Goal: Answer question/provide support: Share knowledge or assist other users

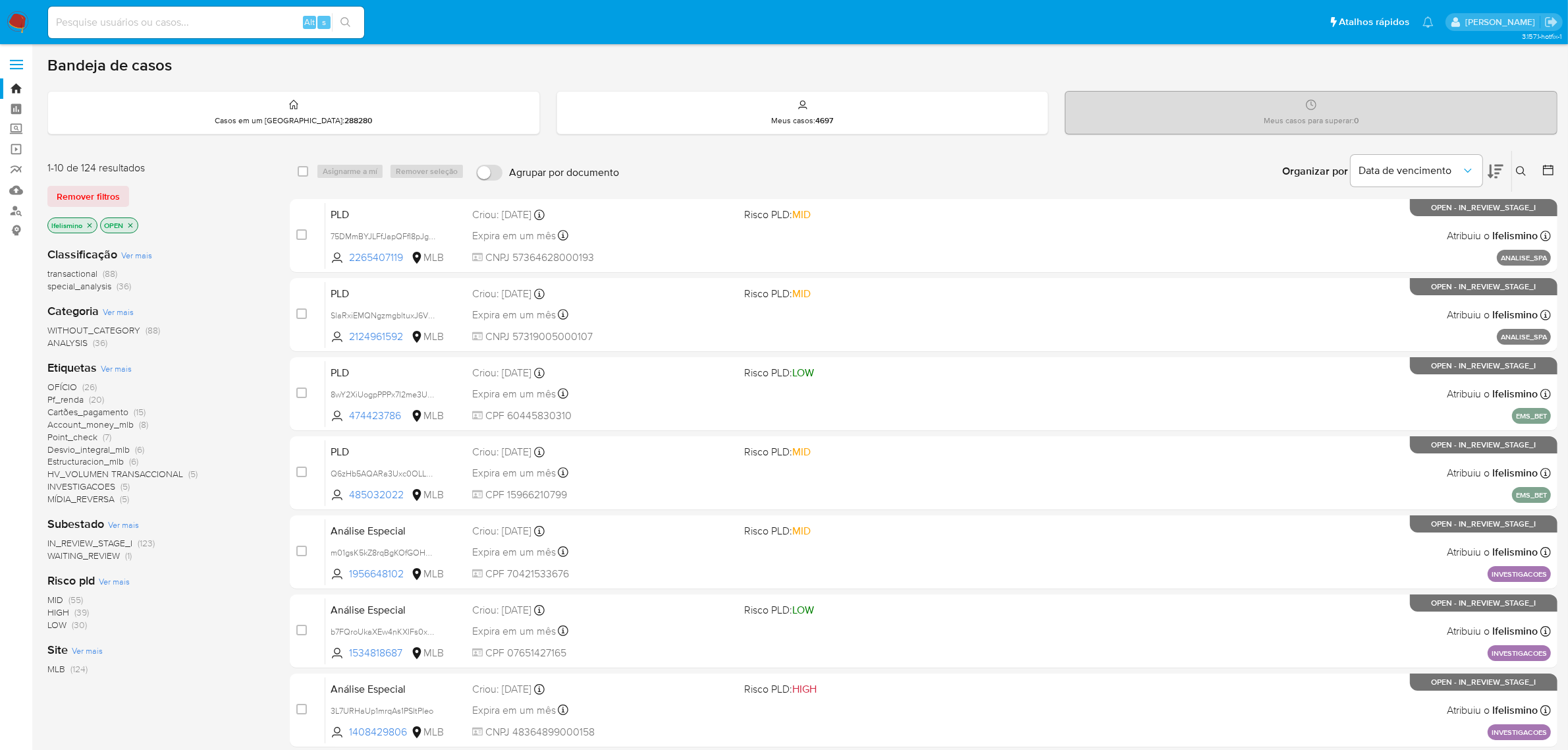
click at [195, 26] on input at bounding box center [206, 22] width 316 height 17
paste input "aPMqFr3tMpVT7vJpjhyecSCK"
type input "aPMqFr3tMpVT7vJpjhyecSCK"
click at [280, 231] on div "1-10 de 124 resultados Remover filtros lfelismino OPEN Classificação Ver mais t…" at bounding box center [802, 591] width 1510 height 882
click at [346, 29] on button "search-icon" at bounding box center [345, 22] width 27 height 19
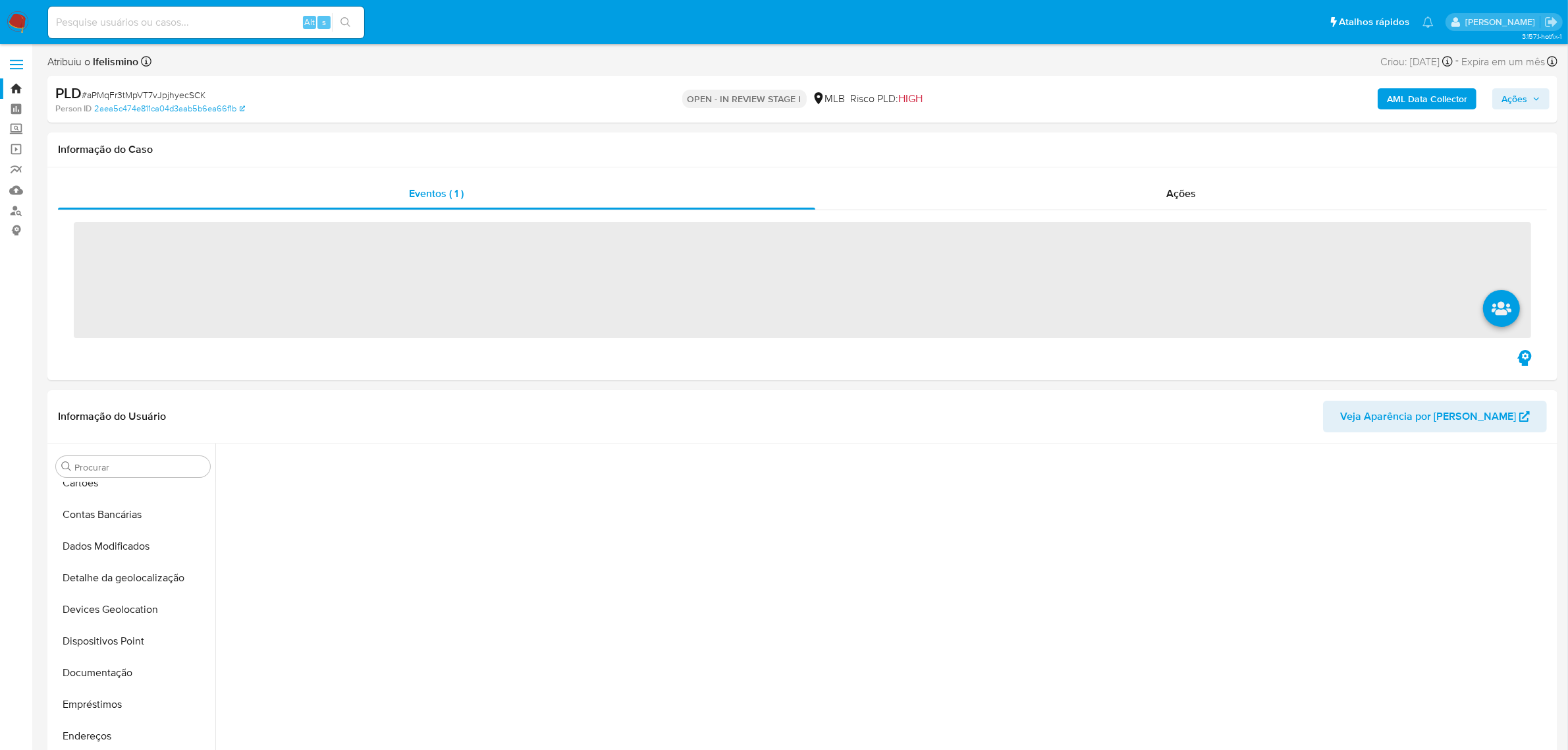
scroll to position [356, 0]
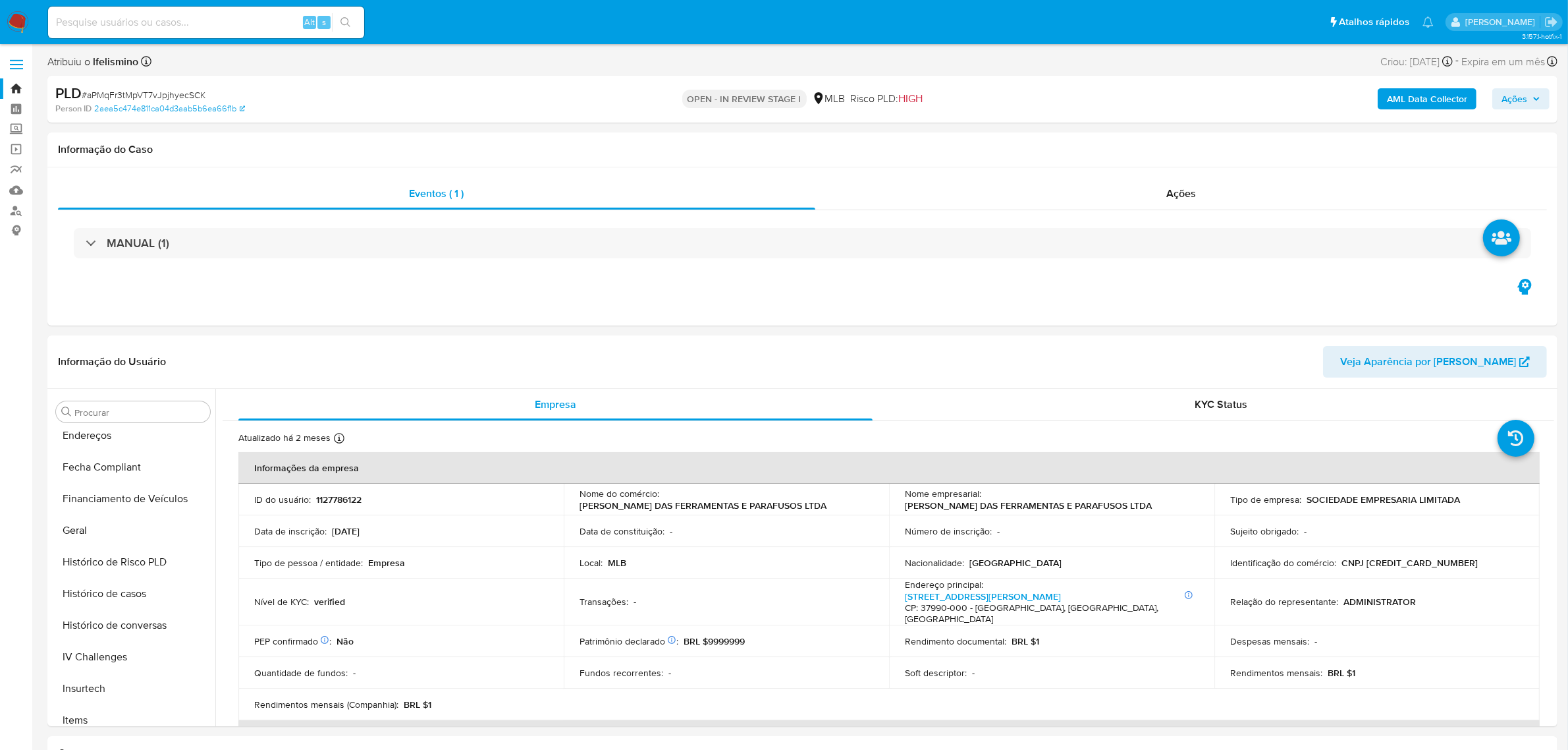
select select "10"
drag, startPoint x: 84, startPoint y: 601, endPoint x: 93, endPoint y: 598, distance: 9.5
click at [84, 603] on button "Financiamento de Veículos" at bounding box center [127, 597] width 154 height 32
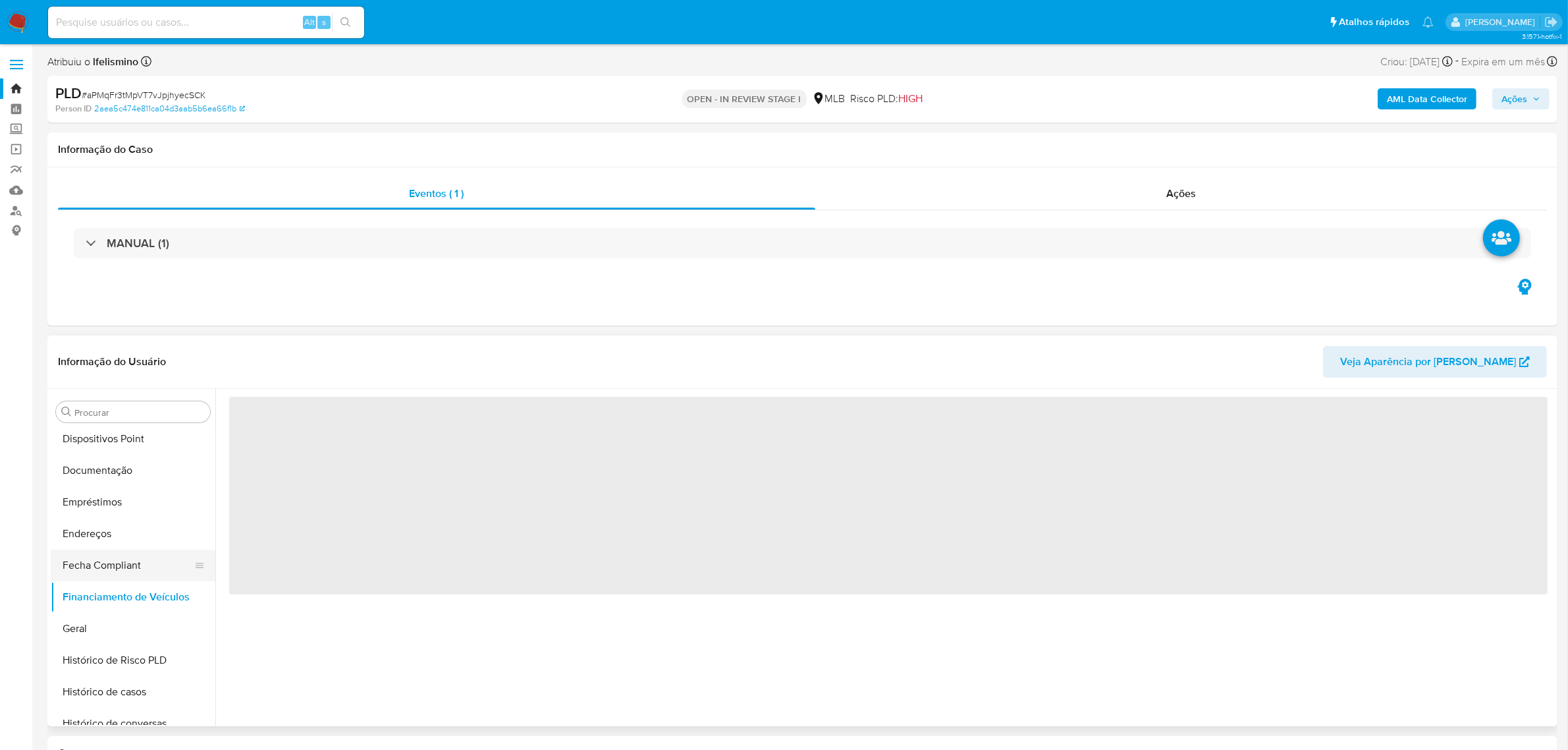
drag, startPoint x: 94, startPoint y: 628, endPoint x: 203, endPoint y: 553, distance: 132.3
click at [96, 631] on button "Geral" at bounding box center [132, 628] width 165 height 32
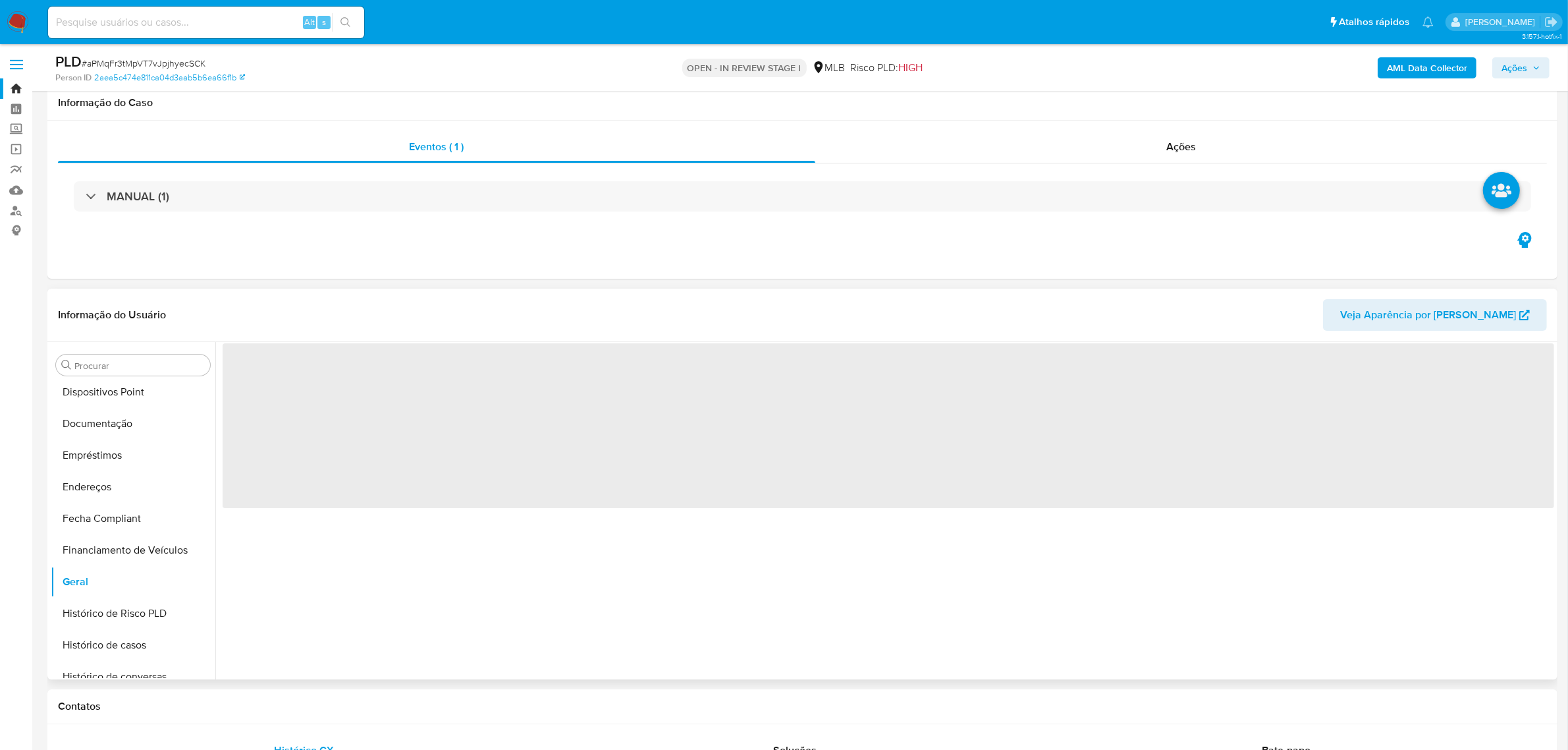
scroll to position [247, 0]
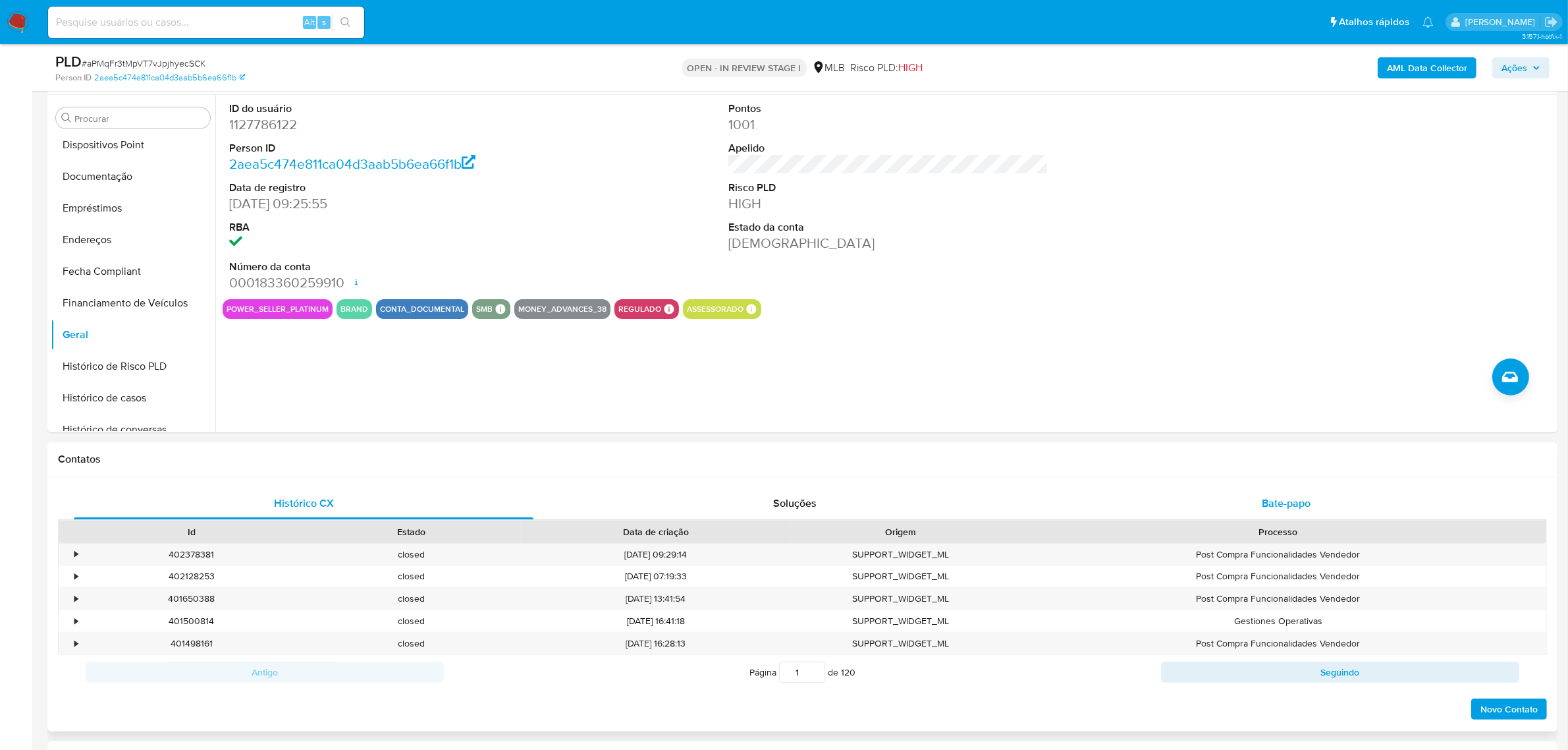
drag, startPoint x: 1264, startPoint y: 498, endPoint x: 1250, endPoint y: 500, distance: 14.1
click at [1264, 498] on span "Bate-papo" at bounding box center [1285, 504] width 49 height 15
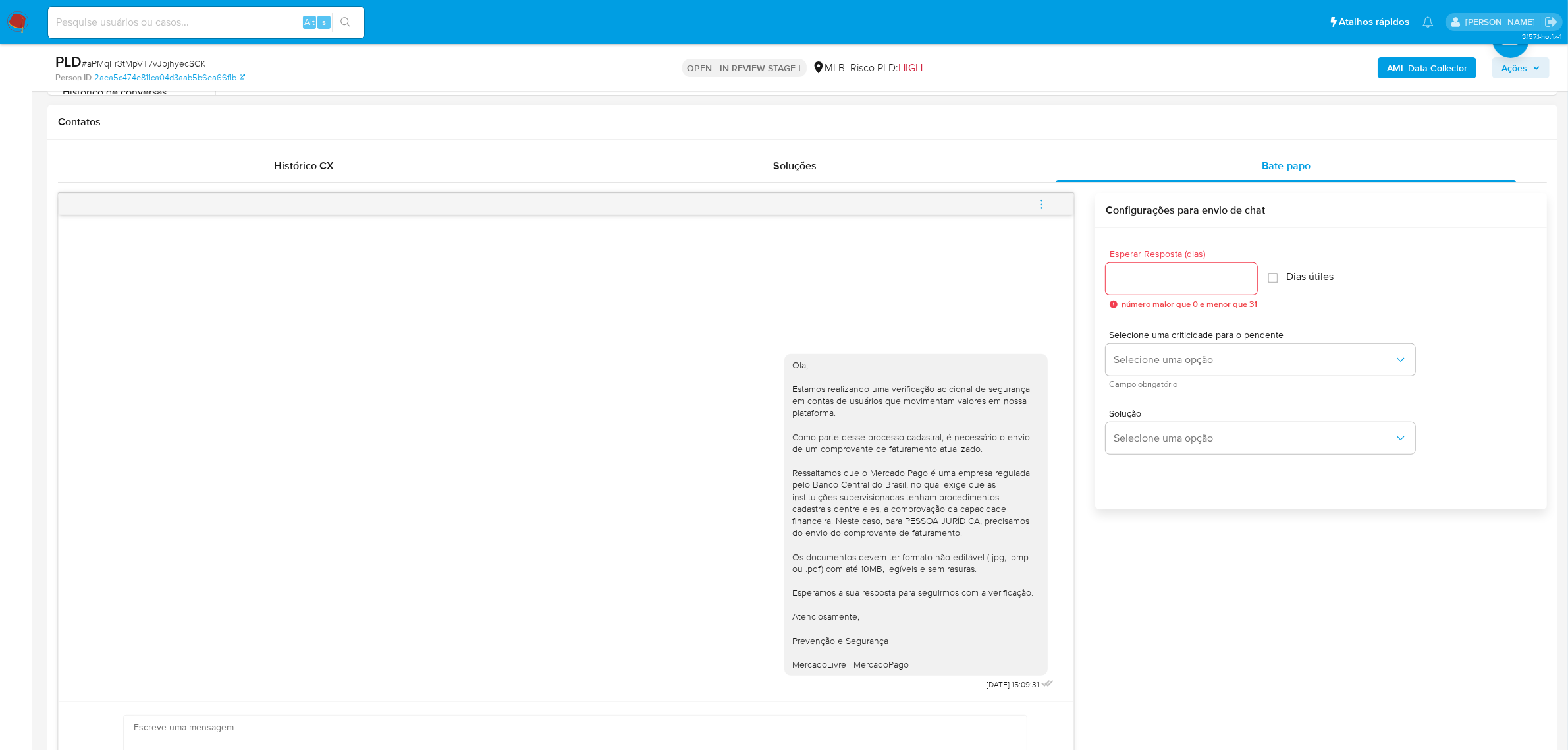
scroll to position [0, 0]
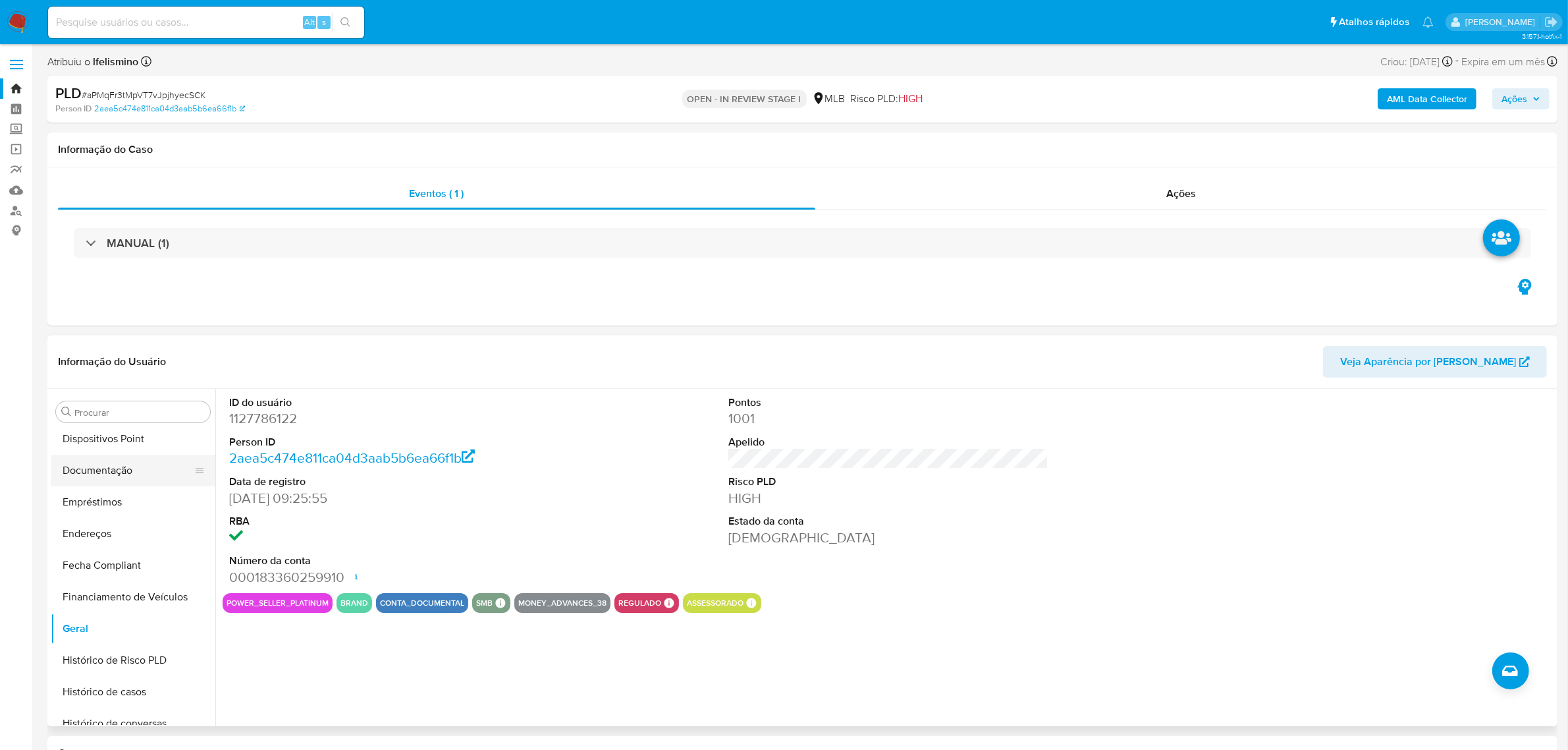
click at [137, 478] on button "Documentação" at bounding box center [127, 470] width 154 height 32
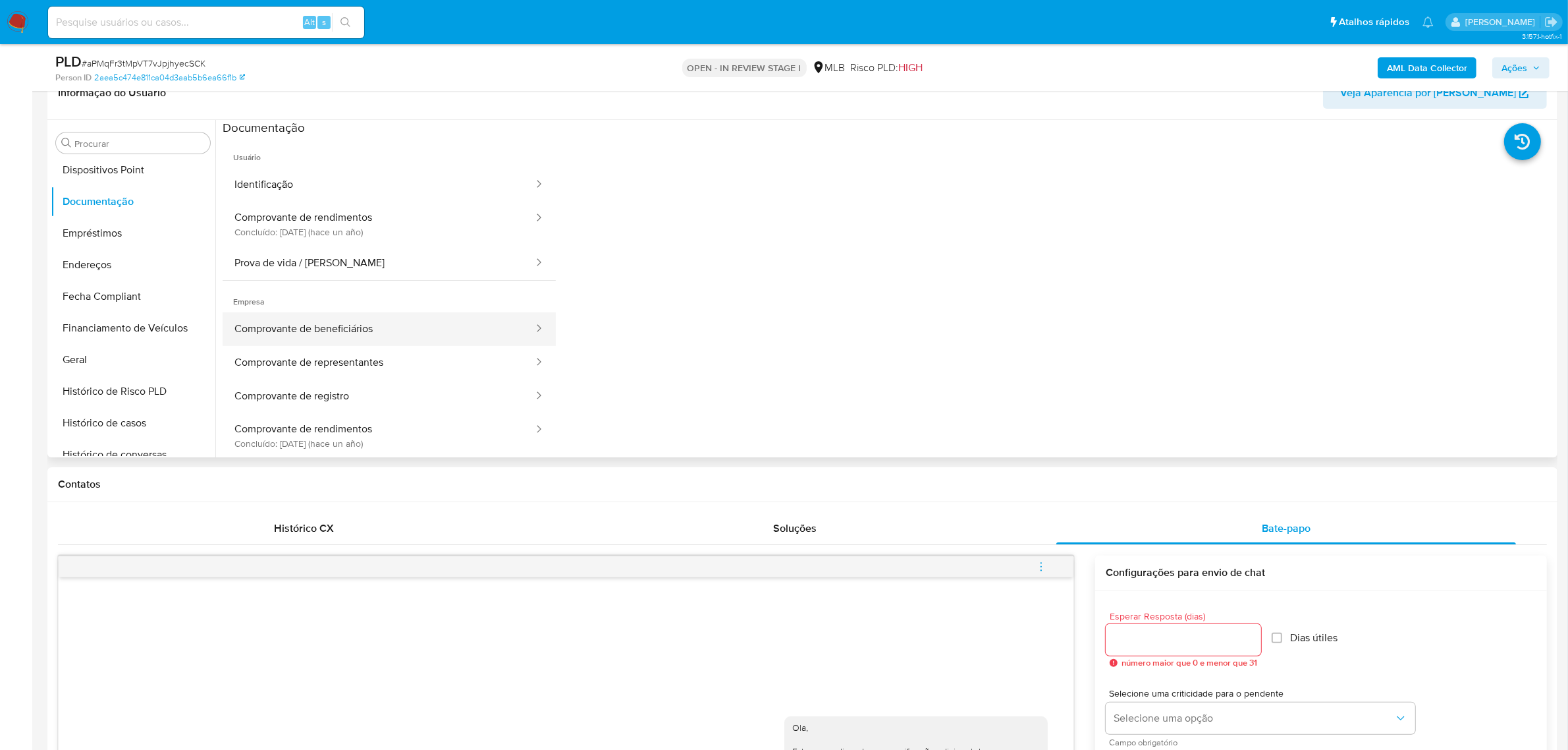
scroll to position [247, 0]
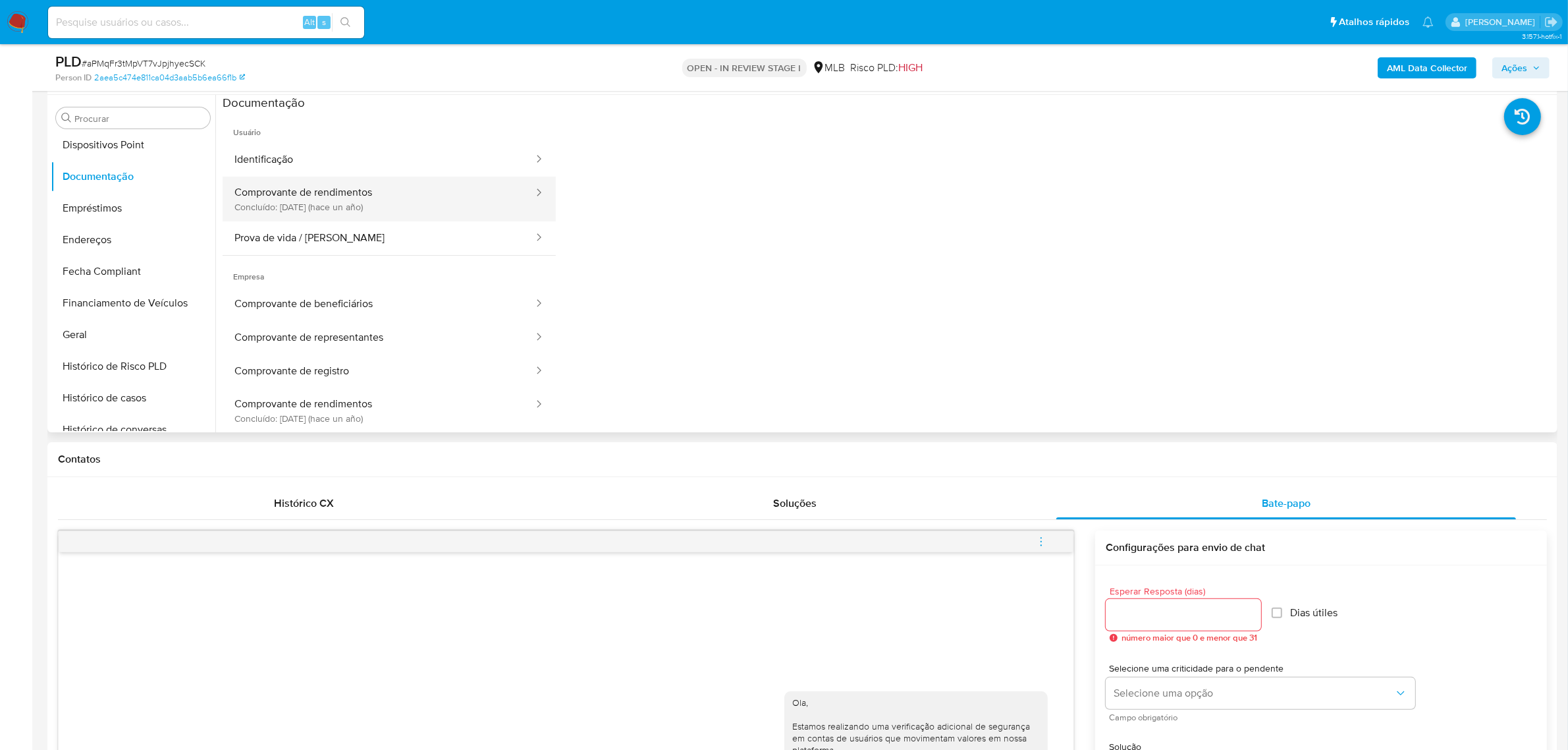
click at [284, 202] on button "Comprovante de rendimentos Concluído: 11/06/2024 (hace un año)" at bounding box center [378, 199] width 312 height 45
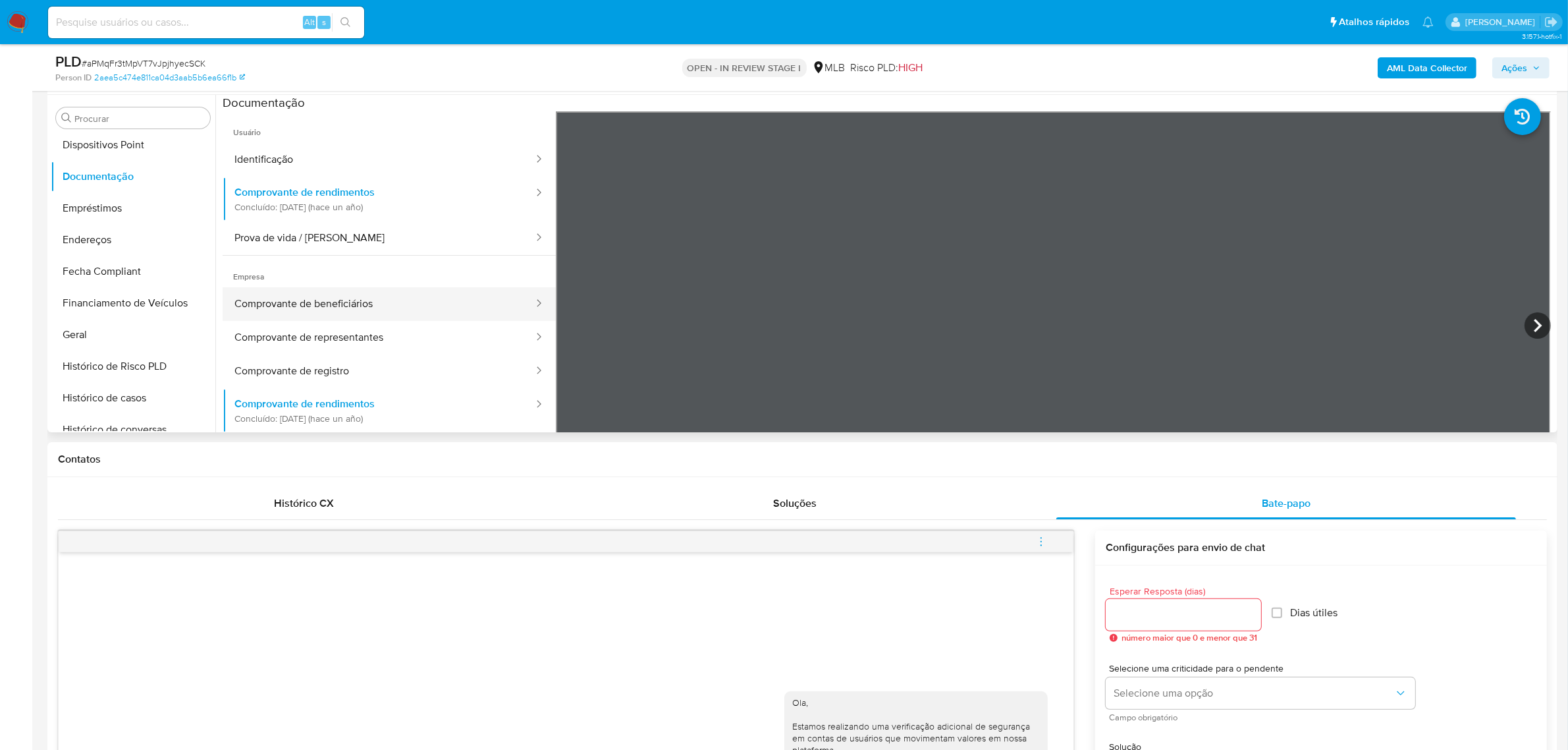
click at [361, 303] on button "Comprovante de beneficiários" at bounding box center [378, 304] width 312 height 33
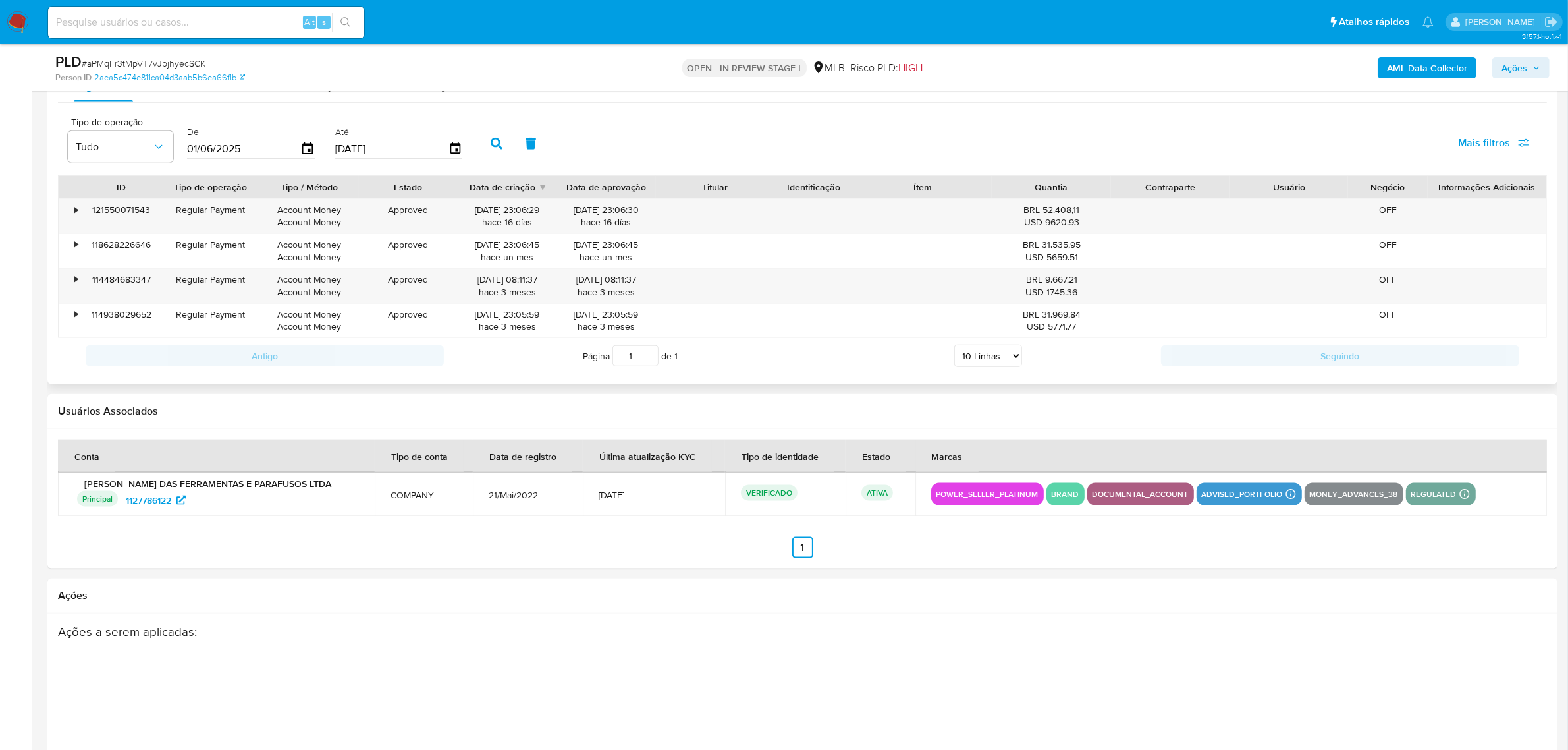
scroll to position [1894, 0]
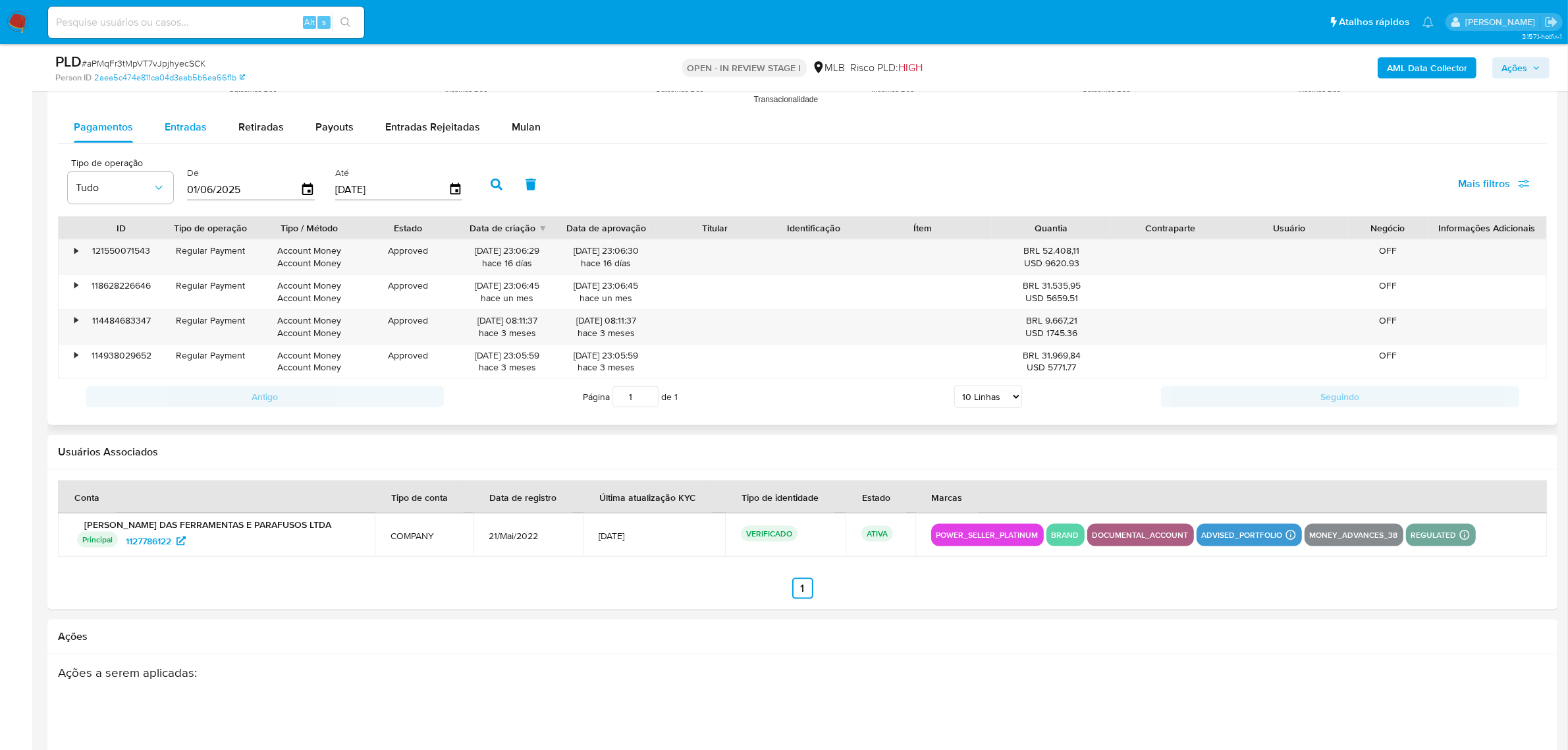
click at [191, 126] on span "Entradas" at bounding box center [186, 127] width 42 height 15
select select "10"
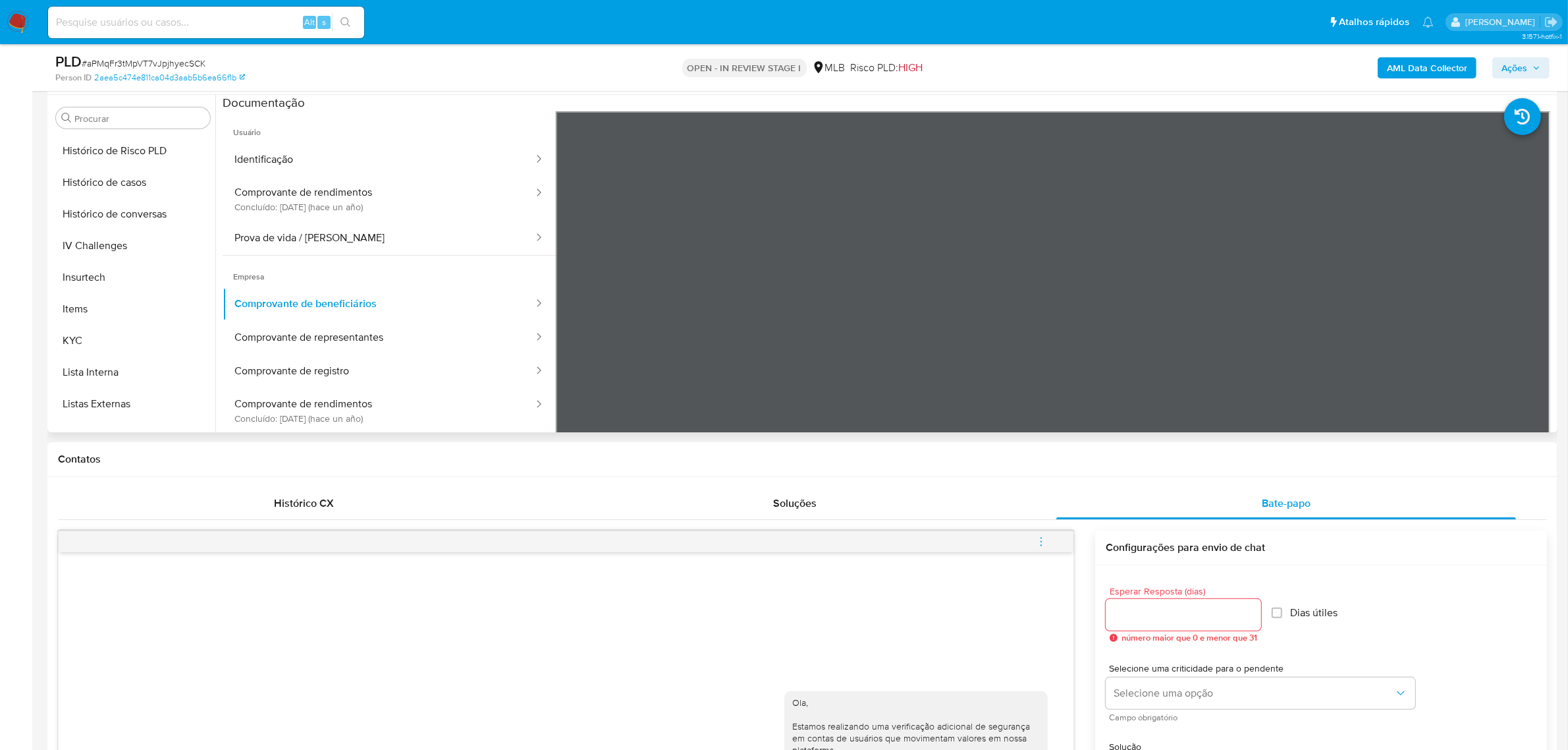
scroll to position [588, 0]
click at [142, 404] on button "Restrições Novo Mundo" at bounding box center [127, 415] width 154 height 32
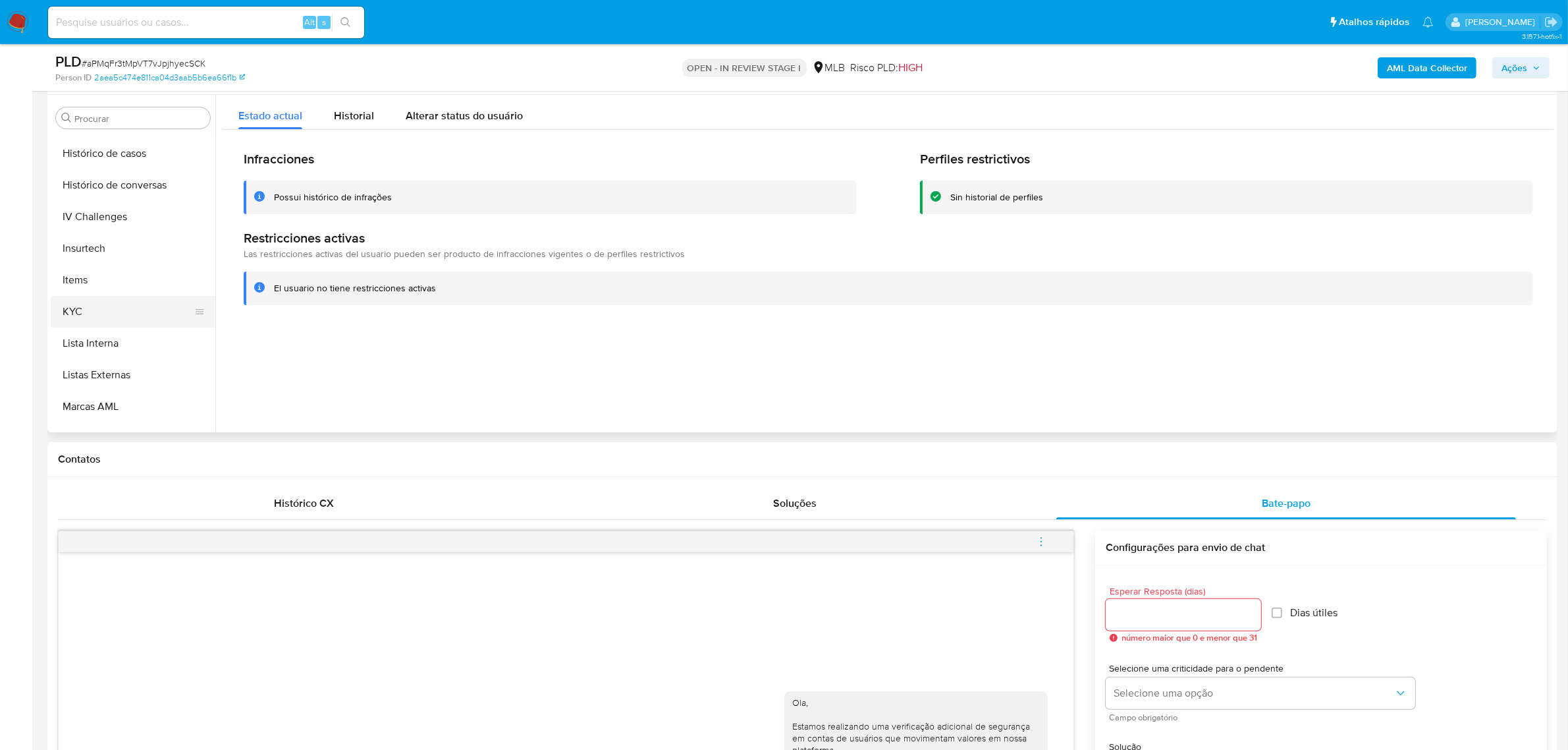
scroll to position [341, 0]
click at [130, 253] on button "Geral" at bounding box center [127, 251] width 154 height 32
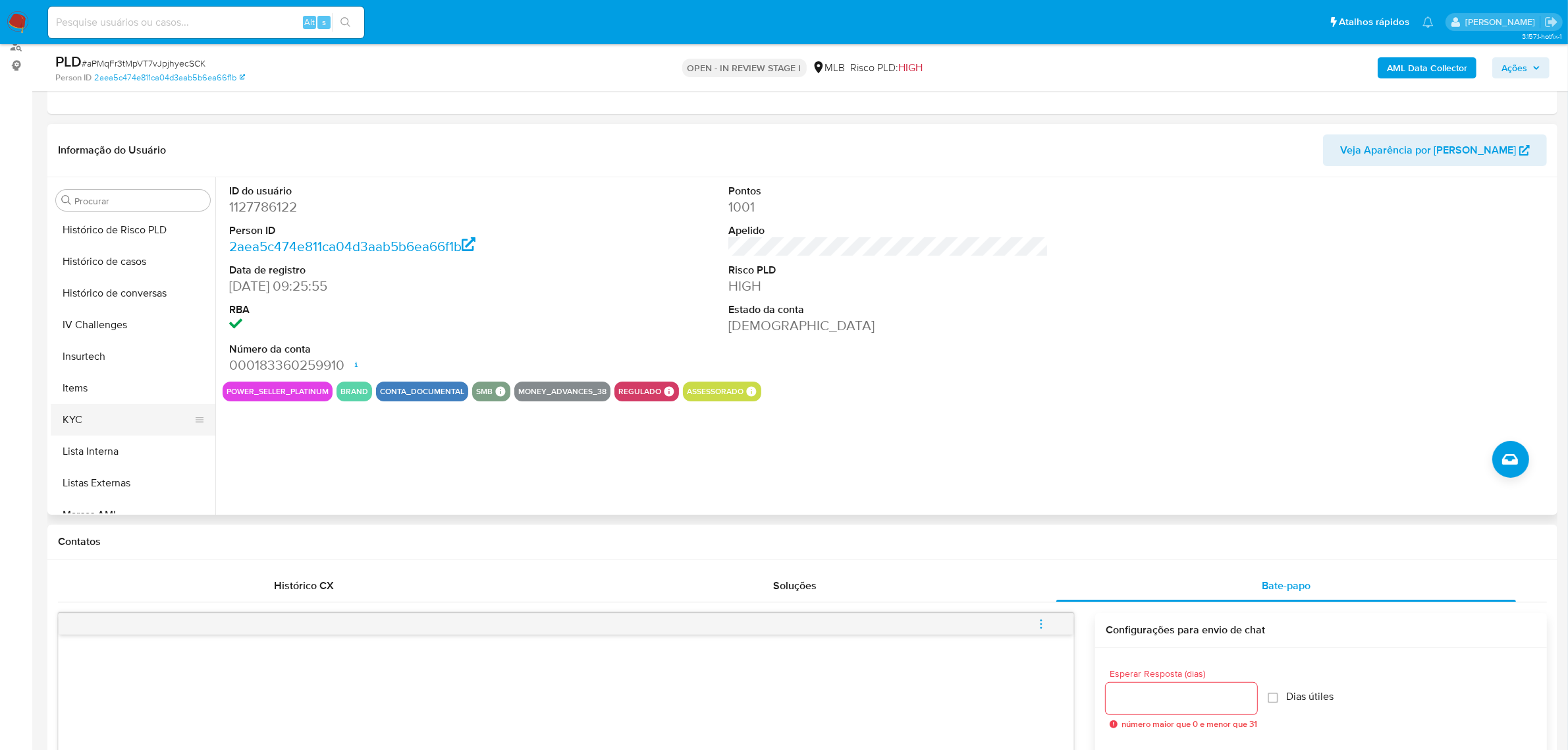
scroll to position [505, 0]
drag, startPoint x: 120, startPoint y: 386, endPoint x: 40, endPoint y: 402, distance: 81.6
click at [117, 386] on button "KYC" at bounding box center [132, 390] width 165 height 32
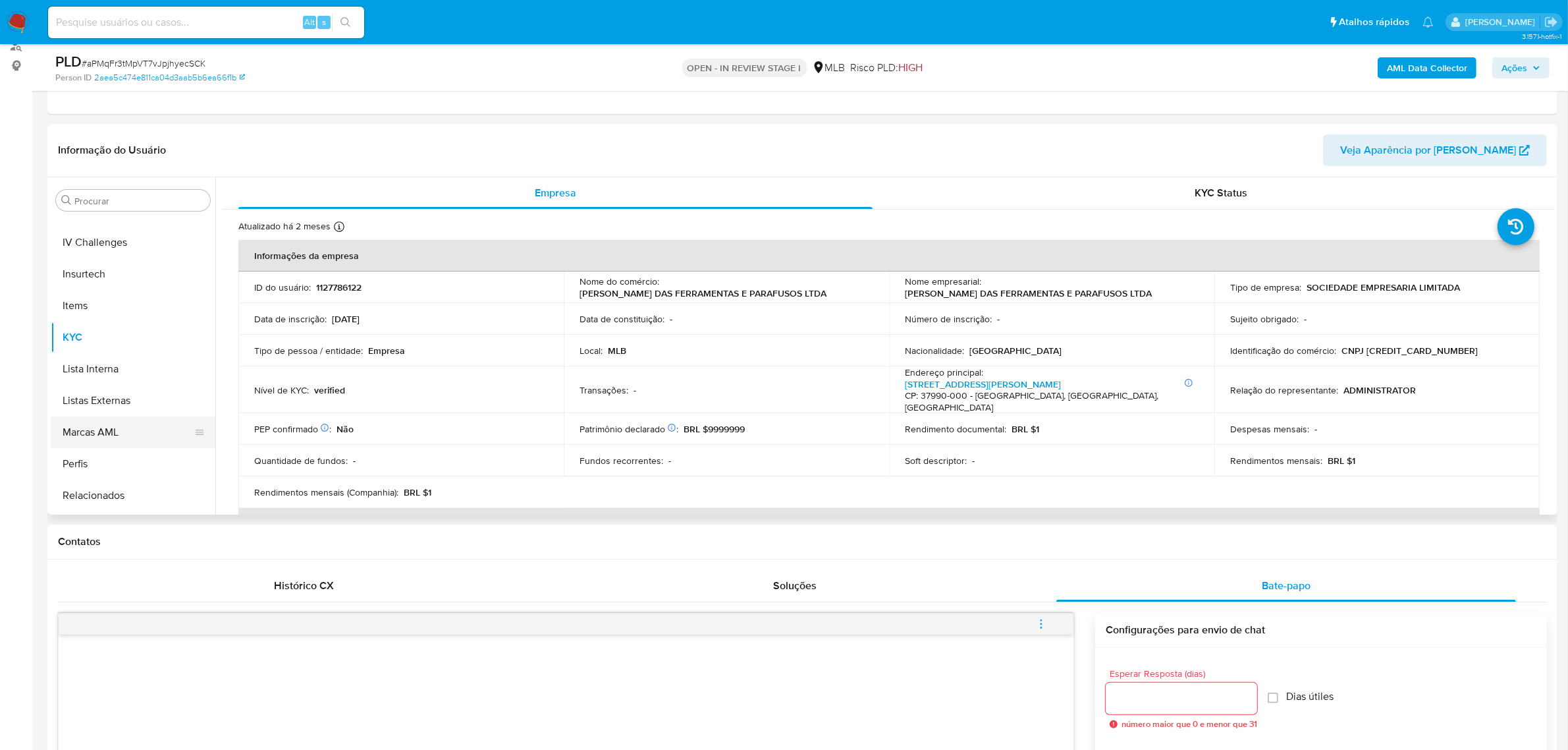
scroll to position [588, 0]
click at [86, 491] on button "Restrições Novo Mundo" at bounding box center [127, 498] width 154 height 32
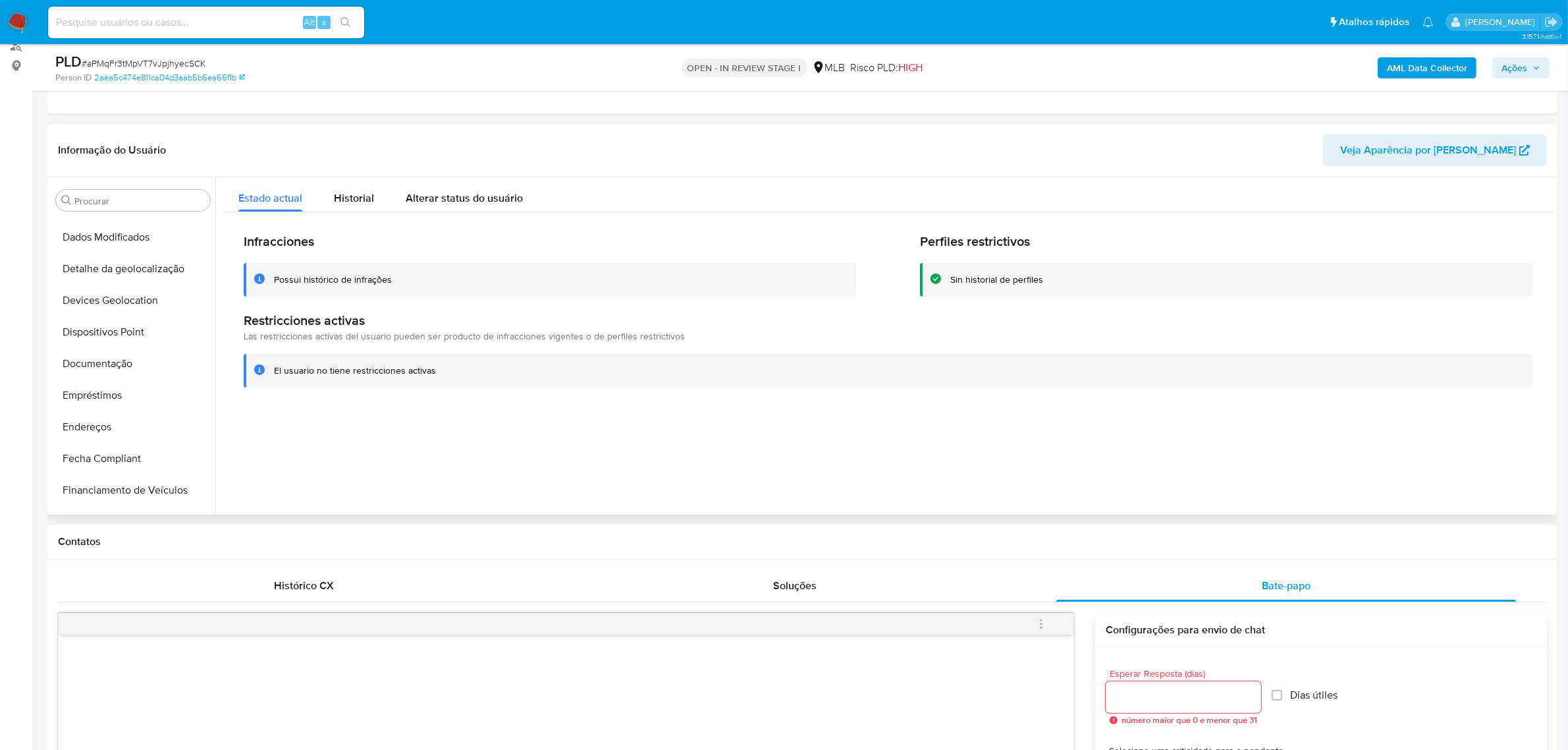
scroll to position [94, 0]
drag, startPoint x: 160, startPoint y: 421, endPoint x: 60, endPoint y: 420, distance: 100.0
click at [161, 419] on button "Documentação" at bounding box center [127, 423] width 154 height 32
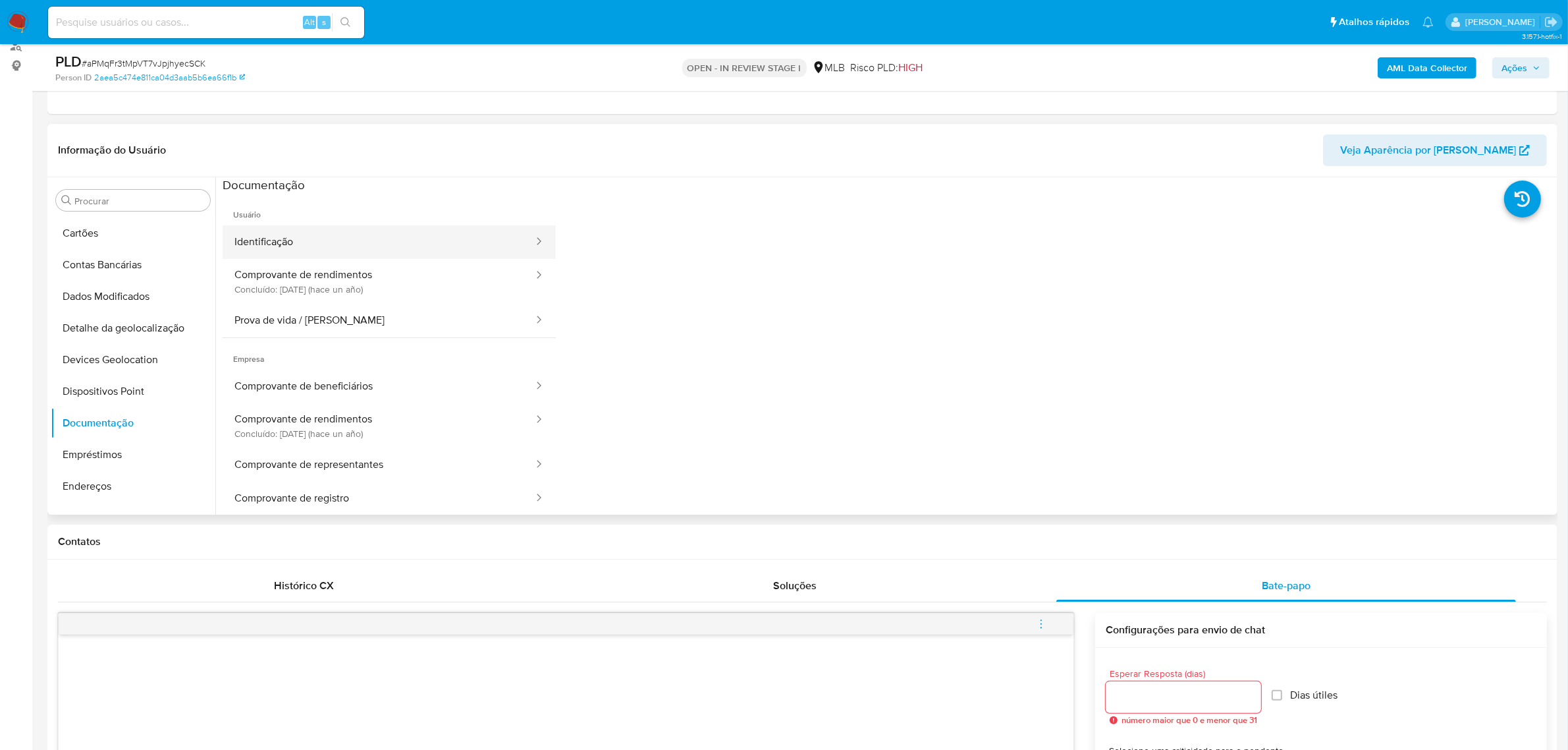
click at [365, 250] on button "Identificação" at bounding box center [378, 242] width 312 height 33
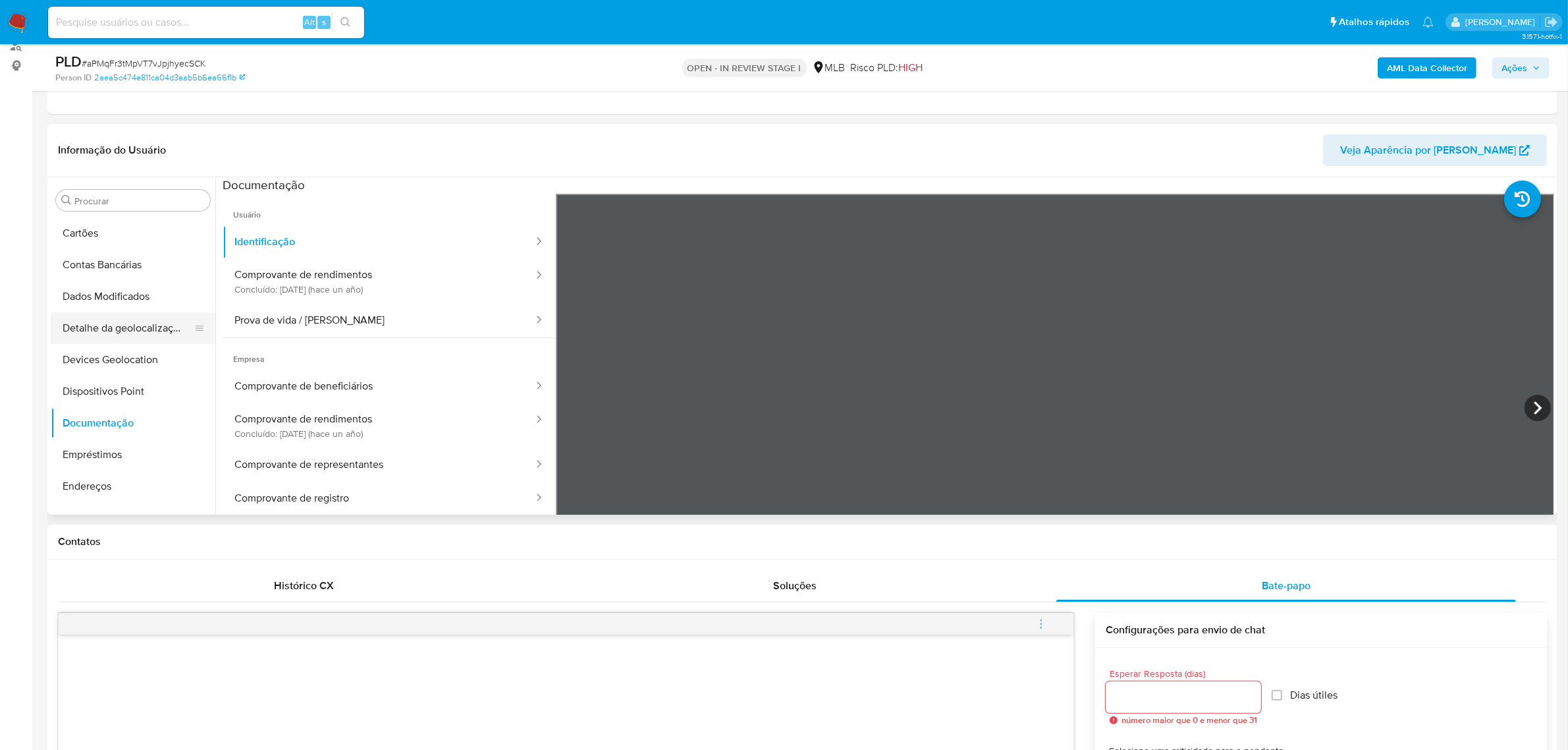
click at [311, 287] on button "Comprovante de rendimentos Concluído: 11/06/2024 (hace un año)" at bounding box center [378, 281] width 312 height 45
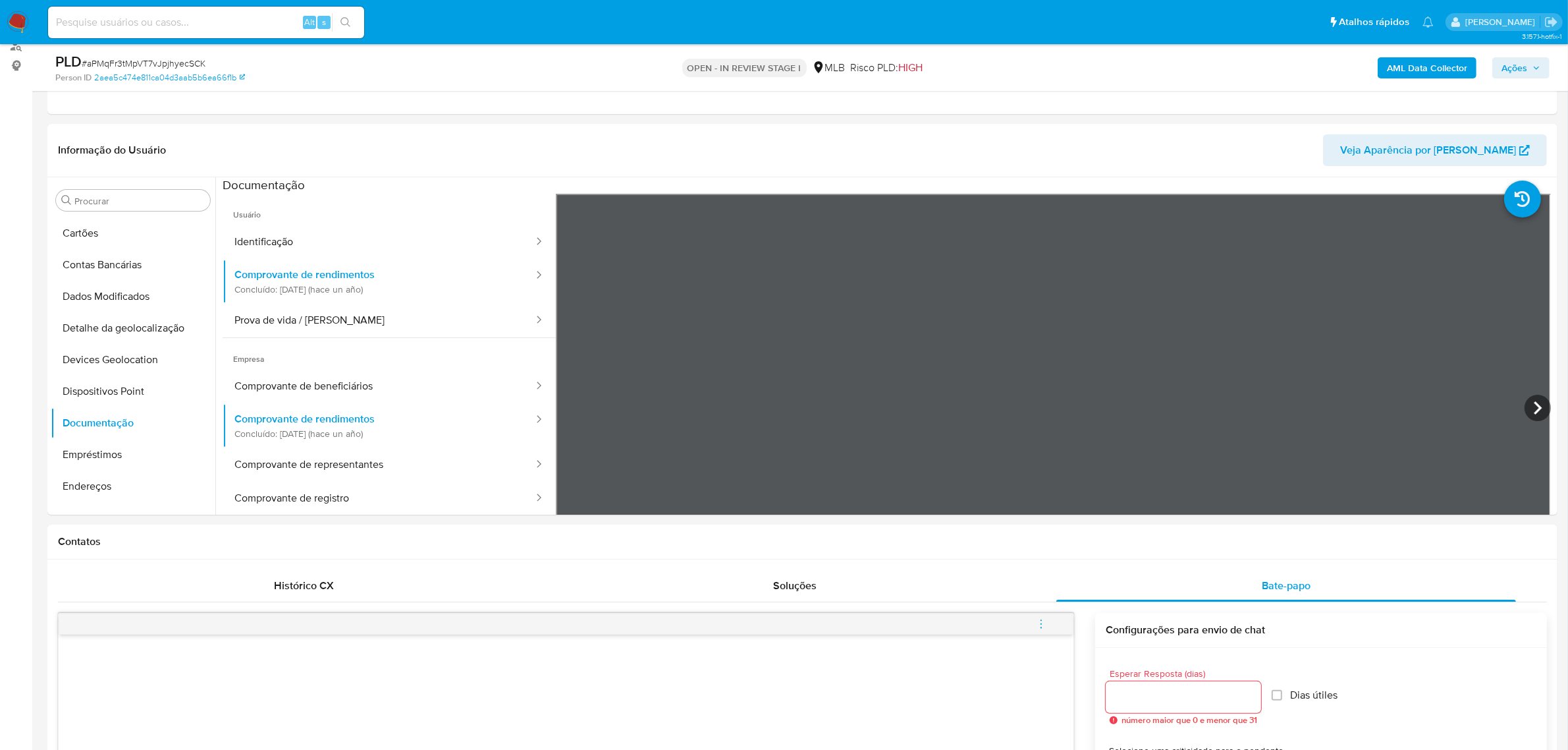
click at [328, 322] on button "Prova de vida / [PERSON_NAME]" at bounding box center [378, 320] width 312 height 33
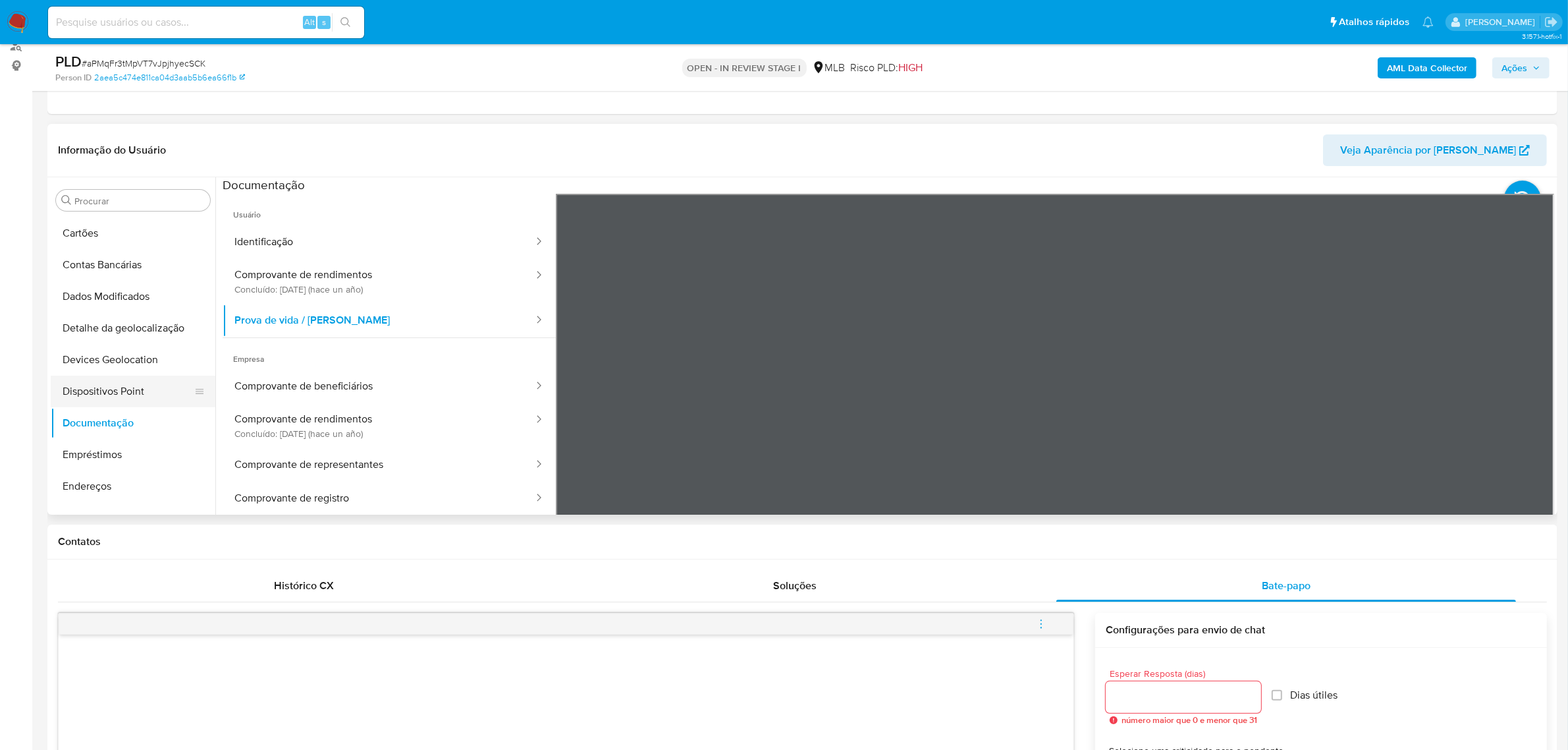
click at [122, 383] on button "Dispositivos Point" at bounding box center [127, 391] width 154 height 32
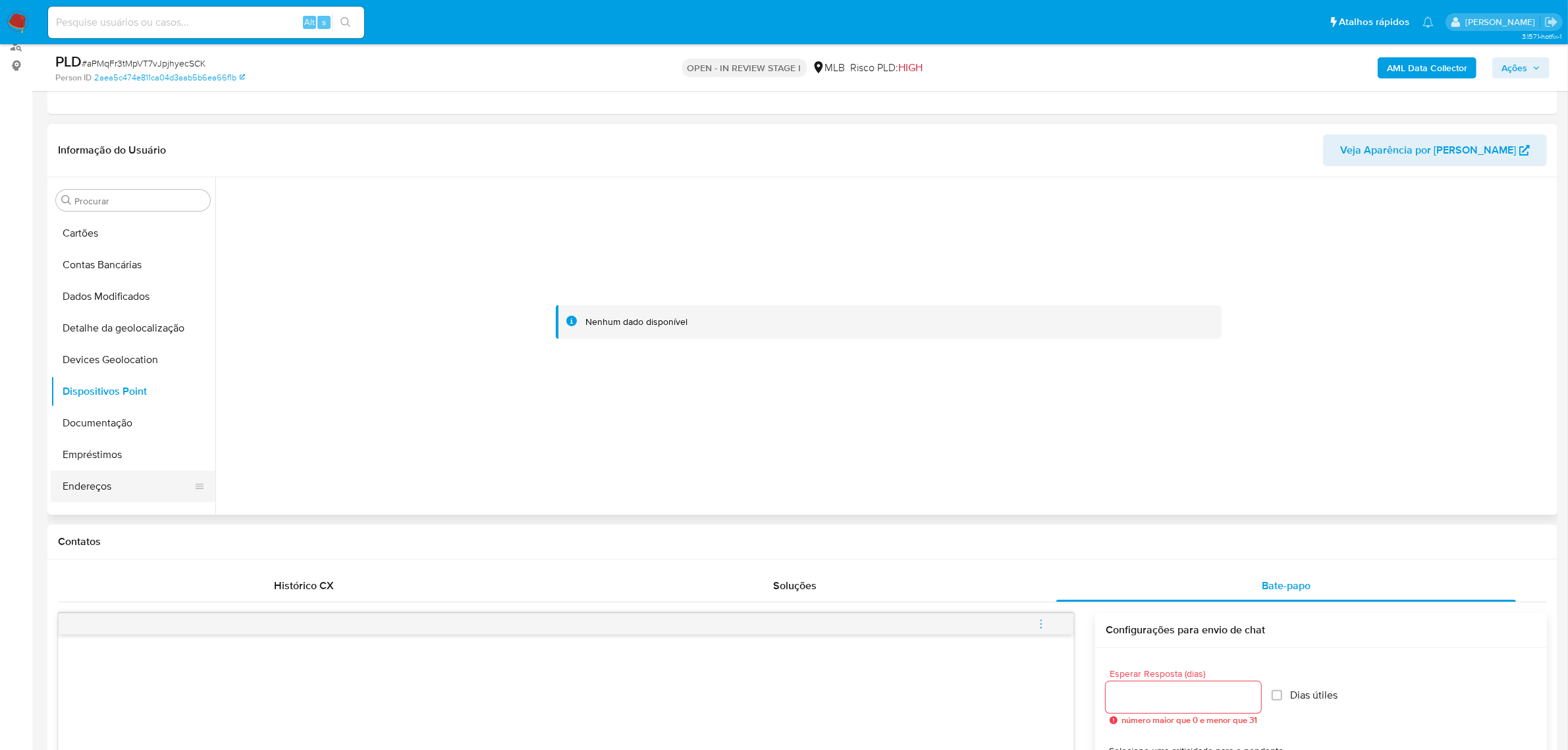
click at [126, 491] on button "Endereços" at bounding box center [127, 486] width 154 height 32
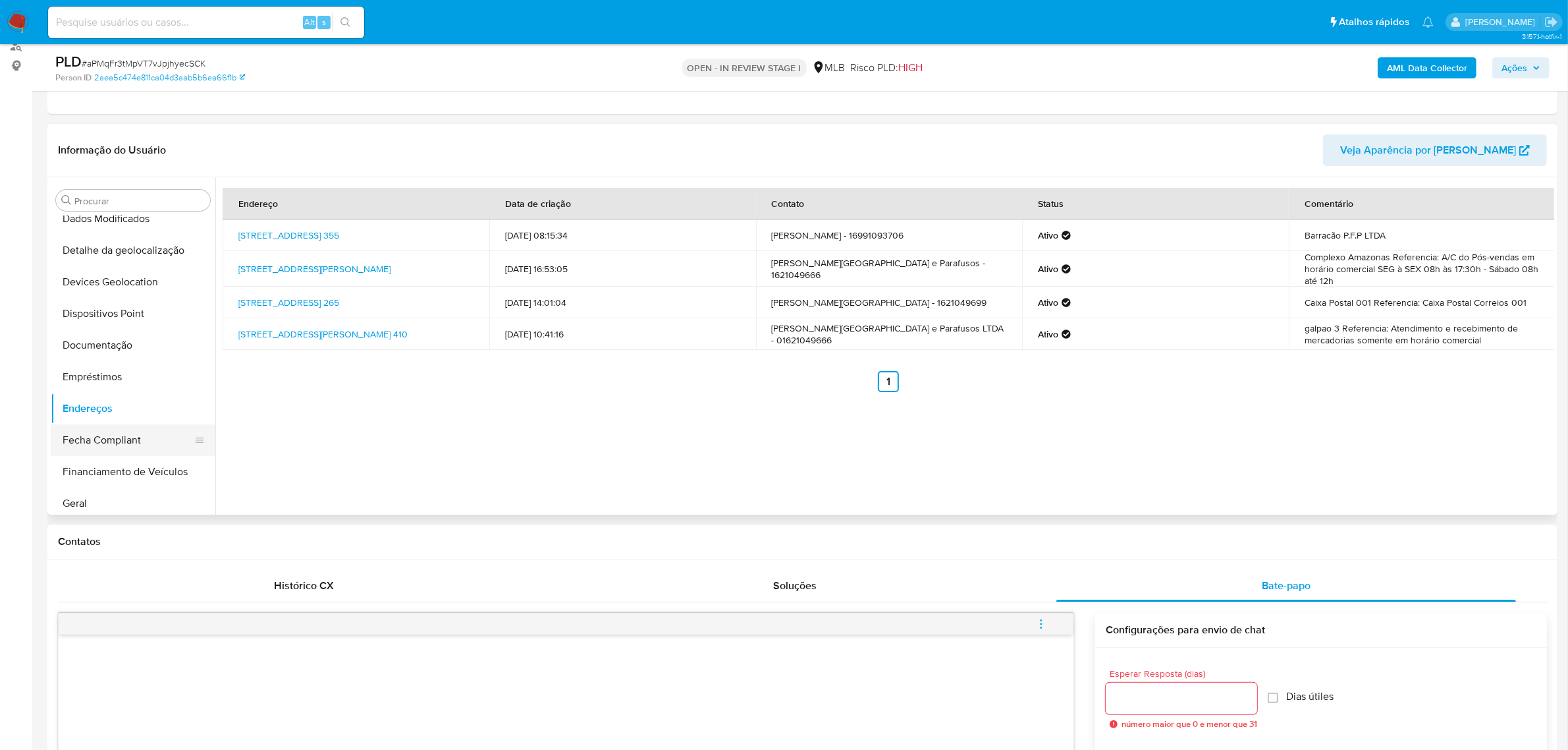
scroll to position [258, 0]
click at [114, 424] on button "Geral" at bounding box center [127, 416] width 154 height 32
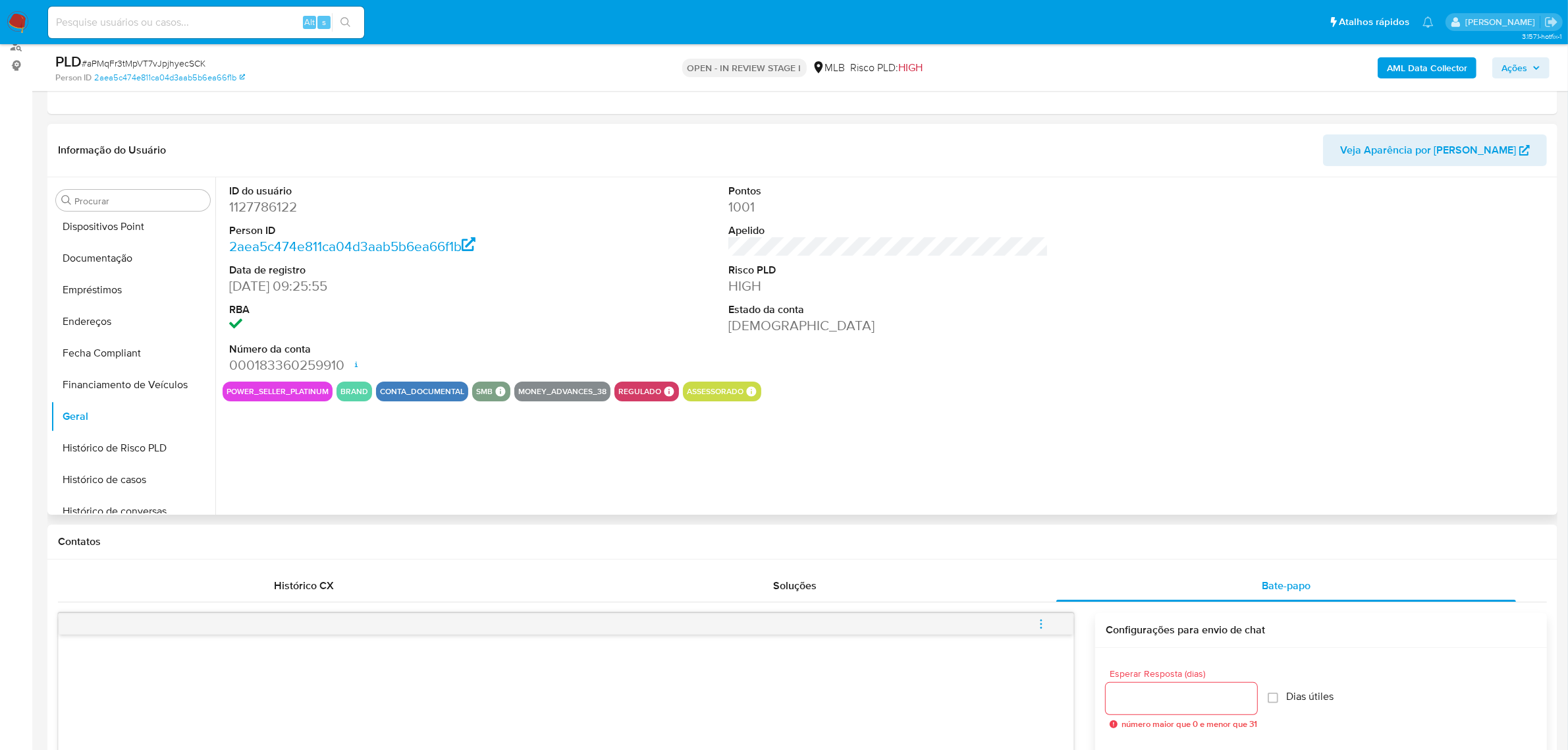
click at [286, 208] on dd "1127786122" at bounding box center [389, 207] width 320 height 19
copy dd "1127786122"
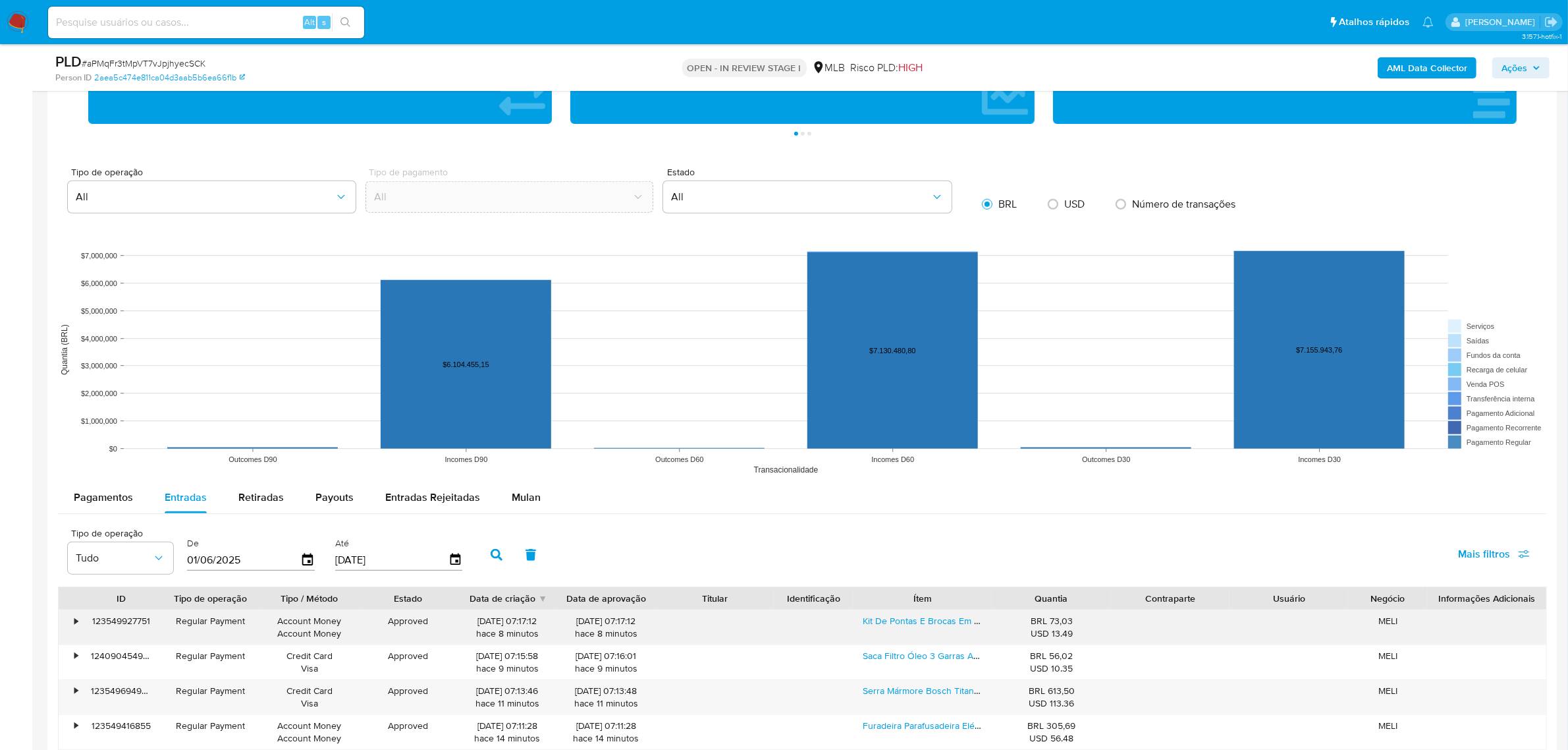
scroll to position [1729, 0]
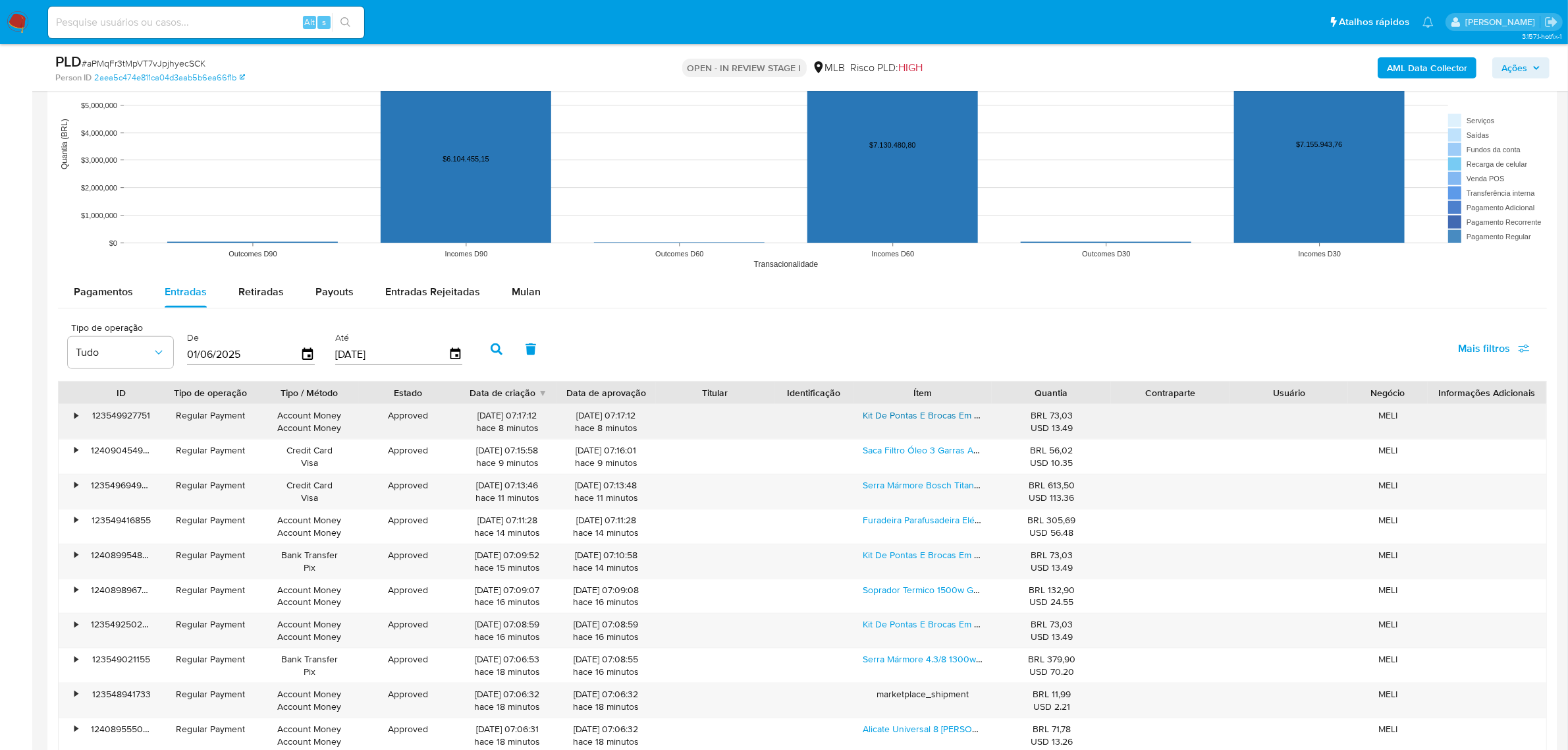
click at [909, 418] on link "Kit De Pontas E Brocas Em Titânio Bosch X-line Com 30 Peças" at bounding box center [989, 415] width 253 height 13
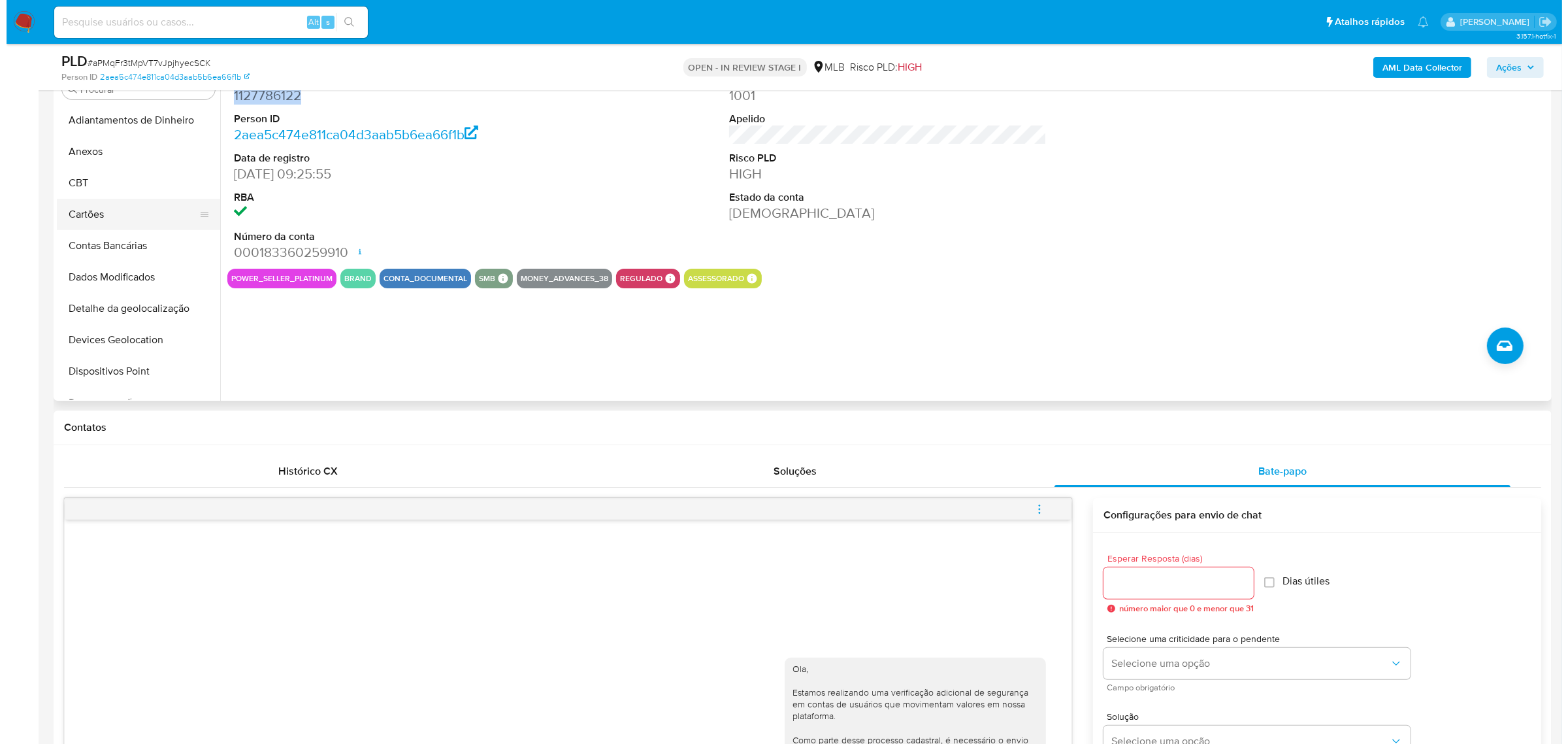
scroll to position [245, 0]
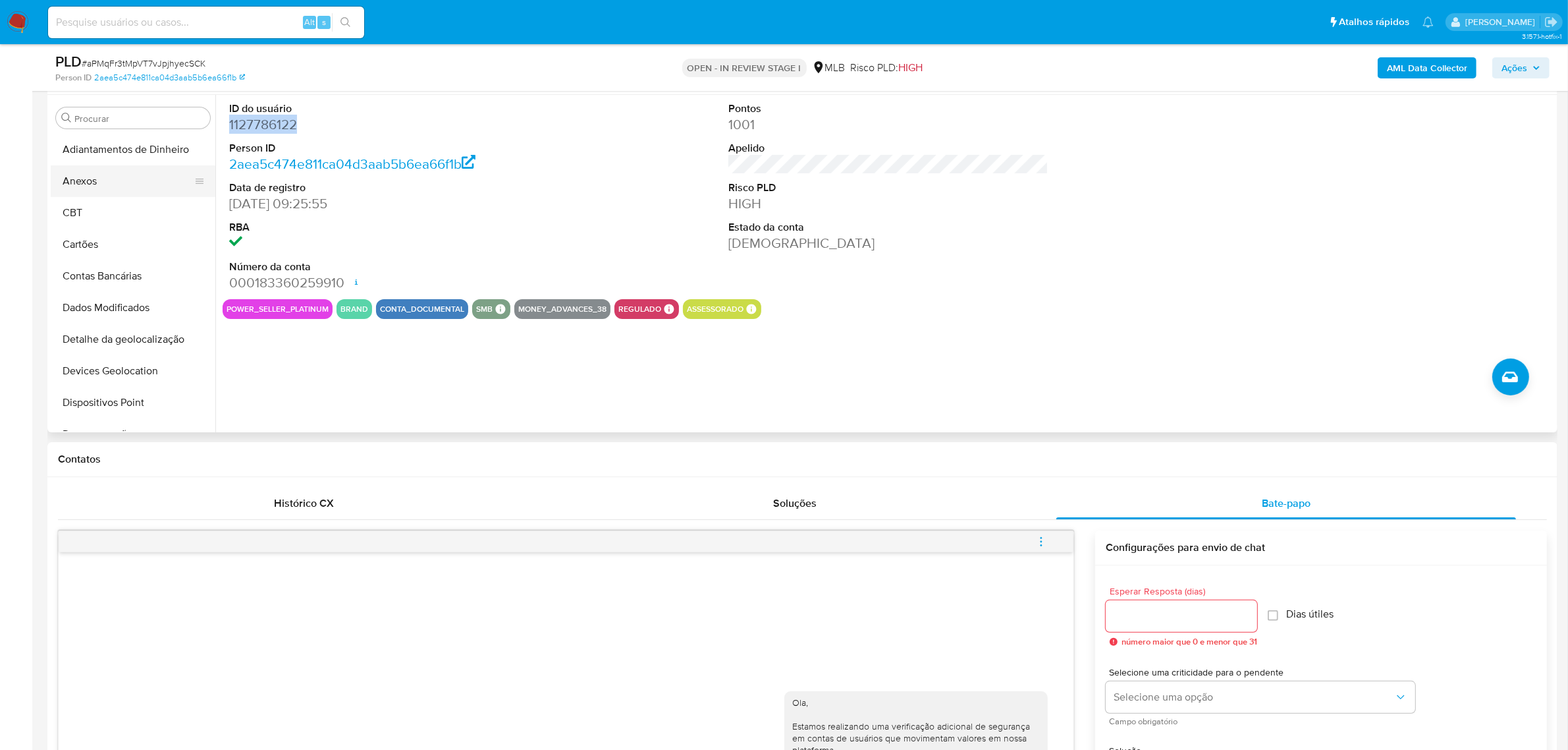
click at [125, 188] on button "Anexos" at bounding box center [127, 181] width 154 height 32
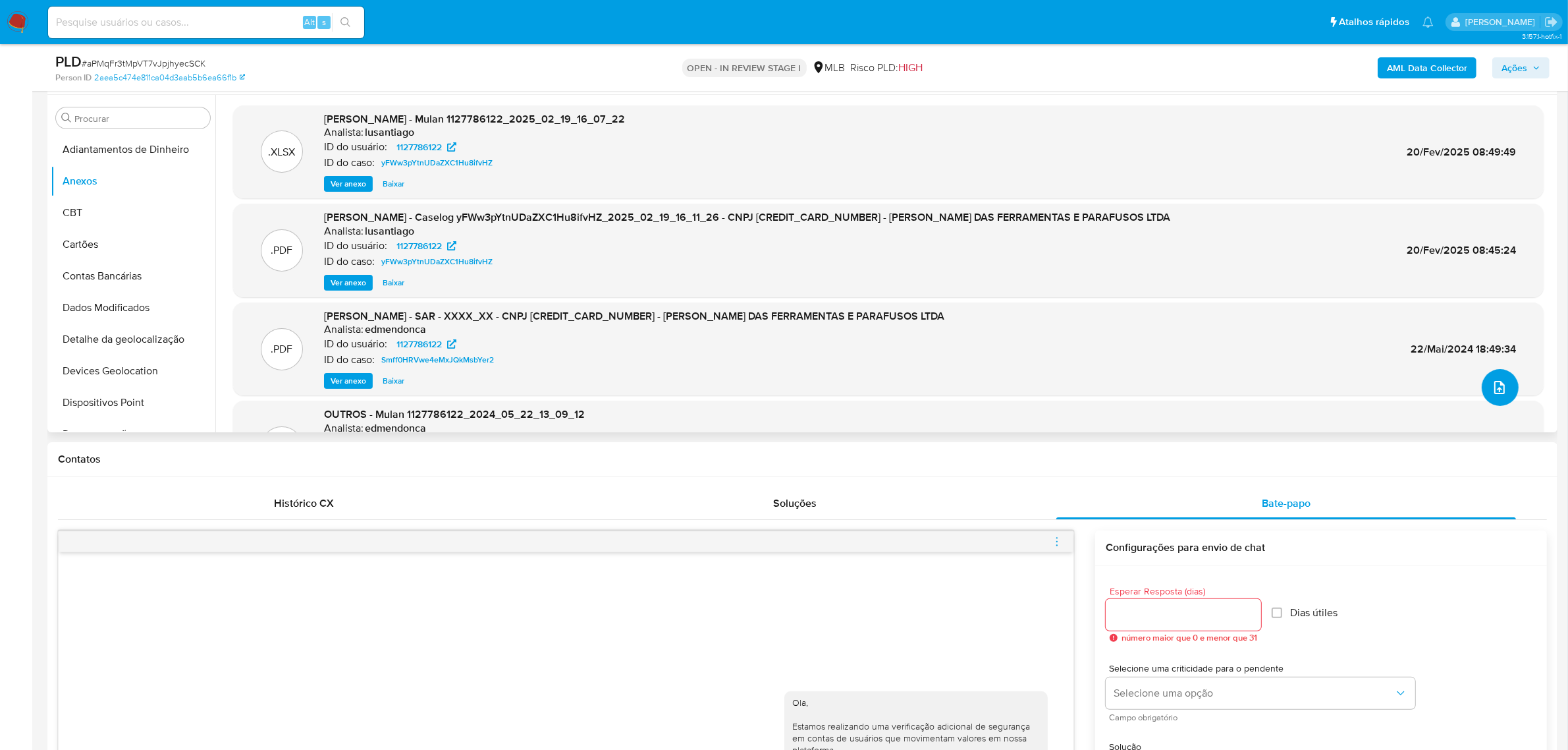
click at [1495, 403] on button "upload-file" at bounding box center [1500, 387] width 37 height 37
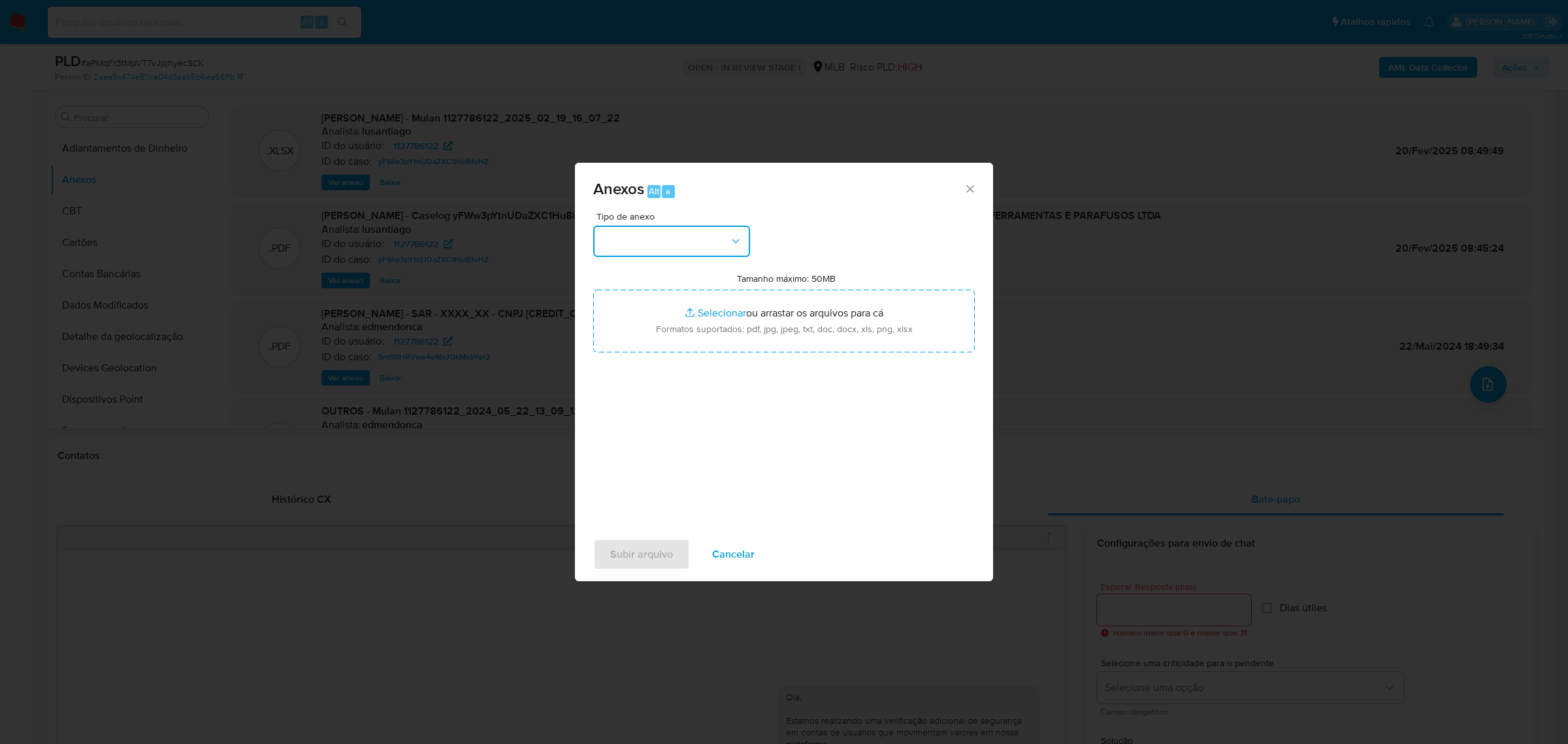
click at [711, 247] on button "button" at bounding box center [671, 241] width 157 height 32
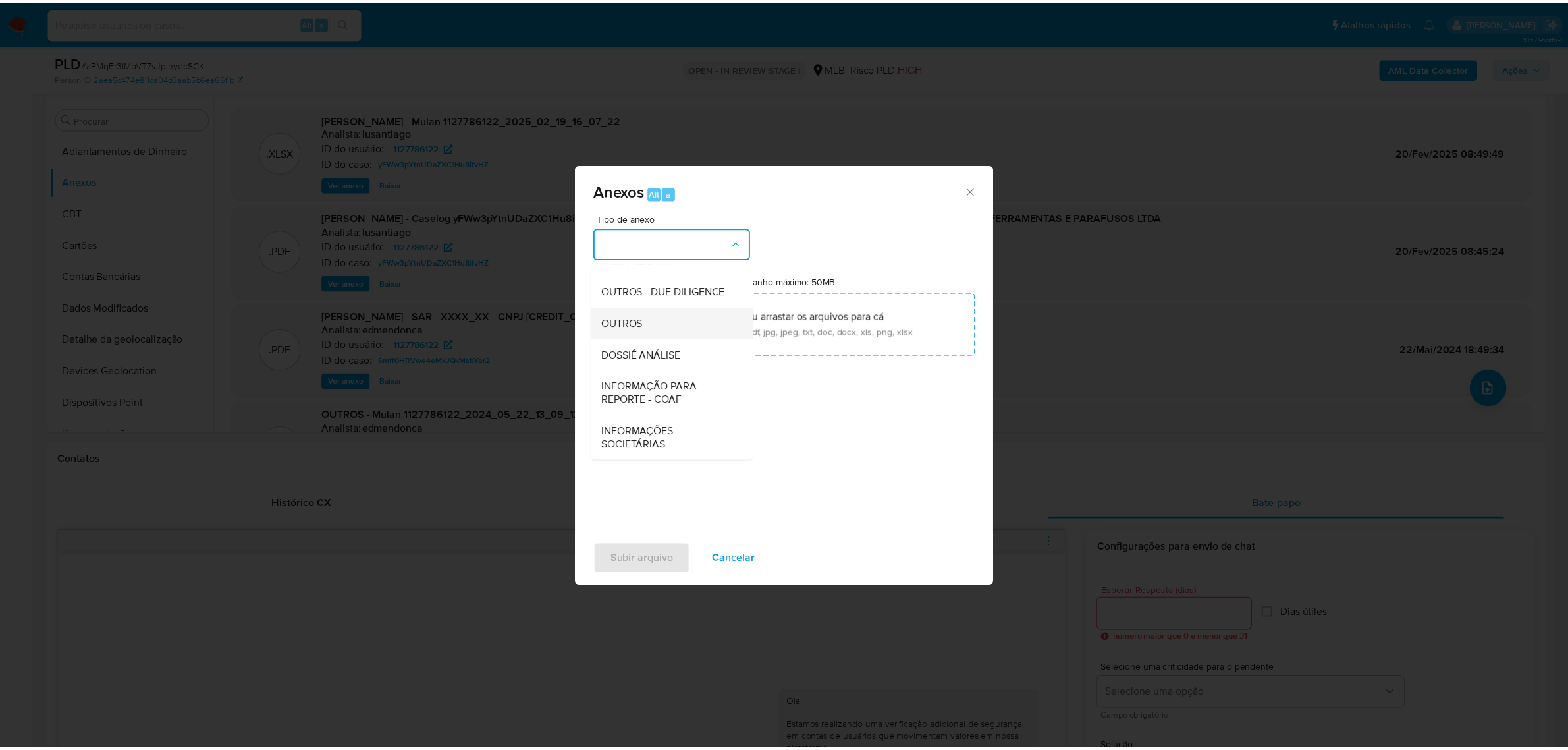
scroll to position [202, 0]
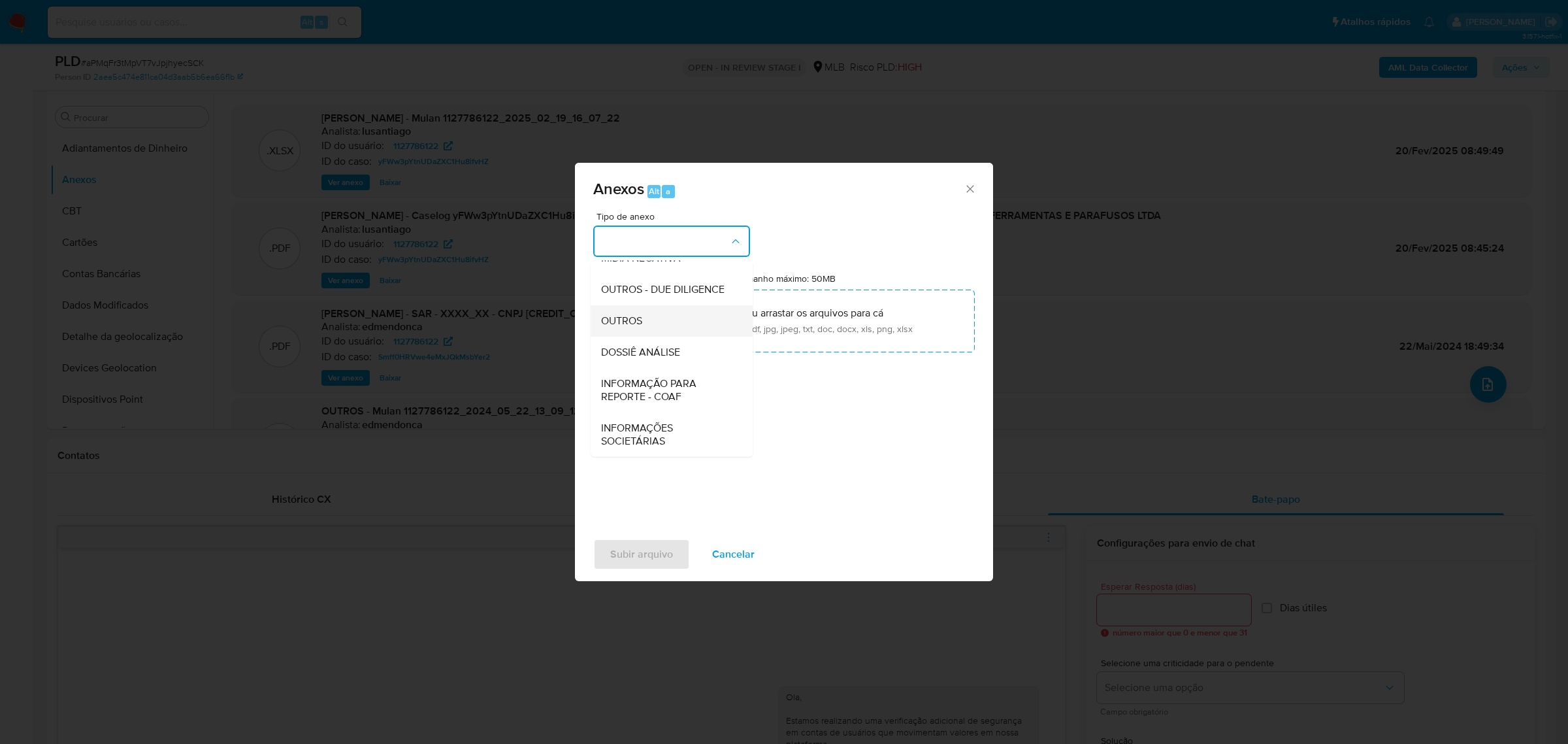
click at [650, 327] on div "OUTROS" at bounding box center [667, 320] width 133 height 32
click at [1096, 250] on div "Anexos Alt a Tipo de anexo OUTROS Tamanho máximo: 50MB Selecionar arquivos Sele…" at bounding box center [784, 372] width 1568 height 744
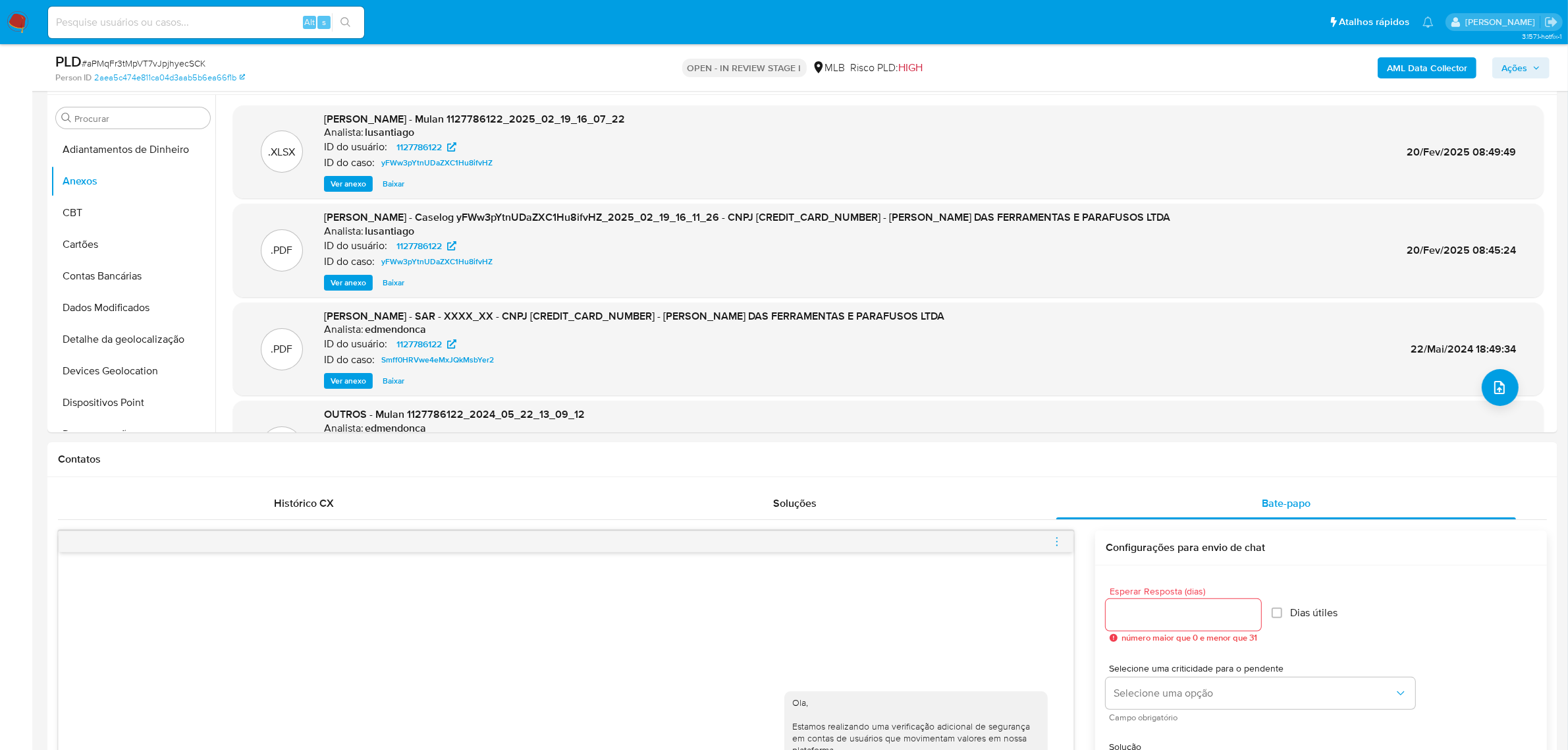
click at [1533, 71] on icon "button" at bounding box center [1536, 67] width 8 height 8
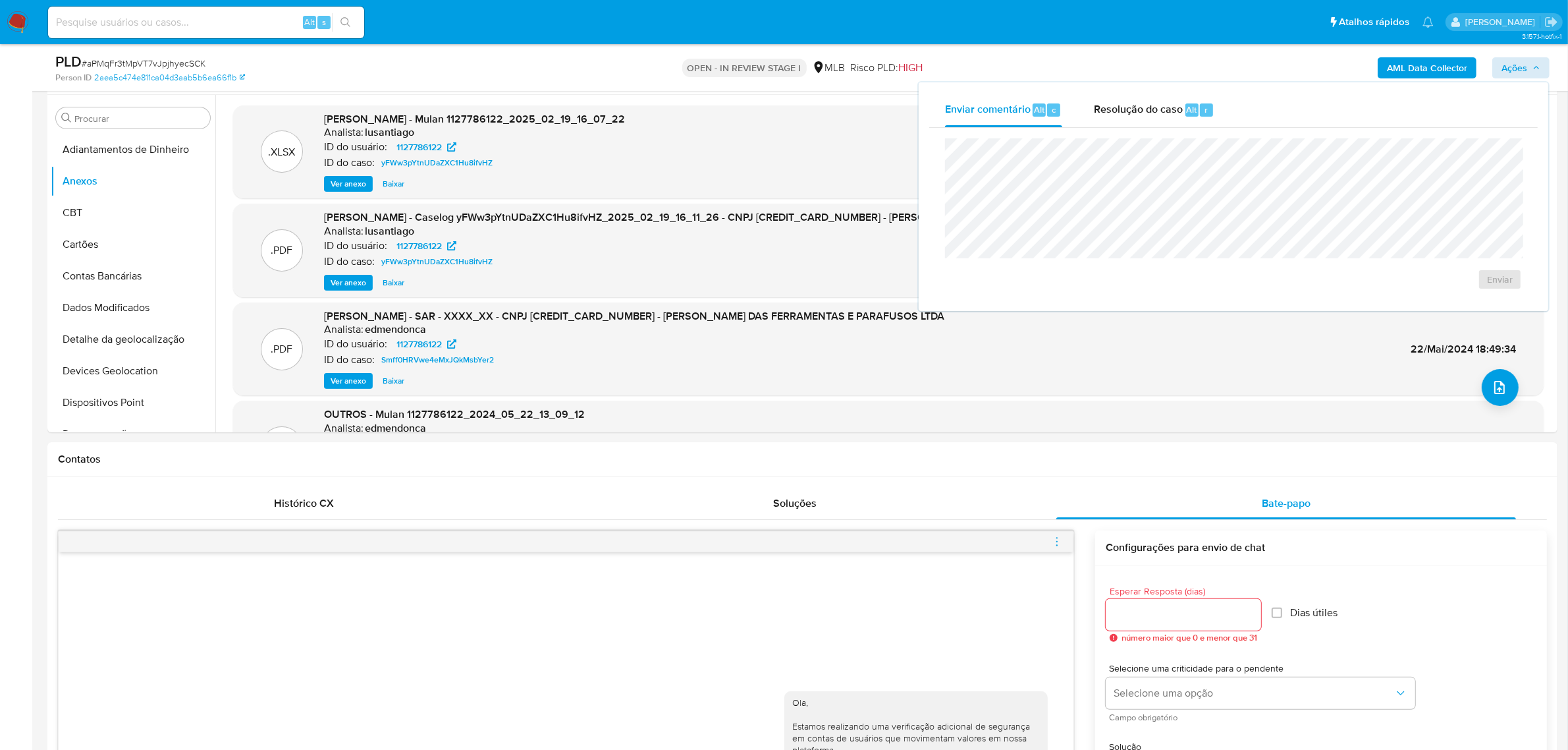
click at [1133, 122] on div "Resolução do caso Alt r" at bounding box center [1155, 110] width 121 height 34
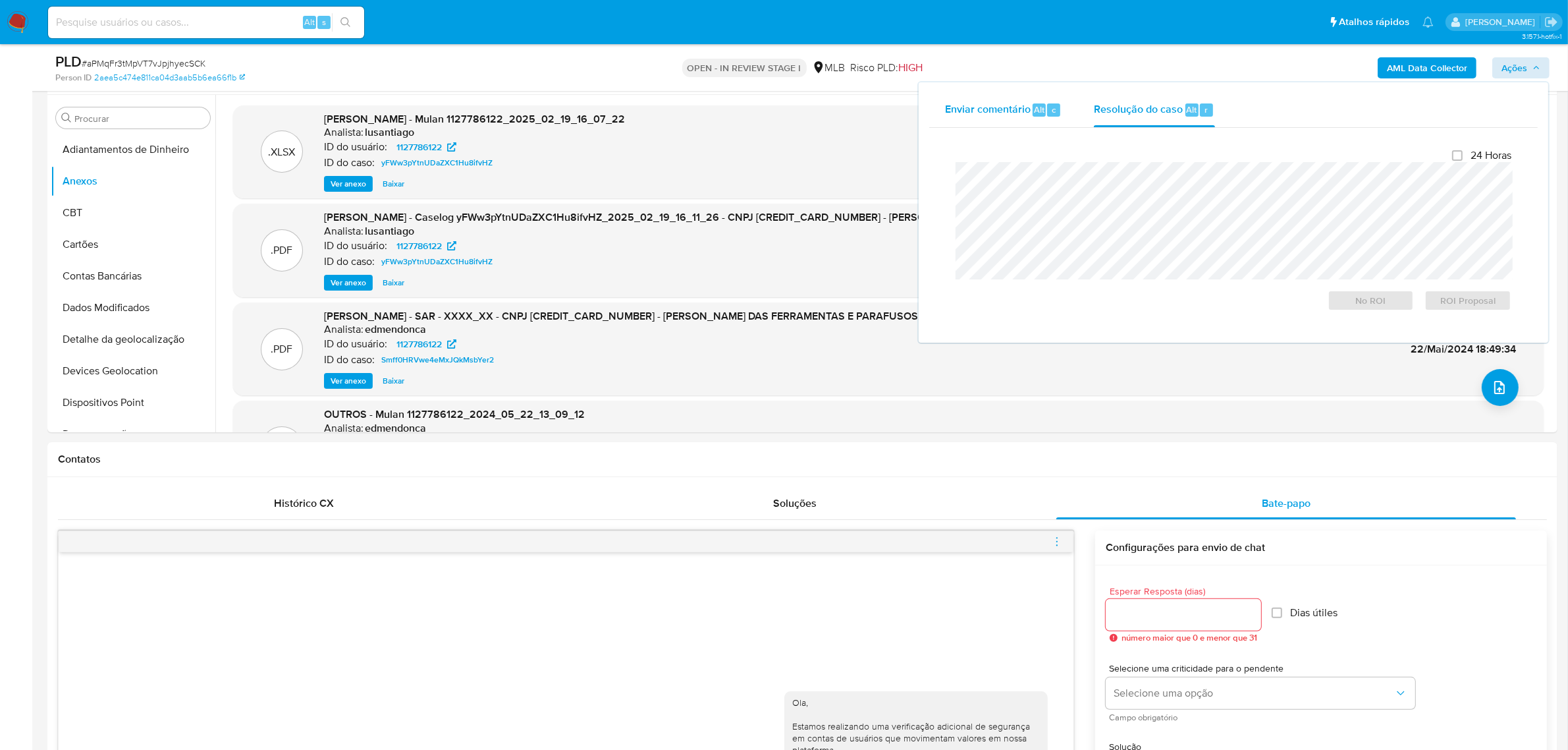
drag, startPoint x: 1006, startPoint y: 115, endPoint x: 1006, endPoint y: 134, distance: 19.0
click at [1005, 116] on span "Enviar comentário" at bounding box center [987, 109] width 86 height 15
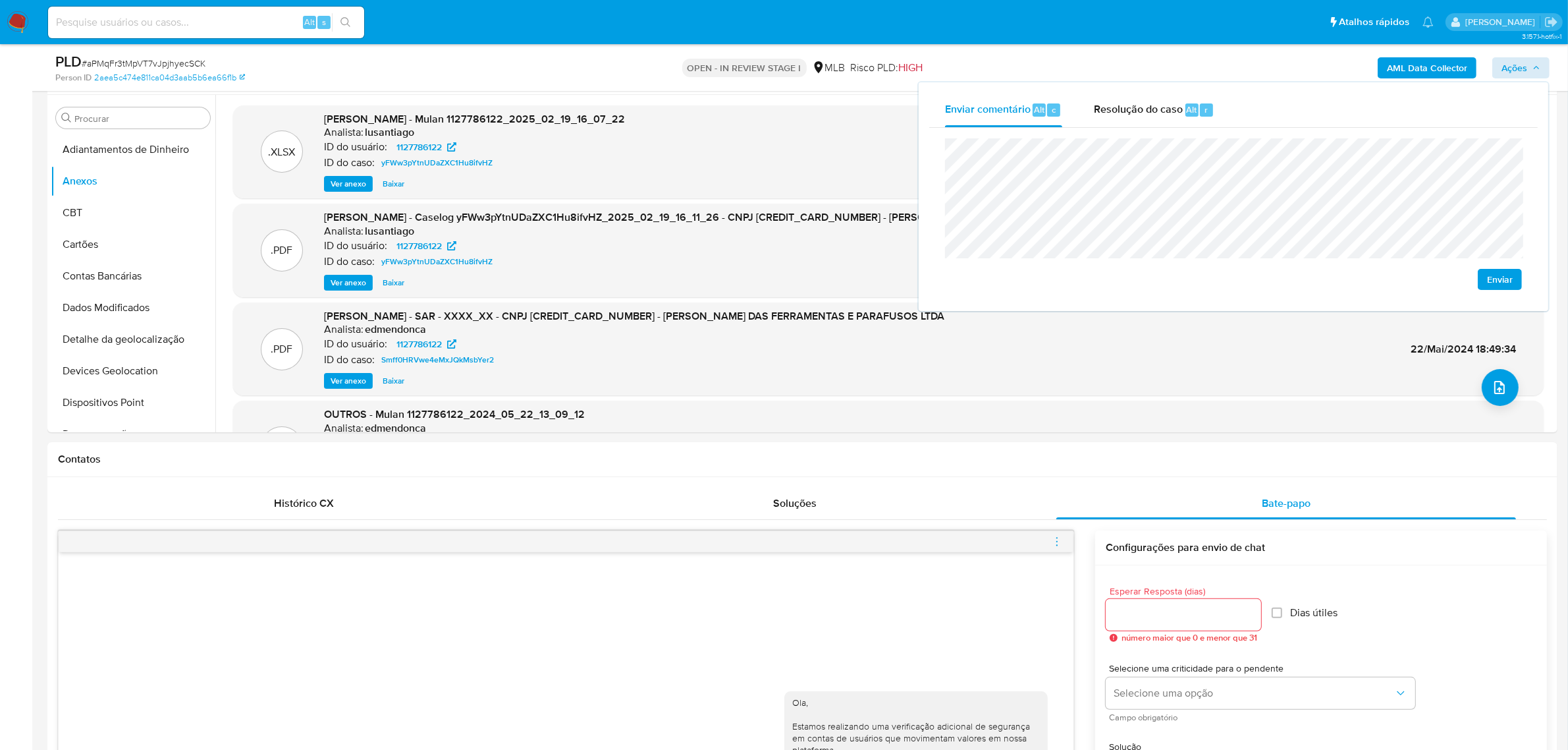
click at [1498, 275] on span "Enviar" at bounding box center [1499, 280] width 26 height 19
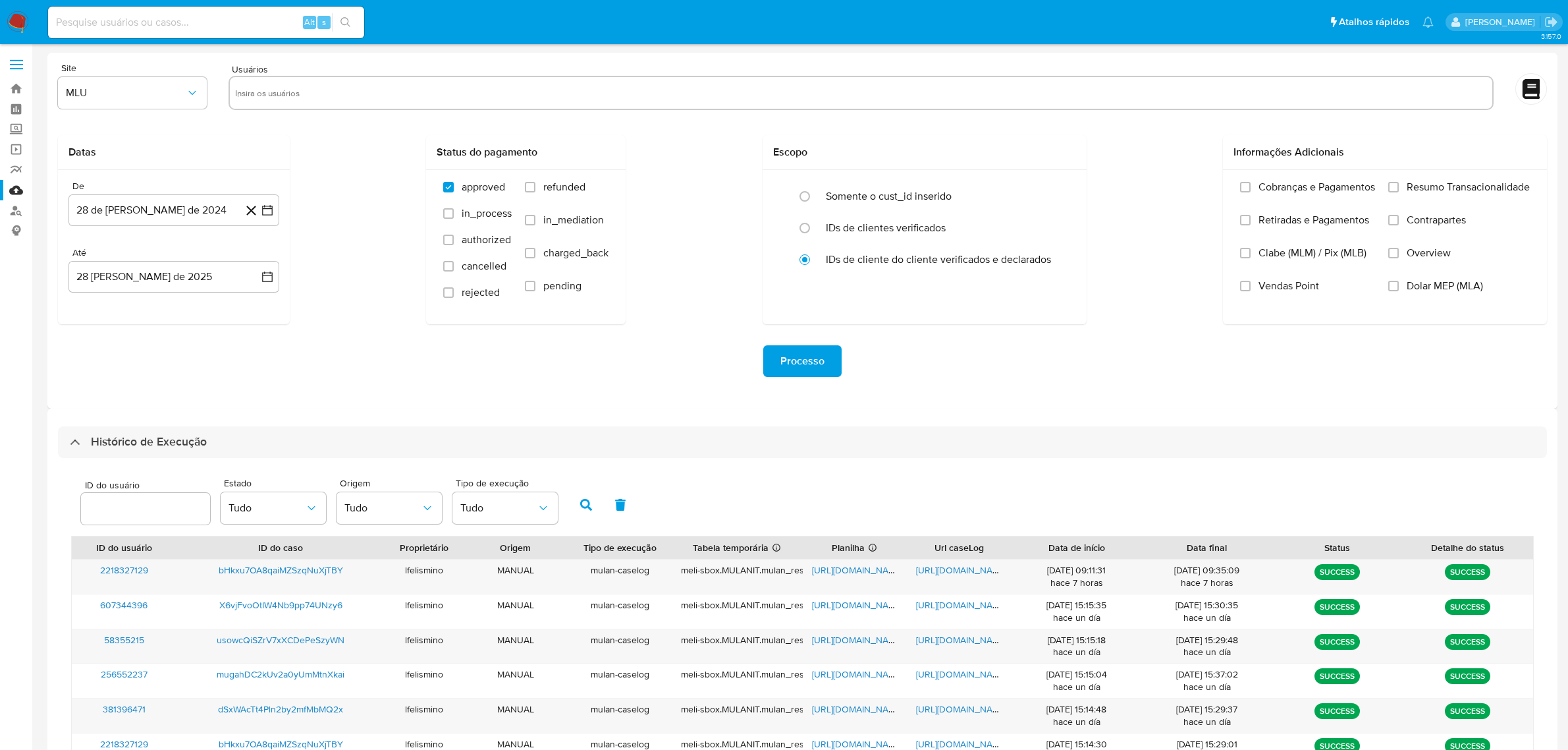
select select "20"
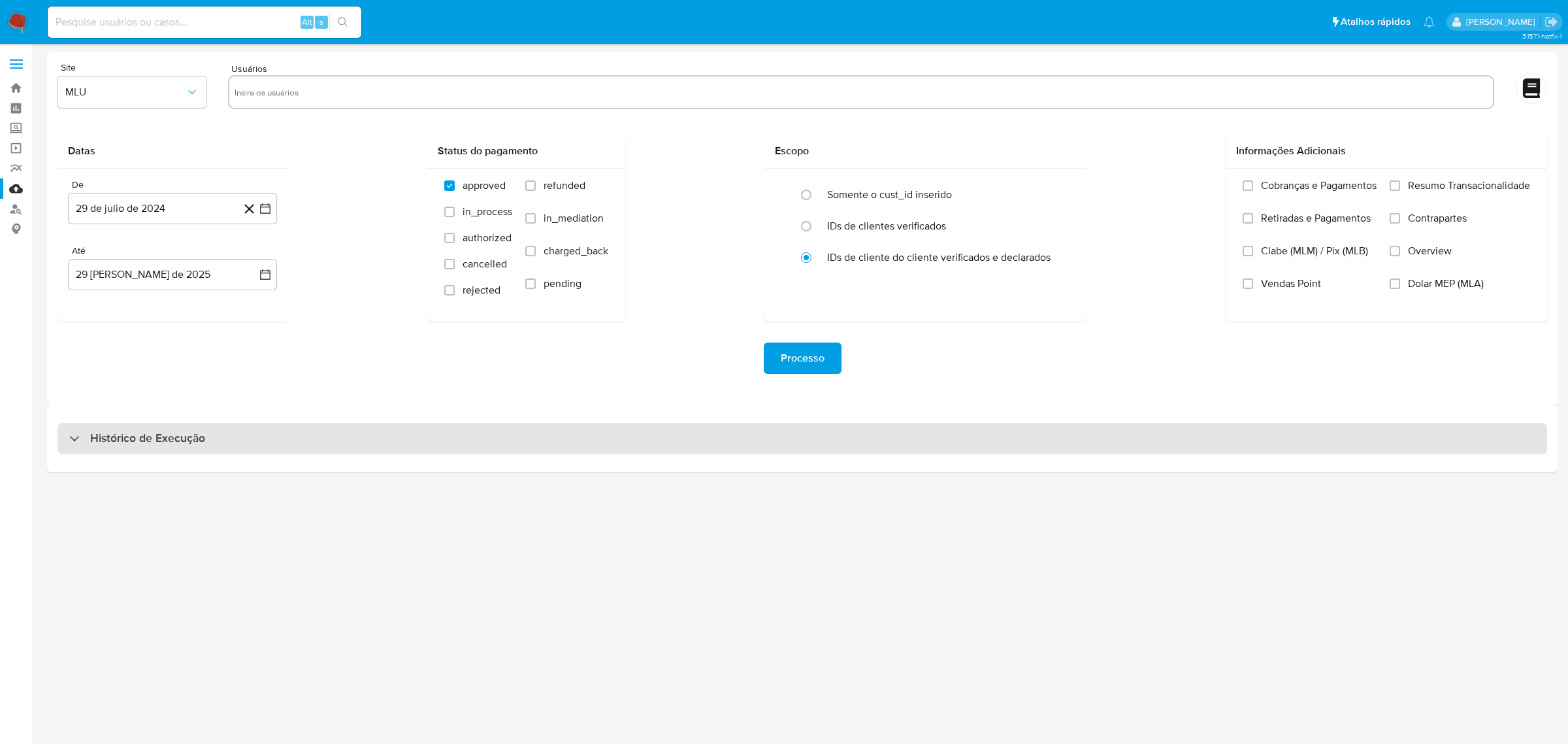
click at [609, 447] on div "Histórico de Execução" at bounding box center [802, 438] width 1490 height 32
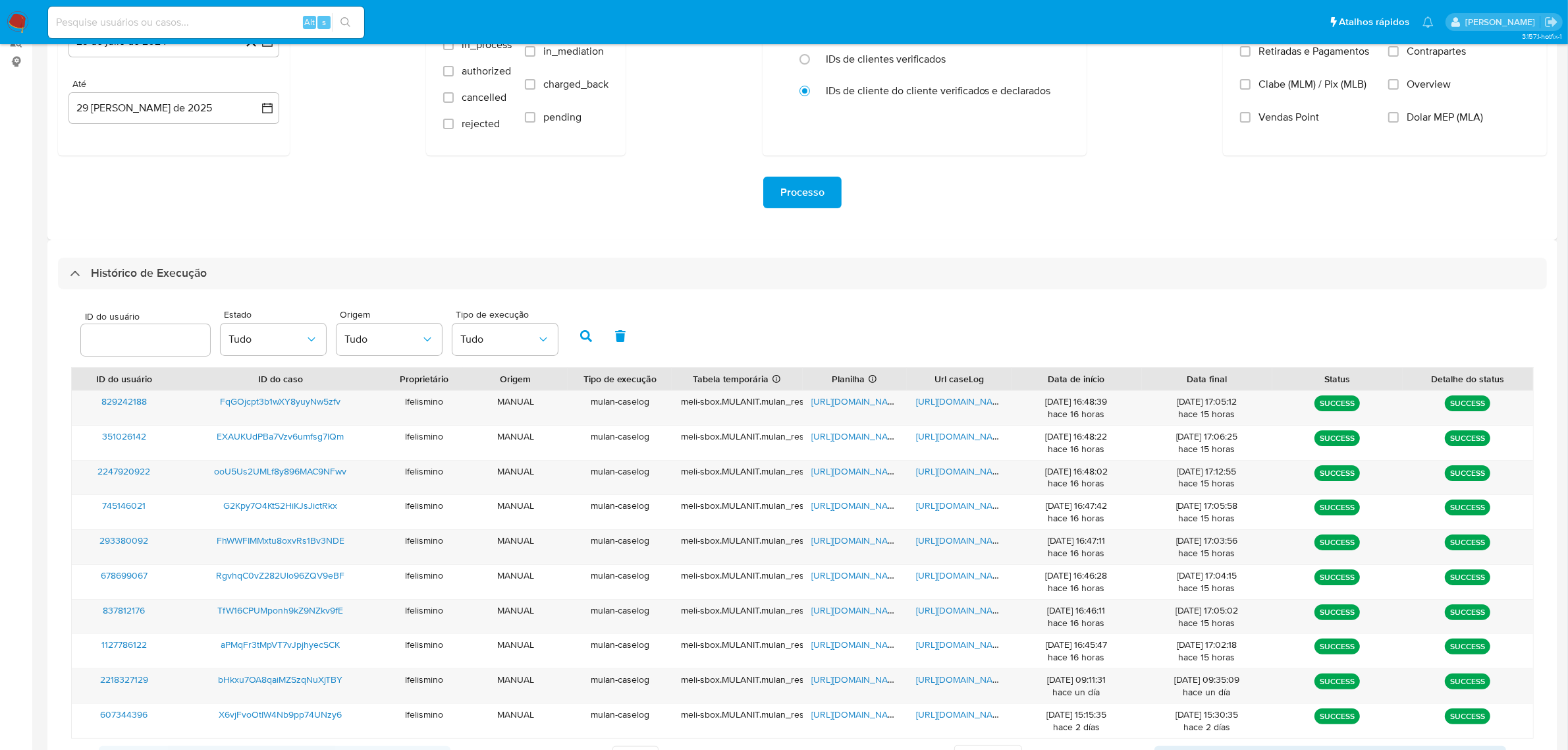
scroll to position [232, 0]
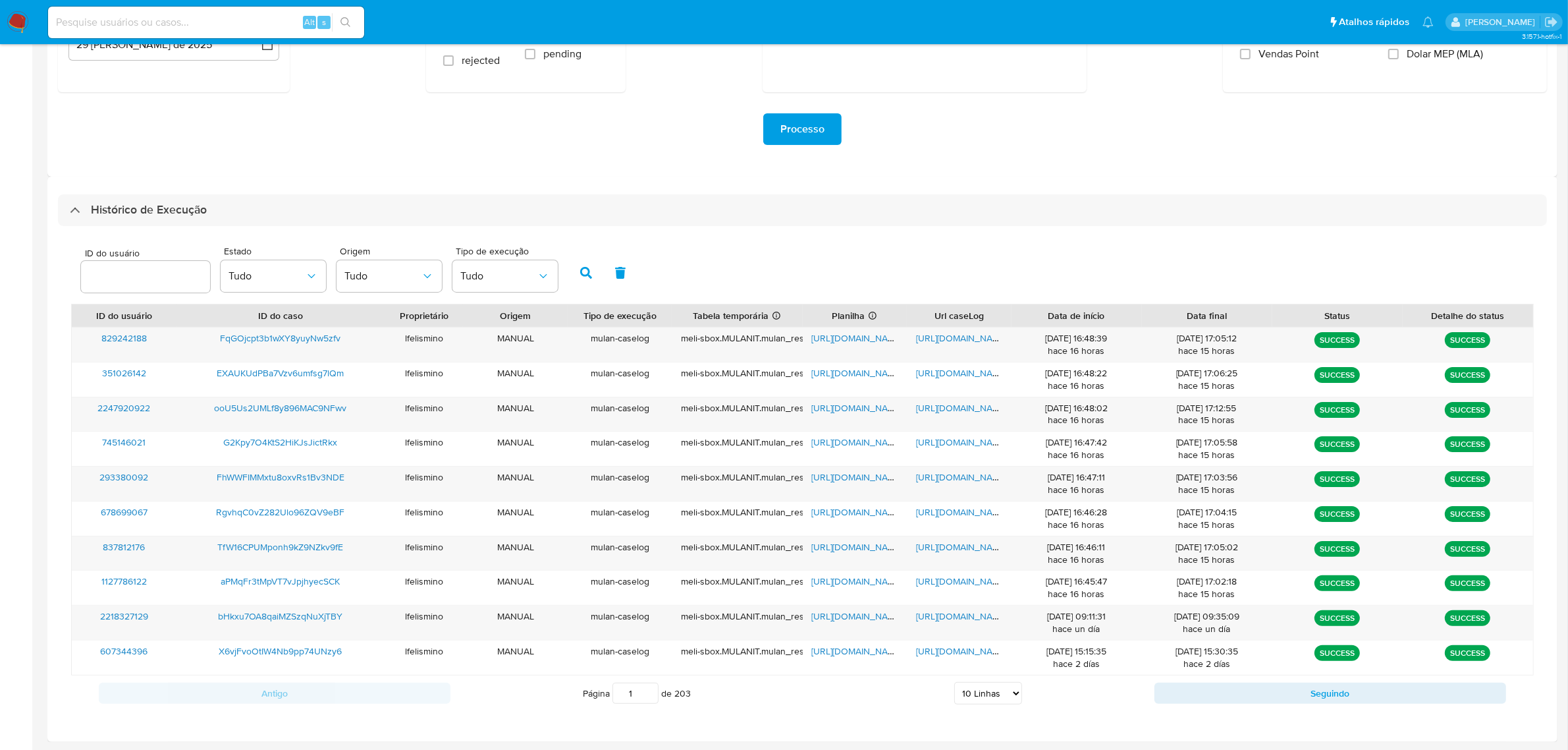
click at [983, 697] on select "5 Linhas 10 Linhas 20 Linhas 25 Linhas 50 Linhas 100 Linhas" at bounding box center [988, 693] width 68 height 22
select select "25"
click at [954, 683] on select "5 Linhas 10 Linhas 20 Linhas 25 Linhas 50 Linhas 100 Linhas" at bounding box center [988, 693] width 68 height 22
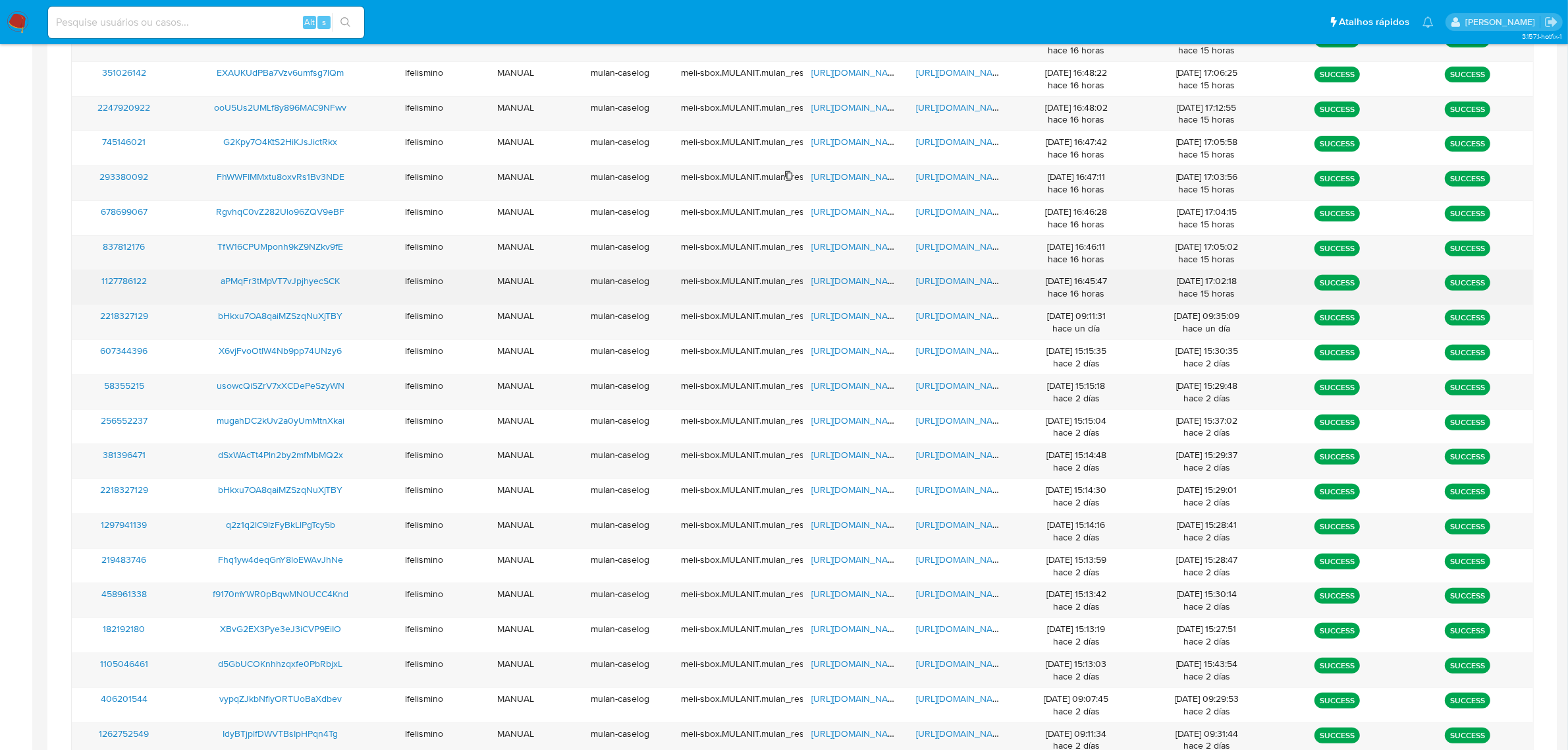
scroll to position [562, 0]
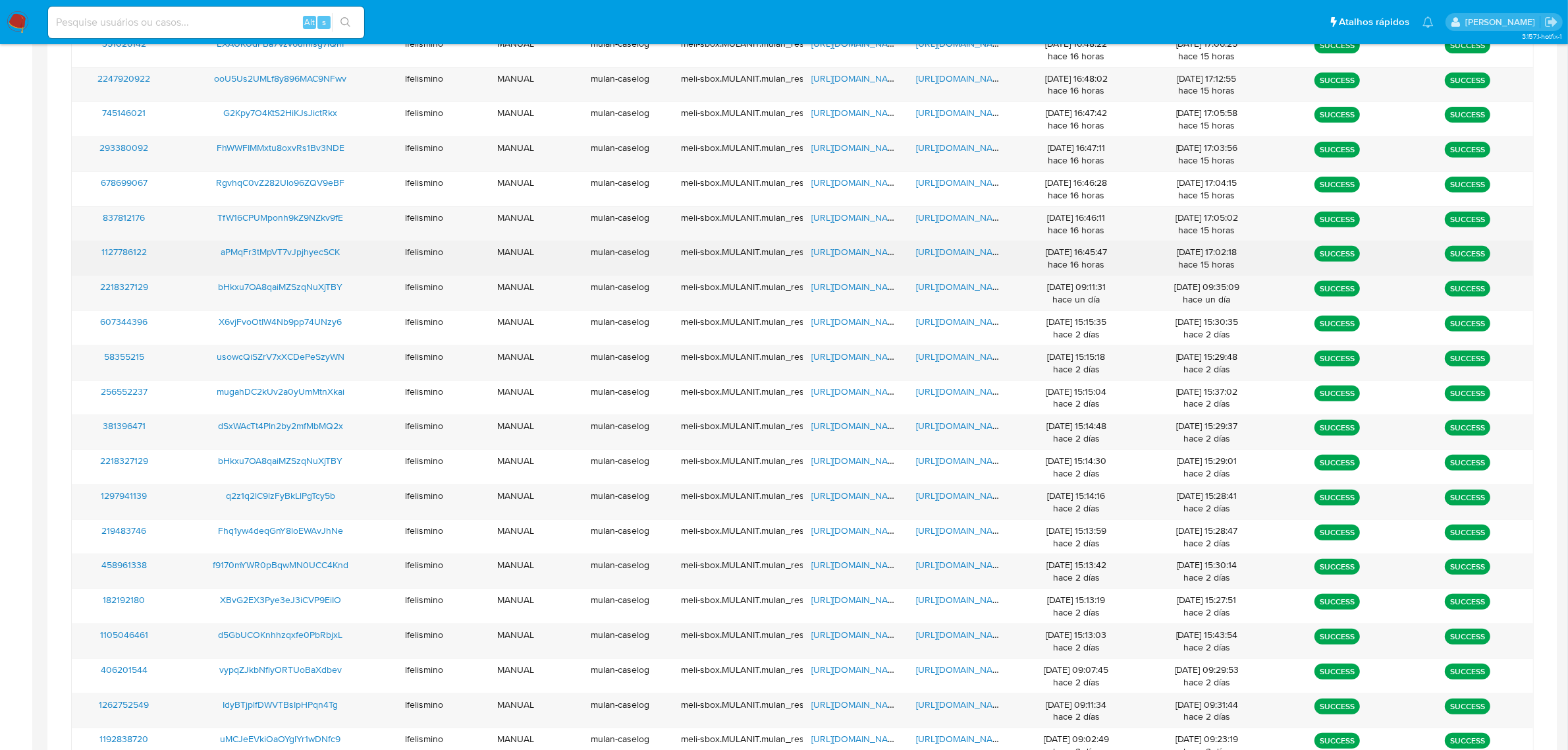
click at [959, 258] on span "https://docs.google.com/document/d/13uMoUgIteSrDgk478KYQNJzsV5xbkzvqBnFvE6TuOuc…" at bounding box center [961, 251] width 91 height 13
click at [831, 254] on span "https://docs.google.com/spreadsheets/d/14go0KX9BFgvXFRtxHsD8c2DHvD9jCgkA1ZSqGwY…" at bounding box center [857, 251] width 91 height 13
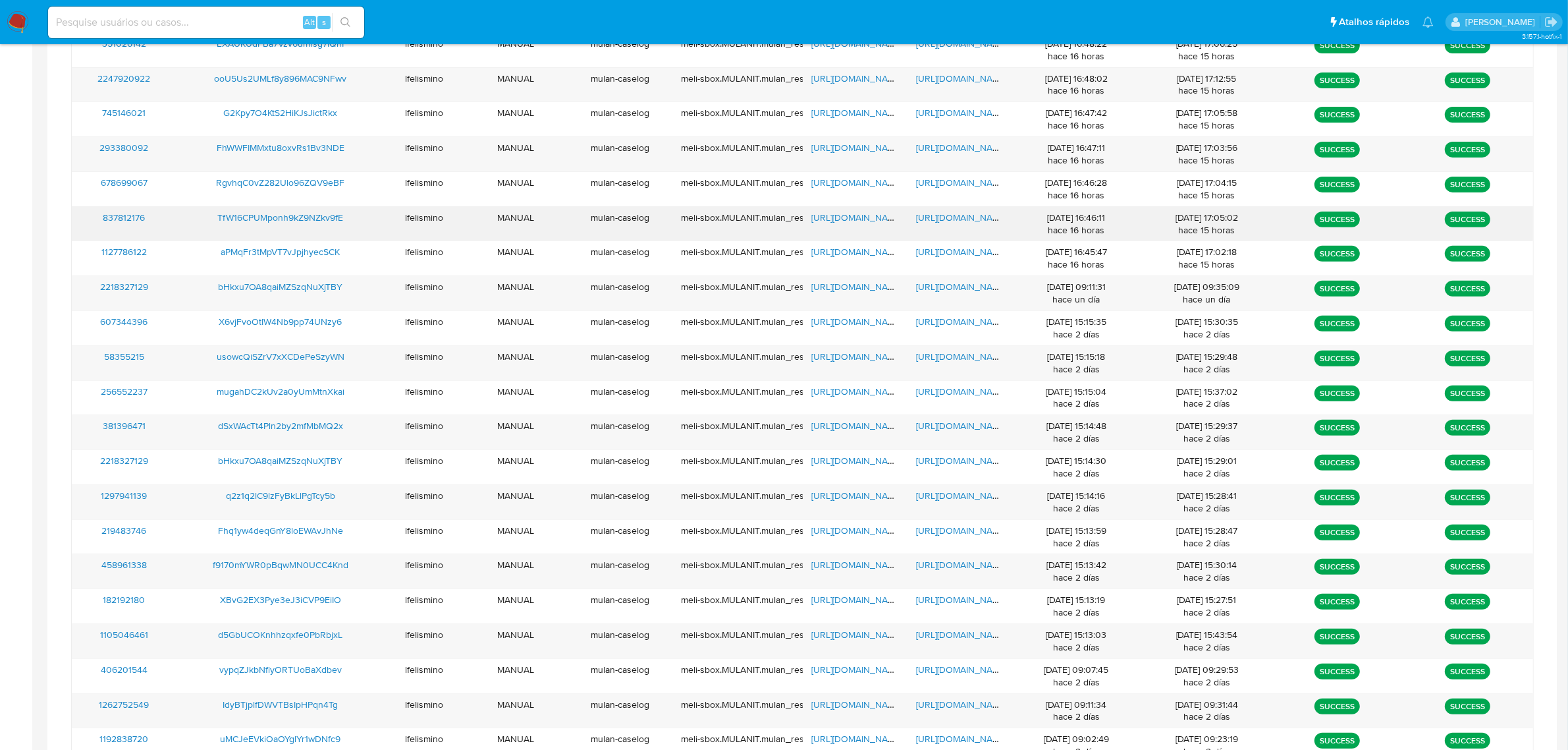
click at [980, 212] on span "https://docs.google.com/document/d/1Be6hcV5sYCeSGrktP1ID1NgpJ5hM9I2AHcXjeTbalDU…" at bounding box center [961, 217] width 91 height 13
click at [829, 219] on span "https://docs.google.com/spreadsheets/d/1d2SRHvhs22Yo9uexcuI9Jd4GedDNNr8qOaOb886…" at bounding box center [857, 217] width 91 height 13
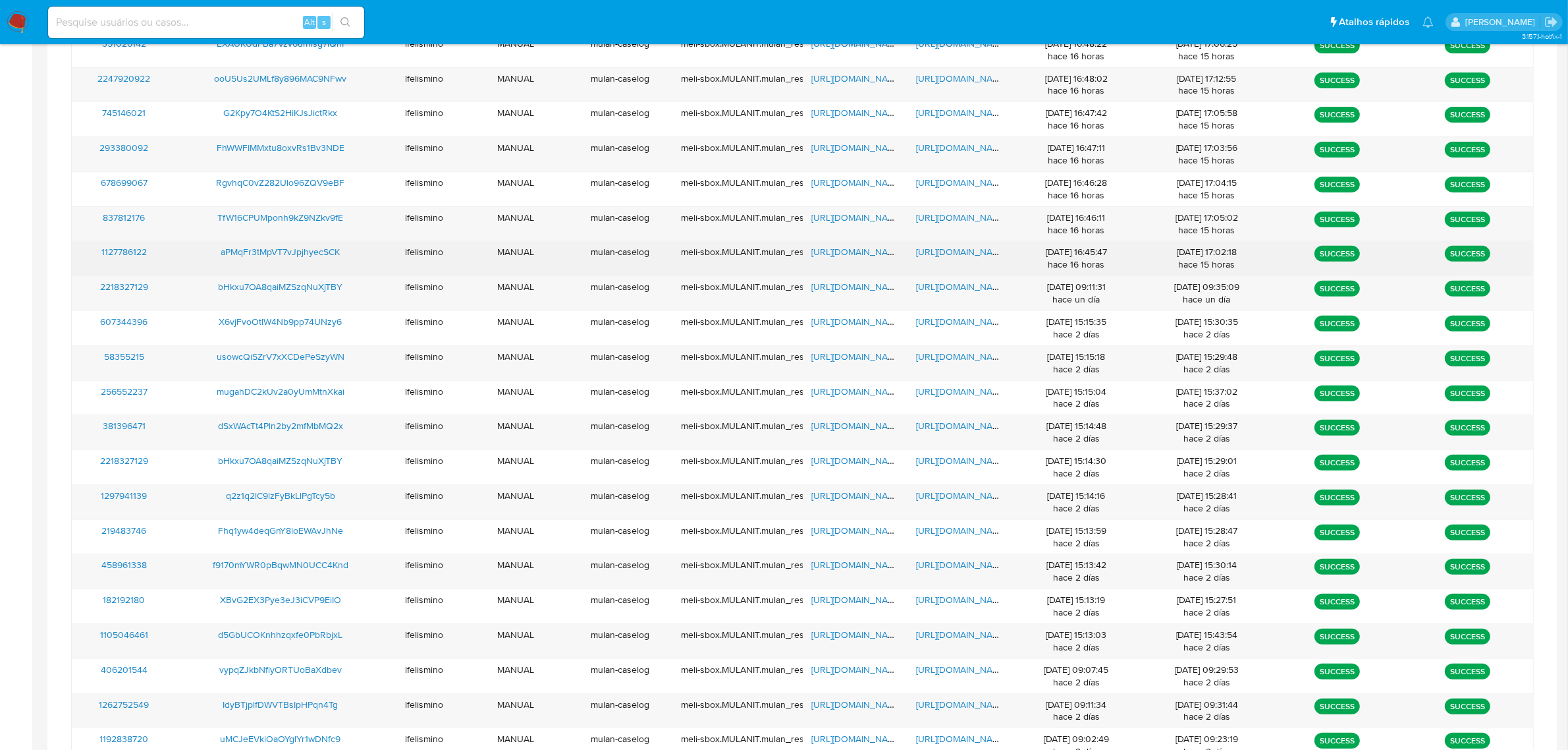
click at [950, 257] on span "https://docs.google.com/document/d/13uMoUgIteSrDgk478KYQNJzsV5xbkzvqBnFvE6TuOuc…" at bounding box center [961, 251] width 91 height 13
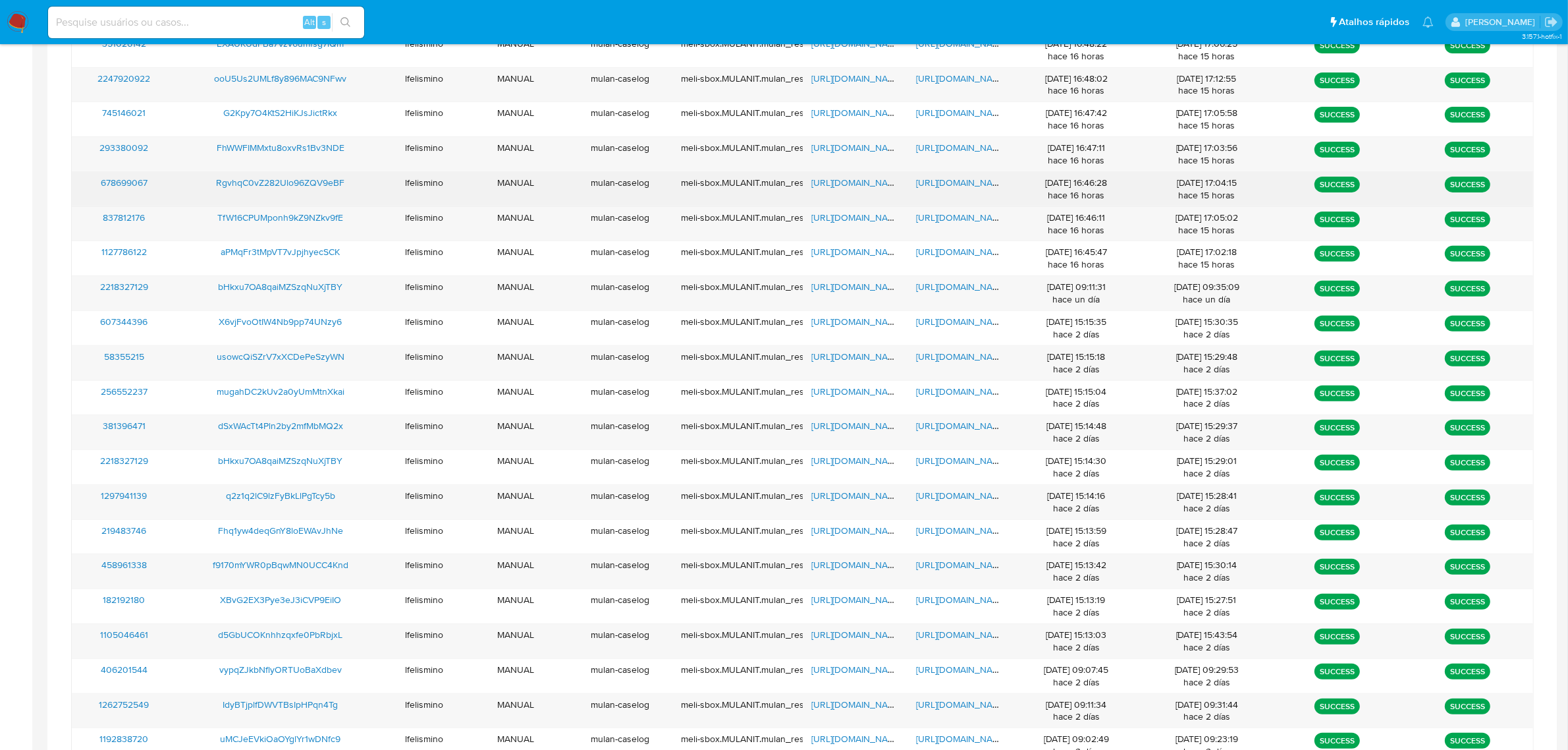
click at [942, 184] on span "https://docs.google.com/document/d/1FReiuzIEVOBc4eqAjczsSzqQc-LgNMyP1AdzPpjYmoI…" at bounding box center [961, 182] width 91 height 13
click at [828, 183] on span "https://docs.google.com/spreadsheets/d/1uq2MAtEYvnj8HAn8gtXsdRx8cAKVHwvkjrslIEk…" at bounding box center [857, 182] width 91 height 13
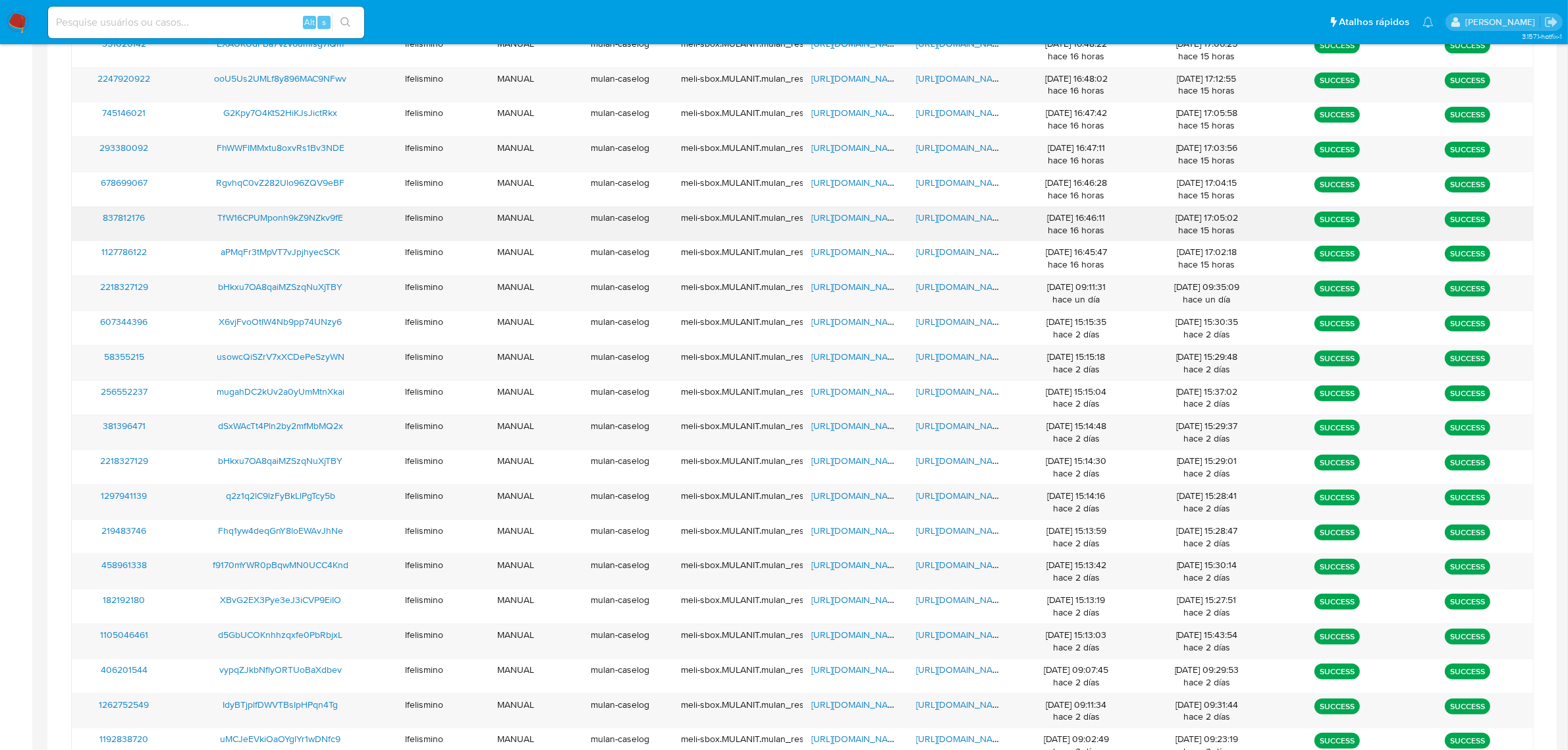
click at [968, 215] on span "https://docs.google.com/document/d/1Be6hcV5sYCeSGrktP1ID1NgpJ5hM9I2AHcXjeTbalDU…" at bounding box center [961, 217] width 91 height 13
click at [950, 143] on span "https://docs.google.com/document/d/1KwaDXjVQe5hpWKcjgFepNUVN7NcBiw20bMDB2XX22y8…" at bounding box center [961, 147] width 91 height 13
click at [866, 143] on span "https://docs.google.com/spreadsheets/d/159NRTOkaLhqzwUXzSe-xq_Zoxp5iBCbbllDERau…" at bounding box center [857, 147] width 91 height 13
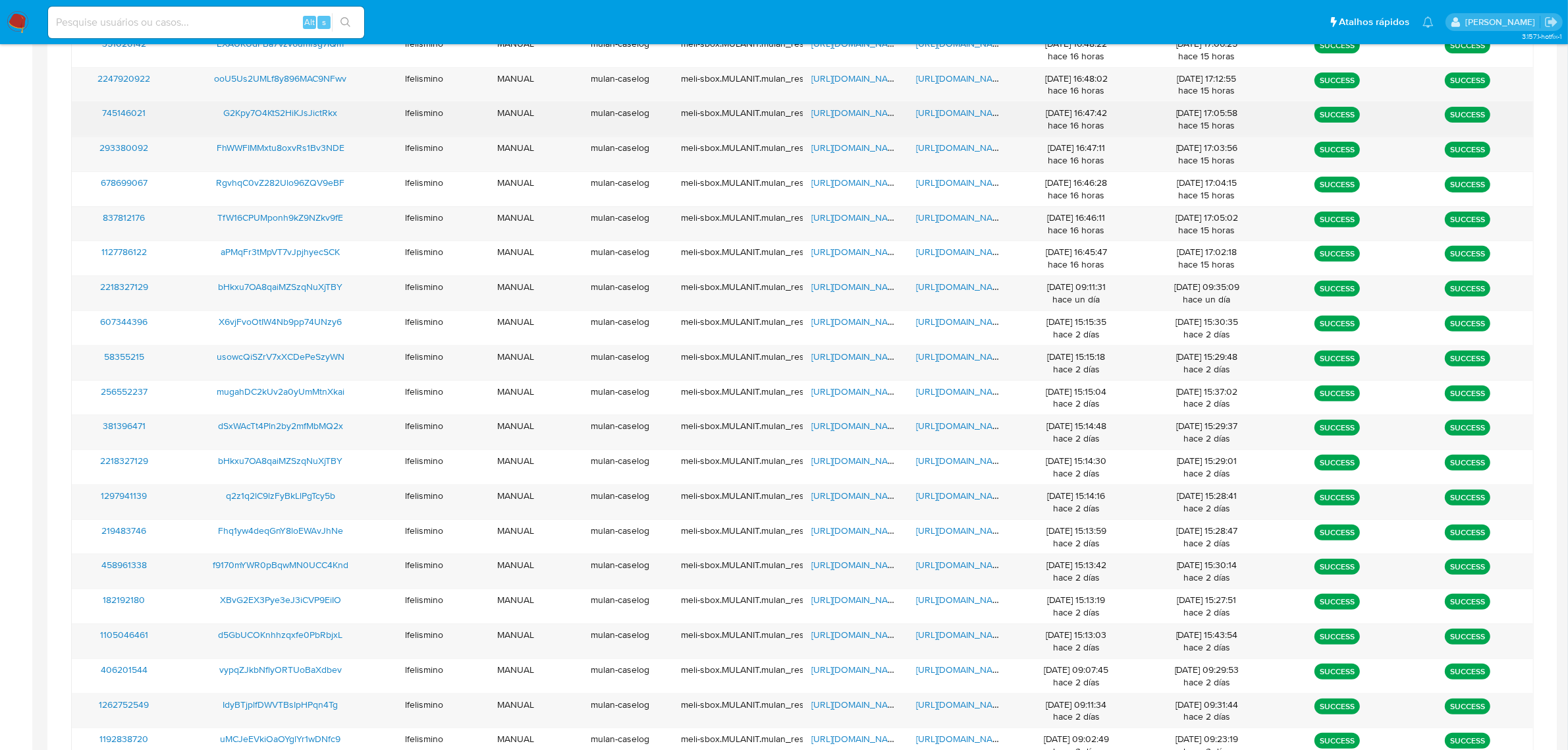
click at [938, 114] on span "https://docs.google.com/document/d/1--11Lv-2_vmvWNMBn90glZE-Q2X-H2AEVFhd2leDr1k…" at bounding box center [961, 112] width 91 height 13
click at [830, 117] on span "https://docs.google.com/spreadsheets/d/1Yyvq_uY9e2q-t1itd2Sznl2-JU8-7hMcNpBzkYv…" at bounding box center [857, 112] width 91 height 13
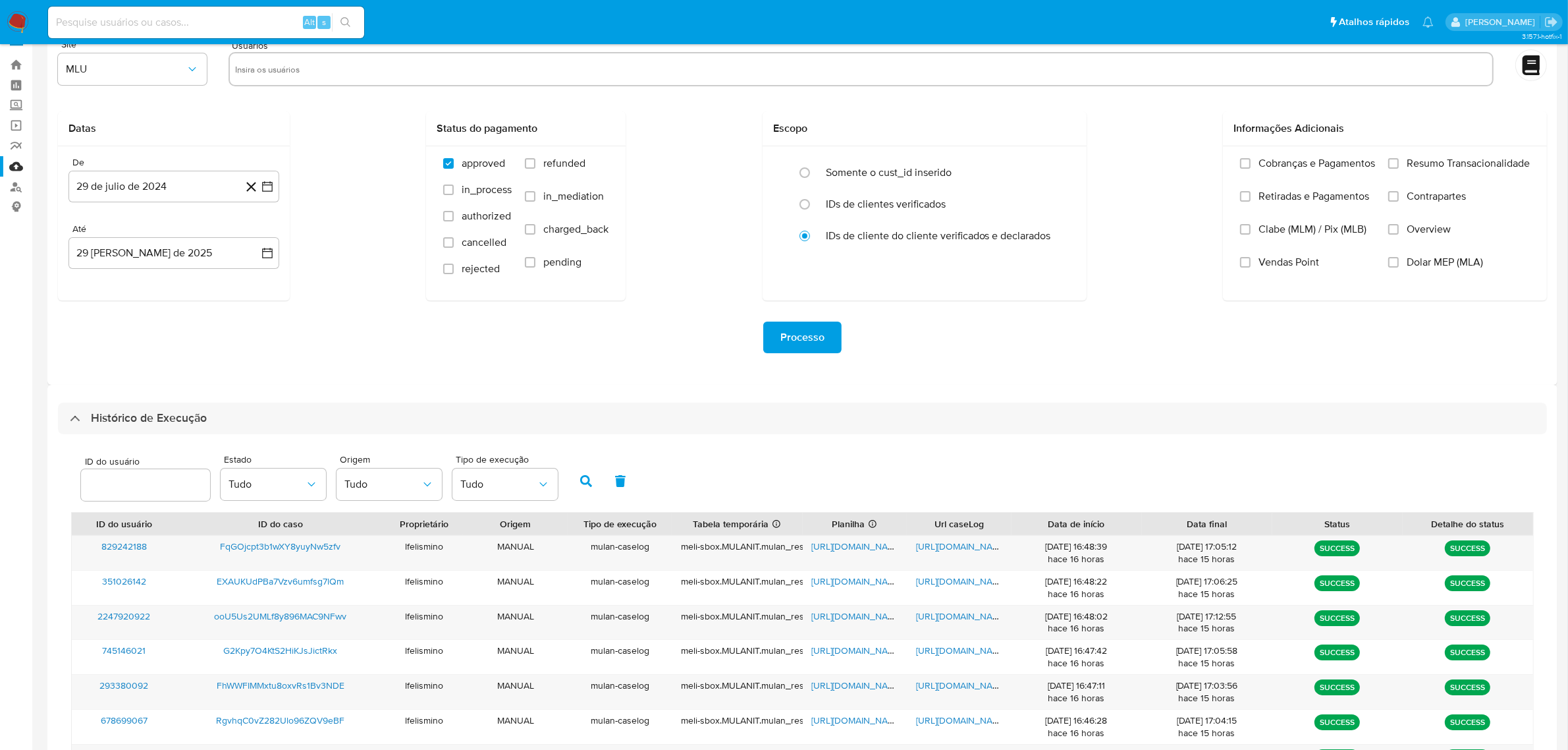
scroll to position [0, 0]
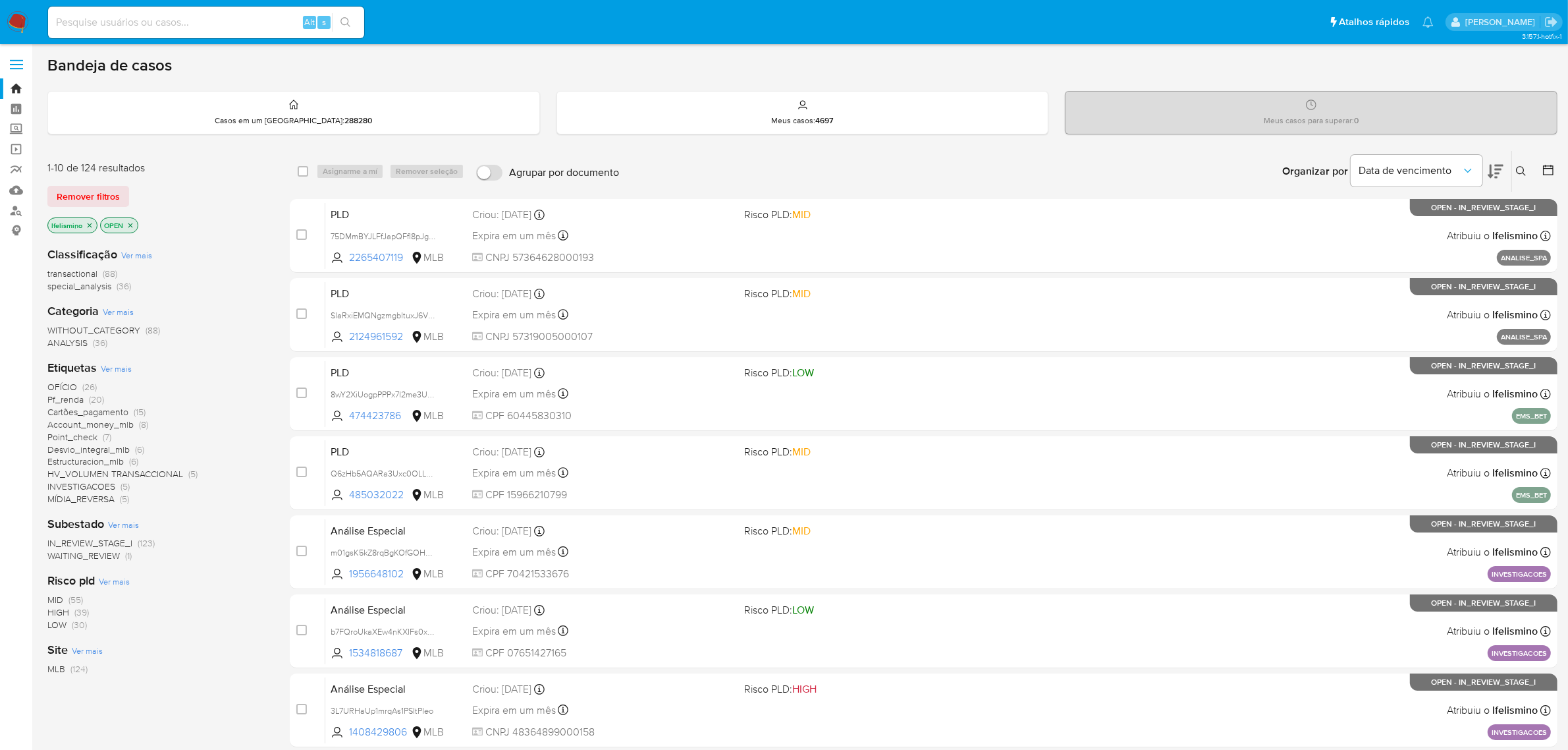
click at [228, 7] on div "Alt s" at bounding box center [206, 22] width 316 height 32
click at [218, 20] on input at bounding box center [206, 22] width 316 height 17
paste input "TfW16CPUMponh9kZ9NZkv9fE"
type input "TfW16CPUMponh9kZ9NZkv9fE"
click at [341, 23] on icon "search-icon" at bounding box center [346, 22] width 11 height 11
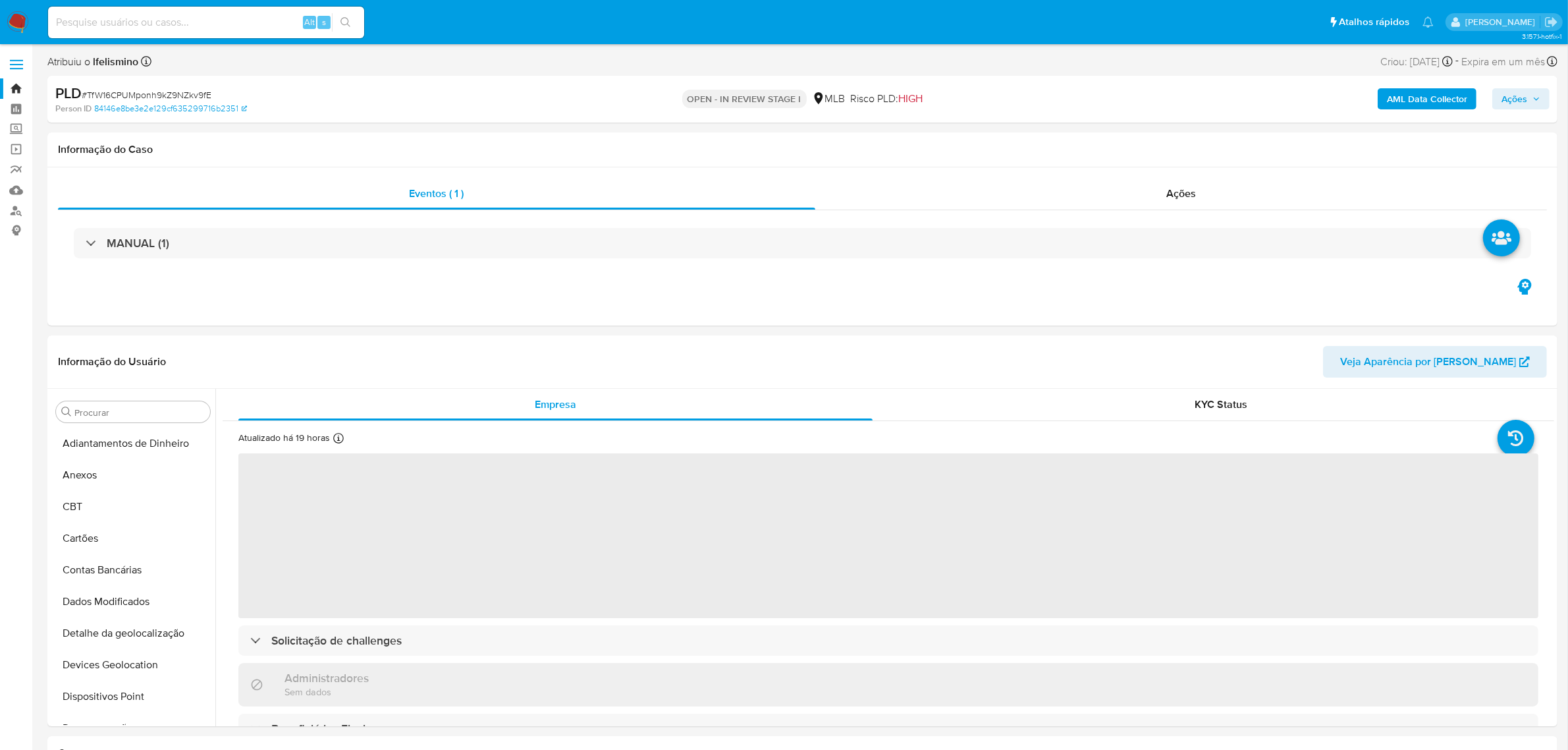
select select "10"
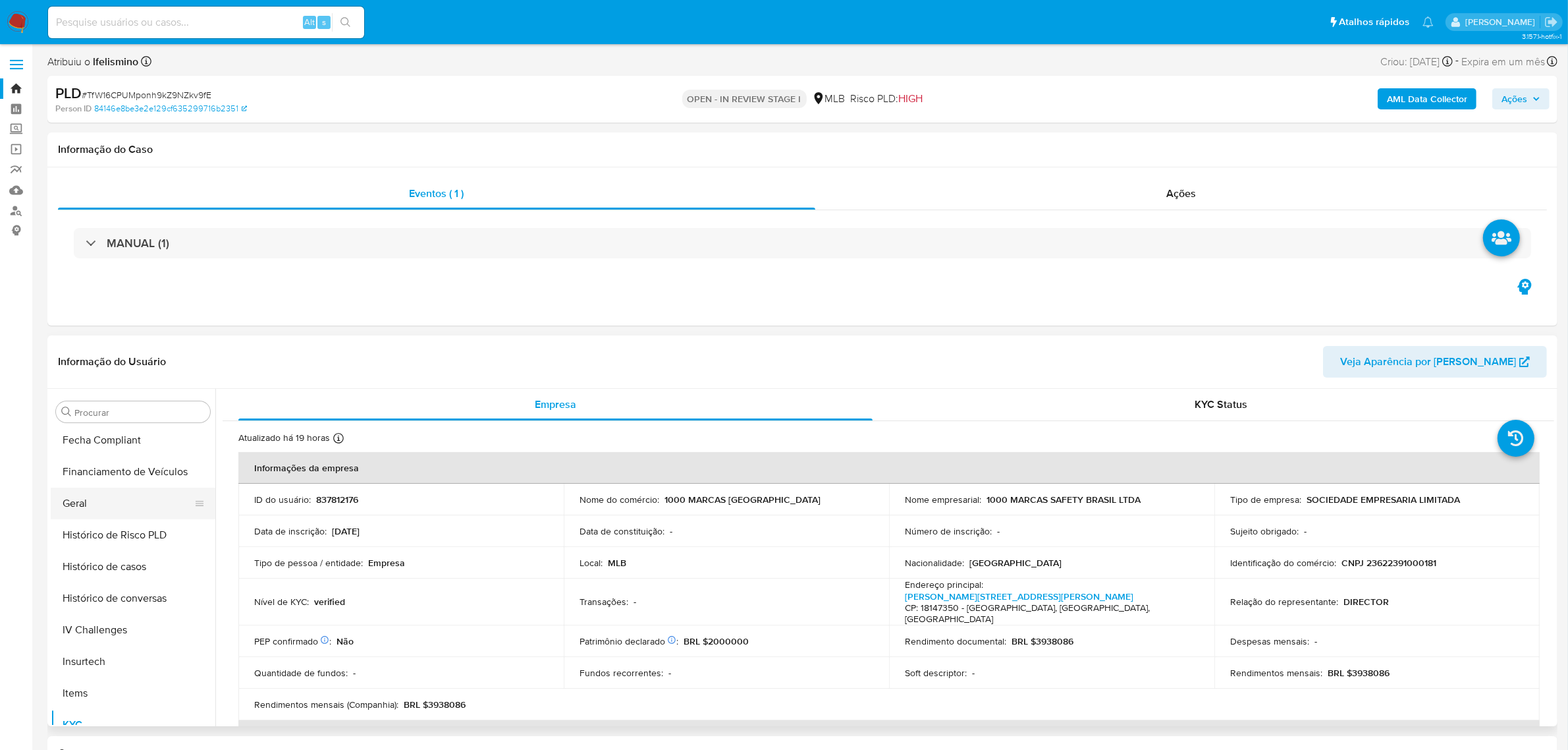
scroll to position [341, 0]
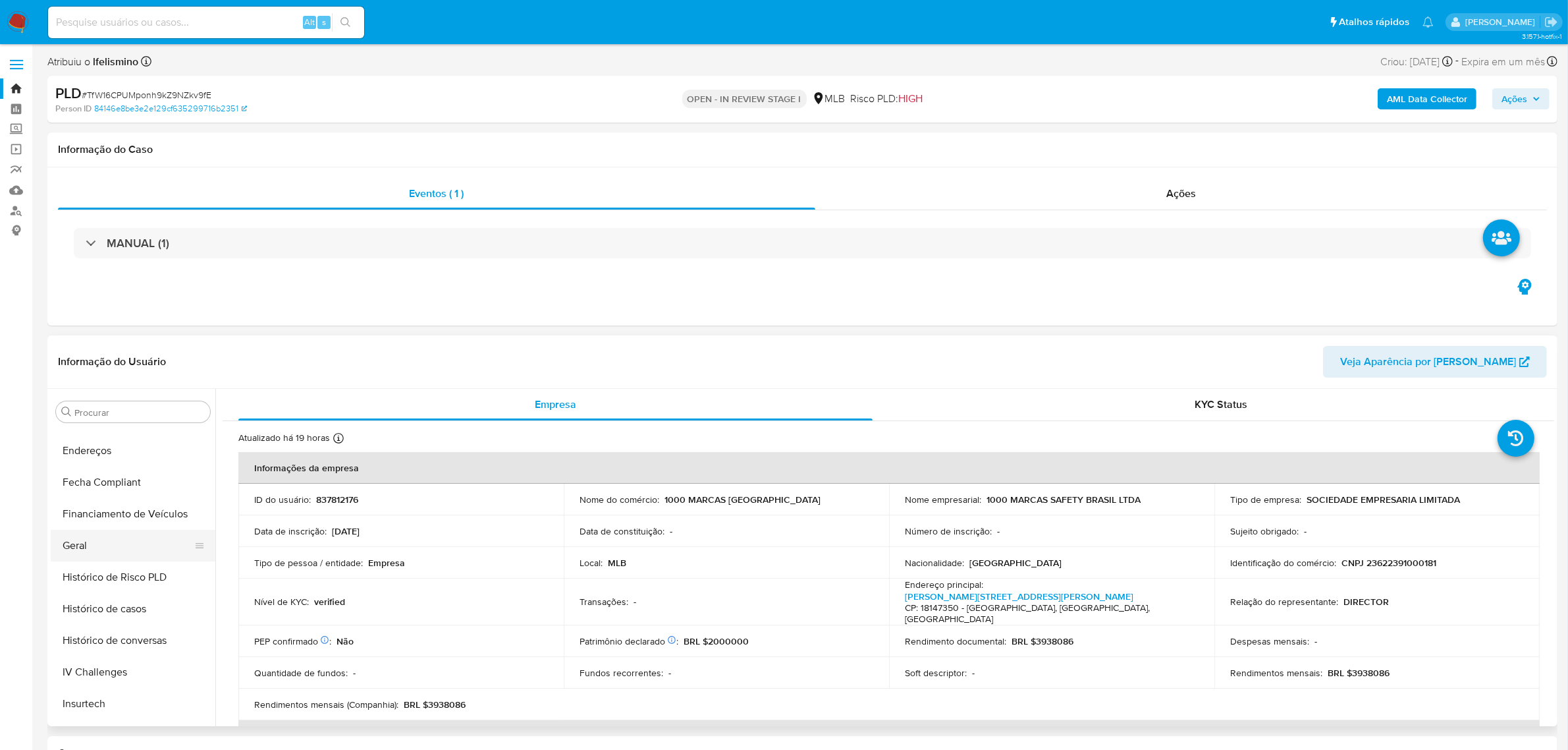
click at [126, 539] on button "Geral" at bounding box center [127, 545] width 154 height 32
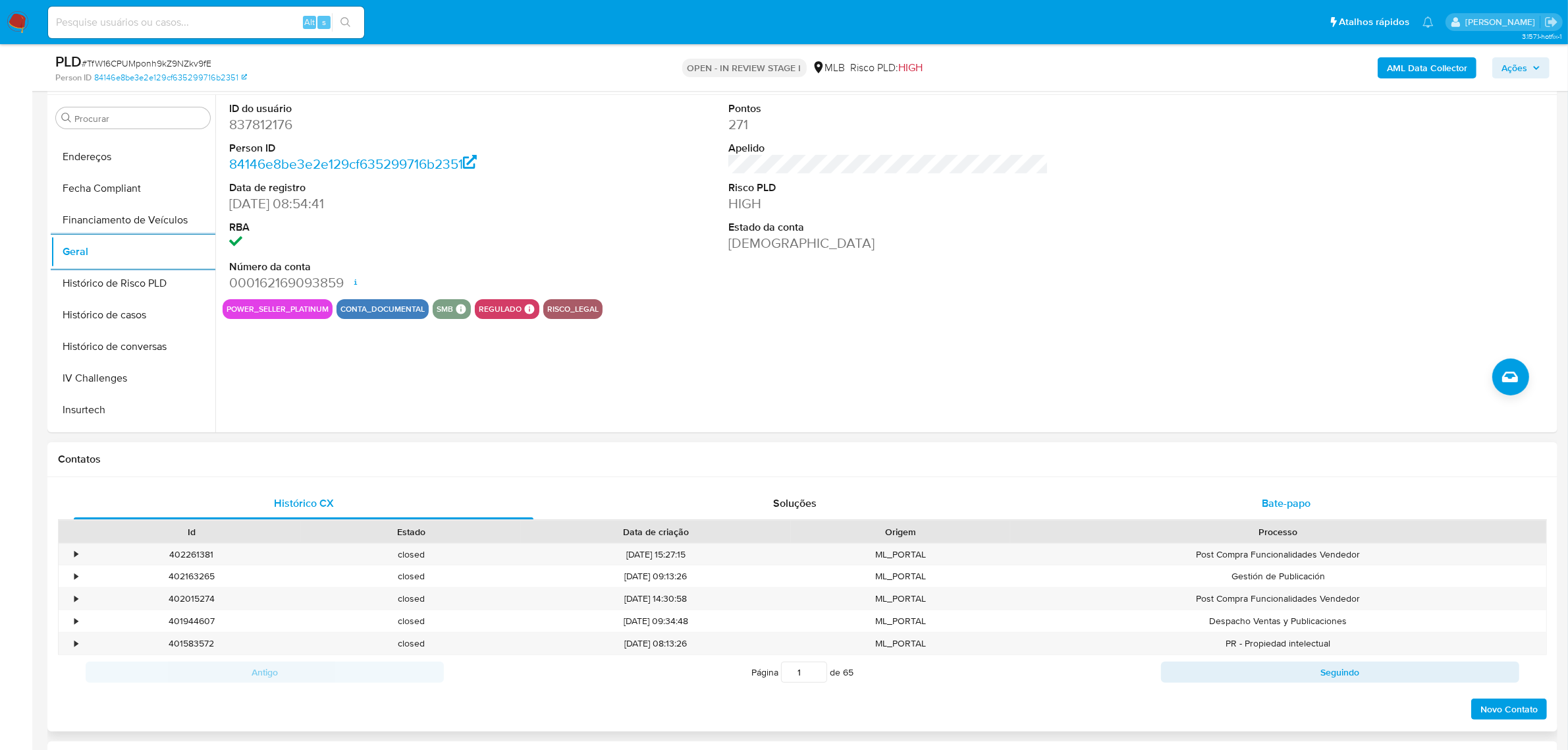
click at [1204, 518] on div "Bate-papo" at bounding box center [1286, 503] width 460 height 32
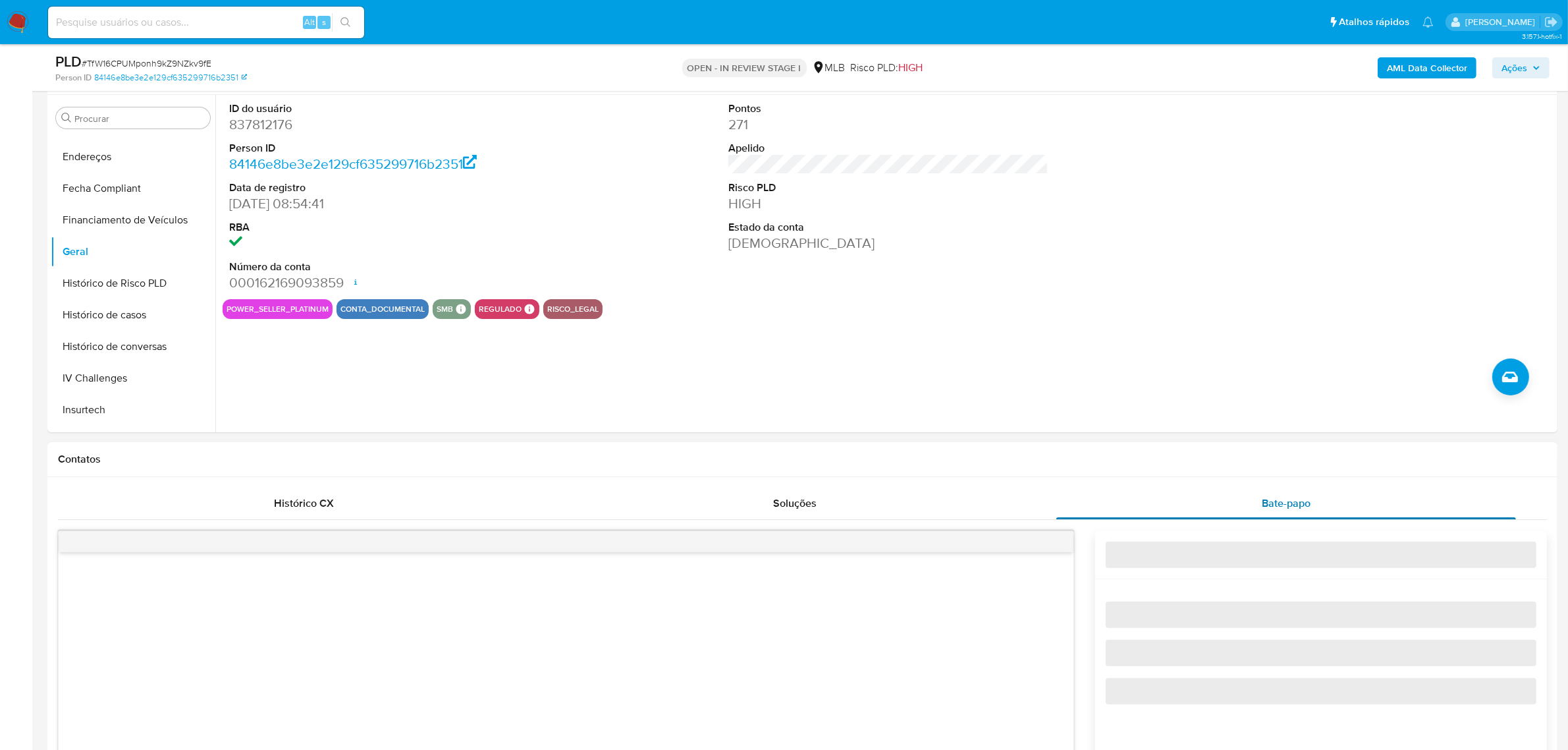
click at [1220, 502] on div "Bate-papo" at bounding box center [1286, 503] width 460 height 32
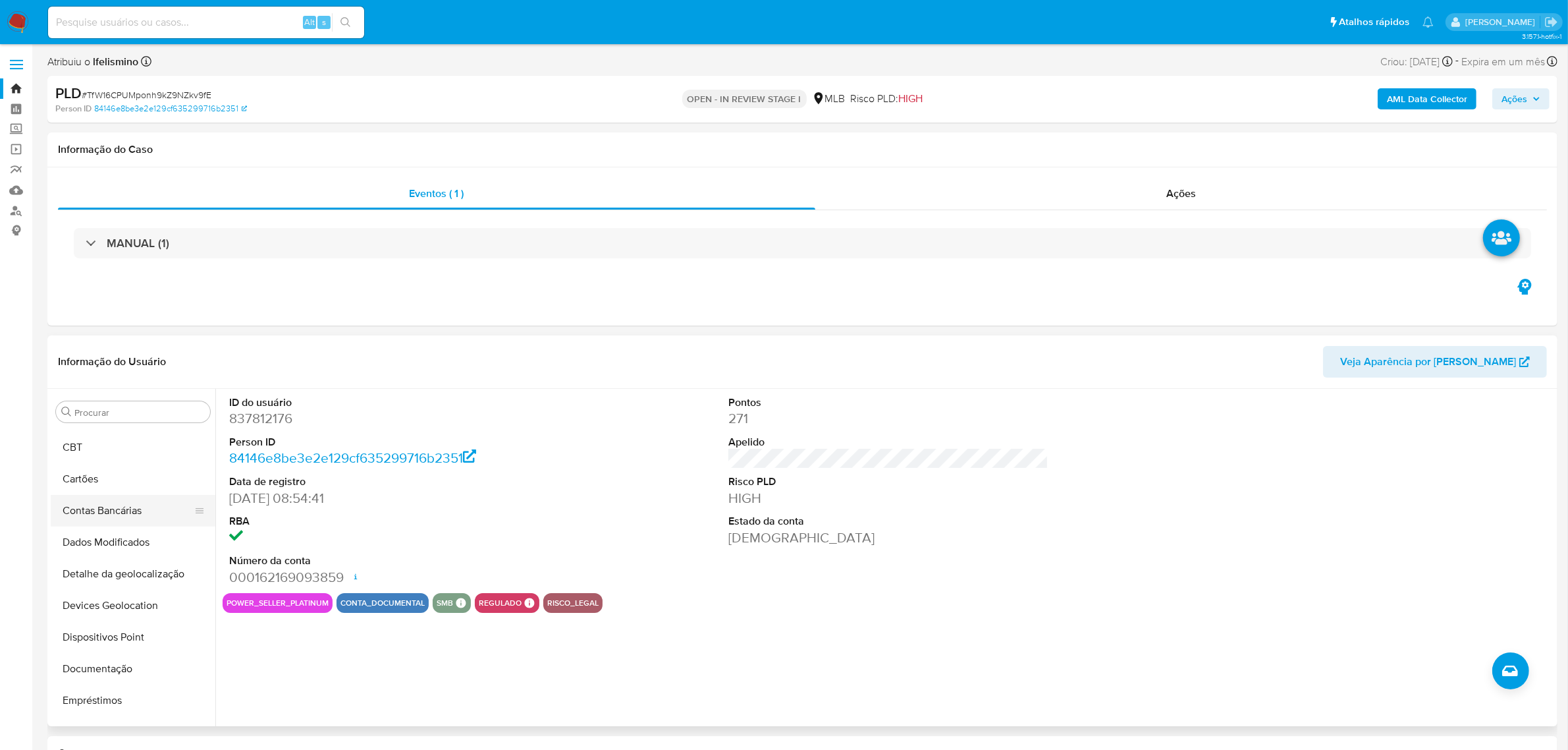
scroll to position [11, 0]
click at [120, 702] on button "Documentação" at bounding box center [127, 717] width 154 height 32
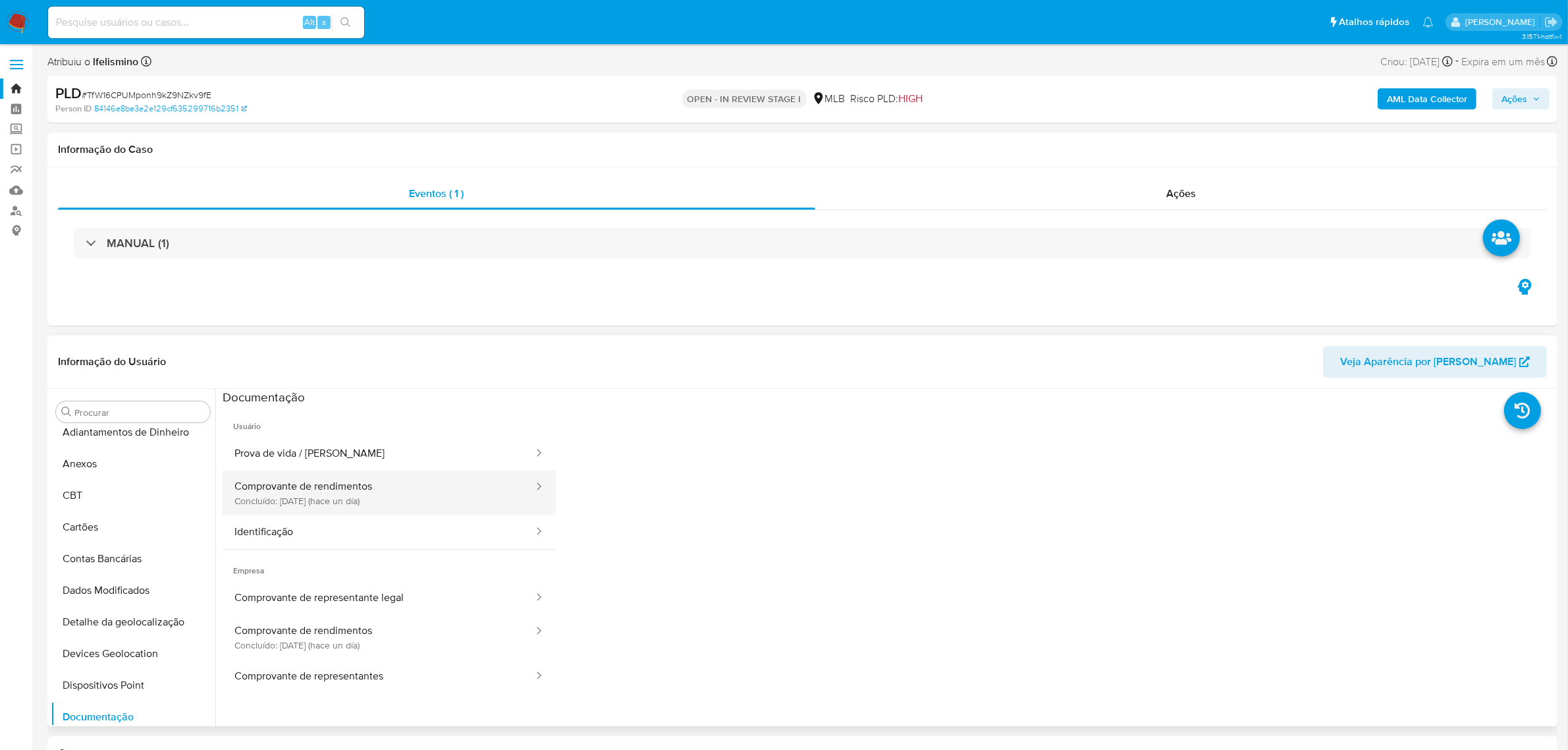
click at [276, 506] on button "Comprovante de rendimentos Concluído: 28/08/2025 (hace un día)" at bounding box center [378, 493] width 312 height 45
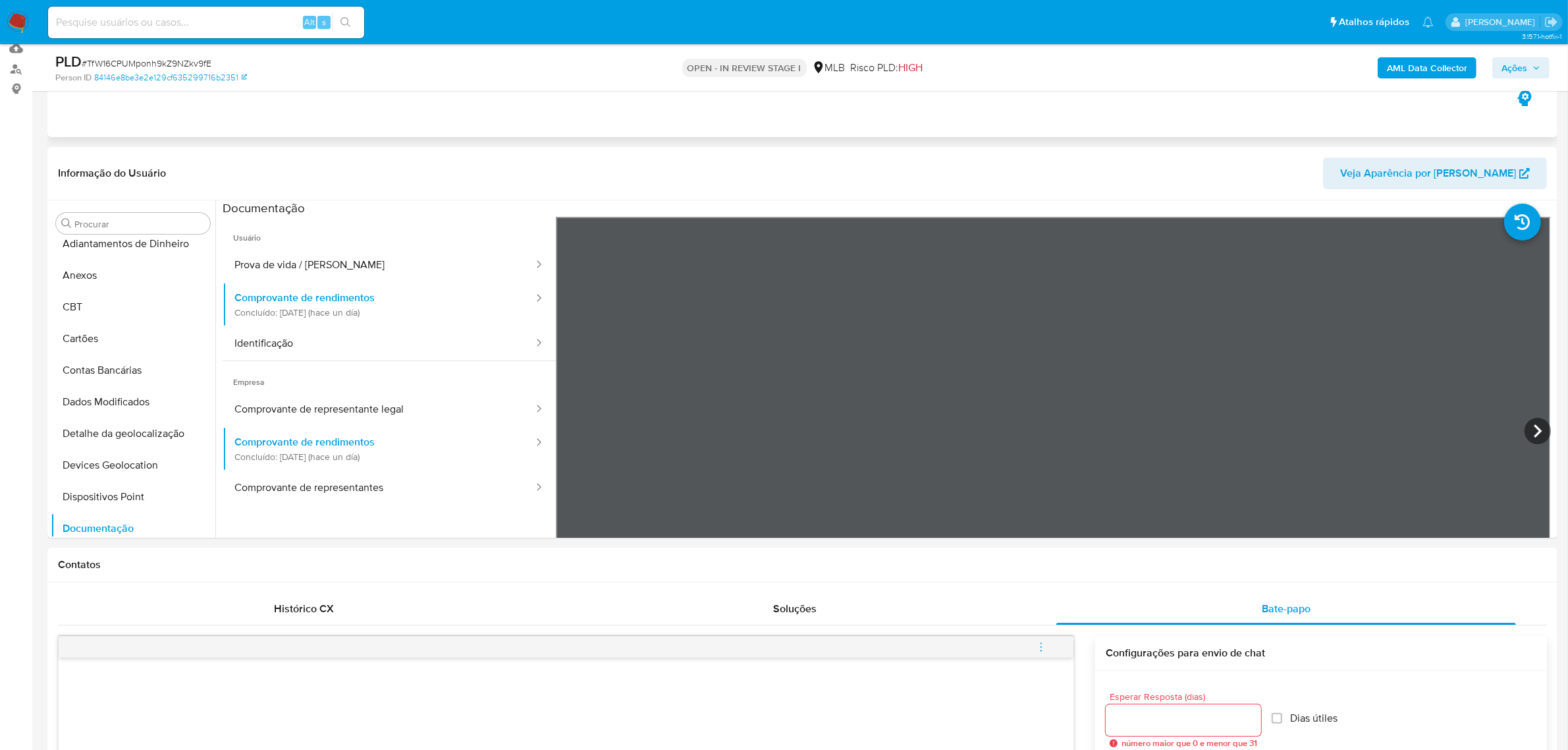
scroll to position [165, 0]
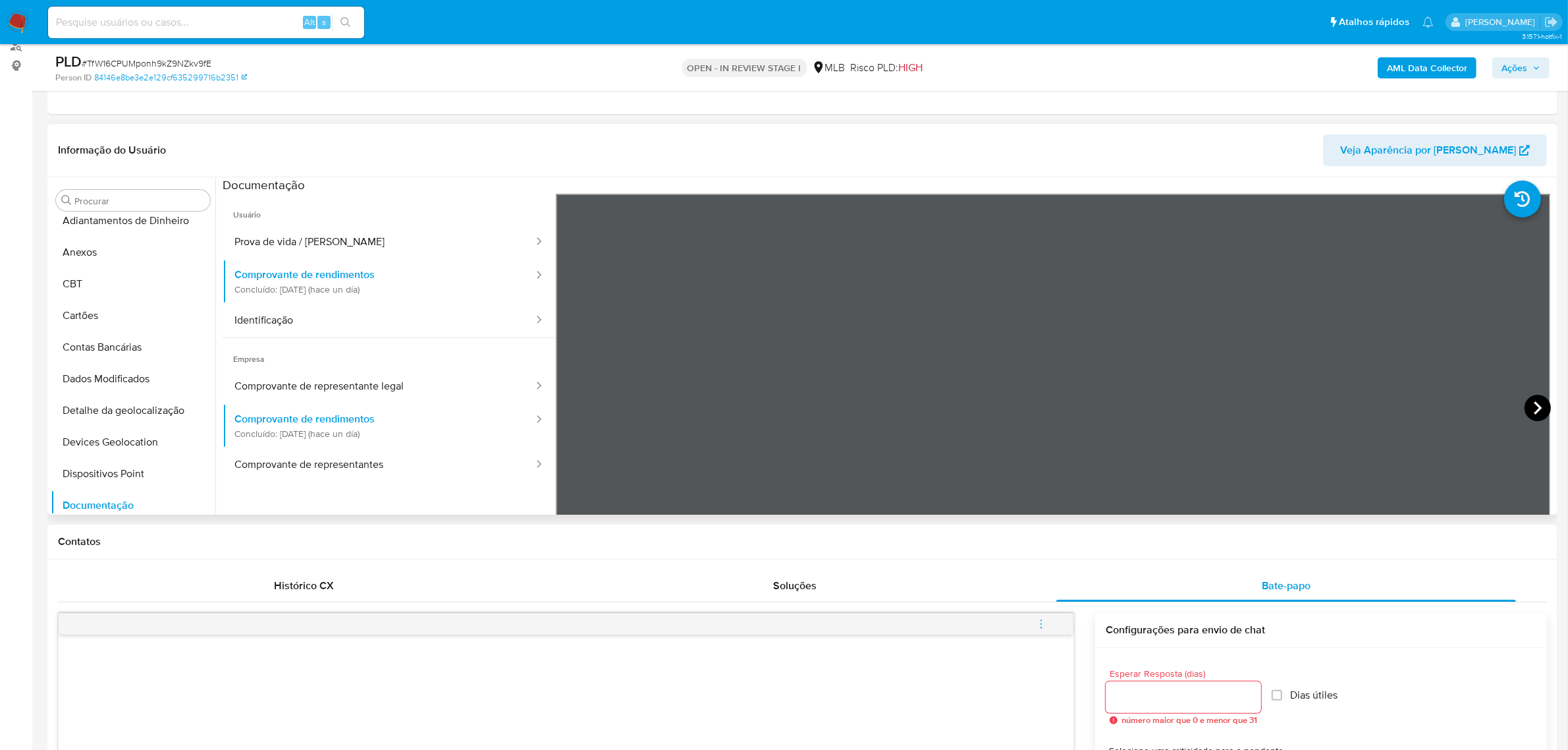
click at [1525, 408] on icon at bounding box center [1538, 408] width 26 height 26
drag, startPoint x: 158, startPoint y: 497, endPoint x: 0, endPoint y: 509, distance: 158.5
click at [156, 496] on button "Restrições Novo Mundo" at bounding box center [132, 498] width 165 height 32
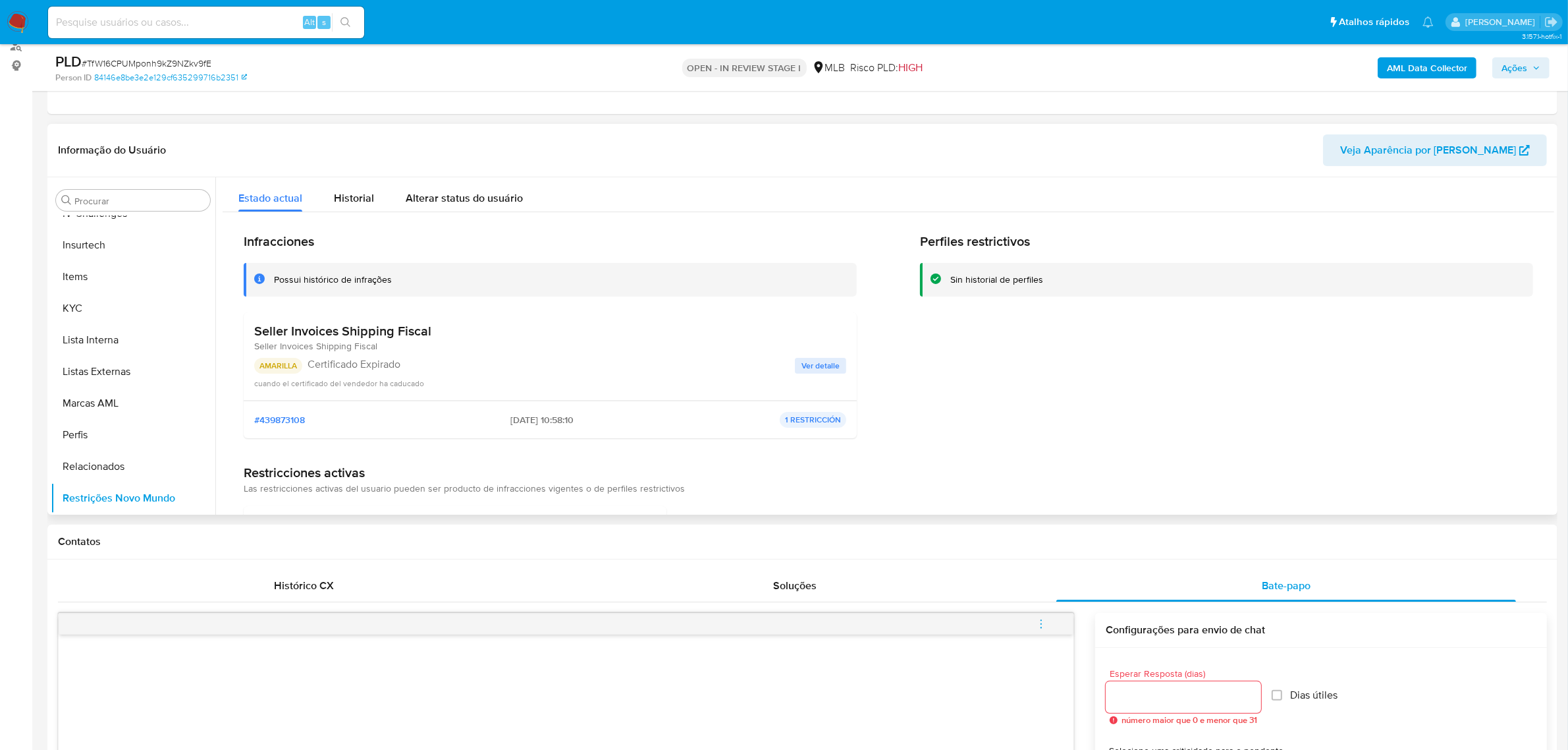
click at [271, 329] on h3 "Seller Invoices Shipping Fiscal" at bounding box center [342, 331] width 177 height 16
click at [124, 324] on button "Geral" at bounding box center [127, 334] width 154 height 32
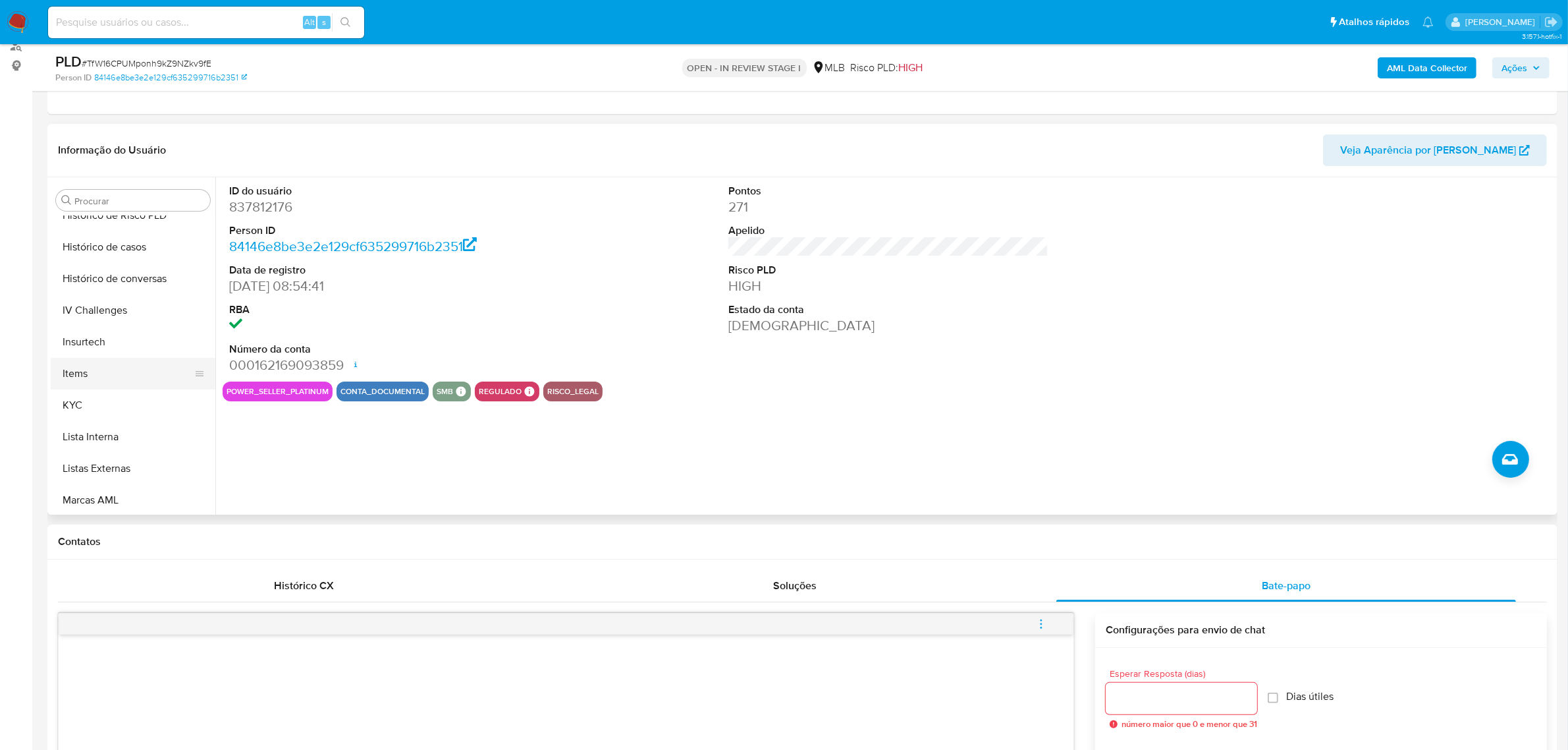
scroll to position [505, 0]
click at [84, 397] on button "KYC" at bounding box center [127, 390] width 154 height 32
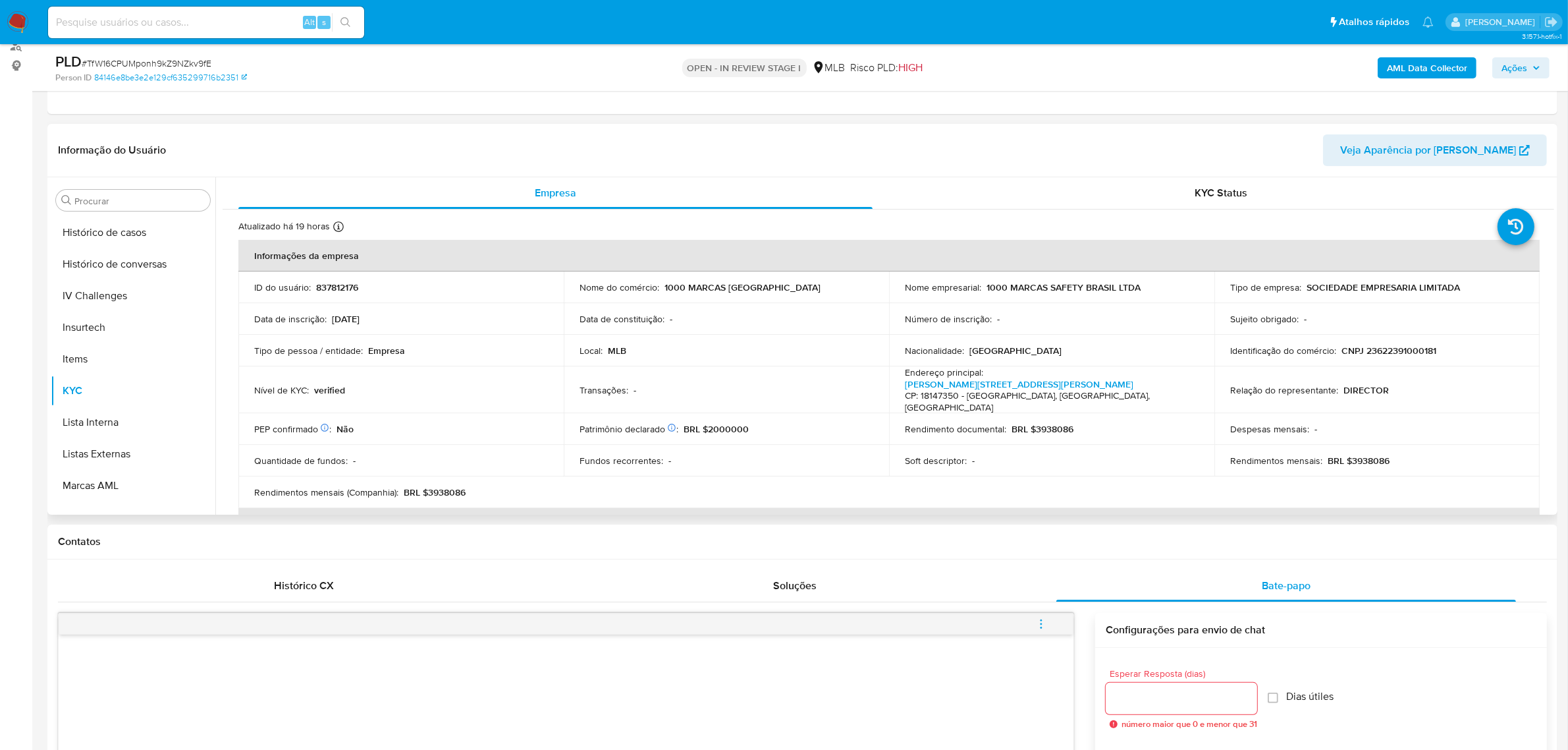
scroll to position [588, 0]
click at [101, 483] on button "Restrições Novo Mundo" at bounding box center [127, 498] width 154 height 32
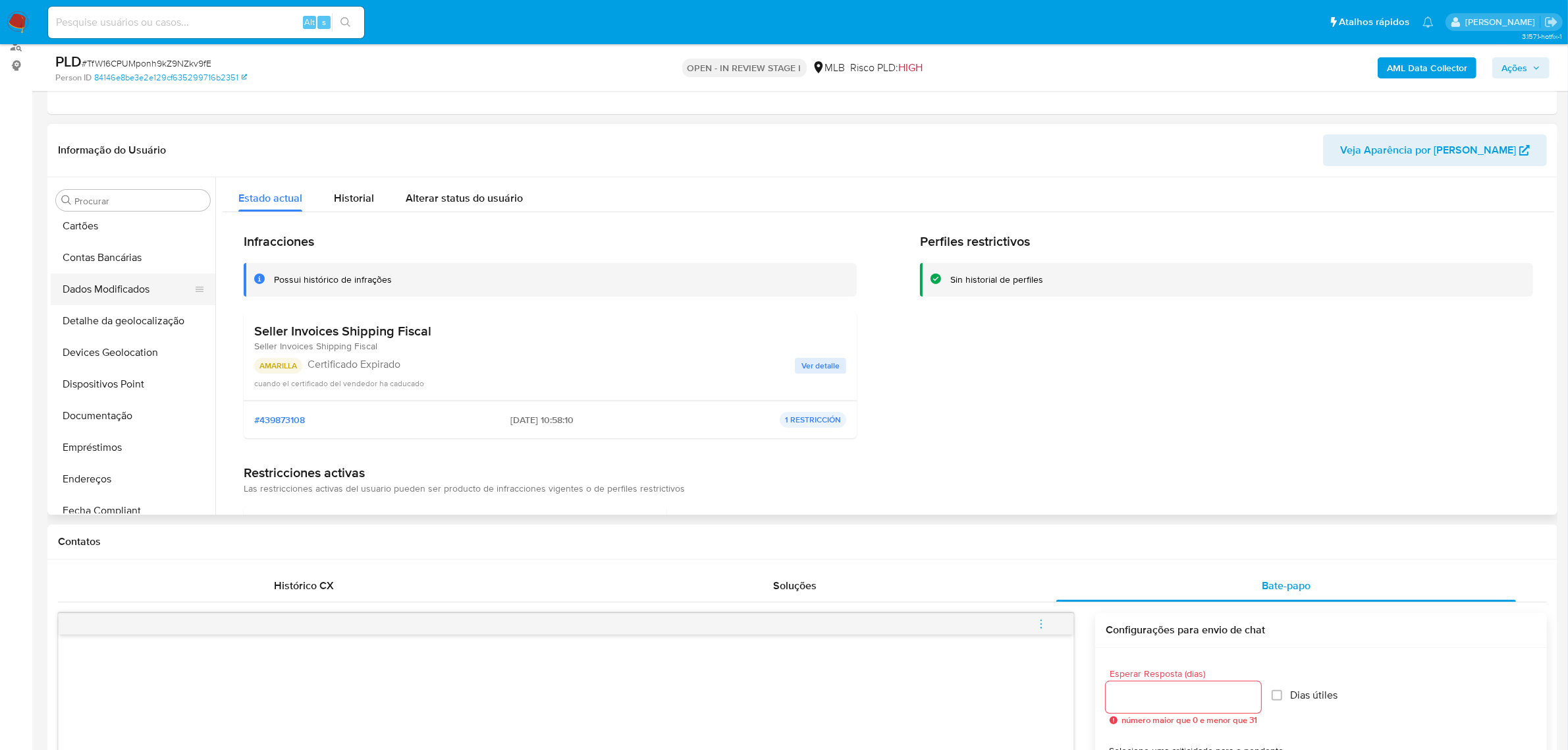
scroll to position [94, 0]
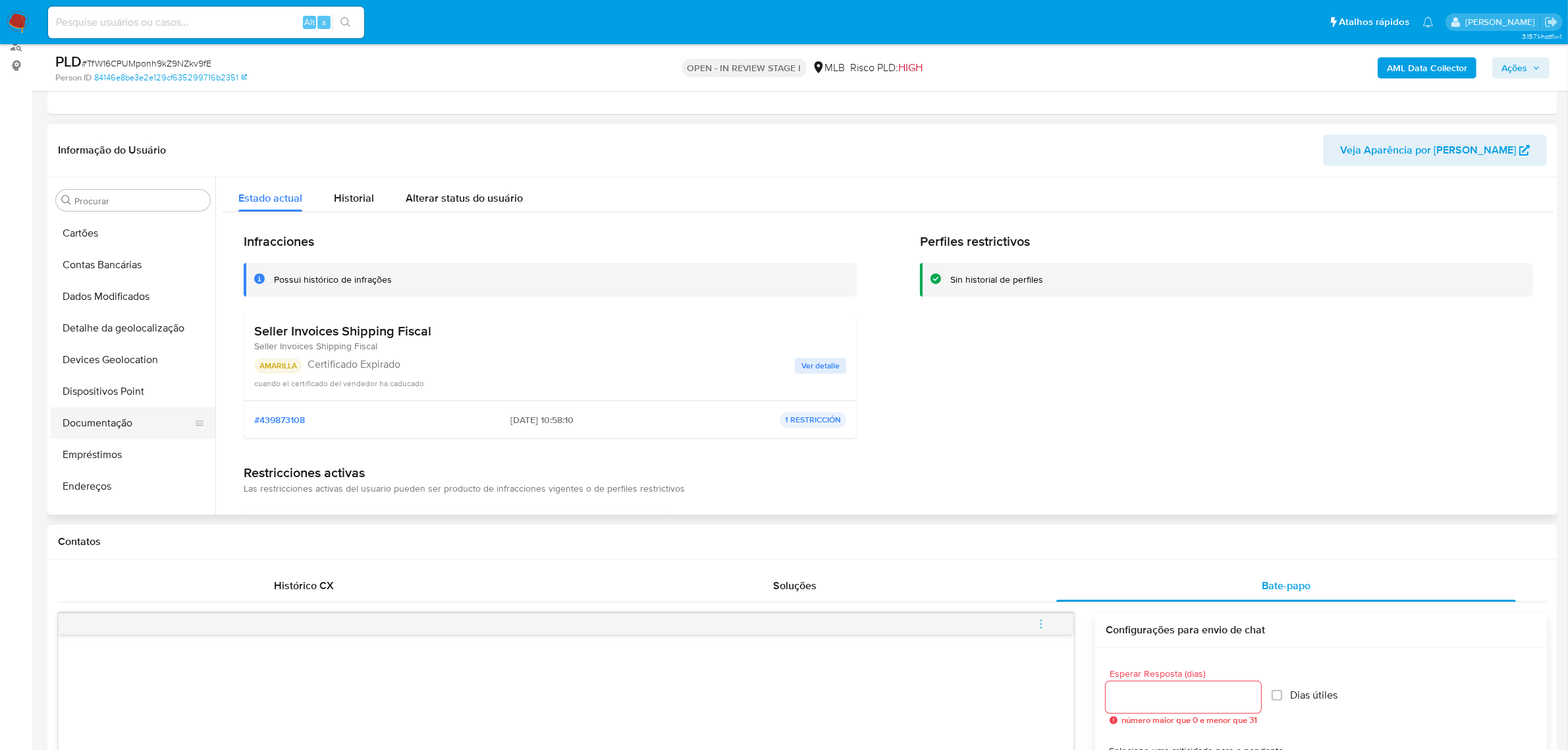
click at [111, 429] on button "Documentação" at bounding box center [127, 423] width 154 height 32
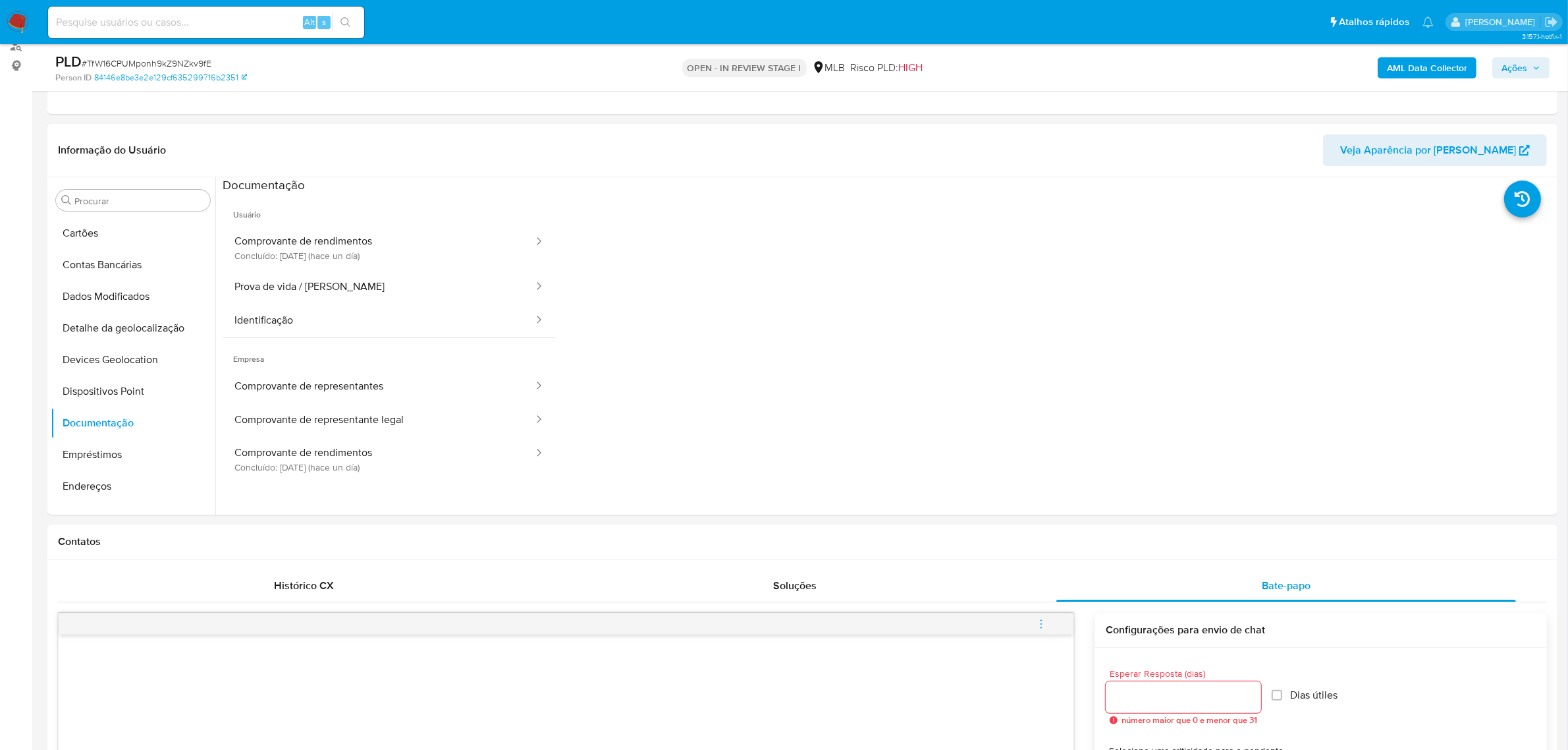
click at [324, 232] on button "Comprovante de rendimentos Concluído: 28/08/2025 (hace un día)" at bounding box center [378, 248] width 312 height 45
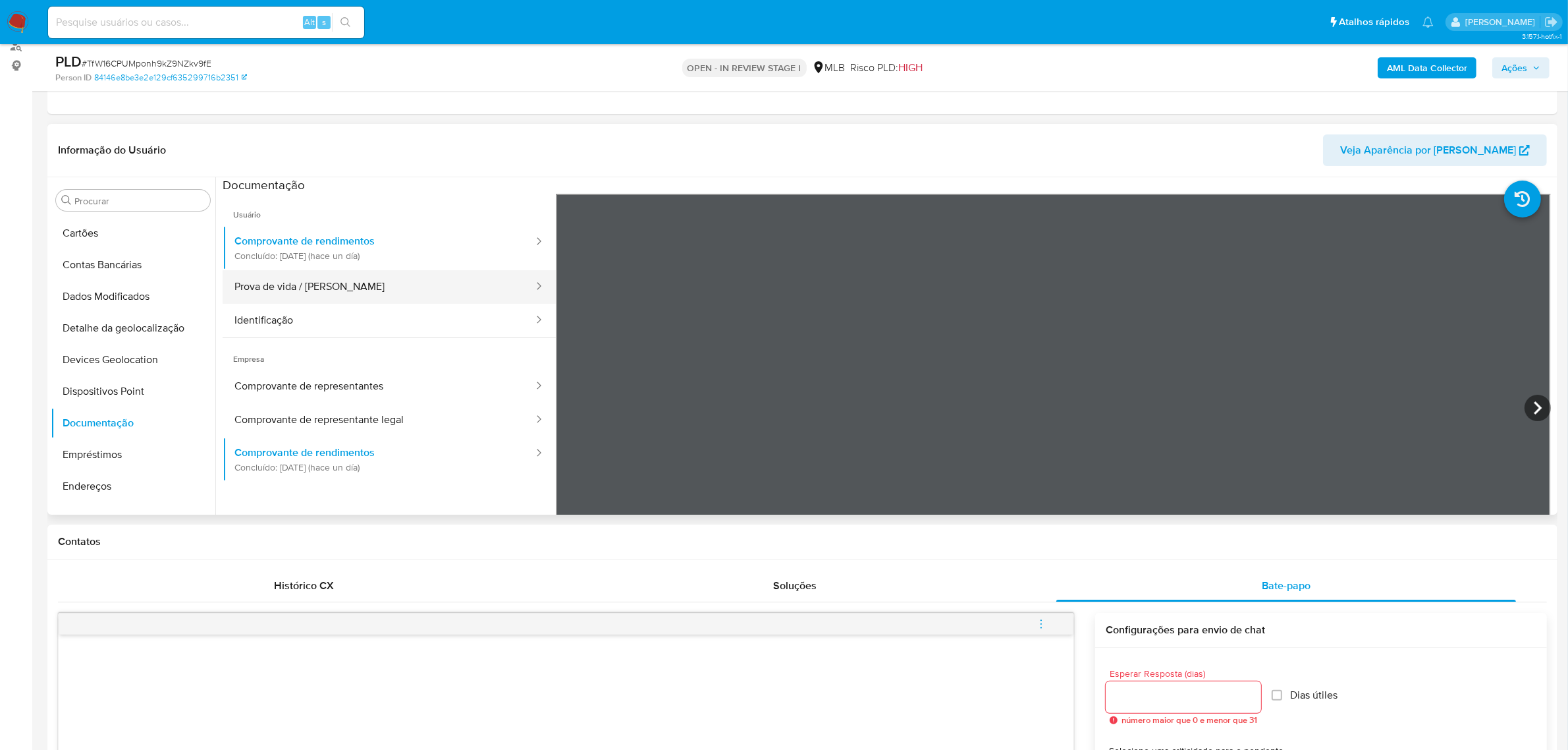
click at [310, 291] on button "Prova de vida / [PERSON_NAME]" at bounding box center [378, 287] width 312 height 33
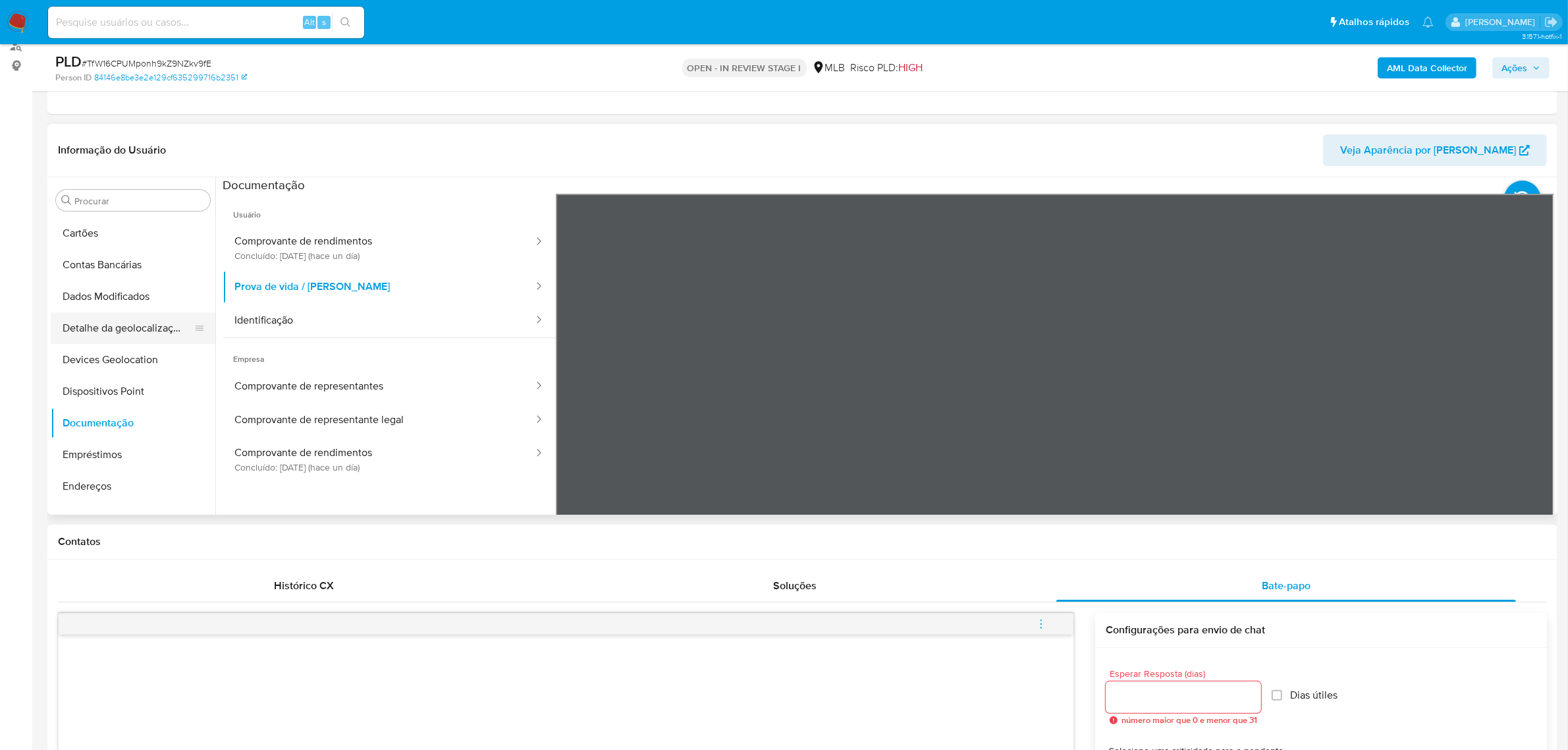
click at [266, 318] on button "Identificação" at bounding box center [378, 320] width 312 height 33
click at [139, 394] on button "Dispositivos Point" at bounding box center [127, 391] width 154 height 32
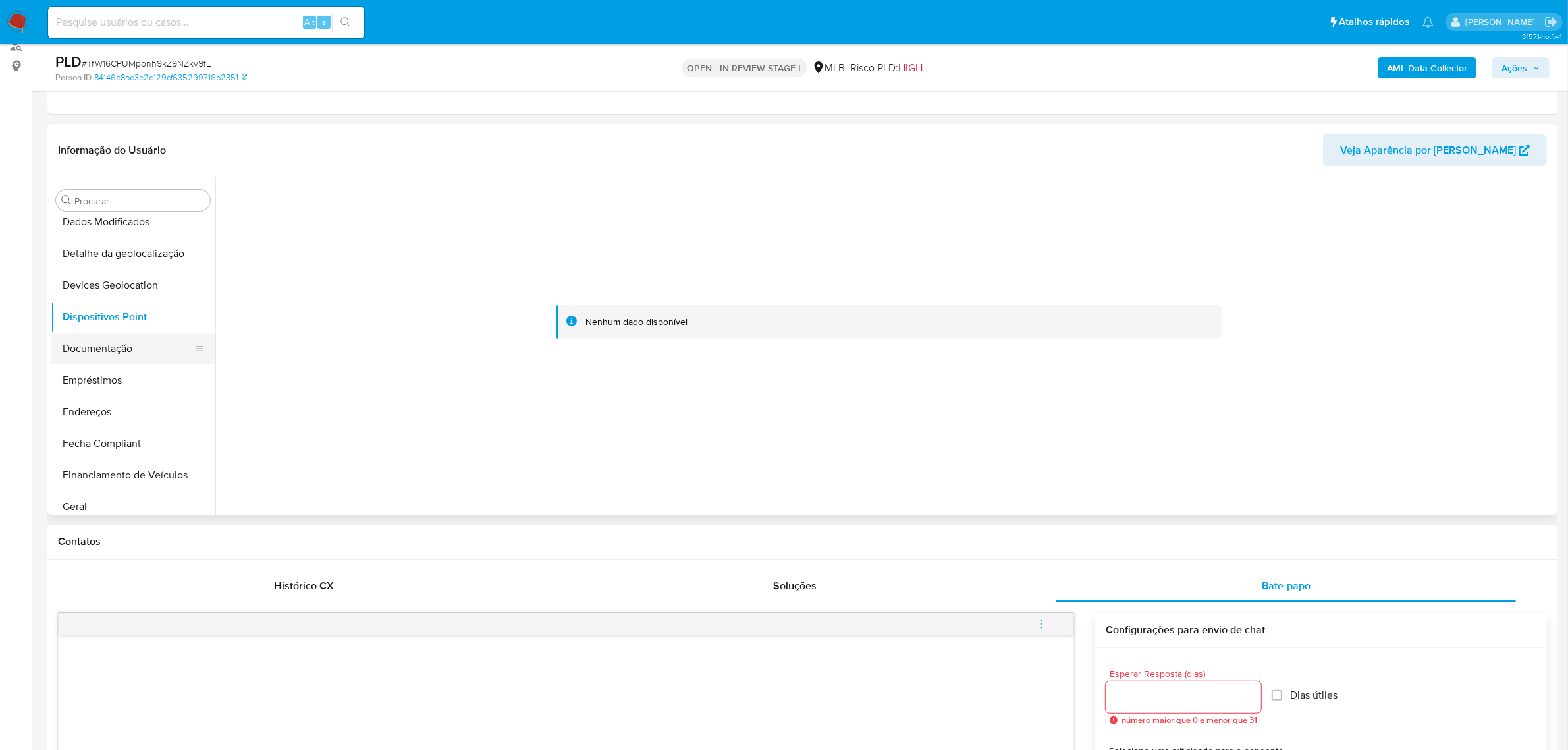
scroll to position [258, 0]
click at [101, 420] on button "Geral" at bounding box center [127, 416] width 154 height 32
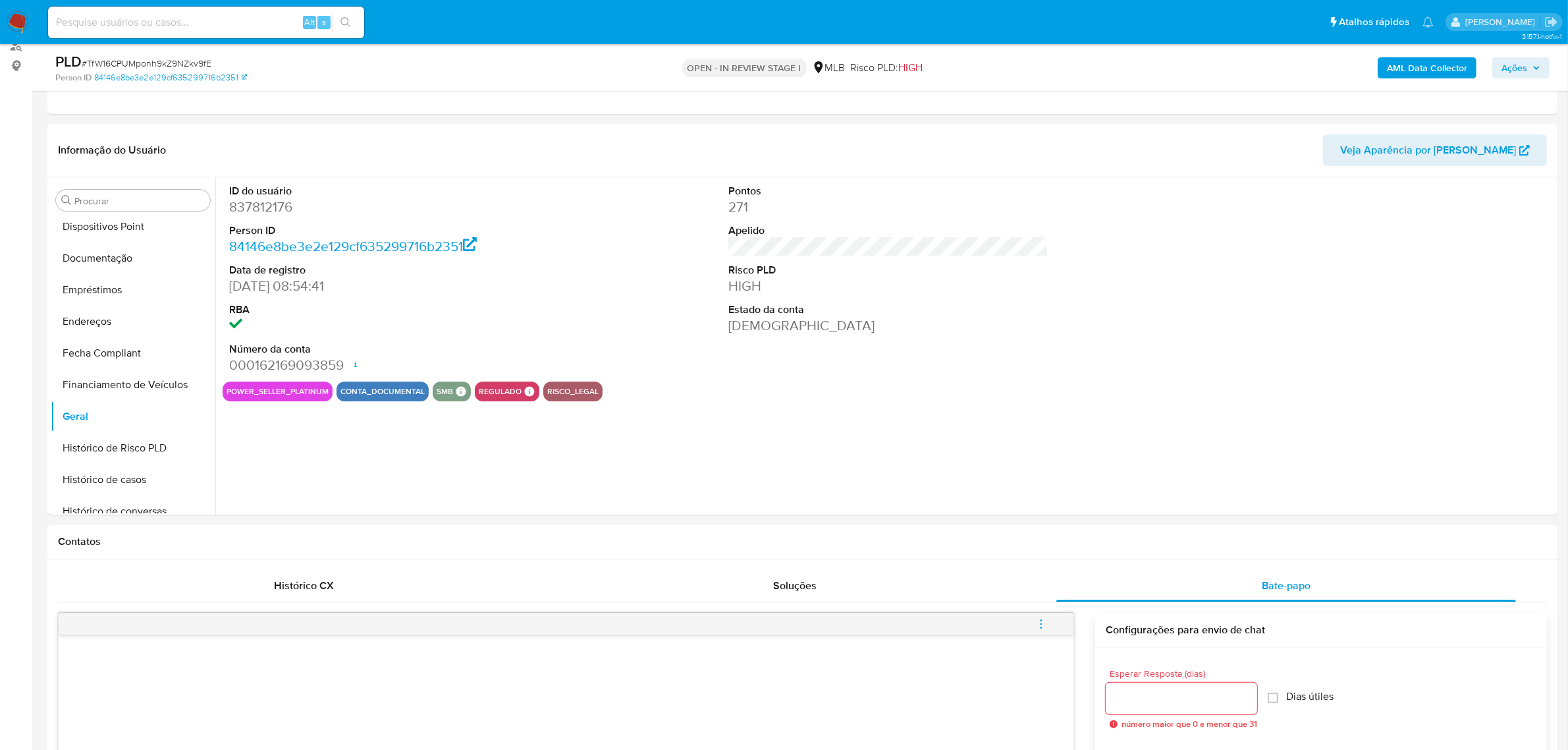
click at [268, 208] on dd "837812176" at bounding box center [389, 207] width 320 height 19
copy dd "837812176"
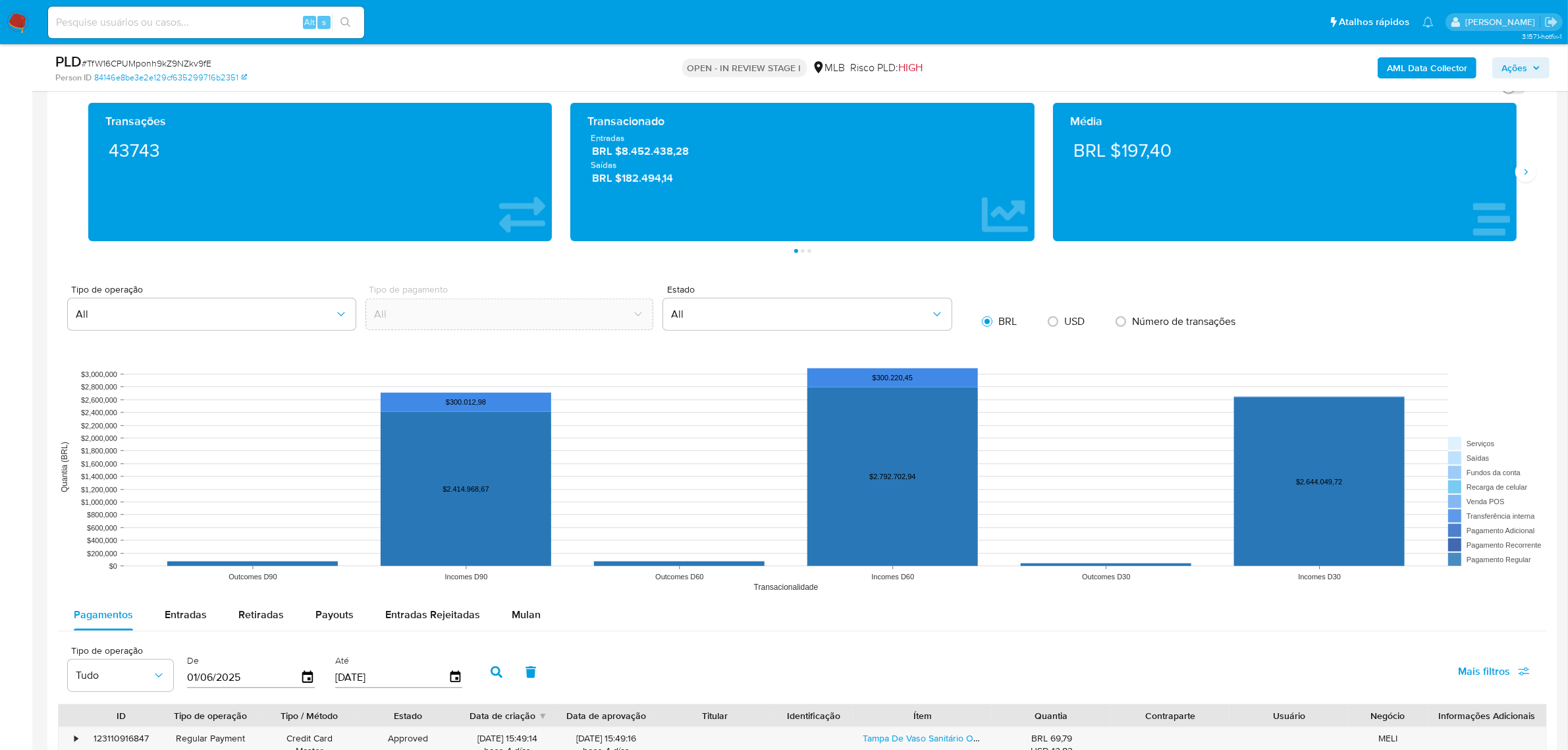
scroll to position [1729, 0]
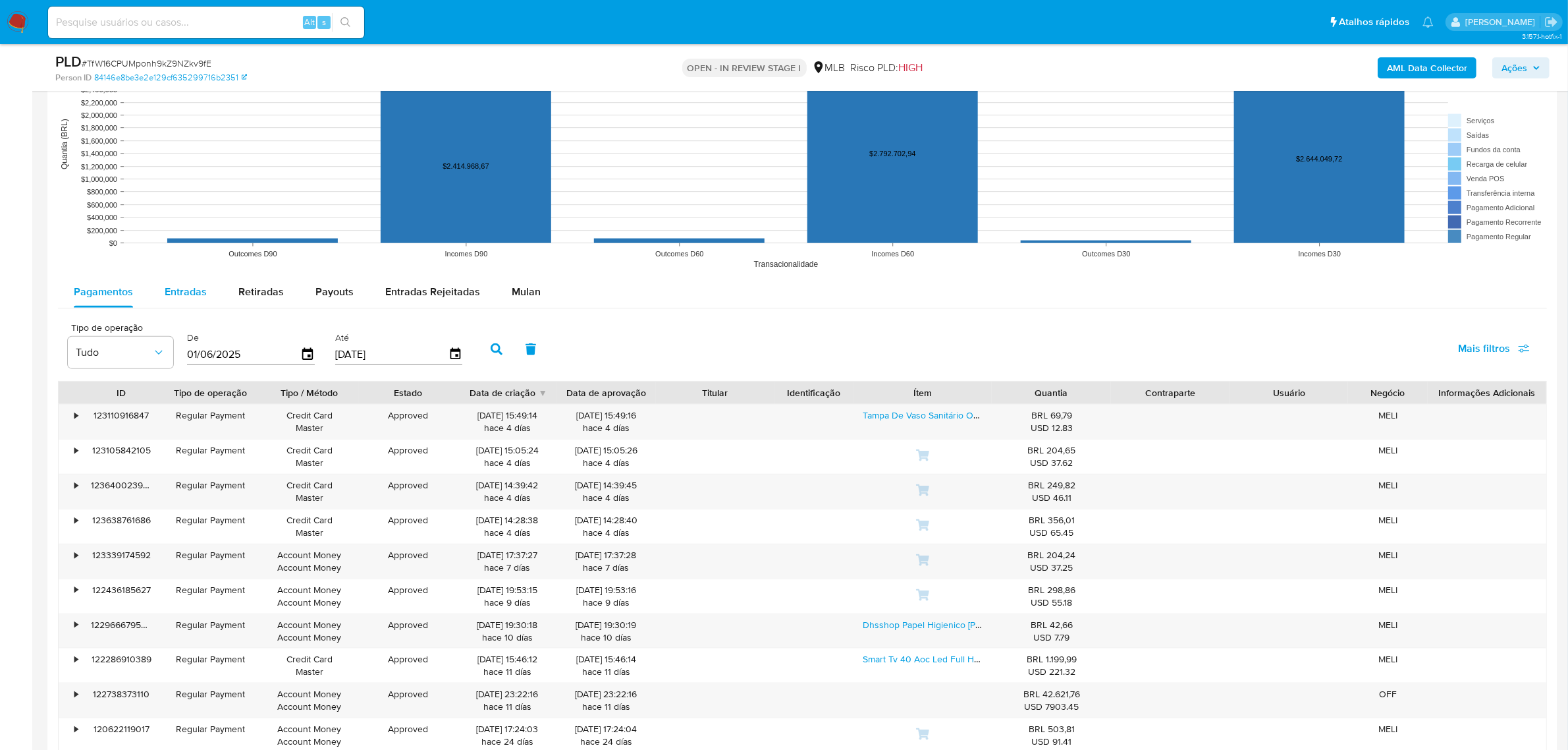
click at [182, 280] on div "Entradas" at bounding box center [186, 291] width 42 height 32
select select "10"
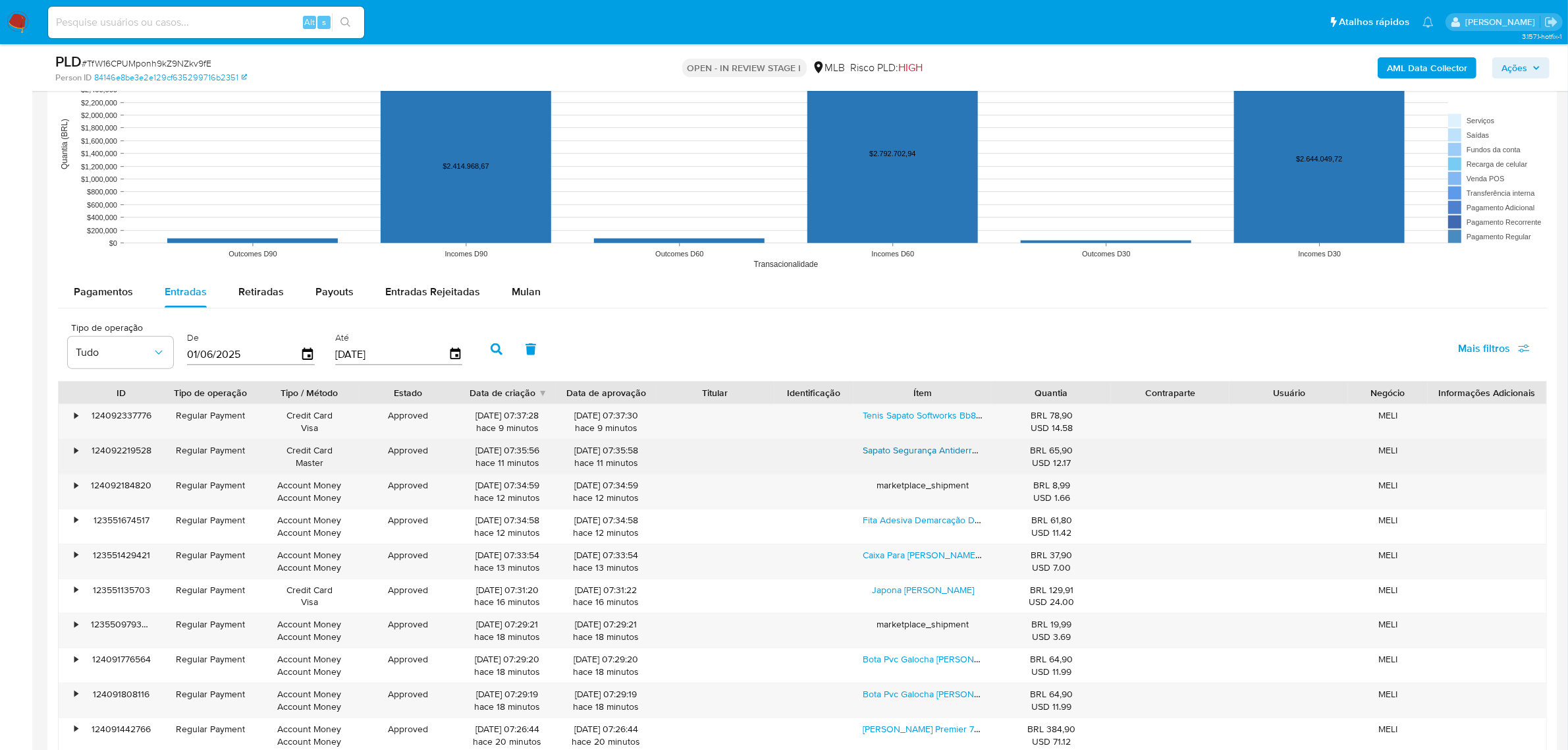
click at [913, 450] on link "Sapato Segurança Antiderrapante Limpeza Cozinha Spider Pro" at bounding box center [990, 449] width 254 height 13
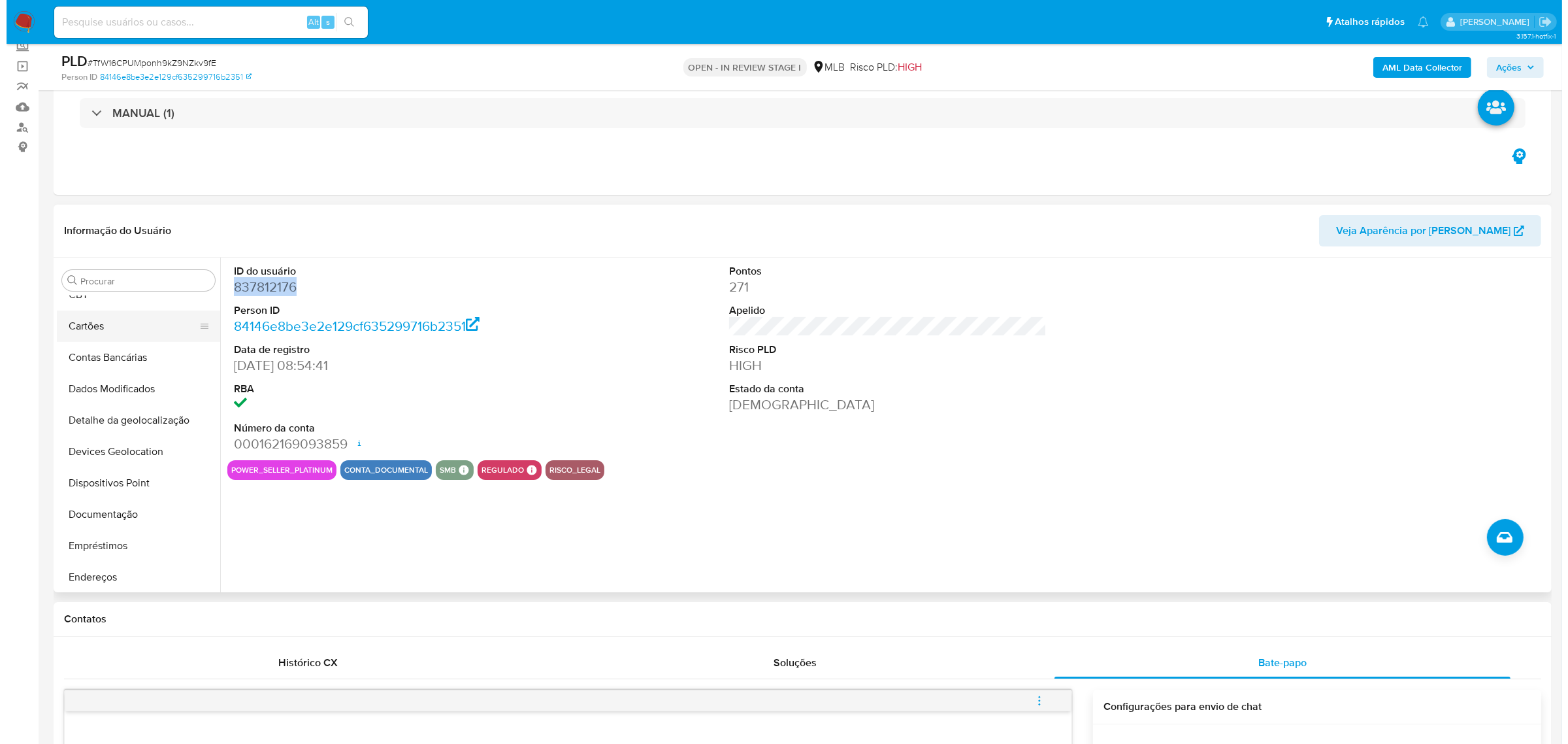
scroll to position [0, 0]
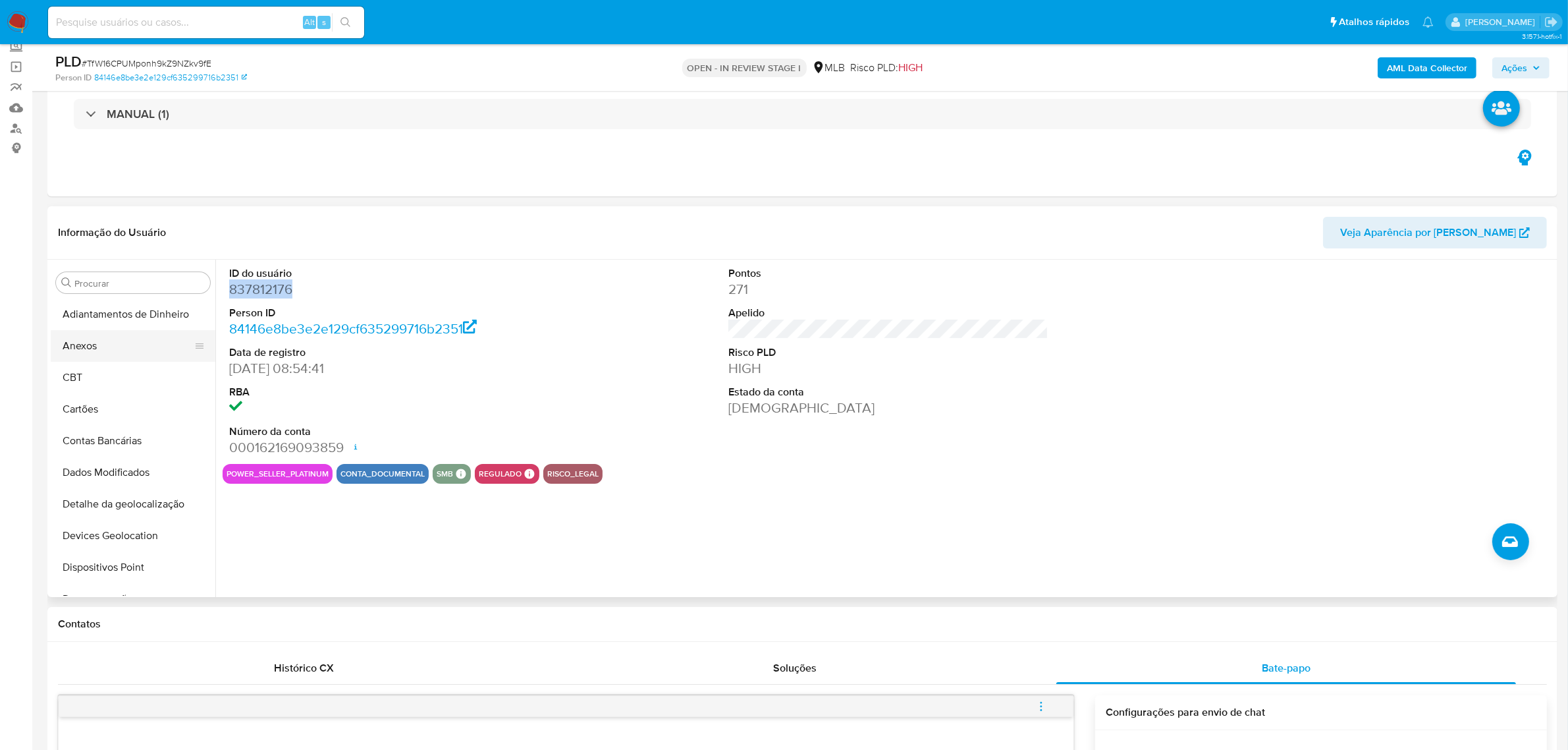
drag, startPoint x: 112, startPoint y: 341, endPoint x: 102, endPoint y: 343, distance: 10.2
click at [112, 340] on button "Anexos" at bounding box center [127, 346] width 154 height 32
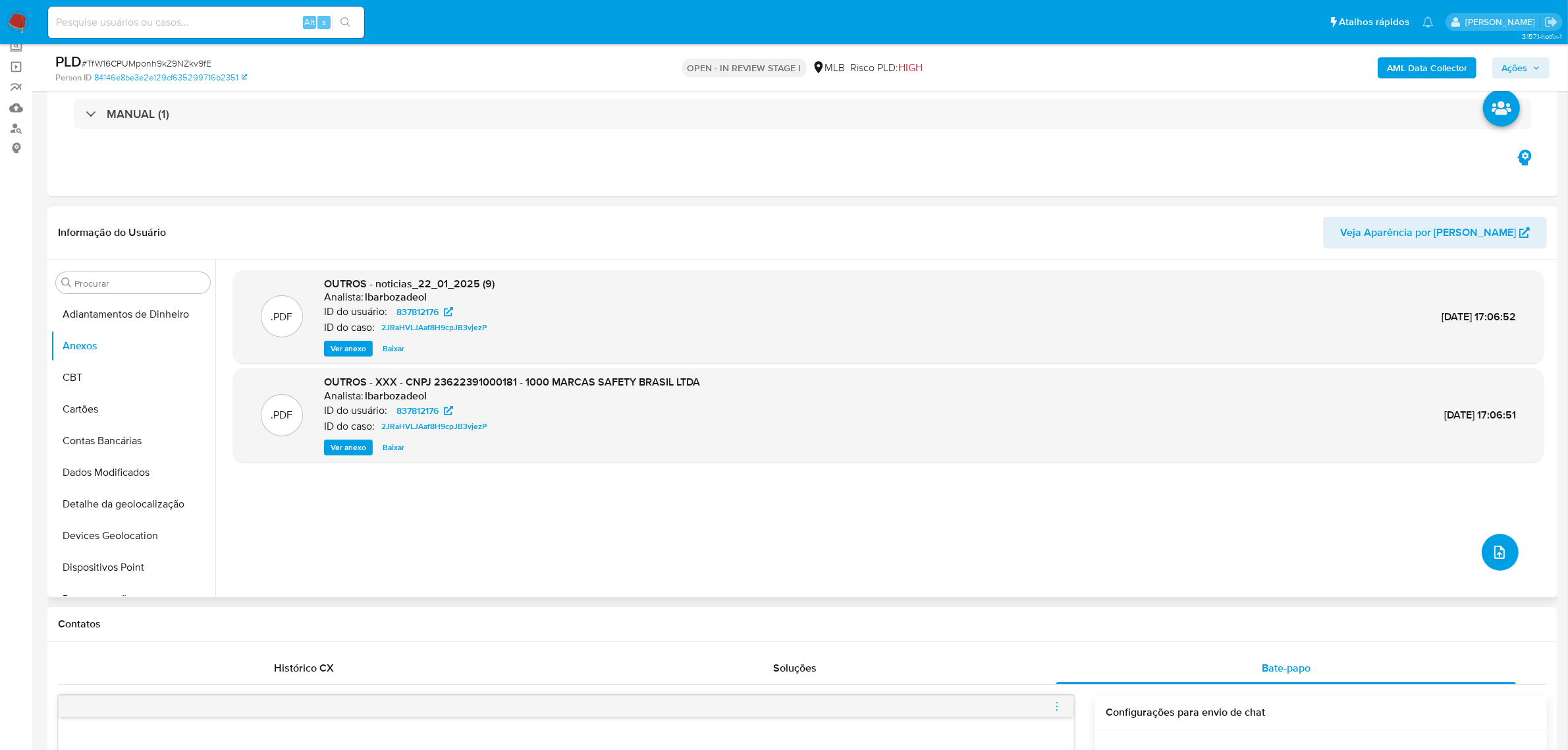
click at [1499, 569] on button "upload-file" at bounding box center [1500, 552] width 37 height 37
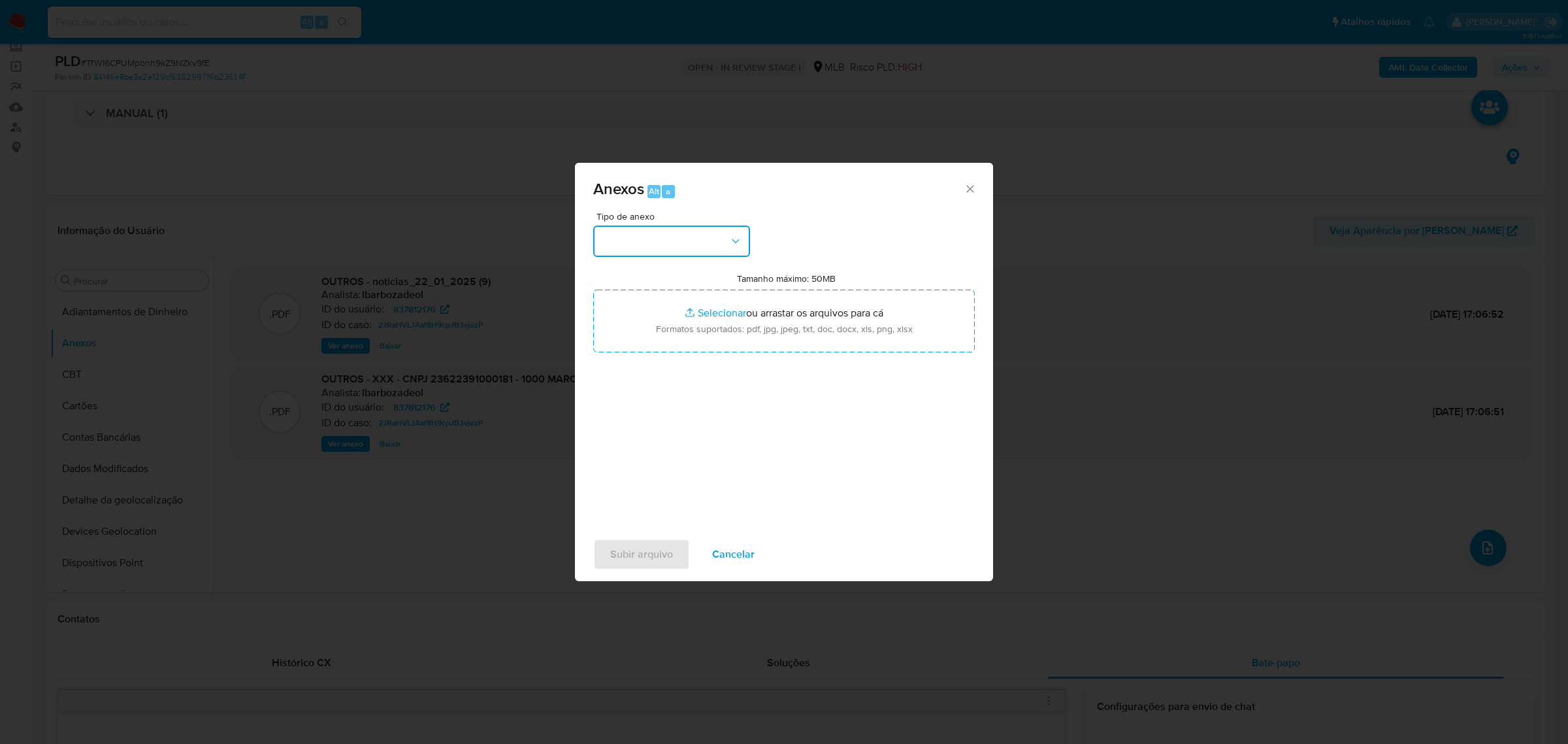
click at [642, 247] on button "button" at bounding box center [671, 241] width 157 height 32
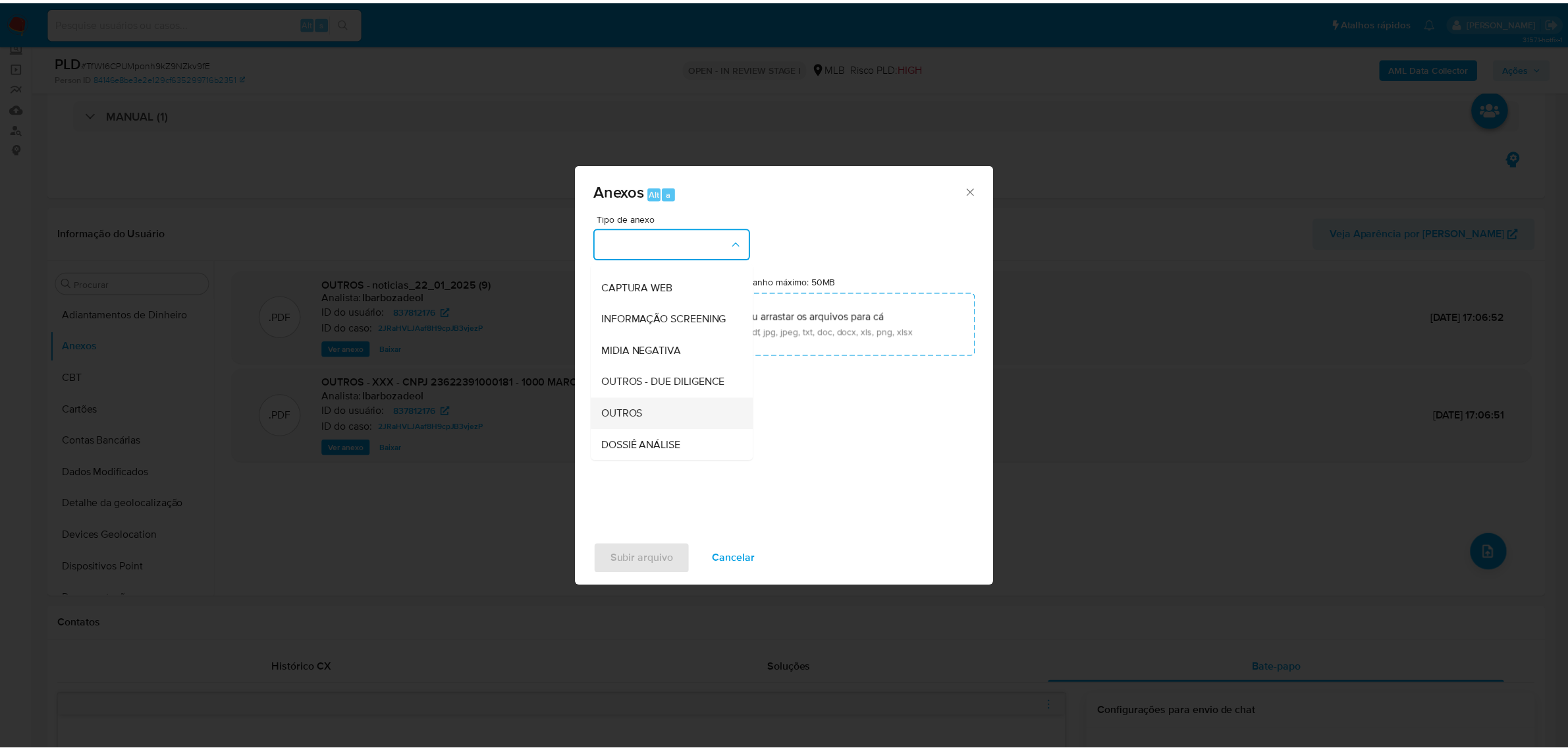
scroll to position [202, 0]
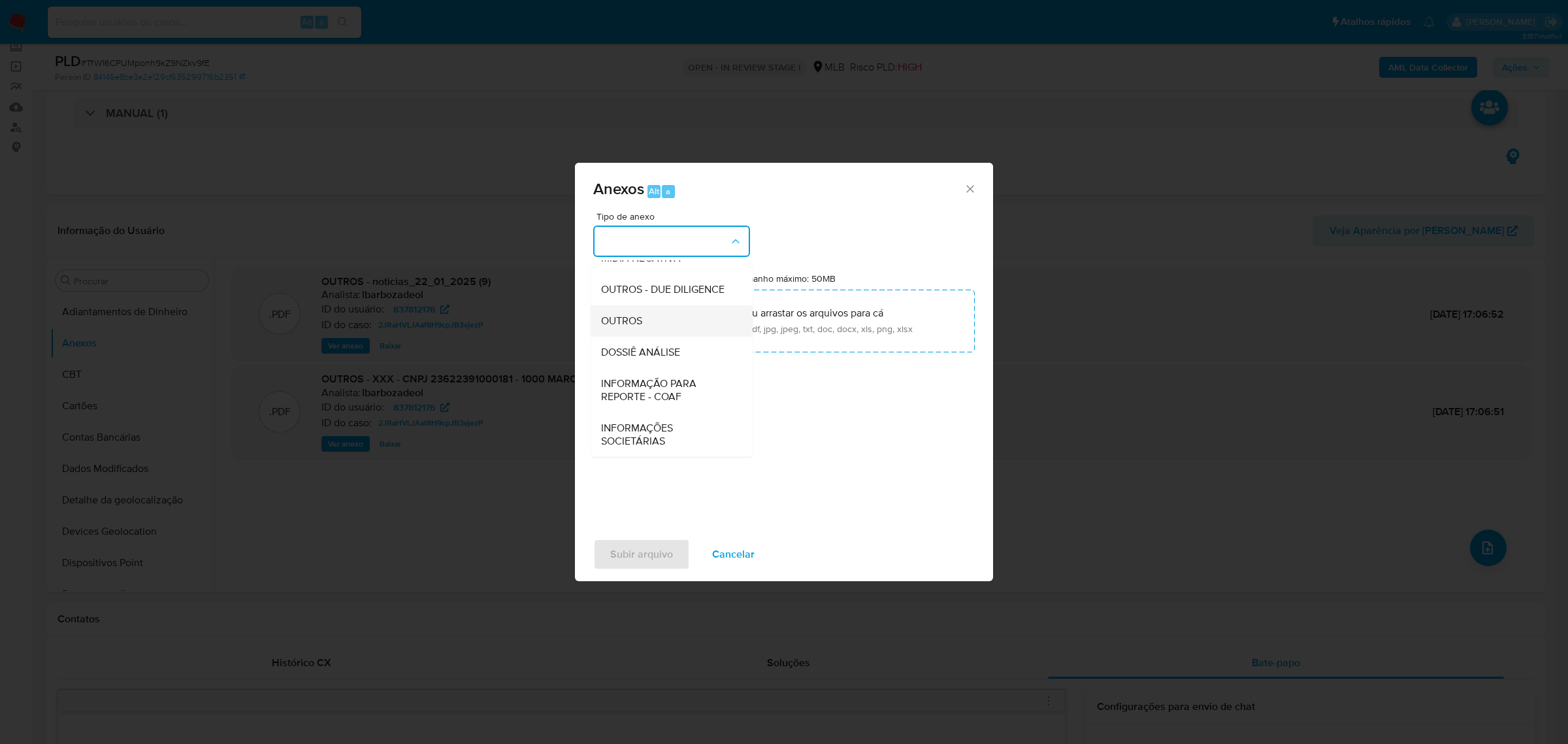
click at [653, 307] on div "OUTROS" at bounding box center [667, 320] width 133 height 32
click at [1111, 256] on div "Anexos Alt a Tipo de anexo OUTROS Tamanho máximo: 50MB Selecionar arquivos Sele…" at bounding box center [784, 372] width 1568 height 744
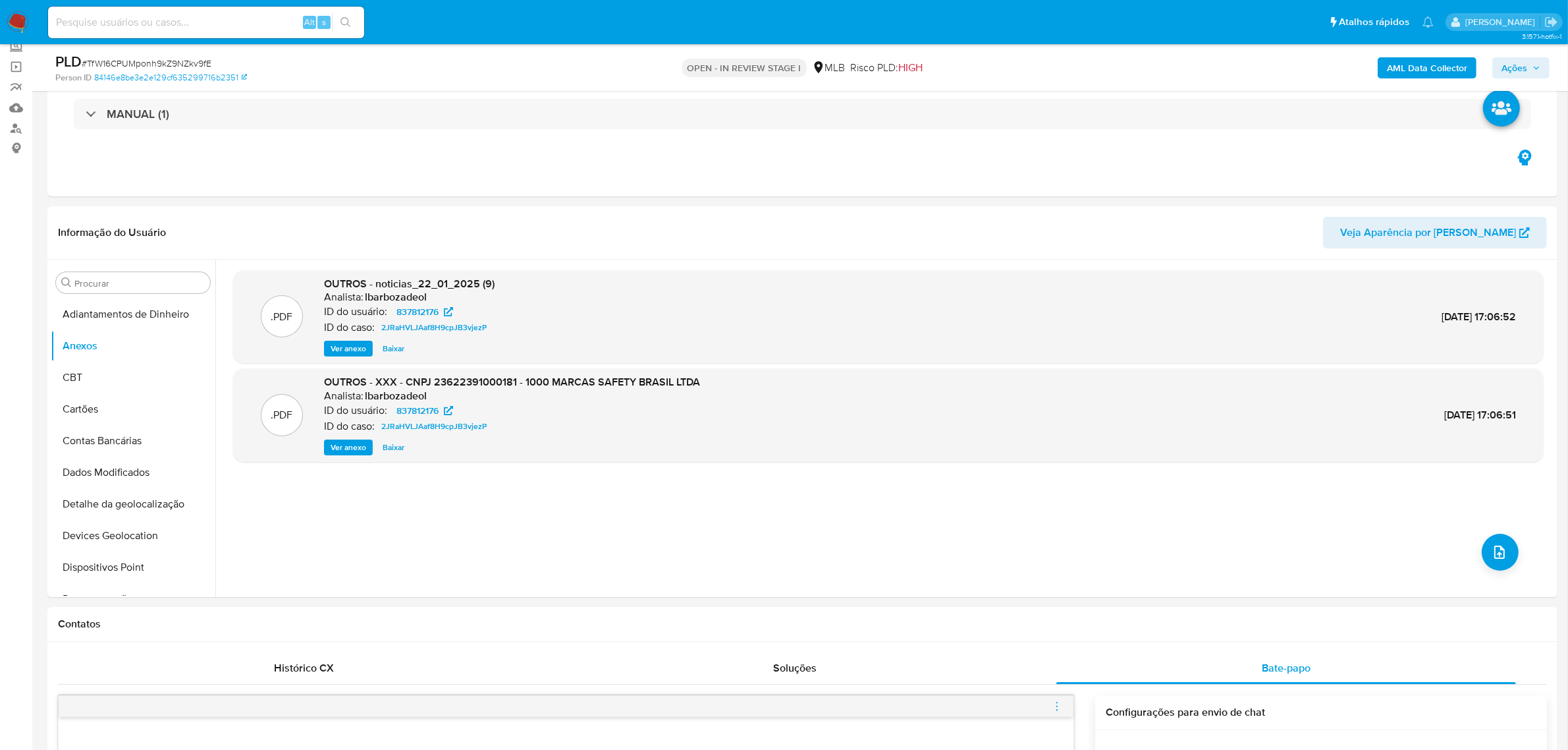
click at [1525, 68] on span "Ações" at bounding box center [1514, 67] width 26 height 21
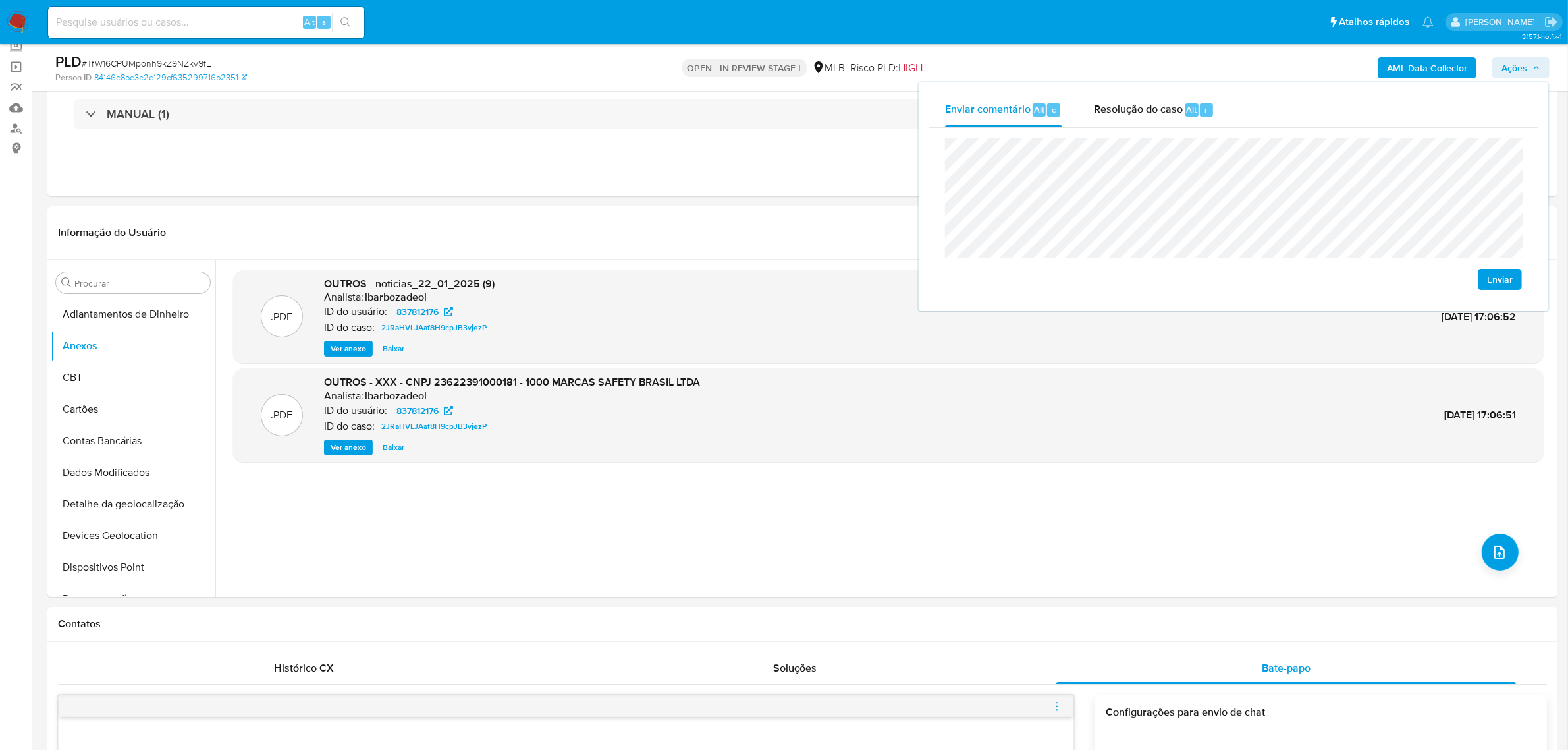
click at [1483, 279] on button "Enviar" at bounding box center [1499, 279] width 44 height 21
drag, startPoint x: 209, startPoint y: 11, endPoint x: 160, endPoint y: 24, distance: 50.7
paste input "RgvhqC0vZ282Ulo96ZQV9eBF"
type input "RgvhqC0vZ282Ulo96ZQV9eBF"
click at [347, 19] on icon "search-icon" at bounding box center [346, 22] width 11 height 11
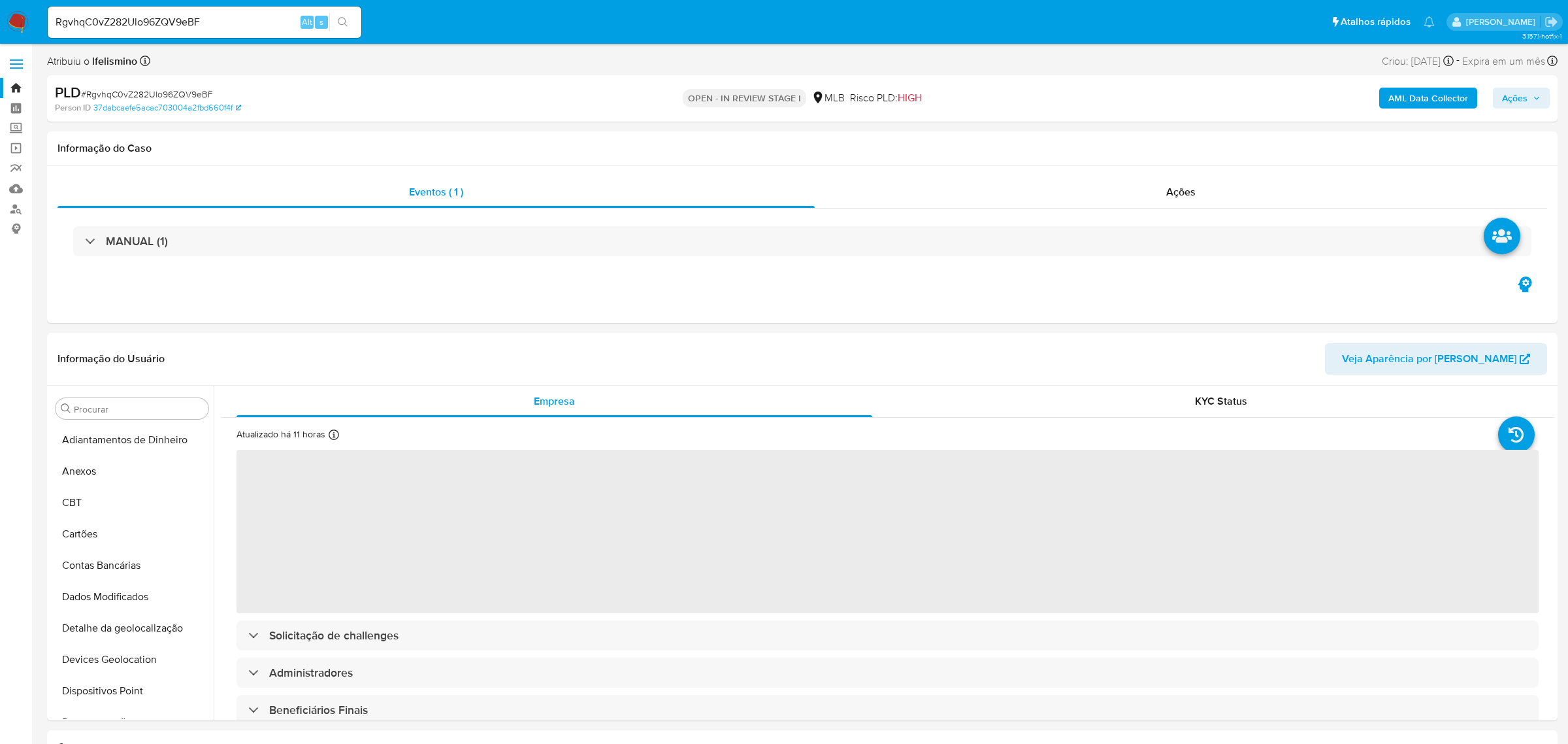
select select "10"
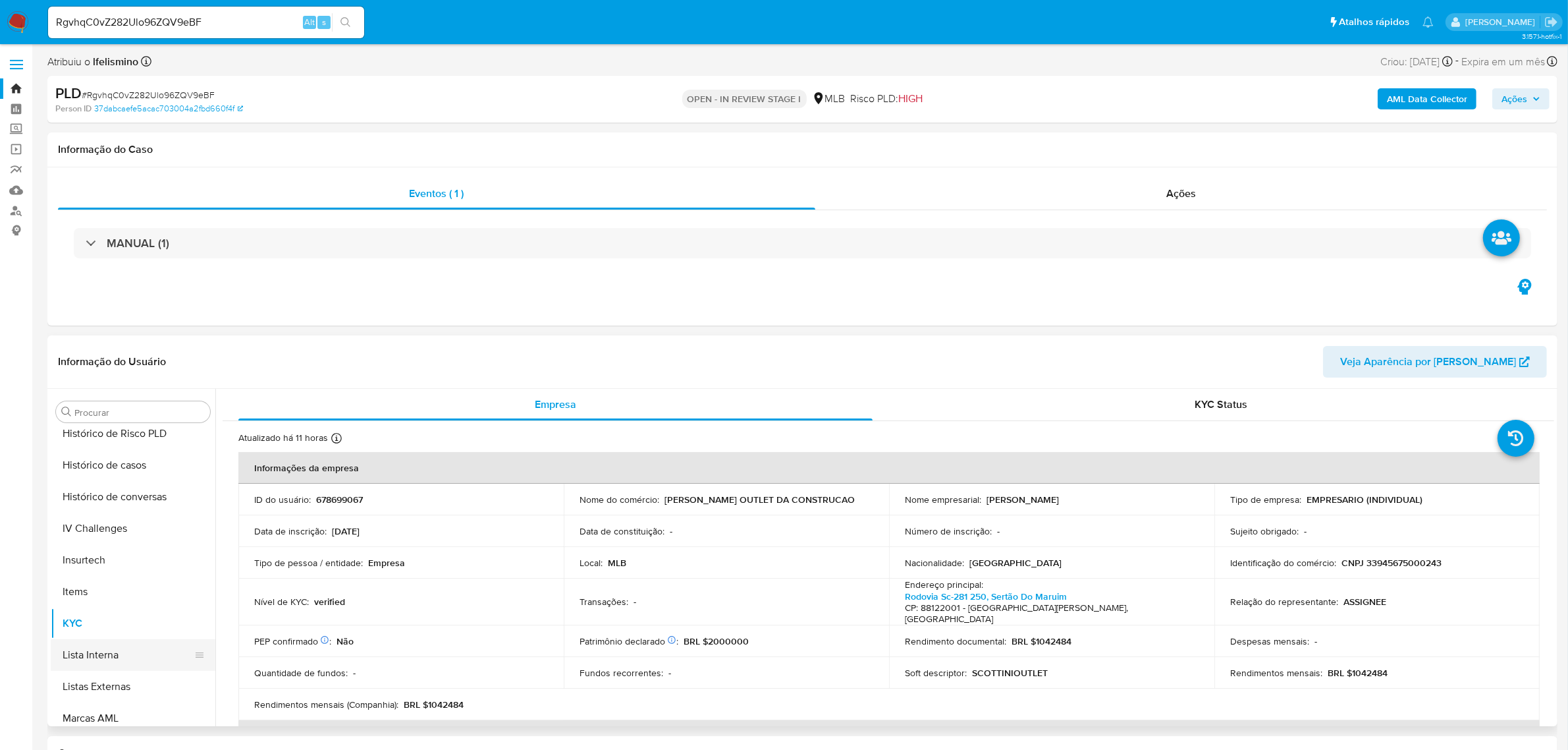
scroll to position [423, 0]
click at [124, 462] on button "Geral" at bounding box center [127, 463] width 154 height 32
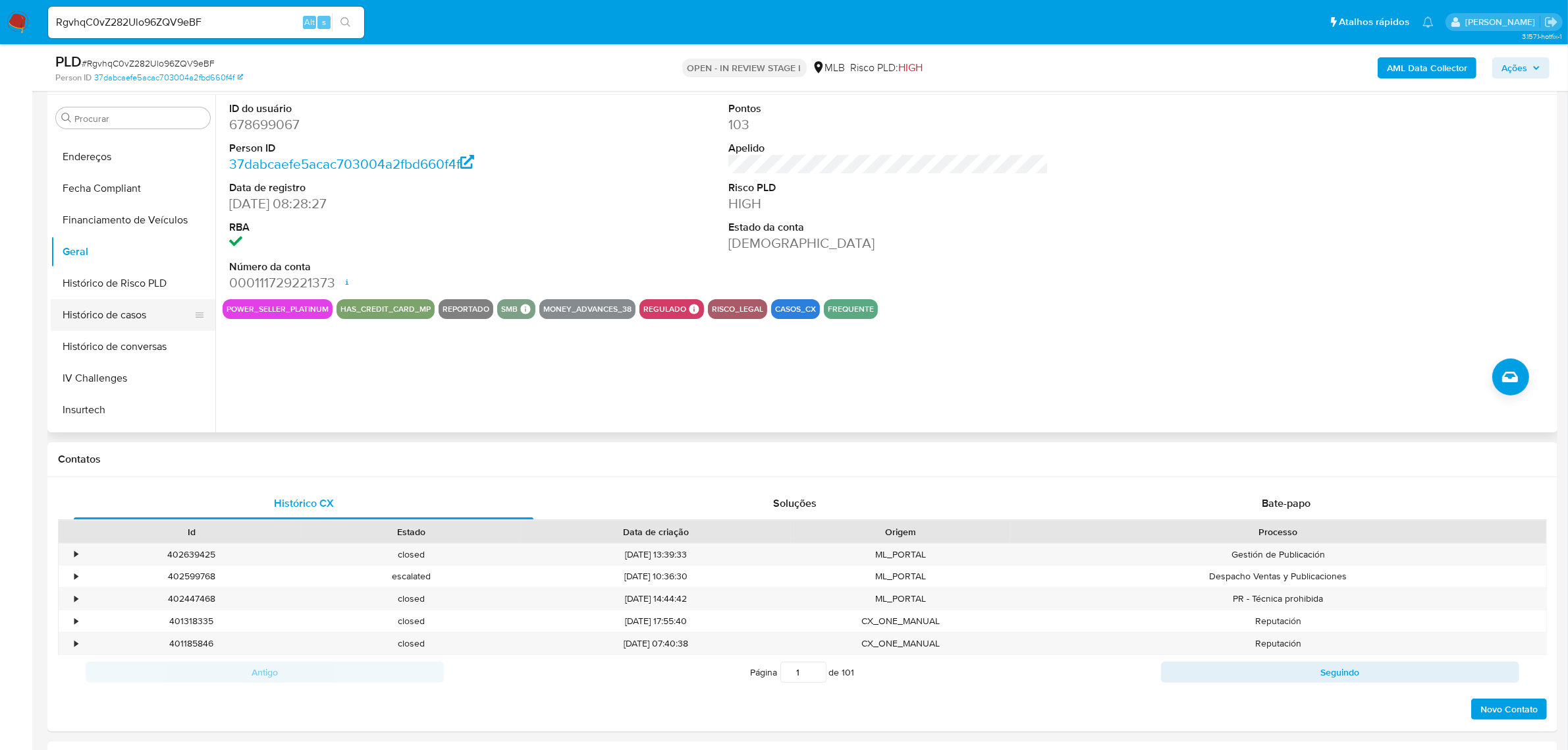
scroll to position [258, 0]
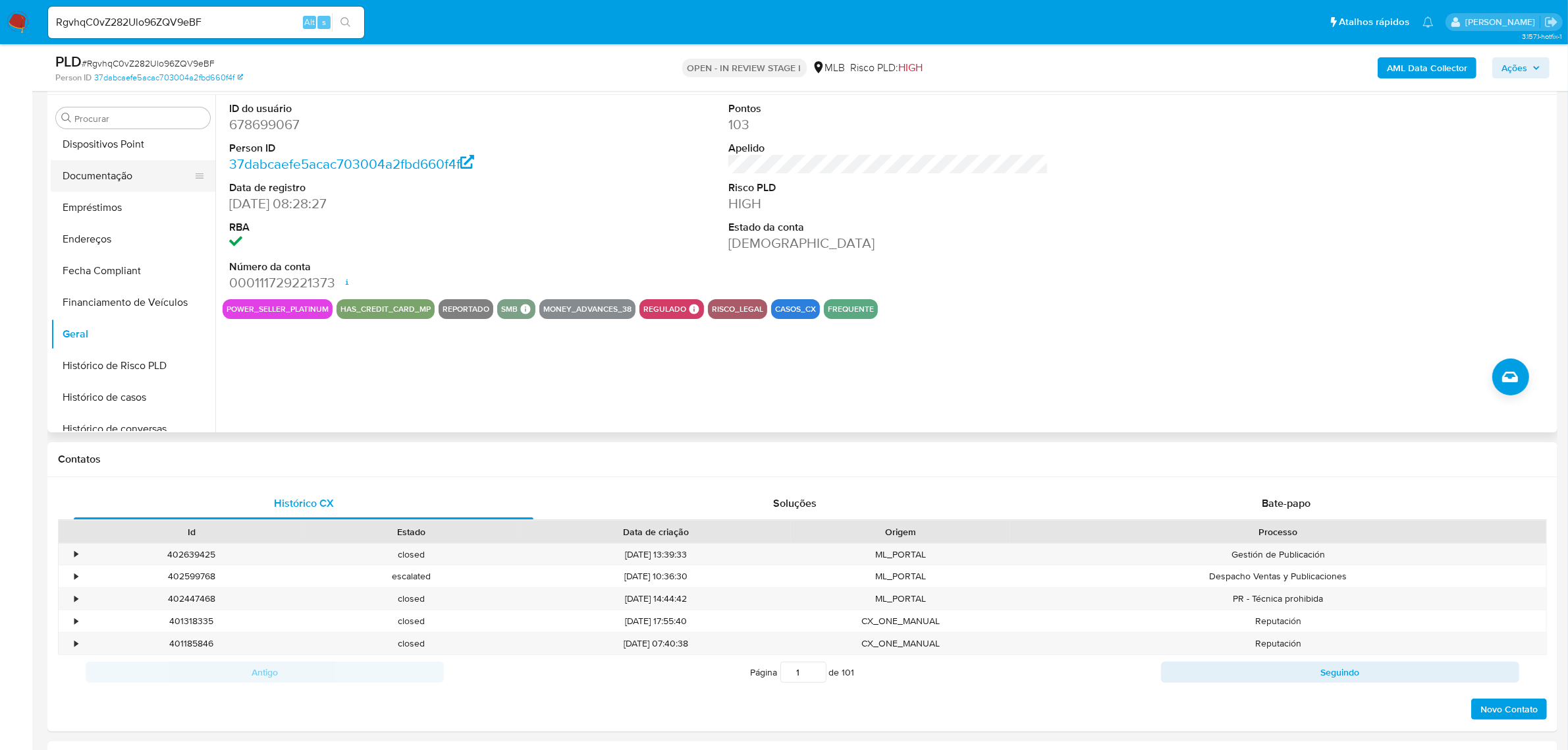
click at [124, 188] on button "Documentação" at bounding box center [127, 176] width 154 height 32
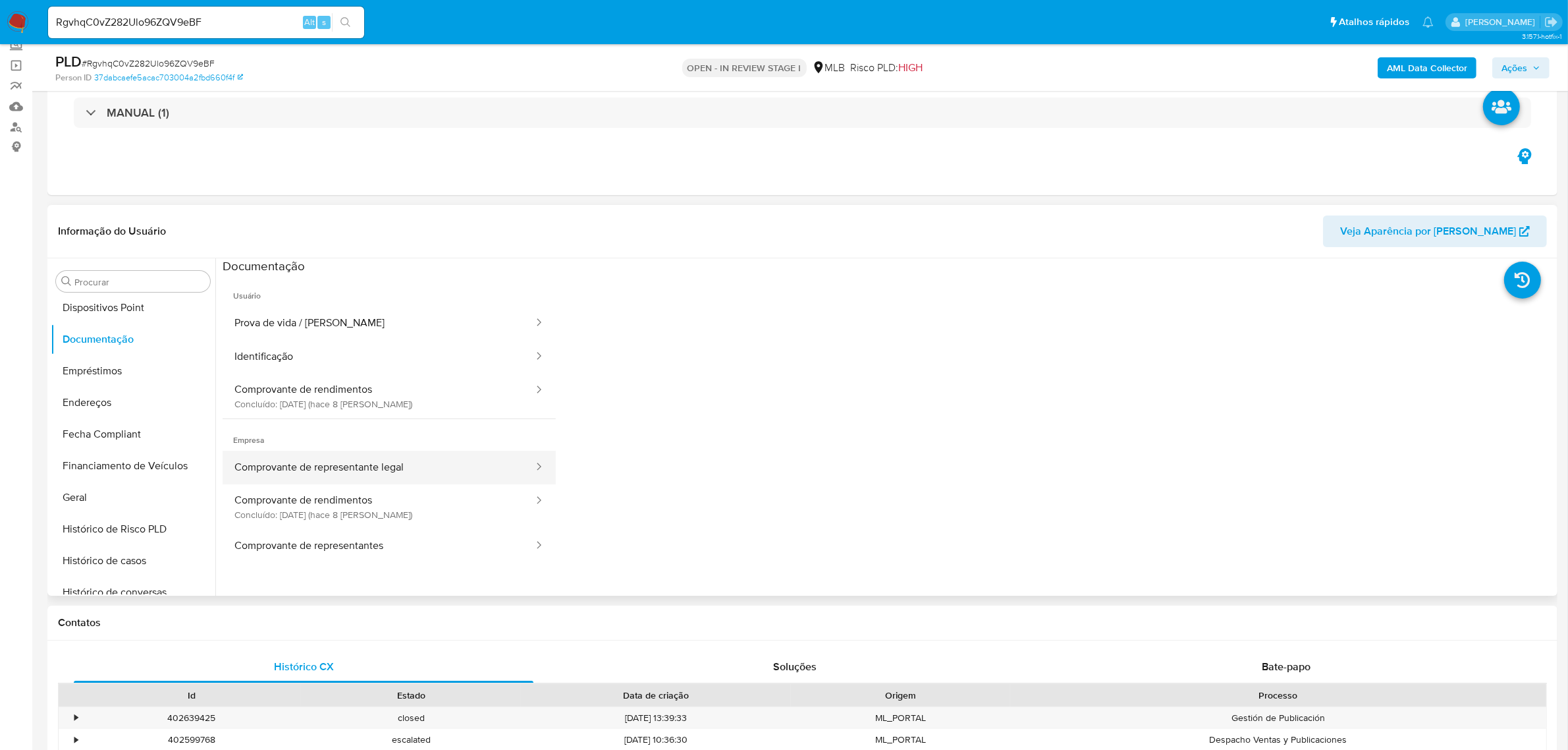
scroll to position [82, 0]
click at [377, 408] on button "Comprovante de rendimentos Concluído: 21/08/2025 (hace 8 días)" at bounding box center [378, 397] width 312 height 45
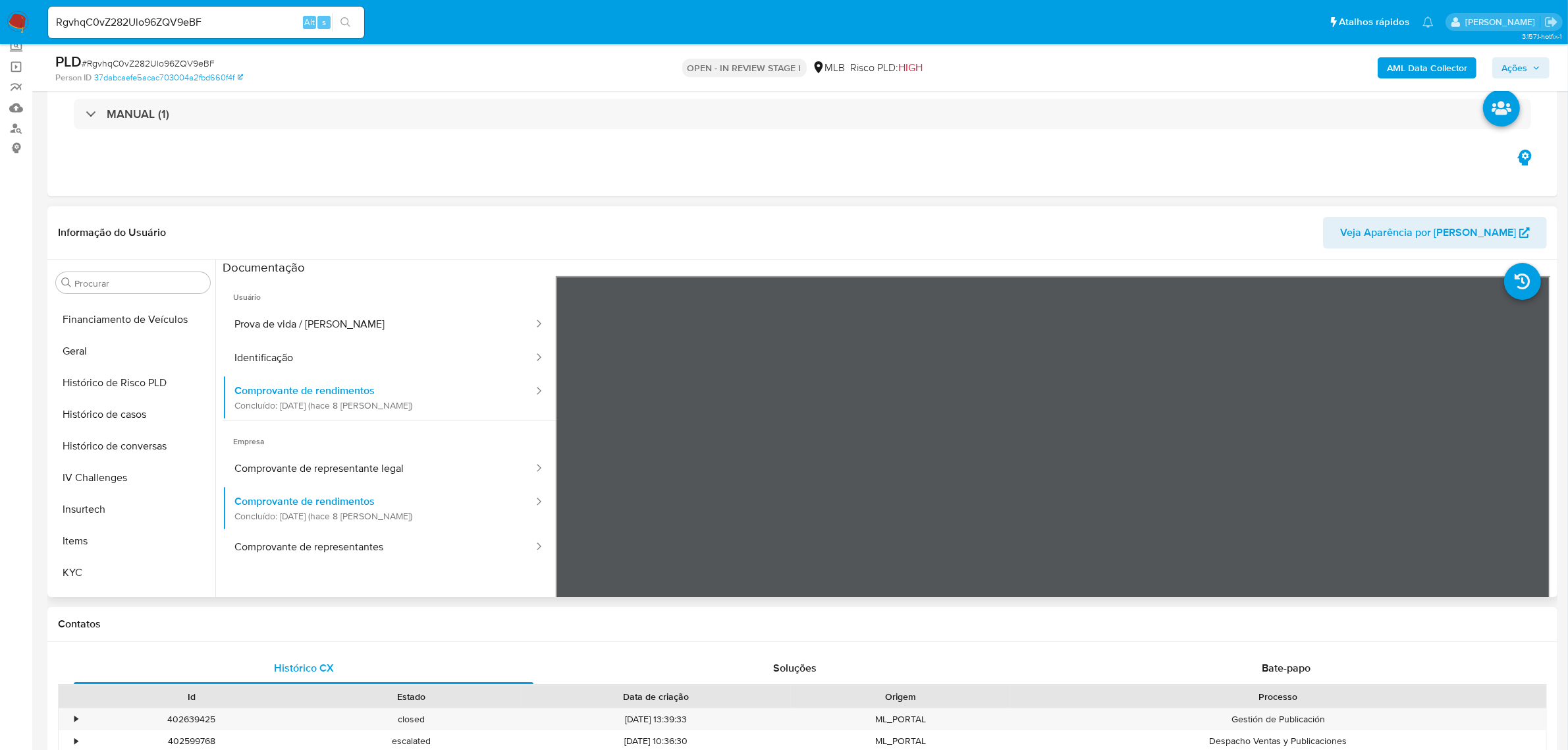
scroll to position [588, 0]
click at [127, 565] on button "Restrições Novo Mundo" at bounding box center [127, 580] width 154 height 32
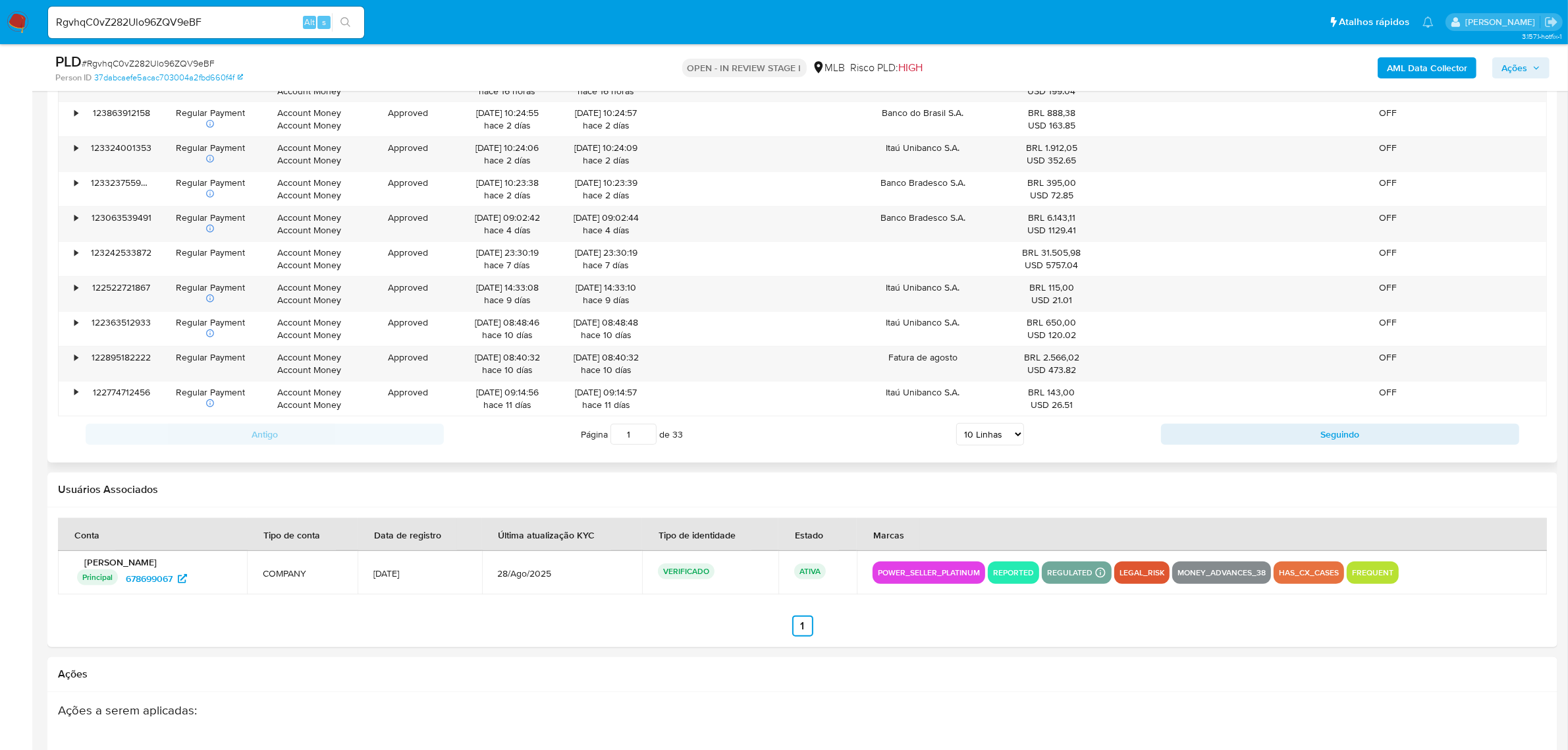
scroll to position [1482, 0]
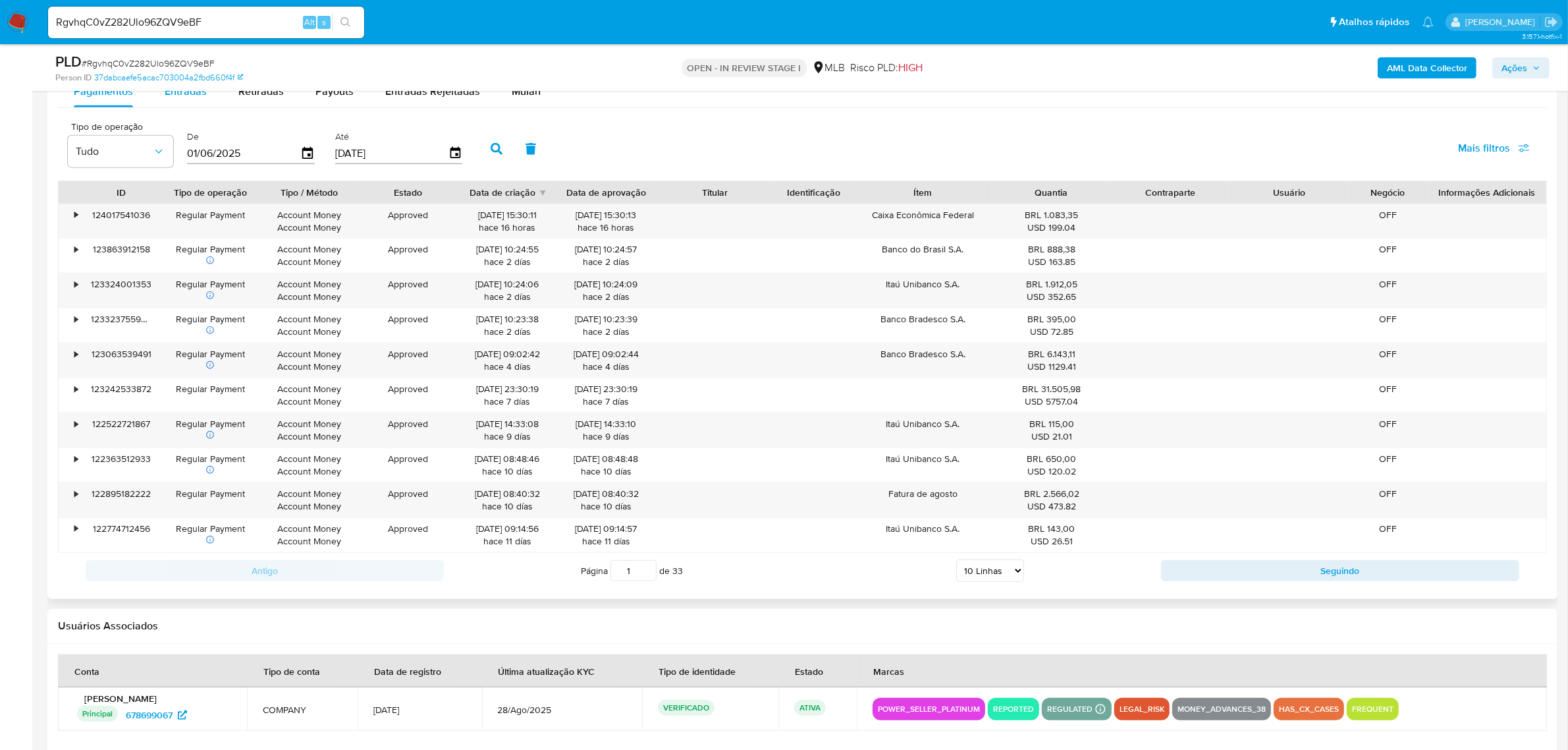
click at [182, 93] on span "Entradas" at bounding box center [186, 91] width 42 height 15
select select "10"
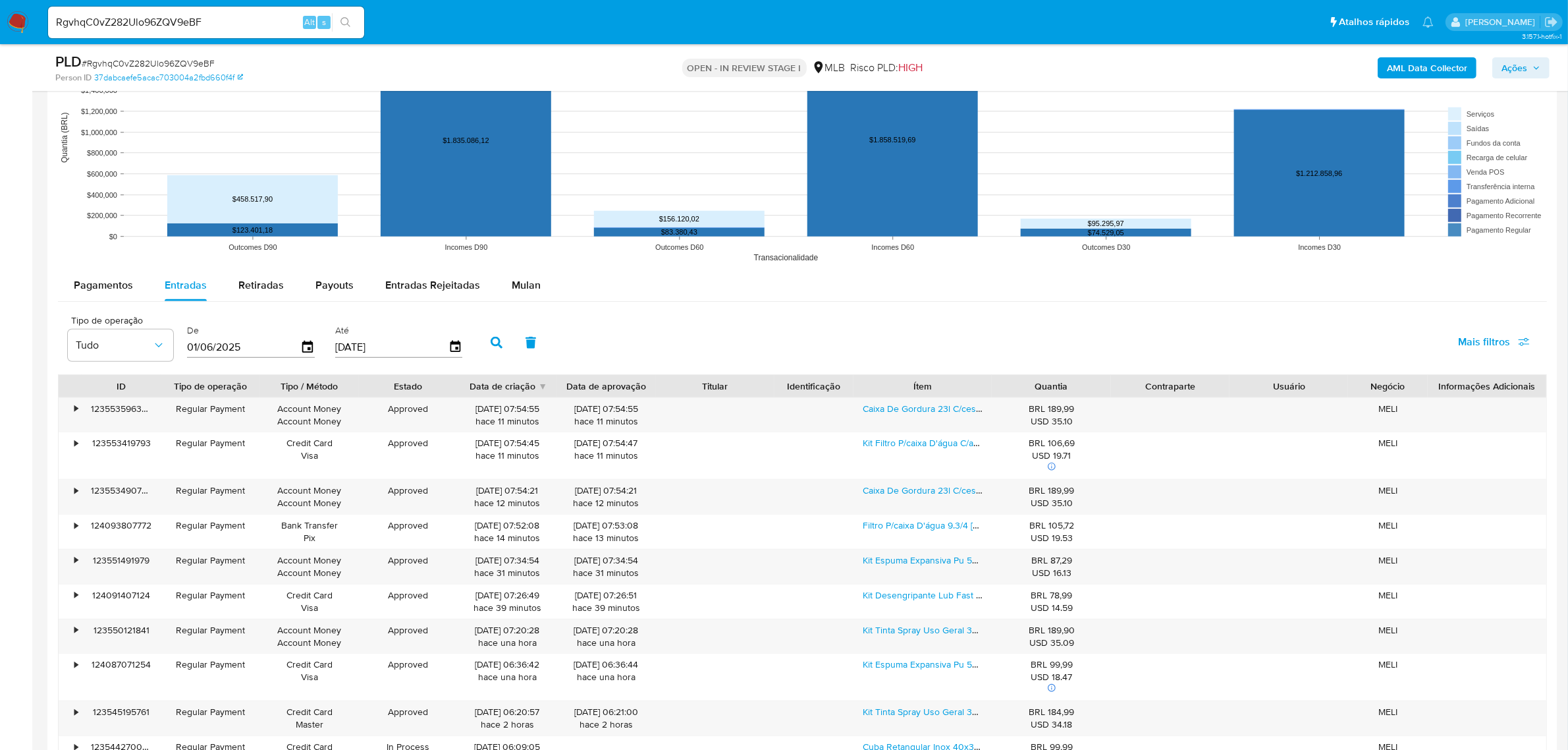
scroll to position [1318, 0]
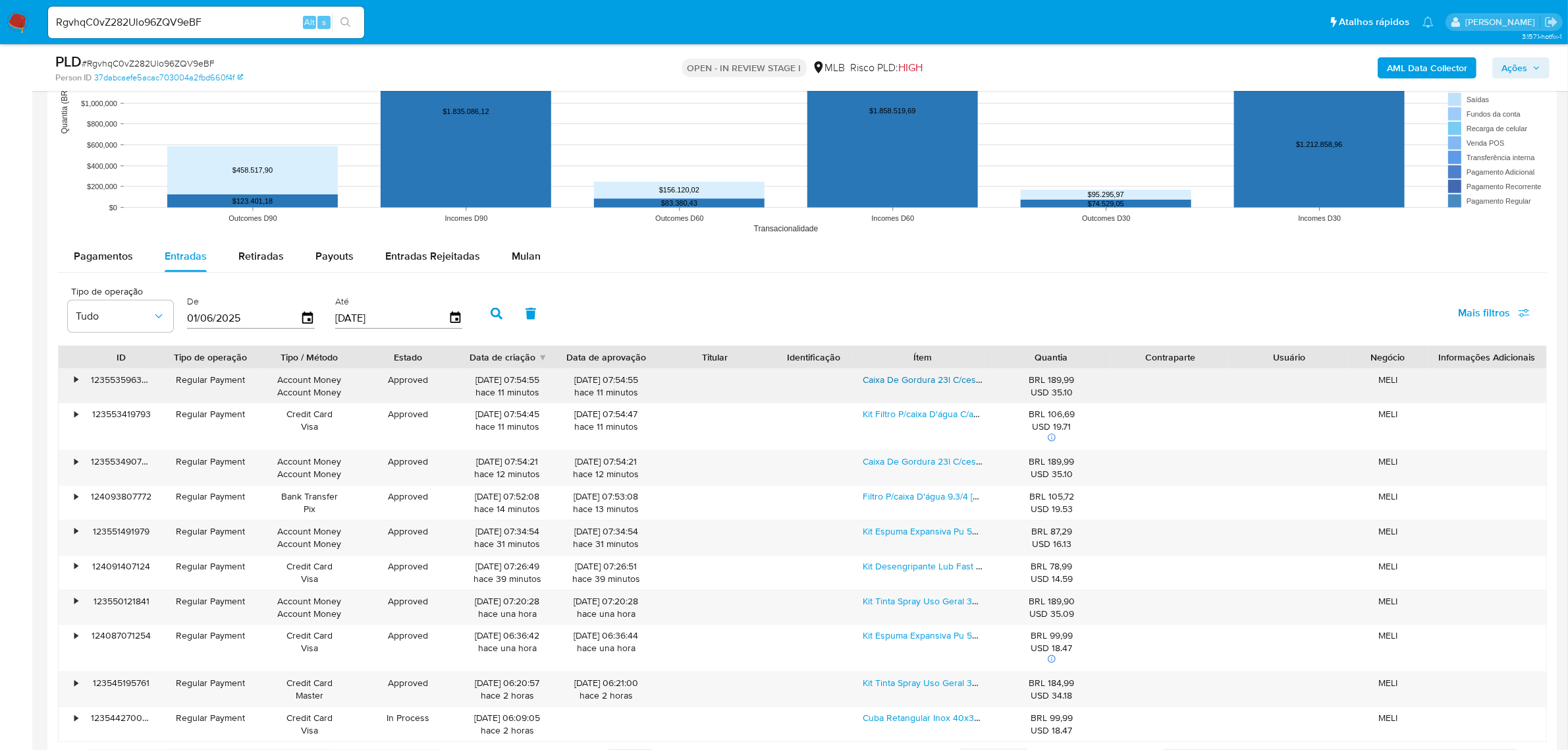
click at [896, 376] on link "Caixa De Gordura 23l C/cesto Injetada Cinza Cipla" at bounding box center [964, 379] width 203 height 13
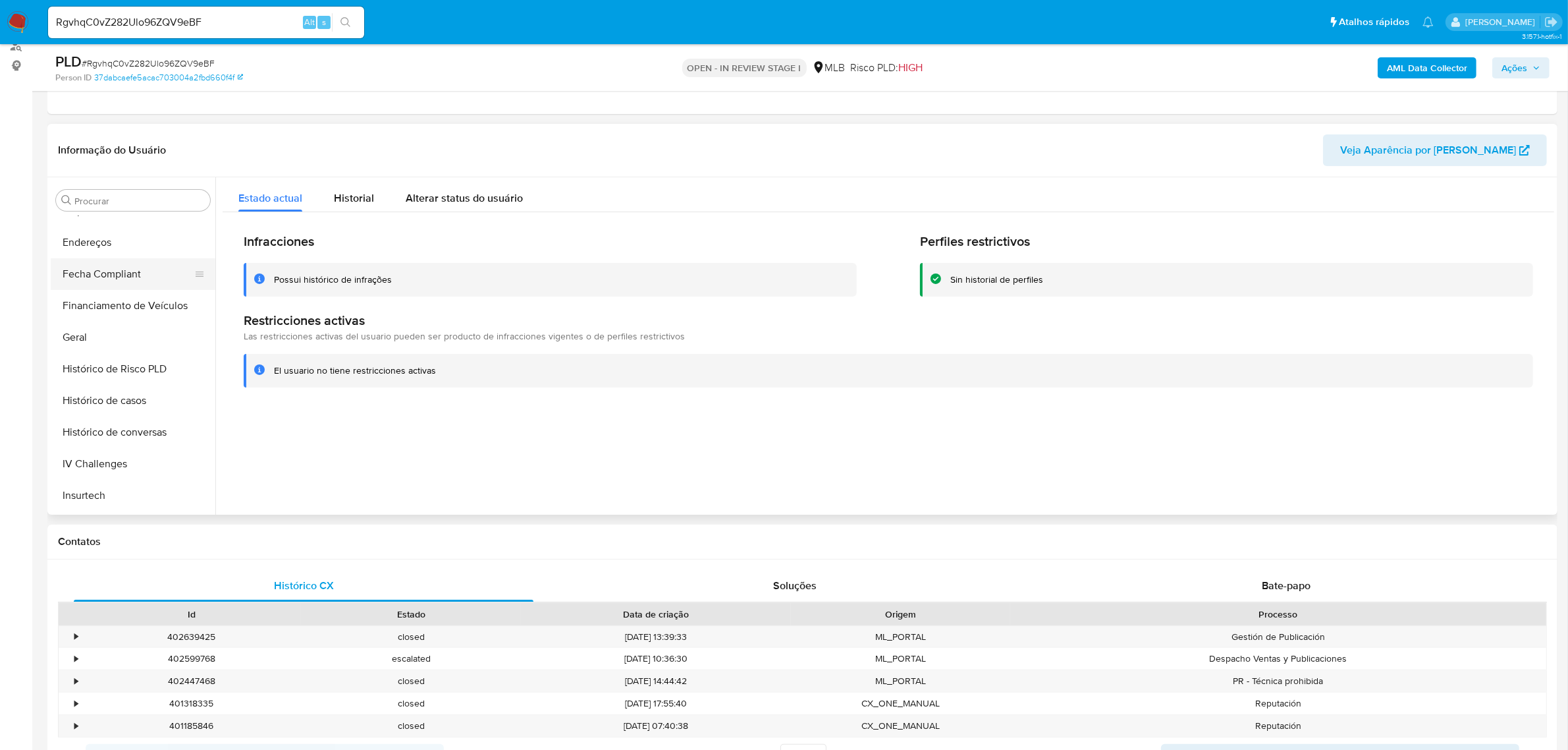
scroll to position [258, 0]
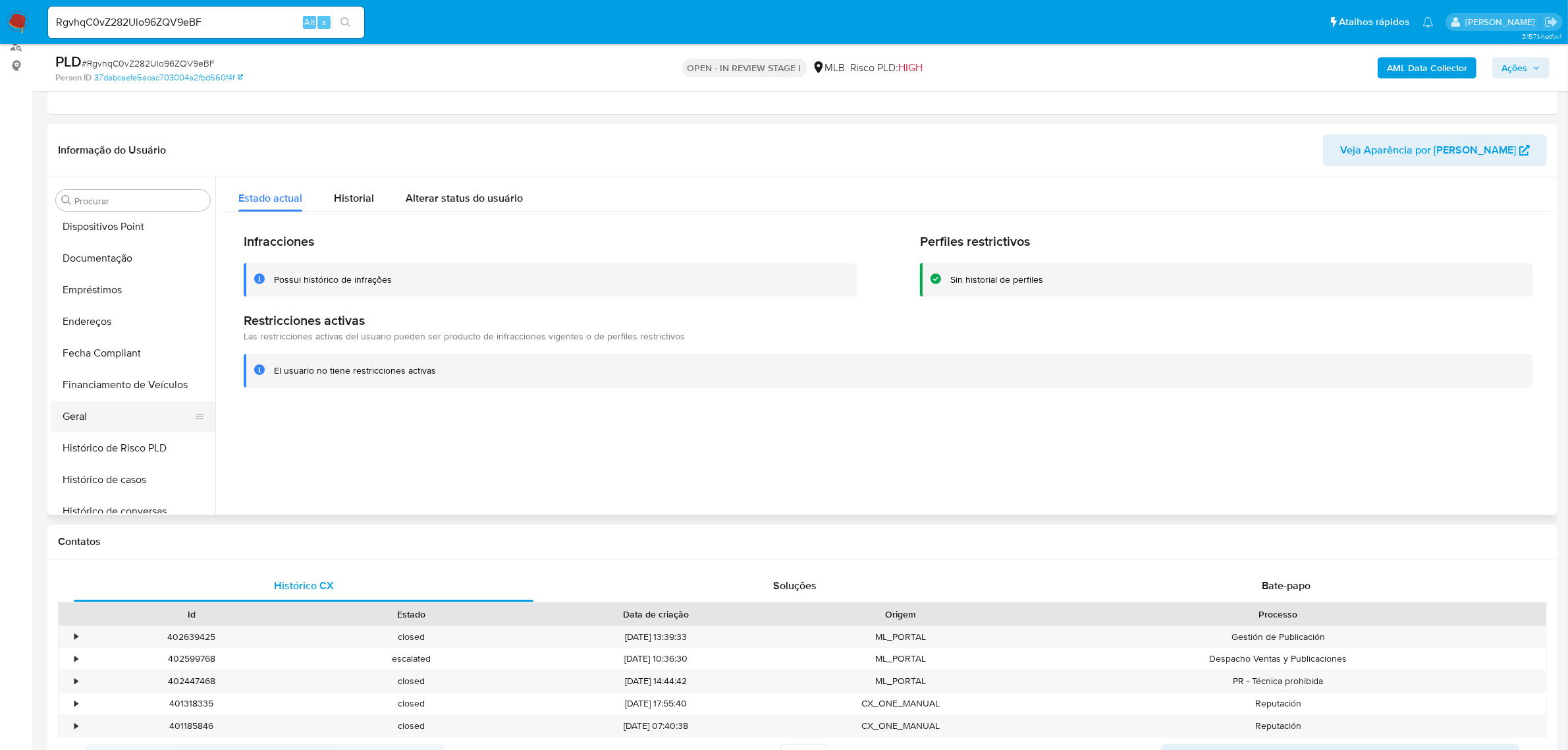
click at [81, 413] on button "Geral" at bounding box center [127, 416] width 154 height 32
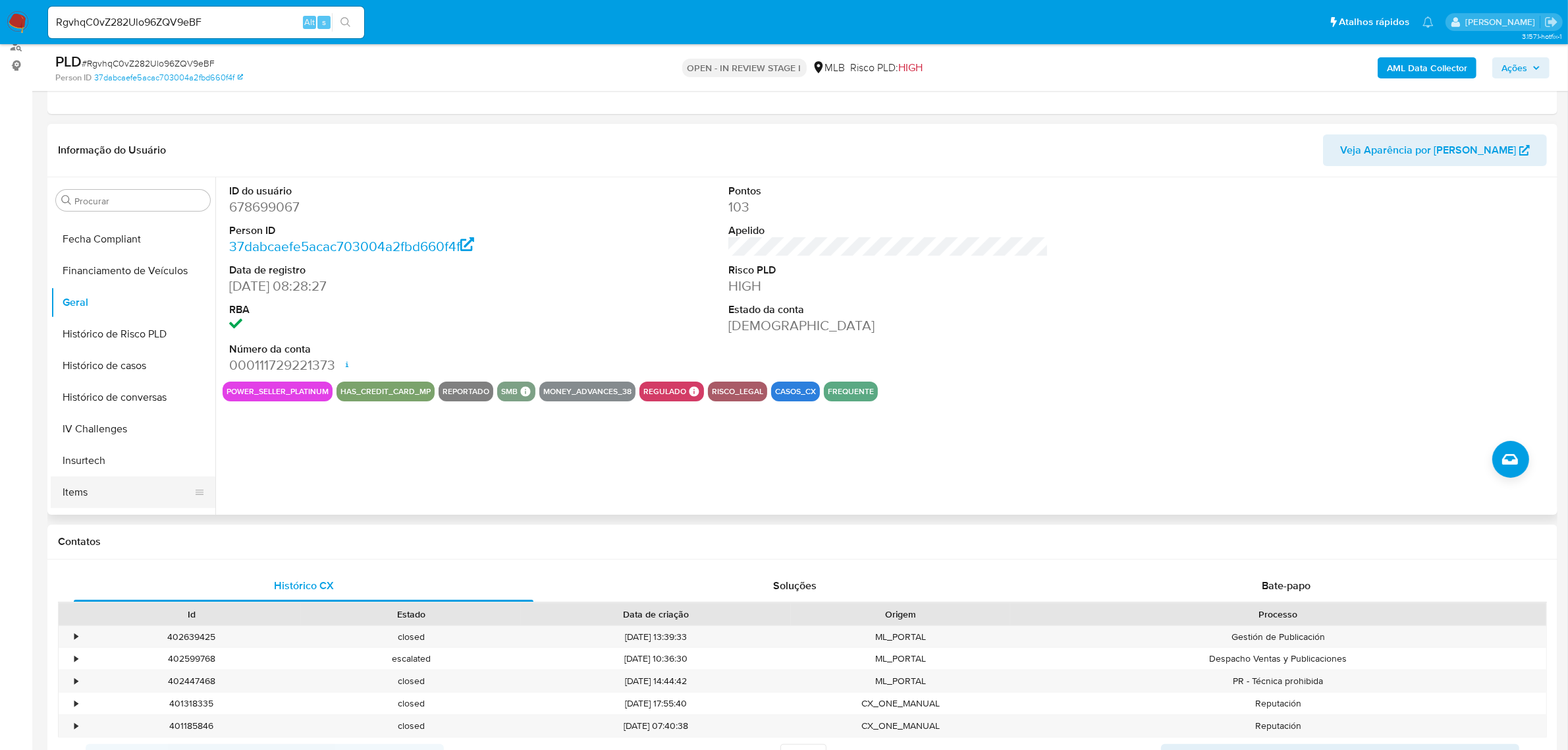
scroll to position [505, 0]
click at [73, 397] on button "KYC" at bounding box center [127, 390] width 154 height 32
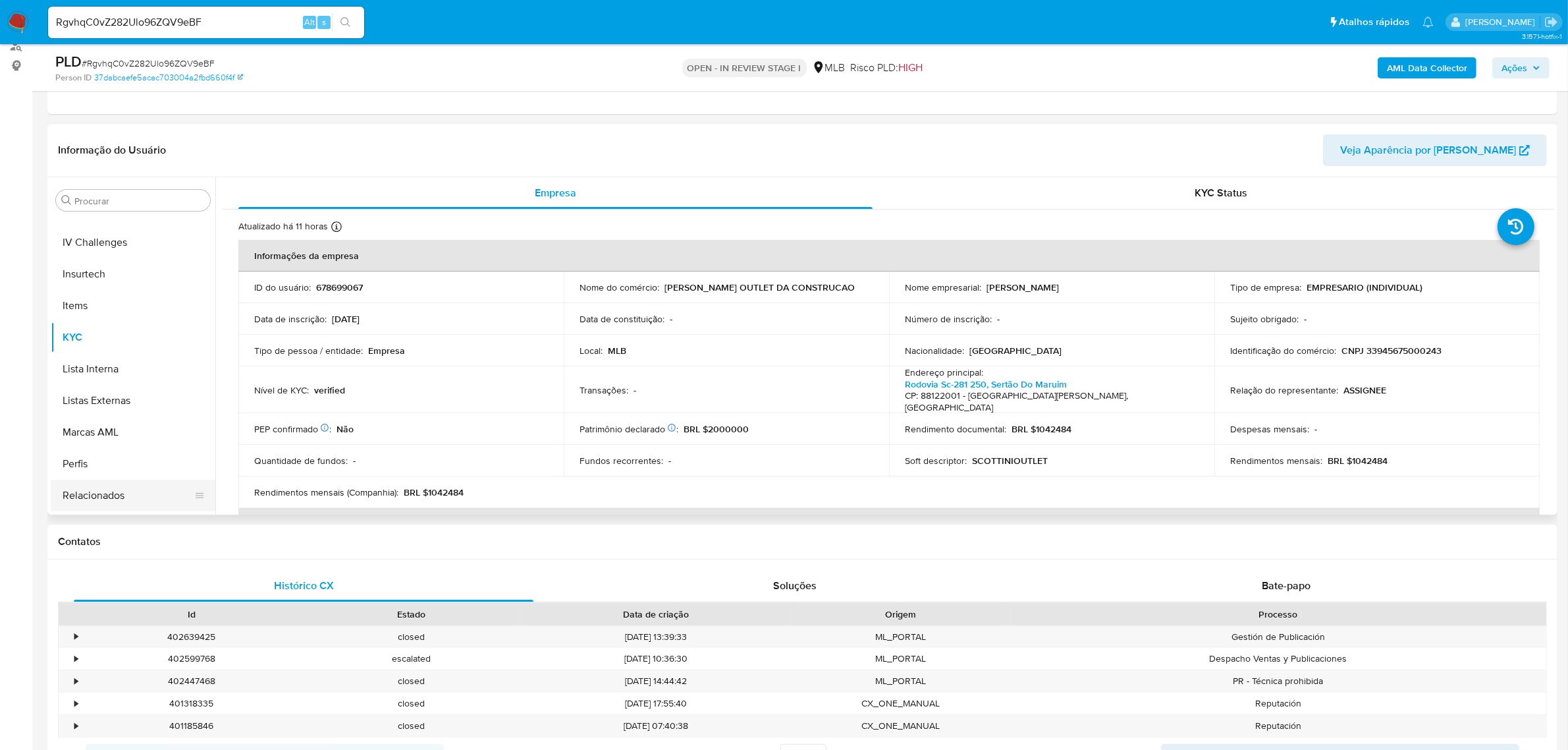
scroll to position [588, 0]
drag, startPoint x: 121, startPoint y: 498, endPoint x: 25, endPoint y: 473, distance: 99.2
click at [122, 499] on button "Restrições Novo Mundo" at bounding box center [132, 498] width 165 height 32
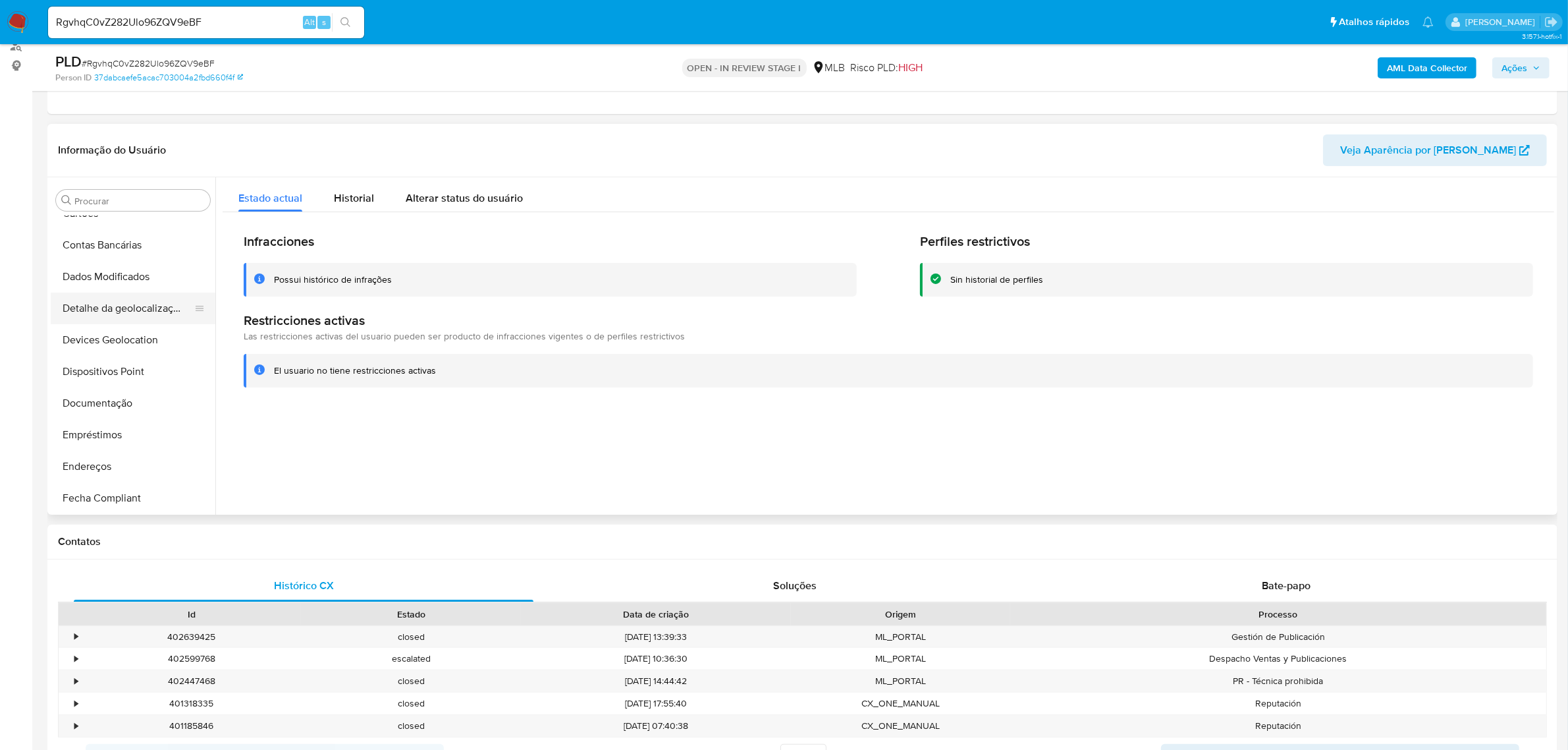
scroll to position [94, 0]
click at [156, 395] on button "Dispositivos Point" at bounding box center [127, 391] width 154 height 32
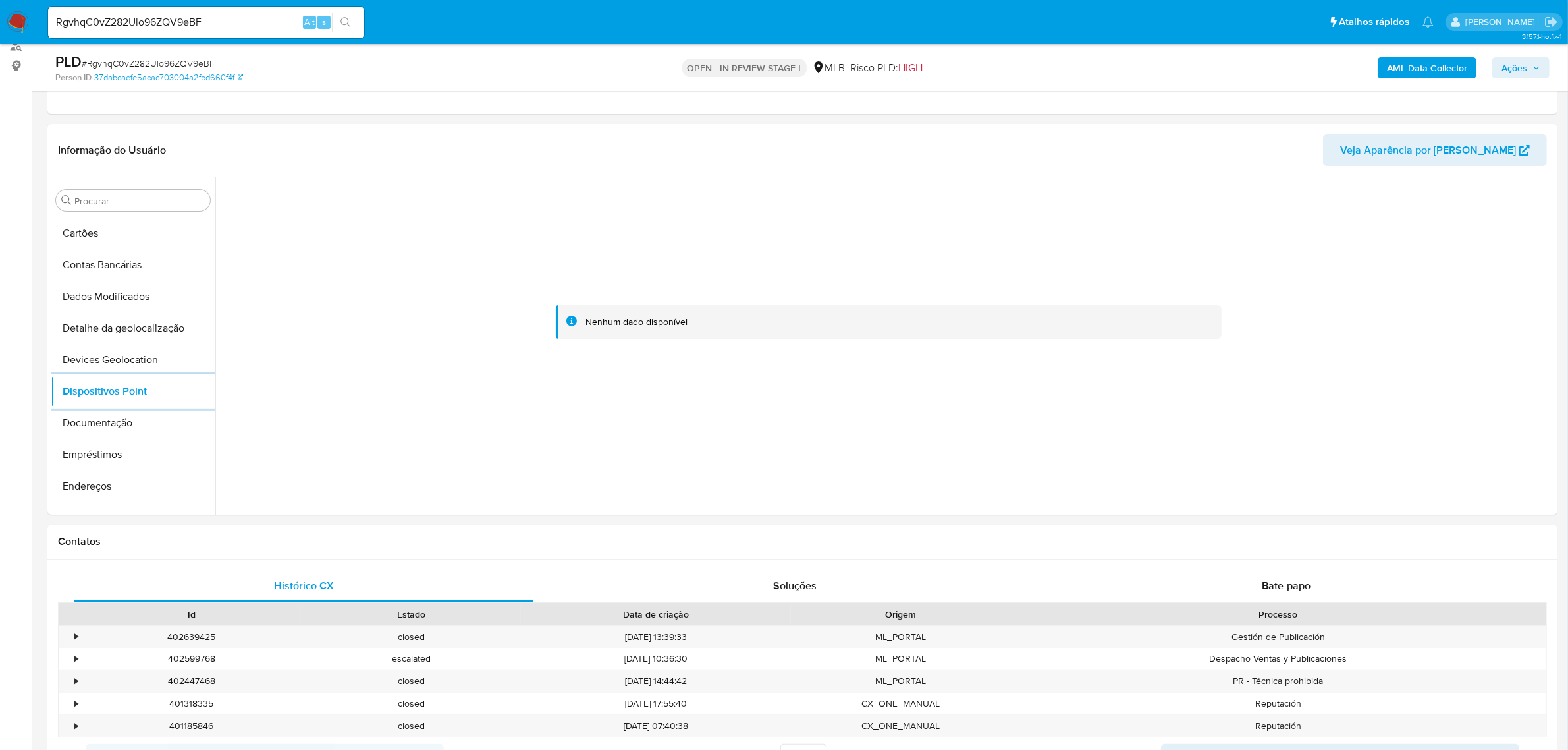
drag, startPoint x: 137, startPoint y: 415, endPoint x: 1, endPoint y: 421, distance: 136.1
click at [133, 416] on button "Documentação" at bounding box center [132, 423] width 165 height 32
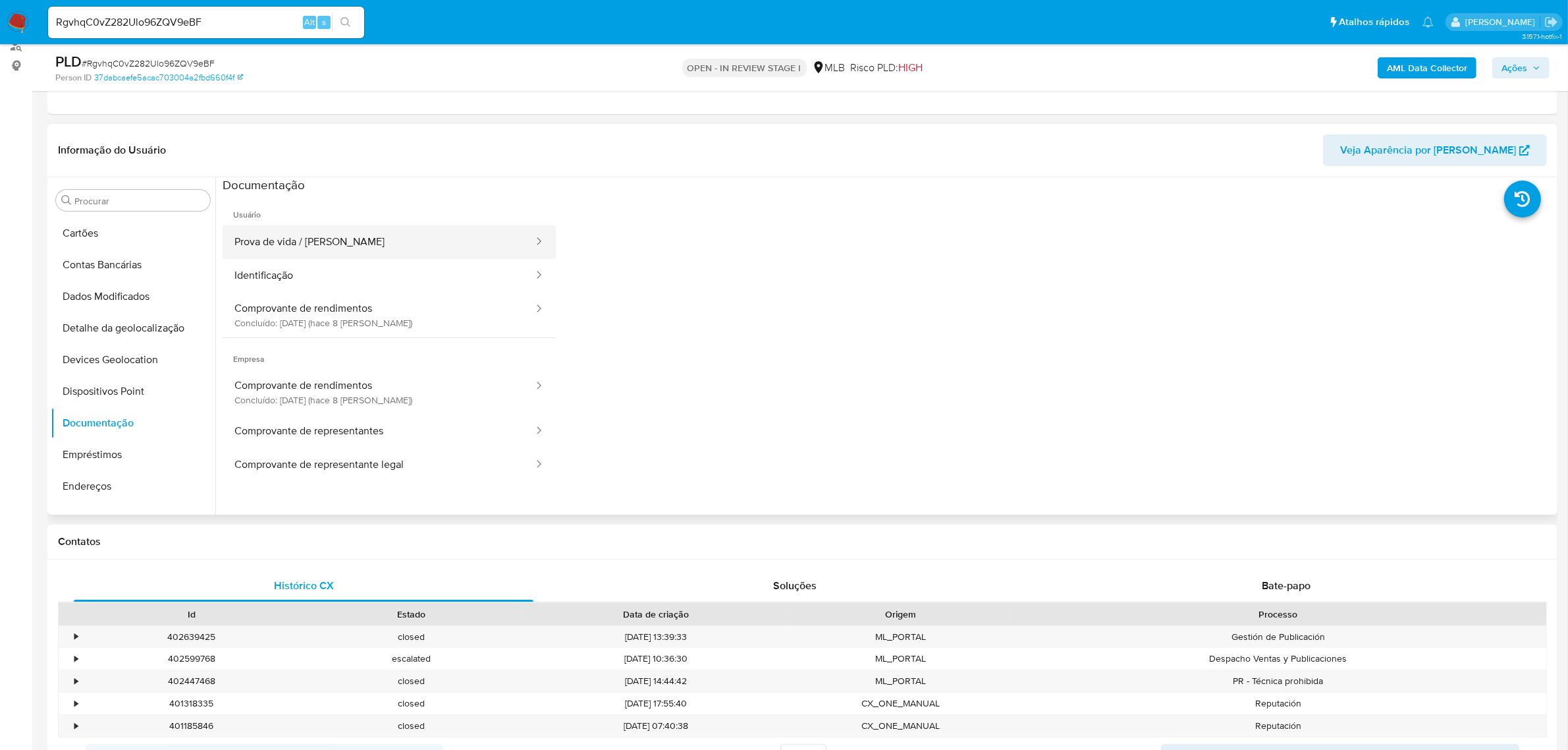
click at [334, 232] on button "Prova de vida / Selfie" at bounding box center [378, 242] width 312 height 33
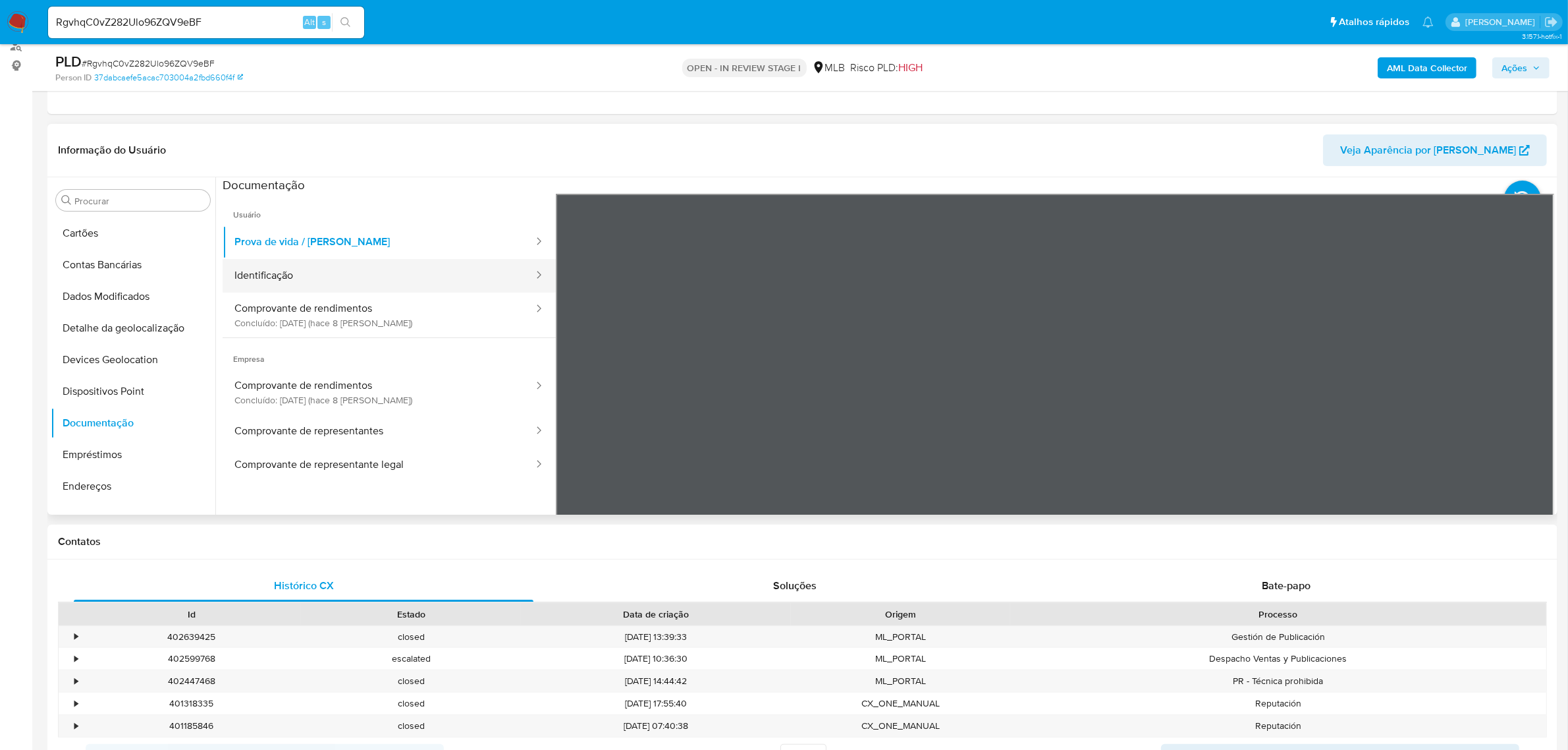
drag, startPoint x: 283, startPoint y: 280, endPoint x: 257, endPoint y: 285, distance: 26.5
click at [283, 280] on button "Identificação" at bounding box center [378, 275] width 312 height 33
click at [100, 484] on button "Endereços" at bounding box center [127, 486] width 154 height 32
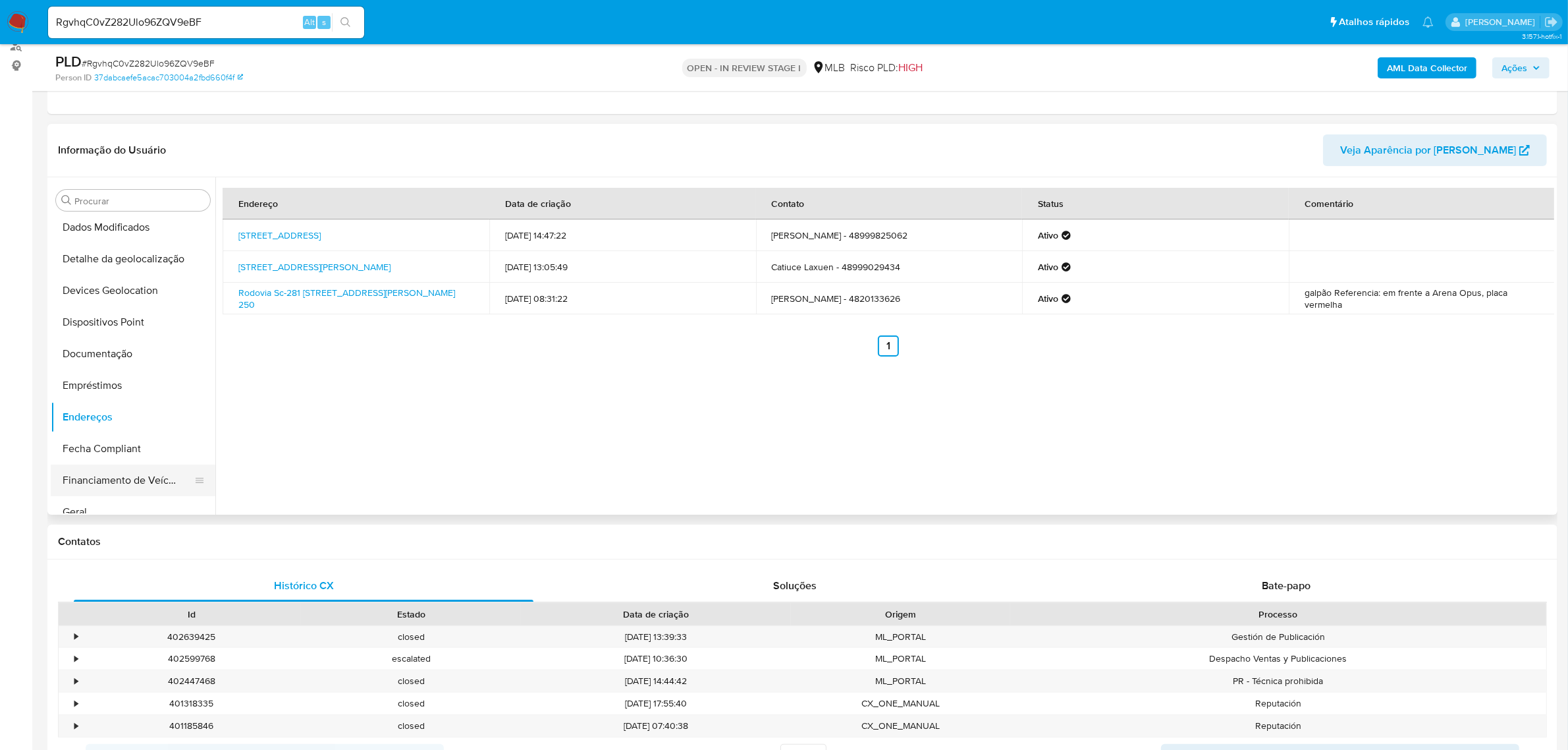
scroll to position [258, 0]
click at [103, 422] on button "Geral" at bounding box center [127, 416] width 154 height 32
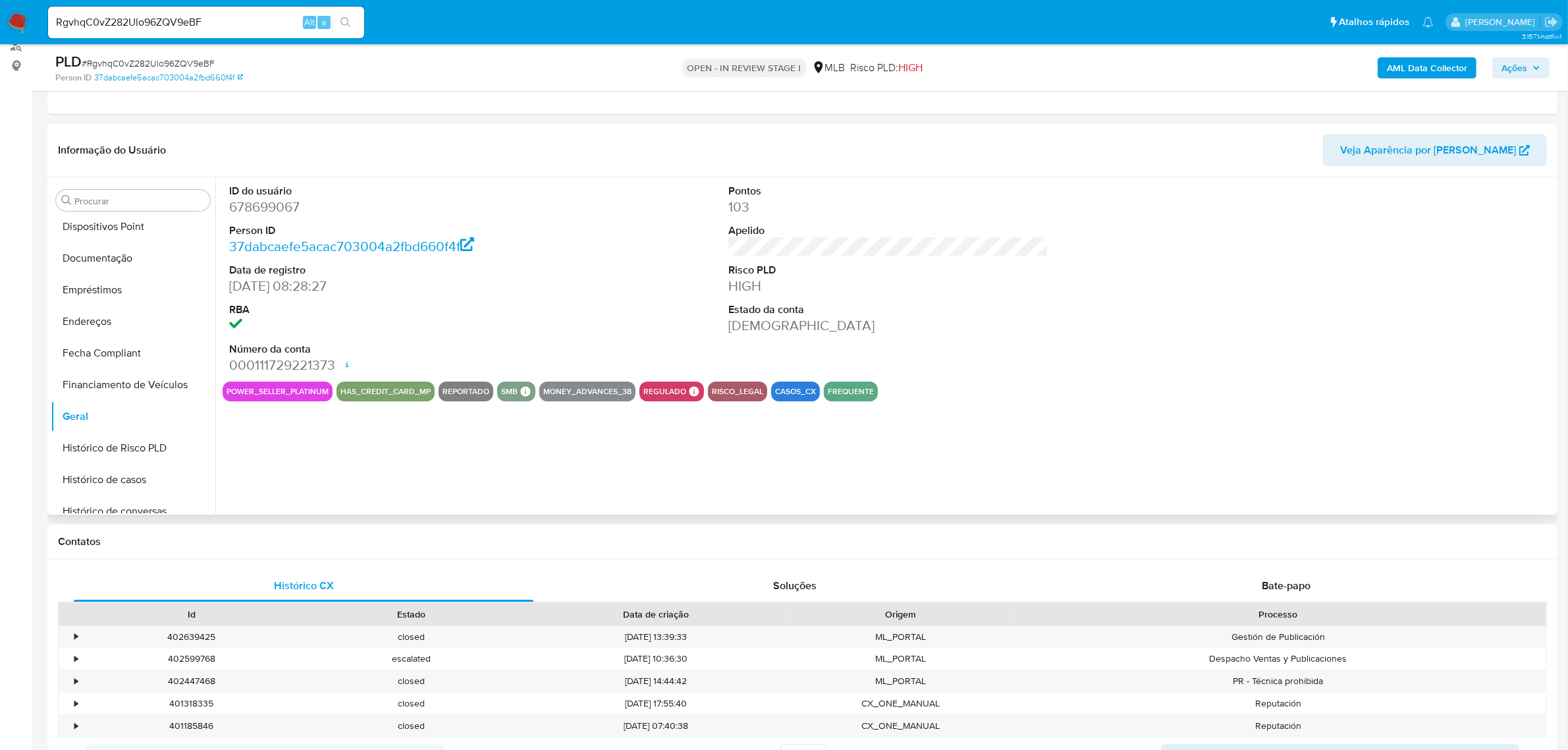
click at [287, 212] on dd "678699067" at bounding box center [389, 207] width 320 height 19
copy dd "678699067"
click at [1522, 64] on span "Ações" at bounding box center [1514, 67] width 26 height 21
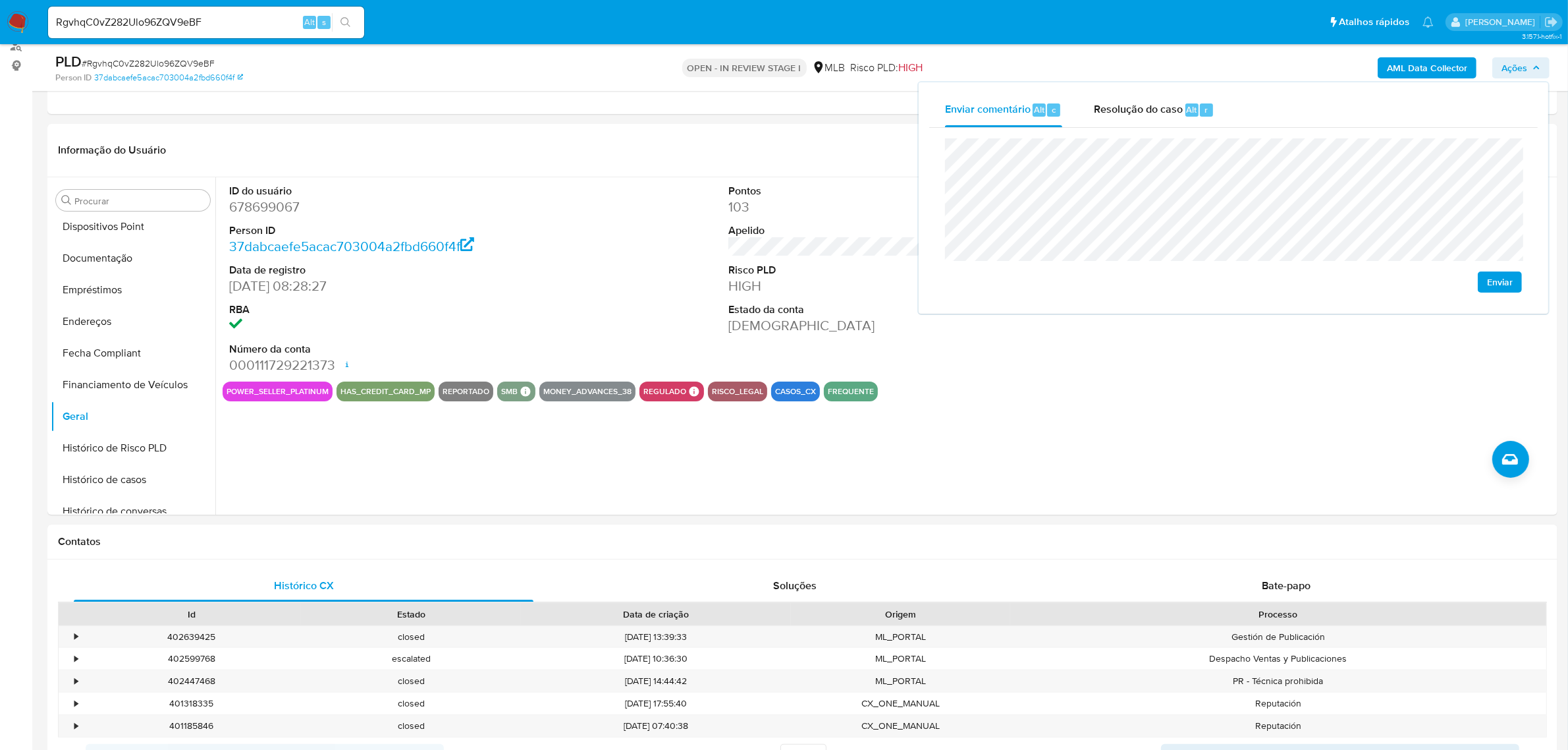
click at [1487, 279] on span "Enviar" at bounding box center [1499, 282] width 26 height 19
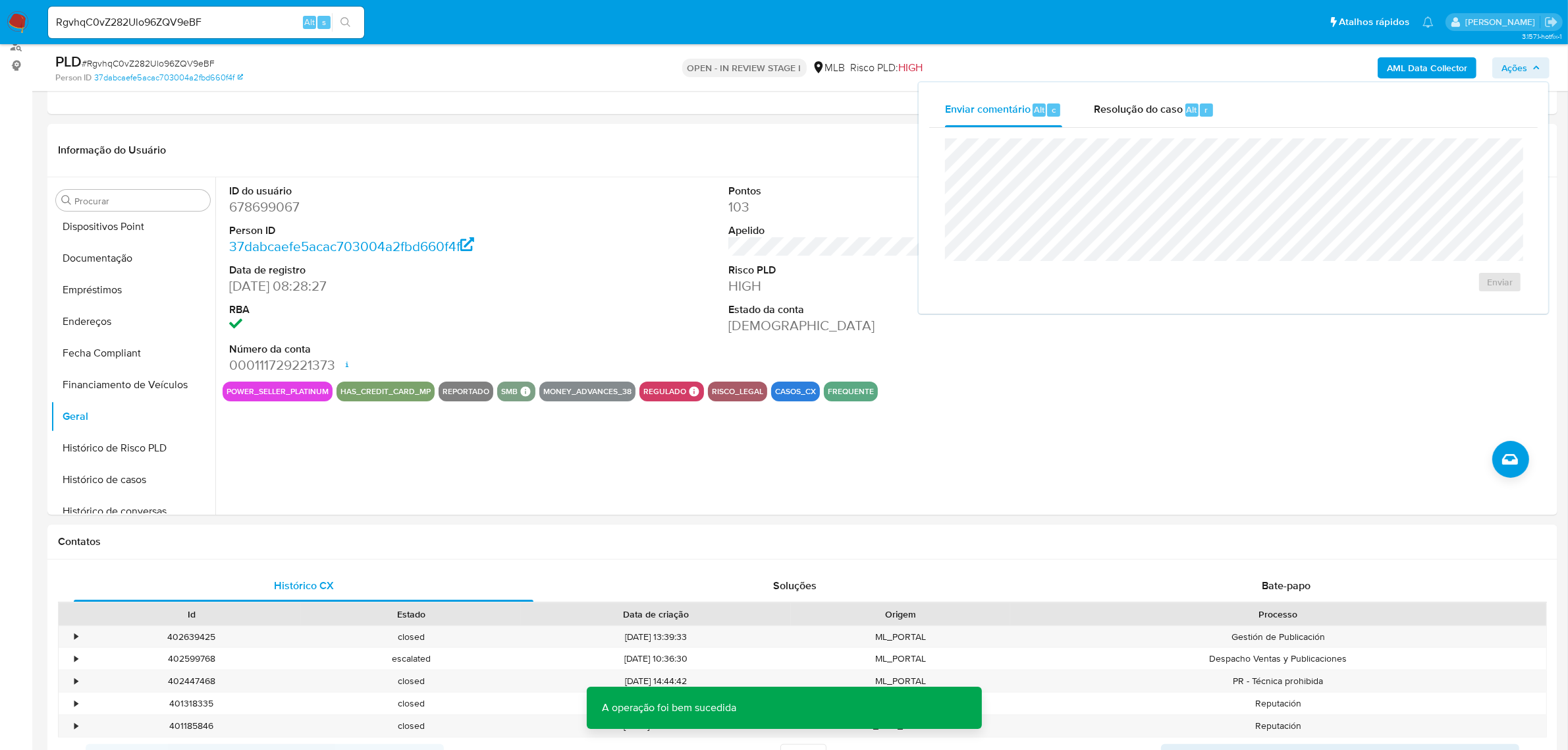
click at [146, 61] on span "# RgvhqC0vZ282Ulo96ZQV9eBF" at bounding box center [148, 63] width 133 height 13
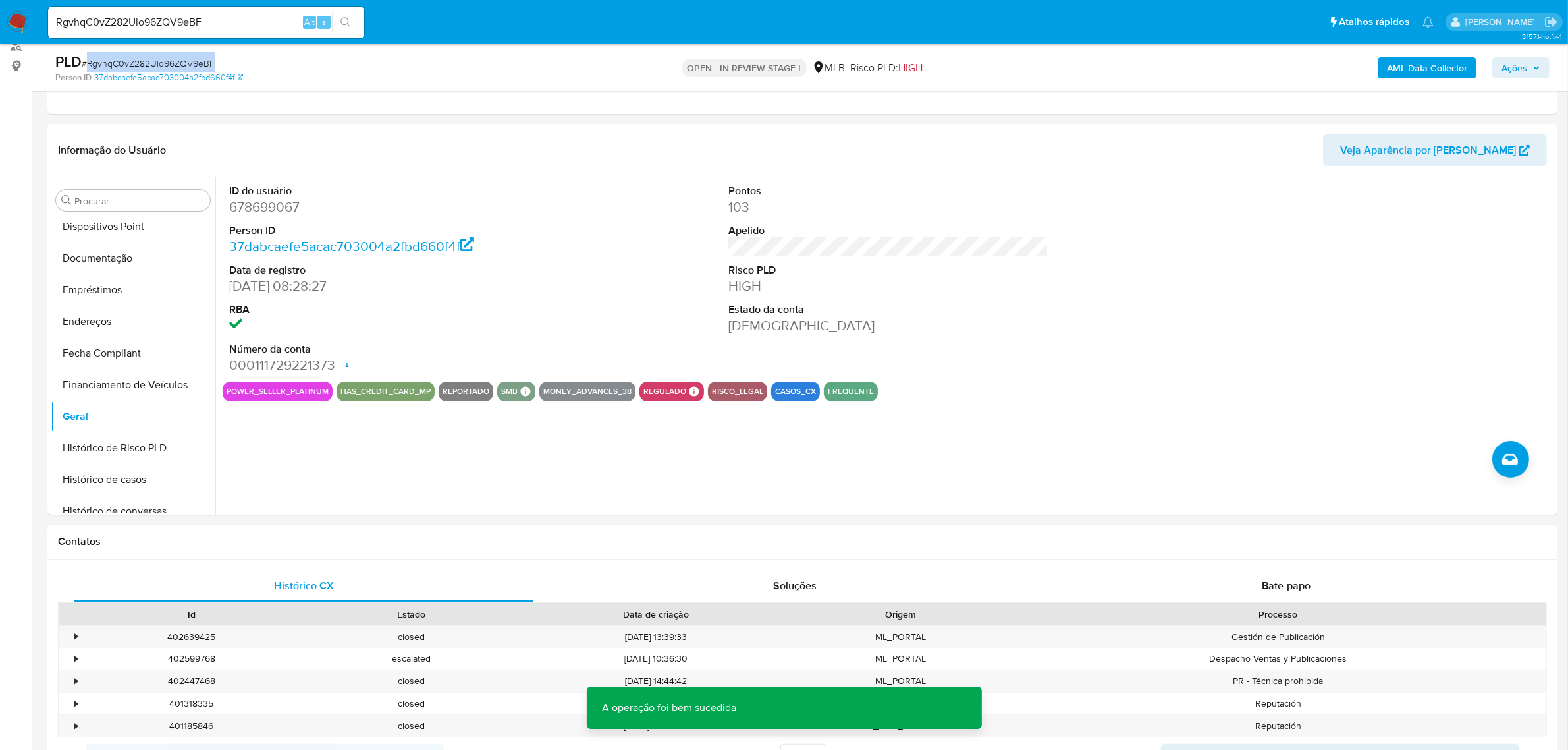
click at [146, 61] on span "# RgvhqC0vZ282Ulo96ZQV9eBF" at bounding box center [148, 63] width 133 height 13
copy span "RgvhqC0vZ282Ulo96ZQV9eBF"
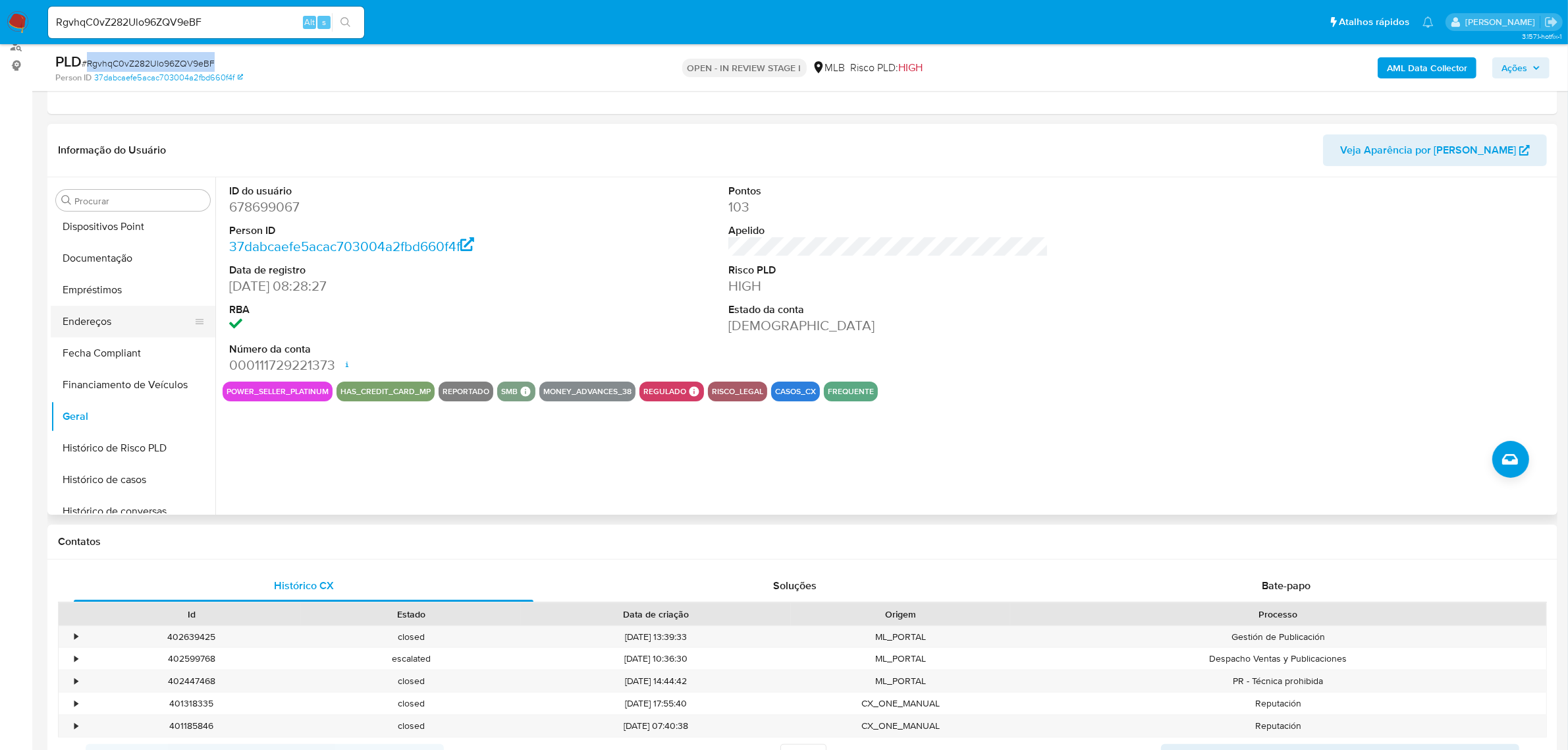
scroll to position [0, 0]
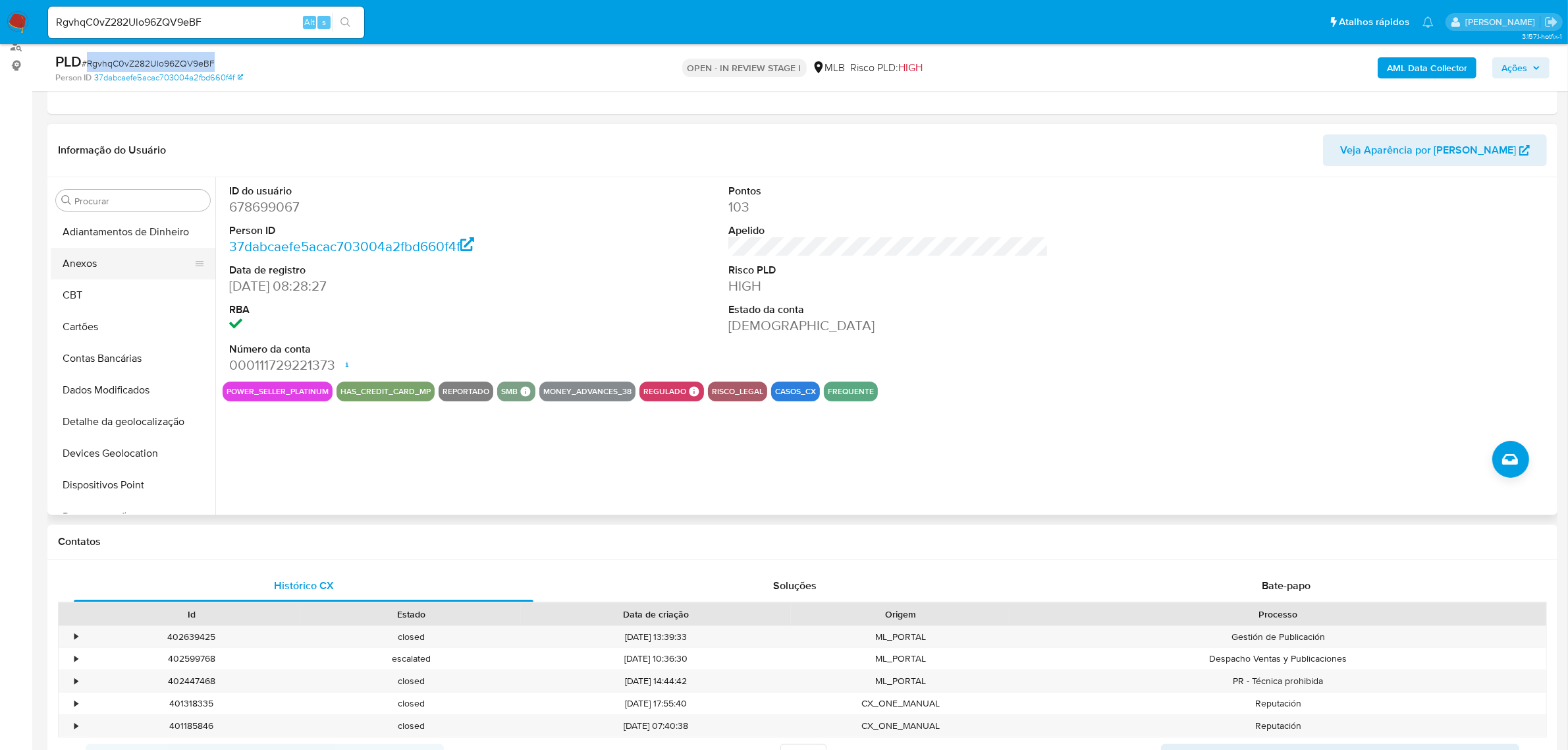
click at [129, 265] on button "Anexos" at bounding box center [127, 263] width 154 height 32
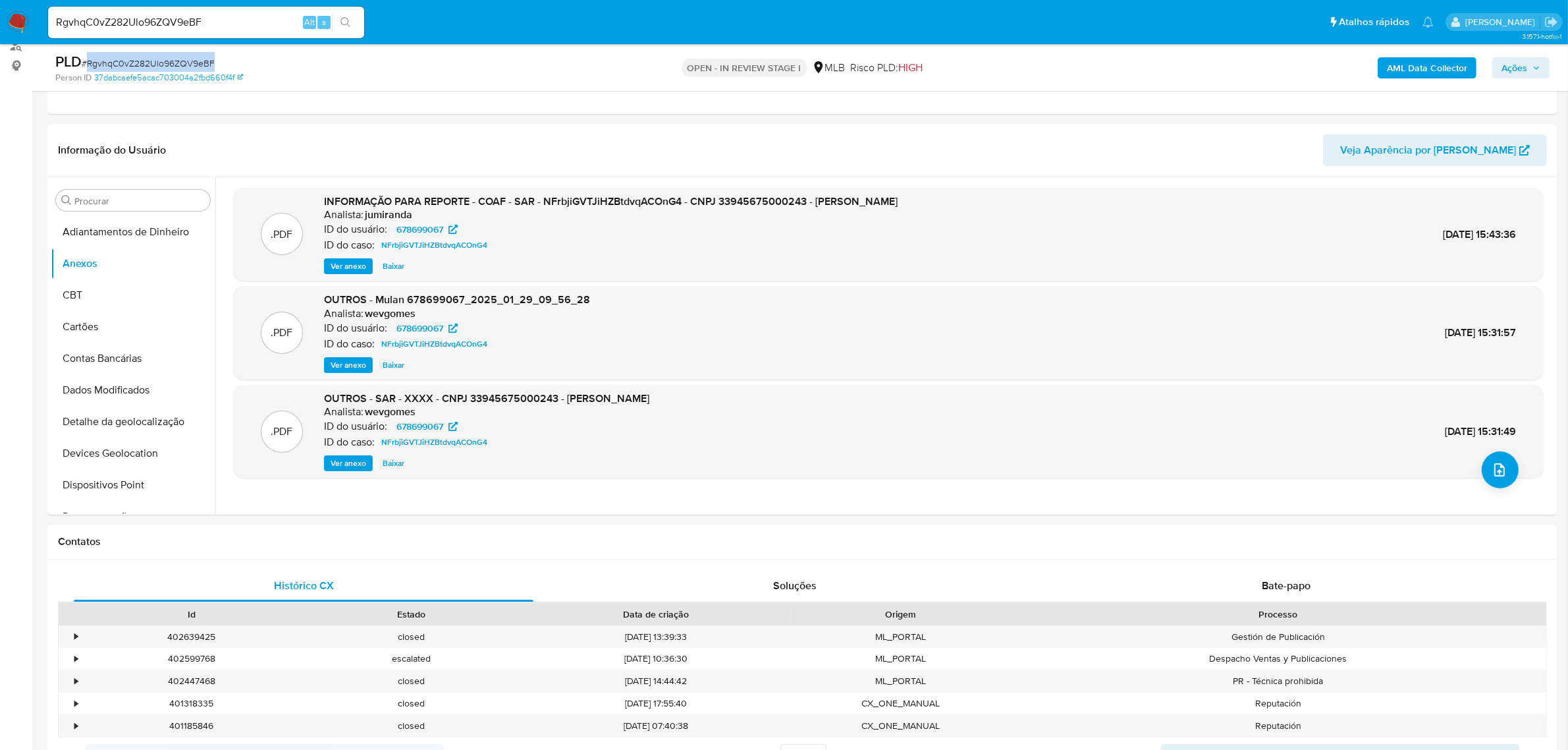
click at [1394, 64] on b "AML Data Collector" at bounding box center [1427, 67] width 81 height 21
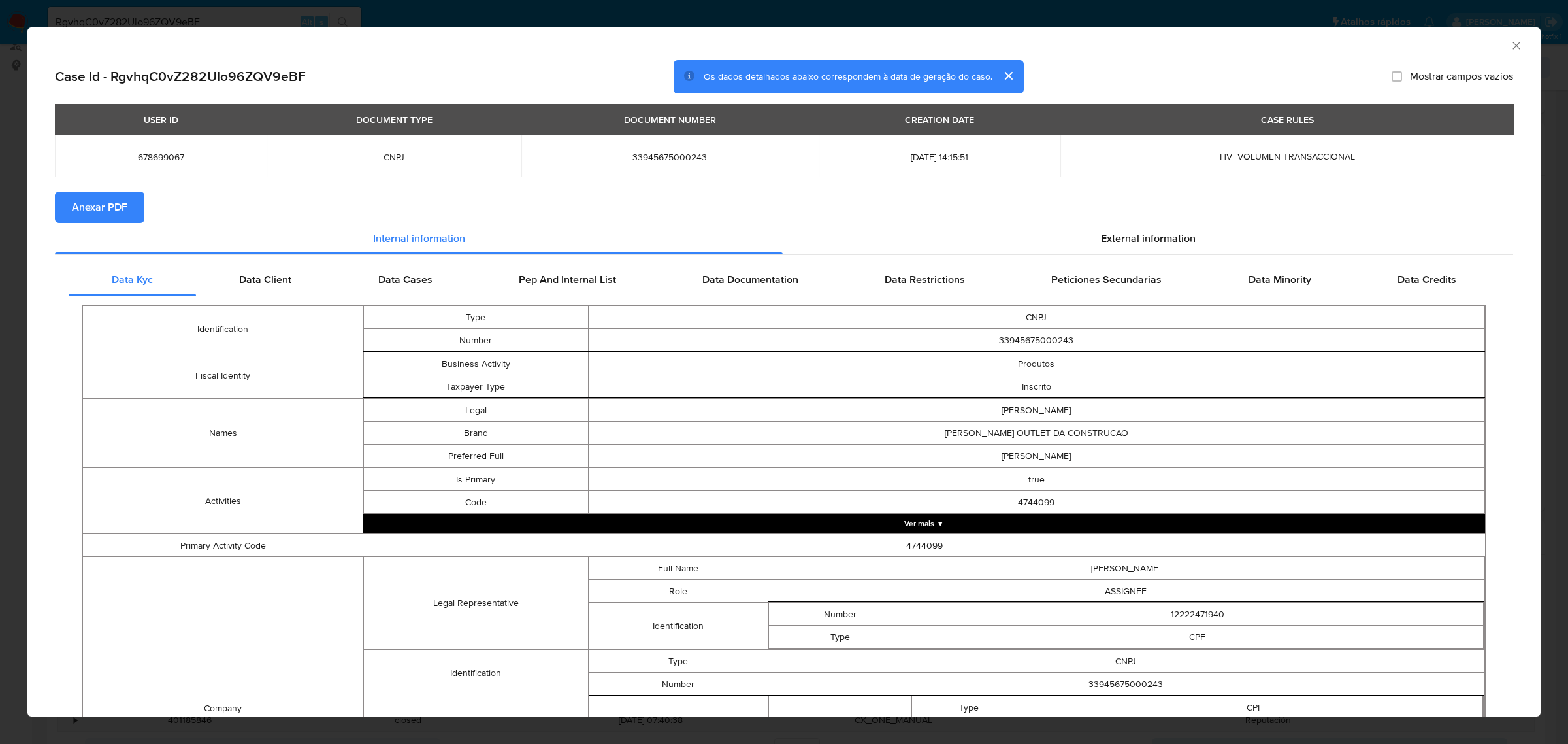
click at [108, 204] on span "Anexar PDF" at bounding box center [100, 207] width 55 height 28
click at [479, 20] on div "AML Data Collector Case Id - RgvhqC0vZ282Ulo96ZQV9eBF Os dados detalhados abaix…" at bounding box center [784, 372] width 1568 height 744
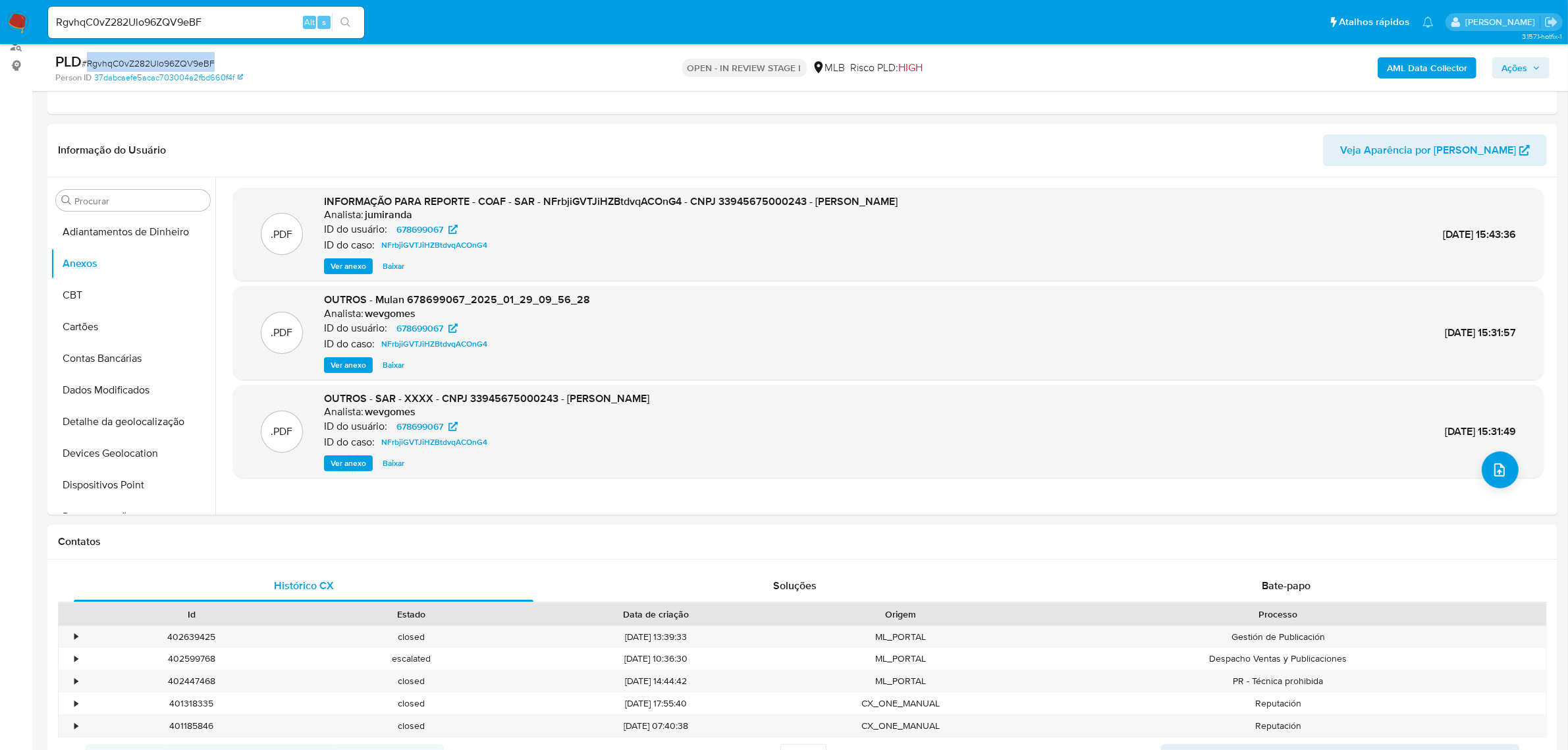
click at [166, 25] on input "RgvhqC0vZ282Ulo96ZQV9eBF" at bounding box center [206, 22] width 316 height 17
paste input "FhWWFIMMxtu8oxvRs1Bv3NDE"
type input "FhWWFIMMxtu8oxvRs1Bv3NDE"
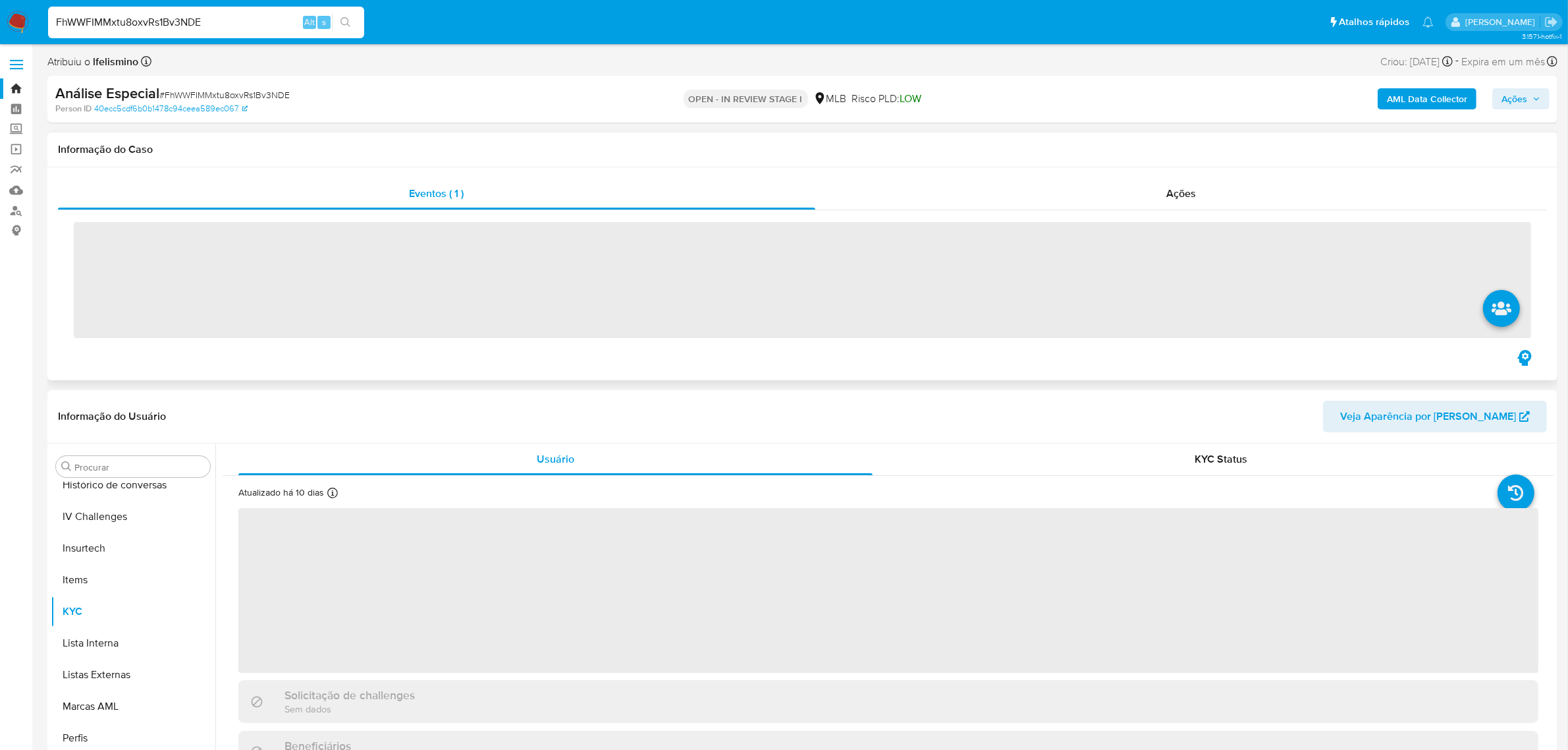
scroll to position [587, 0]
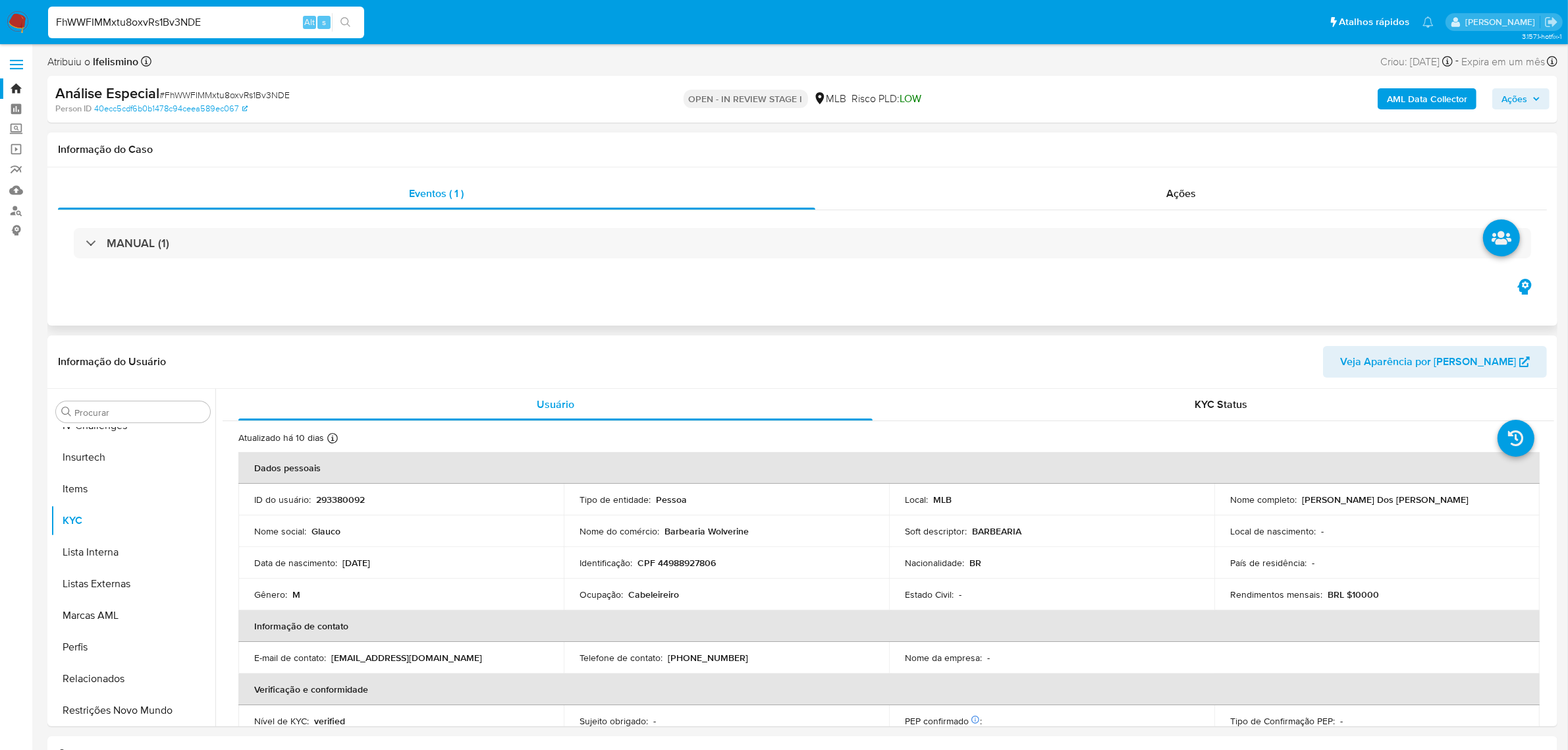
select select "10"
drag, startPoint x: 108, startPoint y: 462, endPoint x: 192, endPoint y: 455, distance: 84.3
click at [110, 461] on button "Geral" at bounding box center [127, 463] width 154 height 32
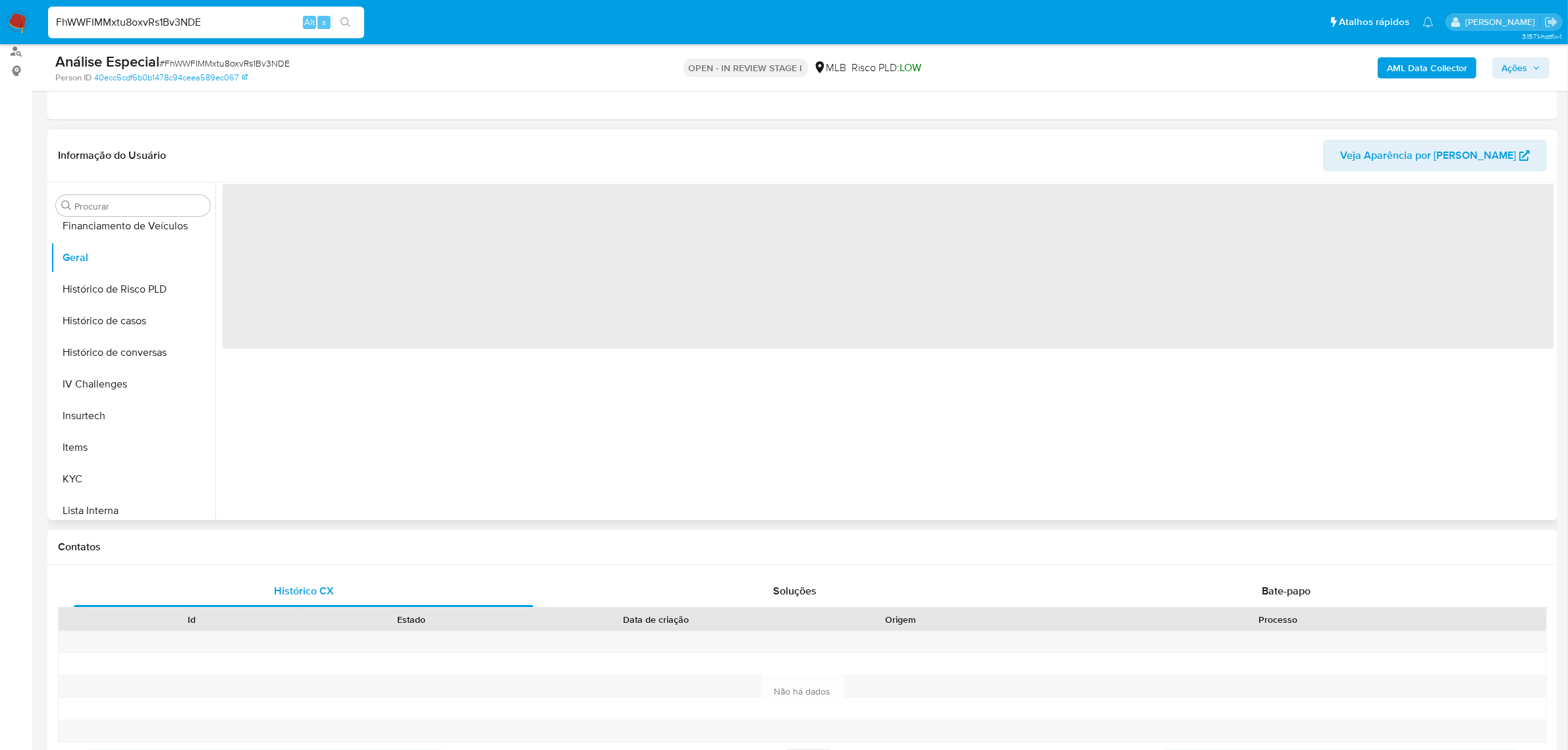
scroll to position [165, 0]
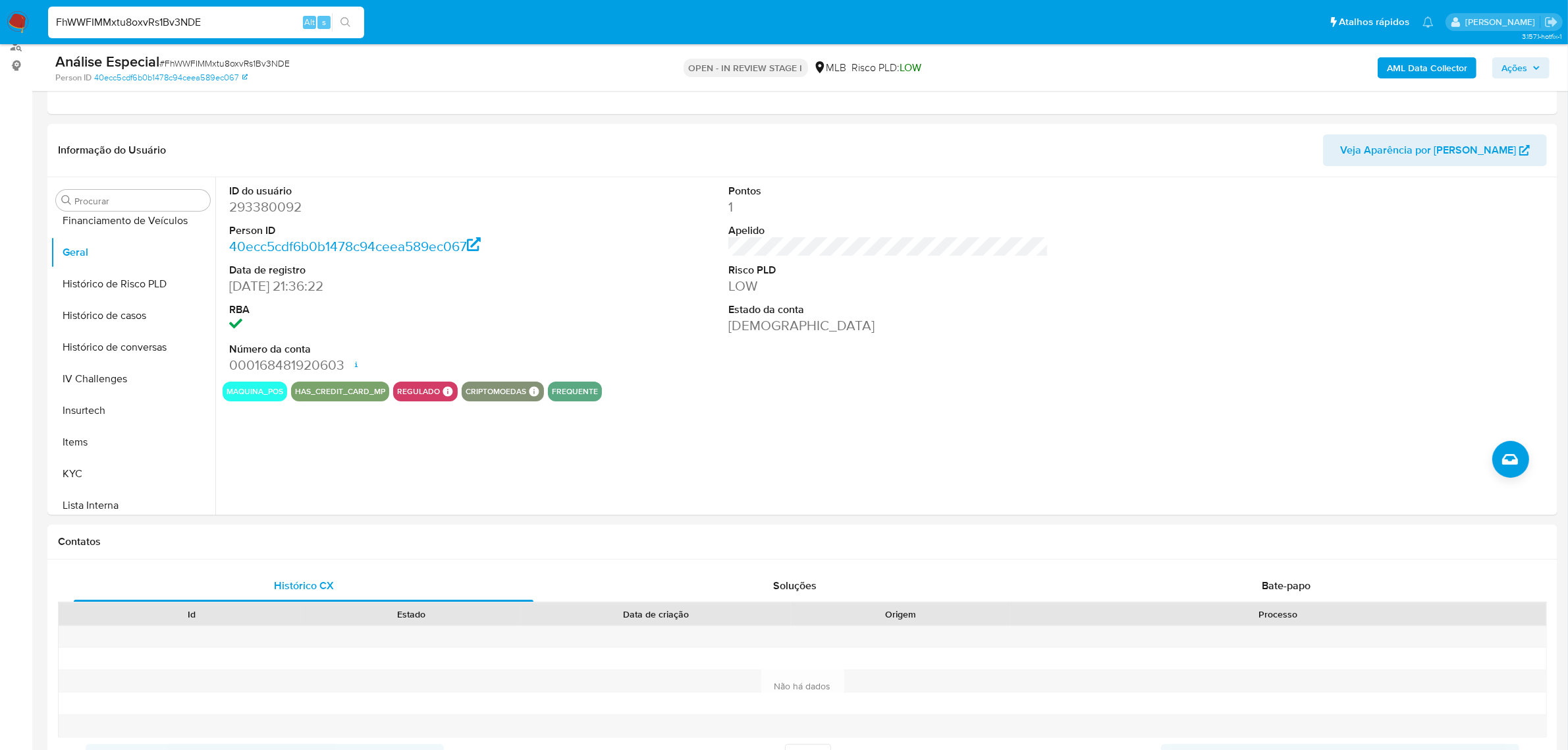
drag, startPoint x: 94, startPoint y: 475, endPoint x: 12, endPoint y: 478, distance: 82.1
click at [94, 475] on button "KYC" at bounding box center [132, 473] width 165 height 32
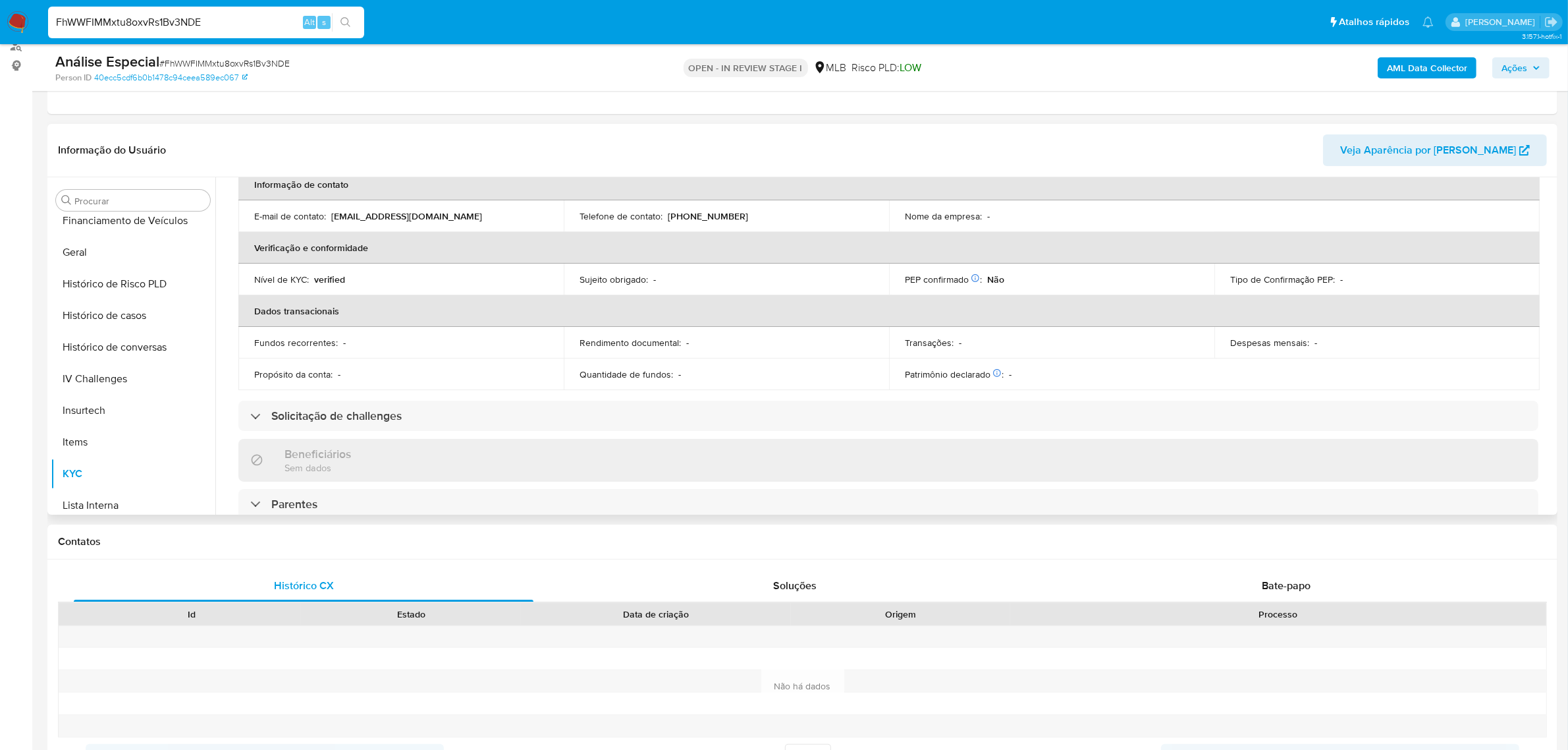
scroll to position [549, 0]
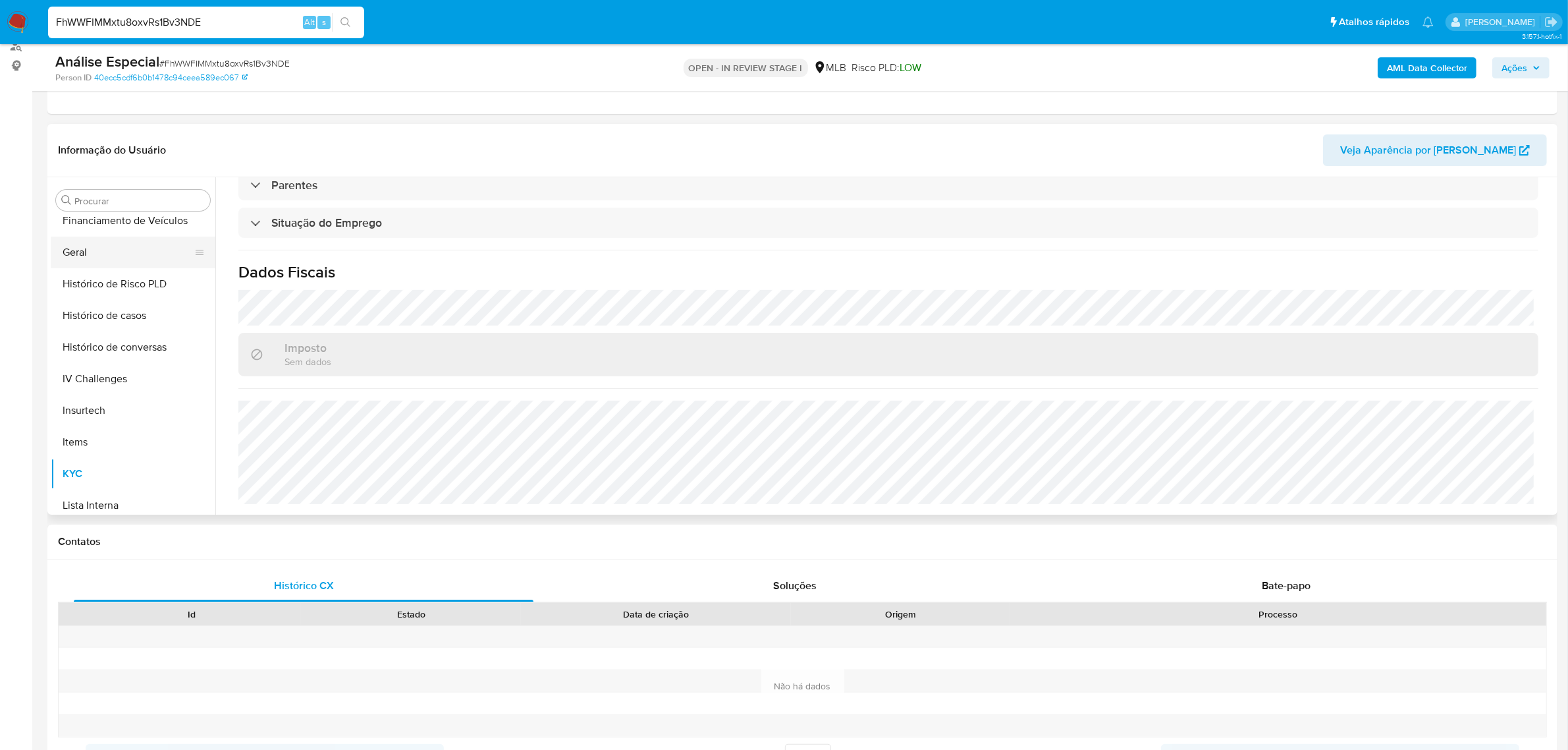
click at [150, 259] on button "Geral" at bounding box center [127, 252] width 154 height 32
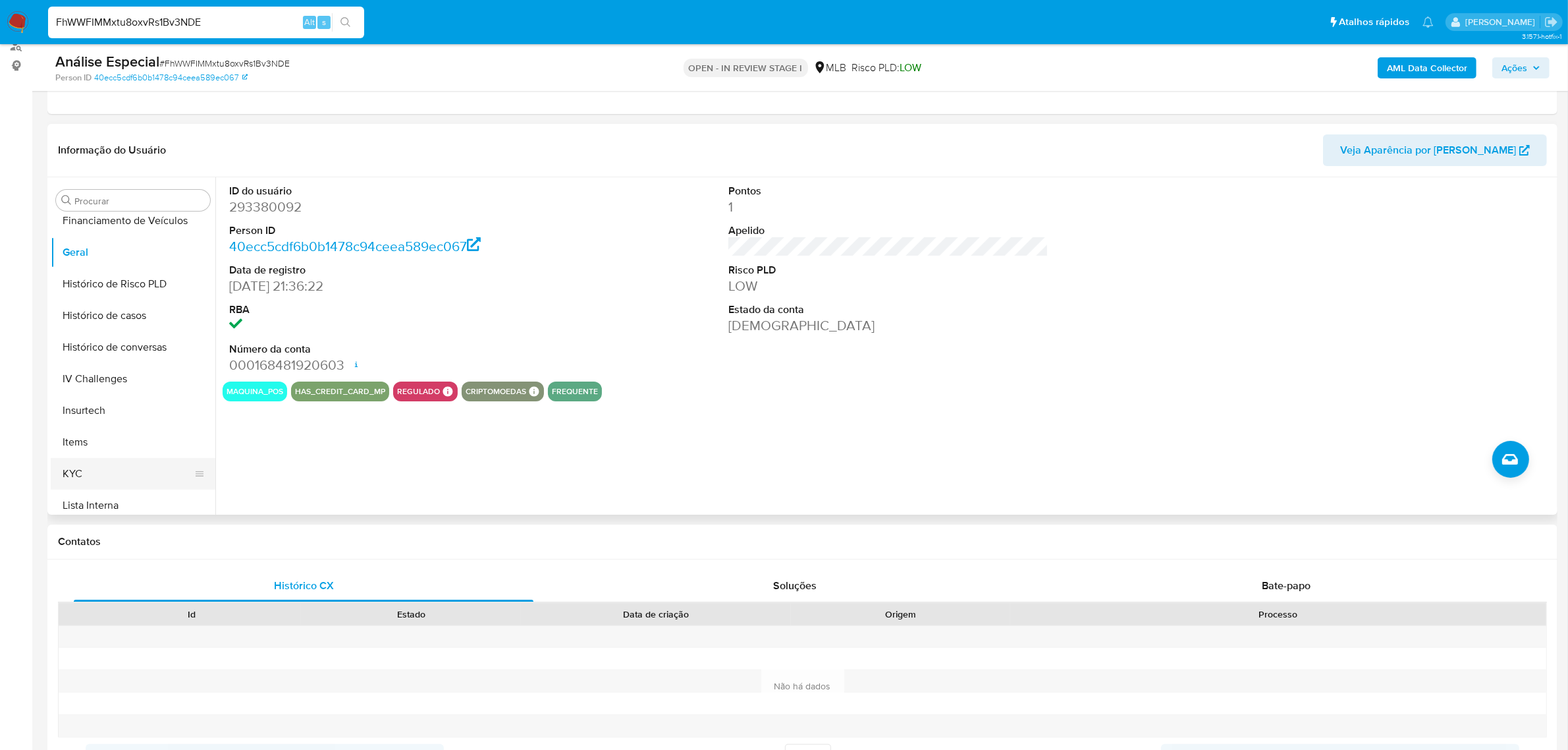
click at [123, 470] on button "KYC" at bounding box center [127, 473] width 154 height 32
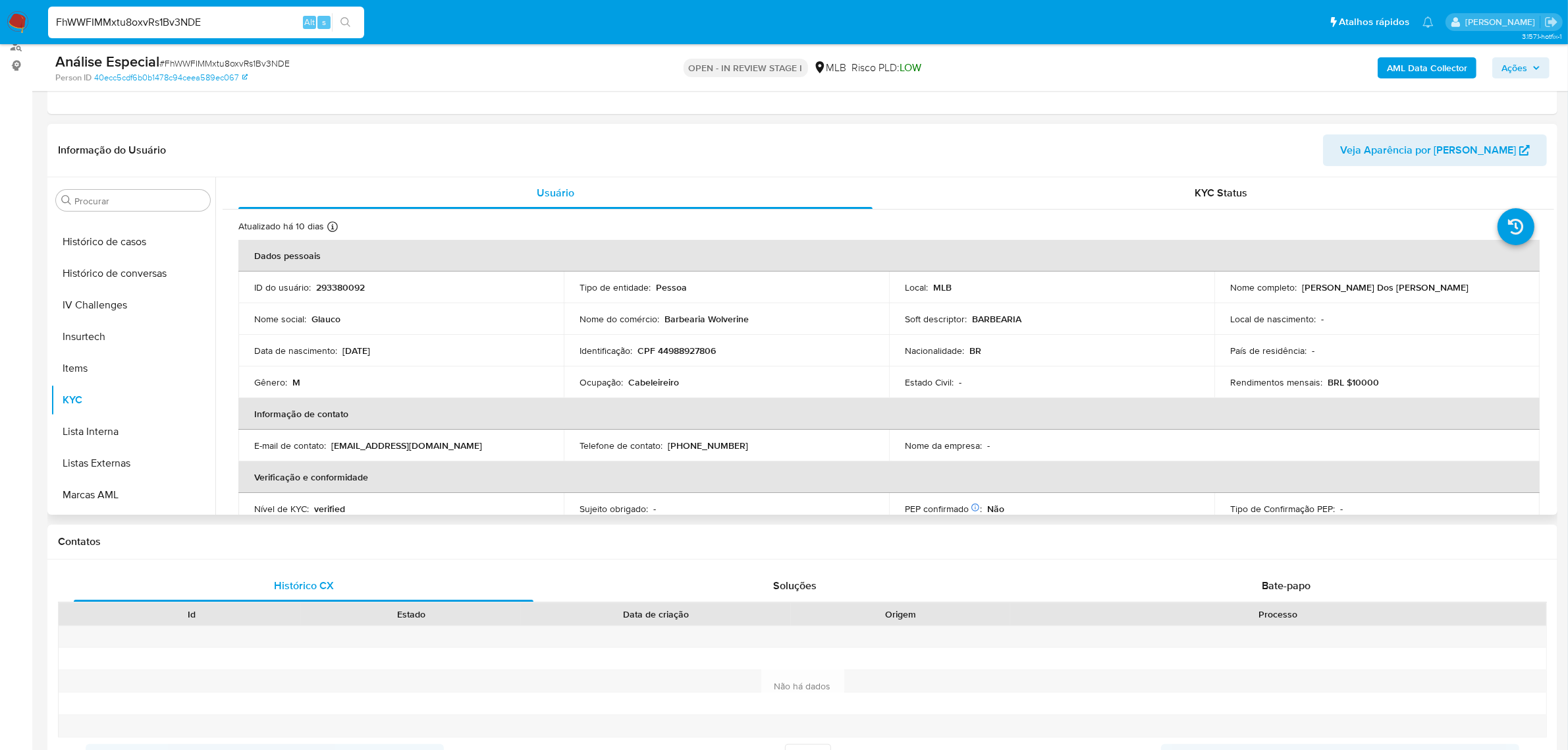
scroll to position [588, 0]
click at [117, 486] on button "Restrições Novo Mundo" at bounding box center [127, 498] width 154 height 32
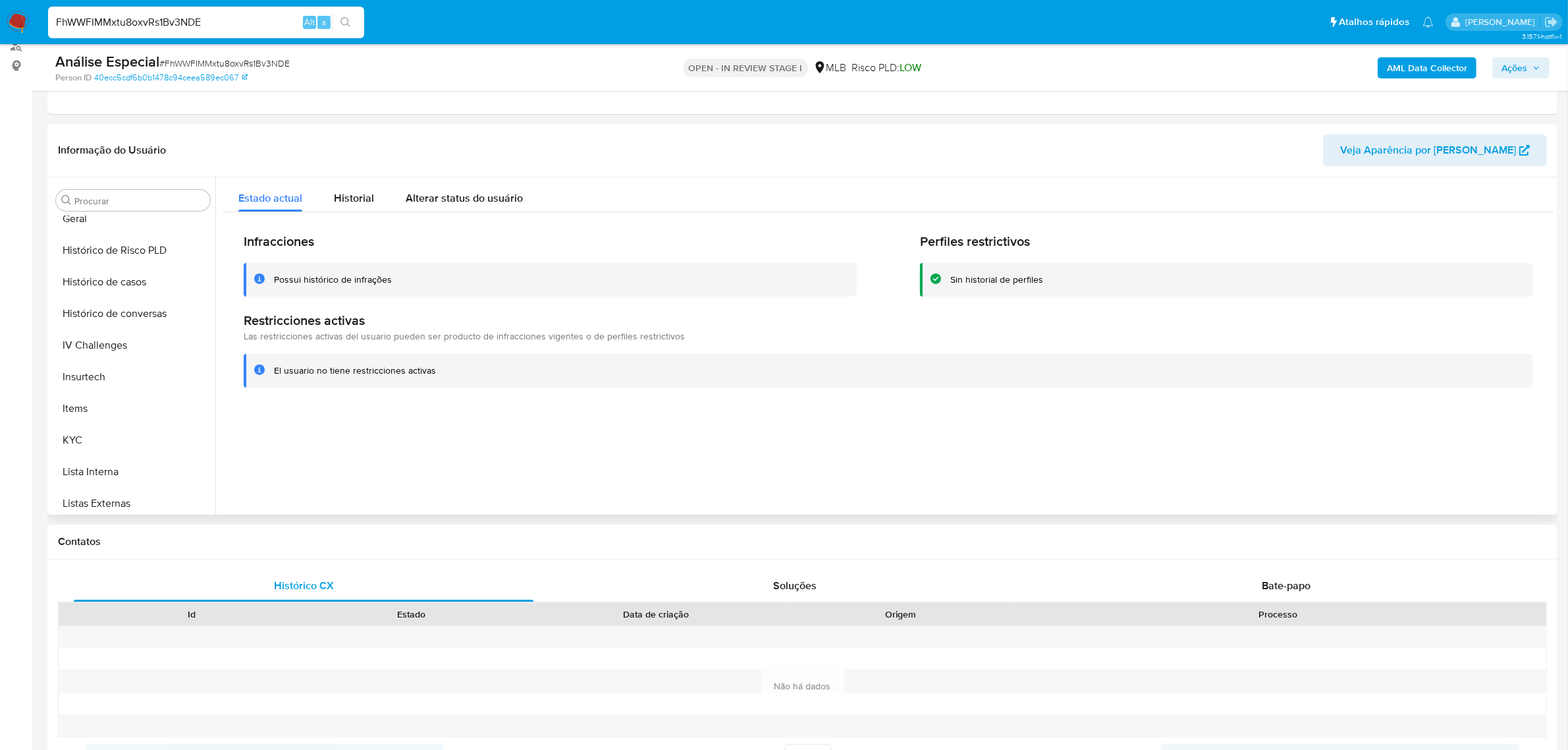
scroll to position [94, 0]
click at [129, 408] on button "Documentação" at bounding box center [127, 423] width 154 height 32
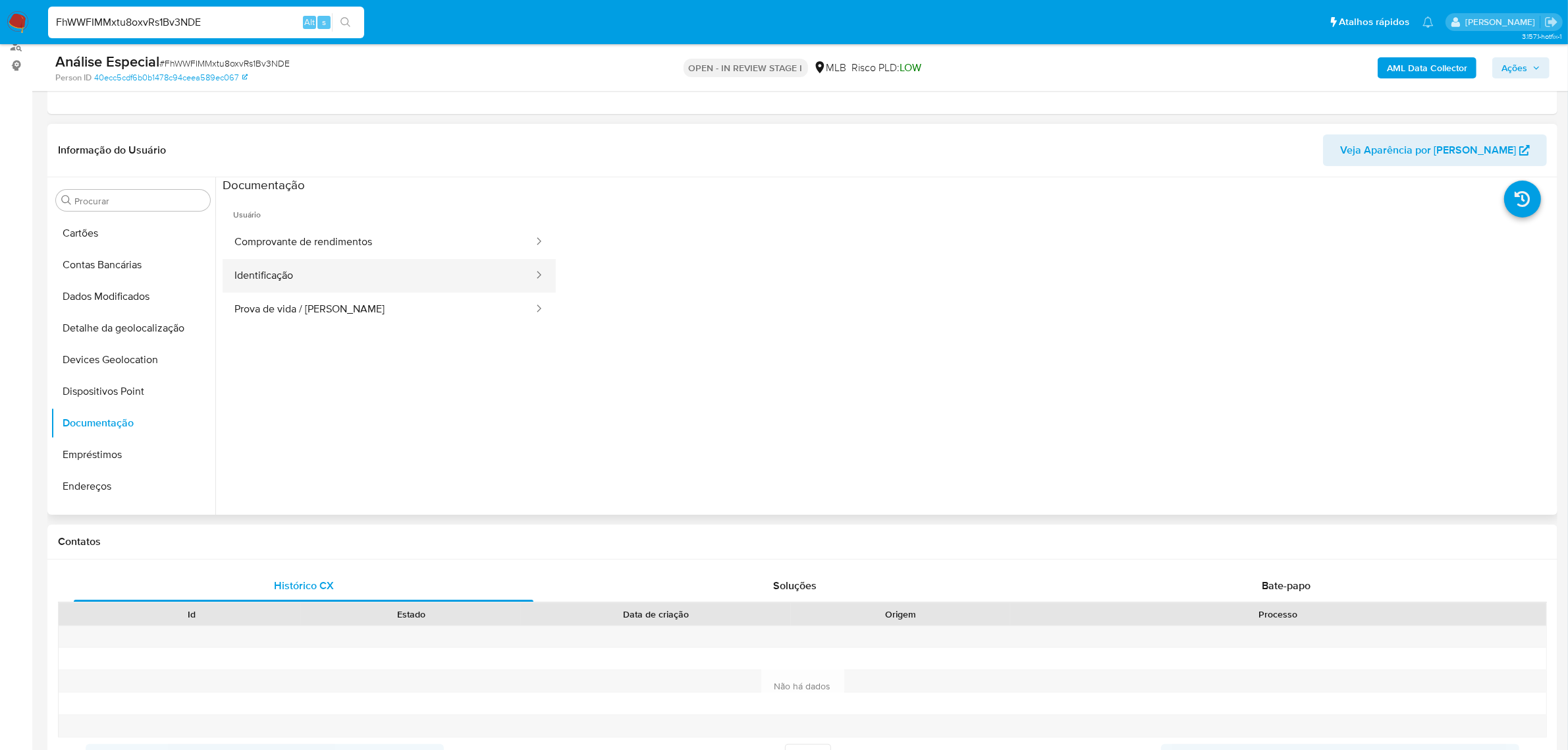
click at [409, 284] on button "Identificação" at bounding box center [378, 275] width 312 height 33
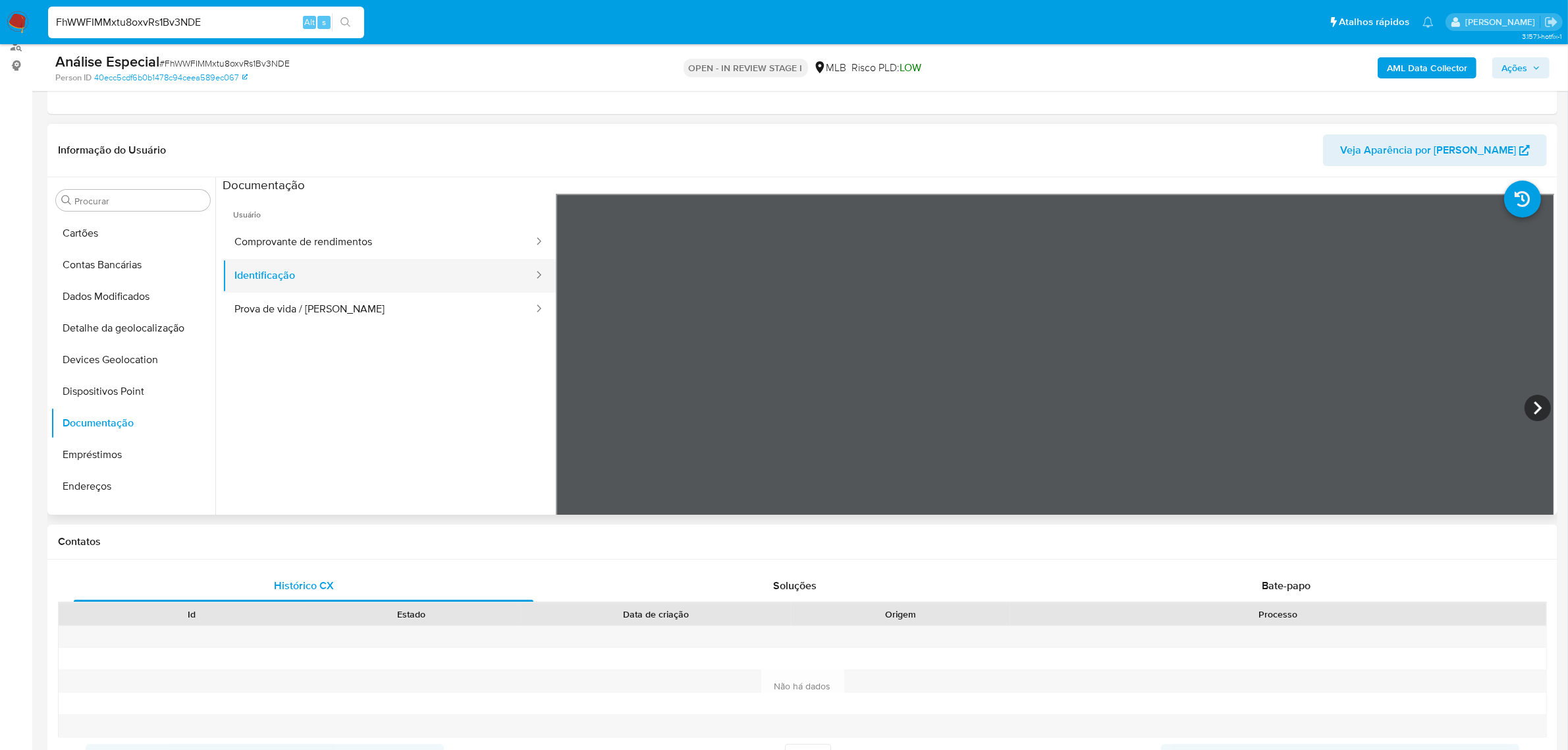
click at [372, 284] on button "Identificação" at bounding box center [378, 275] width 312 height 33
click at [302, 311] on button "Prova de vida / Selfie" at bounding box center [378, 309] width 312 height 33
drag, startPoint x: 110, startPoint y: 387, endPoint x: 2, endPoint y: 407, distance: 109.8
click at [108, 394] on button "Dispositivos Point" at bounding box center [132, 391] width 165 height 32
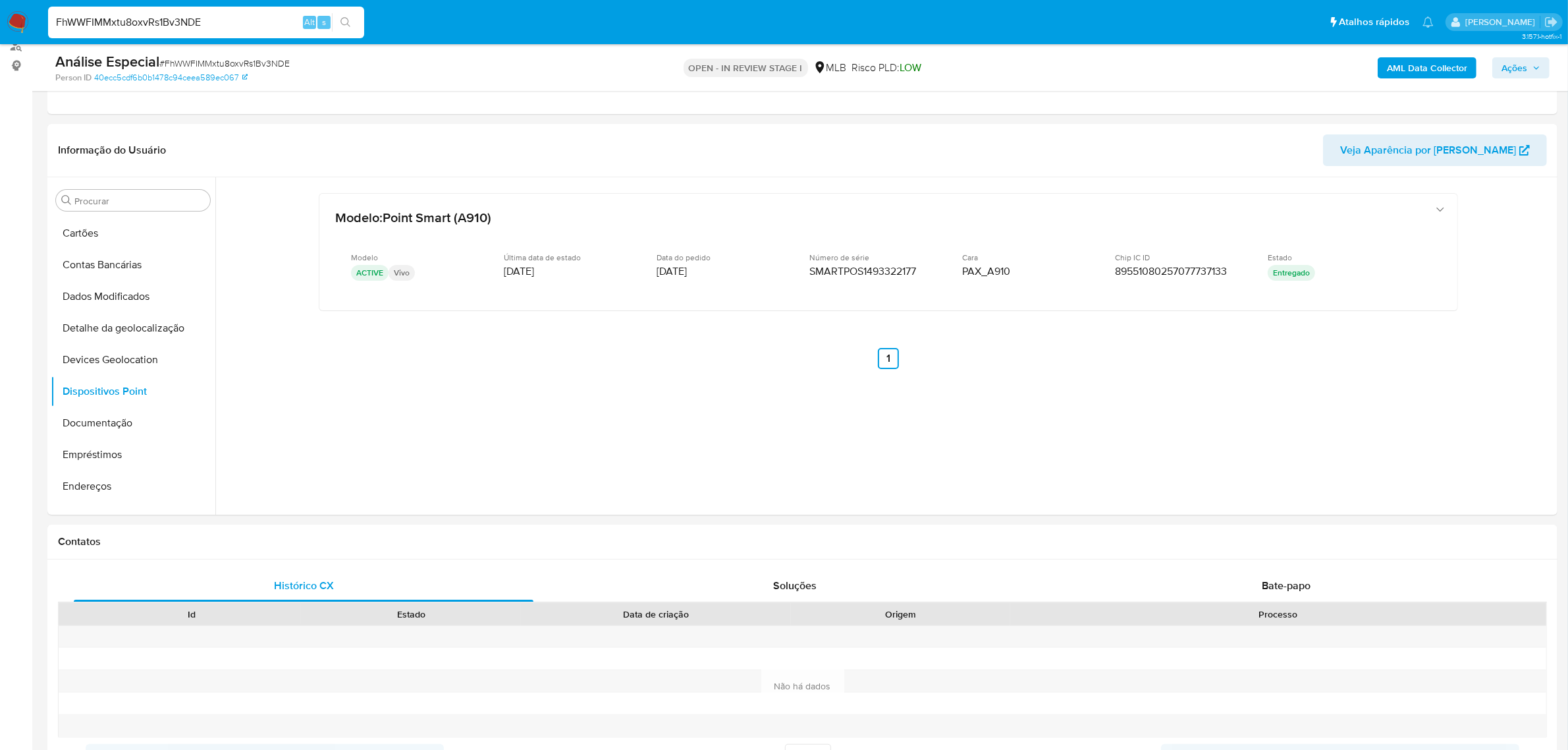
drag, startPoint x: 118, startPoint y: 491, endPoint x: 11, endPoint y: 497, distance: 107.2
click at [117, 491] on button "Endereços" at bounding box center [132, 486] width 165 height 32
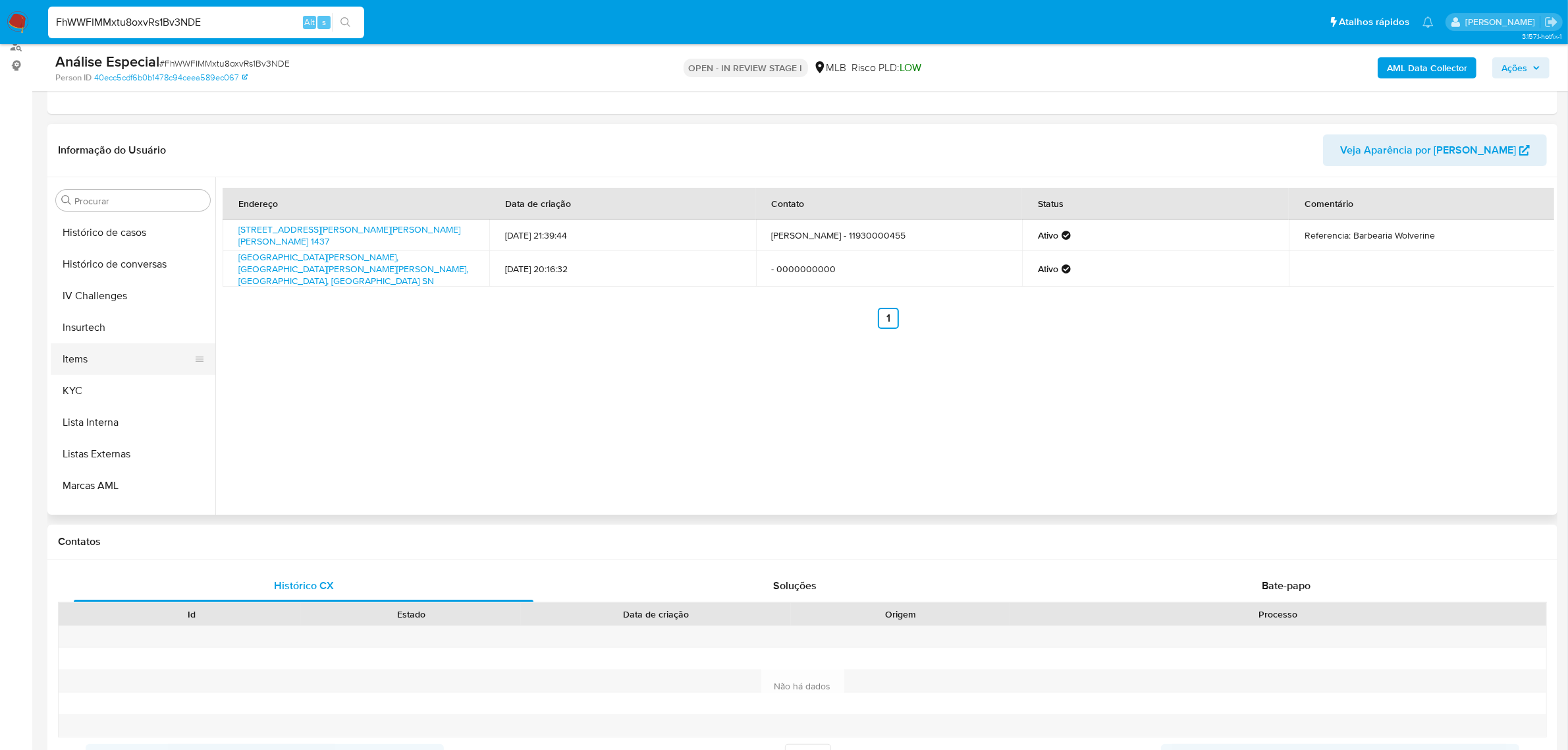
scroll to position [423, 0]
click at [104, 256] on button "Geral" at bounding box center [127, 251] width 154 height 32
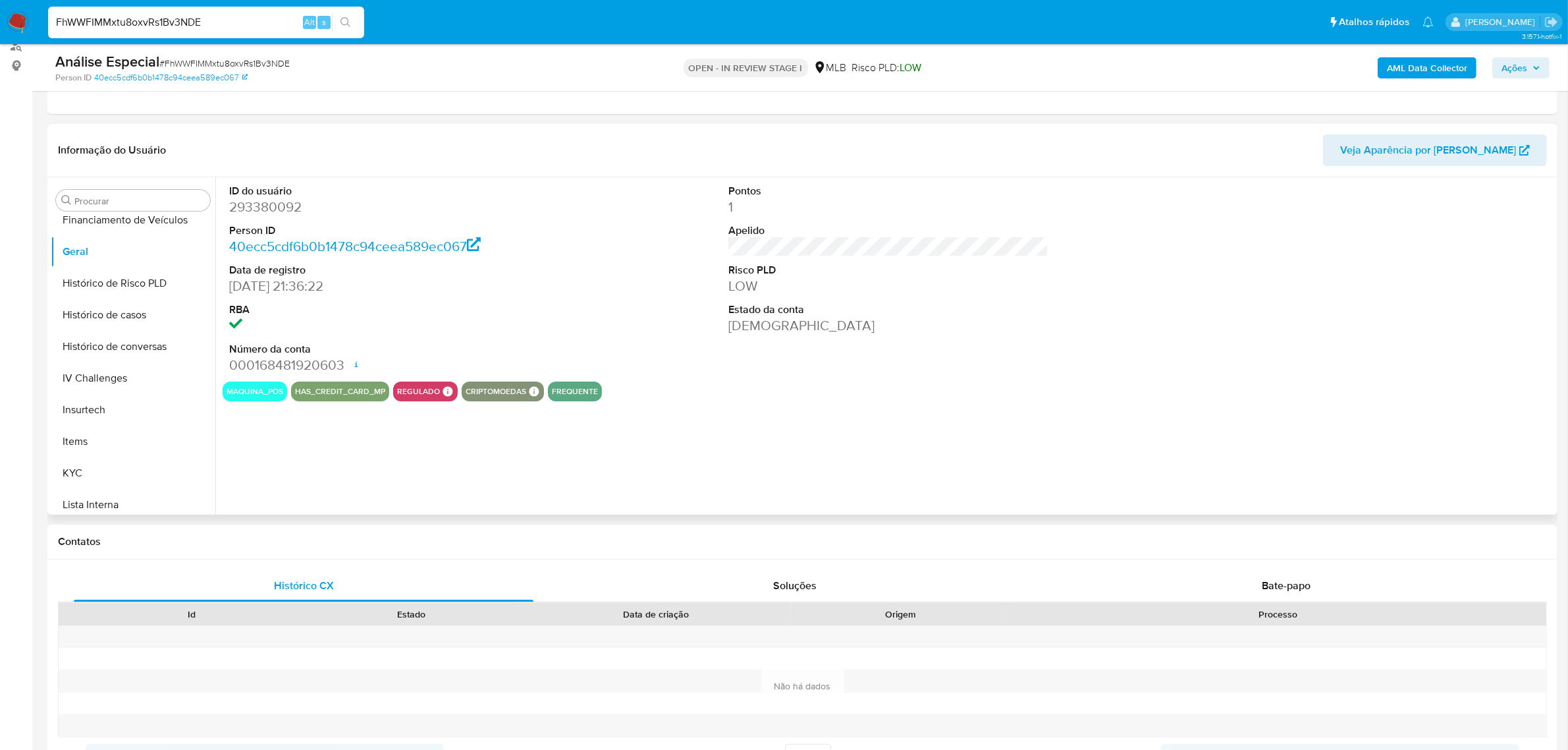
click at [261, 209] on dd "293380092" at bounding box center [389, 207] width 320 height 19
copy dd "293380092"
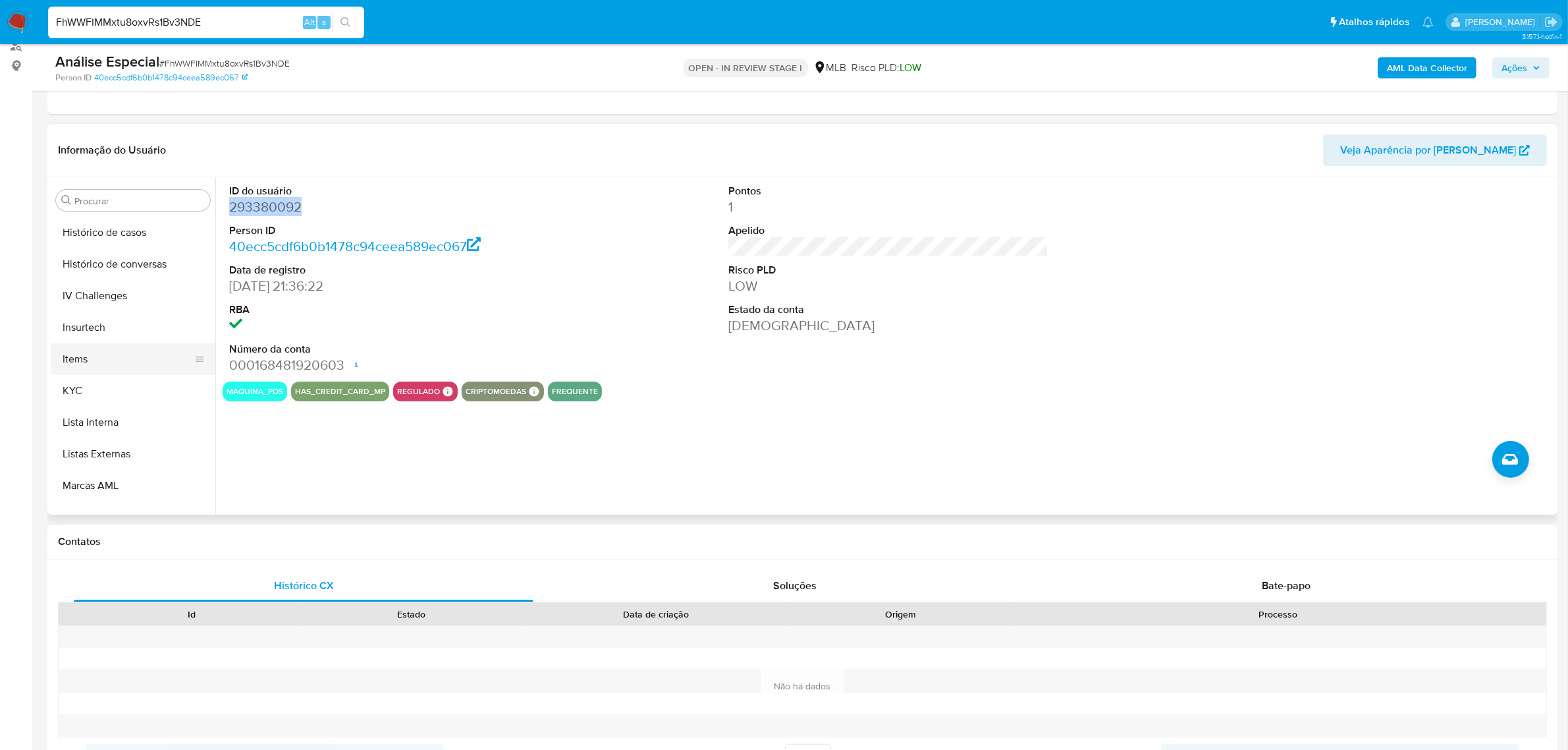
click at [115, 368] on button "Items" at bounding box center [127, 359] width 154 height 32
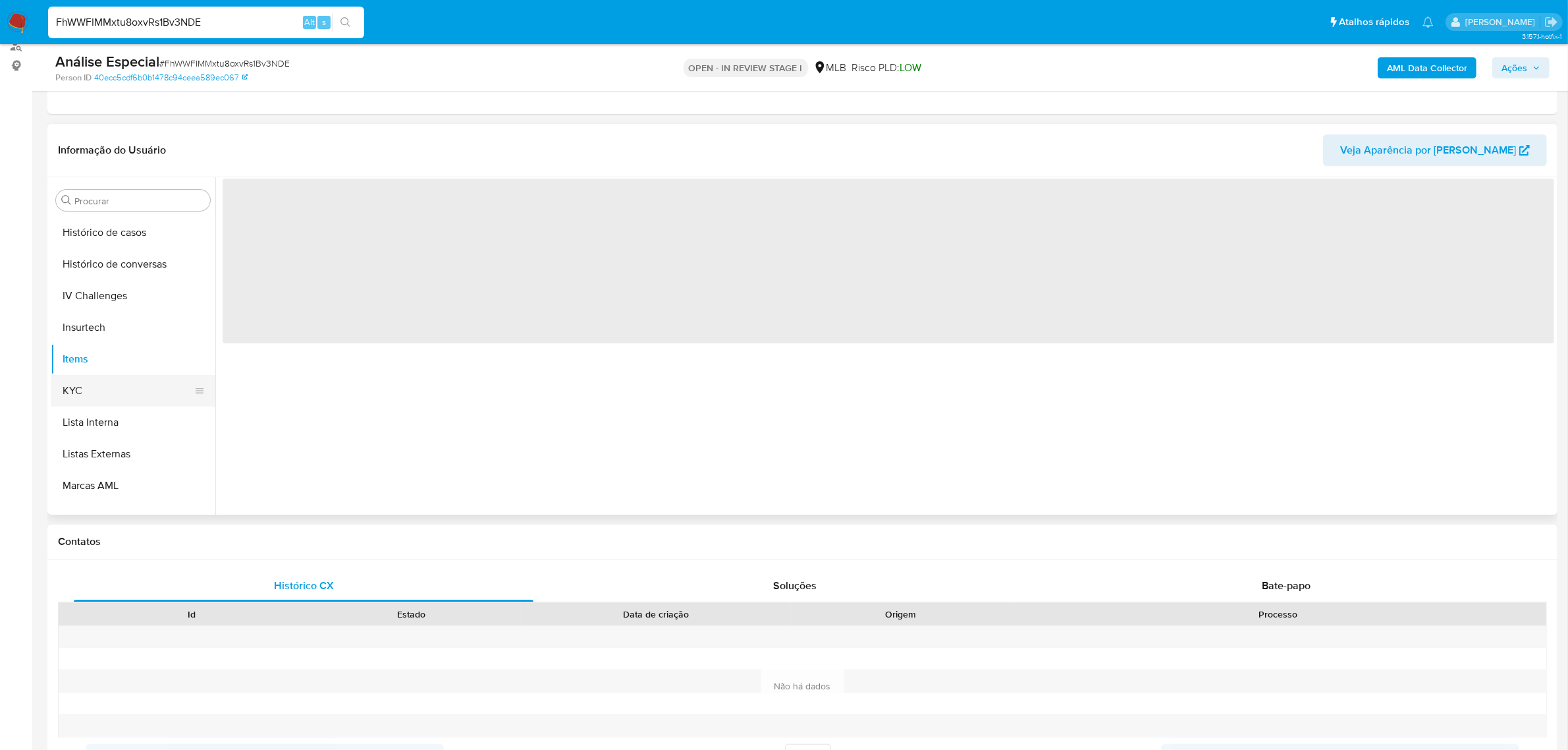
click at [70, 386] on button "KYC" at bounding box center [127, 390] width 154 height 32
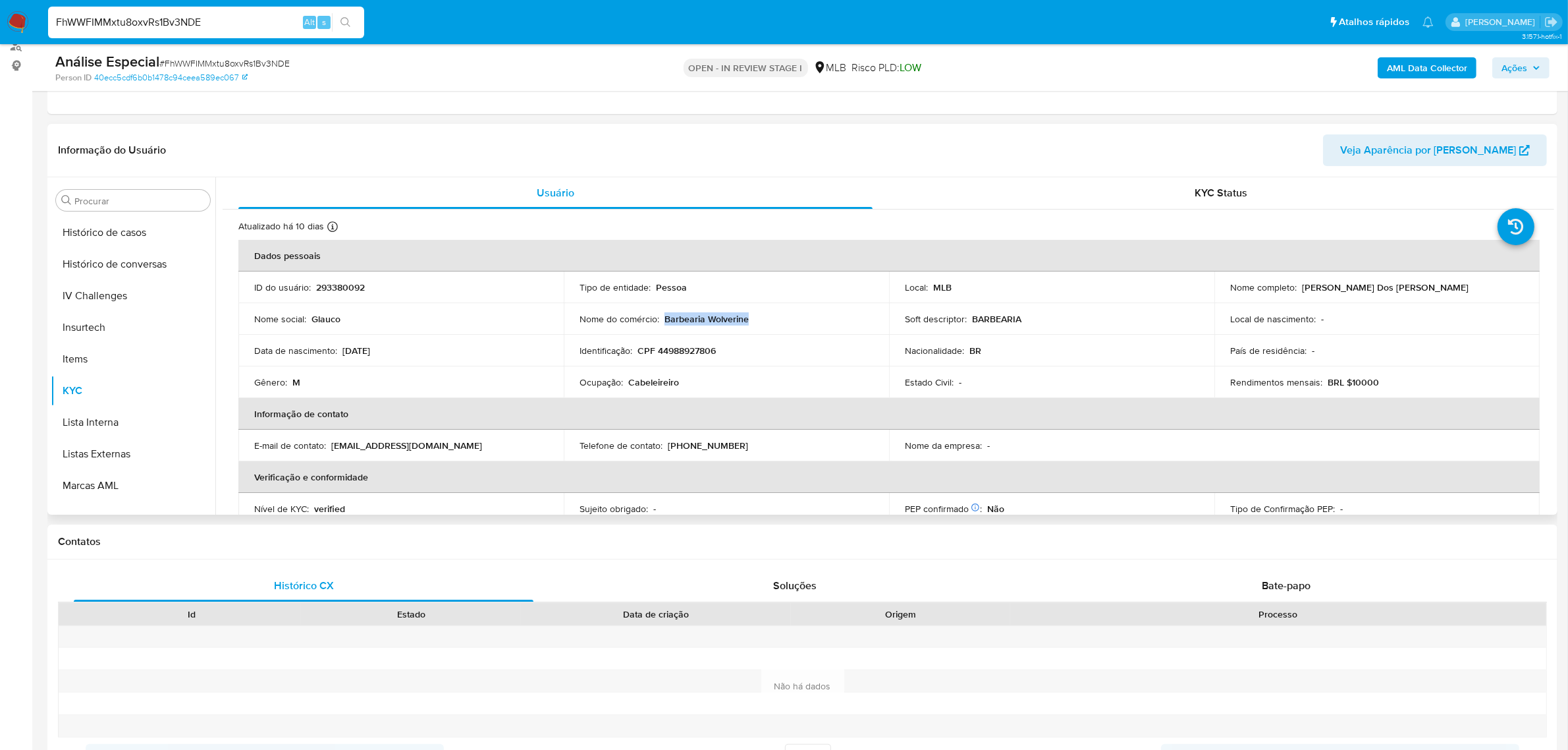
drag, startPoint x: 702, startPoint y: 315, endPoint x: 663, endPoint y: 317, distance: 39.1
click at [663, 317] on div "Nome do comércio : Barbearia Wolverine" at bounding box center [726, 318] width 293 height 12
copy p "Barbearia Wolverine"
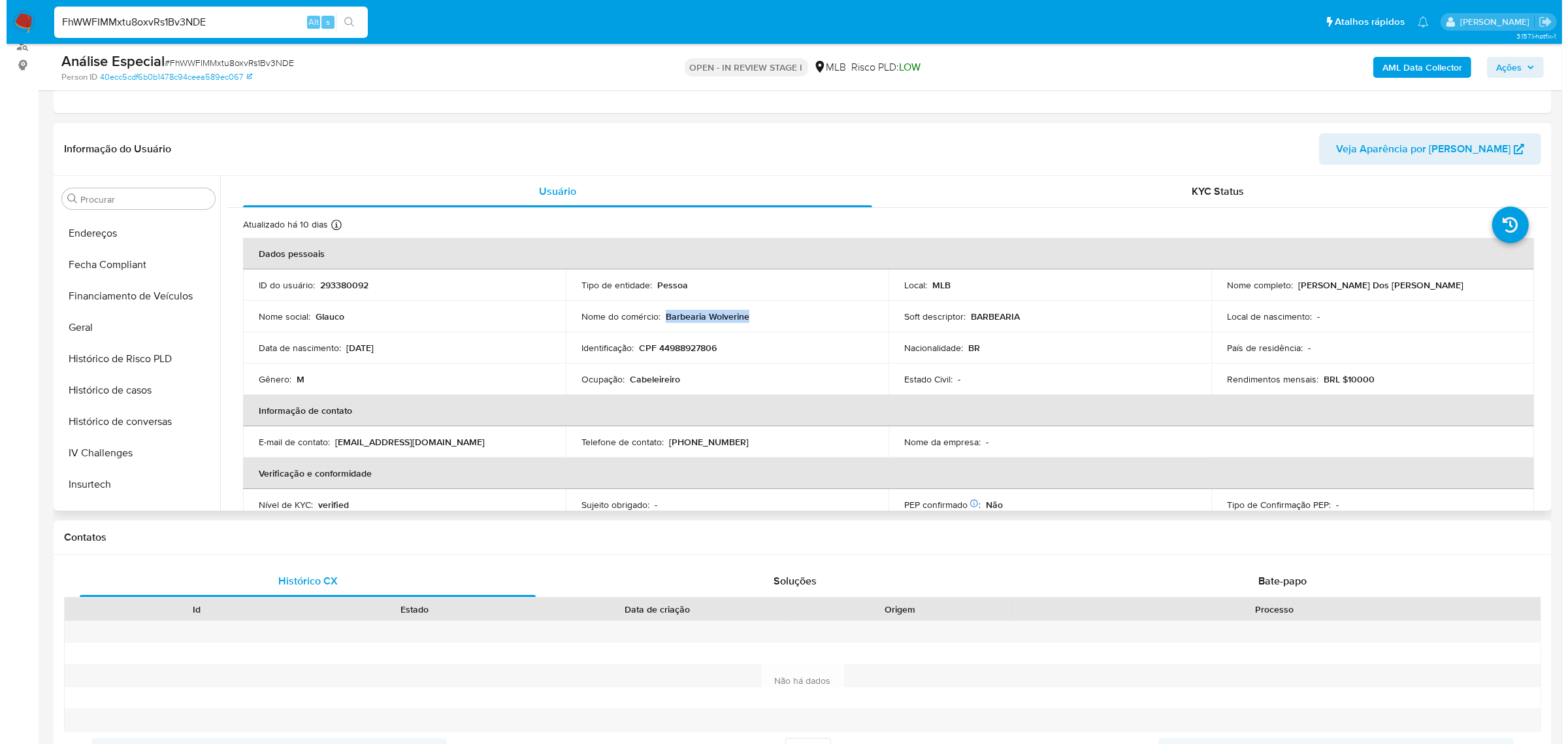
scroll to position [0, 0]
click at [126, 267] on button "Anexos" at bounding box center [131, 261] width 164 height 32
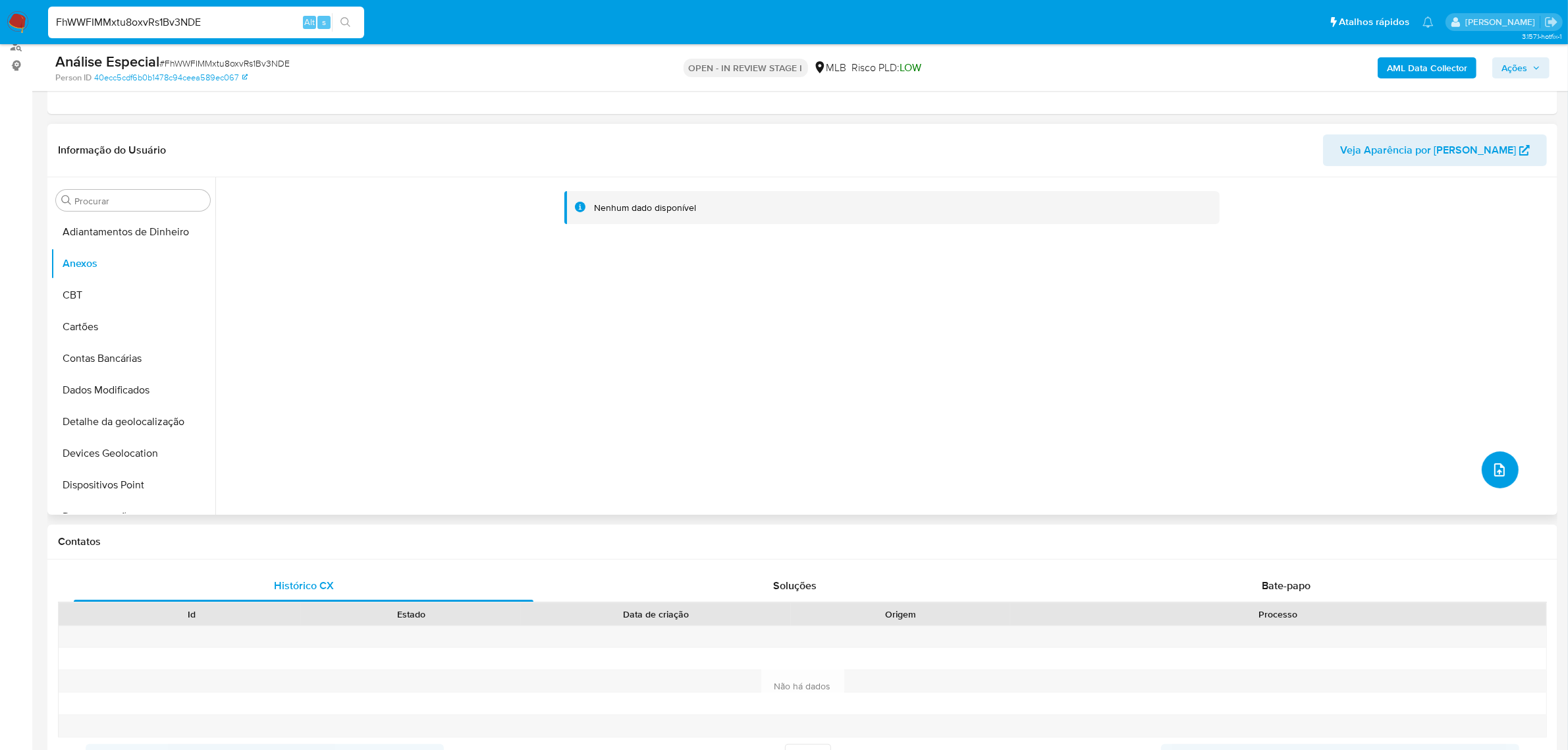
click at [1494, 475] on icon "upload-file" at bounding box center [1500, 470] width 11 height 13
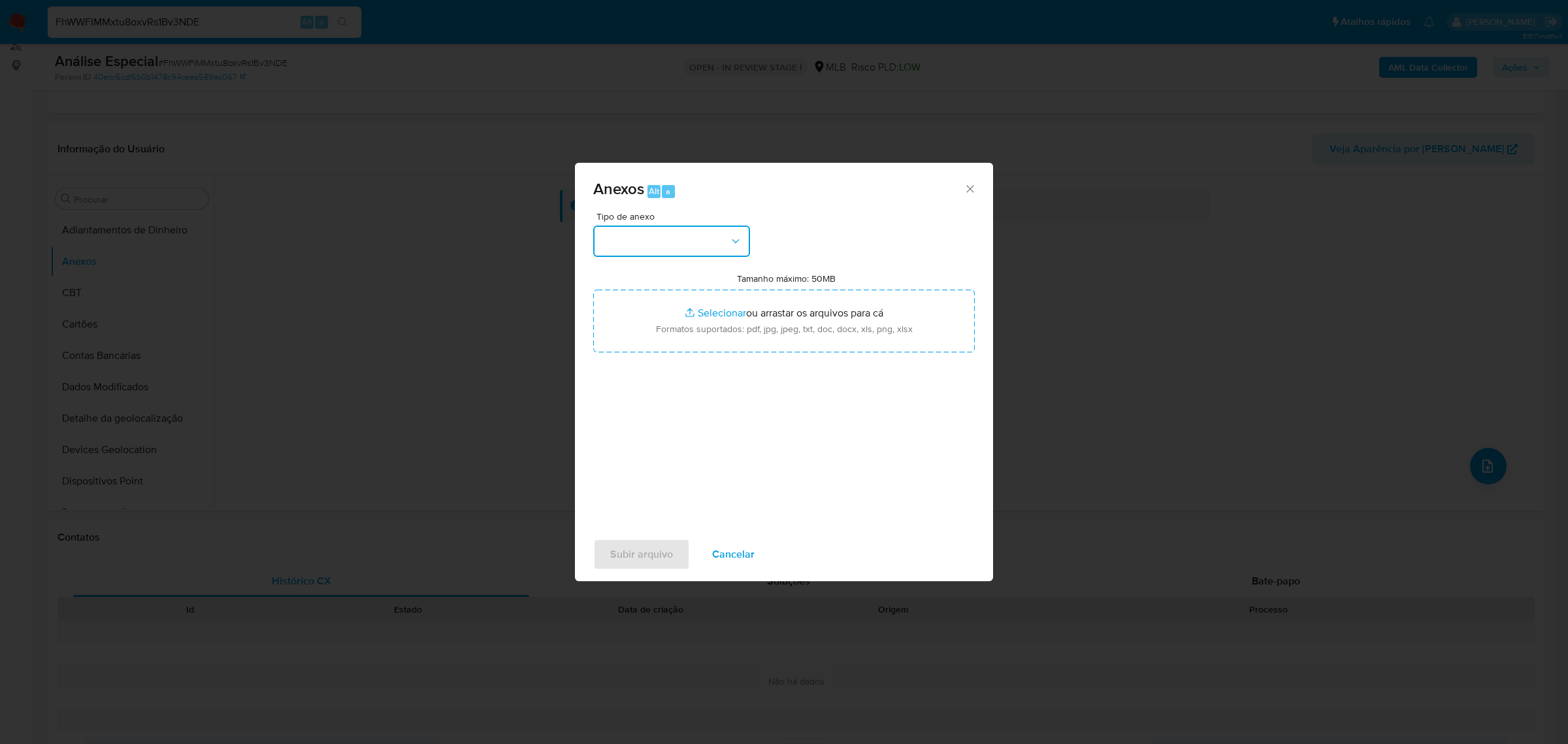
click at [677, 238] on button "button" at bounding box center [671, 241] width 157 height 32
click at [635, 330] on div "OUTROS" at bounding box center [667, 320] width 133 height 32
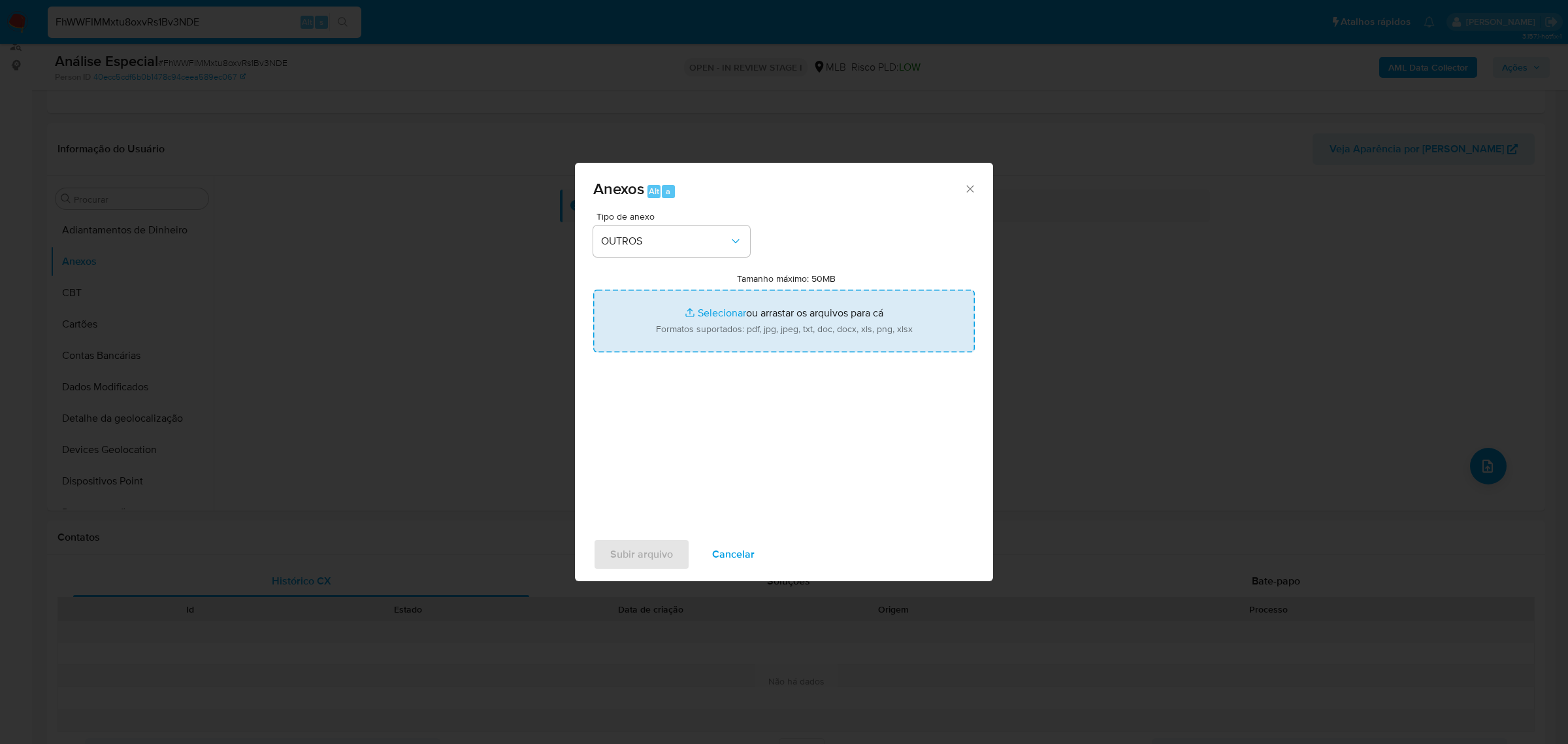
type input "C:\fakepath\Mulan 293380092_2025_08_28_15_59_57 GLAUCO WELLINGTON DOS SANTOS SO…"
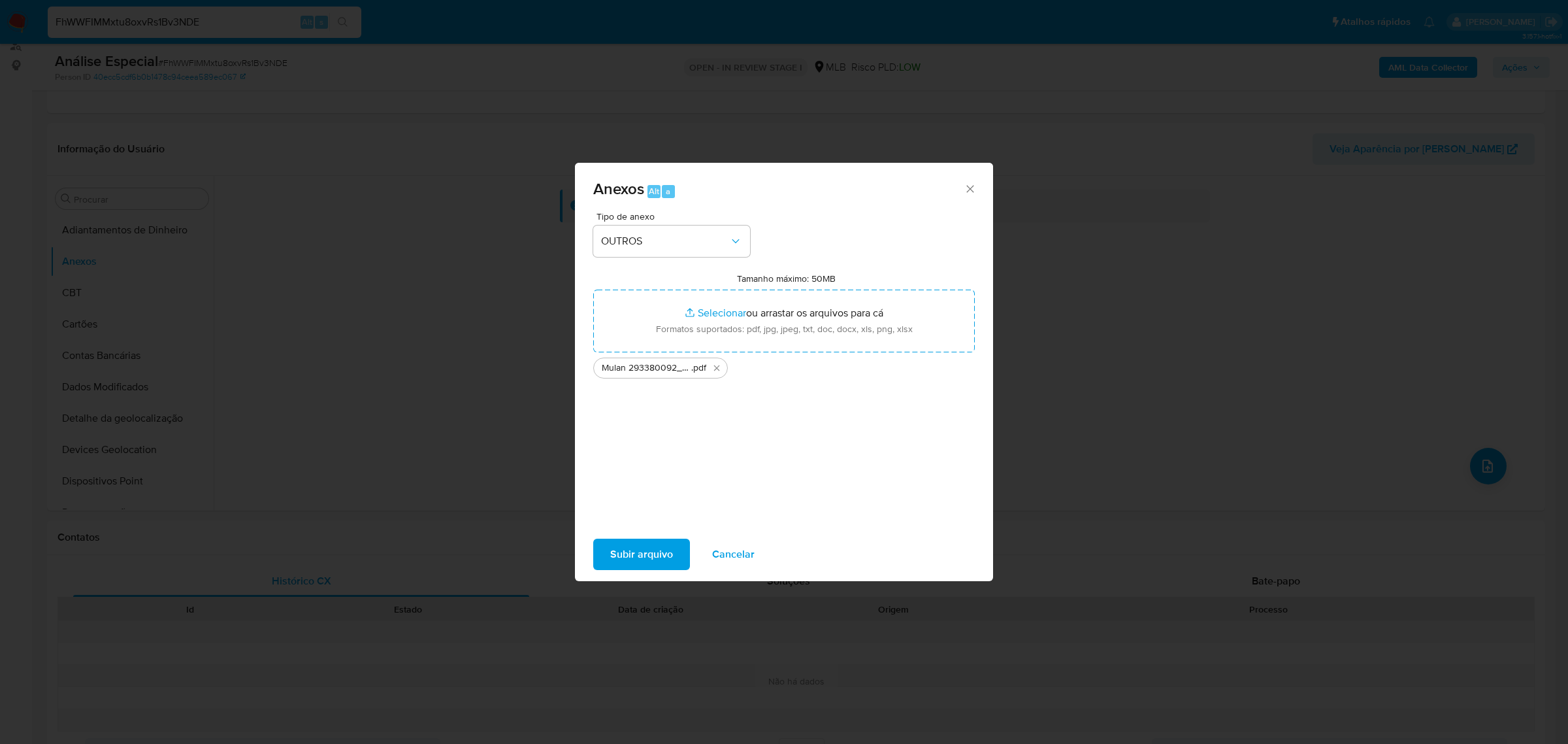
click at [626, 561] on span "Subir arquivo" at bounding box center [641, 553] width 63 height 28
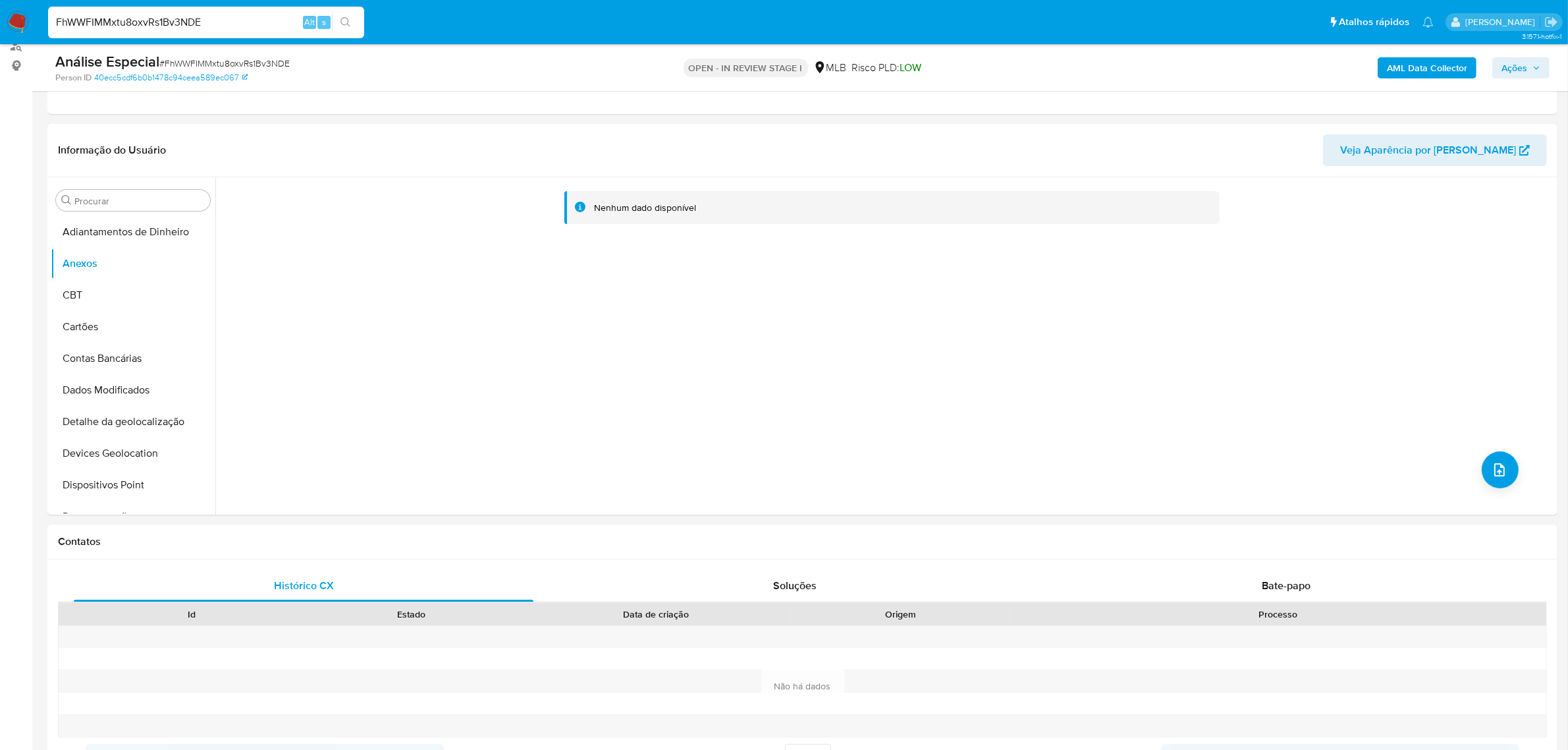
click at [1393, 74] on b "AML Data Collector" at bounding box center [1427, 67] width 81 height 21
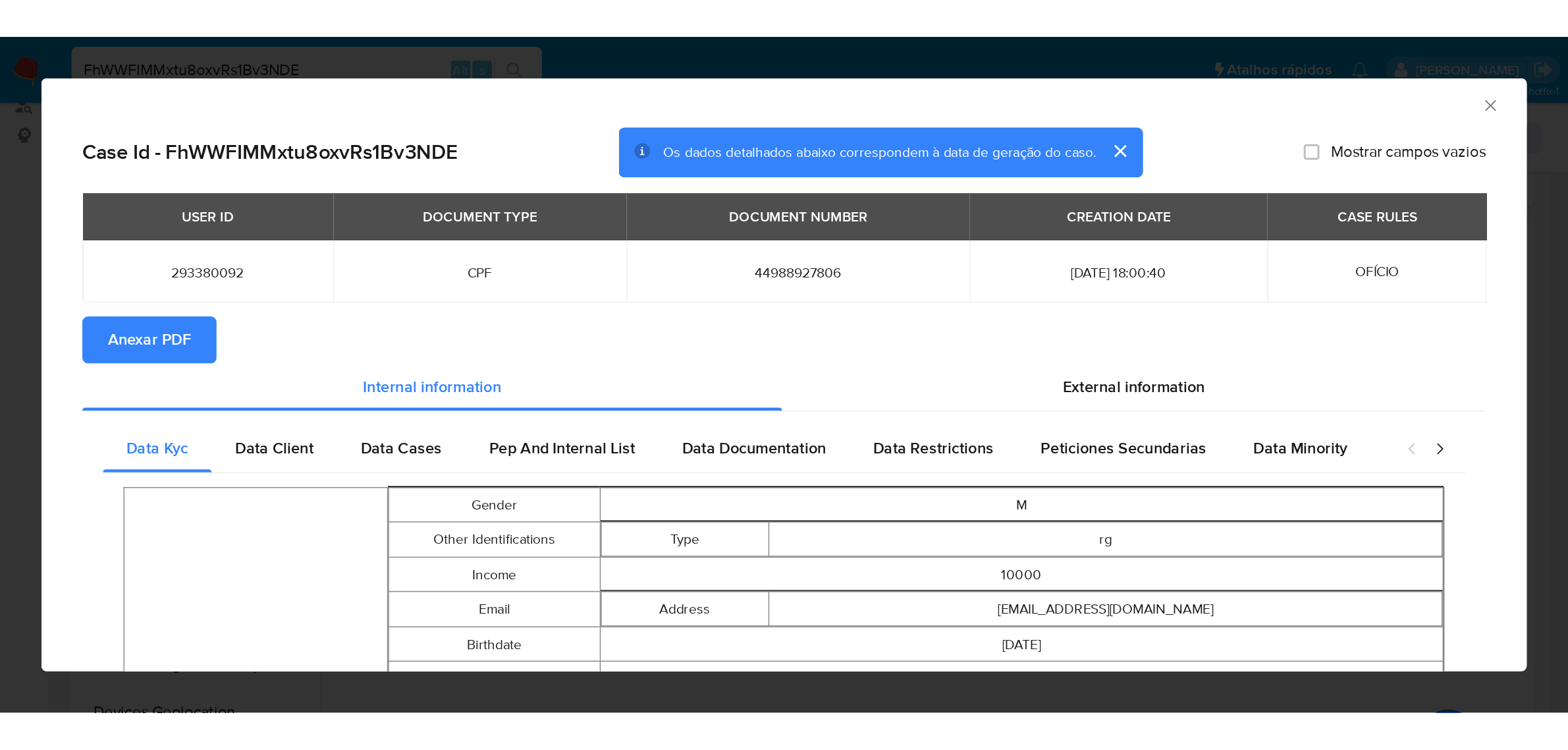
scroll to position [165, 0]
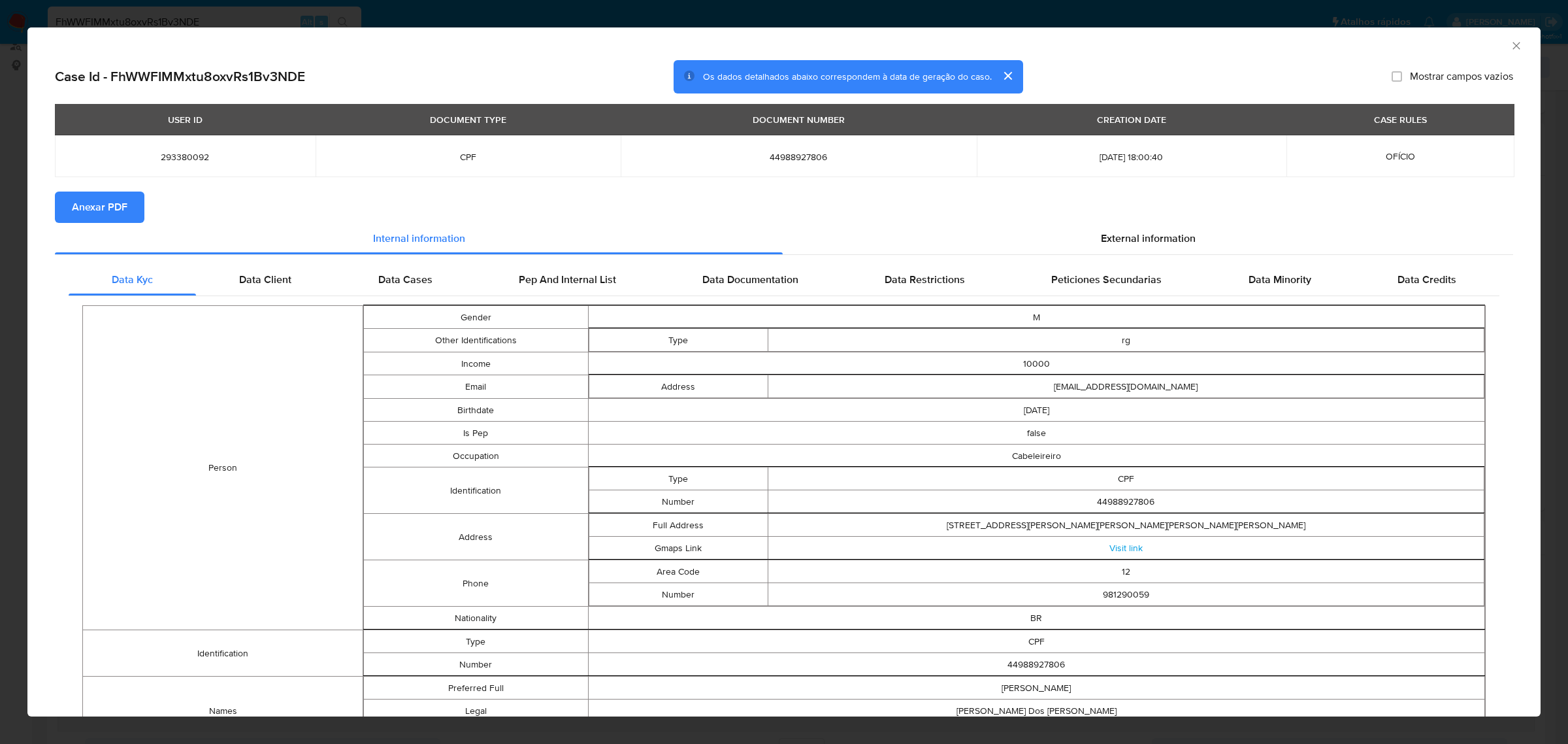
click at [822, 15] on div "AML Data Collector Case Id - FhWWFIMMxtu8oxvRs1Bv3NDE Os dados detalhados abaix…" at bounding box center [784, 372] width 1568 height 744
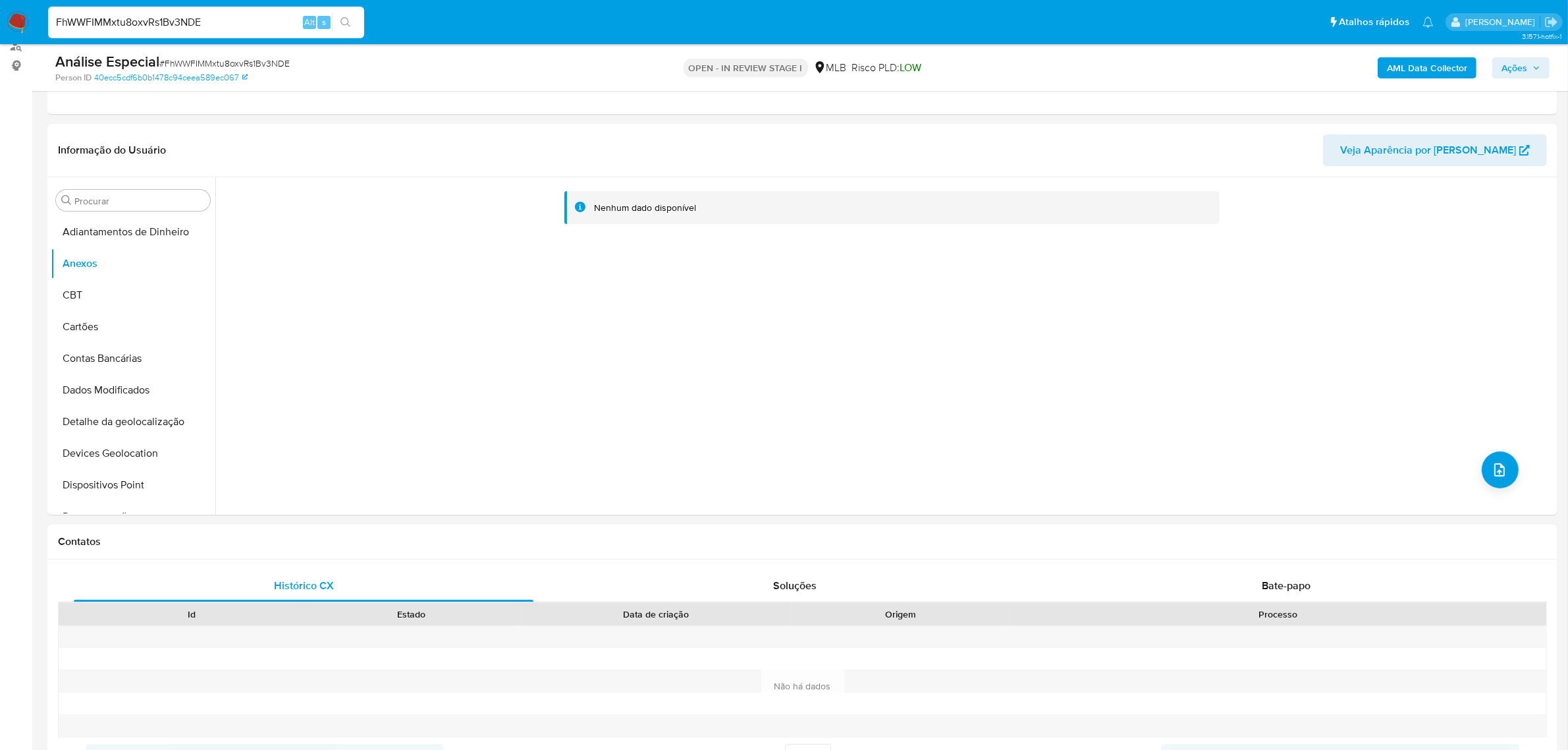
paste input "G2Kpy7O4KtS2HiKJsJictRkx"
type input "G2Kpy7O4KtS2HiKJsJictRkx"
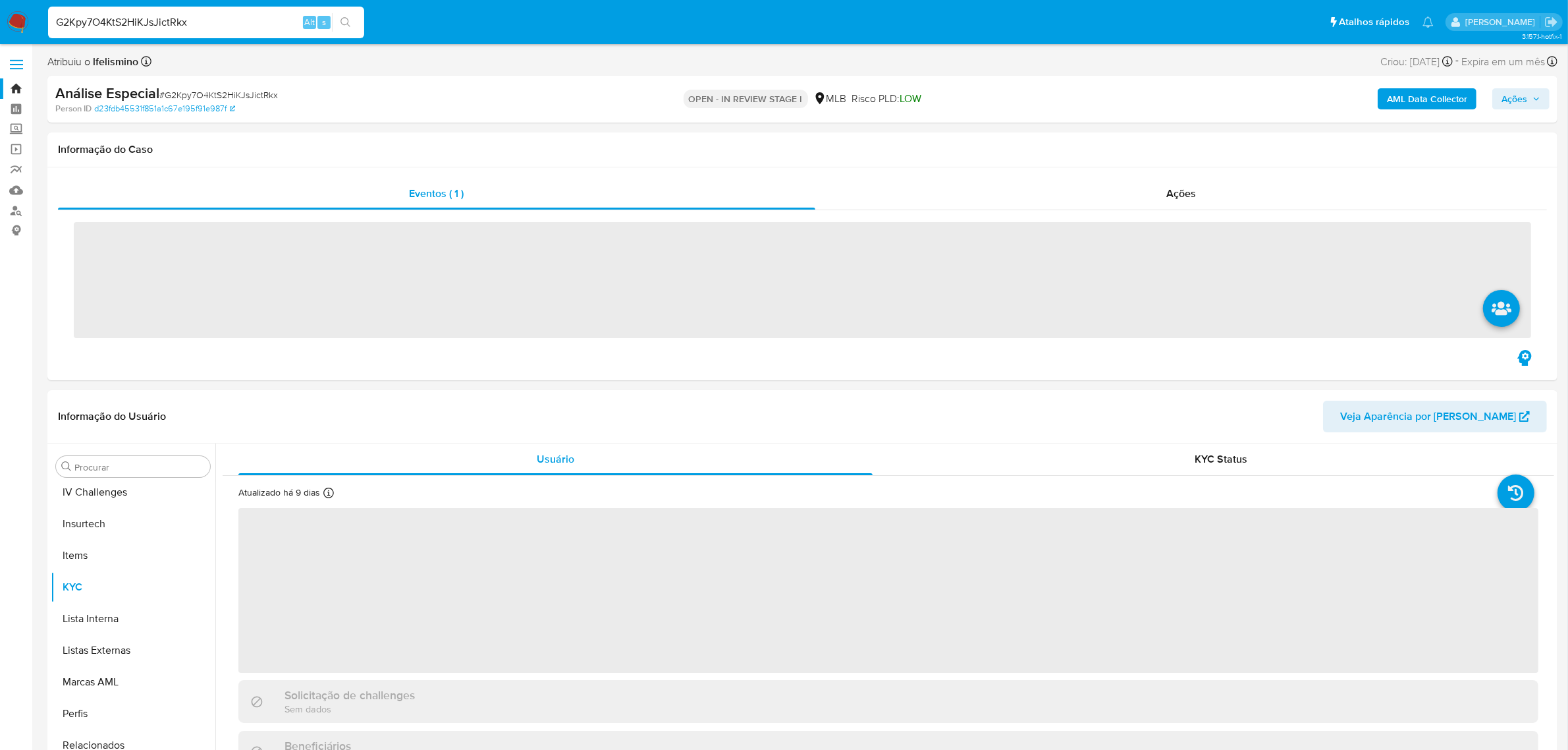
scroll to position [588, 0]
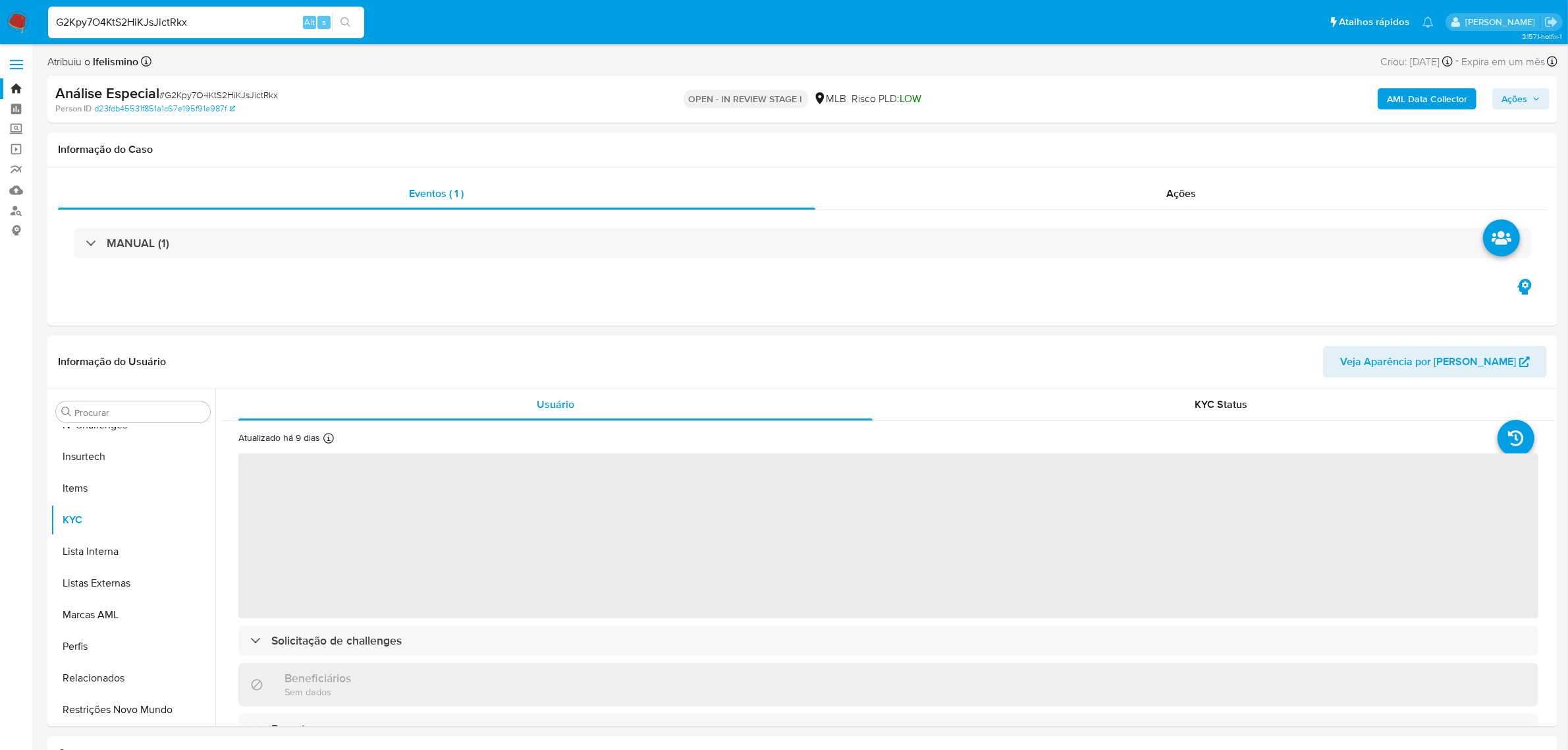
select select "10"
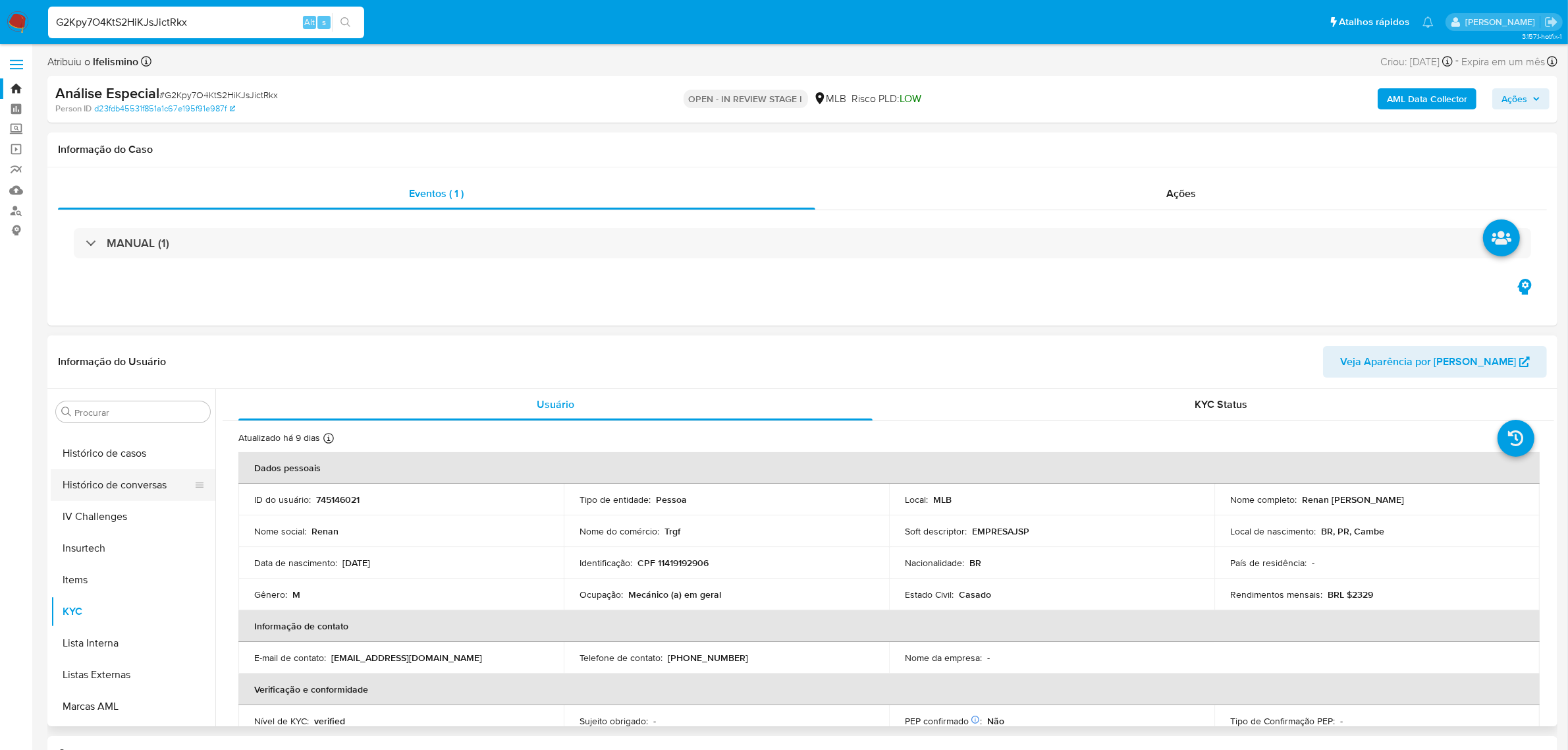
scroll to position [423, 0]
click at [136, 466] on button "Geral" at bounding box center [127, 463] width 154 height 32
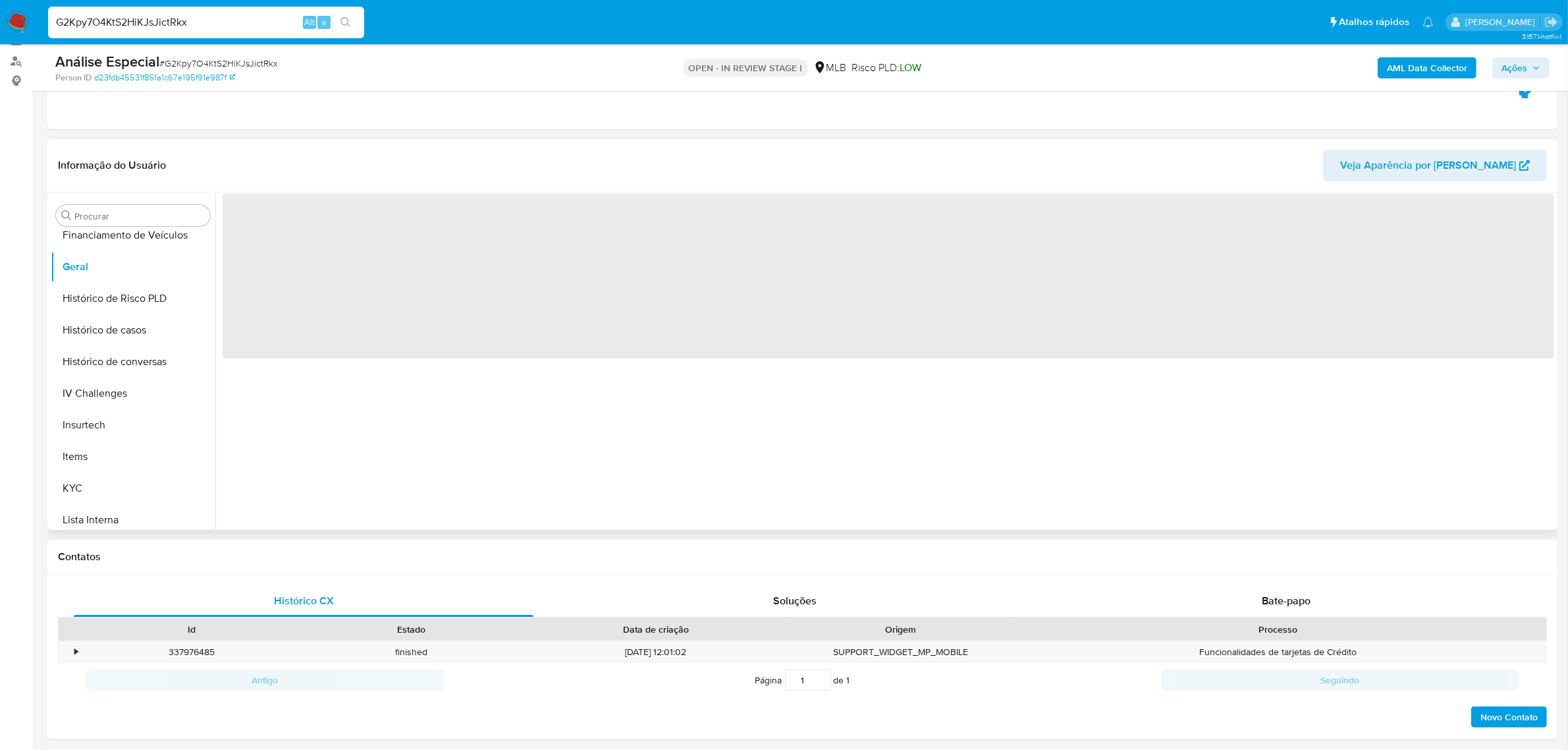
scroll to position [165, 0]
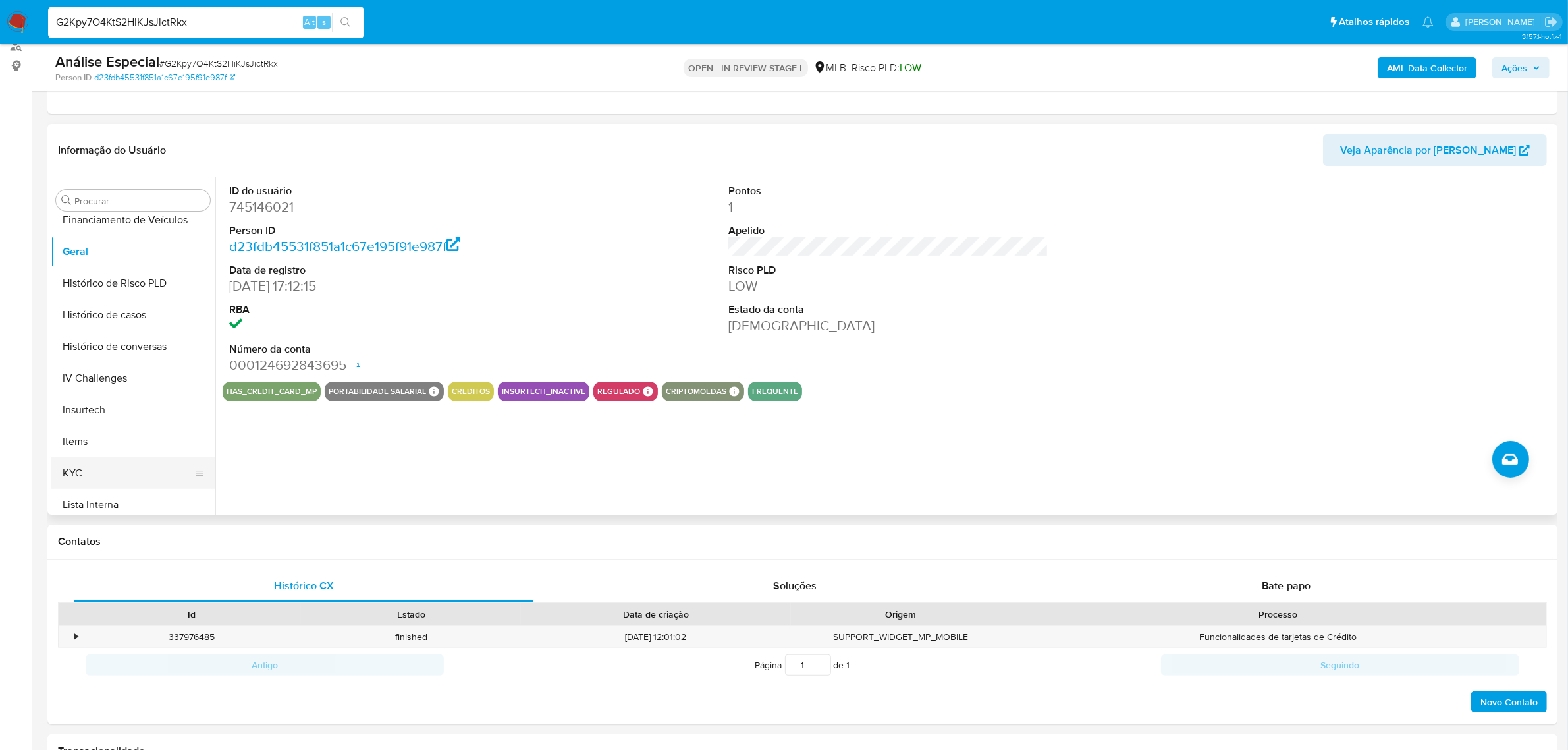
click at [94, 463] on button "KYC" at bounding box center [127, 473] width 154 height 32
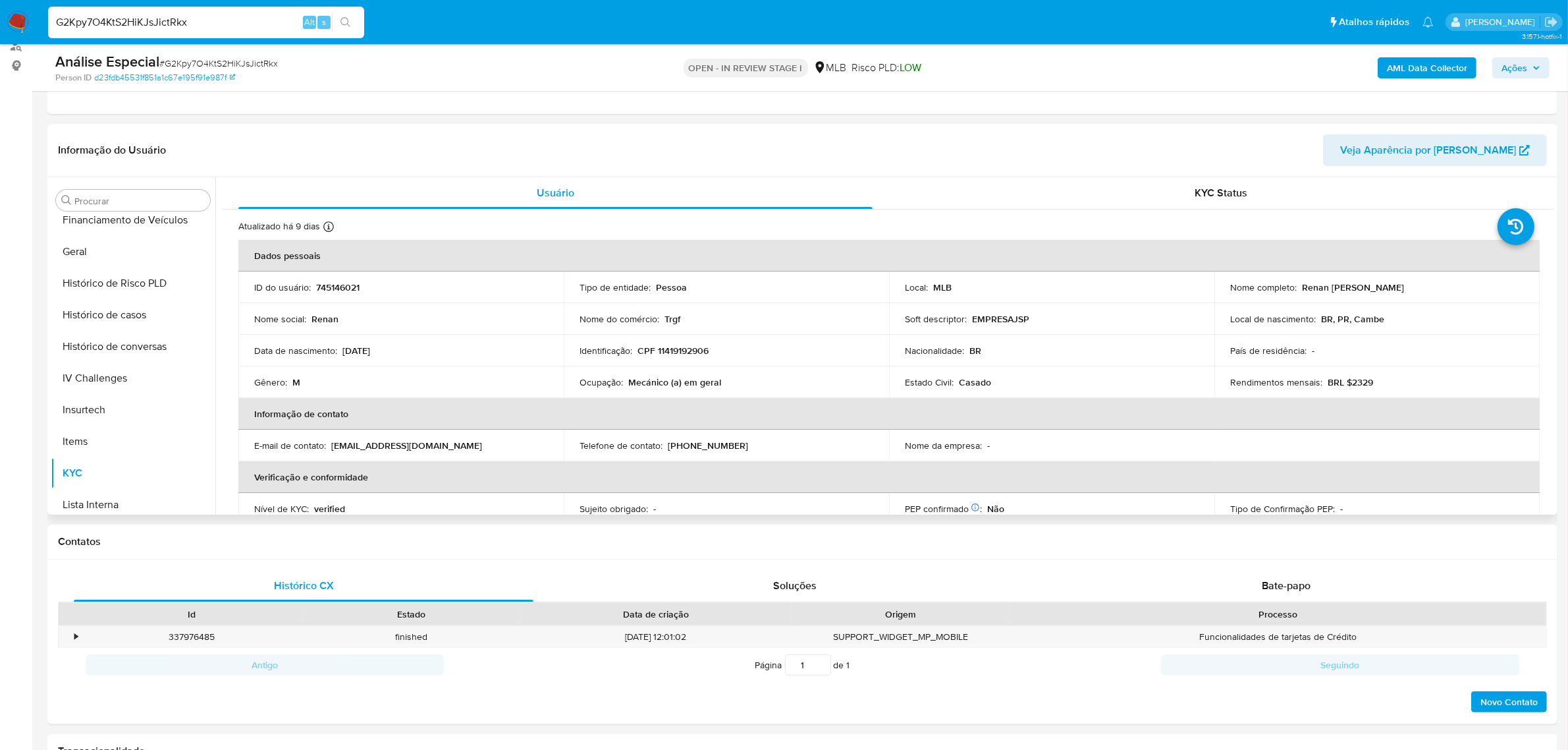
click at [708, 355] on p "CPF 11419192906" at bounding box center [673, 350] width 71 height 12
click at [707, 354] on p "CPF 11419192906" at bounding box center [673, 350] width 71 height 12
drag, startPoint x: 707, startPoint y: 354, endPoint x: 669, endPoint y: 345, distance: 39.1
click at [669, 345] on p "CPF 11419192906" at bounding box center [673, 350] width 71 height 12
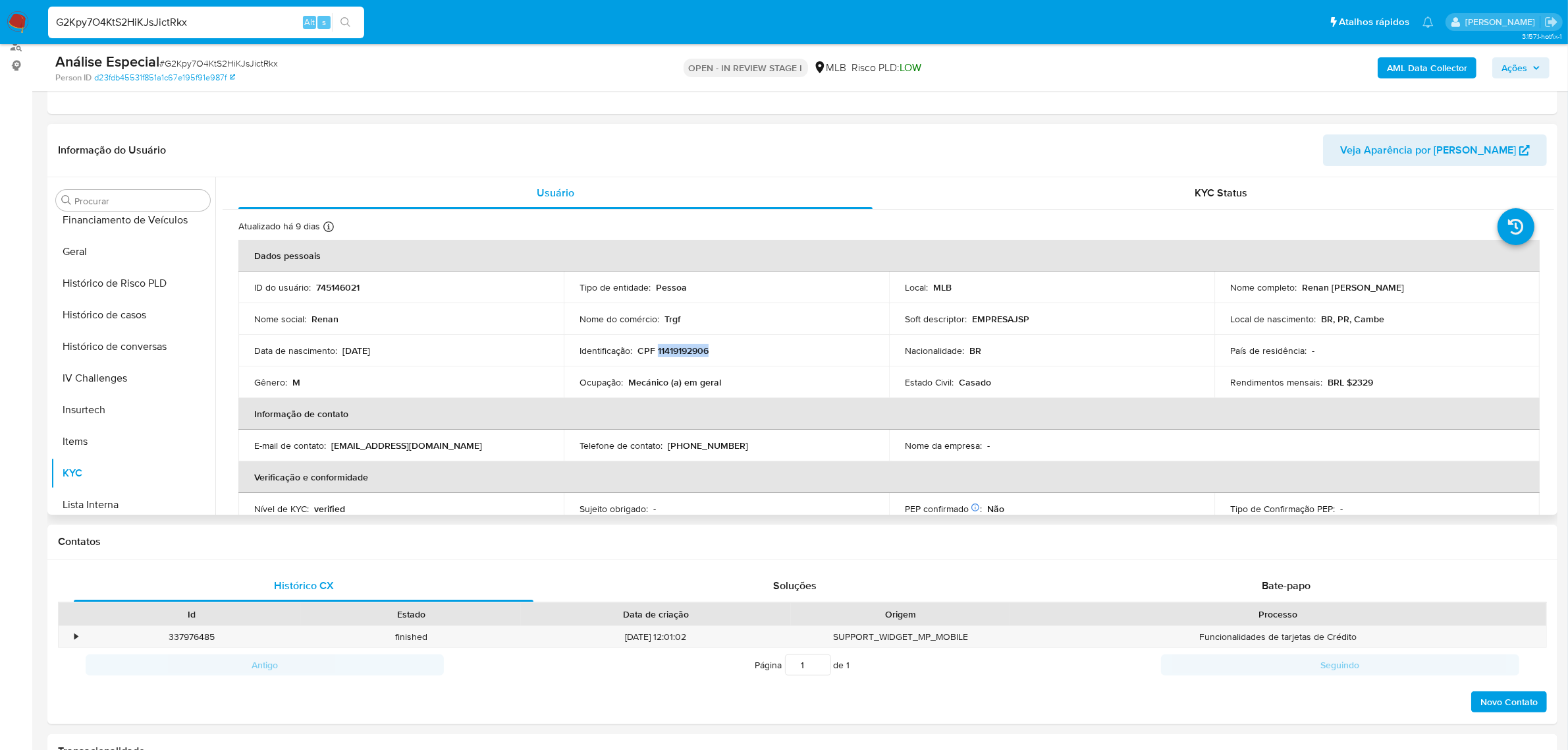
copy p "11419192906"
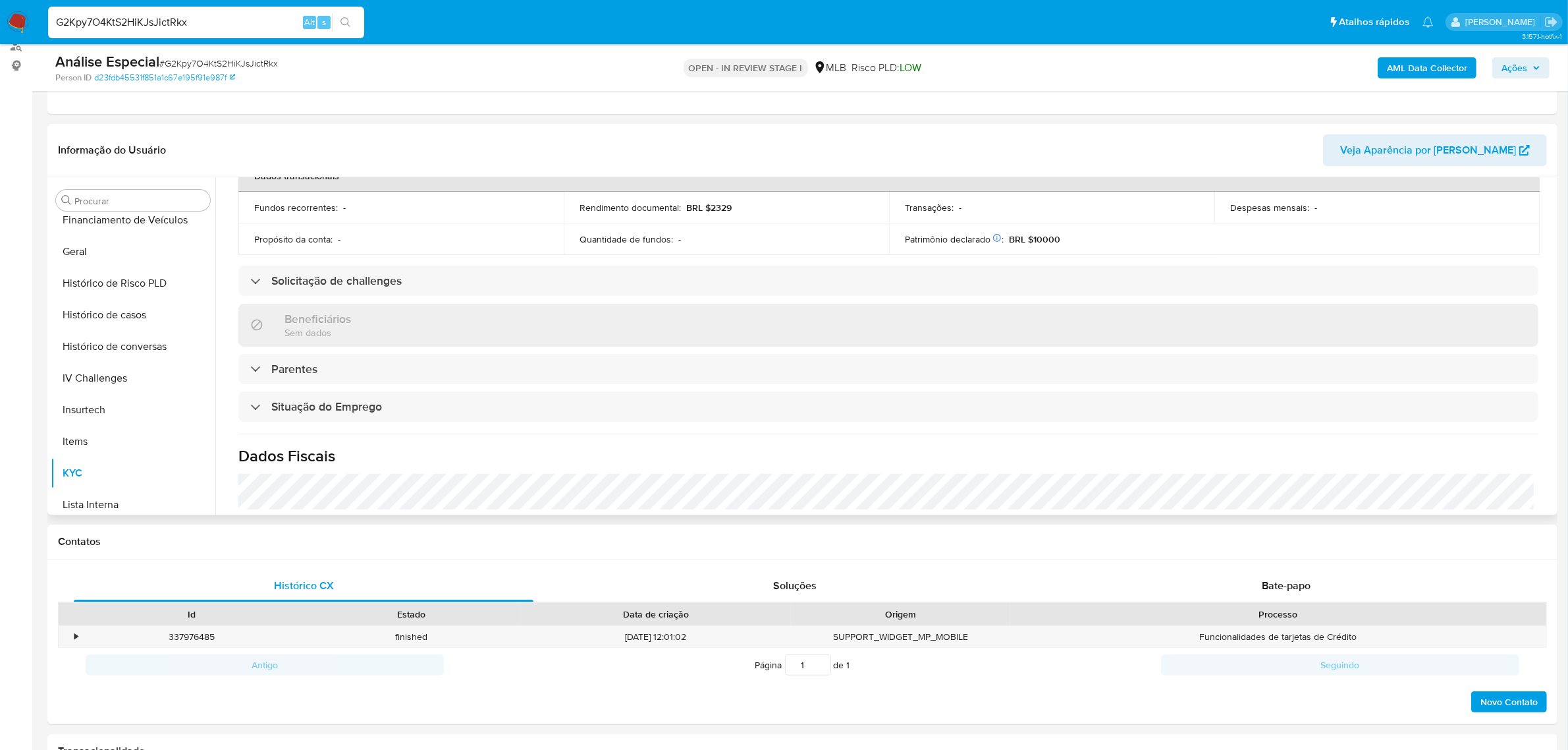
scroll to position [549, 0]
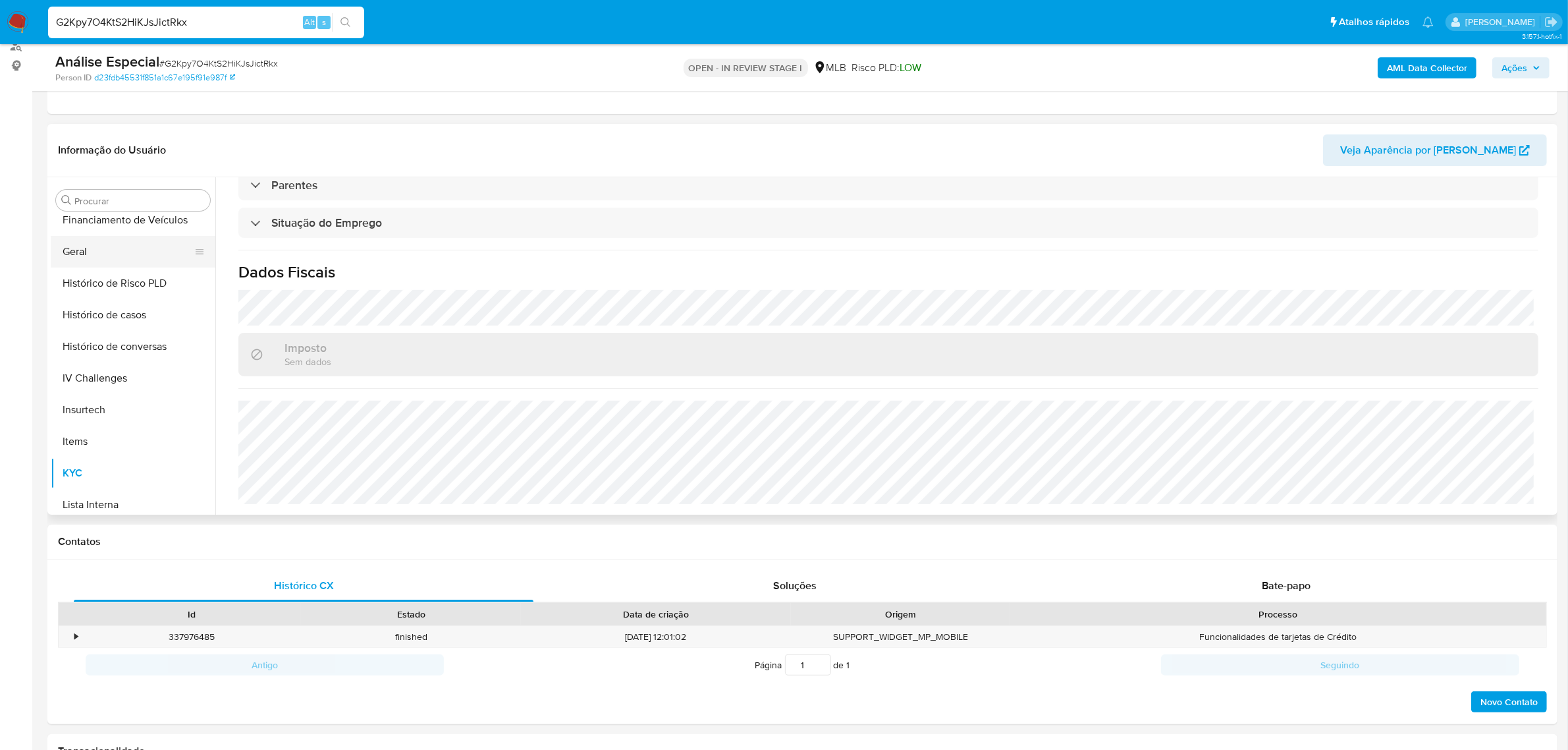
click at [104, 250] on button "Geral" at bounding box center [127, 251] width 154 height 32
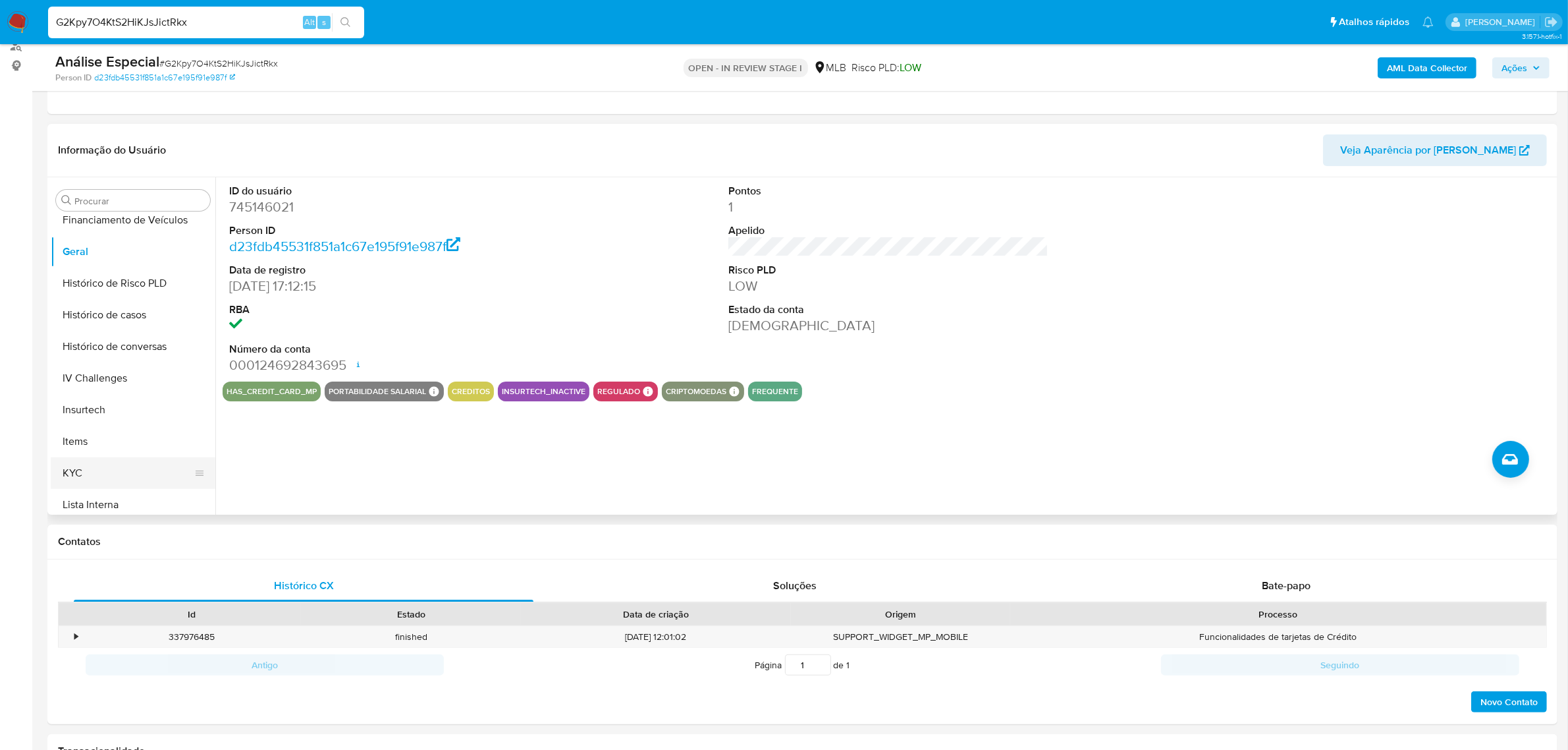
drag, startPoint x: 101, startPoint y: 461, endPoint x: 77, endPoint y: 470, distance: 25.6
click at [100, 462] on button "KYC" at bounding box center [127, 473] width 154 height 32
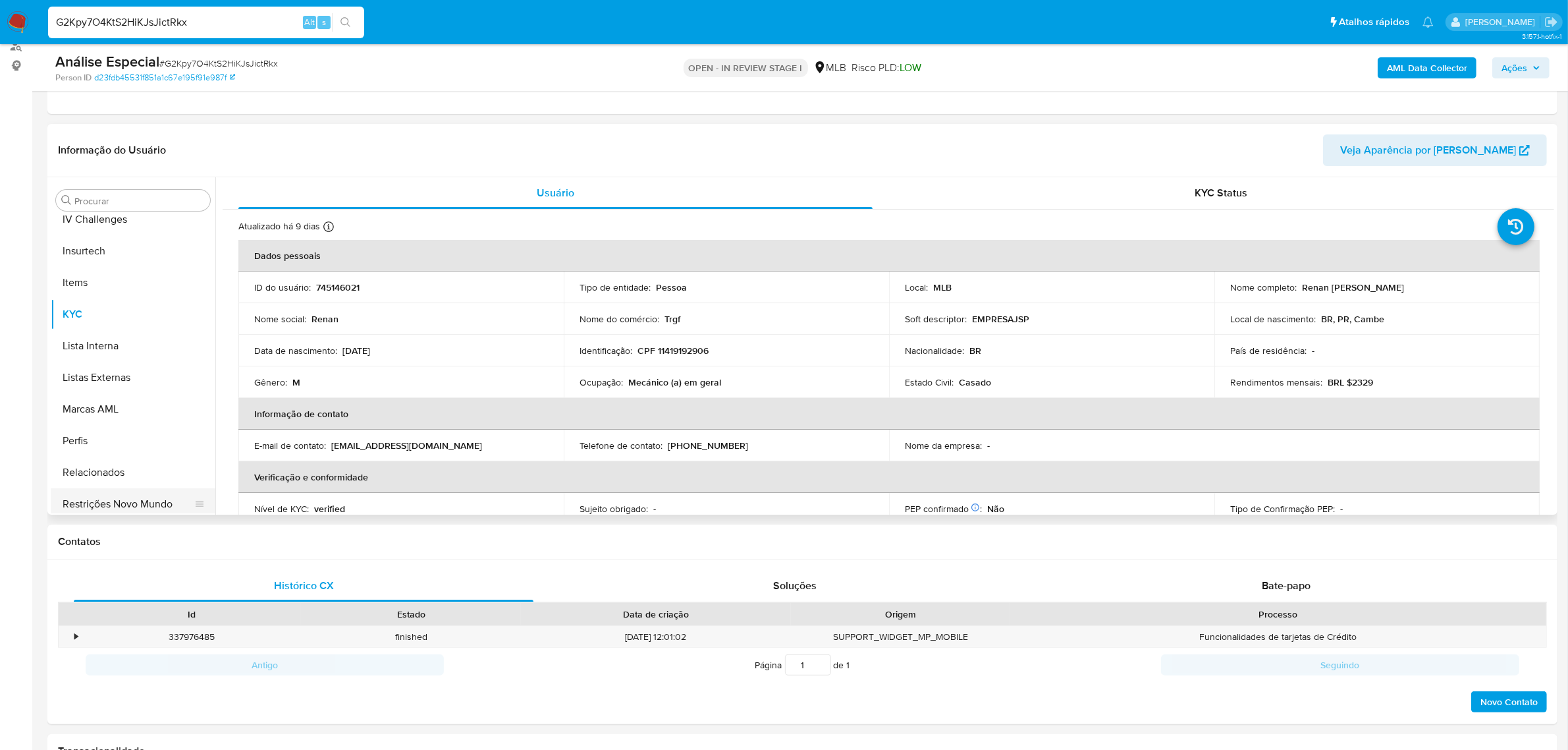
scroll to position [588, 0]
drag, startPoint x: 139, startPoint y: 498, endPoint x: 19, endPoint y: 486, distance: 120.6
click at [139, 497] on button "Restrições Novo Mundo" at bounding box center [132, 498] width 165 height 32
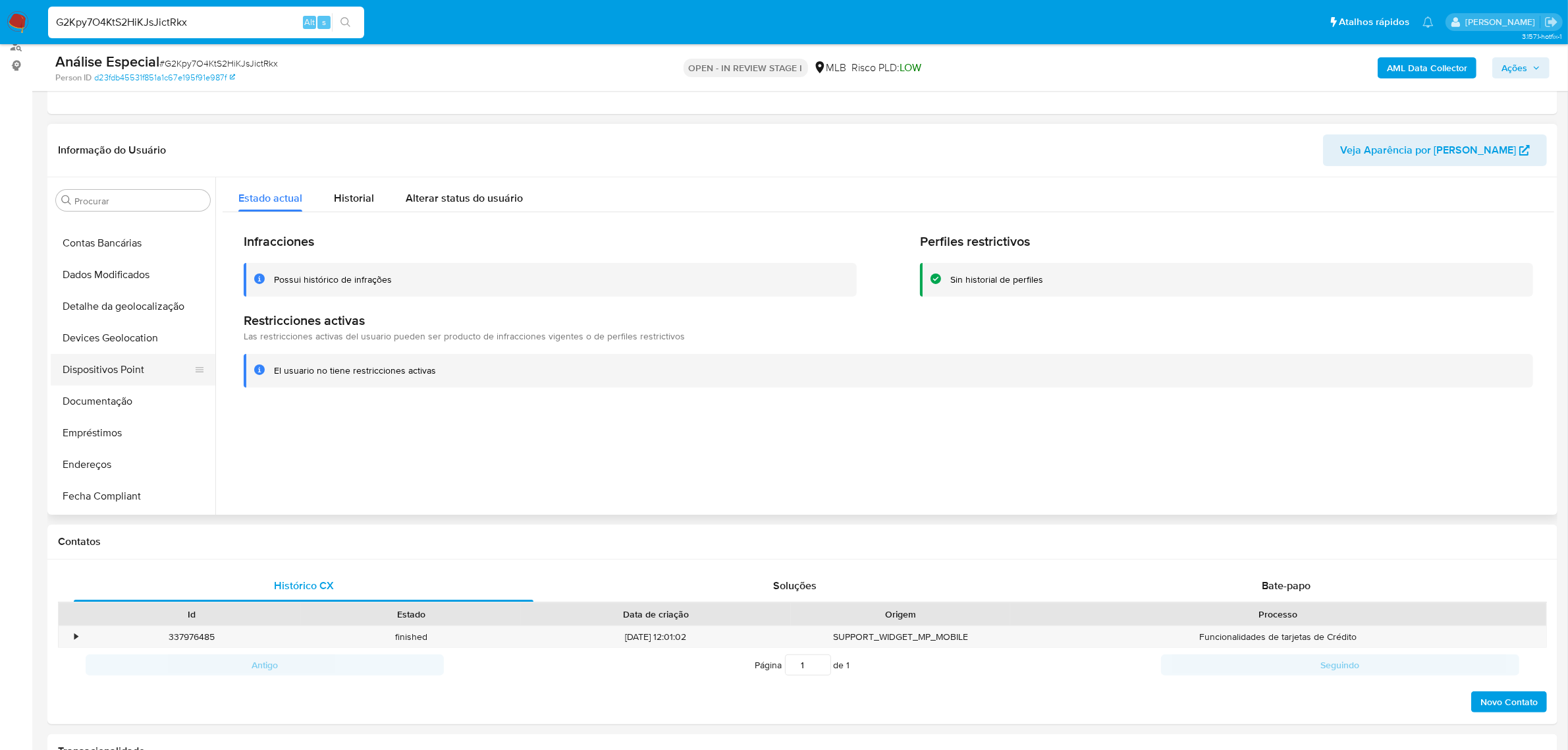
scroll to position [94, 0]
click at [136, 412] on button "Documentação" at bounding box center [127, 423] width 154 height 32
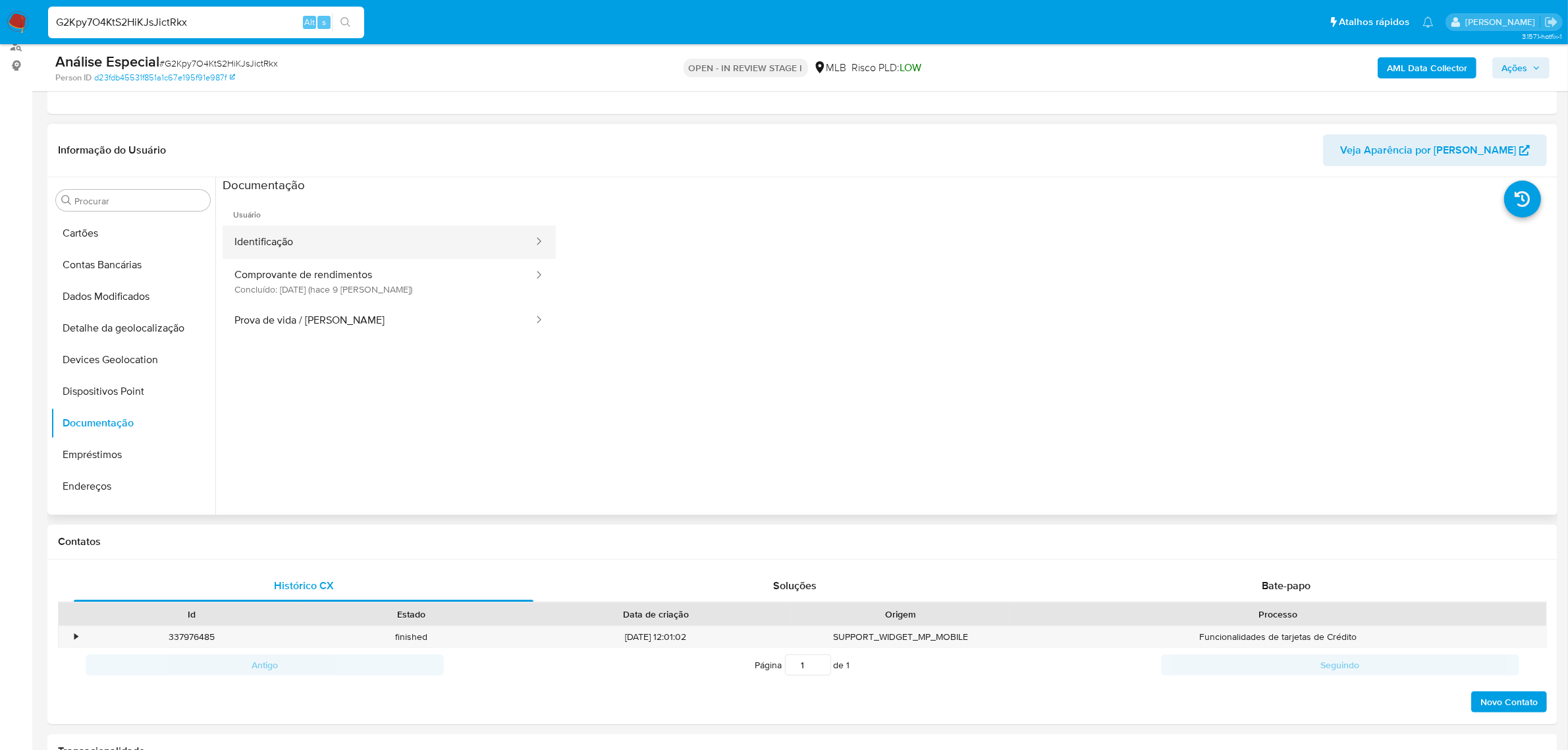
click at [297, 239] on button "Identificação" at bounding box center [378, 242] width 312 height 33
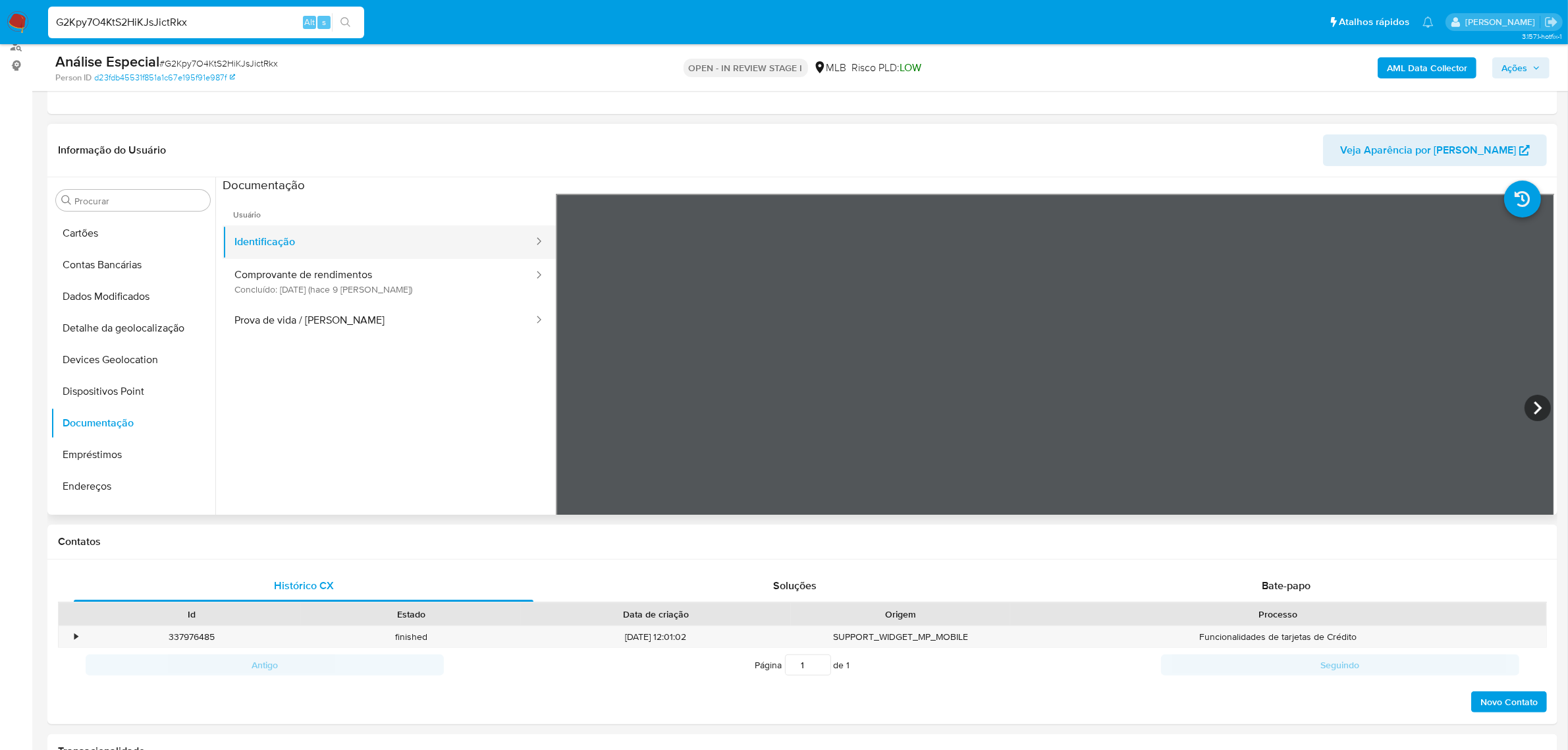
drag, startPoint x: 395, startPoint y: 225, endPoint x: 382, endPoint y: 245, distance: 23.9
click at [386, 235] on button "Identificação" at bounding box center [378, 242] width 312 height 33
drag, startPoint x: 355, startPoint y: 272, endPoint x: 134, endPoint y: 292, distance: 221.9
click at [355, 272] on button "Comprovante de rendimentos Concluído: 20/08/2025 (hace 9 días)" at bounding box center [378, 281] width 312 height 45
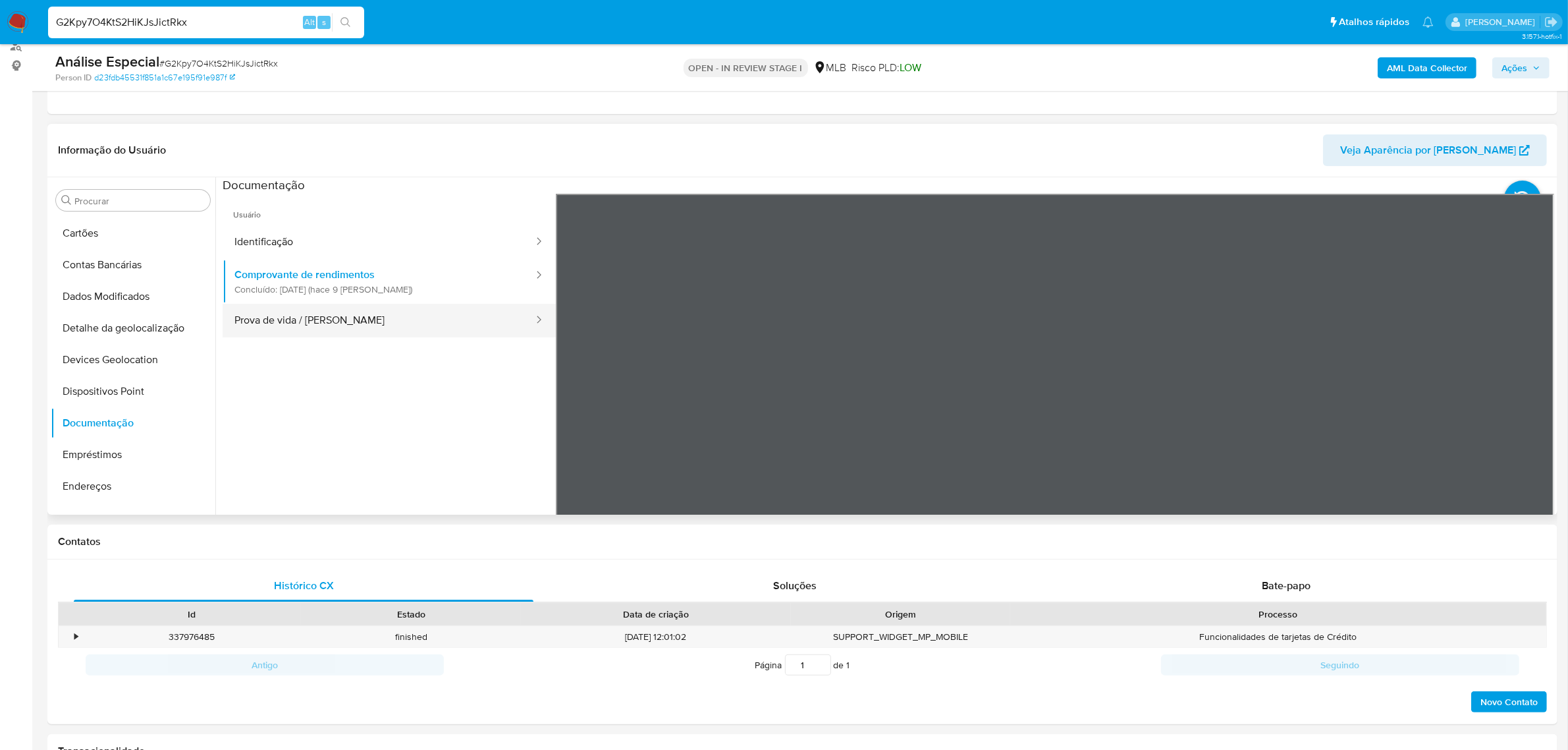
click at [335, 326] on button "Prova de vida / Selfie" at bounding box center [378, 320] width 312 height 33
click at [104, 401] on button "Dispositivos Point" at bounding box center [127, 391] width 154 height 32
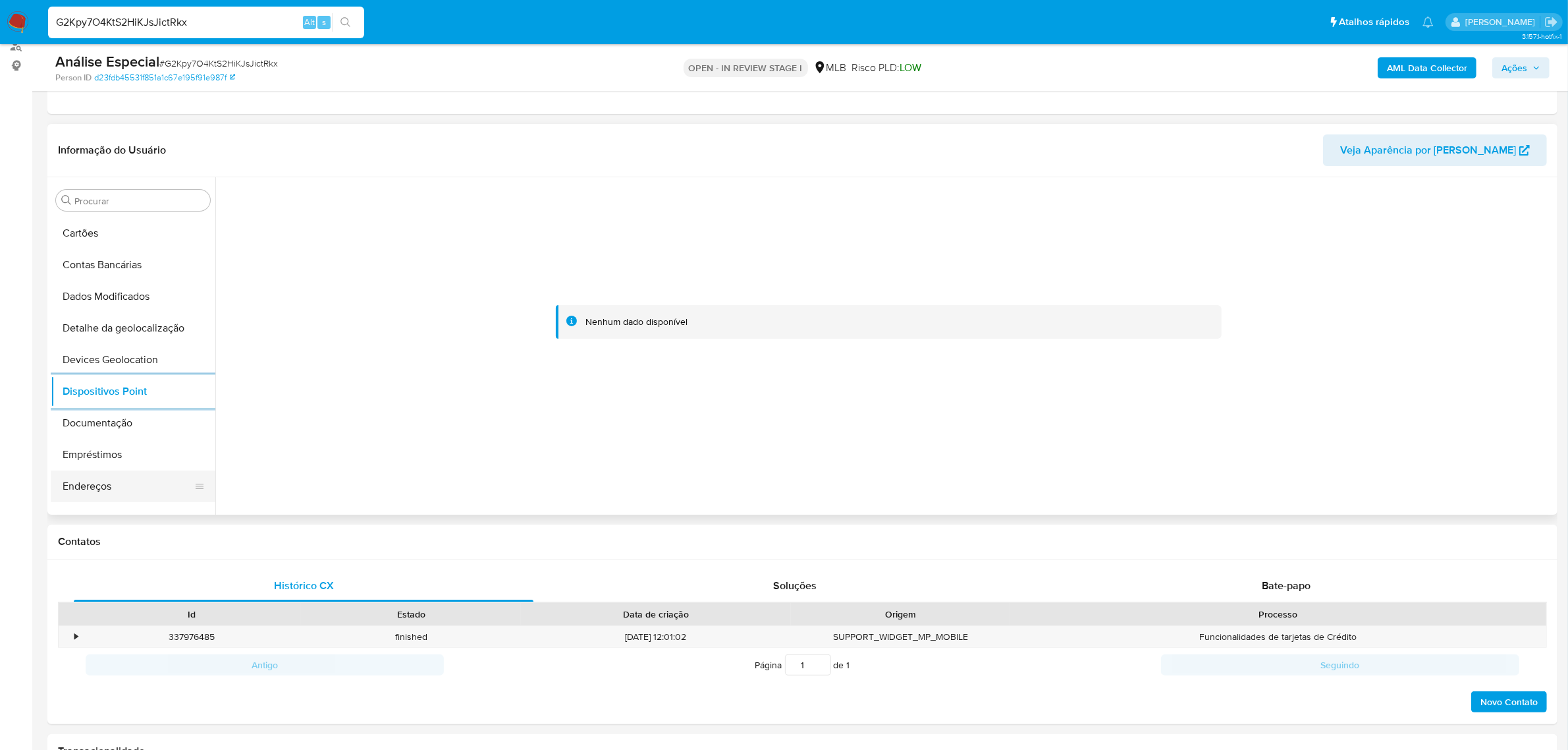
drag, startPoint x: 142, startPoint y: 488, endPoint x: 73, endPoint y: 489, distance: 69.0
click at [140, 487] on button "Endereços" at bounding box center [127, 486] width 154 height 32
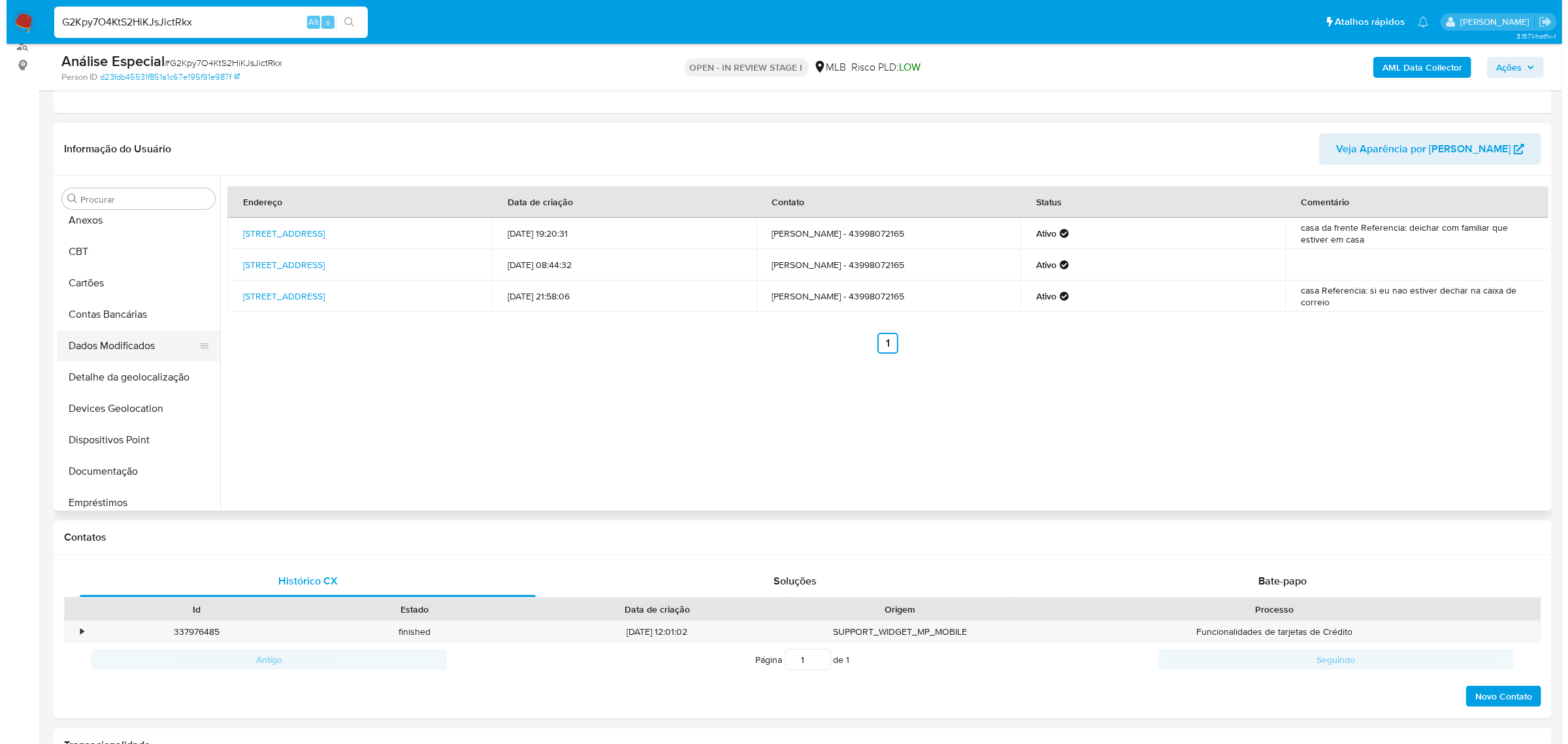
scroll to position [0, 0]
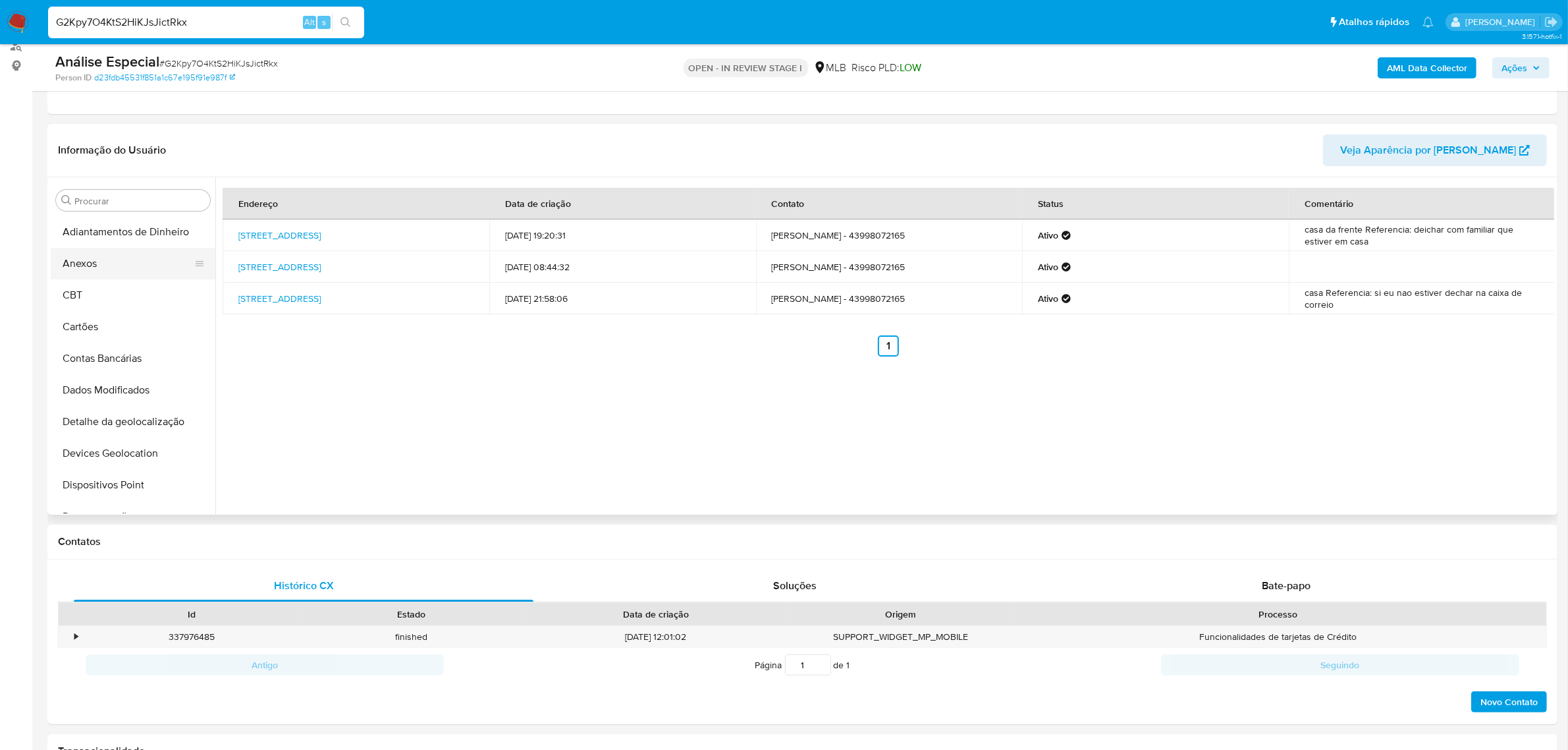
click at [112, 278] on button "Anexos" at bounding box center [127, 263] width 154 height 32
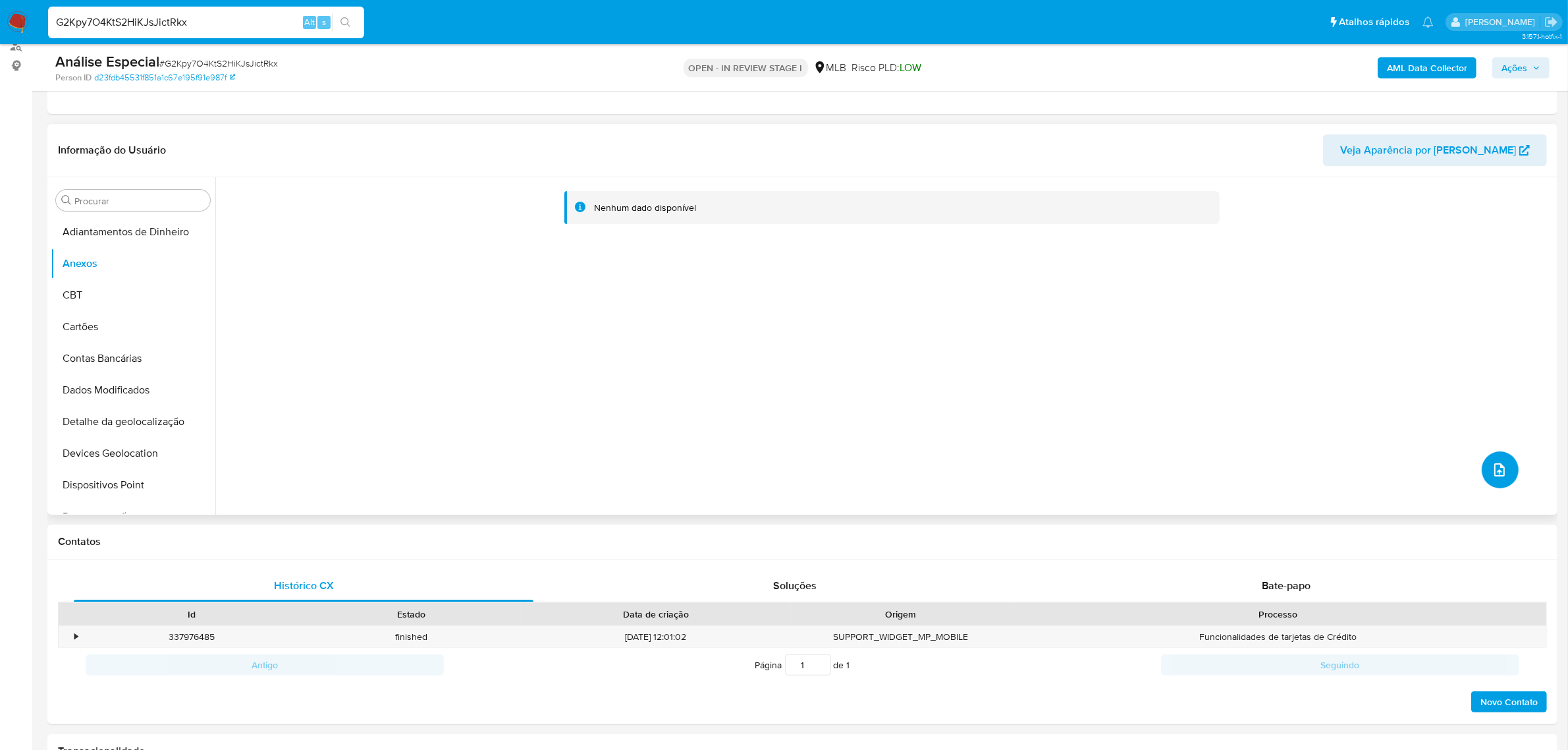
click at [1503, 460] on button "upload-file" at bounding box center [1500, 470] width 37 height 37
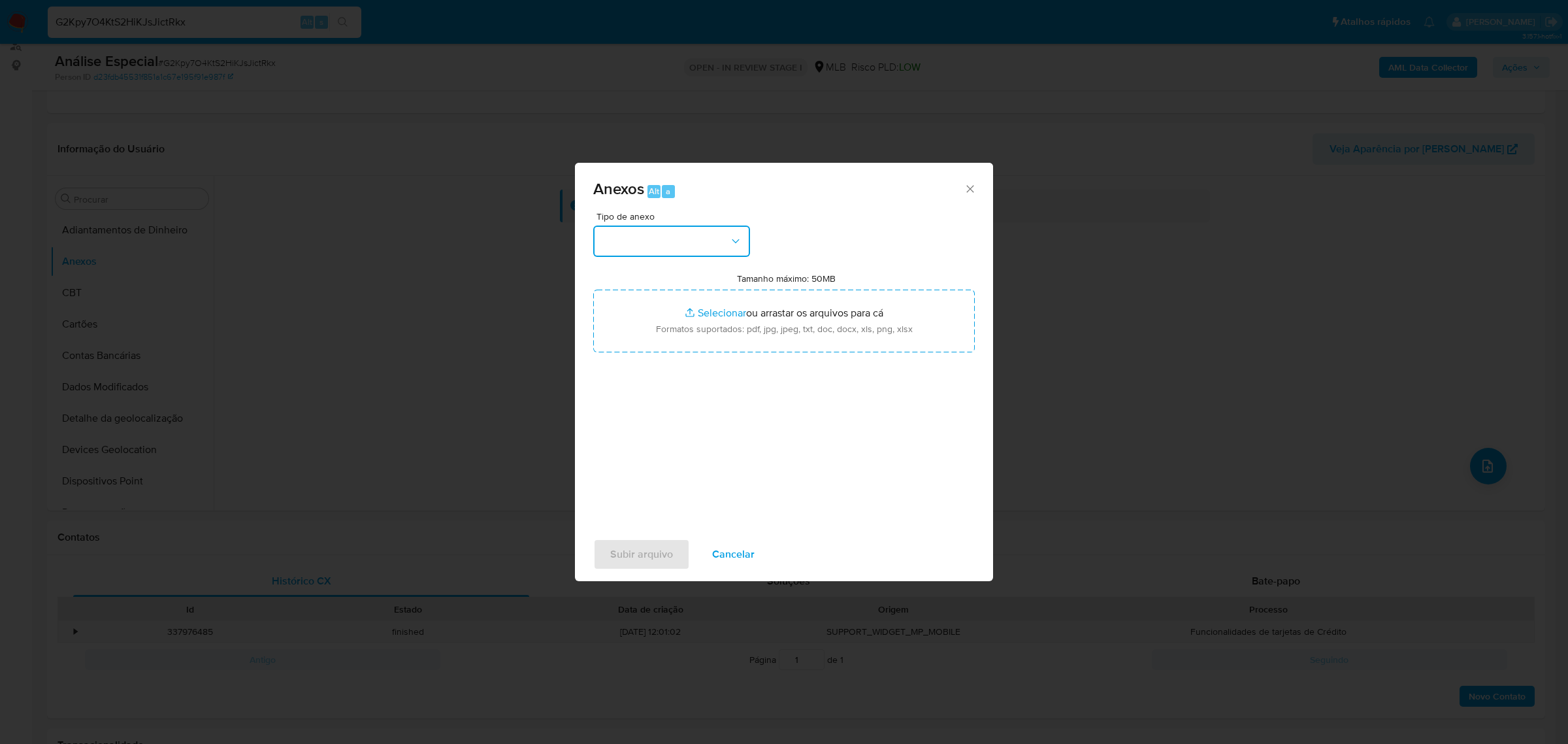
drag, startPoint x: 685, startPoint y: 234, endPoint x: 680, endPoint y: 252, distance: 18.7
click at [684, 234] on button "button" at bounding box center [671, 241] width 157 height 32
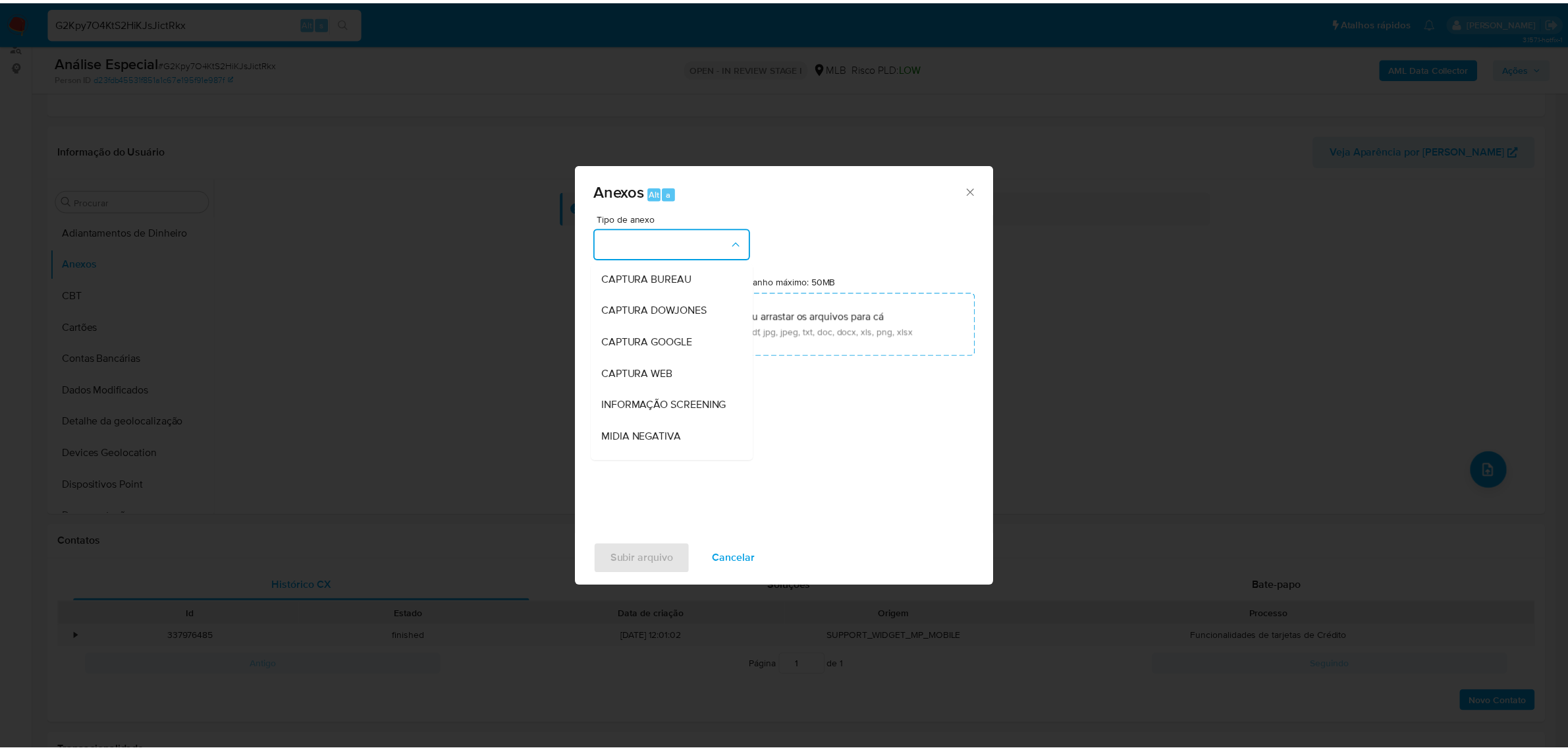
scroll to position [202, 0]
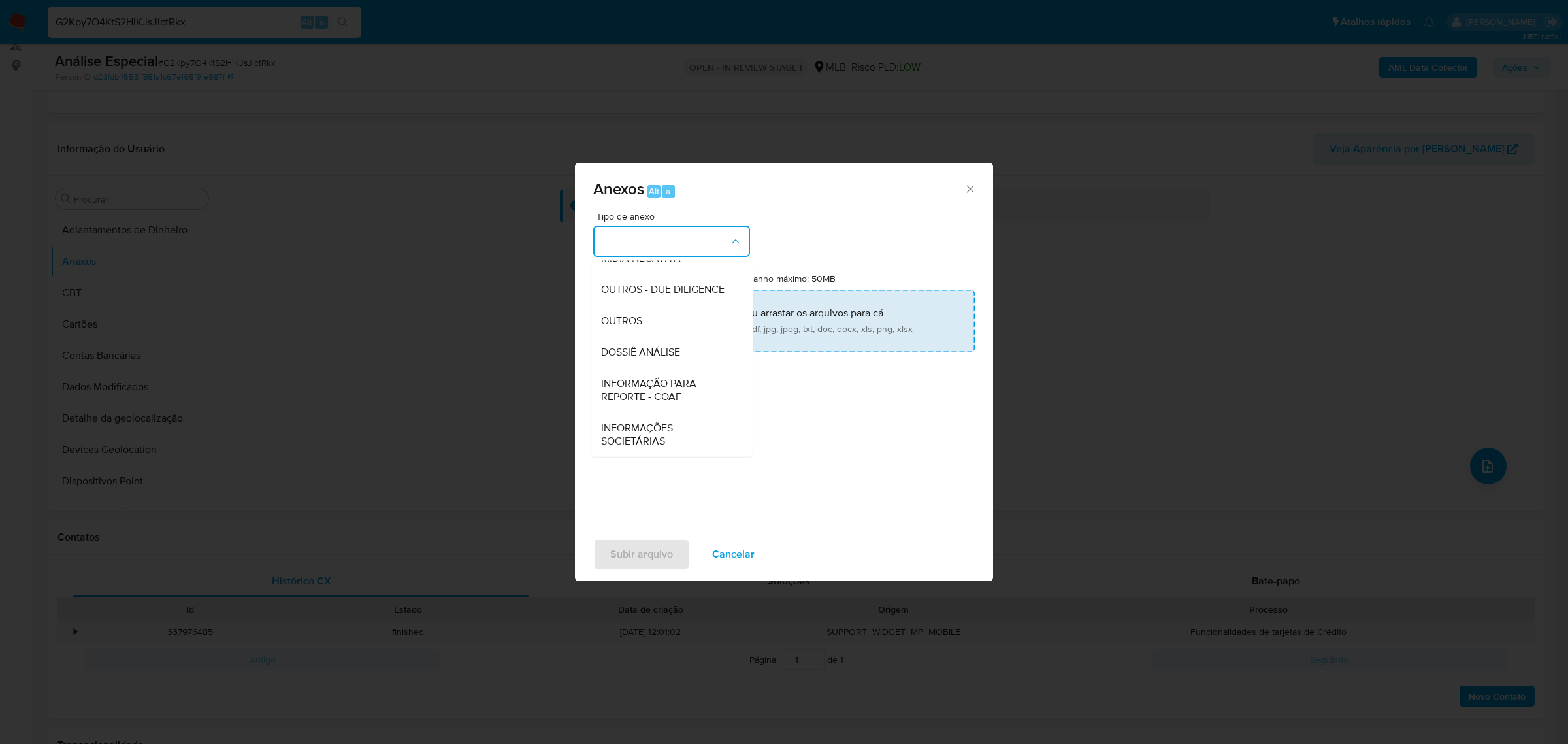
click at [661, 324] on div "OUTROS" at bounding box center [667, 320] width 133 height 32
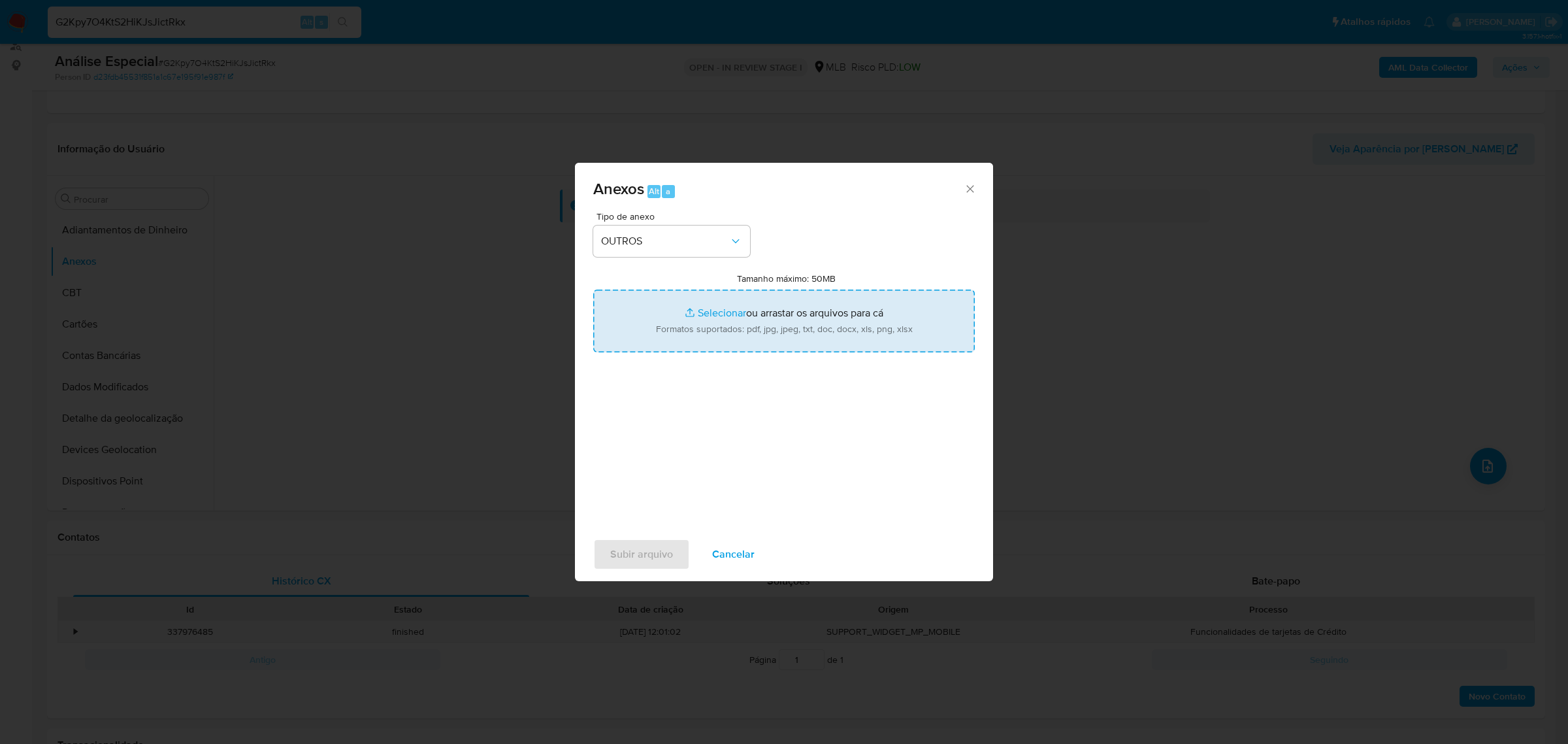
type input "C:\fakepath\Mulan 745146021_2025_08_28_16_02_34 RENAN VINICIUS VENDRAMETTO.pdf"
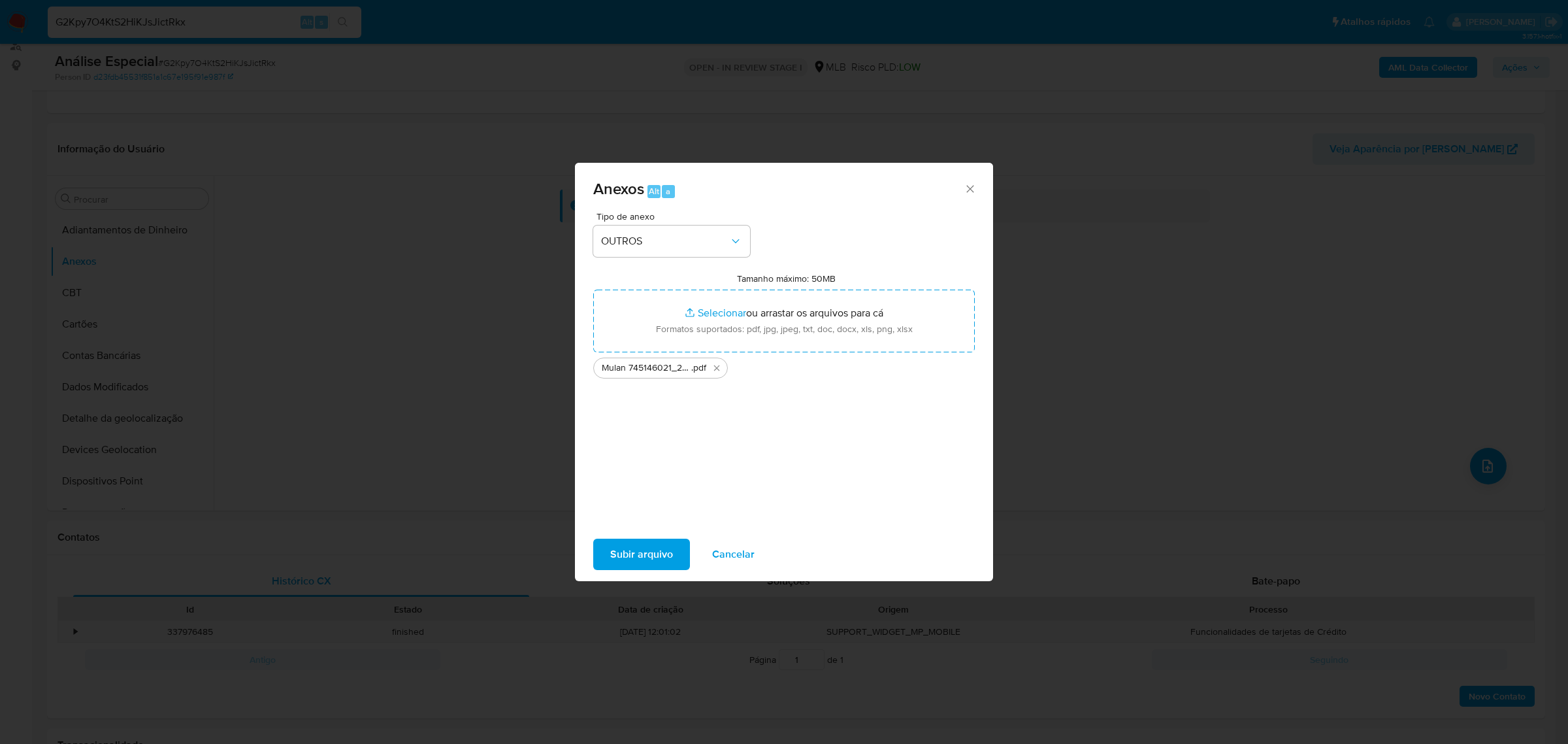
click at [622, 554] on span "Subir arquivo" at bounding box center [641, 553] width 63 height 28
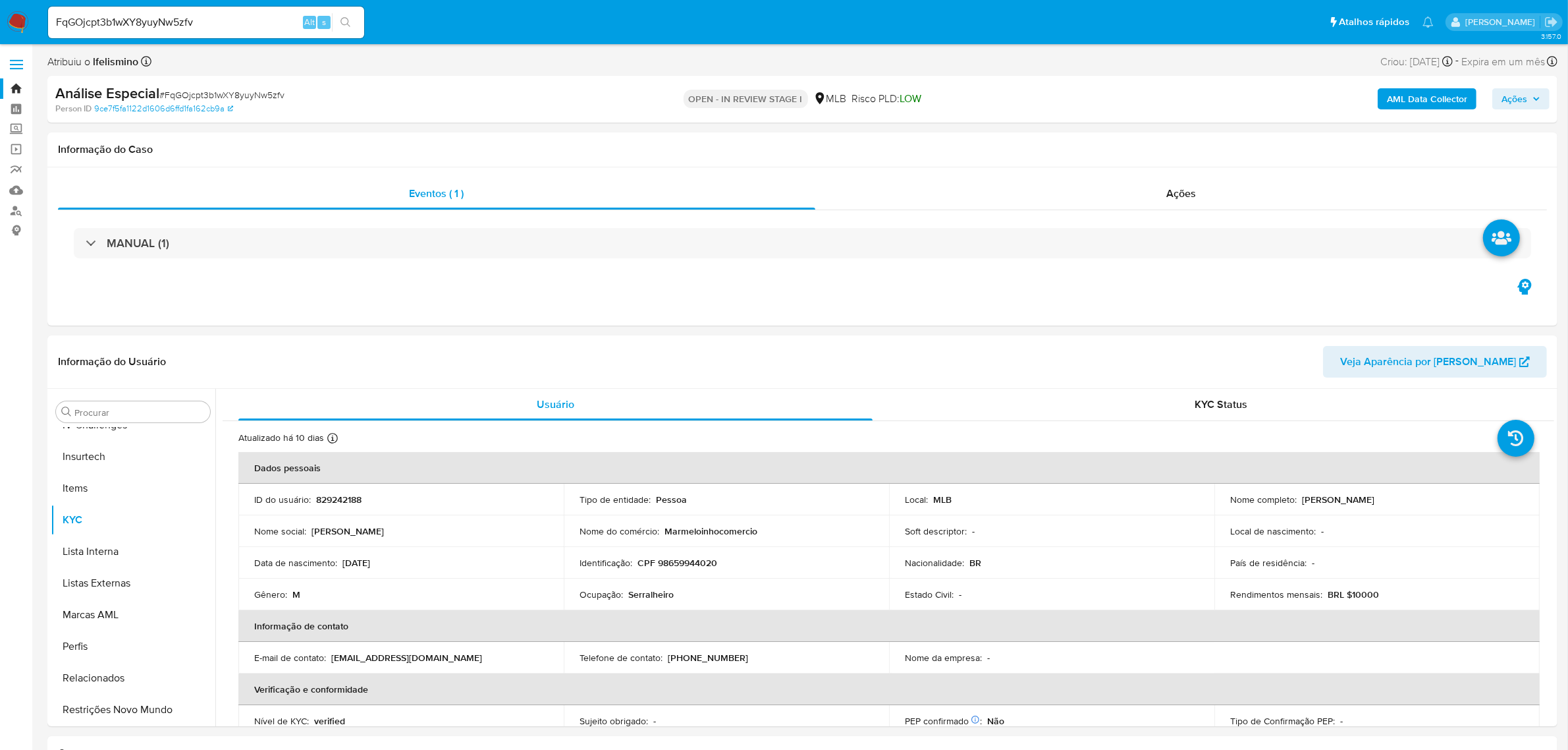
click at [20, 24] on img at bounding box center [18, 22] width 22 height 22
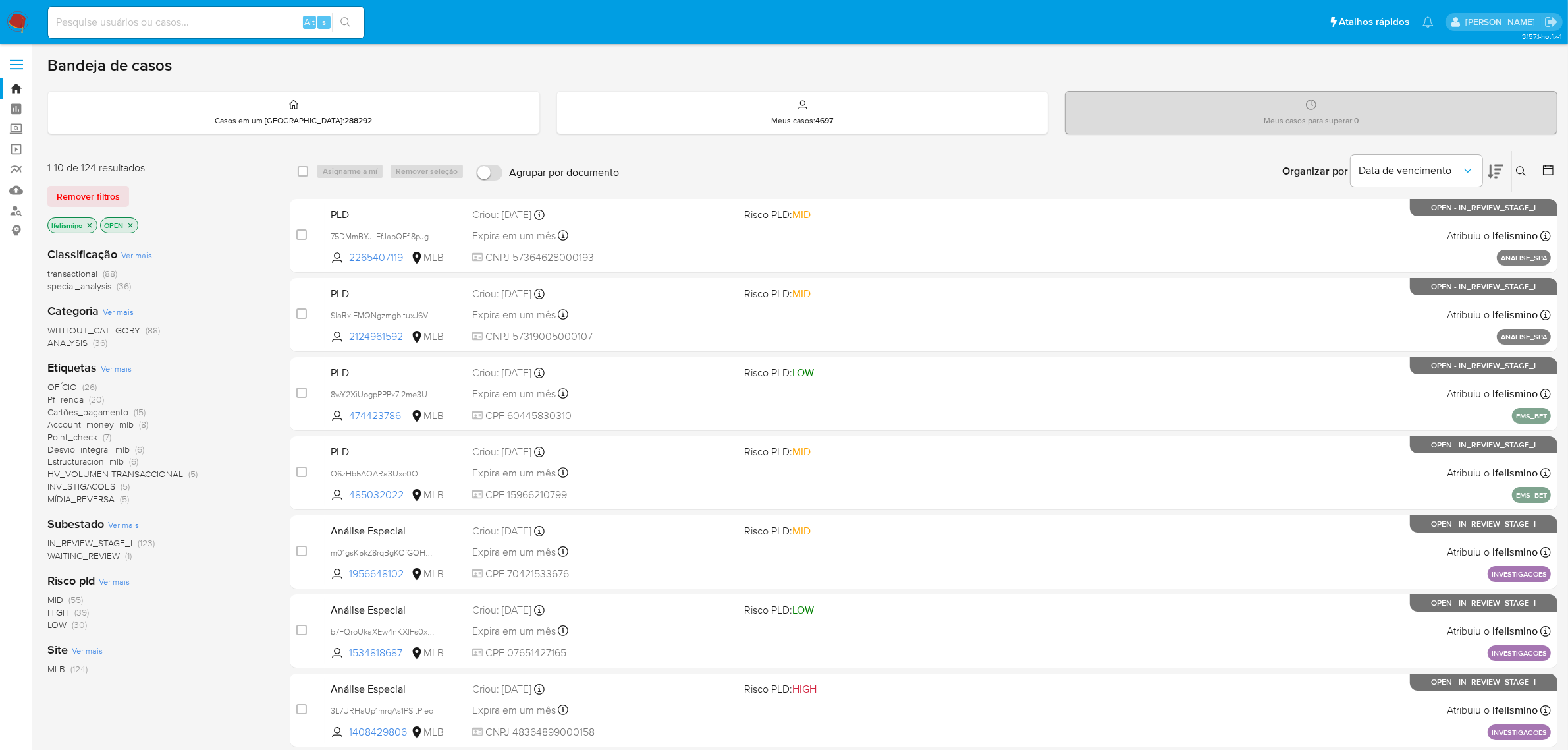
click at [60, 399] on span "Pf_renda" at bounding box center [65, 399] width 36 height 13
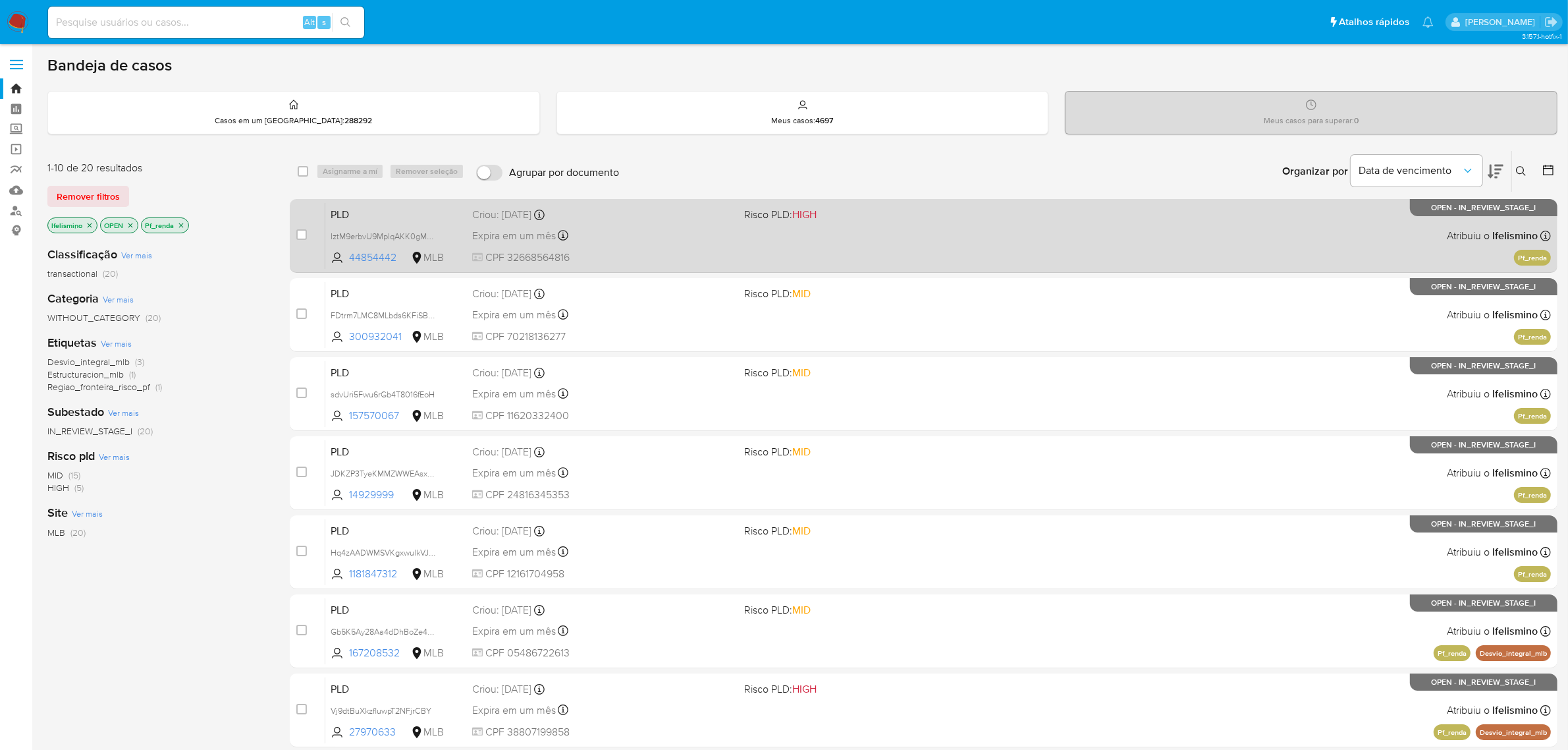
drag, startPoint x: 394, startPoint y: 232, endPoint x: 314, endPoint y: 240, distance: 80.4
click at [393, 232] on span "IztM9erbvU9MpIqAKK0gMXEb" at bounding box center [386, 235] width 111 height 15
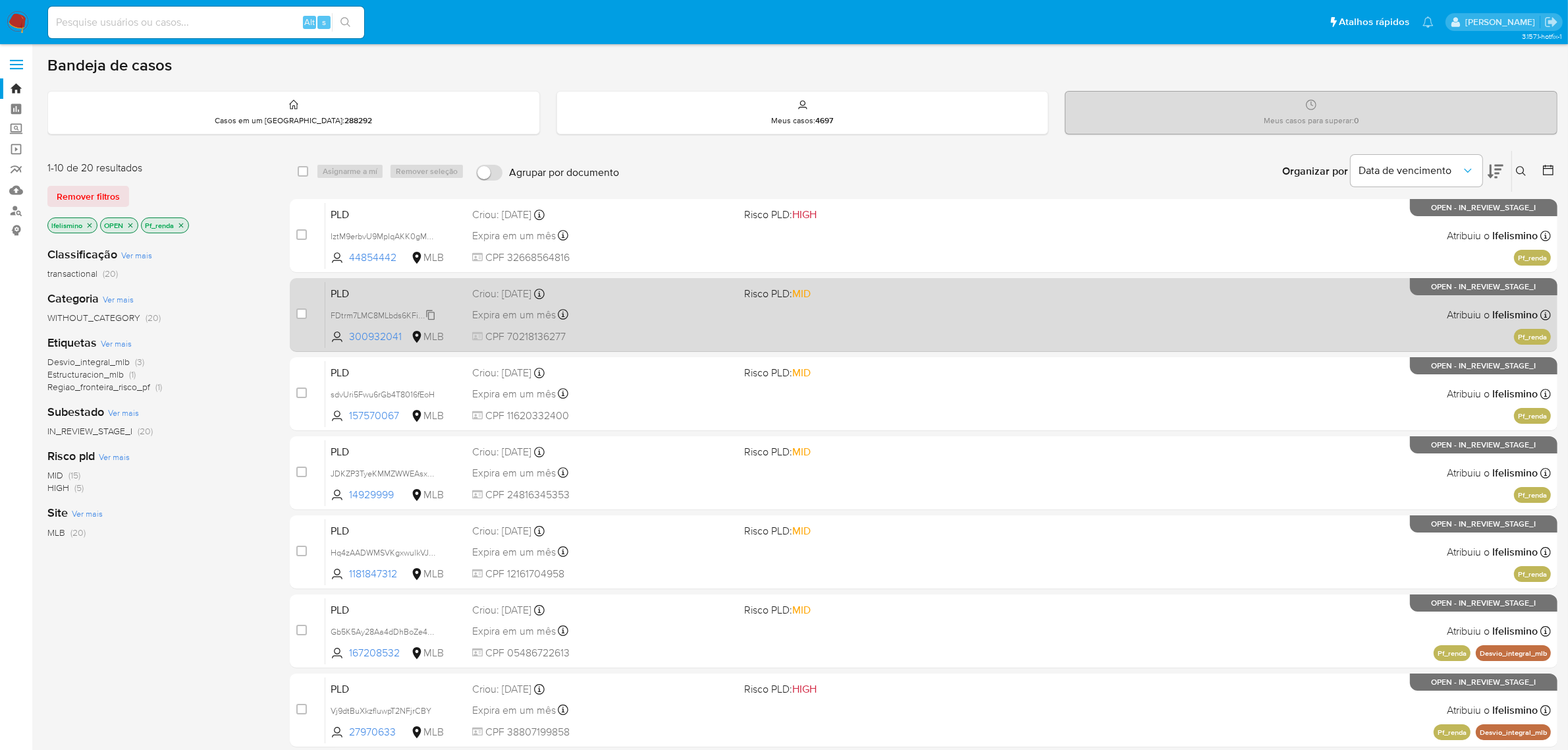
click at [400, 311] on span "FDtrm7LMC8MLbds6KFiSByzb" at bounding box center [386, 314] width 110 height 15
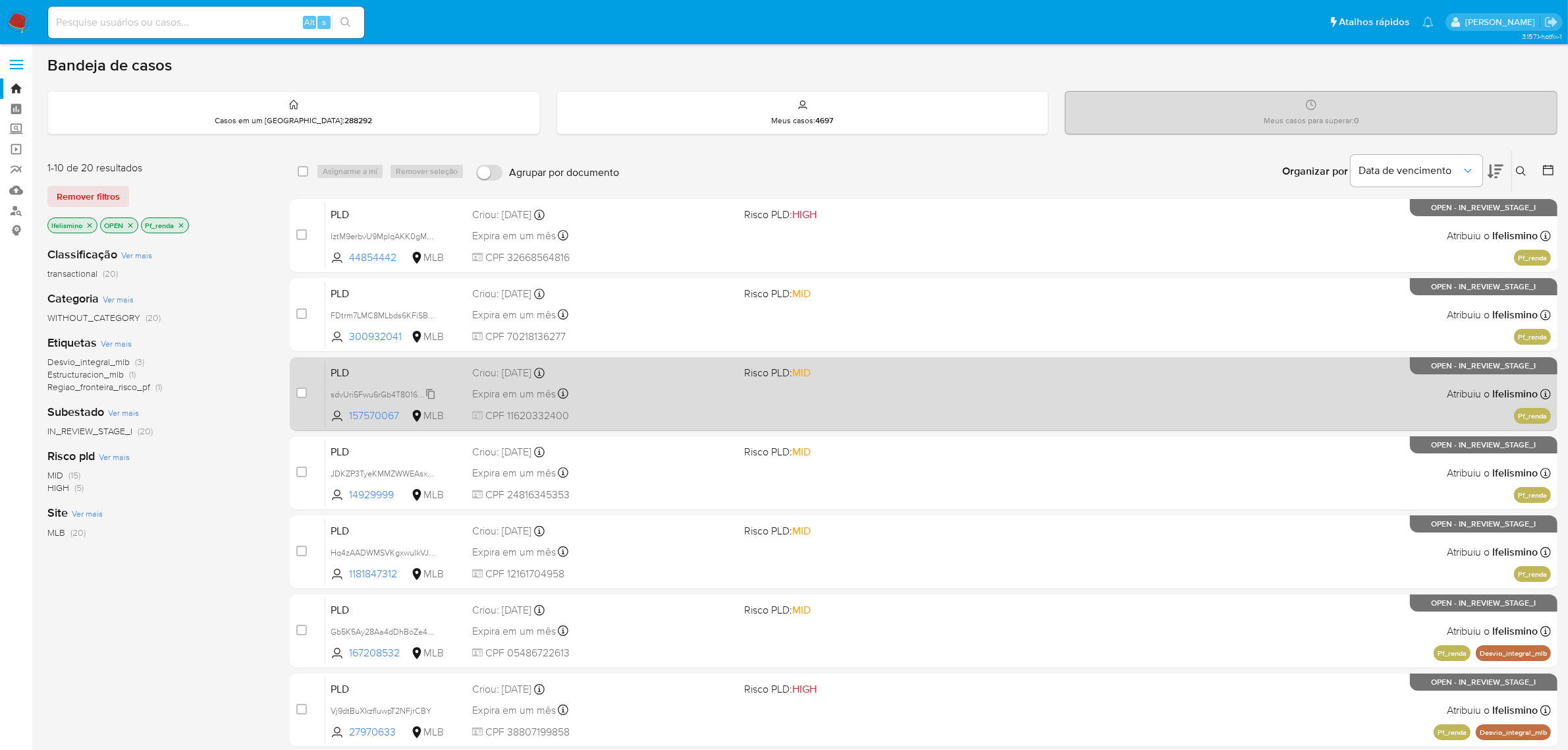
click at [359, 387] on span "sdvUri5Fwu6rGb4T8016fEoH" at bounding box center [383, 393] width 104 height 15
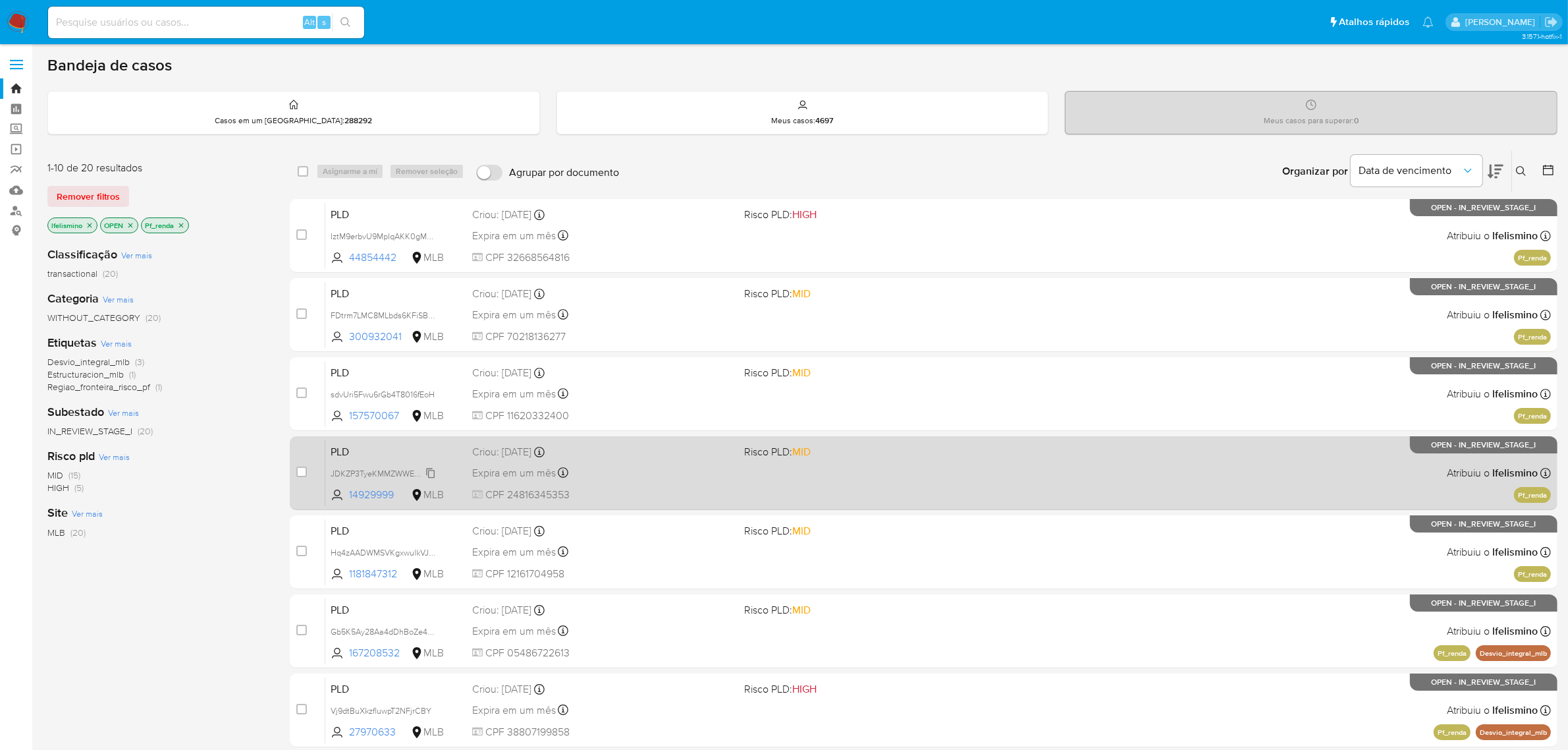
click at [337, 470] on span "JDKZP3TyeKMMZWWEAsxi2MhS" at bounding box center [390, 472] width 119 height 15
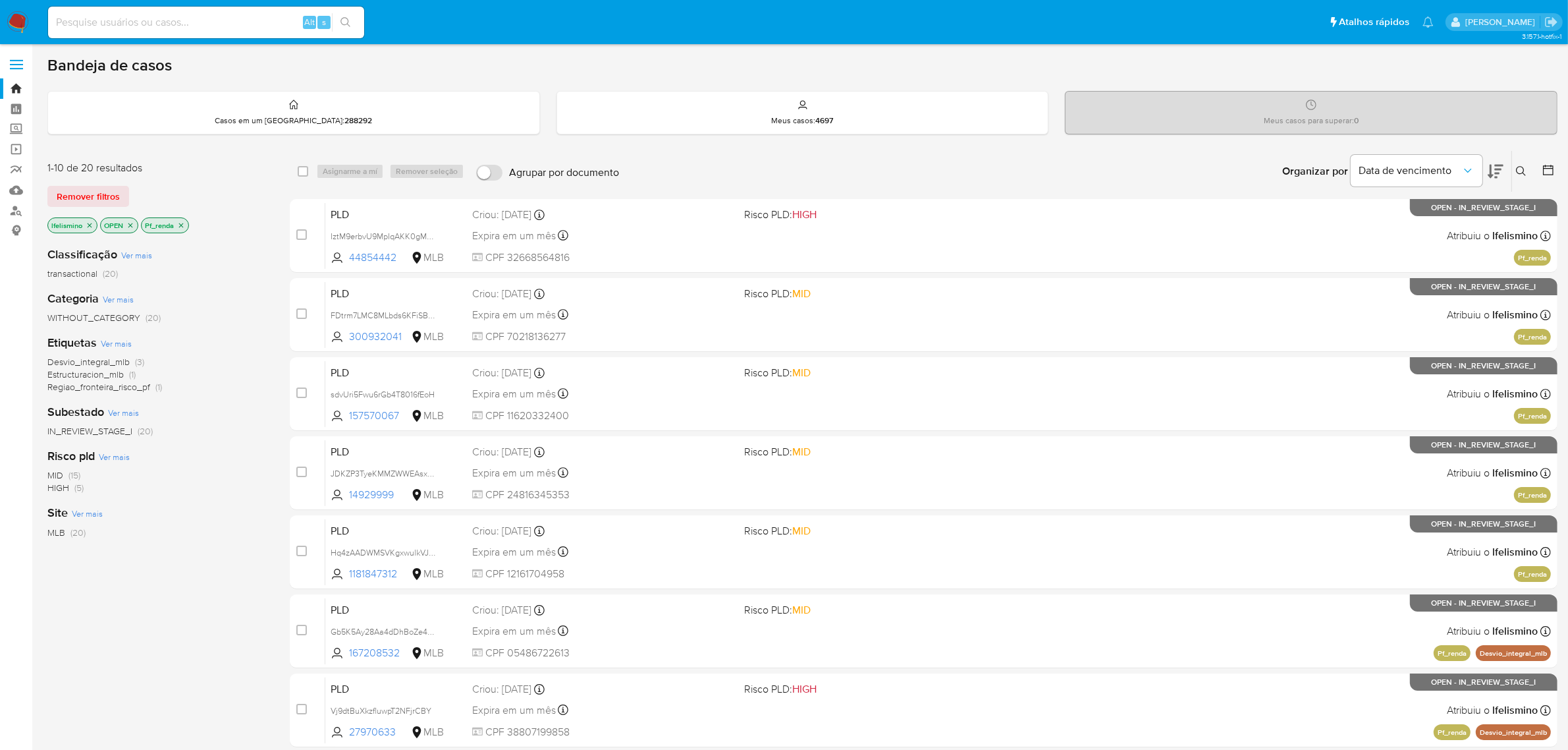
drag, startPoint x: 408, startPoint y: 549, endPoint x: 7, endPoint y: 548, distance: 401.0
click at [408, 549] on span "Hq4zAADWMSVKgxwulkVJCWab" at bounding box center [390, 551] width 120 height 15
click at [275, 21] on input at bounding box center [206, 22] width 316 height 17
type input "V"
paste input "IztM9erbvU9MpIqAKK0gMXEb"
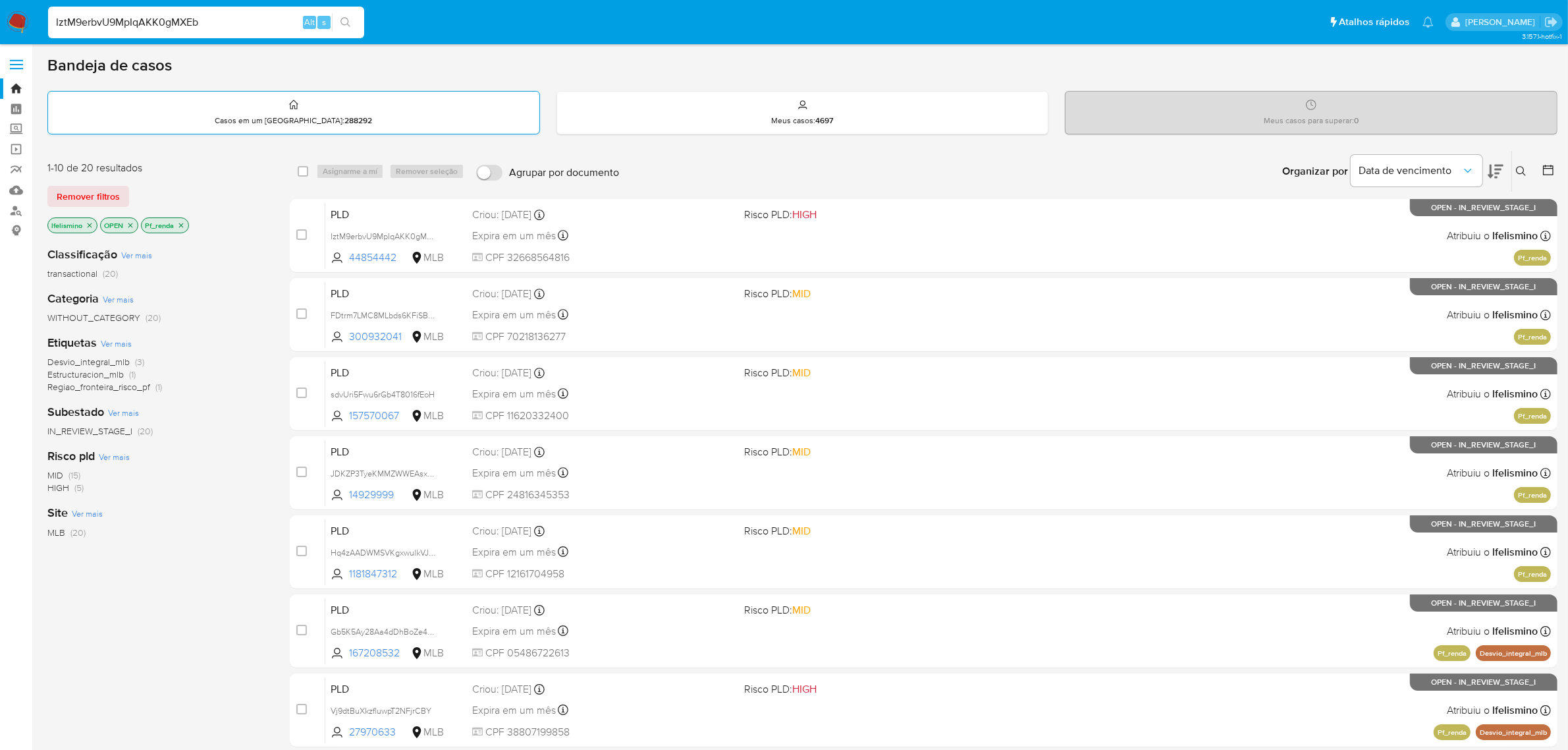
type input "IztM9erbvU9MpIqAKK0gMXEb"
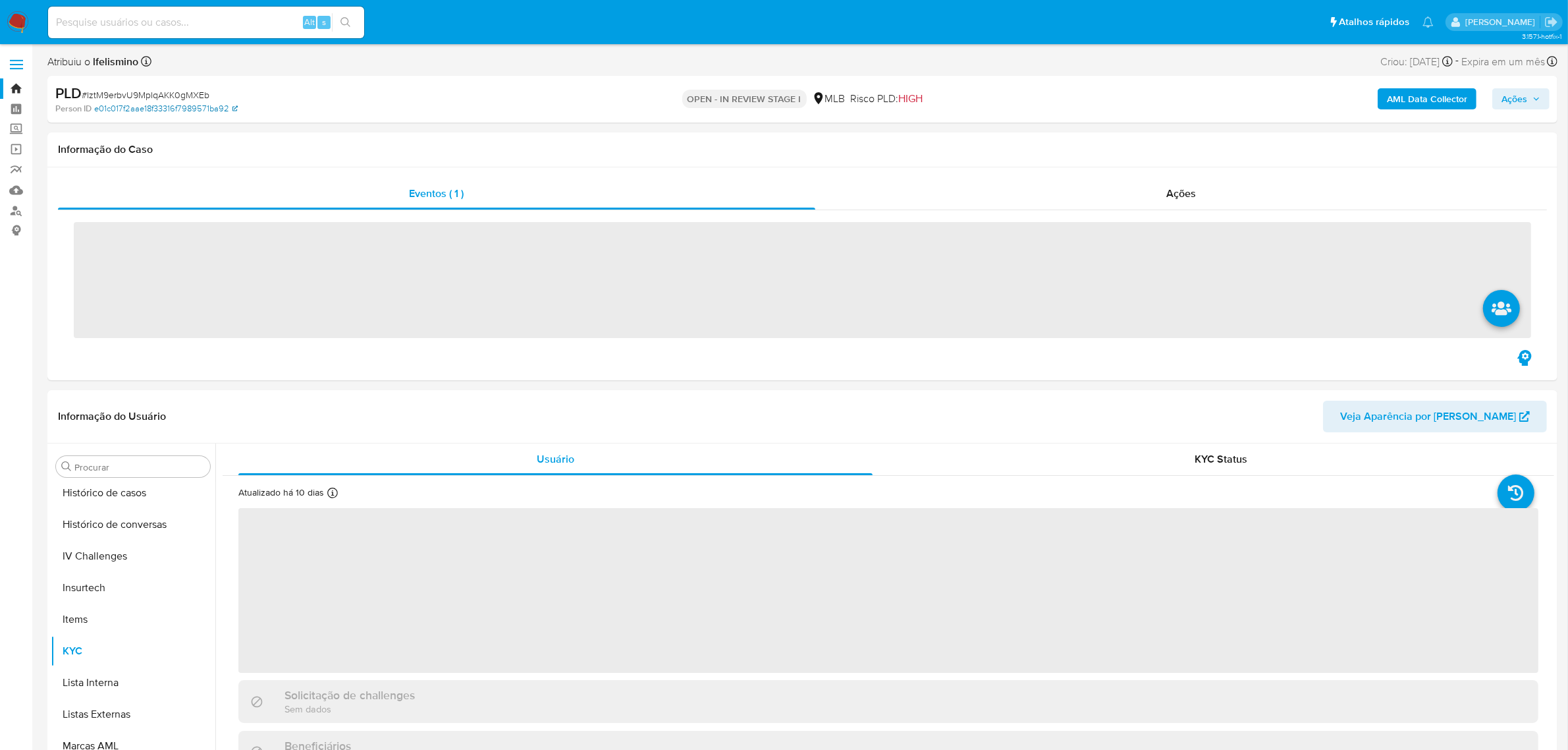
scroll to position [587, 0]
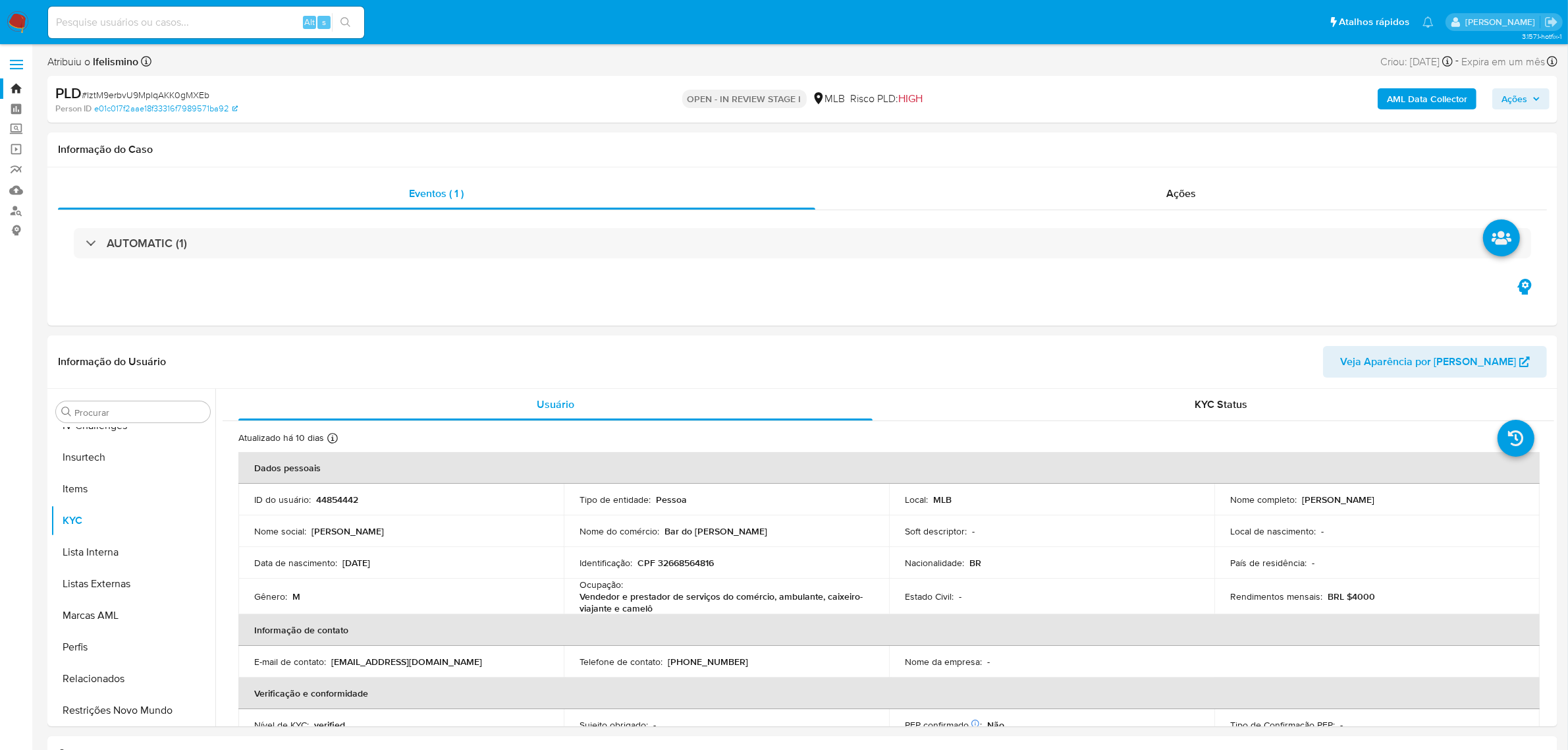
select select "10"
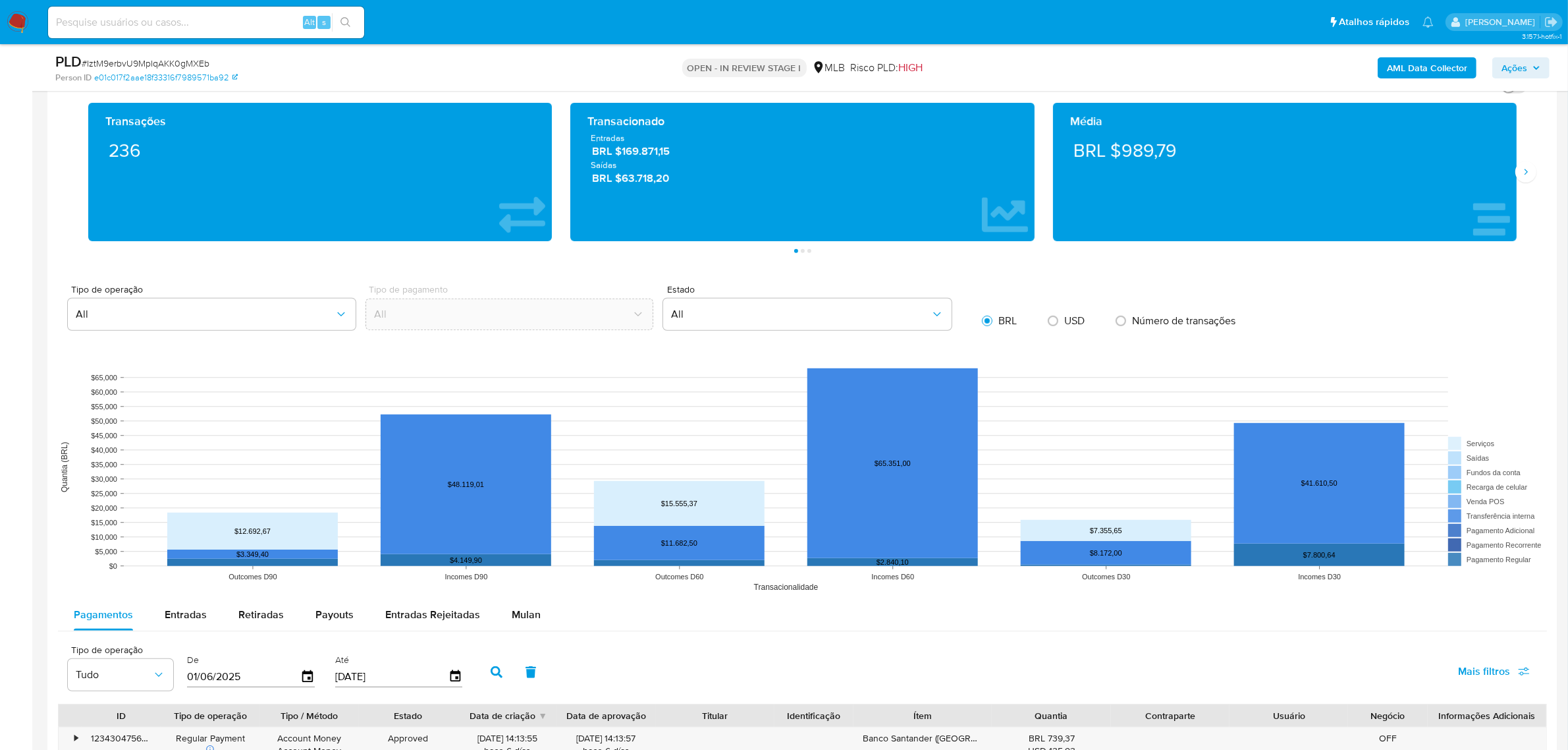
scroll to position [1153, 0]
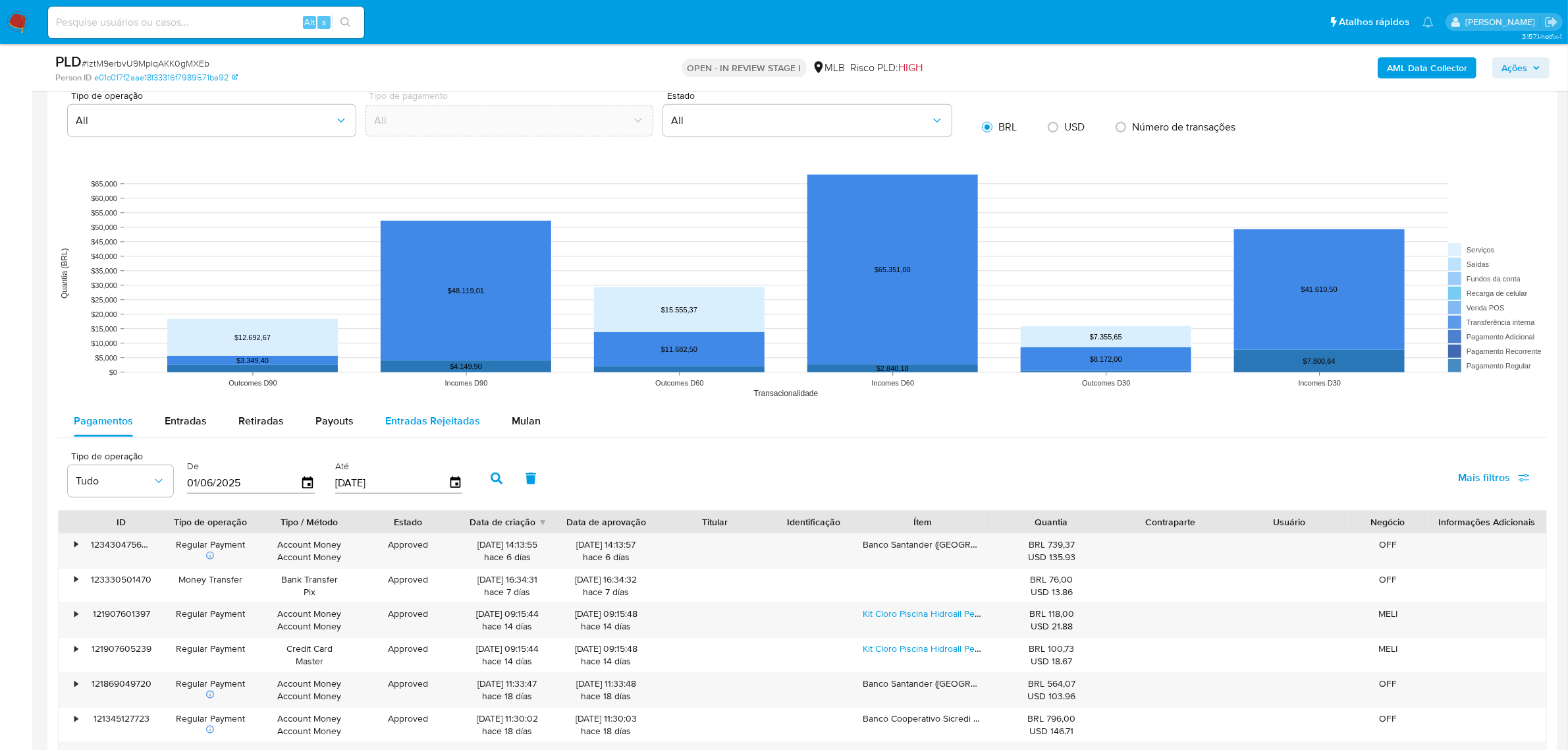
click at [523, 425] on span "Mulan" at bounding box center [526, 421] width 29 height 15
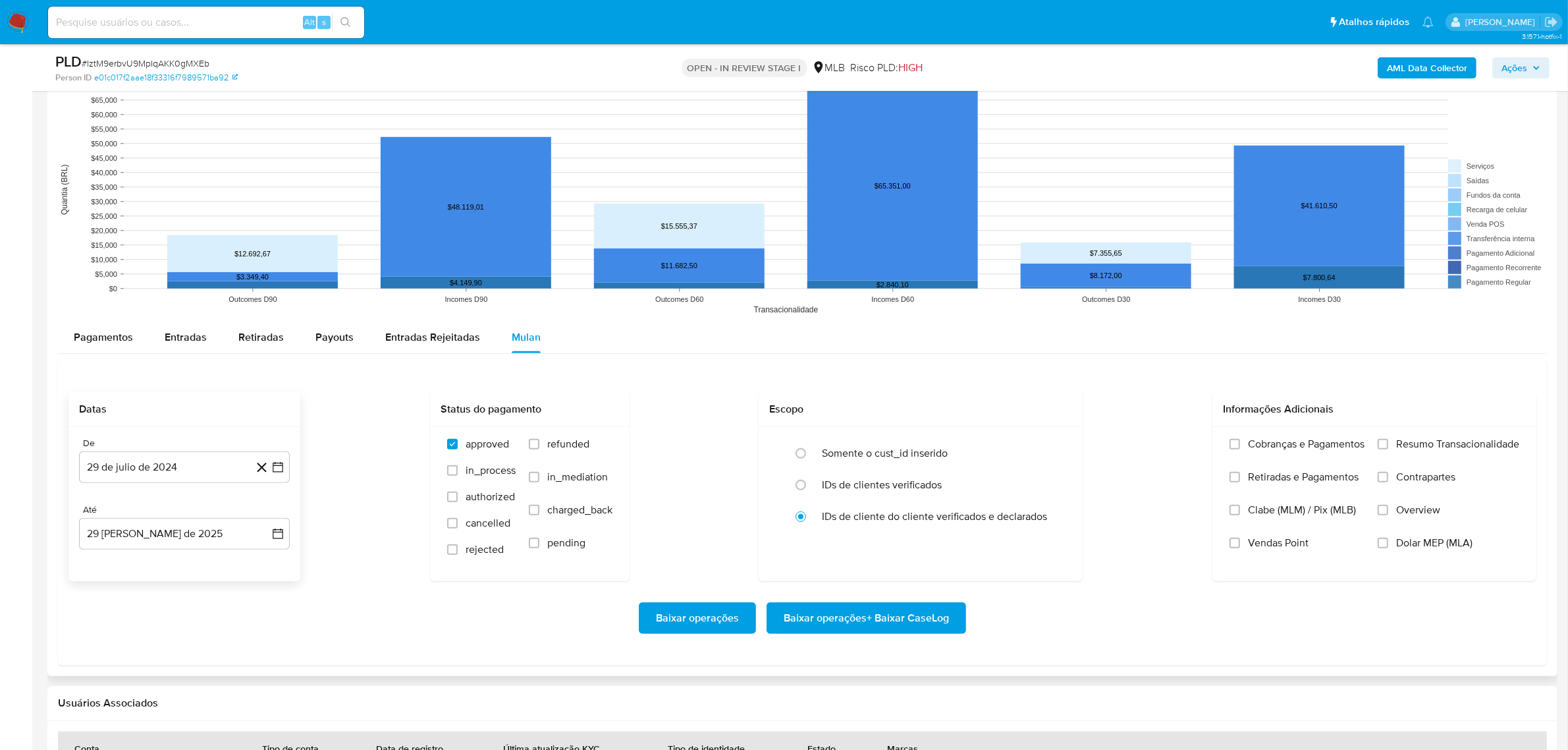
scroll to position [1318, 0]
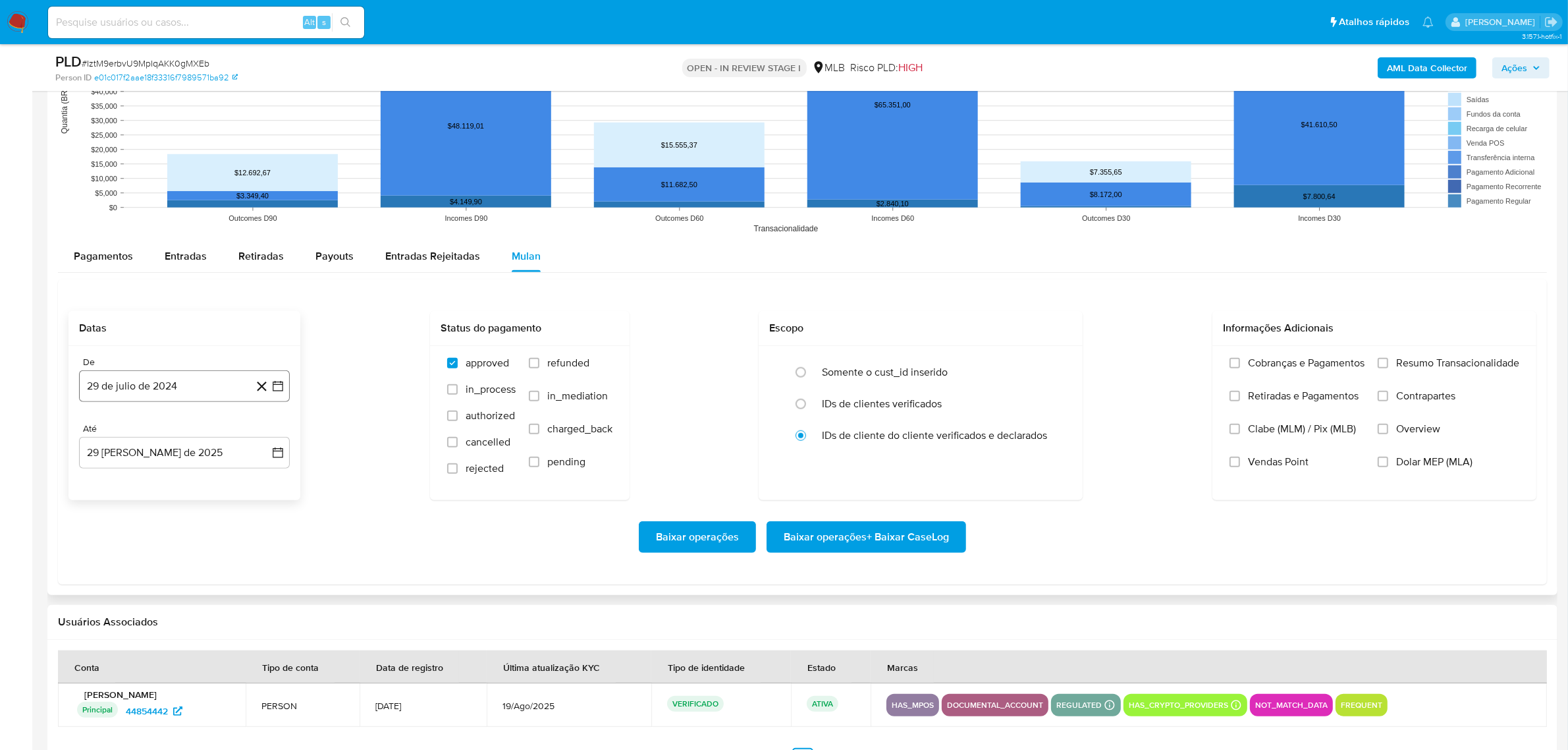
click at [115, 383] on button "29 de julio de 2024" at bounding box center [184, 386] width 211 height 32
click at [174, 429] on span "julio 2024" at bounding box center [178, 432] width 50 height 13
drag, startPoint x: 263, startPoint y: 439, endPoint x: 228, endPoint y: 463, distance: 42.4
click at [264, 439] on icon "Año siguiente" at bounding box center [263, 433] width 15 height 15
click at [129, 550] on button "[DATE]" at bounding box center [126, 554] width 37 height 21
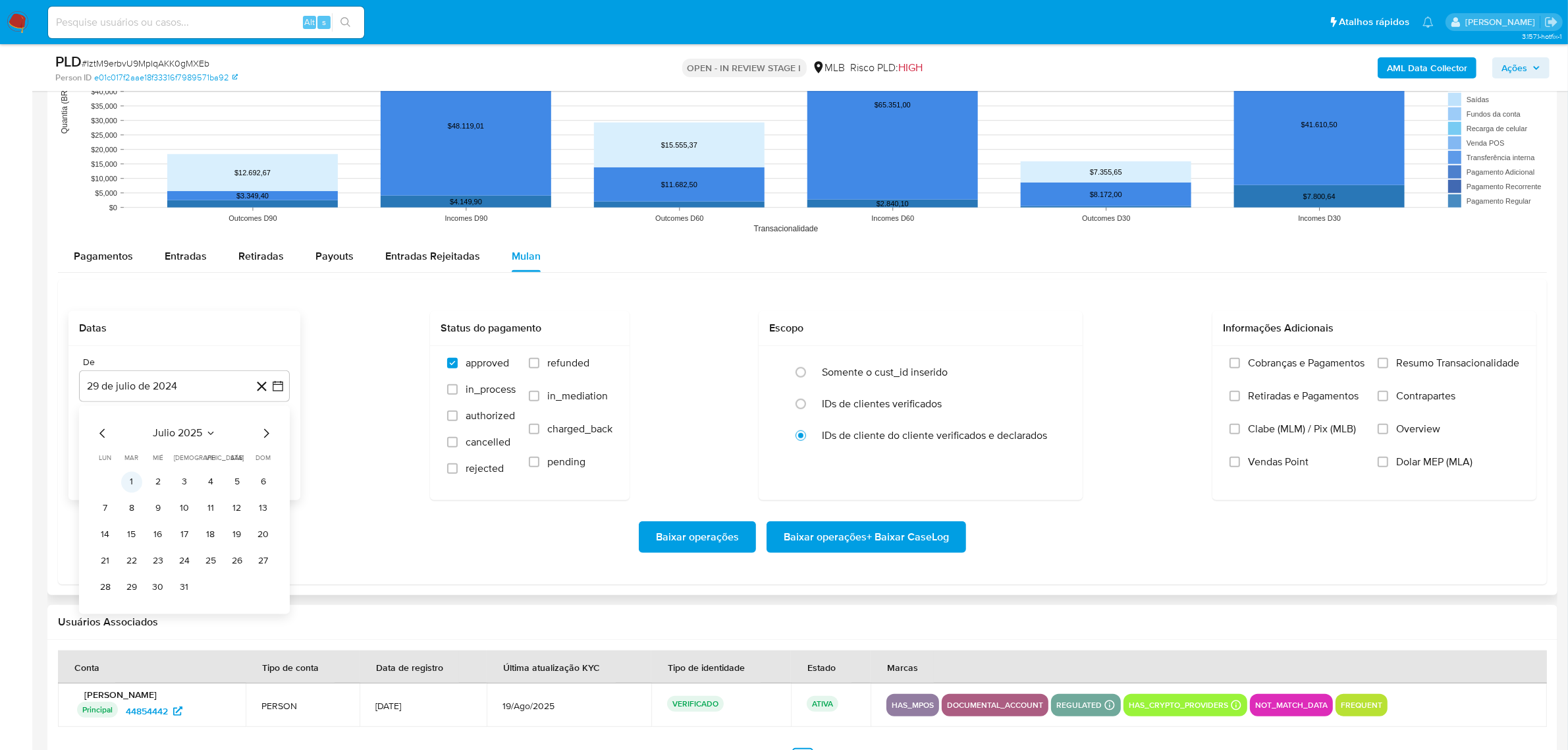
click at [135, 483] on button "1" at bounding box center [131, 481] width 21 height 21
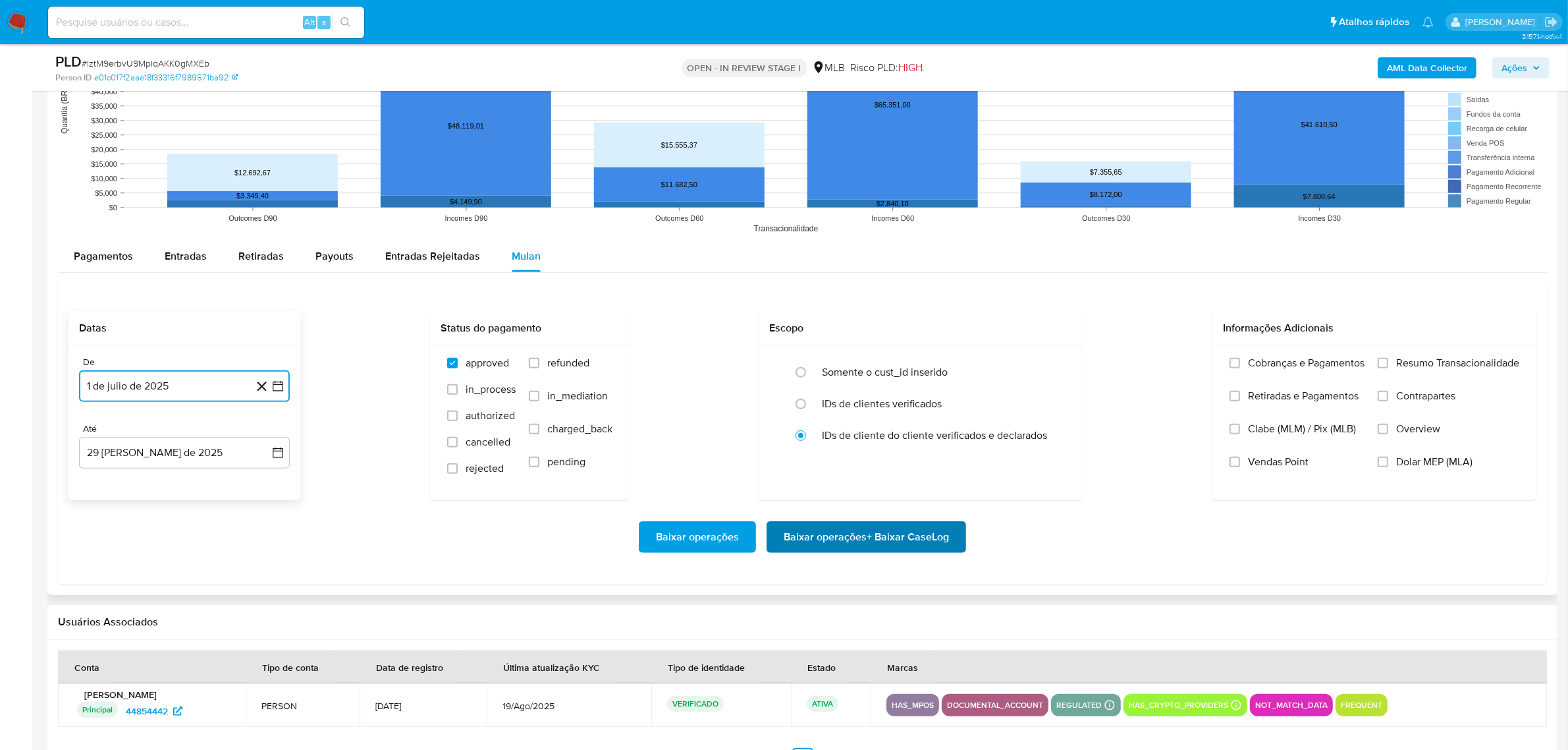
click at [799, 545] on span "Baixar operações + Baixar CaseLog" at bounding box center [866, 536] width 165 height 29
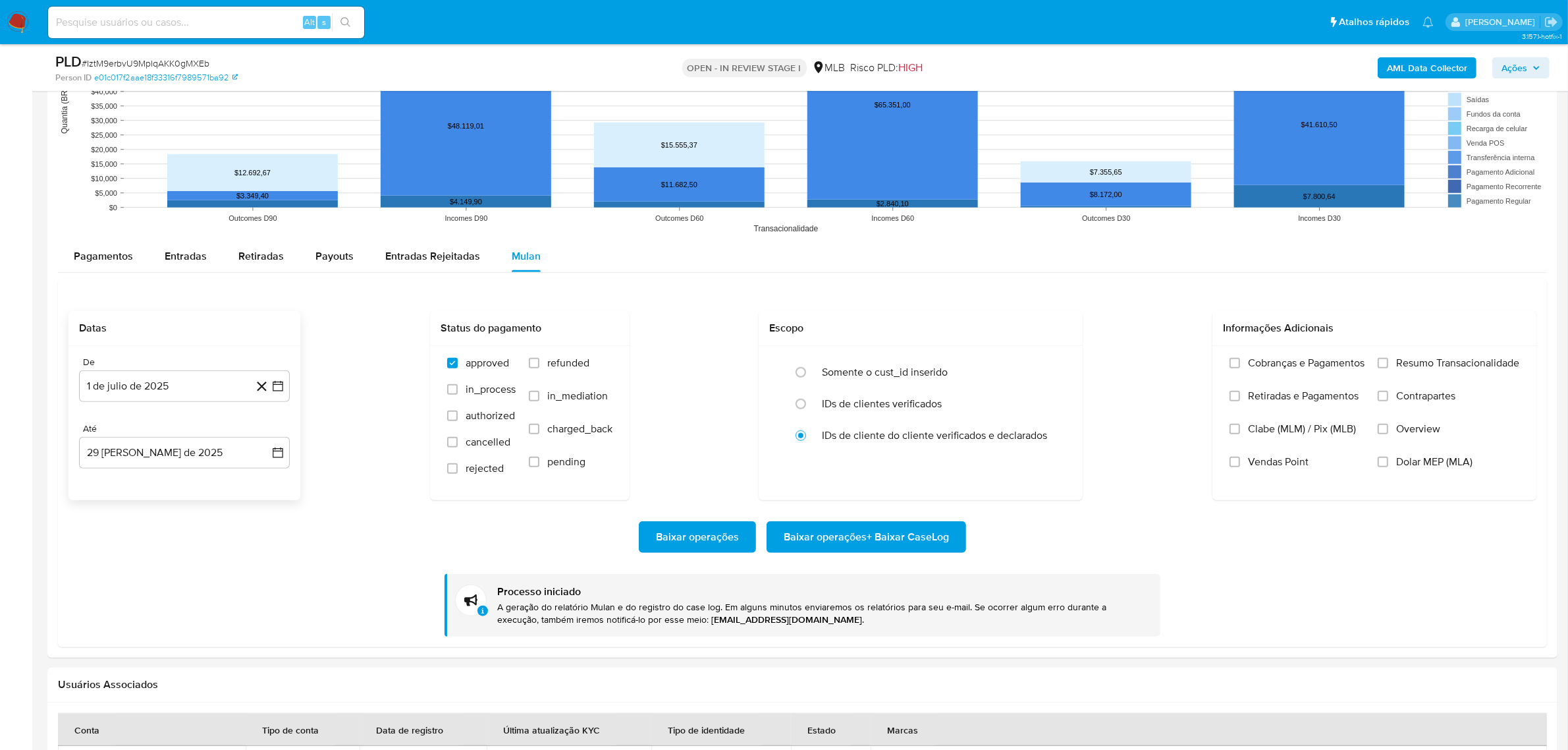
click at [91, 16] on input at bounding box center [206, 22] width 316 height 17
paste input "FDtrm7LMC8MLbds6KFiSByzb"
type input "FDtrm7LMC8MLbds6KFiSByzb"
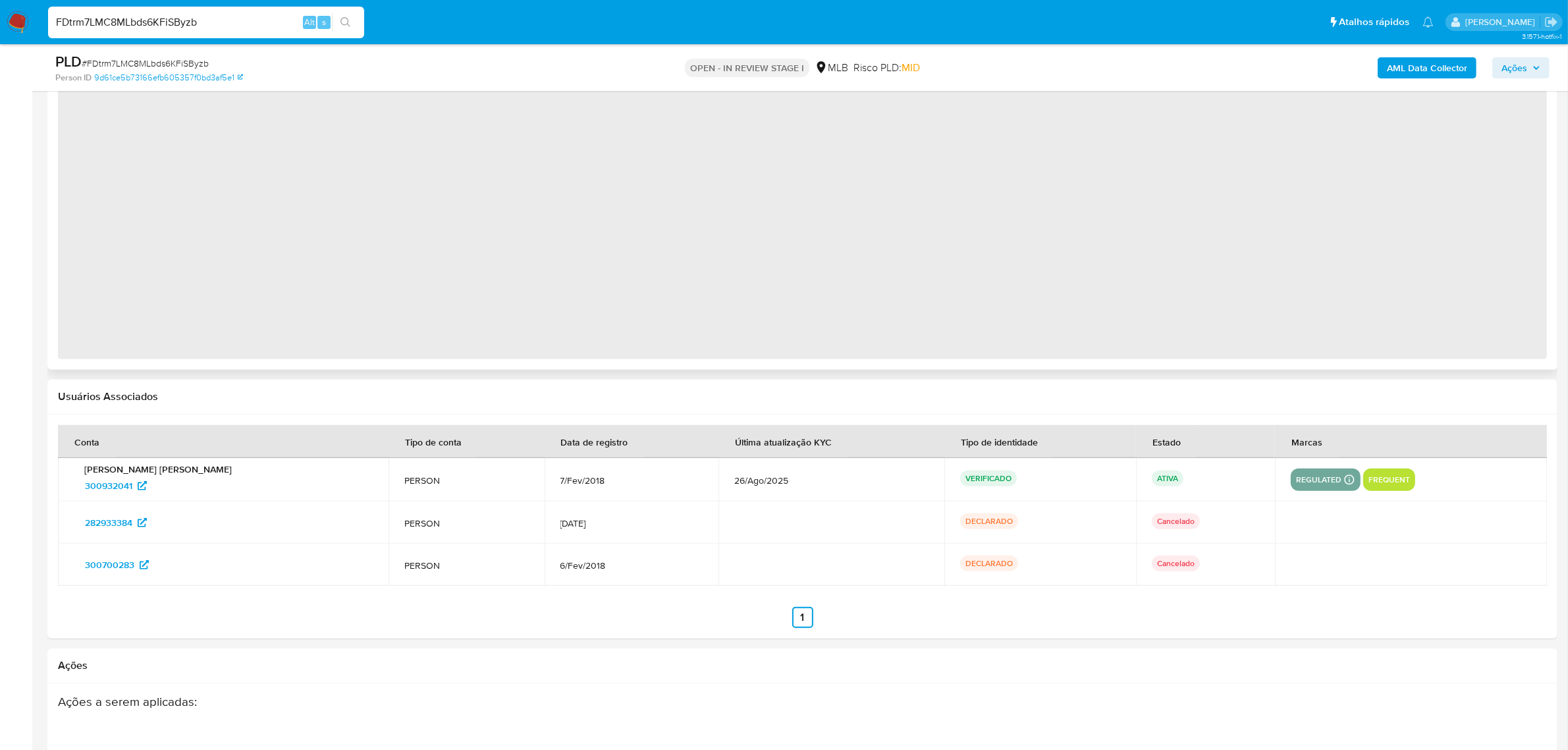
scroll to position [1318, 0]
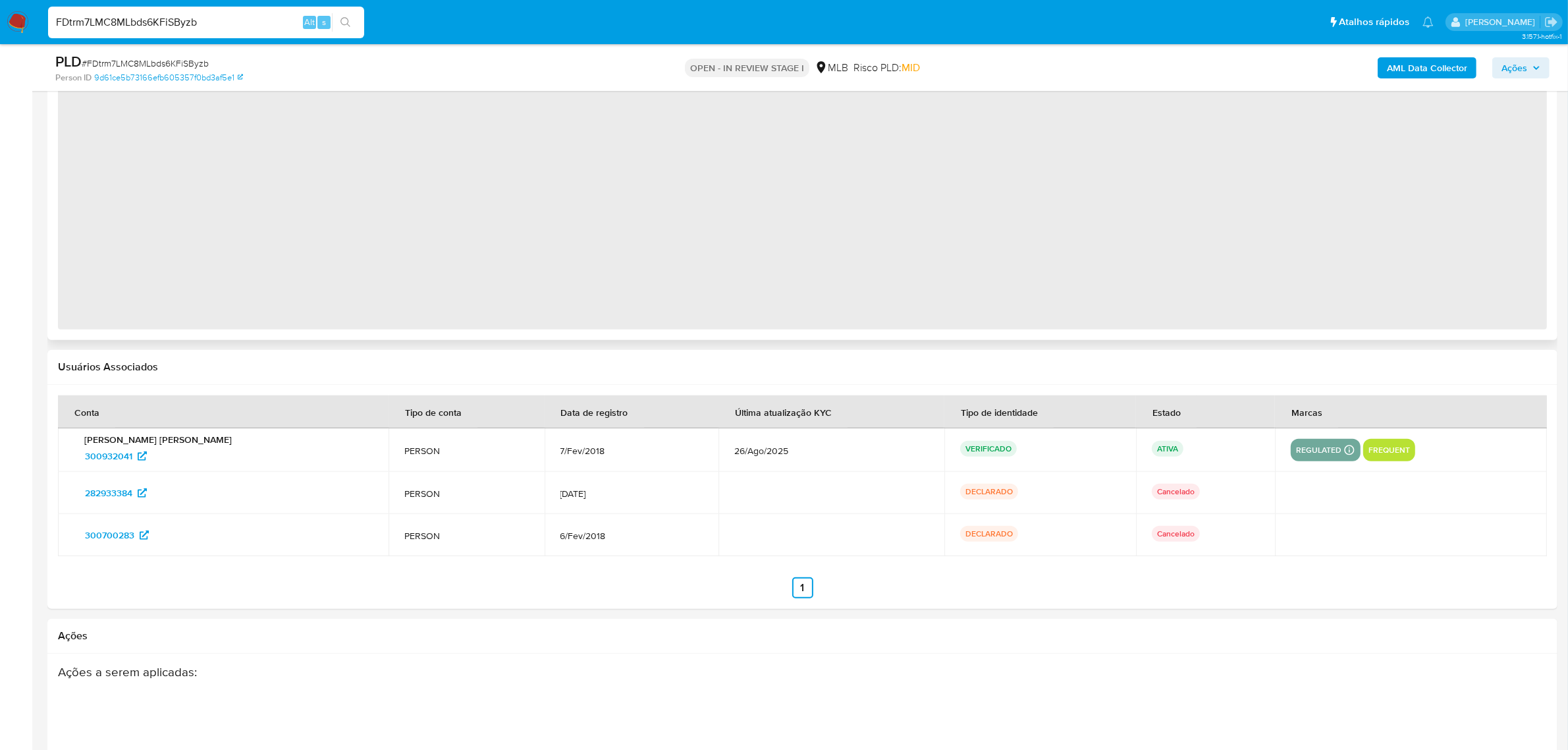
select select "10"
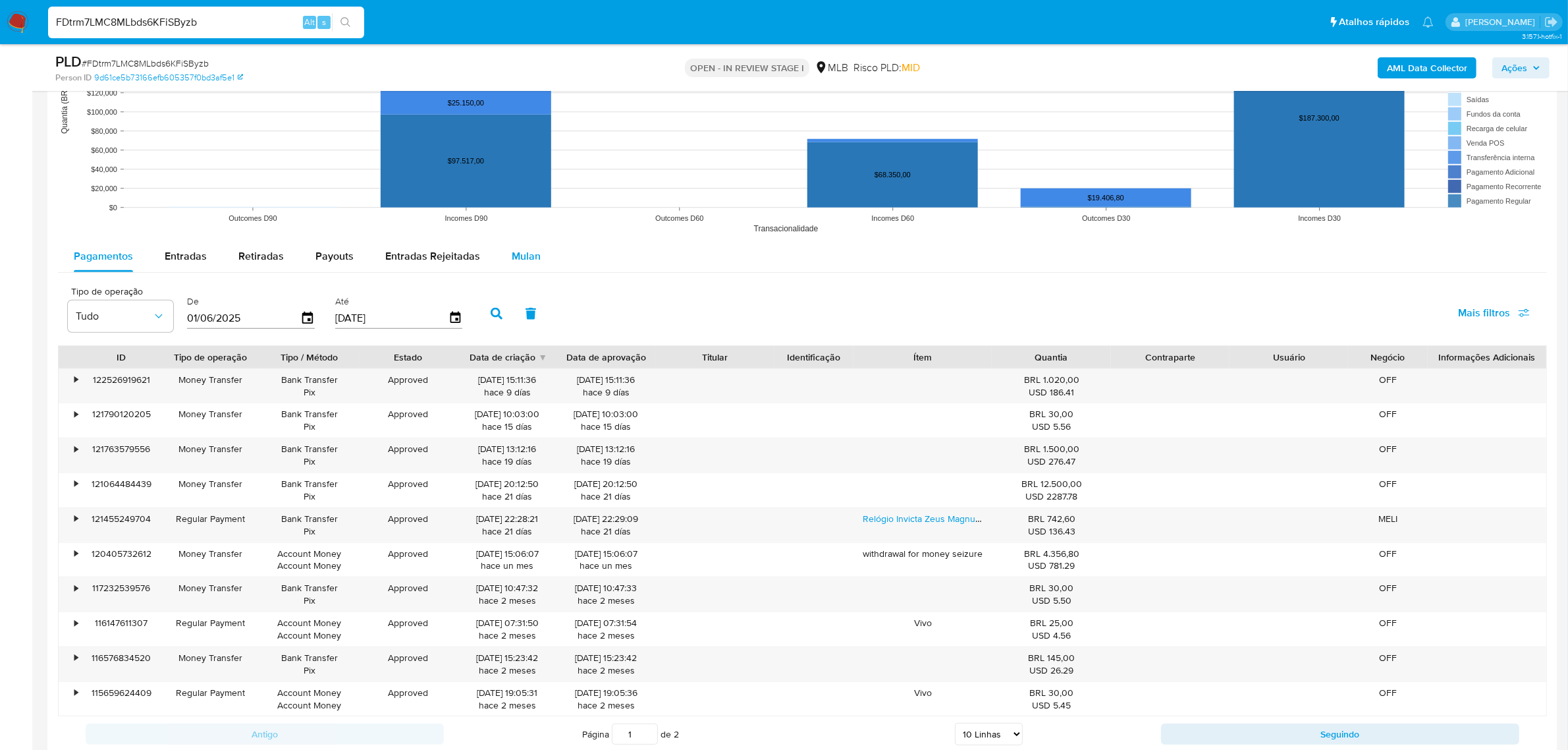
click at [529, 248] on div "Mulan" at bounding box center [526, 256] width 29 height 32
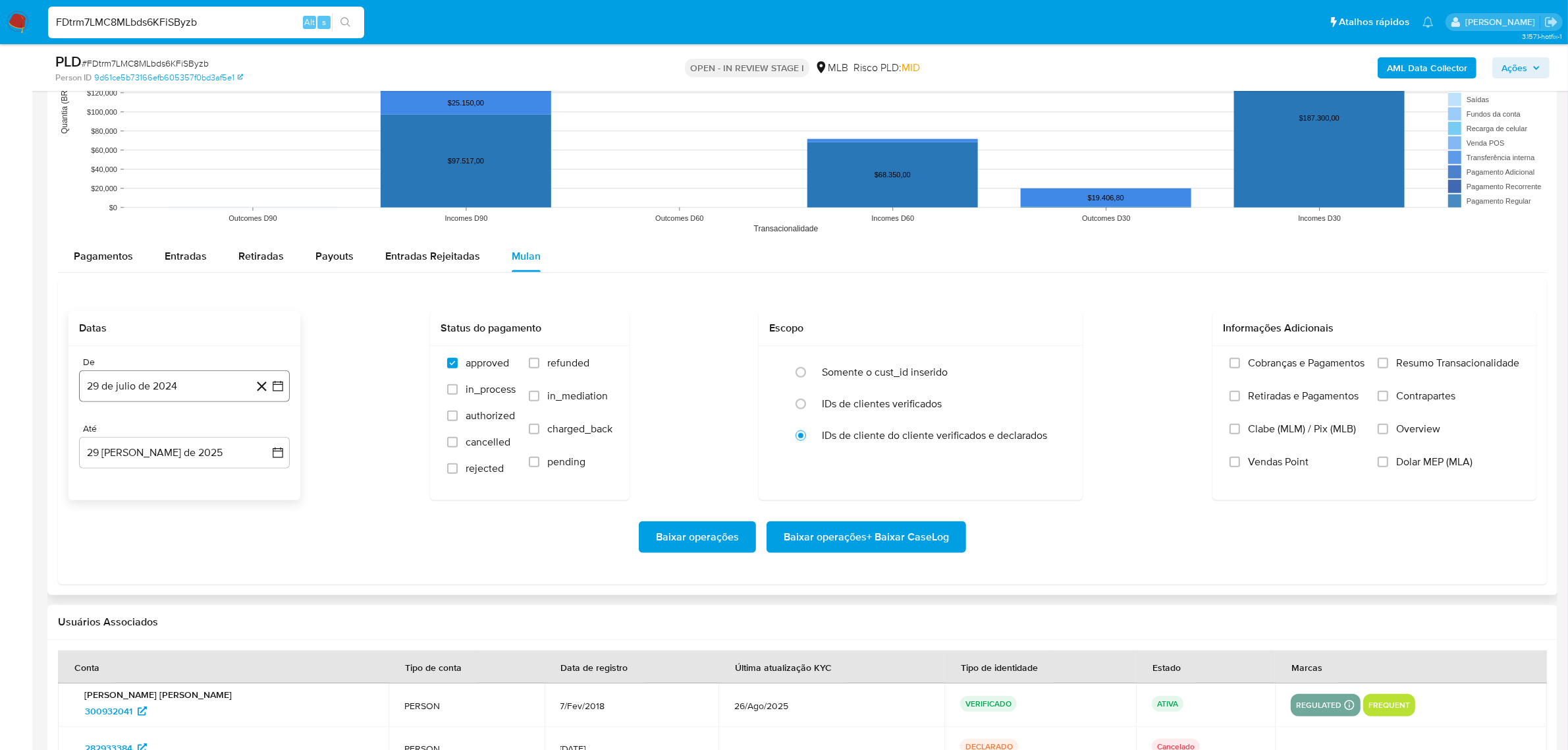
click at [179, 394] on button "29 de julio de 2024" at bounding box center [184, 386] width 211 height 32
click at [187, 439] on span "julio 2024" at bounding box center [178, 432] width 50 height 13
click at [270, 435] on icon "Año siguiente" at bounding box center [263, 433] width 15 height 15
click at [134, 554] on button "jul" at bounding box center [126, 554] width 37 height 21
click at [130, 481] on button "1" at bounding box center [131, 481] width 21 height 21
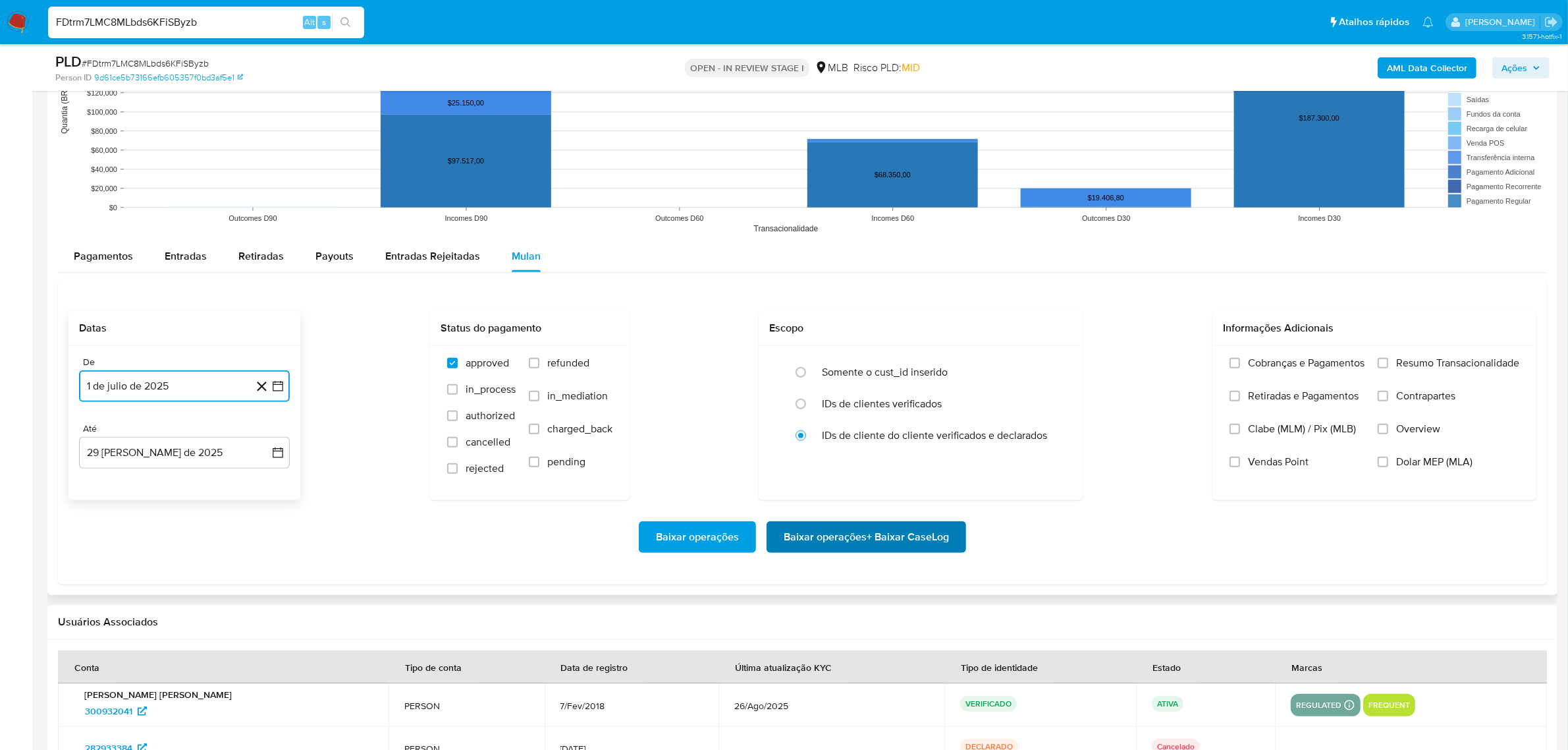
click at [934, 544] on span "Baixar operações + Baixar CaseLog" at bounding box center [866, 536] width 165 height 29
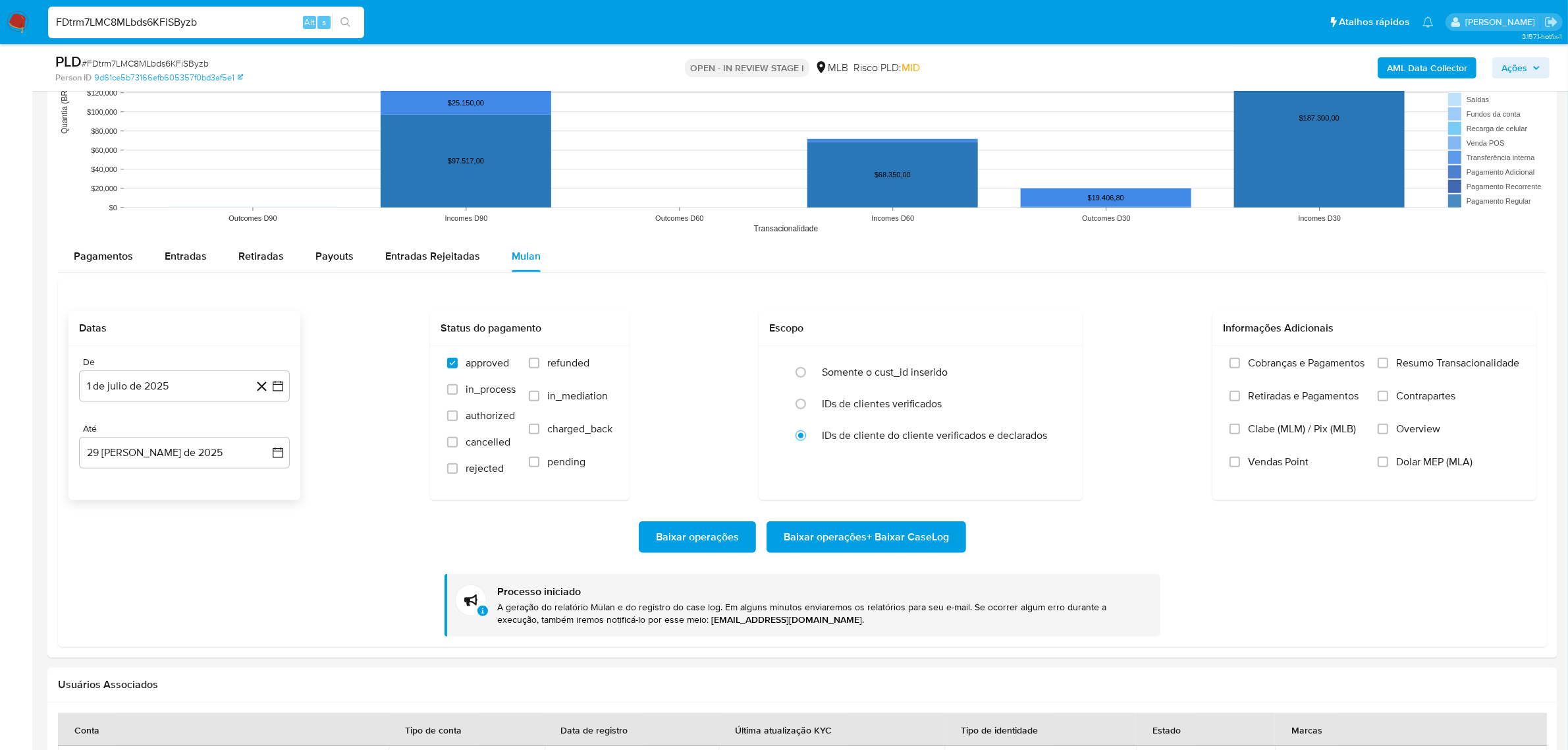
click at [105, 18] on input "FDtrm7LMC8MLbds6KFiSByzb" at bounding box center [206, 22] width 316 height 17
drag, startPoint x: 105, startPoint y: 18, endPoint x: 93, endPoint y: 26, distance: 14.4
click at [93, 26] on input "FDtrm7LMC8MLbds6KFiSByzb" at bounding box center [206, 22] width 316 height 17
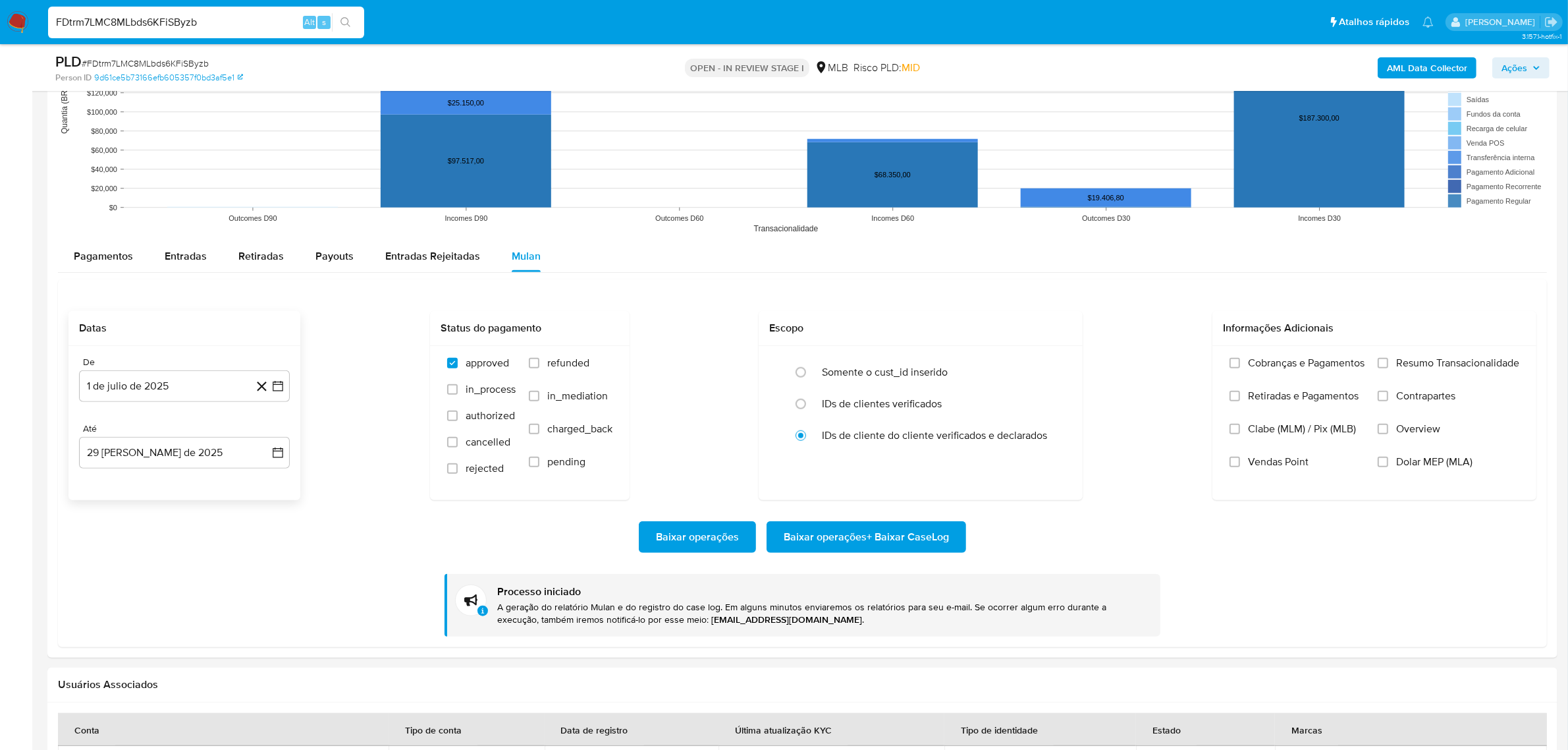
paste input "sdvUri5Fwu6rGb4T8016fEoH"
type input "sdvUri5Fwu6rGb4T8016fEoH"
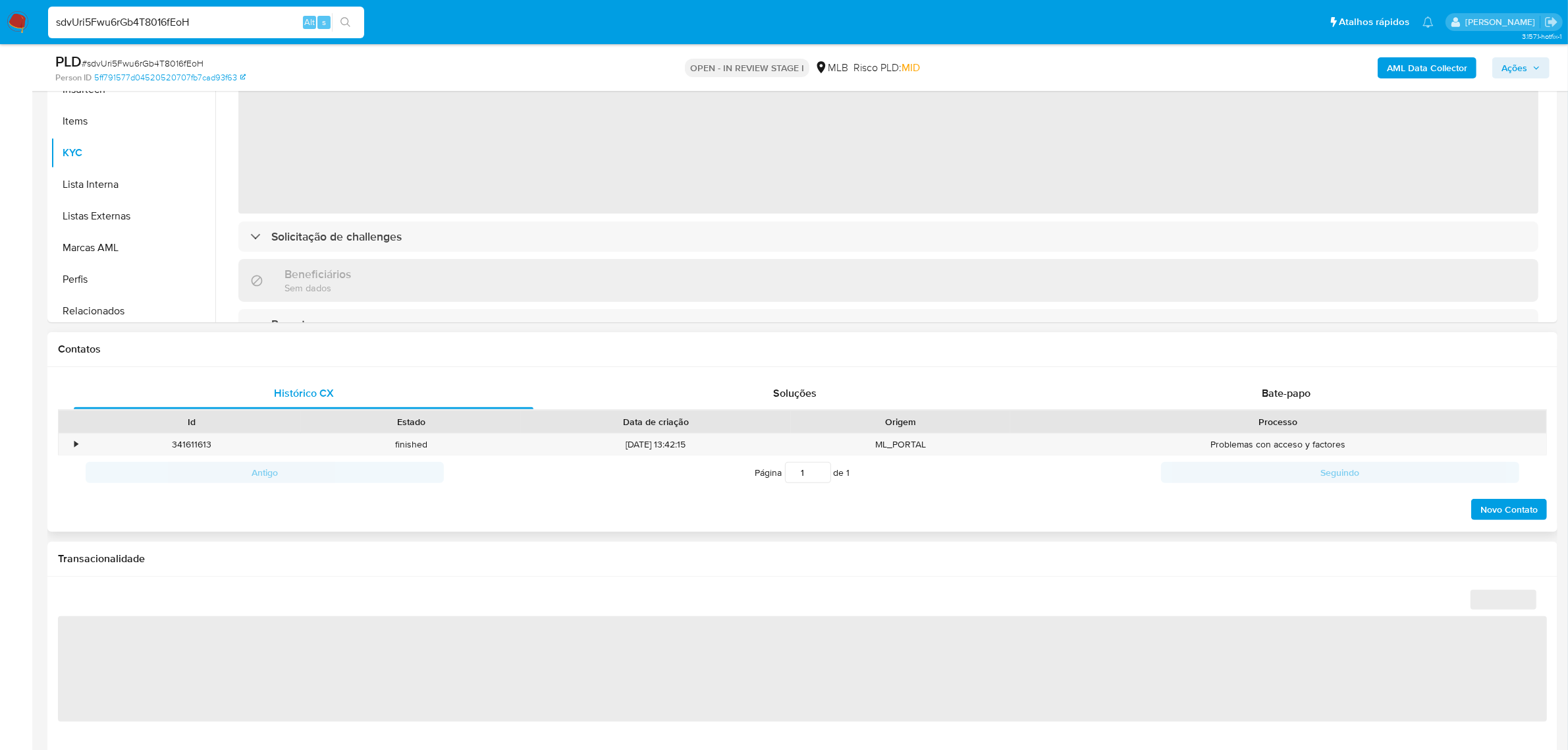
scroll to position [587, 0]
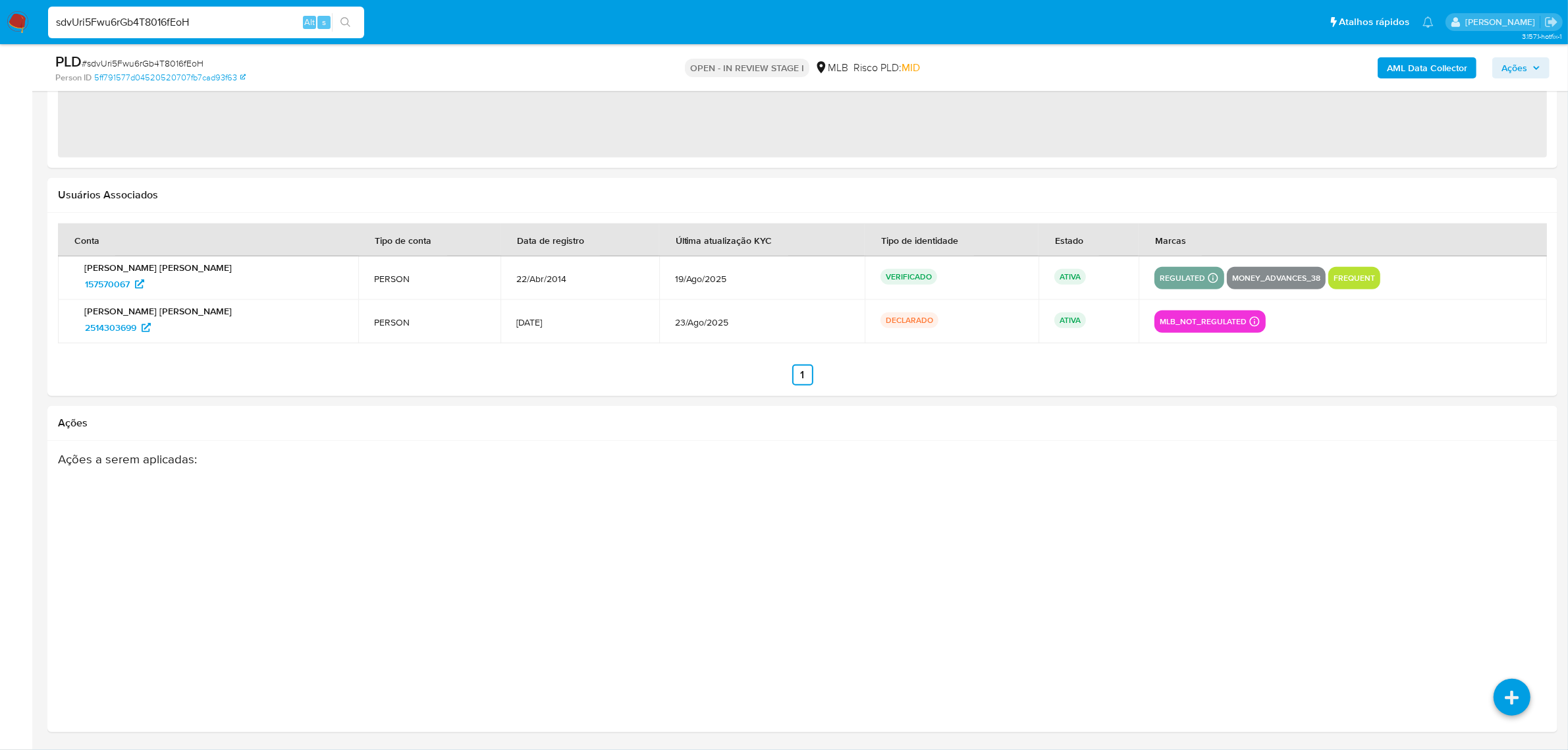
select select "10"
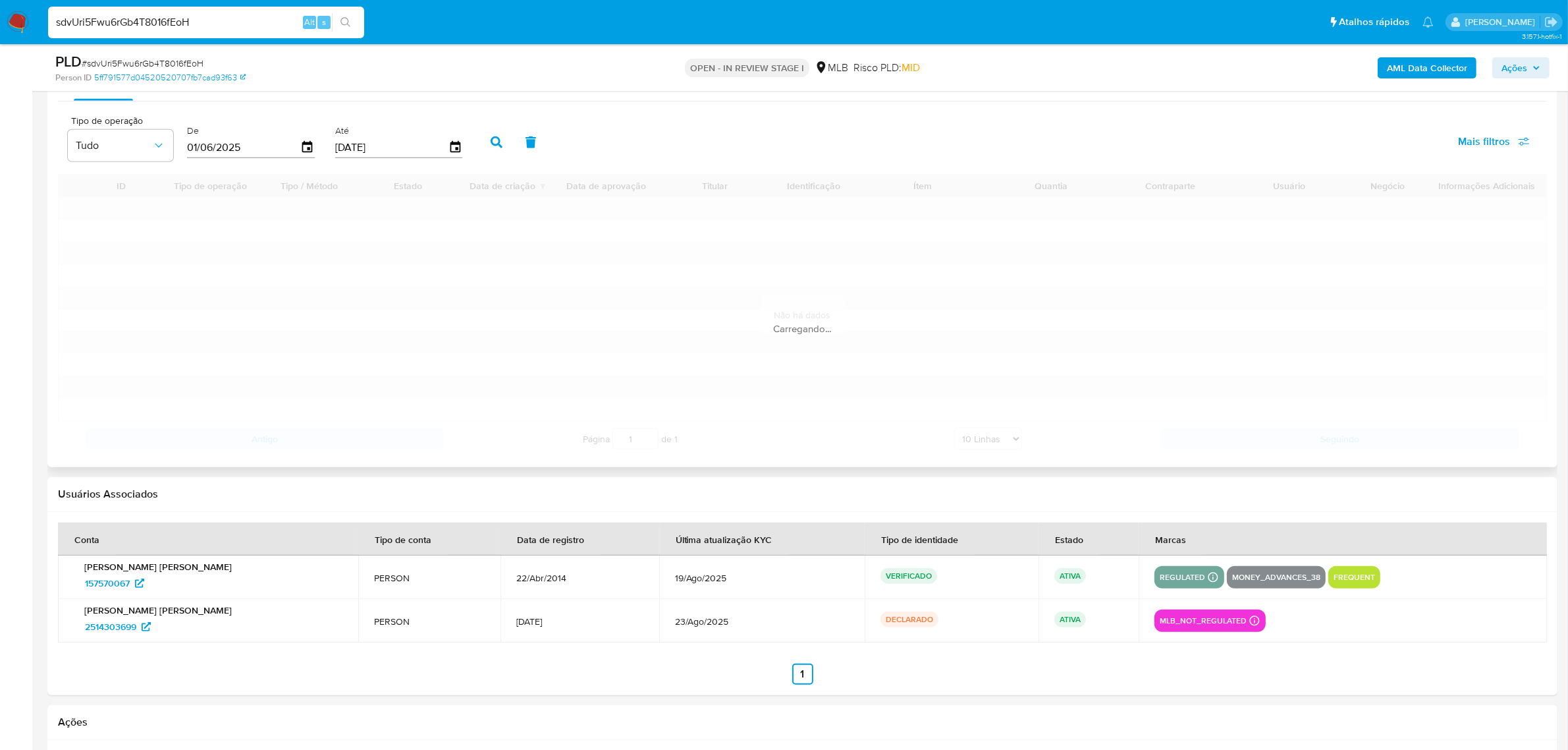
scroll to position [1403, 0]
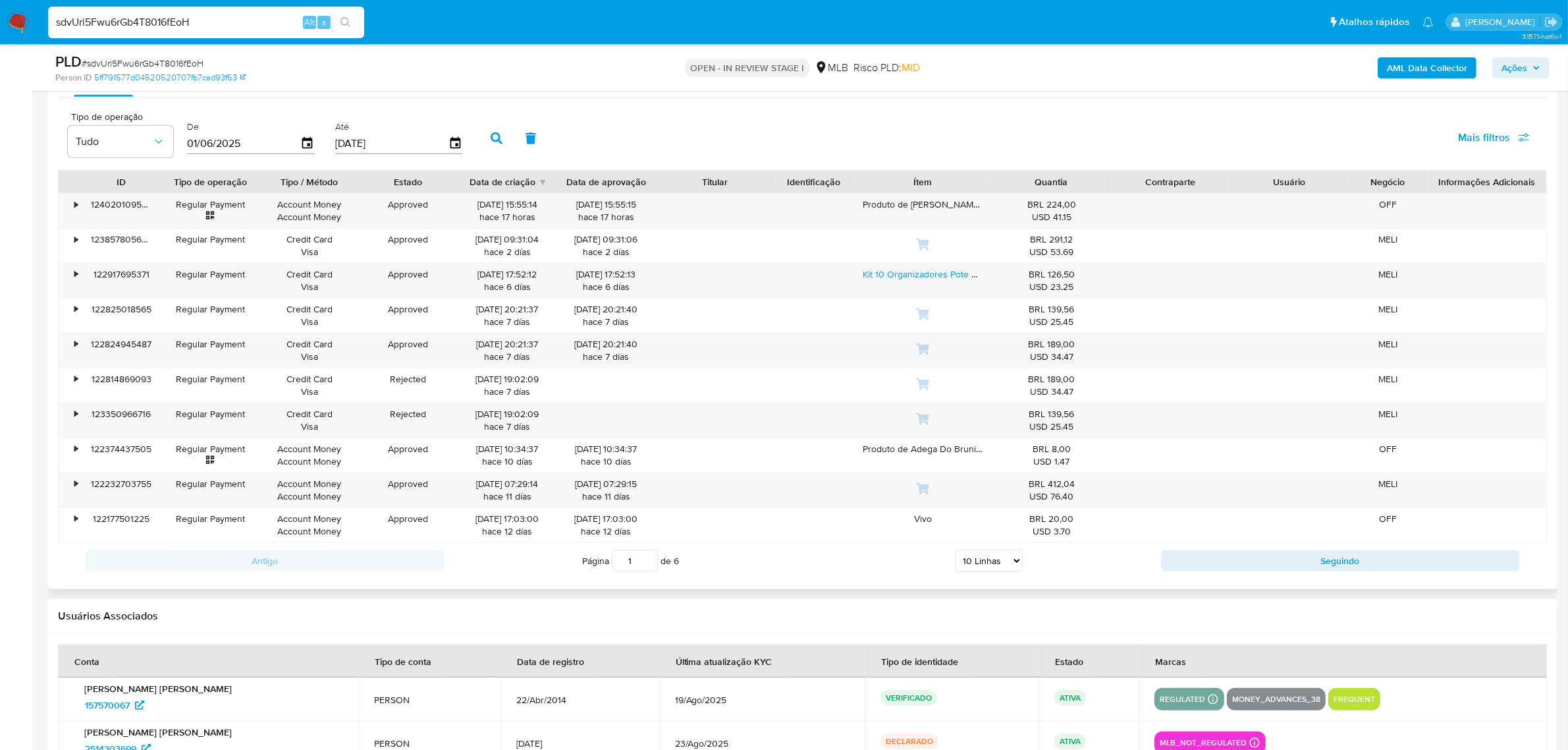
drag, startPoint x: 708, startPoint y: 434, endPoint x: 626, endPoint y: 163, distance: 283.1
click at [626, 158] on div "Tipo de operação Tudo De 01/06/2025 Até 29/08/2025 Mais filtros" at bounding box center [802, 136] width 1489 height 66
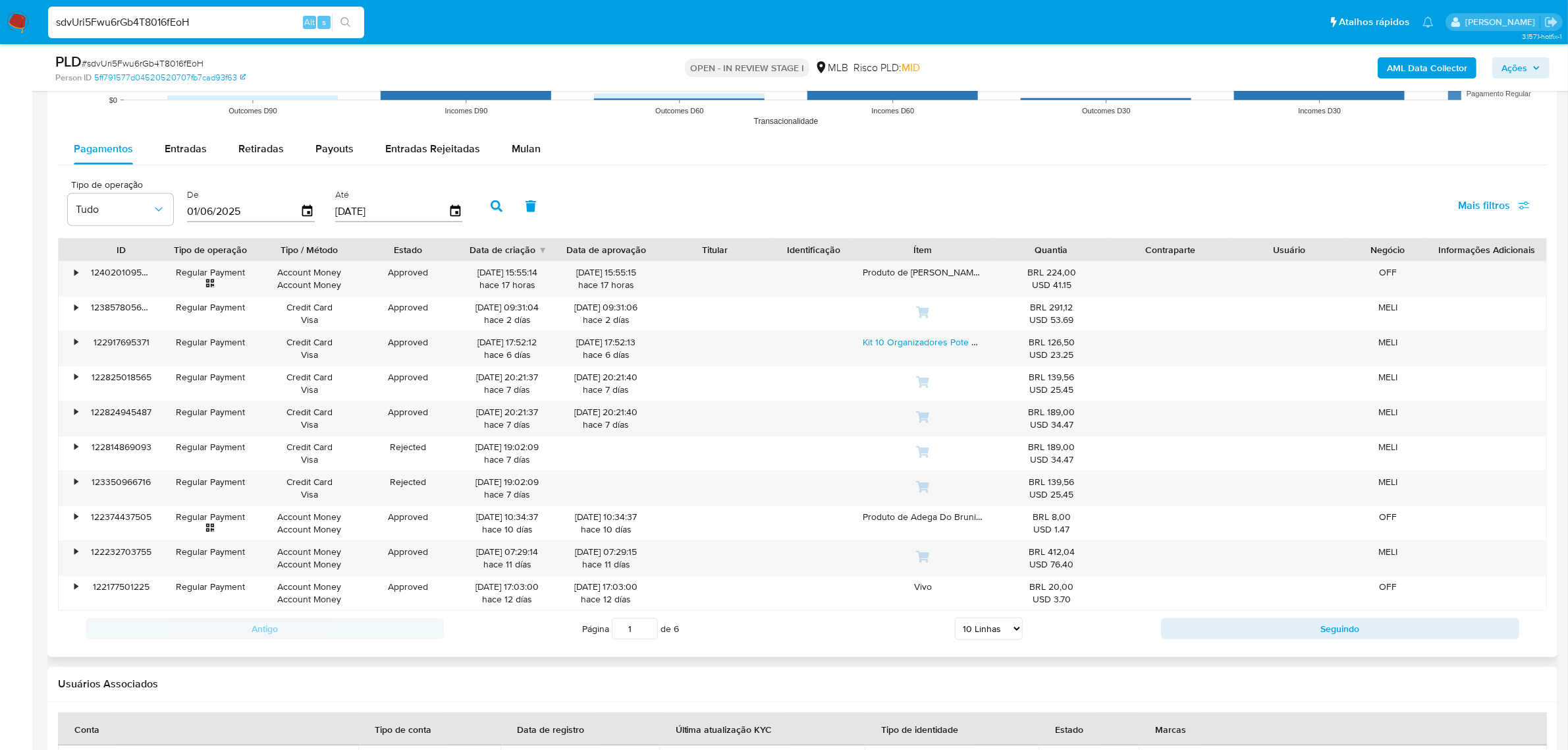
scroll to position [1321, 0]
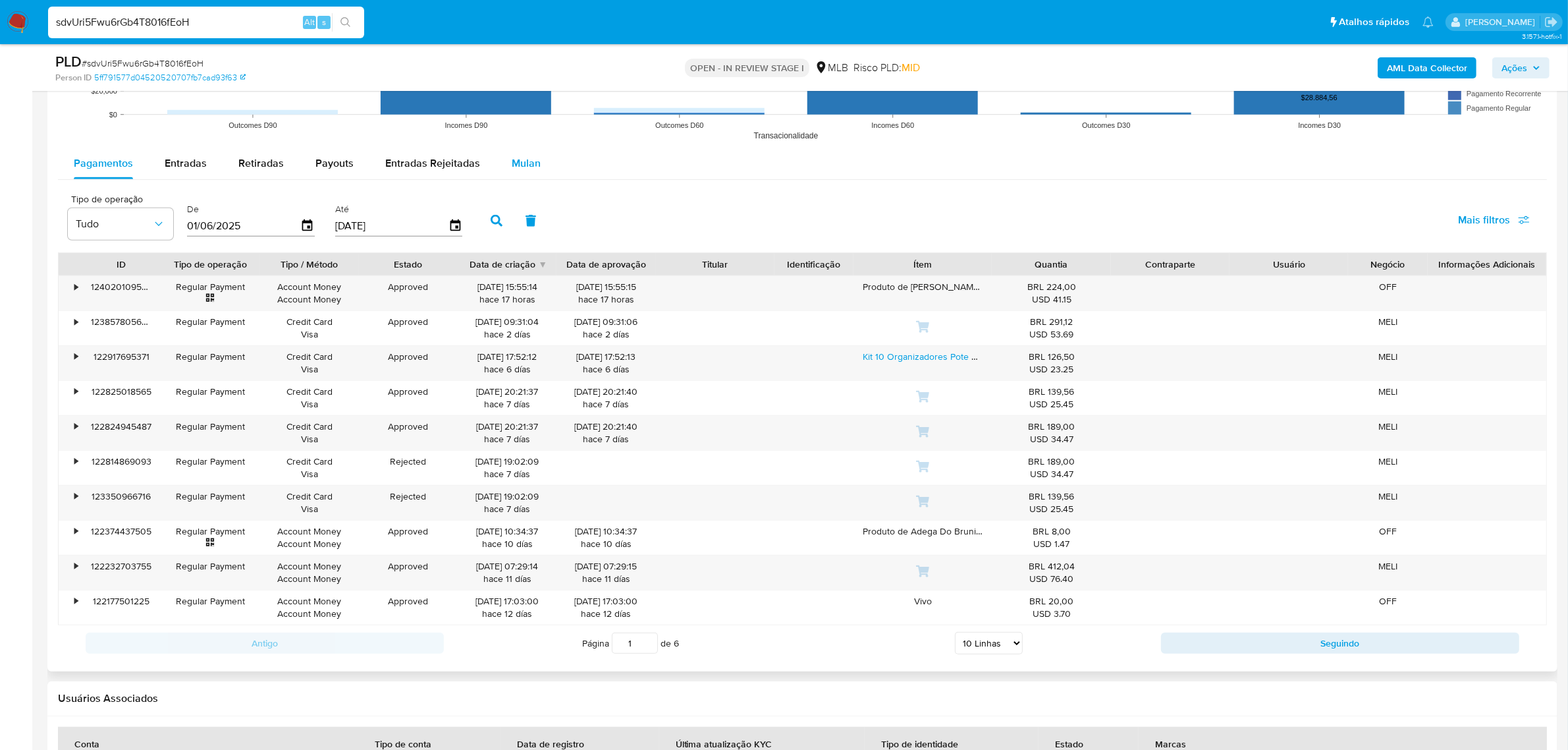
click at [514, 152] on div "Mulan" at bounding box center [526, 163] width 29 height 32
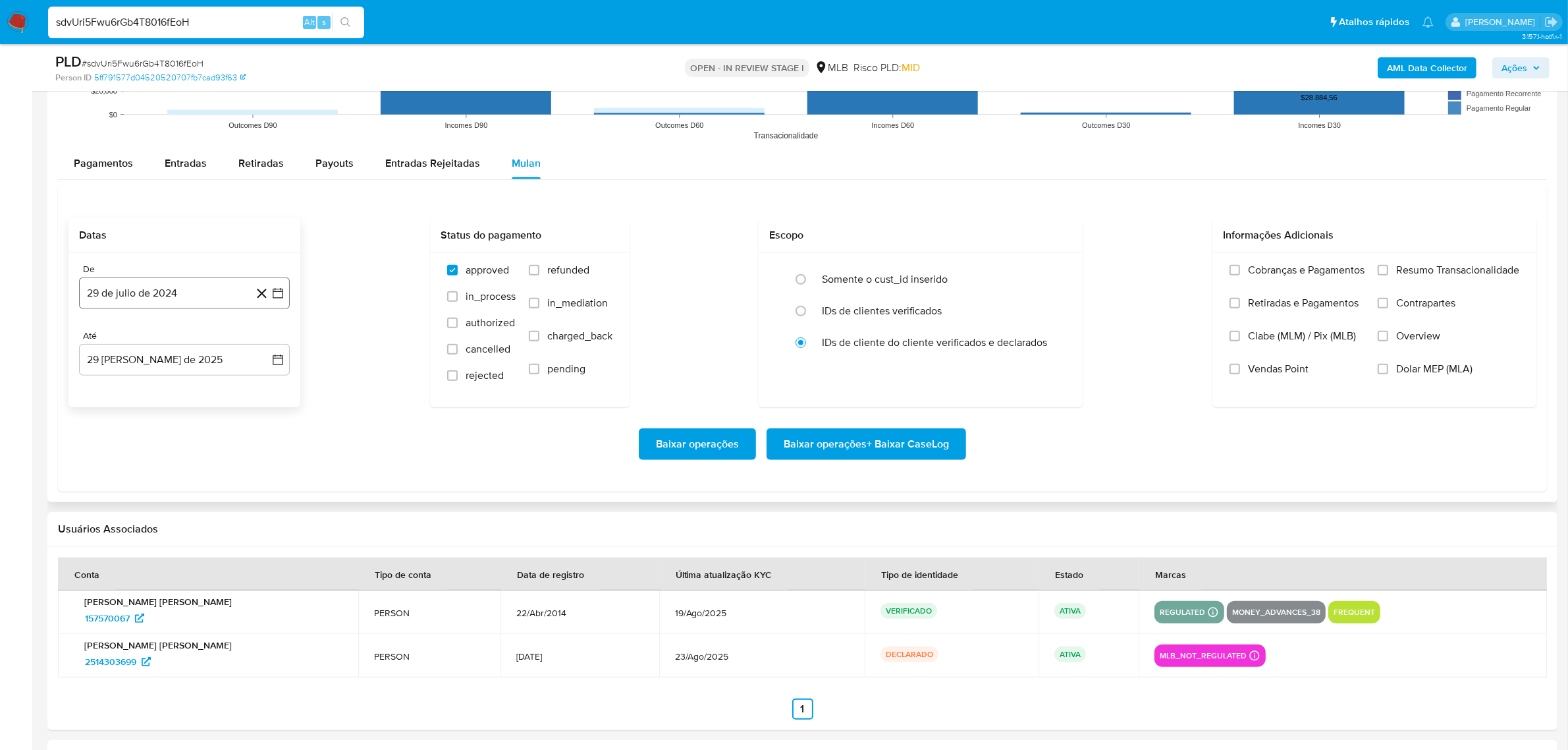
click at [169, 301] on button "29 de julio de 2024" at bounding box center [184, 293] width 211 height 32
click at [169, 346] on span "julio 2024" at bounding box center [178, 340] width 50 height 13
click at [262, 342] on icon "Año siguiente" at bounding box center [263, 340] width 15 height 15
click at [126, 458] on button "jul" at bounding box center [126, 462] width 37 height 21
click at [126, 394] on button "1" at bounding box center [131, 389] width 21 height 21
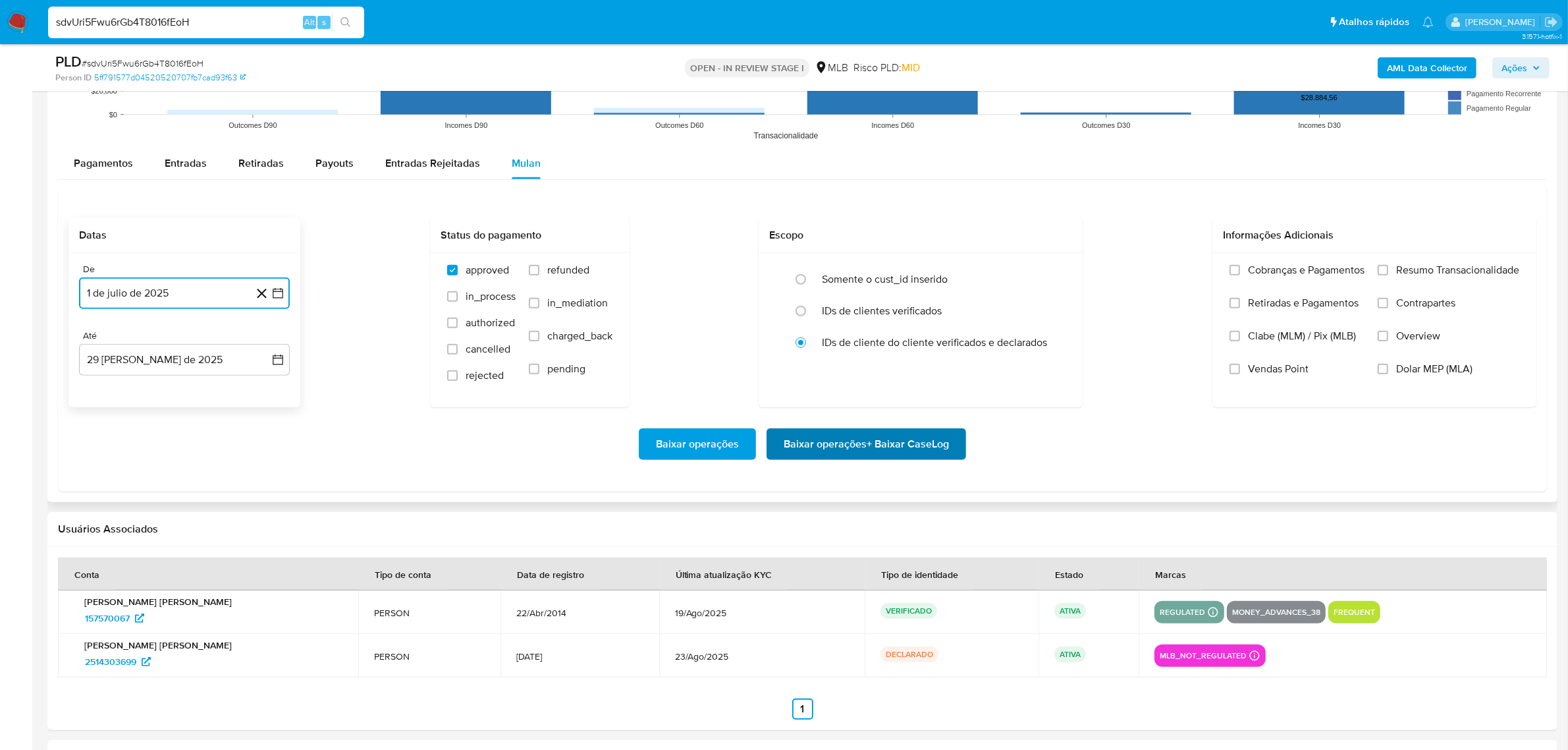
click at [839, 449] on span "Baixar operações + Baixar CaseLog" at bounding box center [866, 443] width 165 height 29
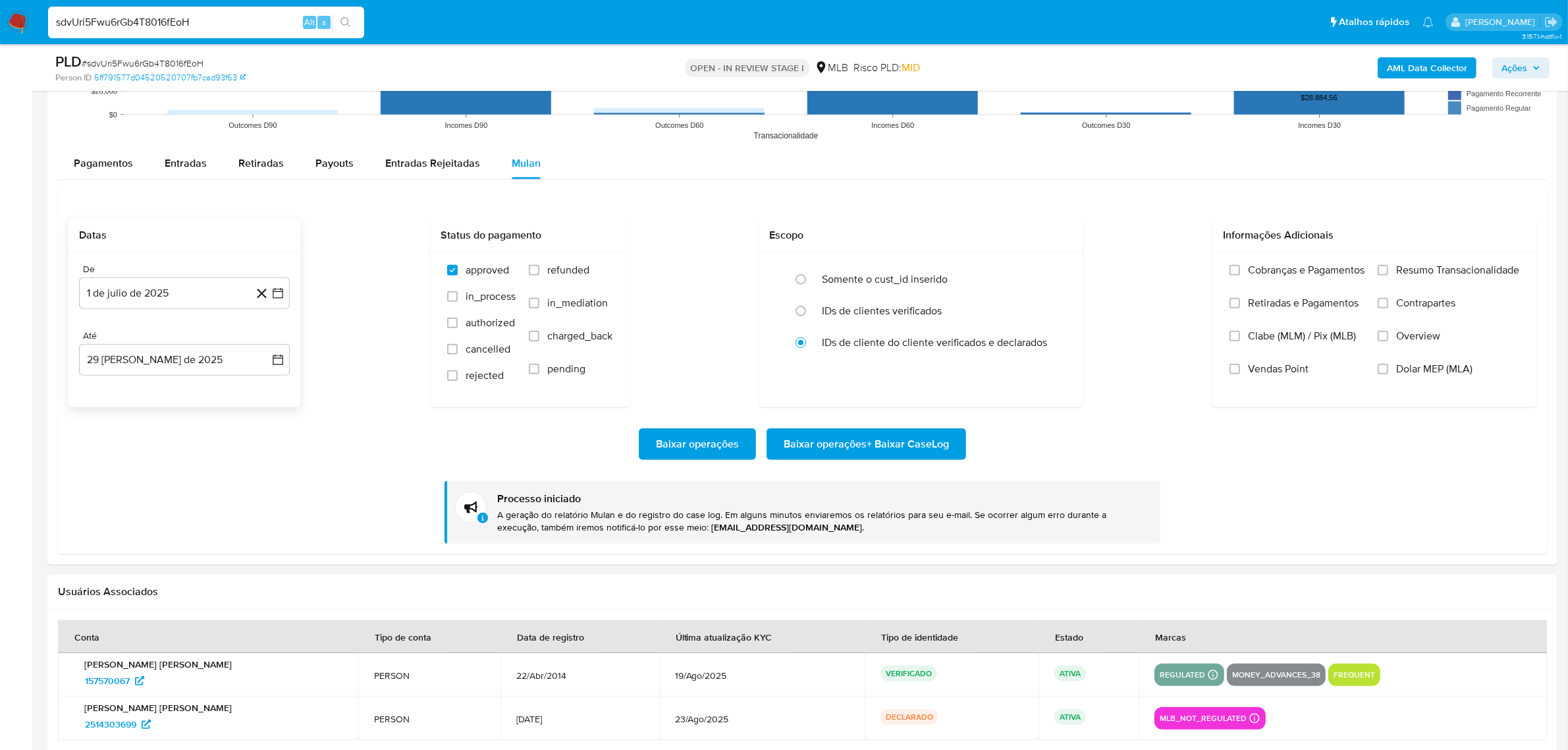
click at [98, 16] on input "sdvUri5Fwu6rGb4T8016fEoH" at bounding box center [206, 22] width 316 height 17
drag, startPoint x: 98, startPoint y: 16, endPoint x: 86, endPoint y: 21, distance: 13.0
click at [86, 21] on input "sdvUri5Fwu6rGb4T8016fEoH" at bounding box center [206, 22] width 316 height 17
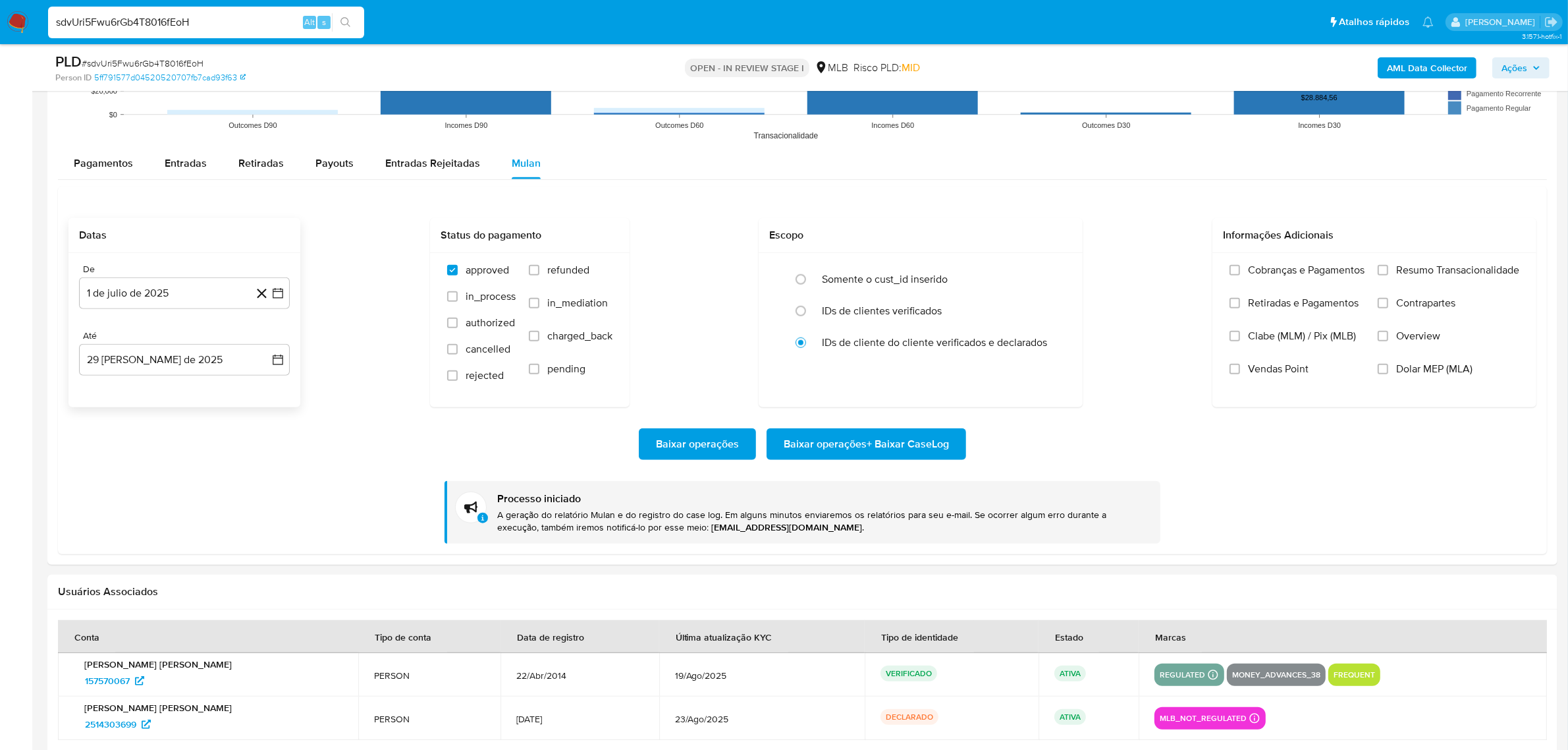
paste input "JDKZP3TyeKMMZWWEAsxi2MhS"
type input "JDKZP3TyeKMMZWWEAsxi2MhS"
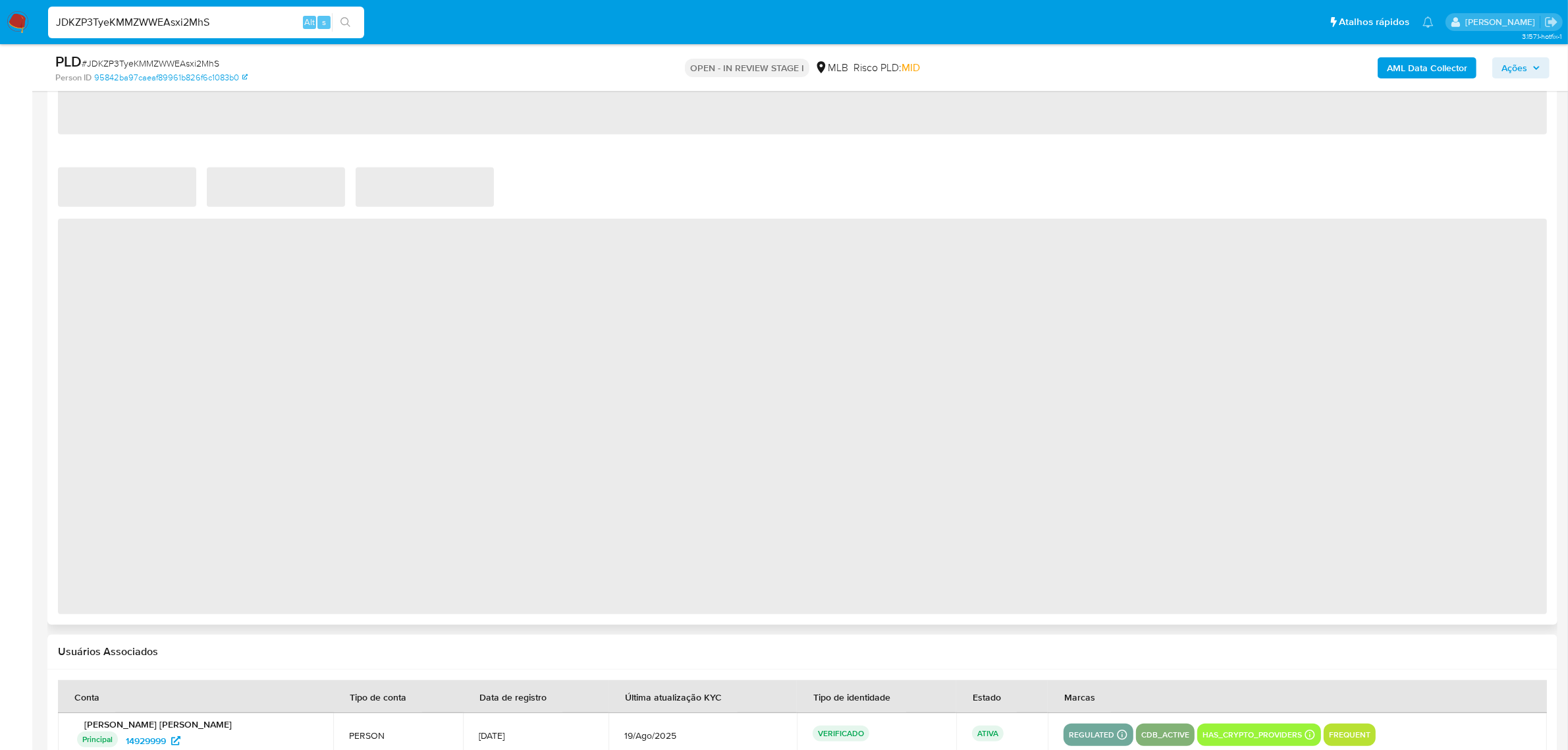
scroll to position [564, 0]
select select "10"
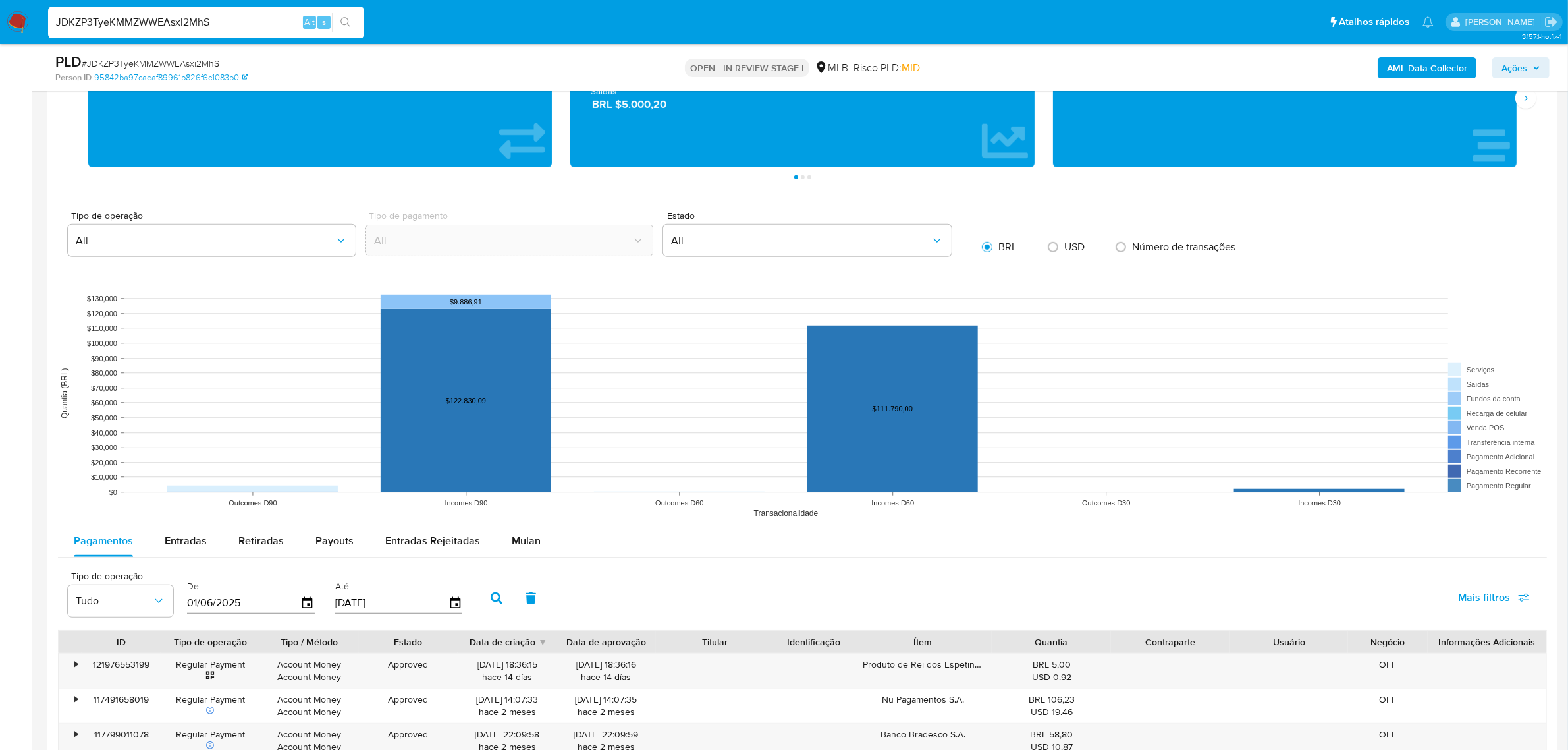
drag, startPoint x: 529, startPoint y: 549, endPoint x: 386, endPoint y: 561, distance: 143.5
click at [528, 549] on span "Mulan" at bounding box center [526, 541] width 29 height 15
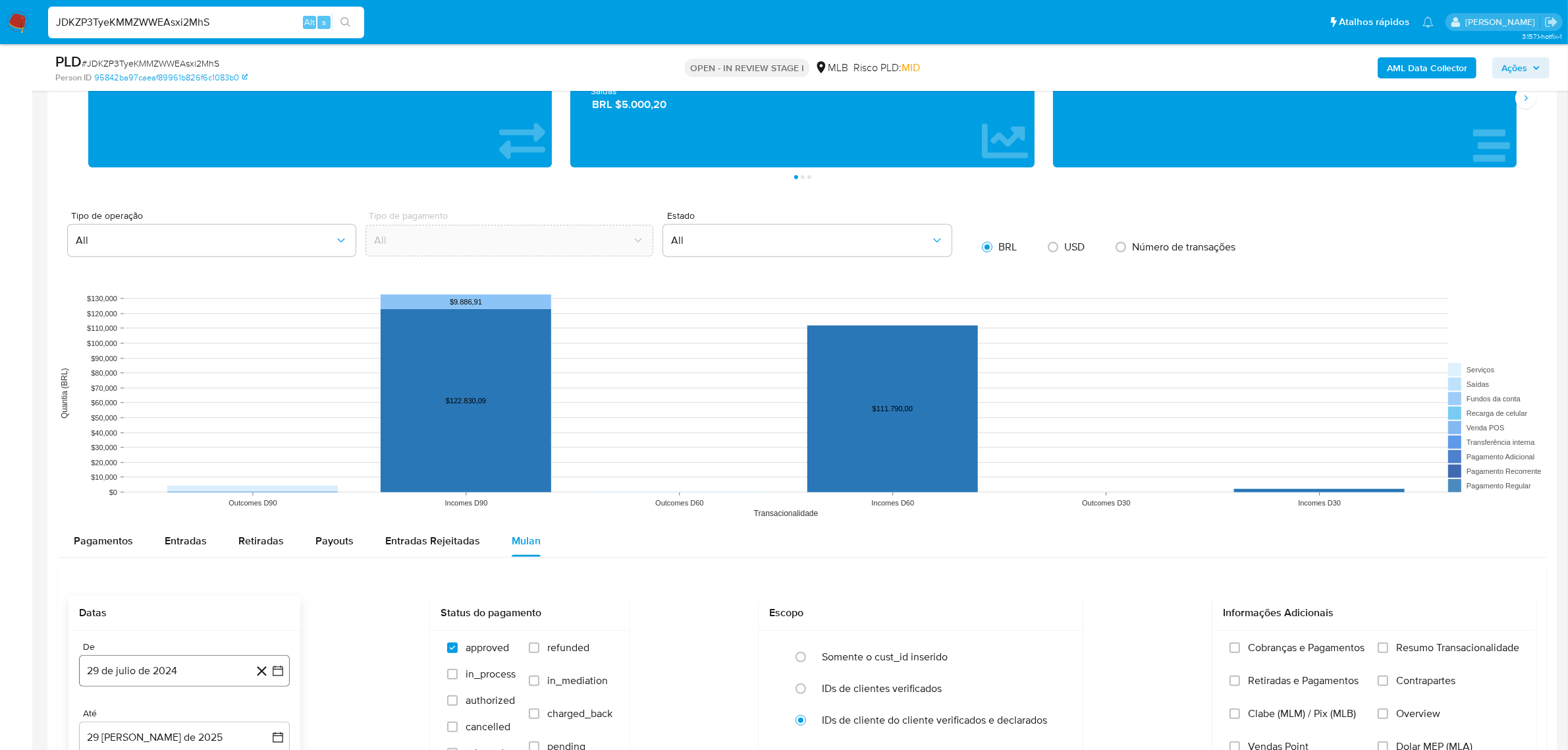
click at [171, 677] on button "29 de julio de 2024" at bounding box center [184, 670] width 211 height 32
click at [185, 473] on span "julio 2024" at bounding box center [178, 470] width 50 height 13
drag, startPoint x: 268, startPoint y: 453, endPoint x: 208, endPoint y: 558, distance: 120.9
click at [270, 453] on icon "Año siguiente" at bounding box center [263, 455] width 15 height 15
click at [135, 582] on button "jul" at bounding box center [126, 576] width 37 height 21
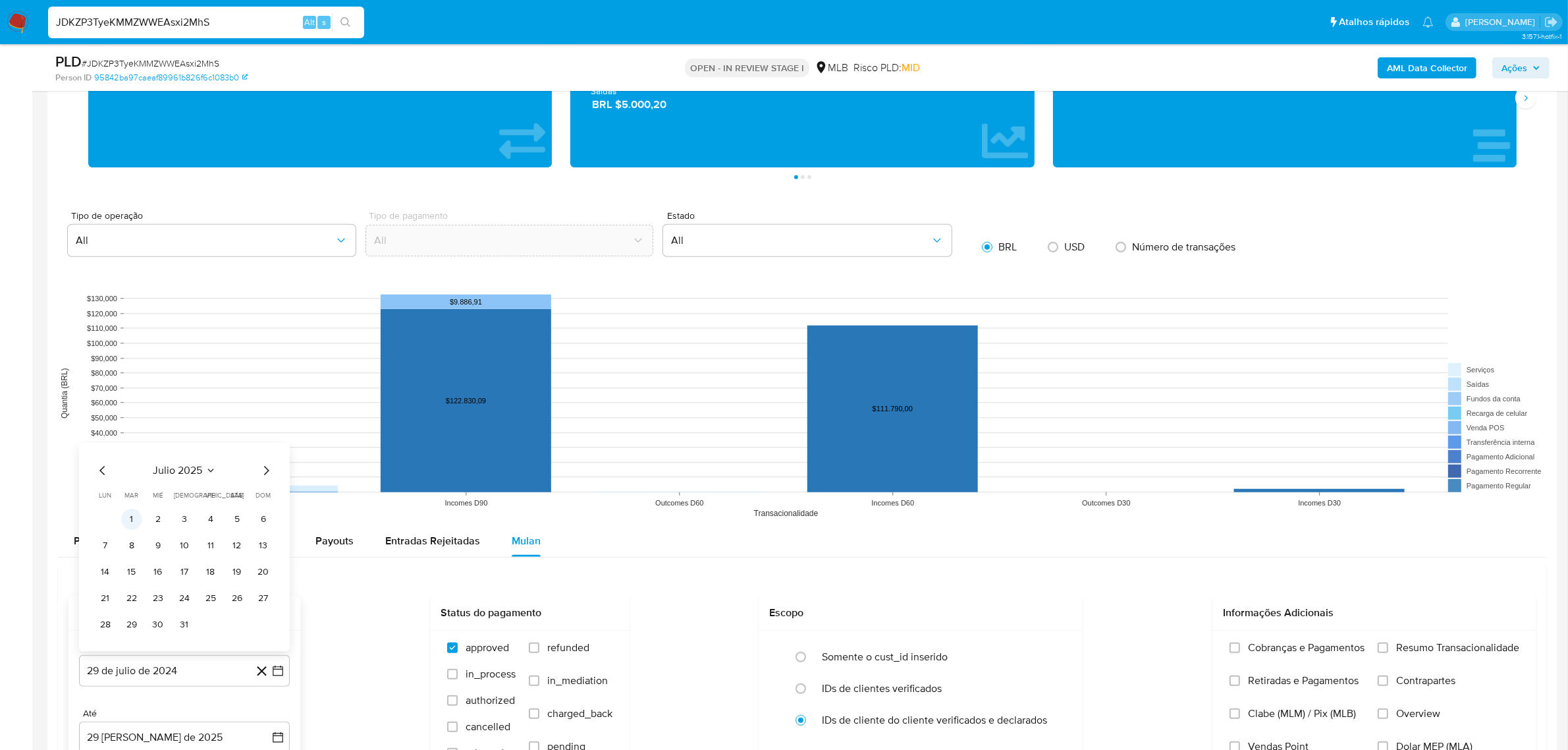
click at [140, 521] on button "1" at bounding box center [131, 519] width 21 height 21
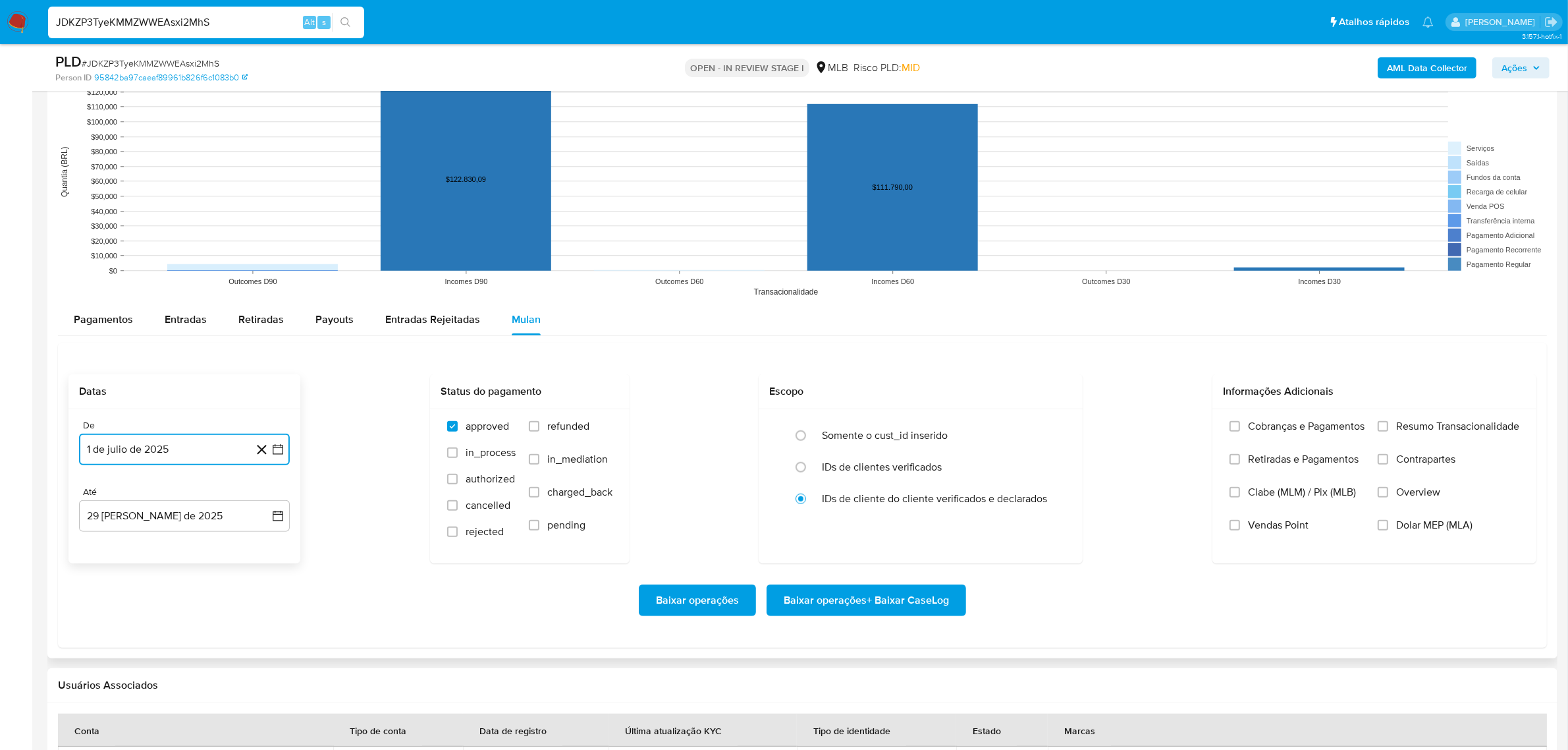
scroll to position [1236, 0]
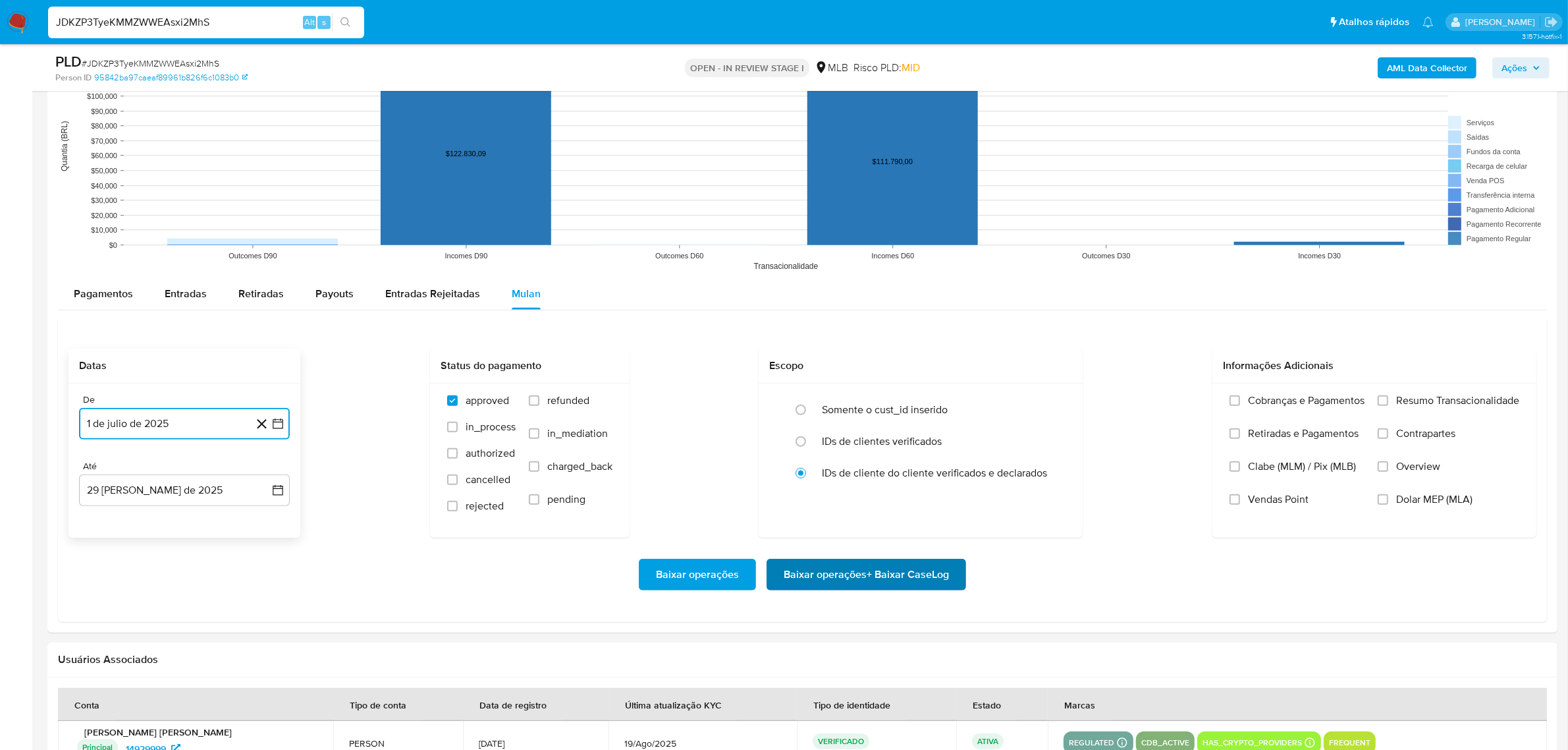
click at [907, 588] on span "Baixar operações + Baixar CaseLog" at bounding box center [866, 574] width 165 height 29
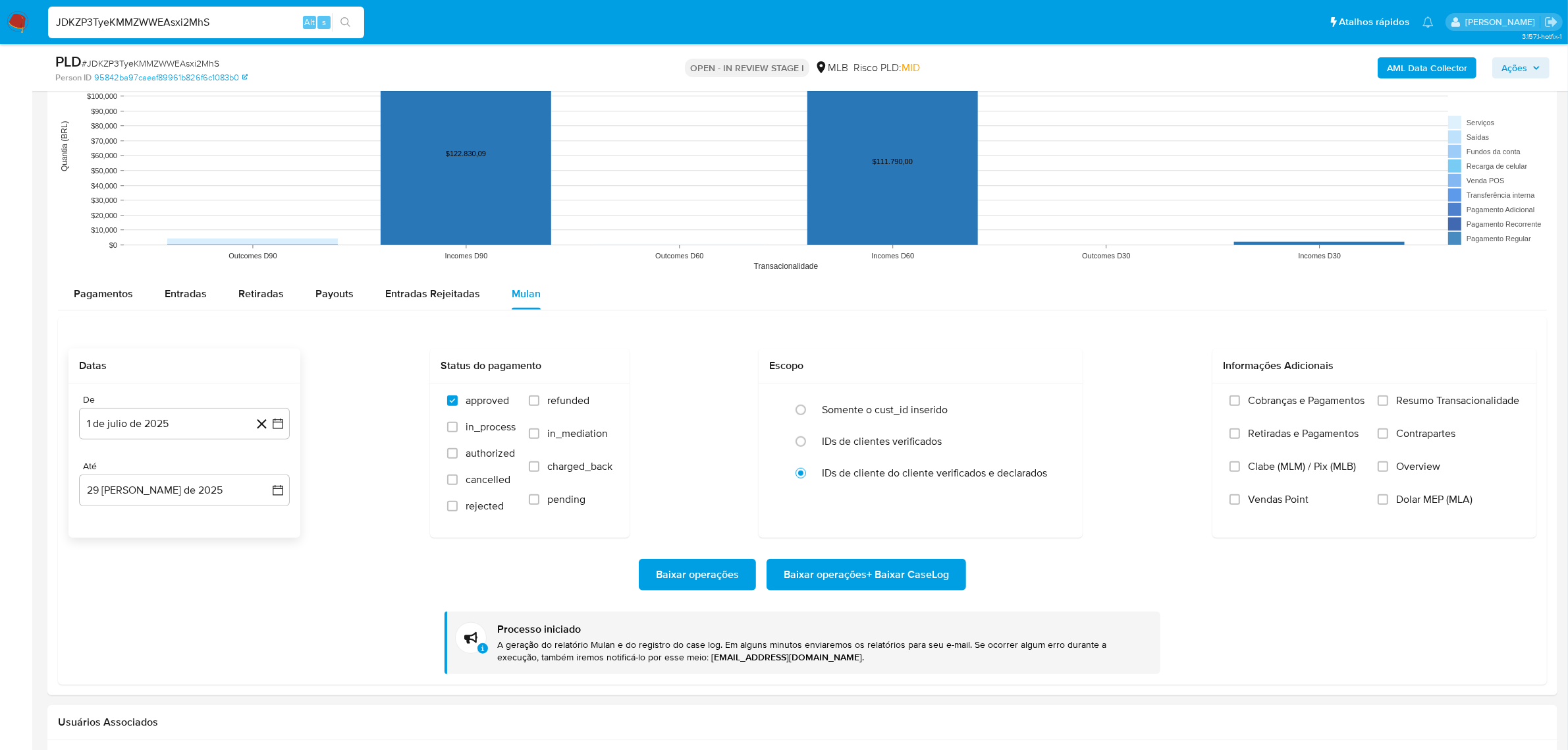
click at [192, 12] on div "JDKZP3TyeKMMZWWEAsxi2MhS Alt s" at bounding box center [206, 22] width 316 height 32
click at [187, 18] on input "JDKZP3TyeKMMZWWEAsxi2MhS" at bounding box center [206, 22] width 316 height 17
paste input "Hq4zAADWMSVKgxwulkVJCWab"
type input "Hq4zAADWMSVKgxwulkVJCWab"
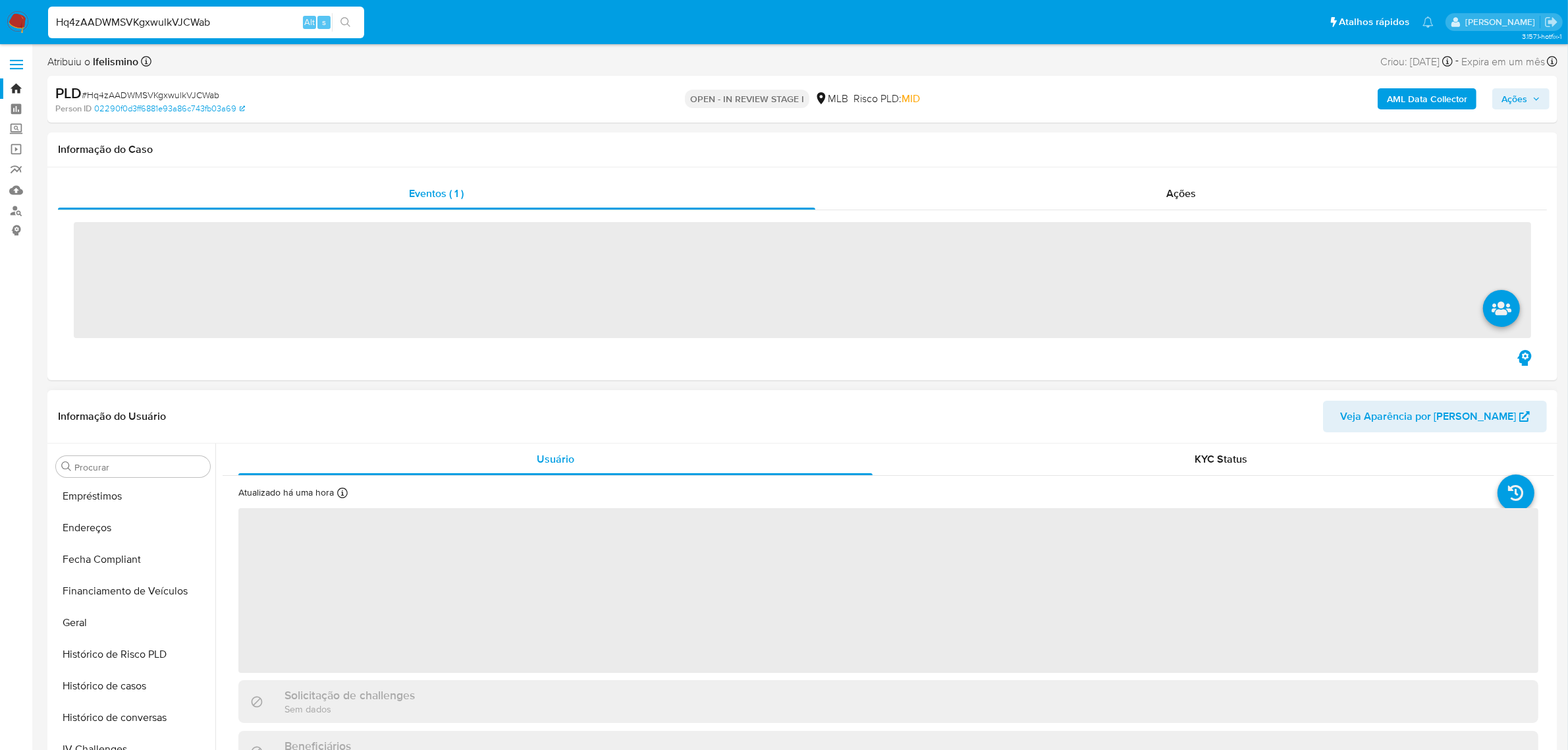
scroll to position [587, 0]
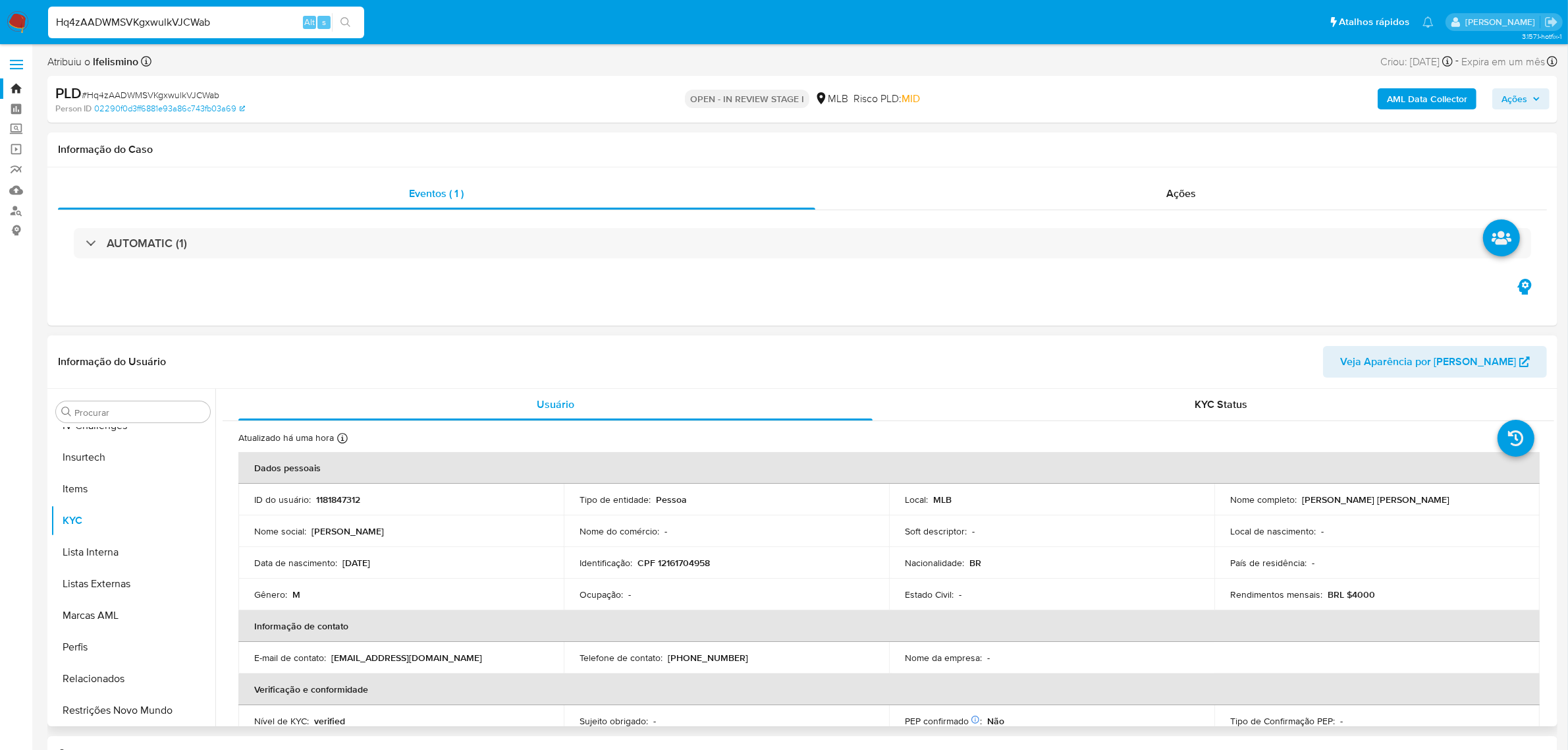
select select "10"
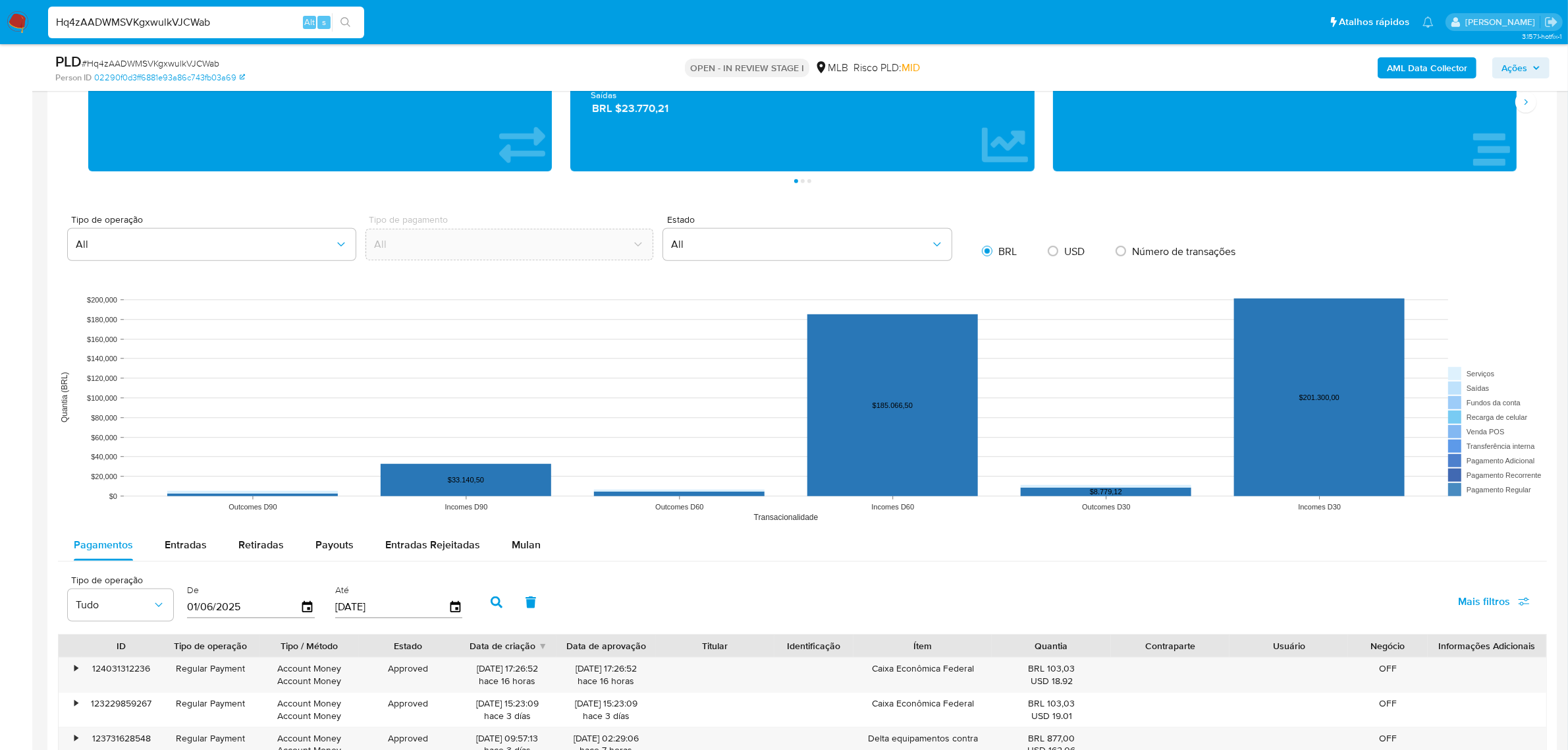
scroll to position [0, 0]
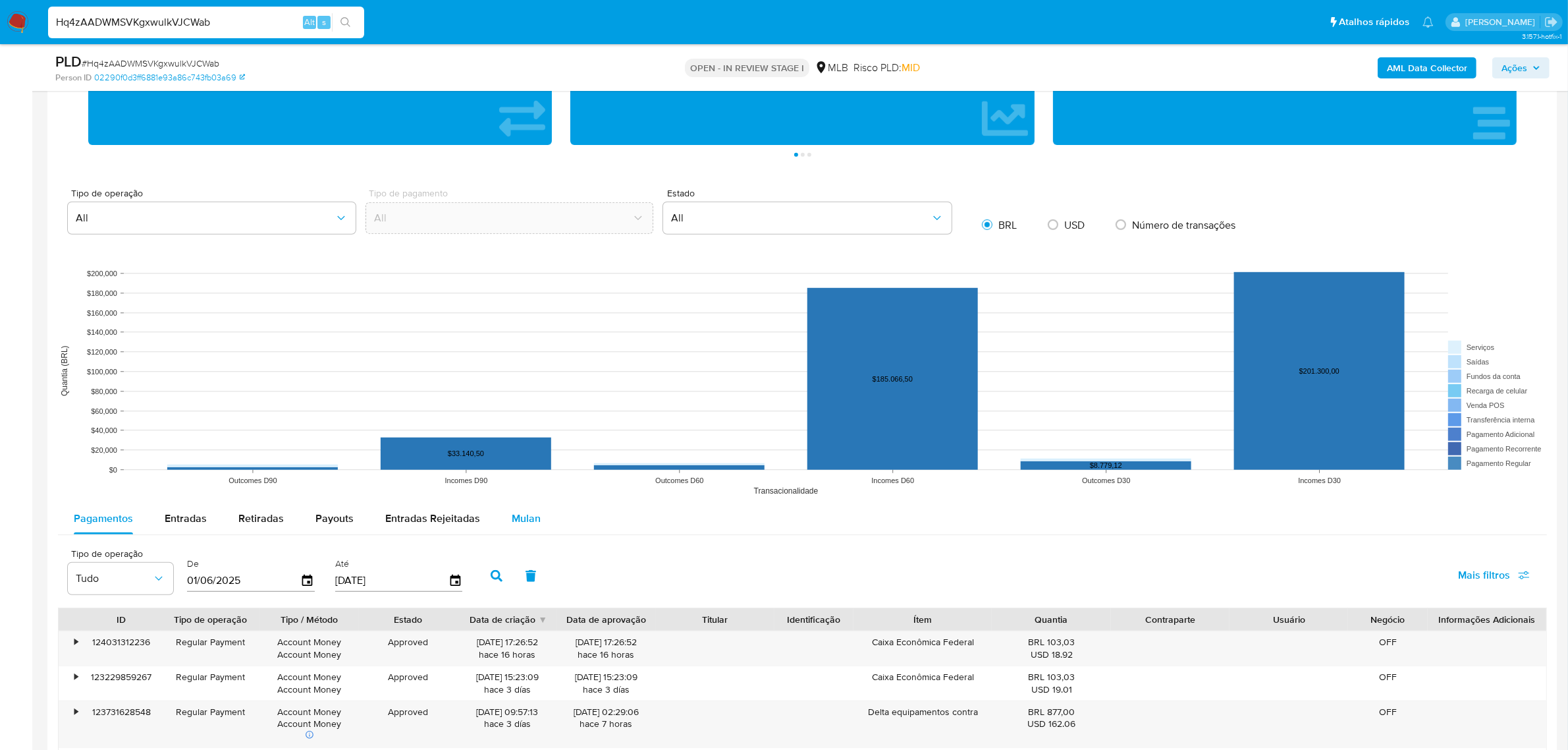
click at [517, 508] on div "Mulan" at bounding box center [526, 518] width 29 height 32
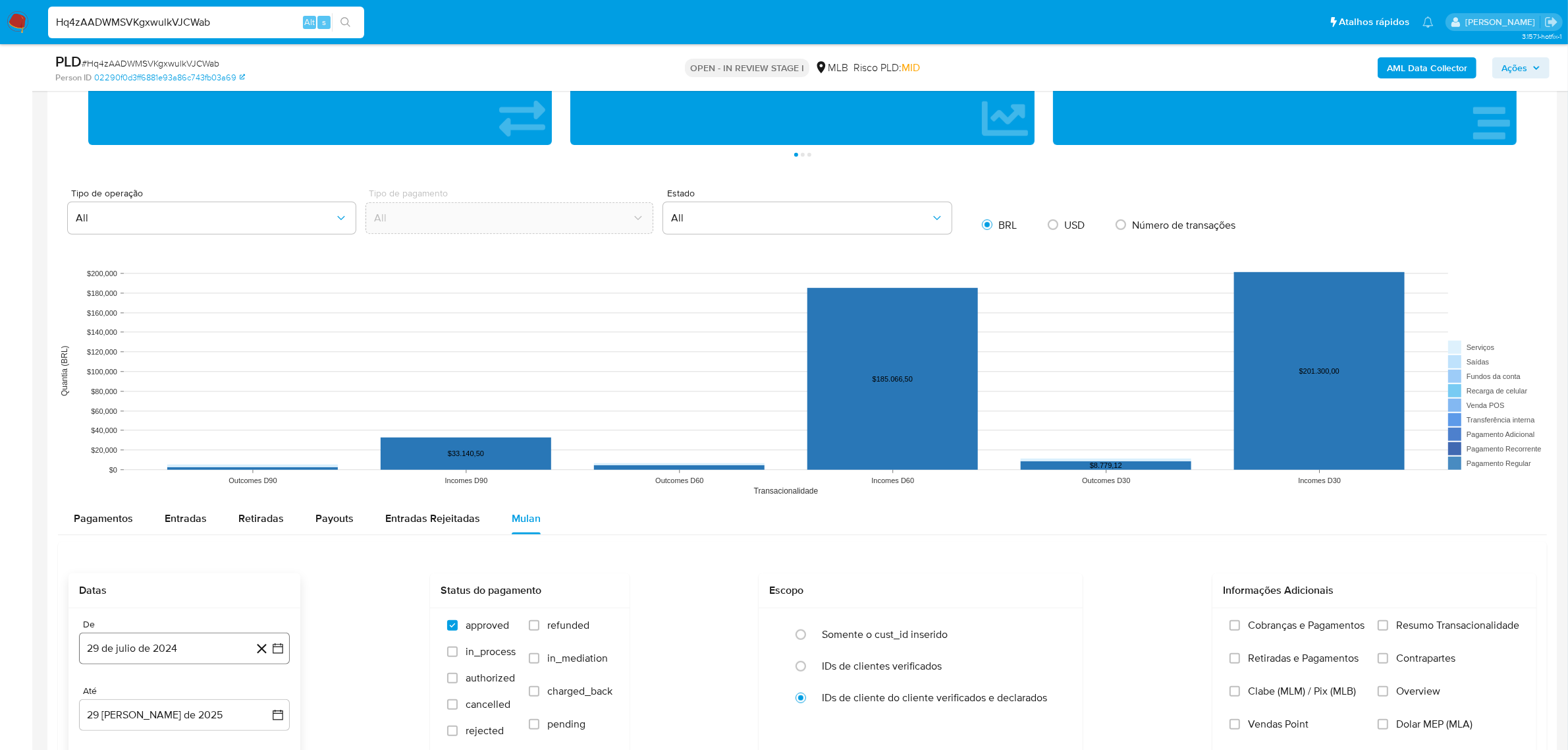
click at [129, 655] on button "29 de julio de 2024" at bounding box center [184, 648] width 211 height 32
click at [181, 450] on span "julio 2024" at bounding box center [178, 448] width 50 height 13
click at [260, 430] on icon "Año siguiente" at bounding box center [263, 433] width 15 height 15
click at [124, 547] on button "jul" at bounding box center [126, 554] width 37 height 21
click at [124, 500] on button "1" at bounding box center [131, 497] width 21 height 21
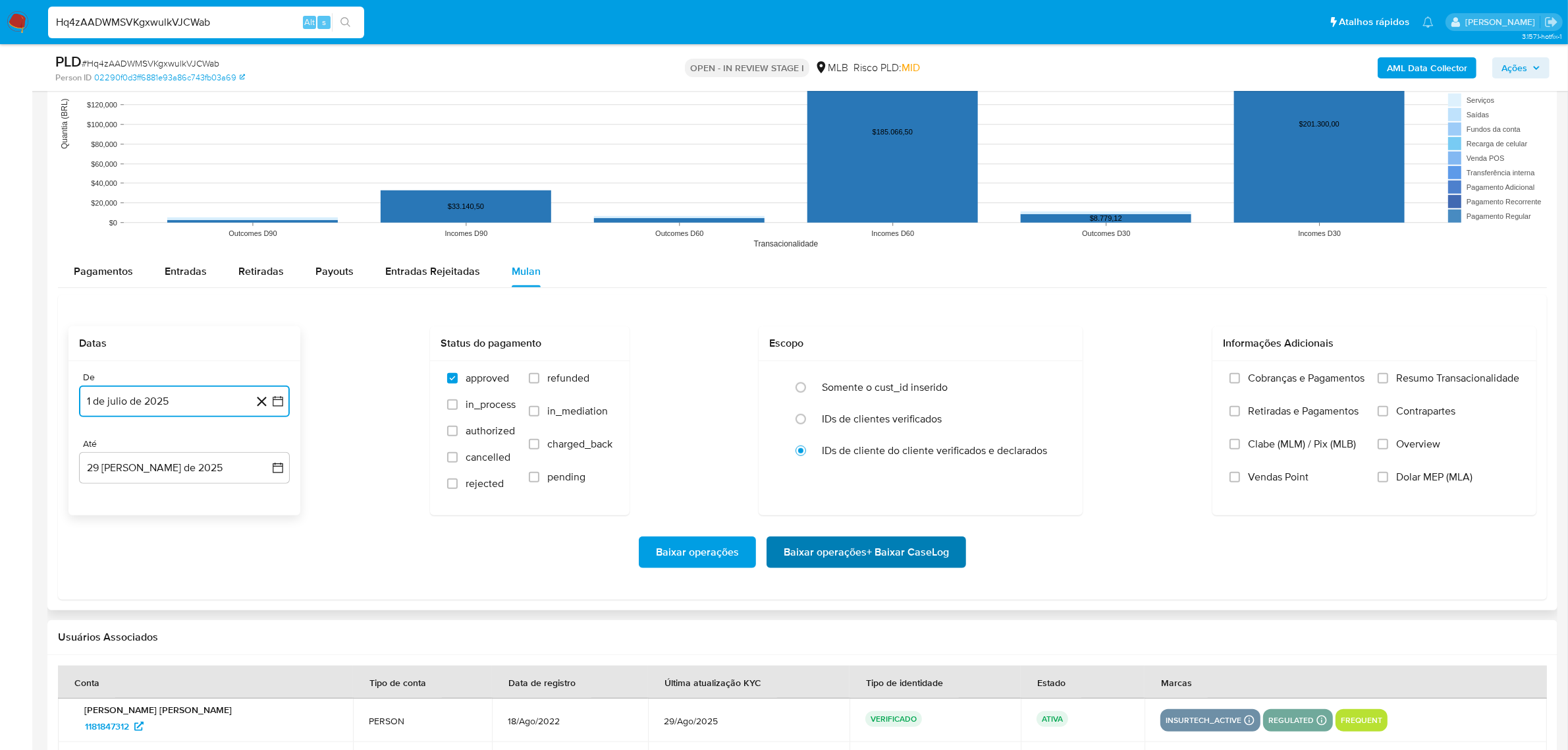
click at [815, 545] on span "Baixar operações + Baixar CaseLog" at bounding box center [866, 552] width 165 height 29
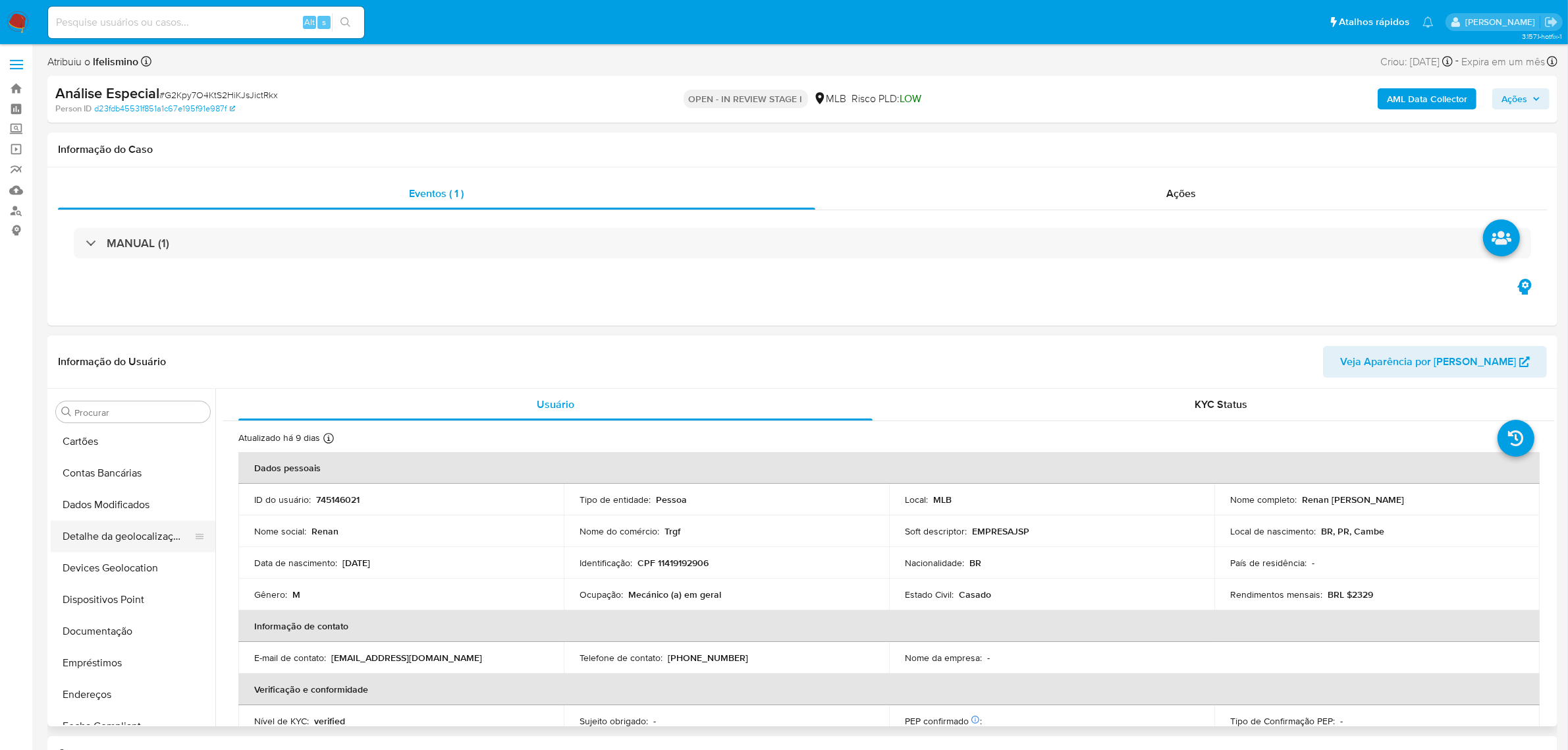
scroll to position [94, 0]
click at [133, 397] on button "Anexos" at bounding box center [127, 381] width 154 height 32
select select "10"
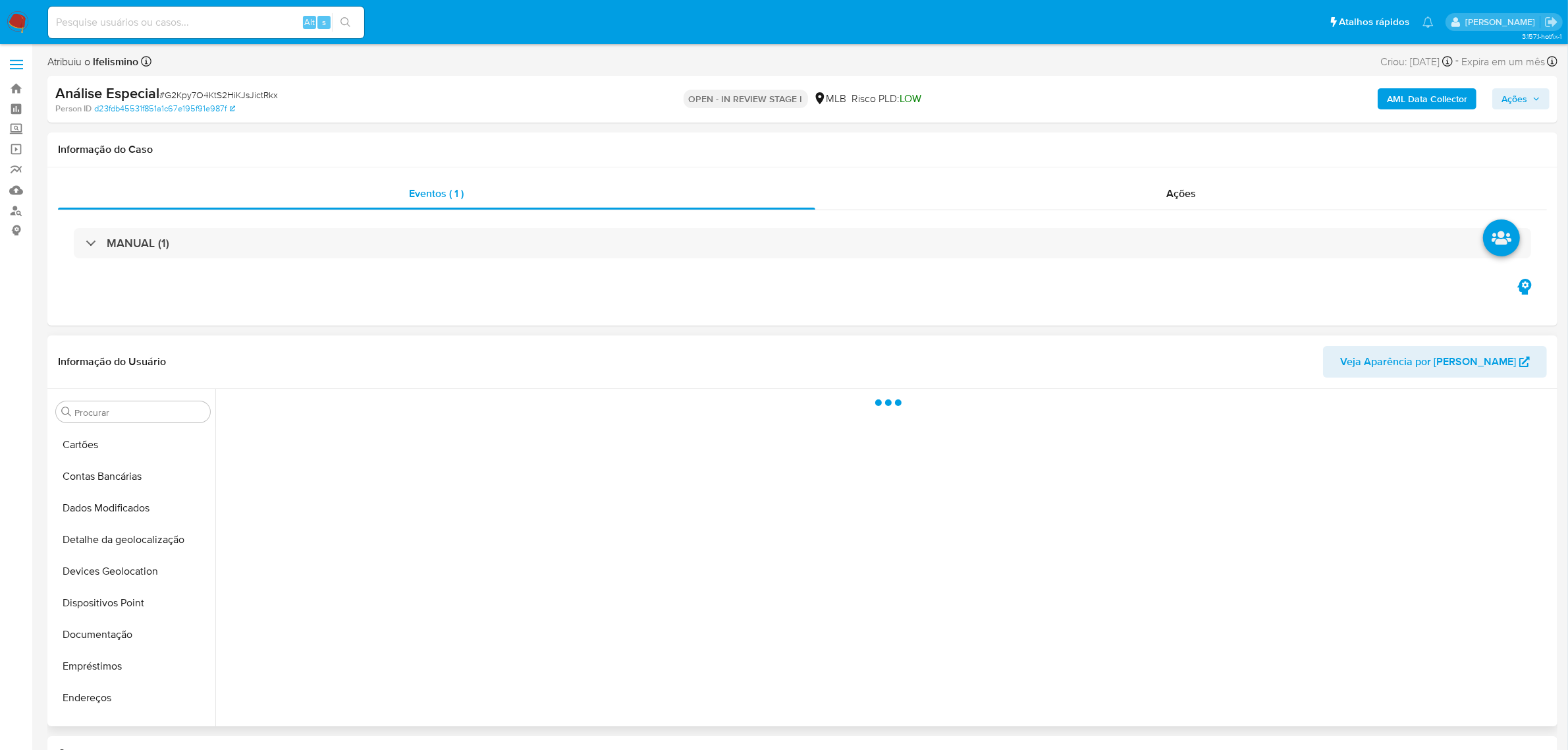
scroll to position [0, 0]
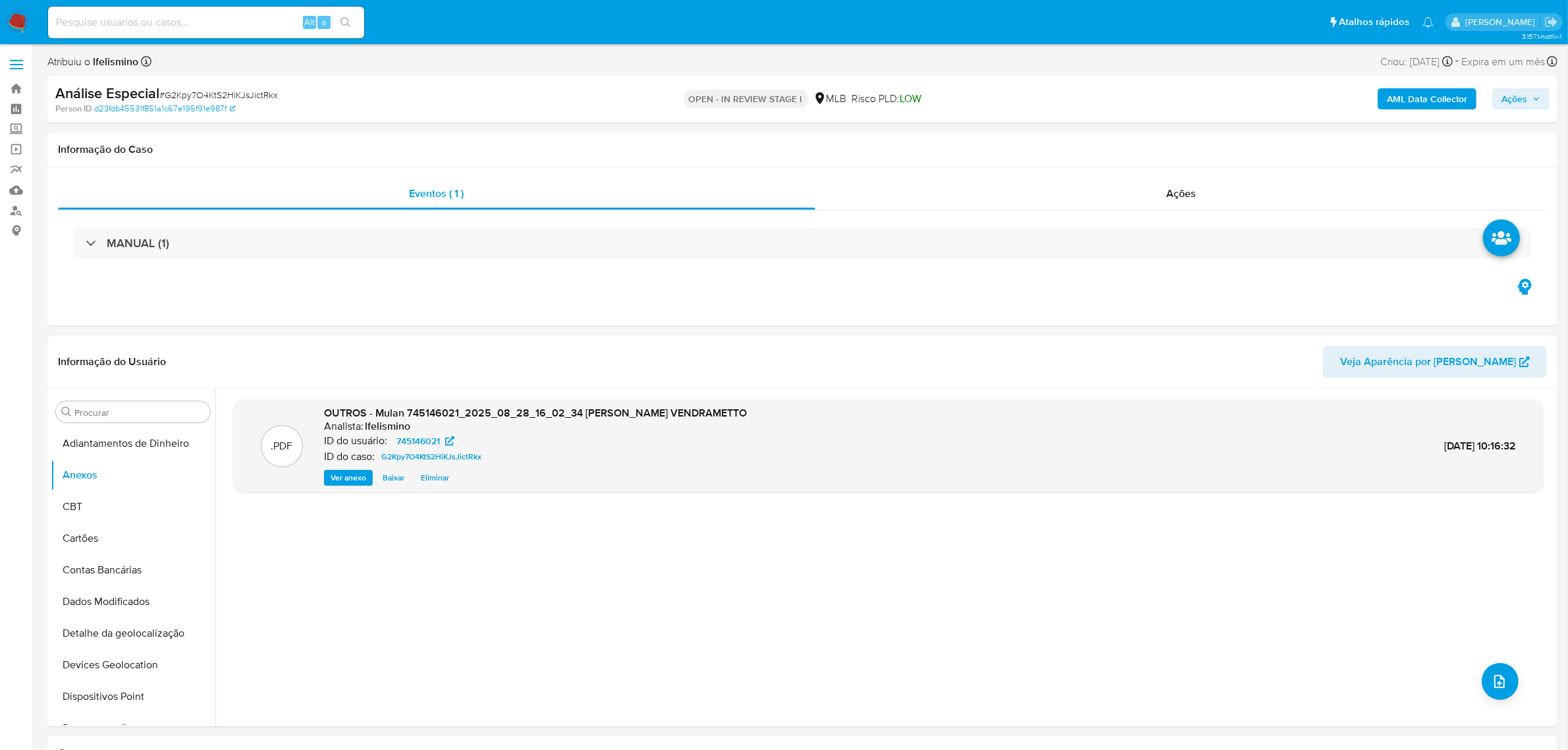
click at [1433, 102] on b "AML Data Collector" at bounding box center [1427, 98] width 81 height 21
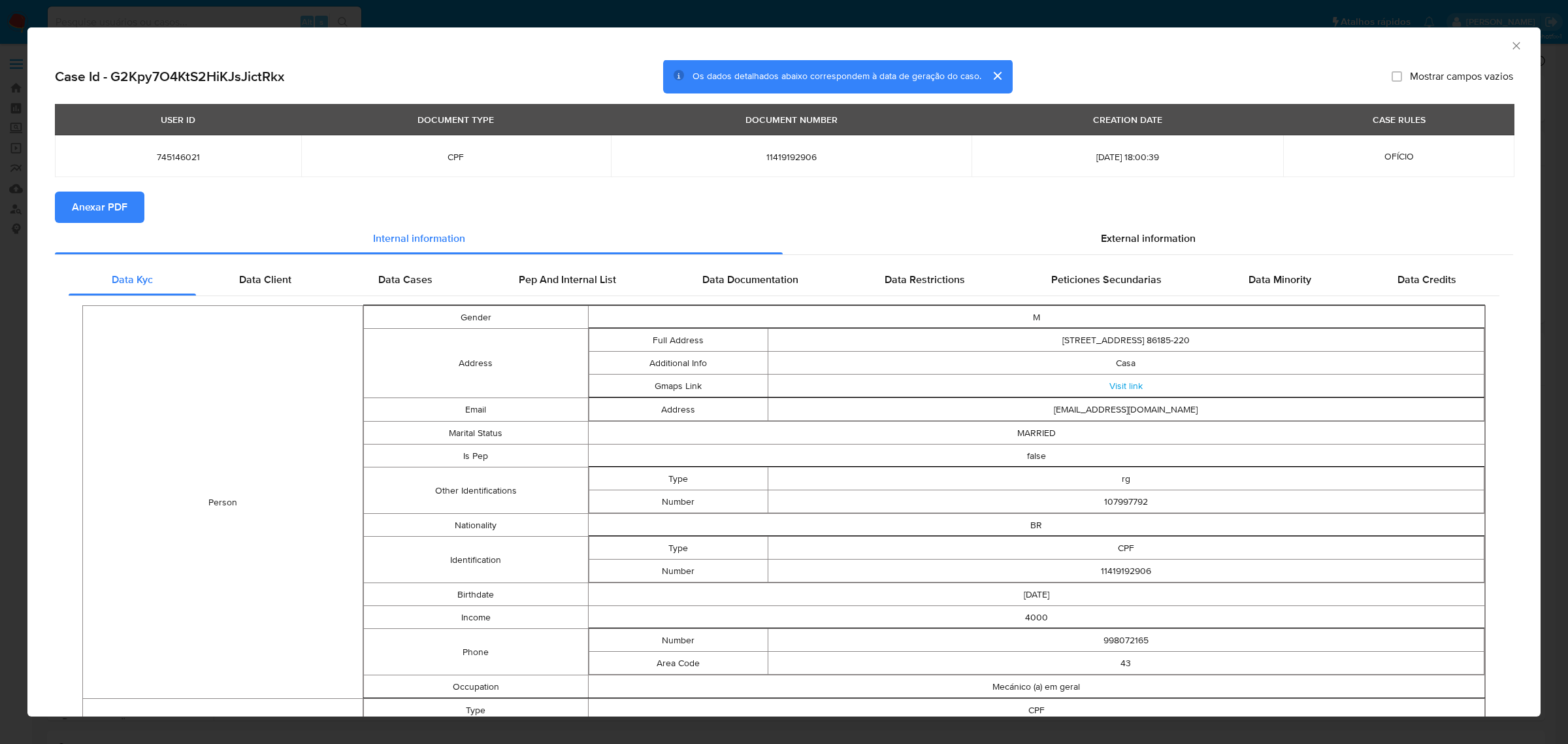
click at [122, 198] on span "Anexar PDF" at bounding box center [100, 207] width 55 height 28
click at [248, 22] on div "AML Data Collector Case Id - G2Kpy7O4KtS2HiKJsJictRkx Os dados detalhados abaix…" at bounding box center [784, 372] width 1568 height 744
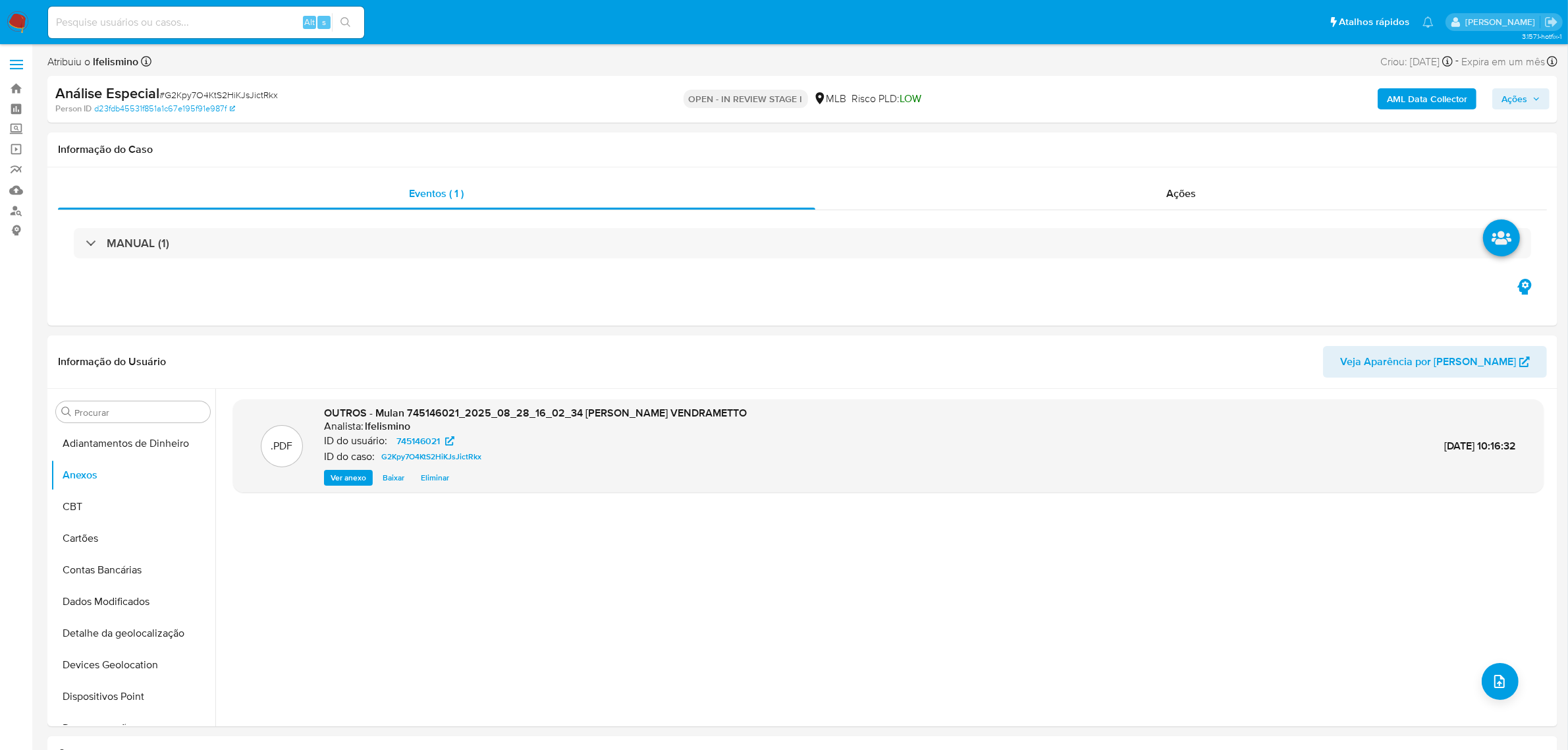
click at [107, 15] on input at bounding box center [206, 22] width 316 height 17
paste input "ooU5Us2UMLf8y896MAC9NFwv"
type input "ooU5Us2UMLf8y896MAC9NFwv"
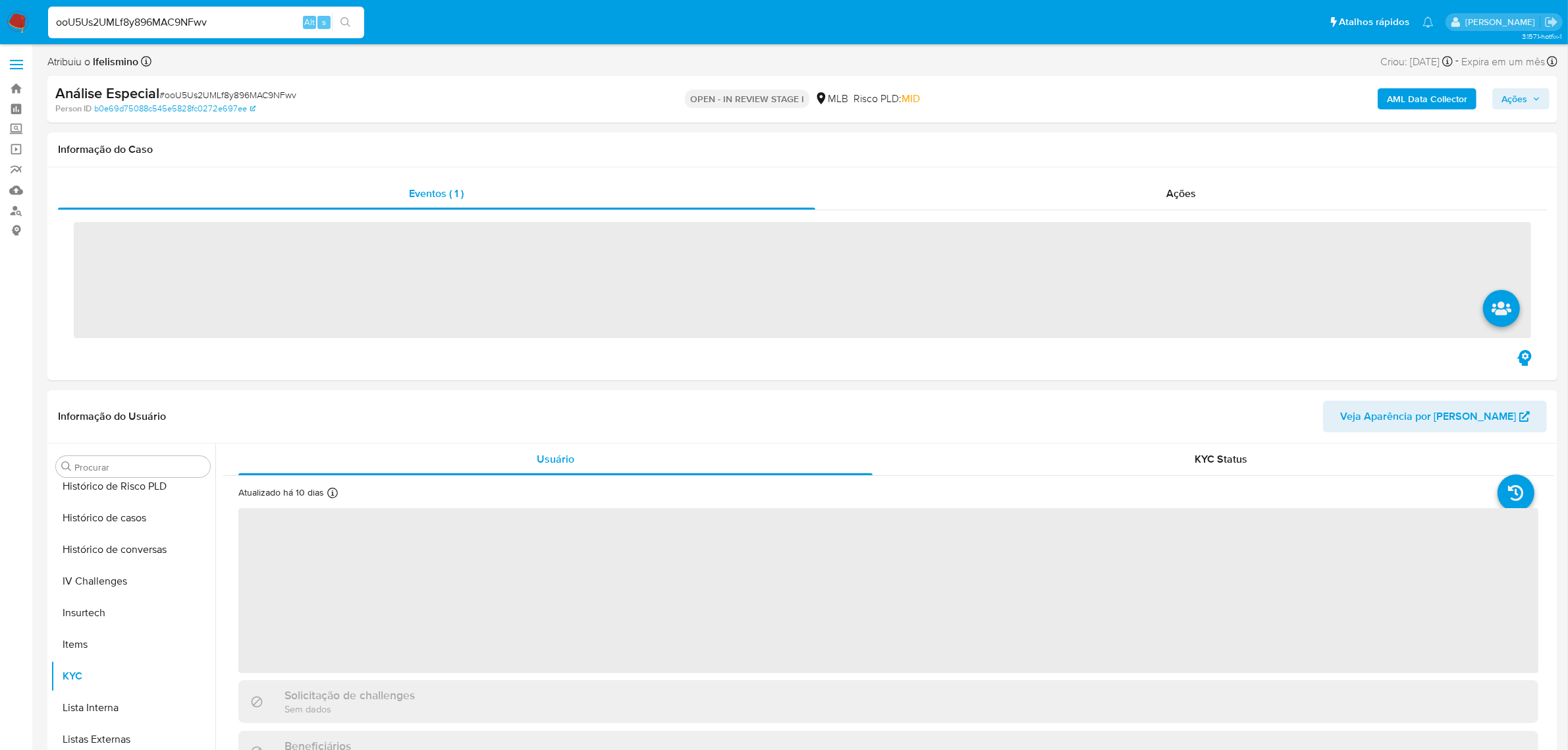
scroll to position [587, 0]
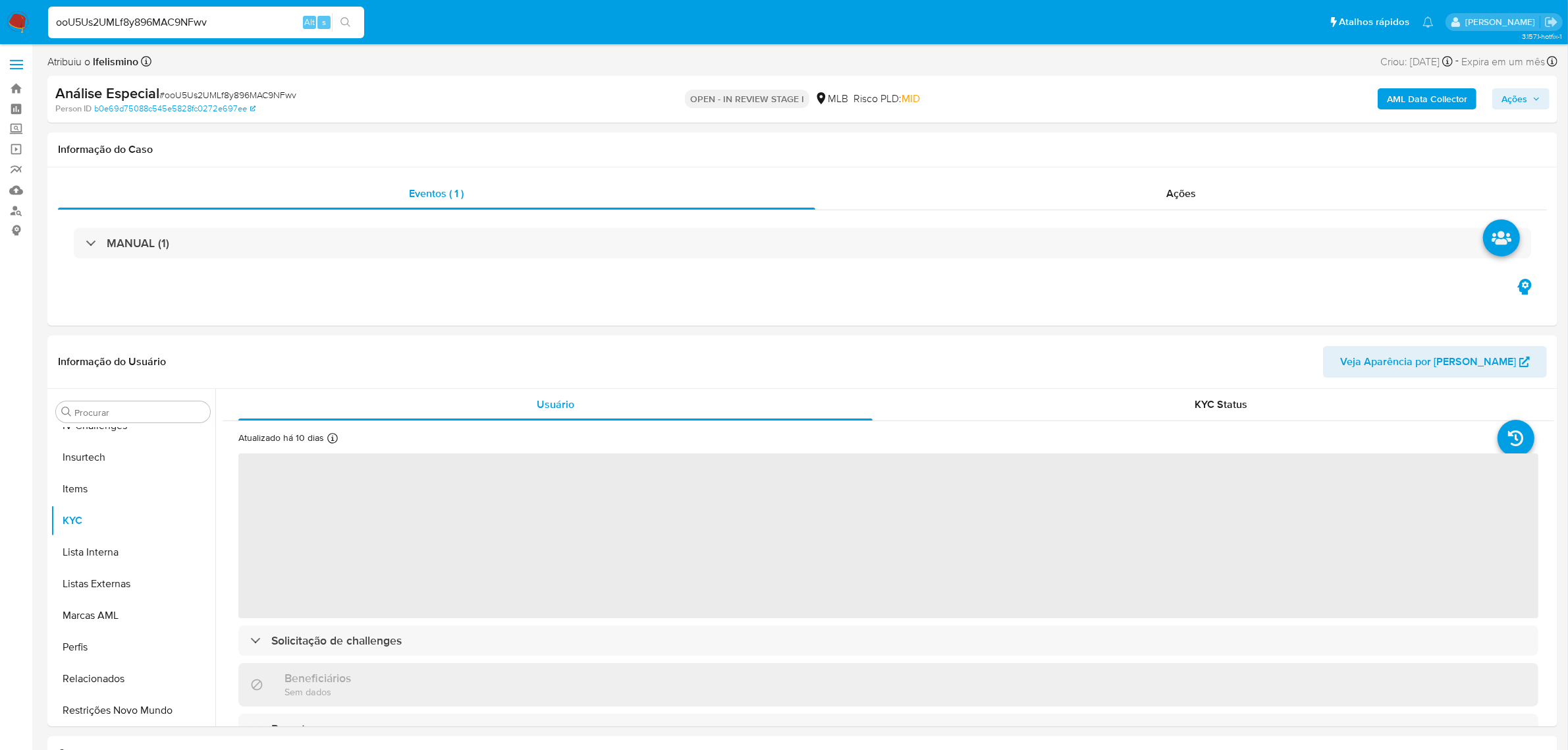
select select "10"
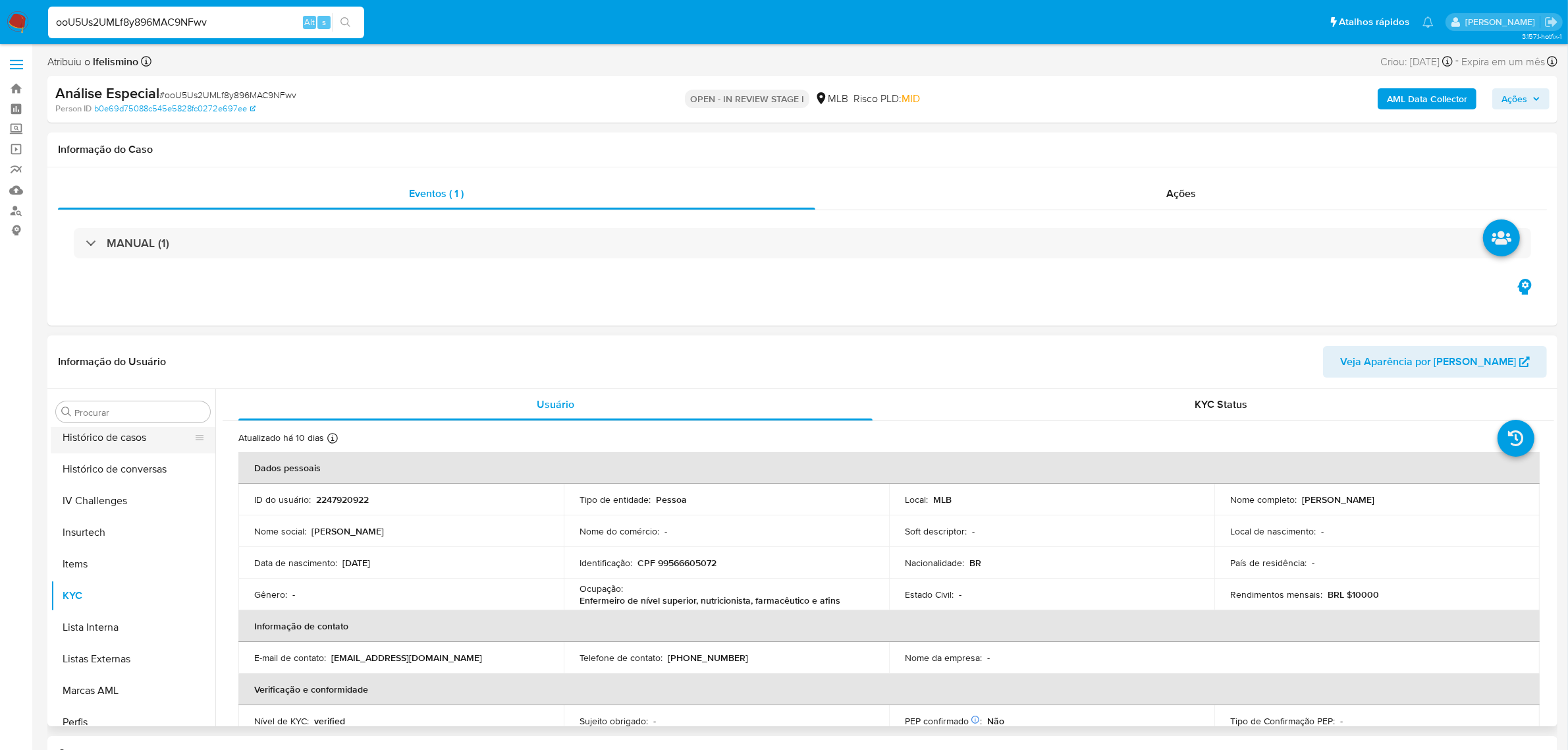
scroll to position [422, 0]
click at [86, 452] on button "Geral" at bounding box center [127, 463] width 154 height 32
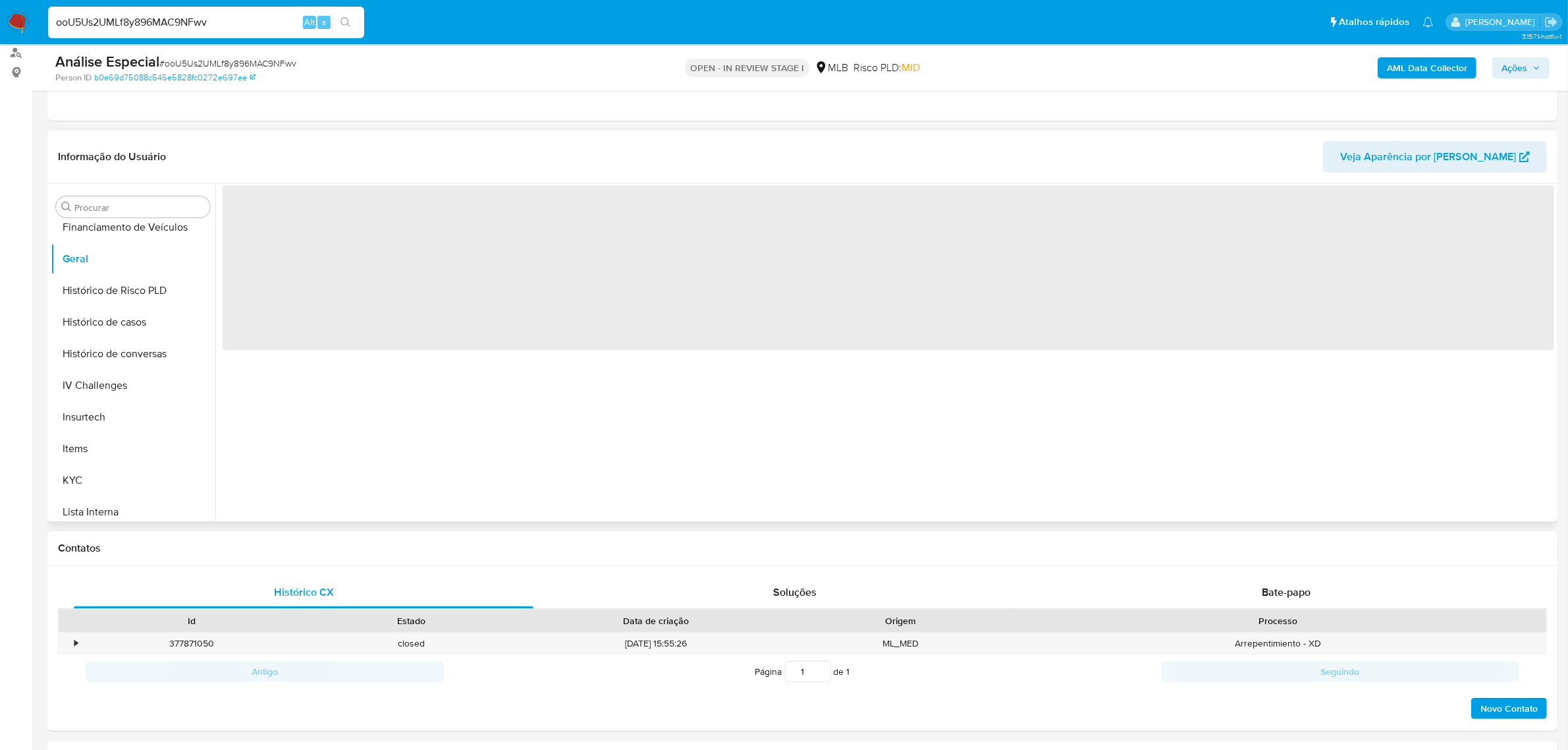
scroll to position [165, 0]
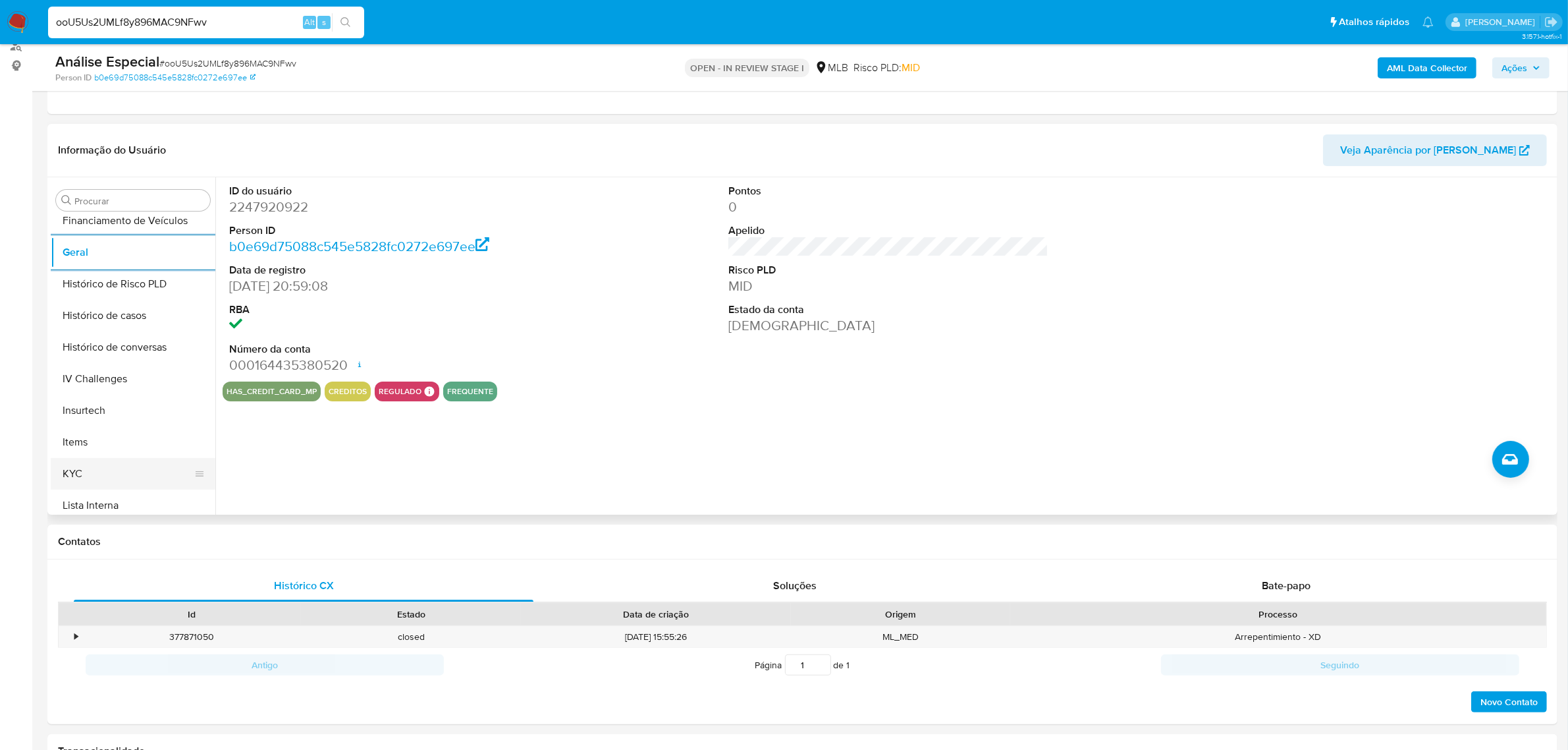
click at [108, 465] on button "KYC" at bounding box center [127, 473] width 154 height 32
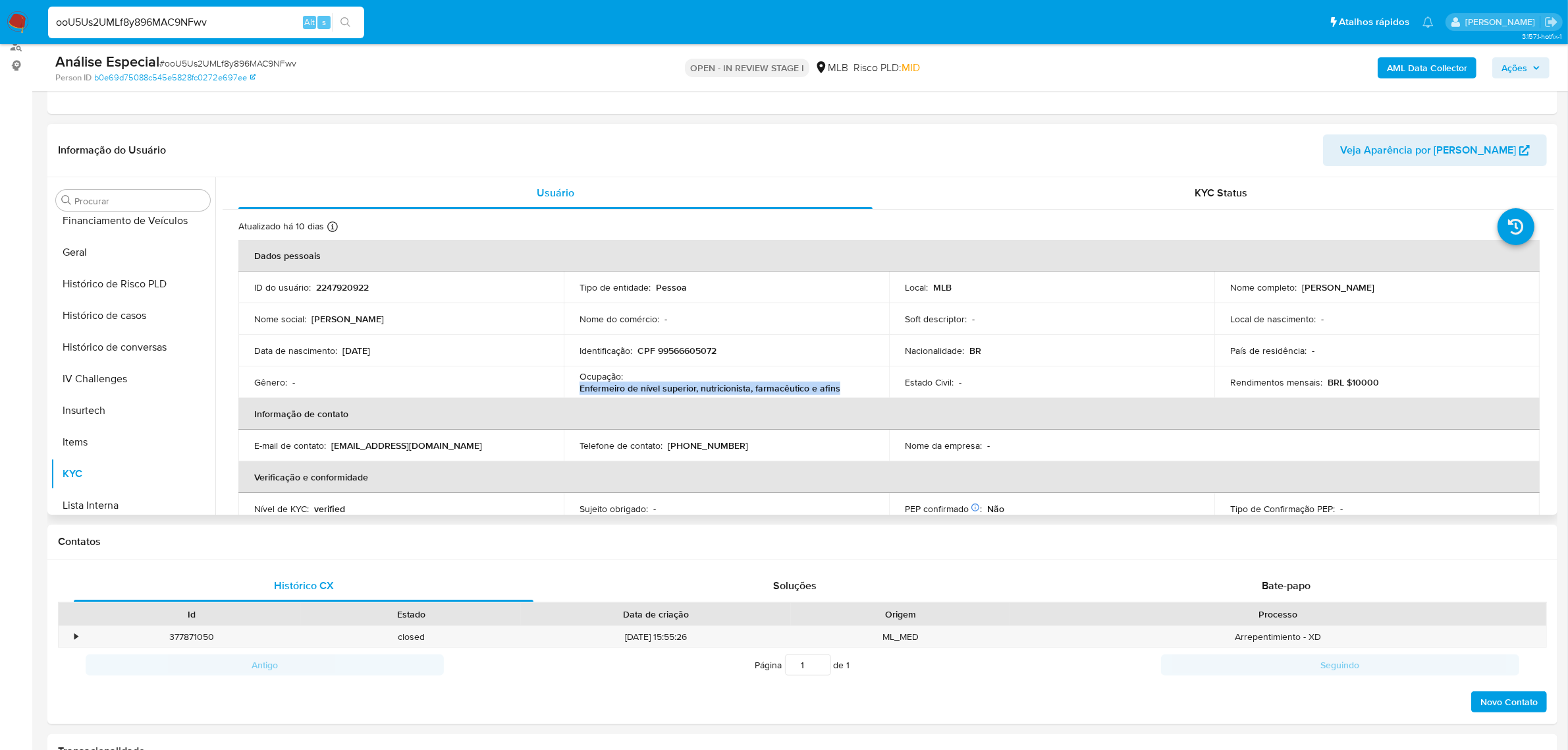
drag, startPoint x: 858, startPoint y: 394, endPoint x: 581, endPoint y: 389, distance: 277.0
click at [579, 390] on div "Ocupação : Enfermeiro de nível superior, nutricionista, farmacêutico e afins" at bounding box center [726, 382] width 293 height 24
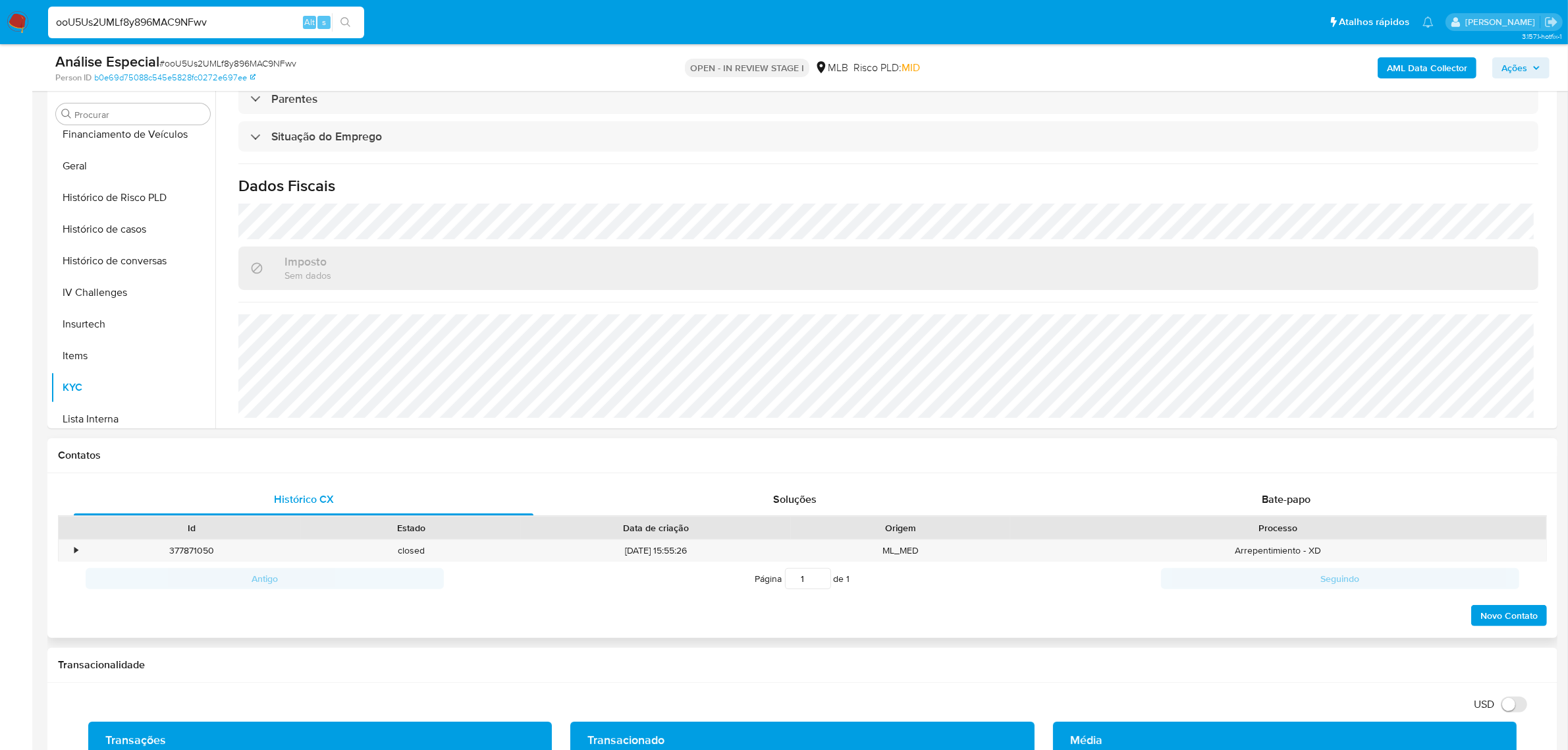
scroll to position [247, 0]
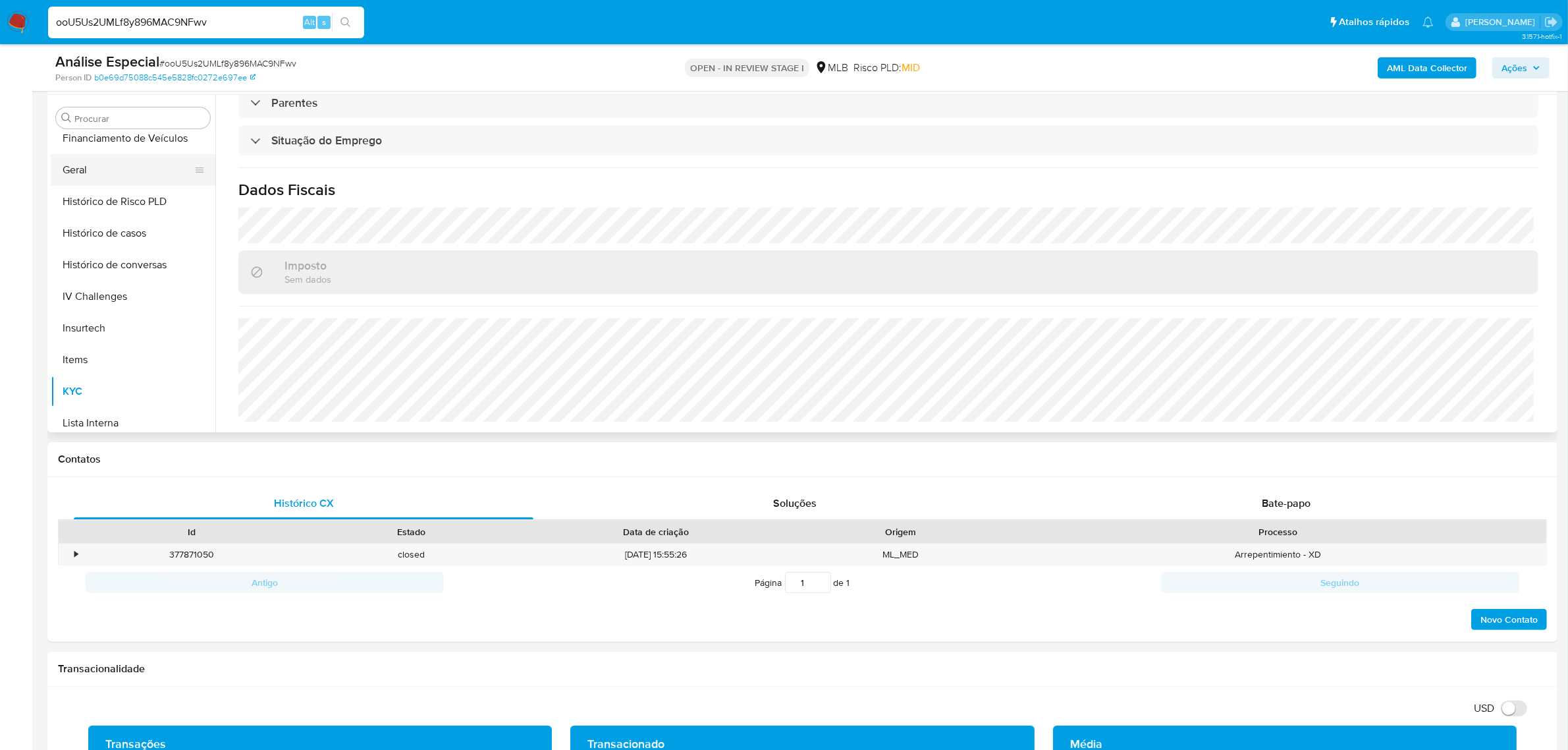
click at [134, 160] on button "Geral" at bounding box center [127, 170] width 154 height 32
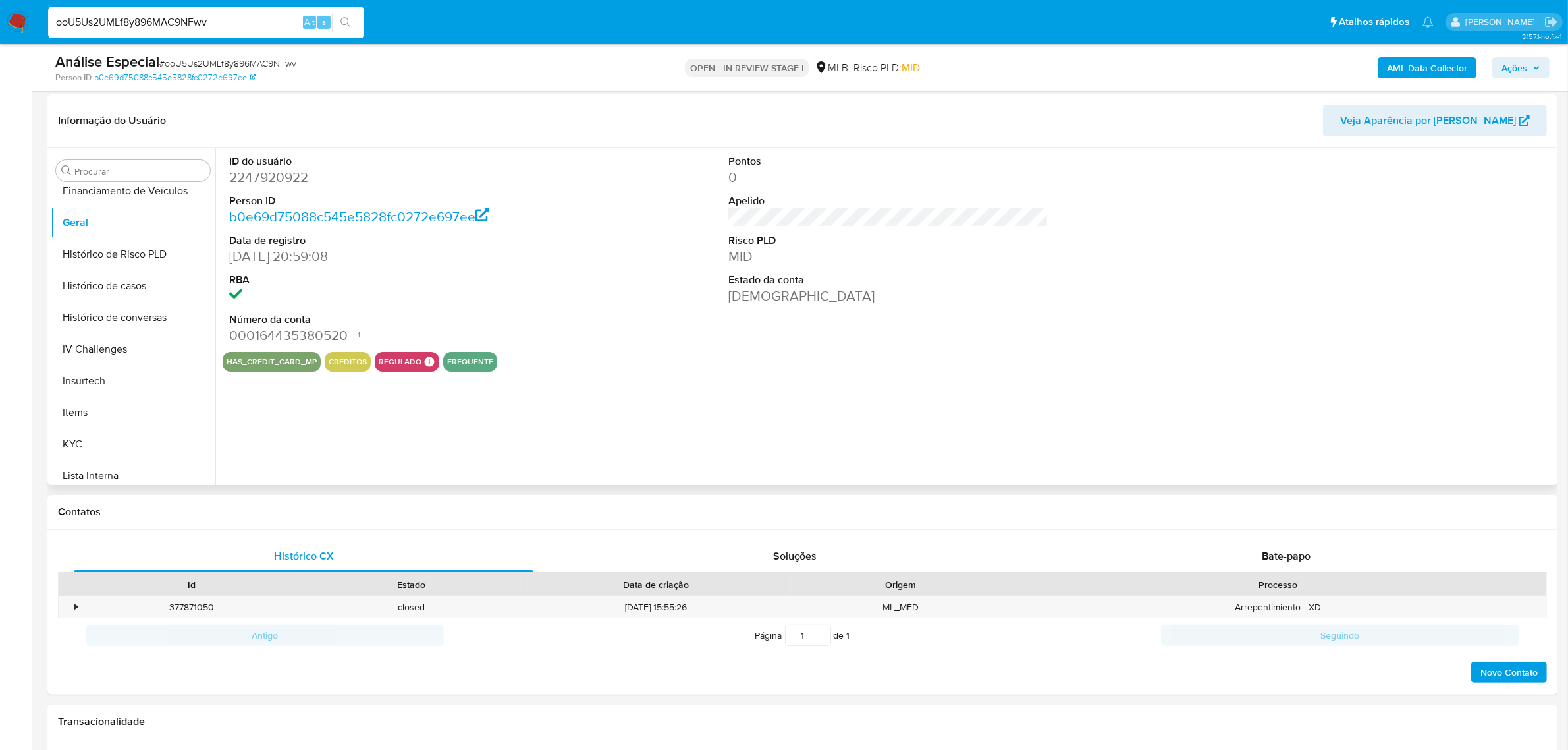
scroll to position [165, 0]
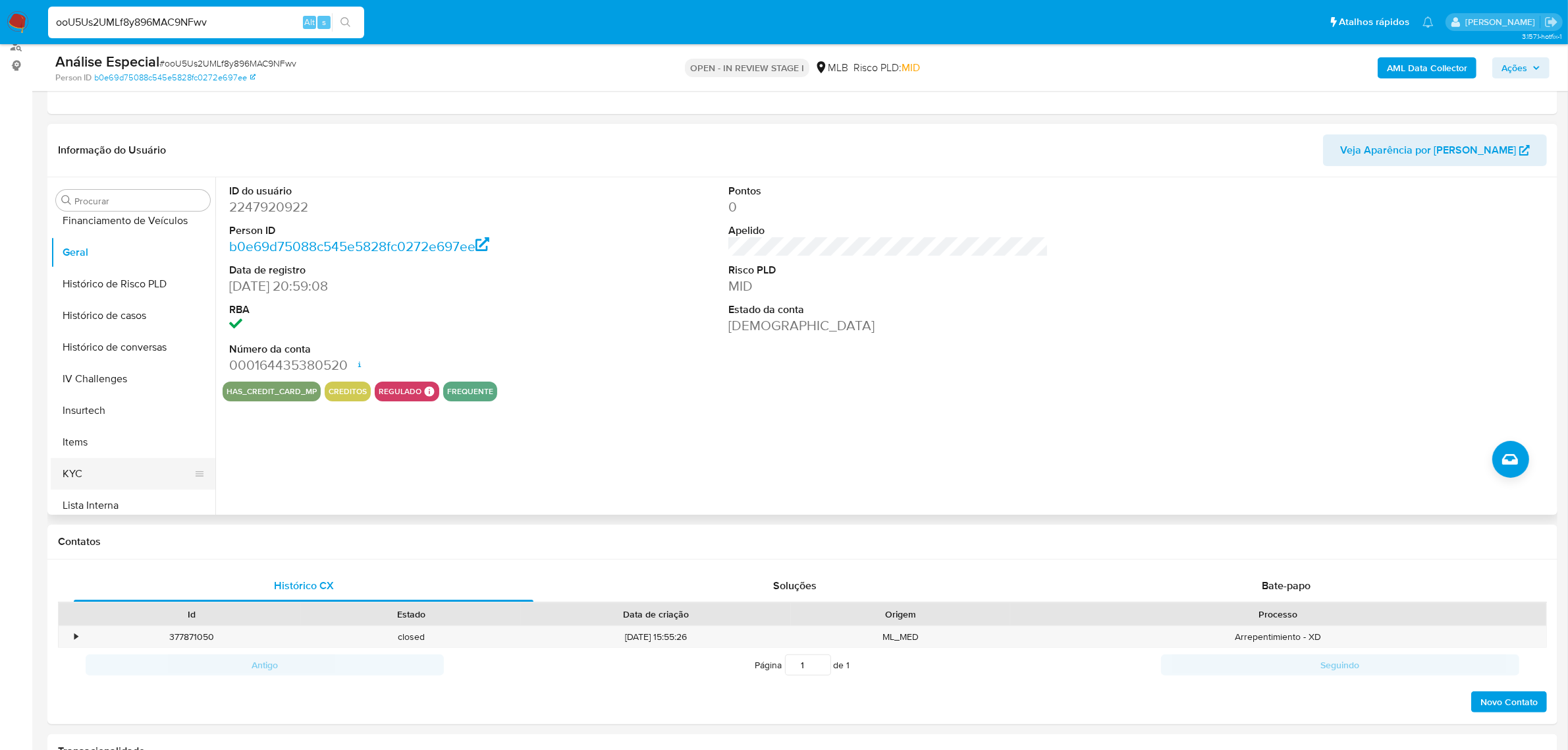
click at [113, 463] on button "KYC" at bounding box center [127, 473] width 154 height 32
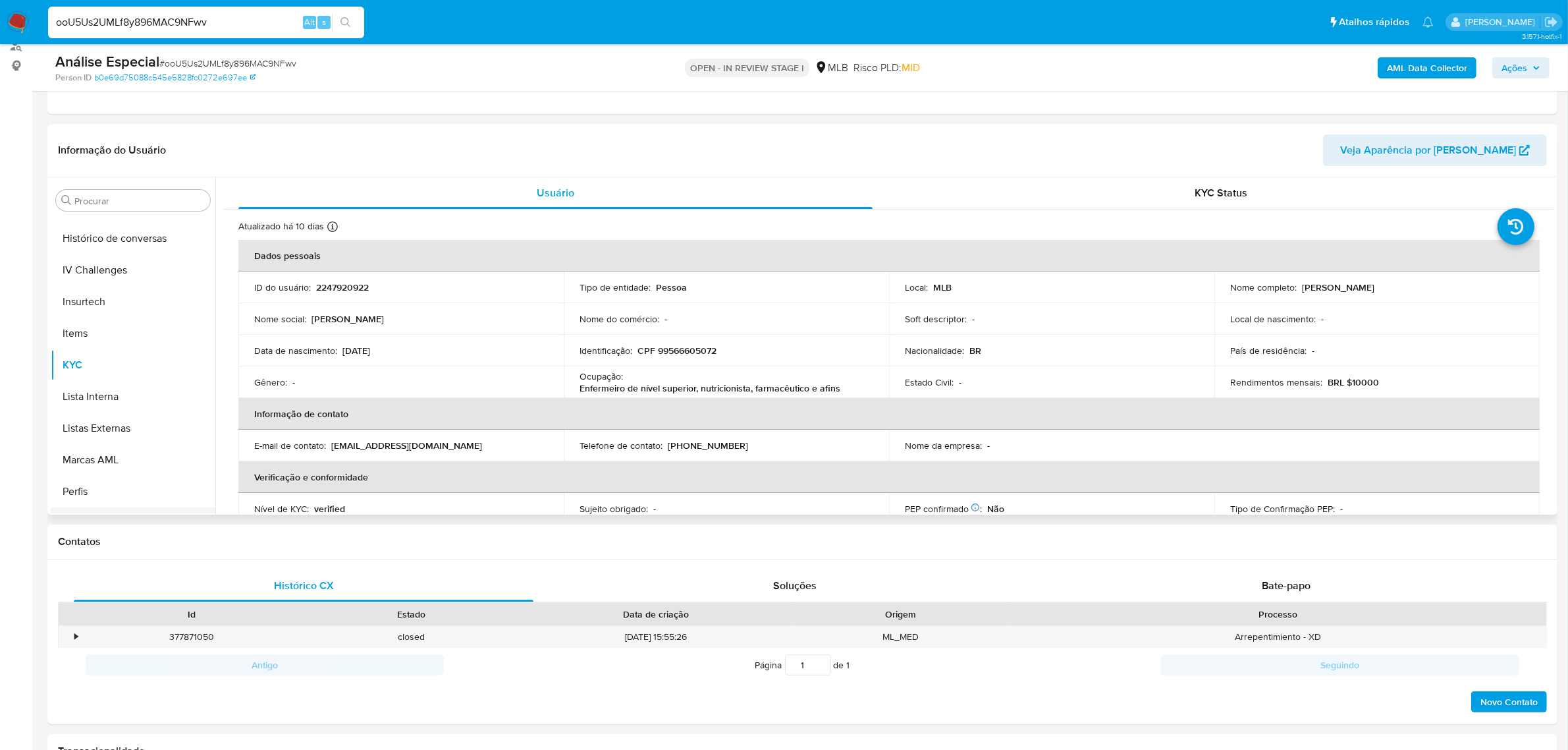
scroll to position [588, 0]
drag, startPoint x: 127, startPoint y: 496, endPoint x: 18, endPoint y: 515, distance: 110.6
click at [126, 497] on button "Restrições Novo Mundo" at bounding box center [132, 498] width 165 height 32
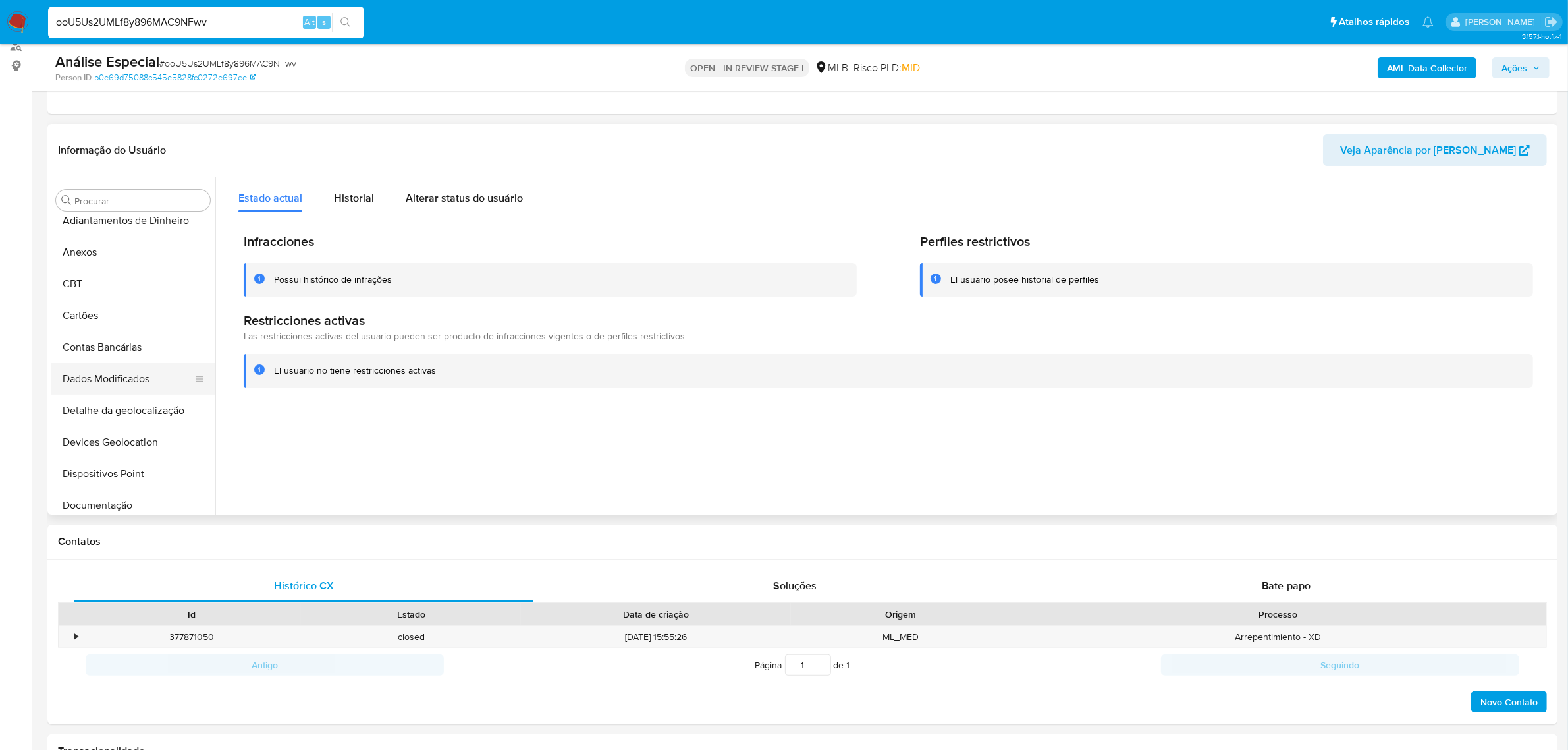
scroll to position [0, 0]
click at [102, 491] on button "Dispositivos Point" at bounding box center [127, 485] width 154 height 32
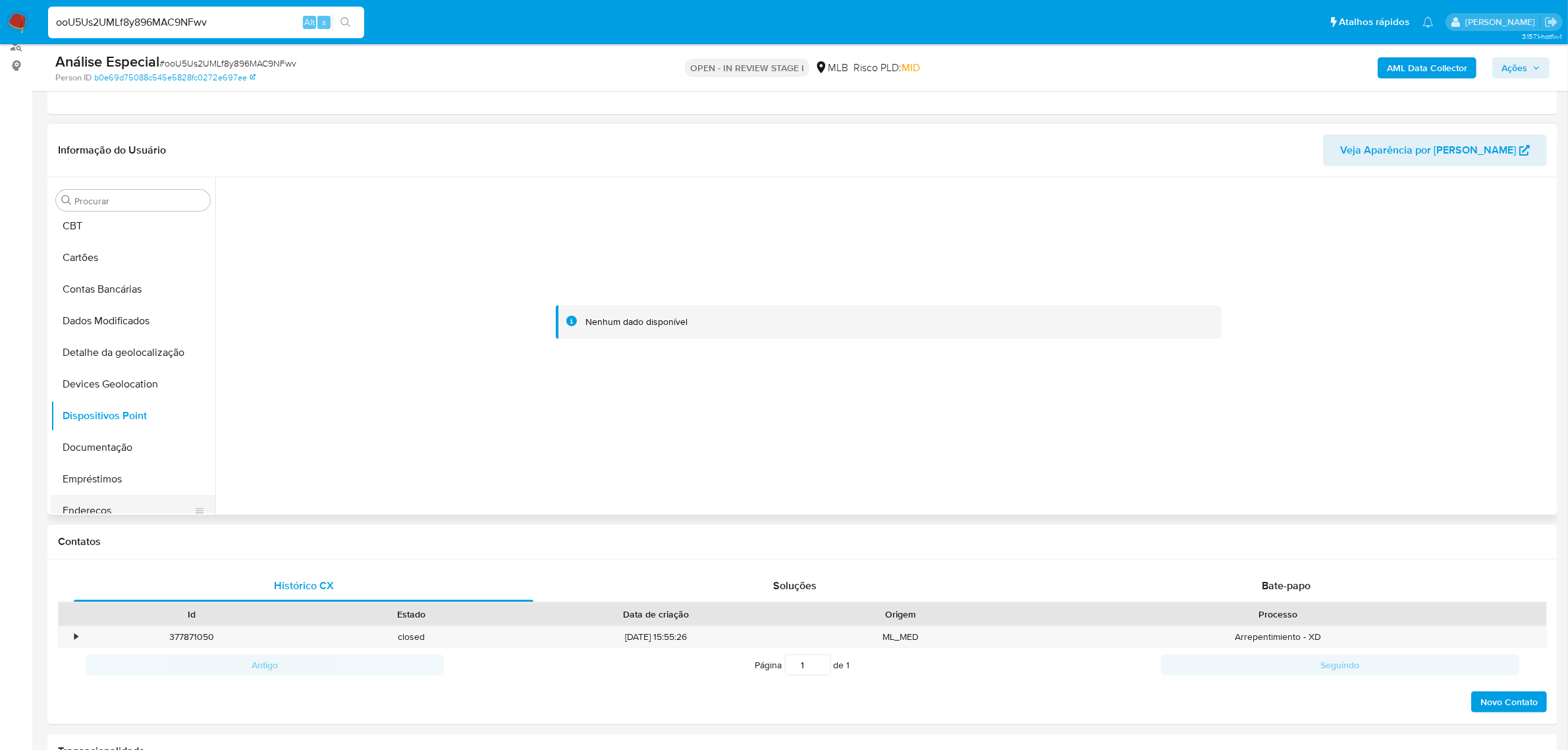
scroll to position [165, 0]
click at [146, 346] on button "Documentação" at bounding box center [127, 352] width 154 height 32
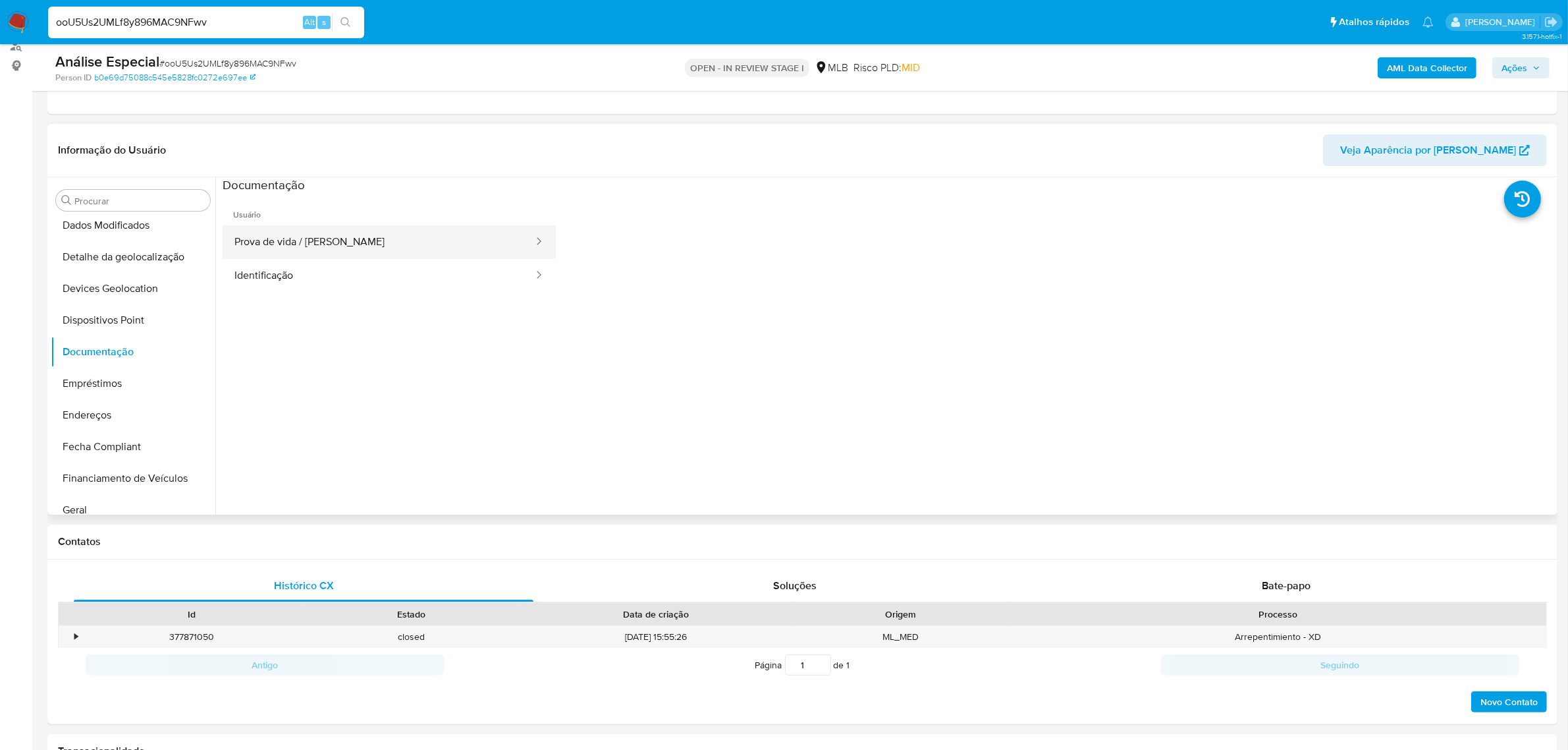
click at [345, 245] on button "Prova de vida / [PERSON_NAME]" at bounding box center [378, 242] width 312 height 33
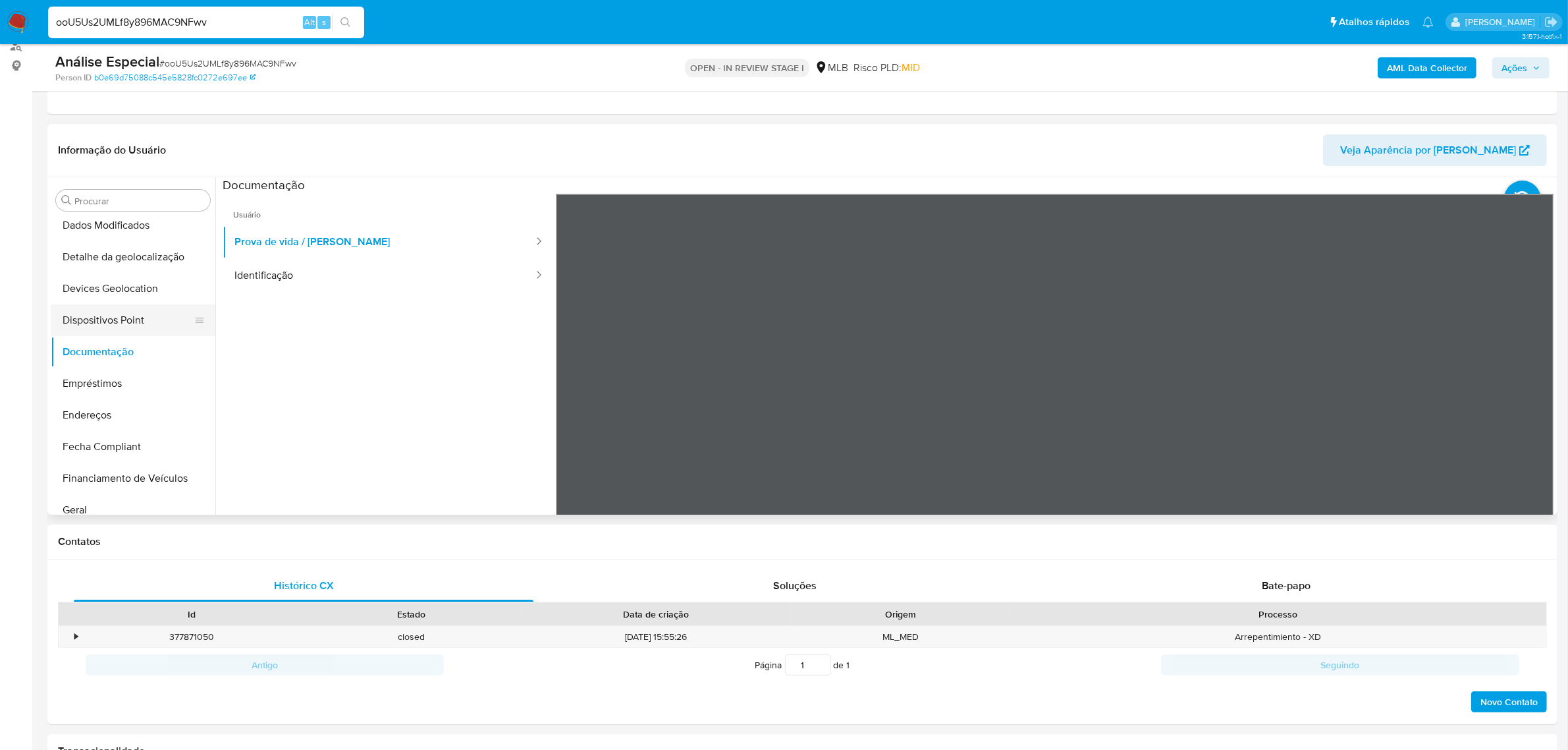
click at [161, 334] on button "Dispositivos Point" at bounding box center [127, 320] width 154 height 32
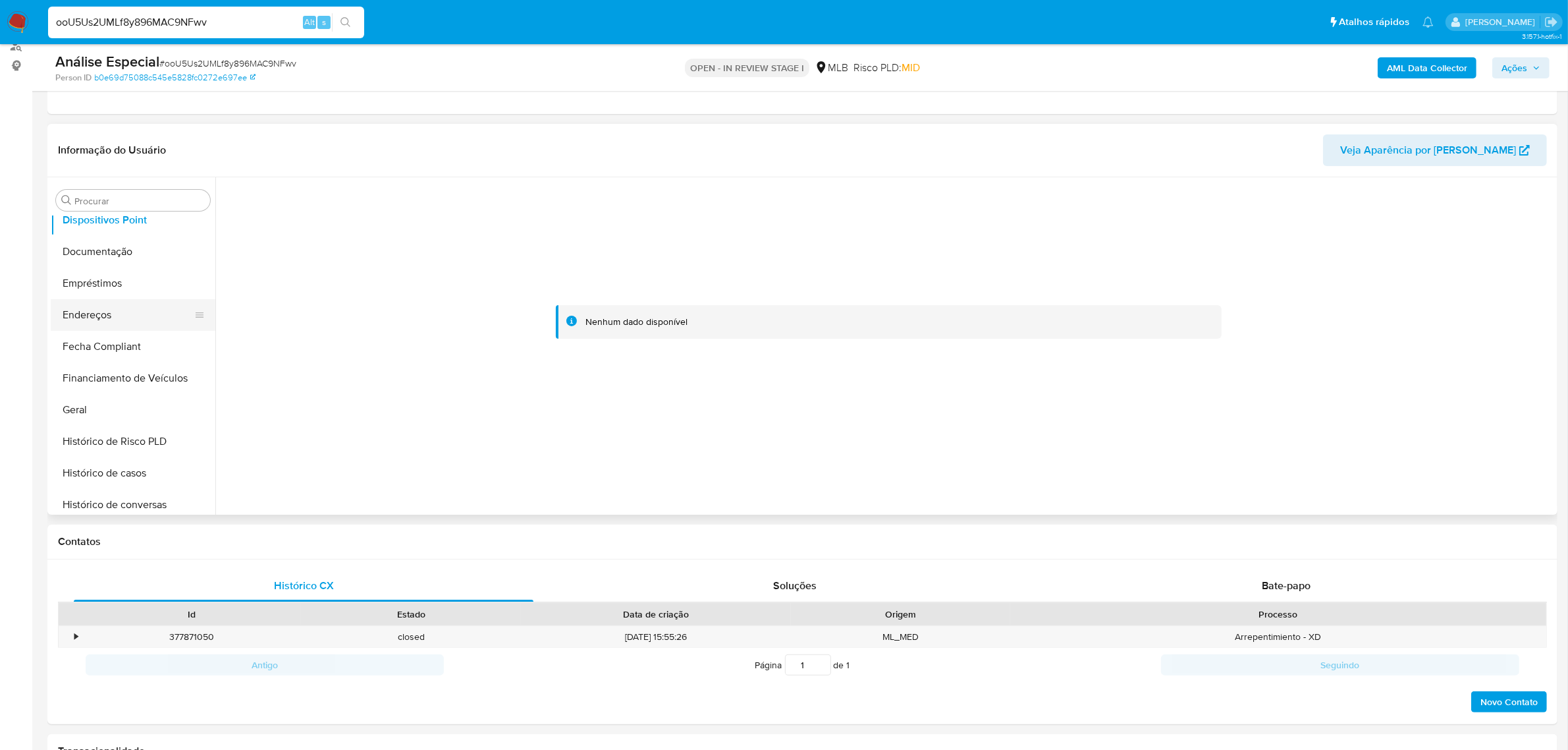
scroll to position [247, 0]
click at [70, 339] on button "Endereços" at bounding box center [127, 332] width 154 height 32
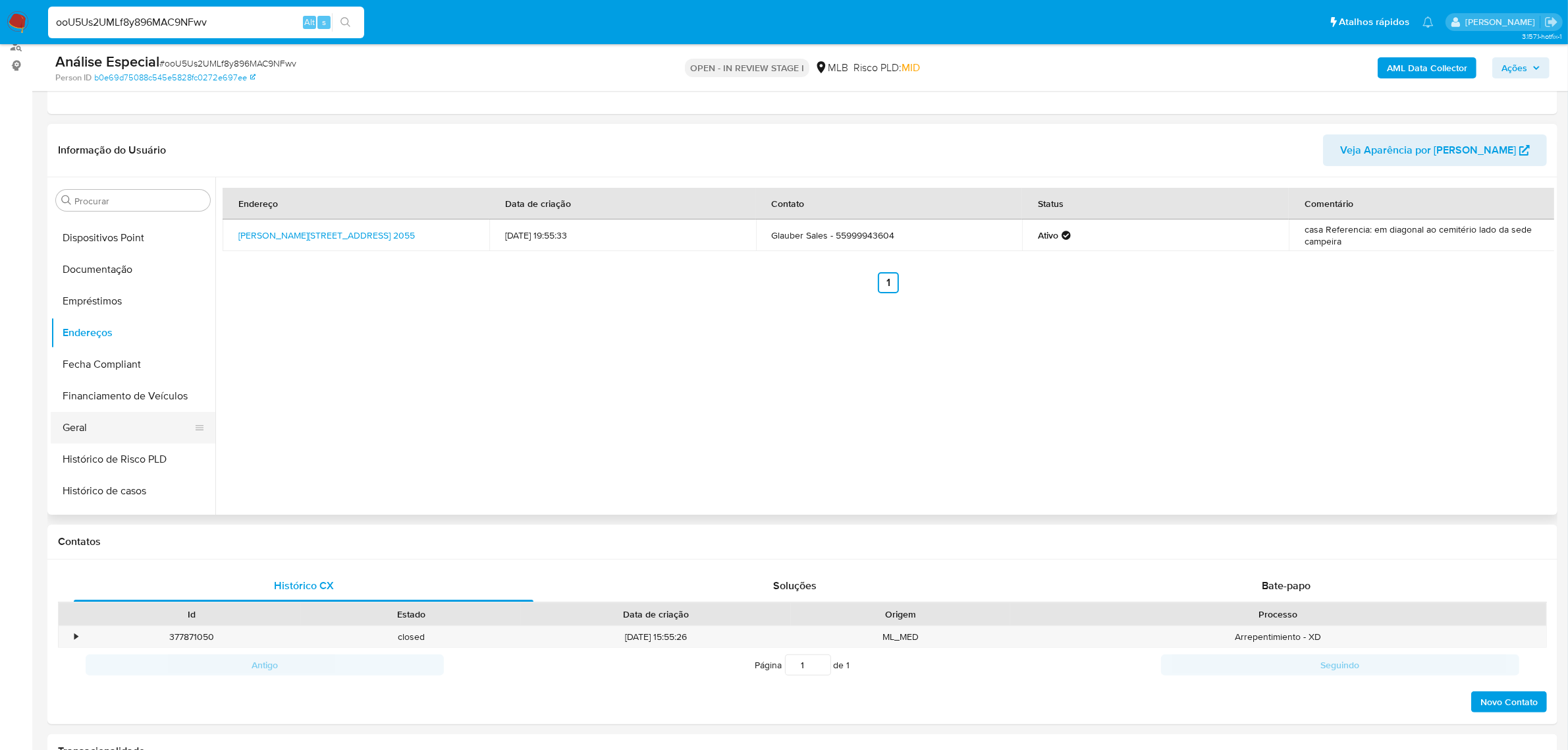
click at [74, 434] on button "Geral" at bounding box center [127, 428] width 154 height 32
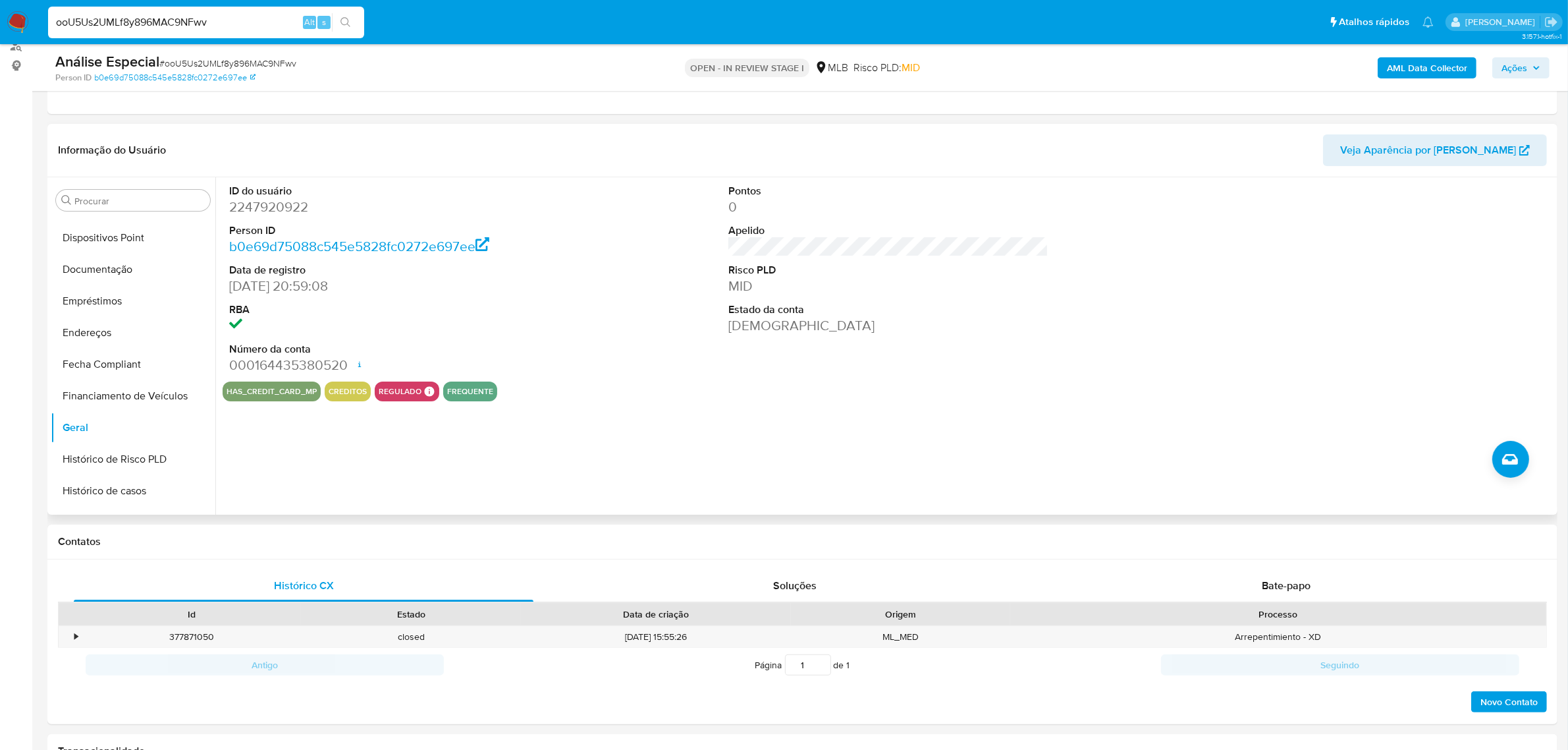
click at [280, 206] on dd "2247920922" at bounding box center [389, 207] width 320 height 19
copy dd "2247920922"
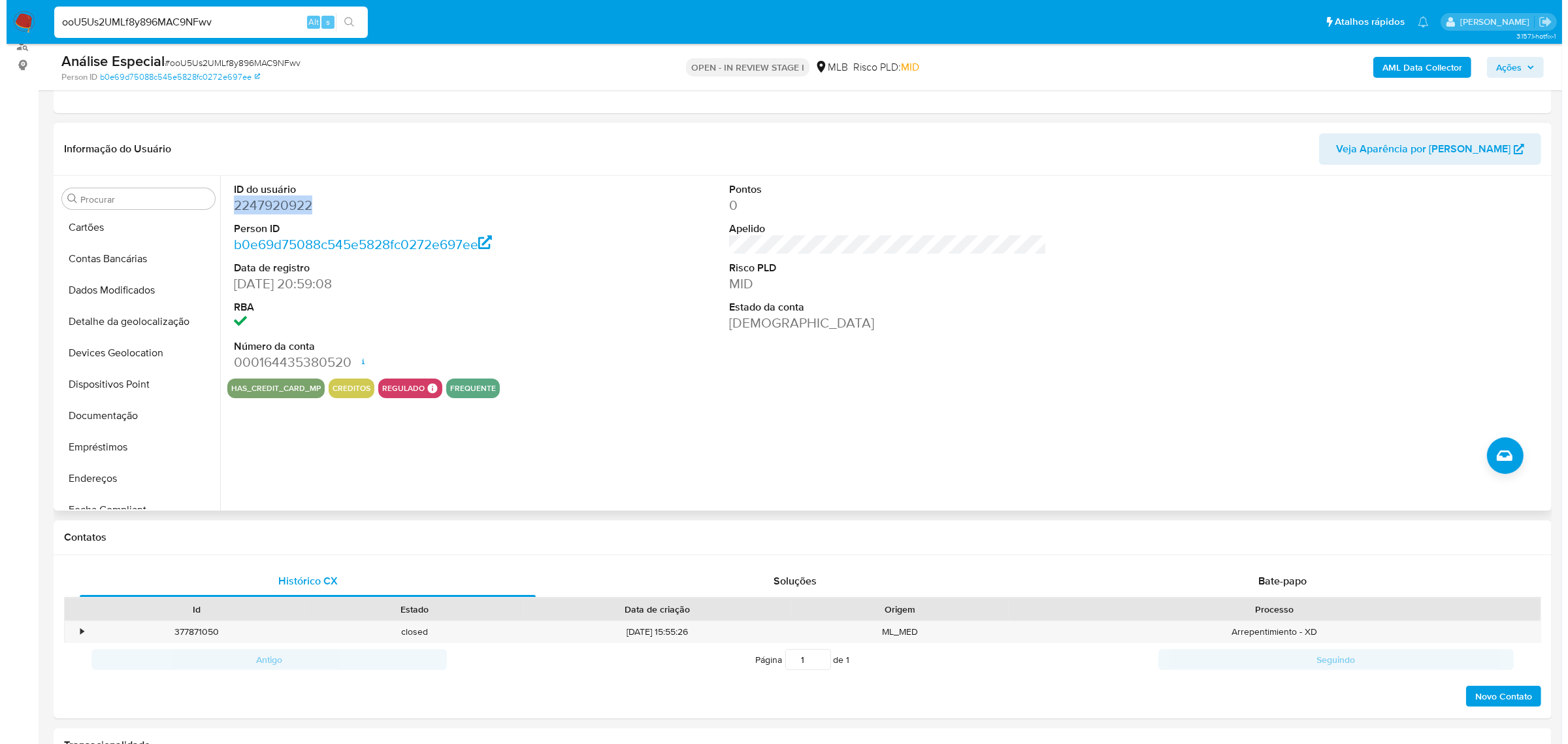
scroll to position [0, 0]
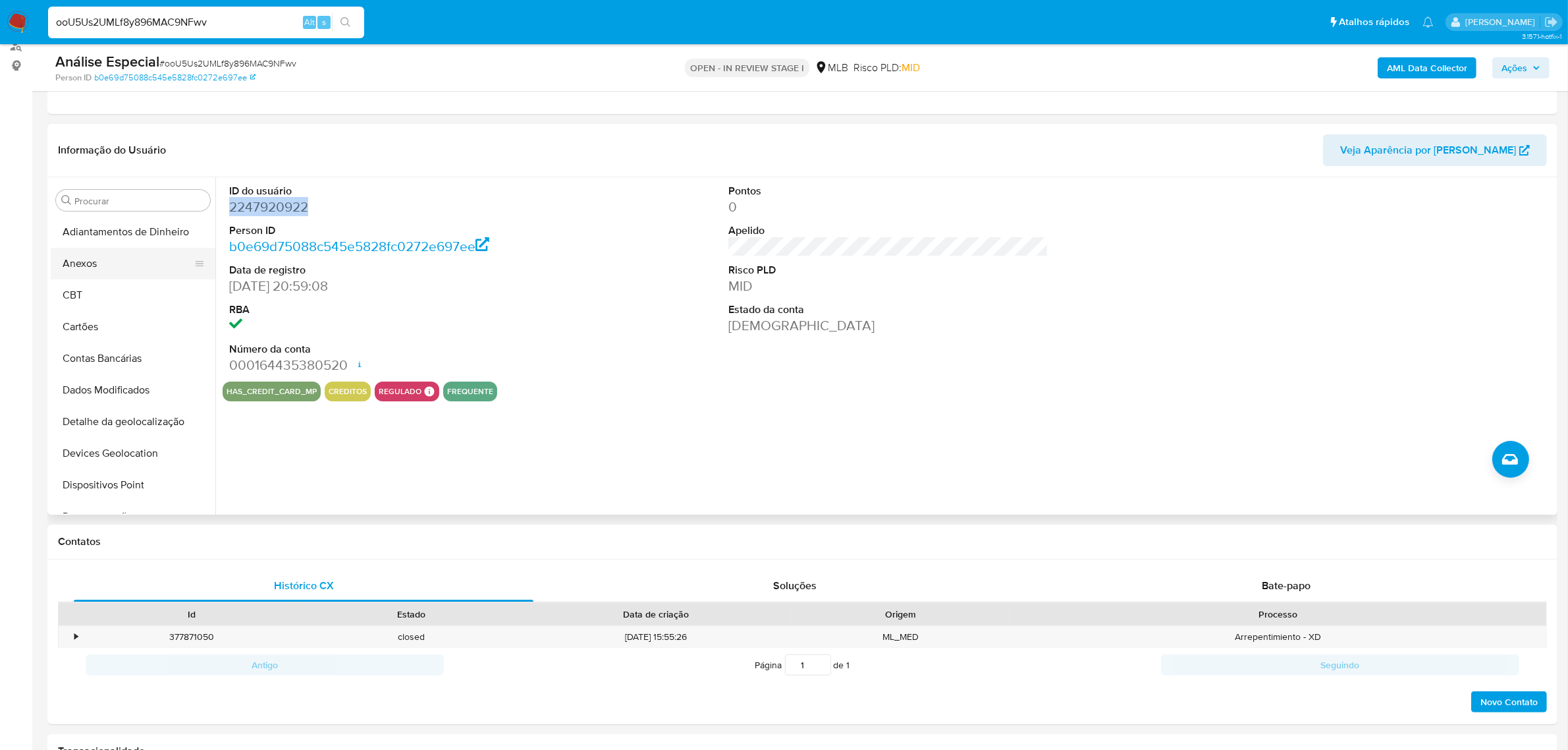
click at [110, 269] on button "Anexos" at bounding box center [127, 263] width 154 height 32
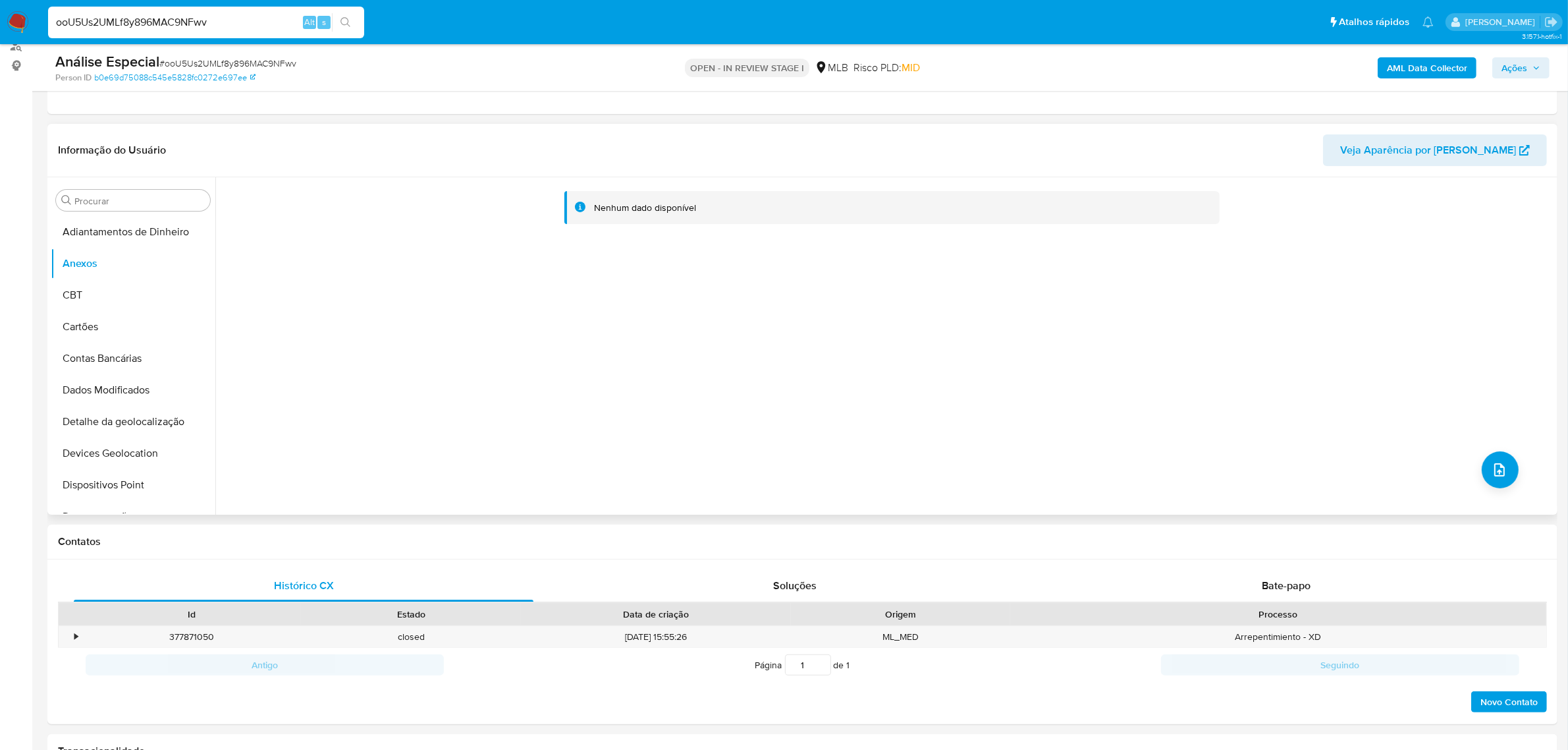
click at [1473, 476] on div "Nenhum dado disponível" at bounding box center [884, 346] width 1339 height 337
click at [1491, 476] on span "upload-file" at bounding box center [1499, 470] width 15 height 15
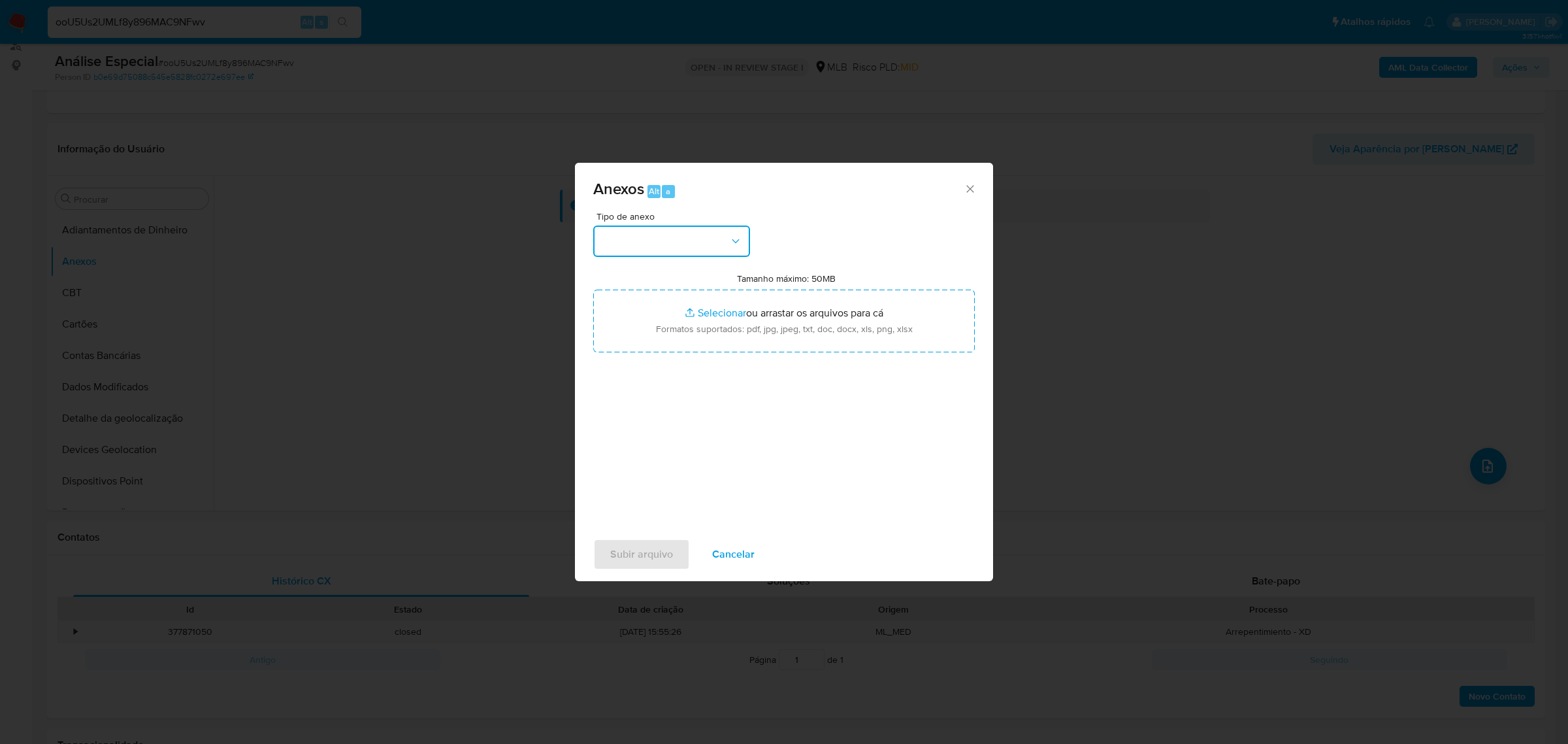
drag, startPoint x: 661, startPoint y: 240, endPoint x: 678, endPoint y: 250, distance: 19.7
click at [661, 240] on button "button" at bounding box center [671, 241] width 157 height 32
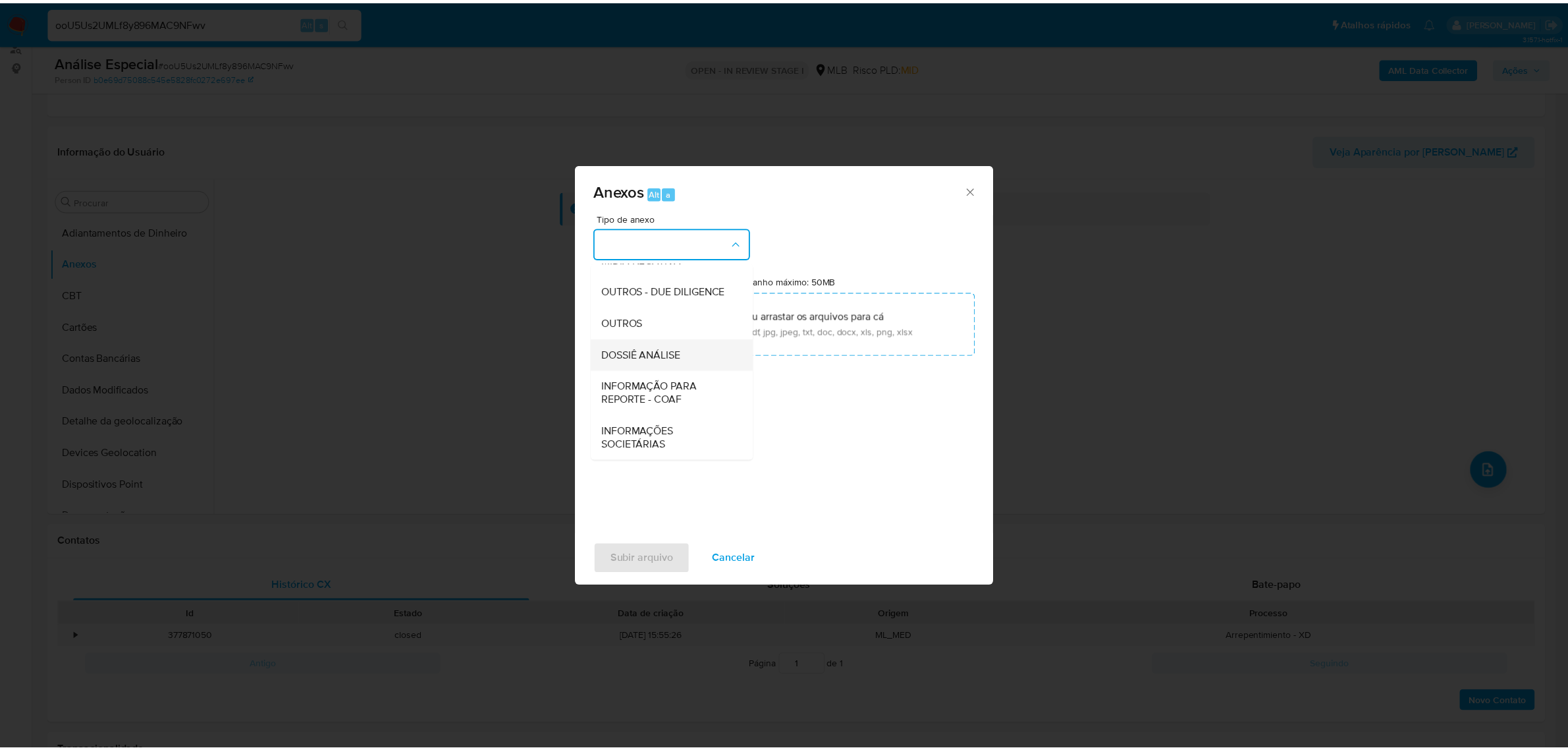
scroll to position [202, 0]
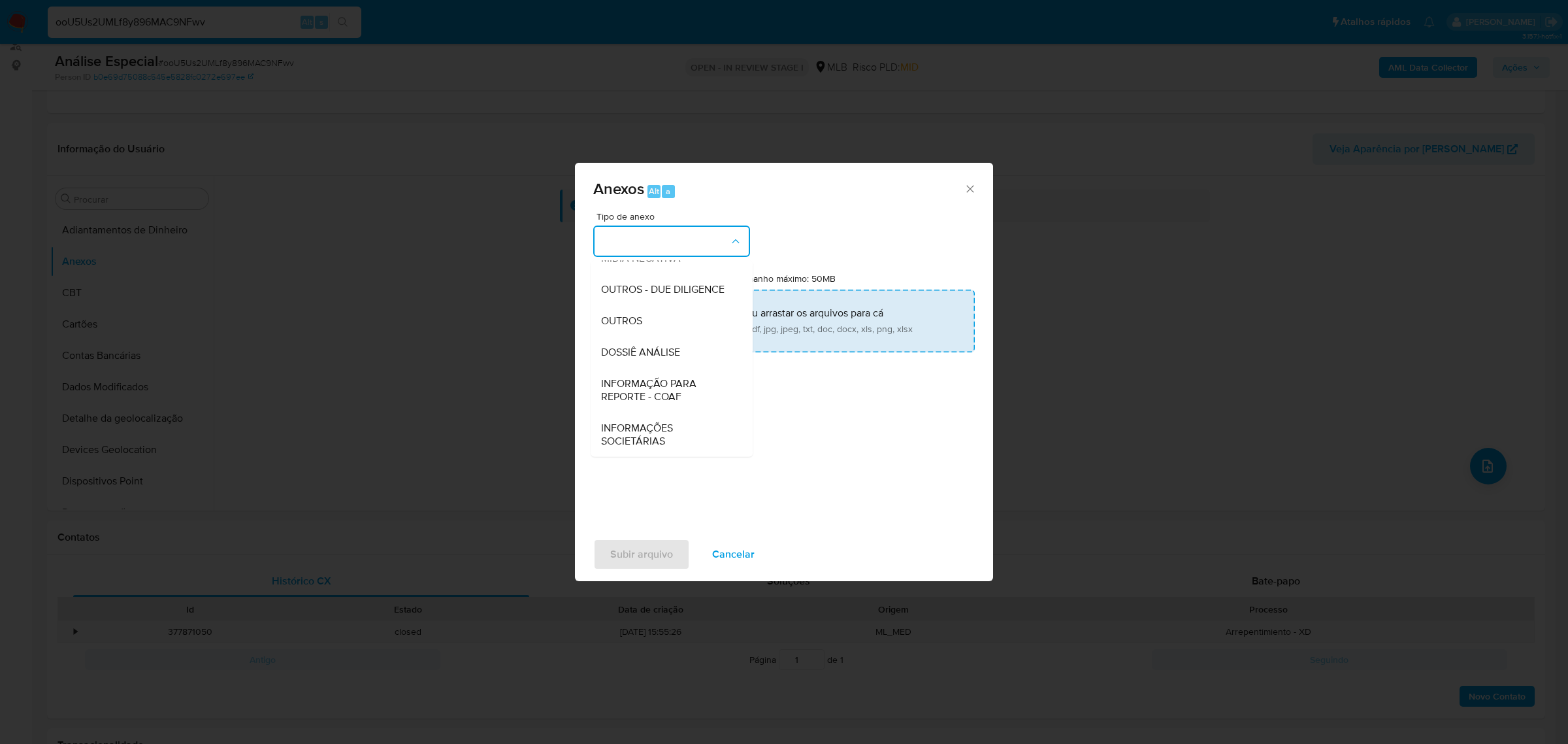
click at [640, 317] on span "OUTROS" at bounding box center [622, 320] width 41 height 13
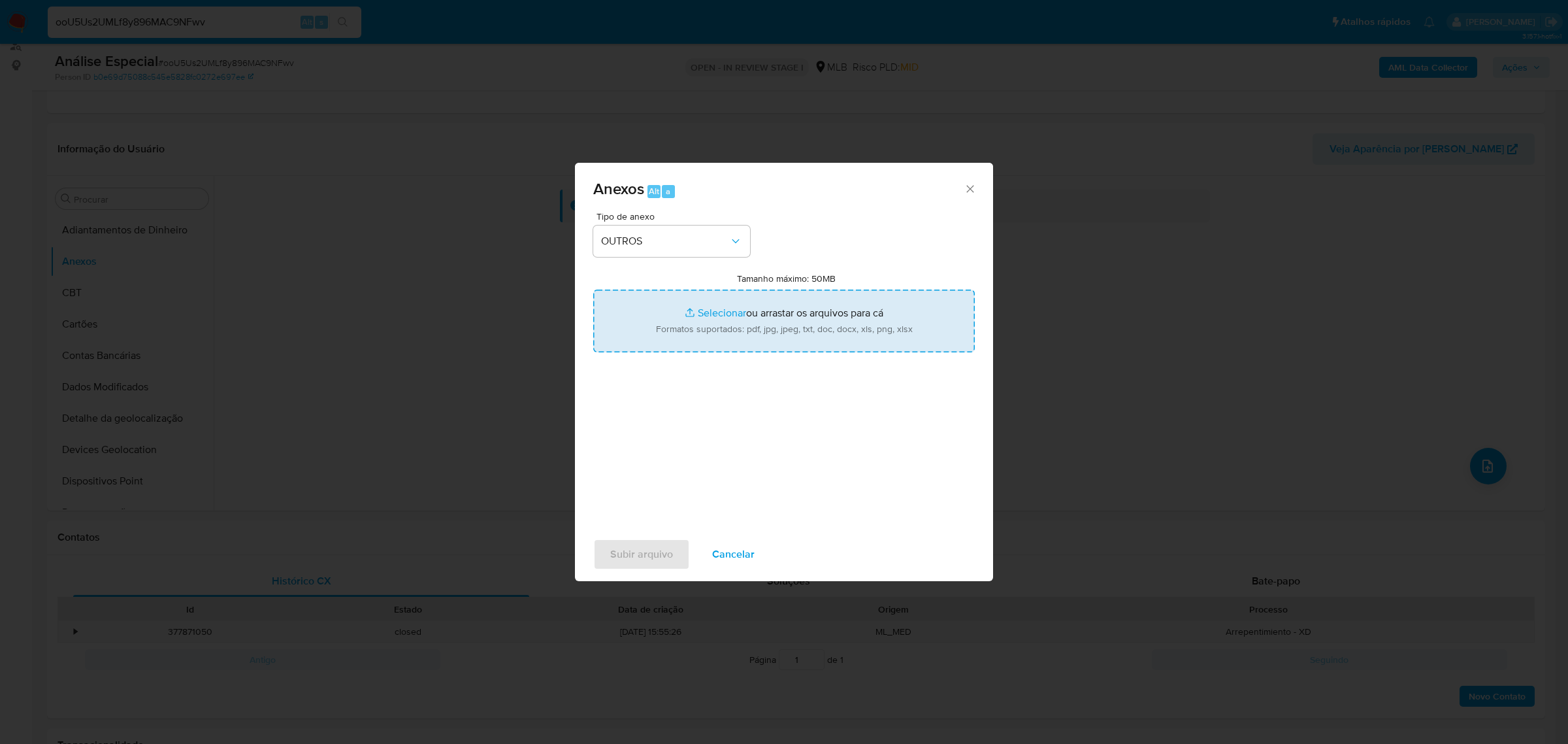
type input "C:\fakepath\Mulan 2247920922_2025_08_28_16_02_13 CAMILLE GIACOMELLI SCOLARI VEL…"
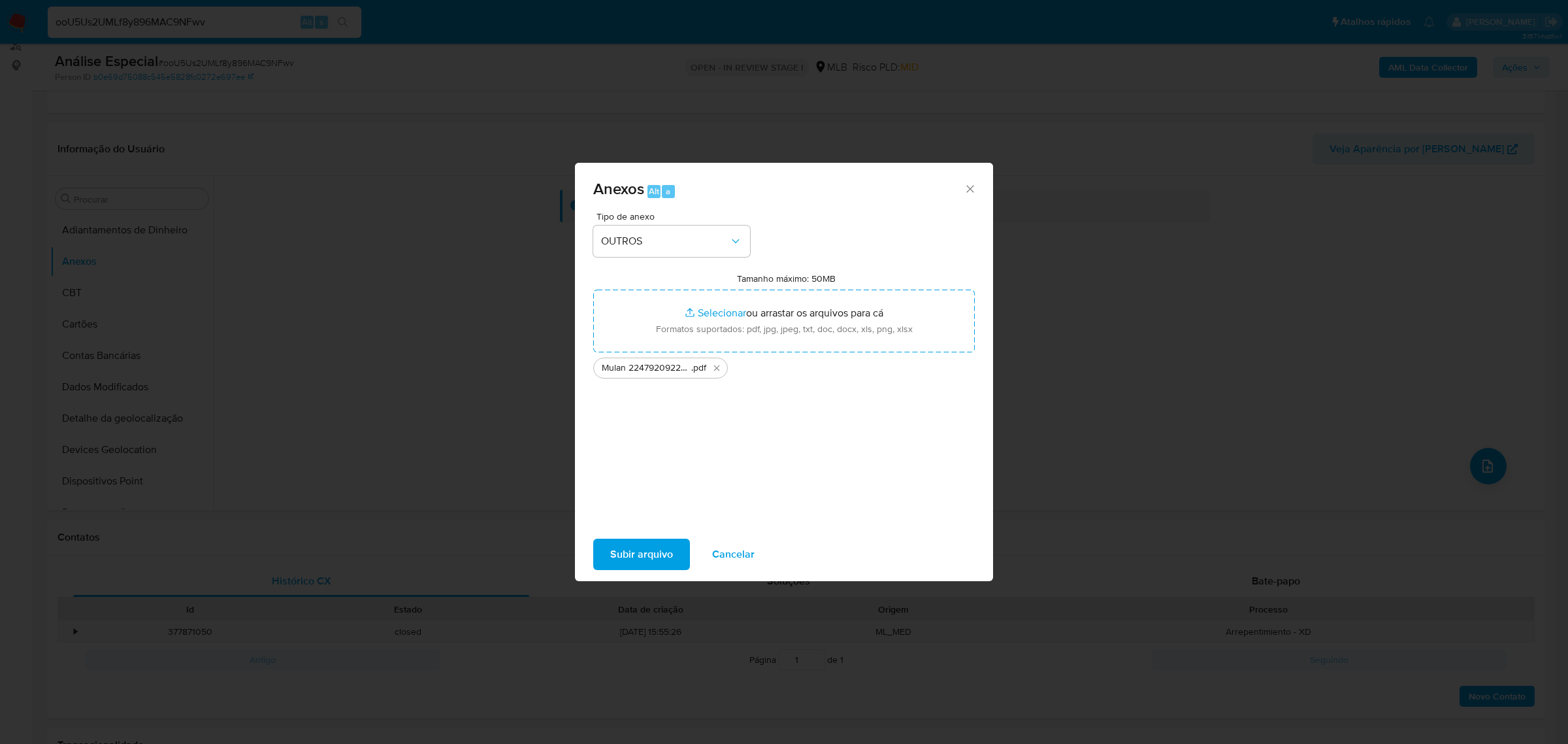
click at [625, 553] on span "Subir arquivo" at bounding box center [641, 553] width 63 height 28
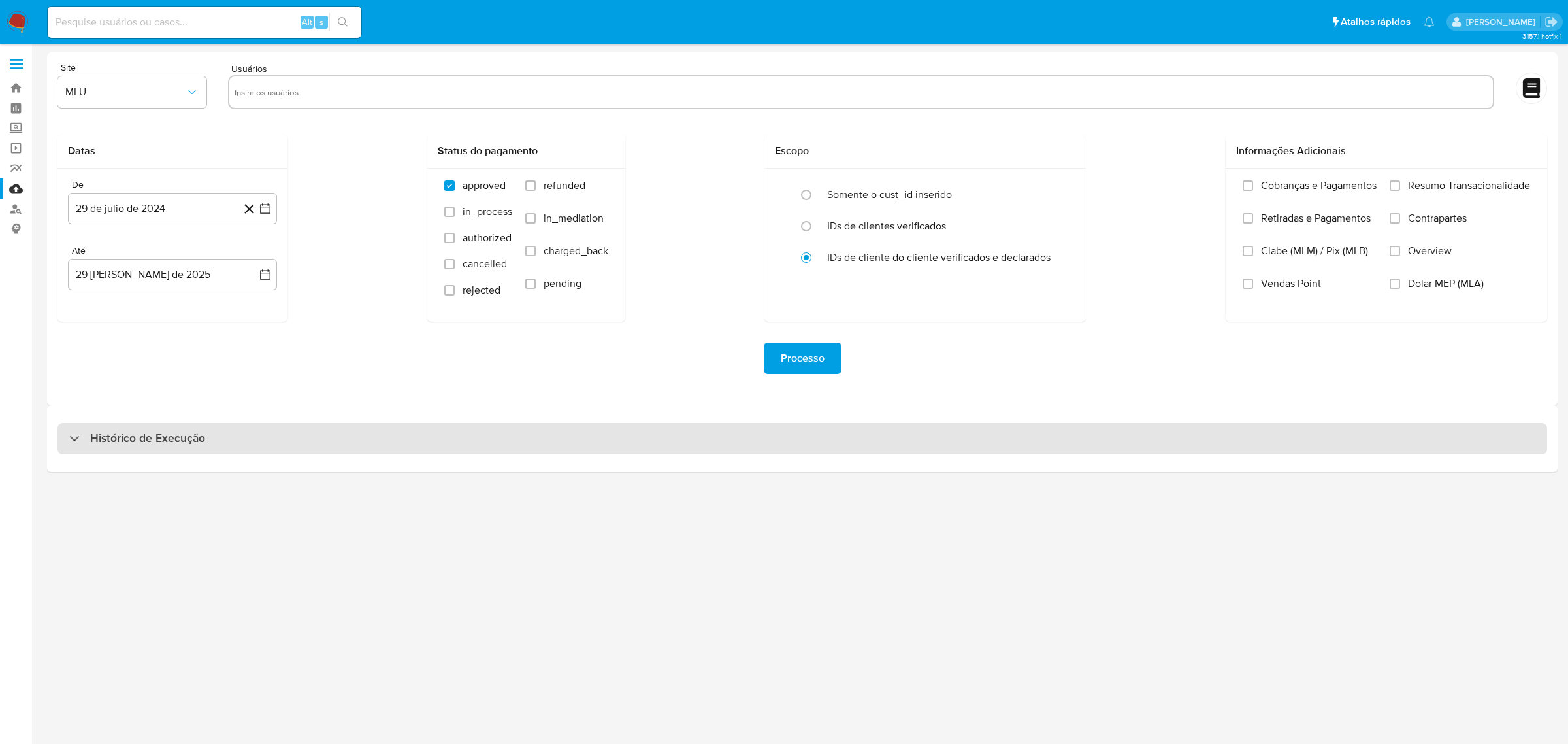
click at [629, 437] on div "Histórico de Execução" at bounding box center [802, 438] width 1490 height 32
select select "10"
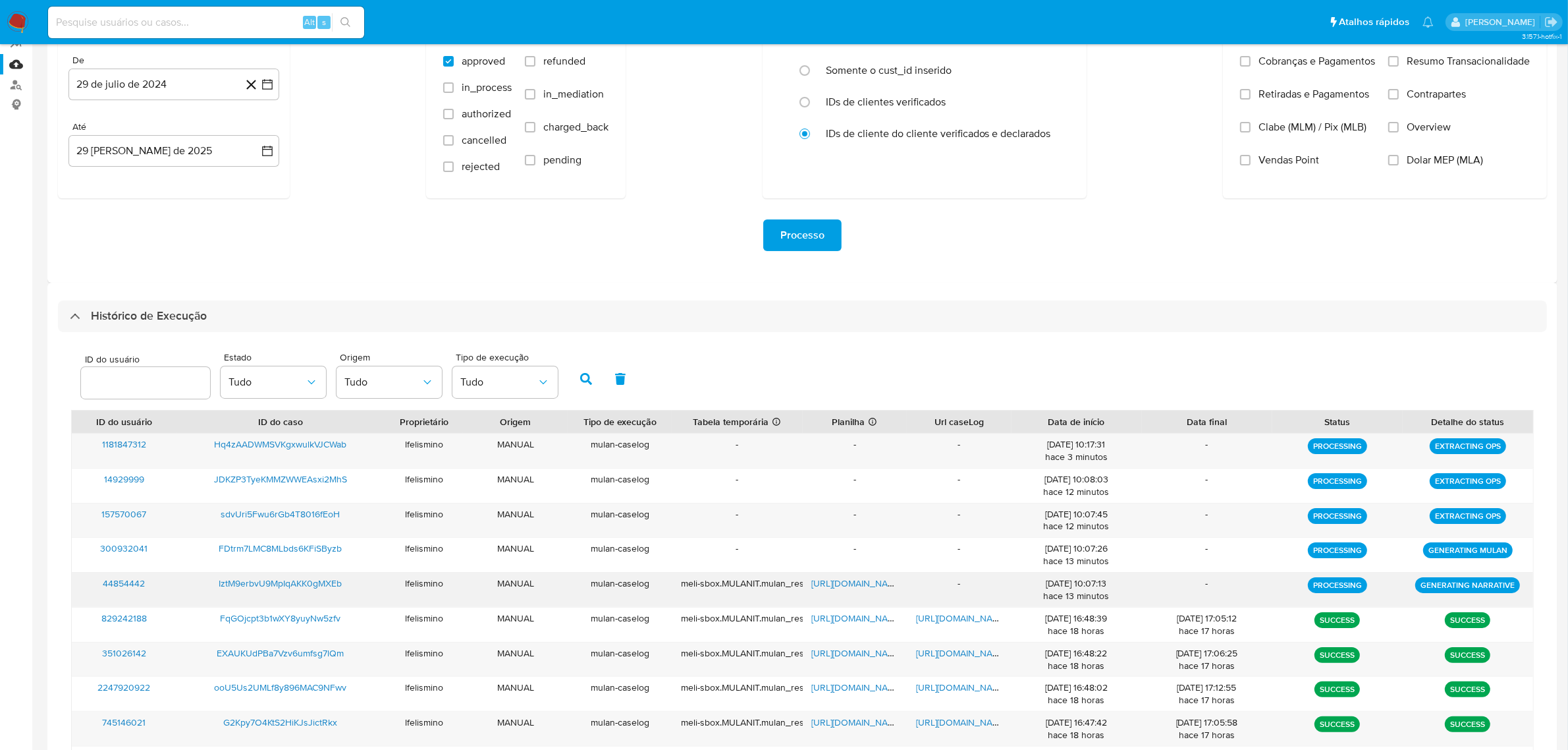
scroll to position [232, 0]
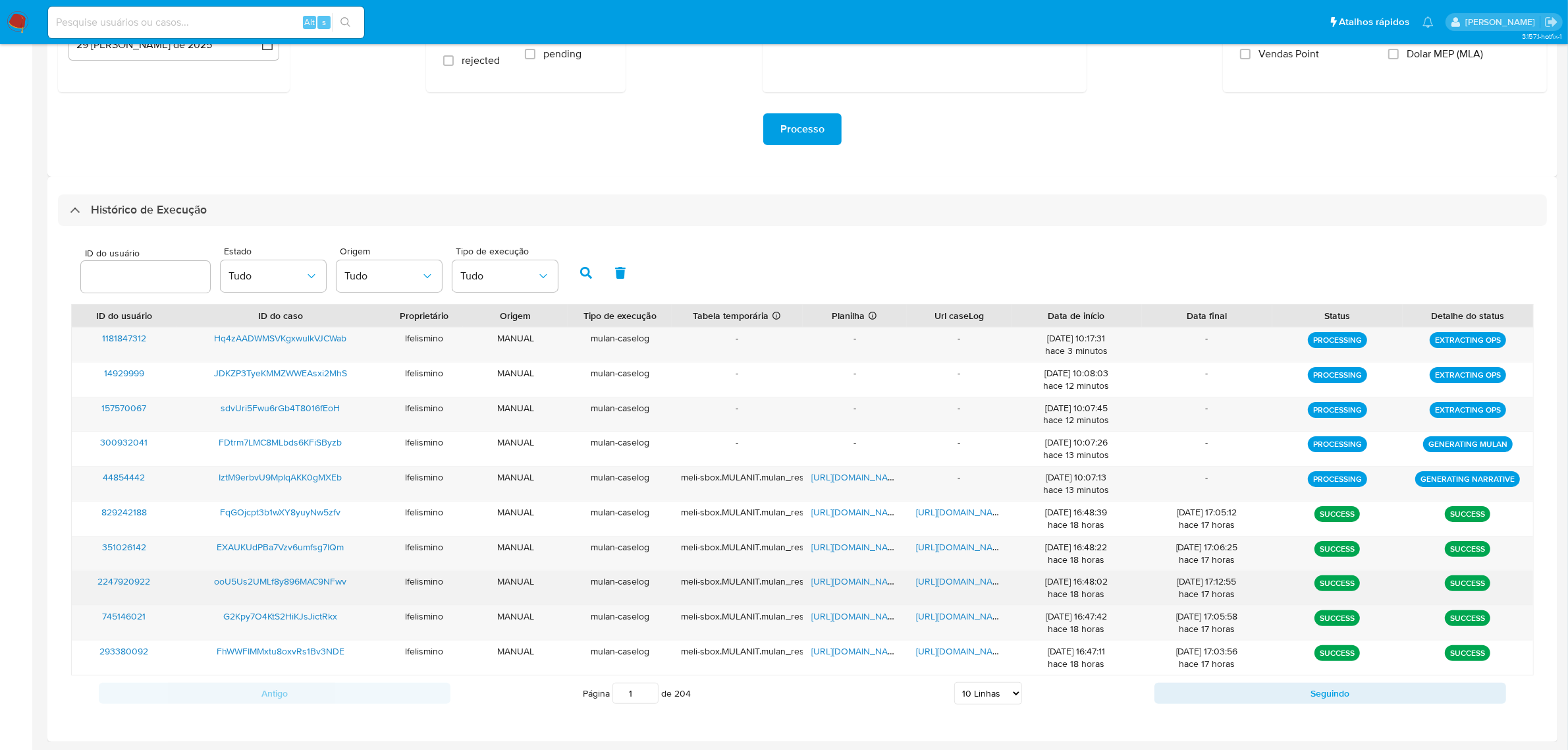
click at [972, 583] on span "https://docs.google.com/document/d/1R1bIeJ9Bk0RLAVuYudidqGnGy9sQcMxbMIAD47dNJy0…" at bounding box center [961, 581] width 91 height 13
click at [868, 579] on span "https://docs.google.com/spreadsheets/d/1pBM9mzKpWCaIAYG2h3y0J_4ReJqI7QF8QaFGiFT…" at bounding box center [857, 581] width 91 height 13
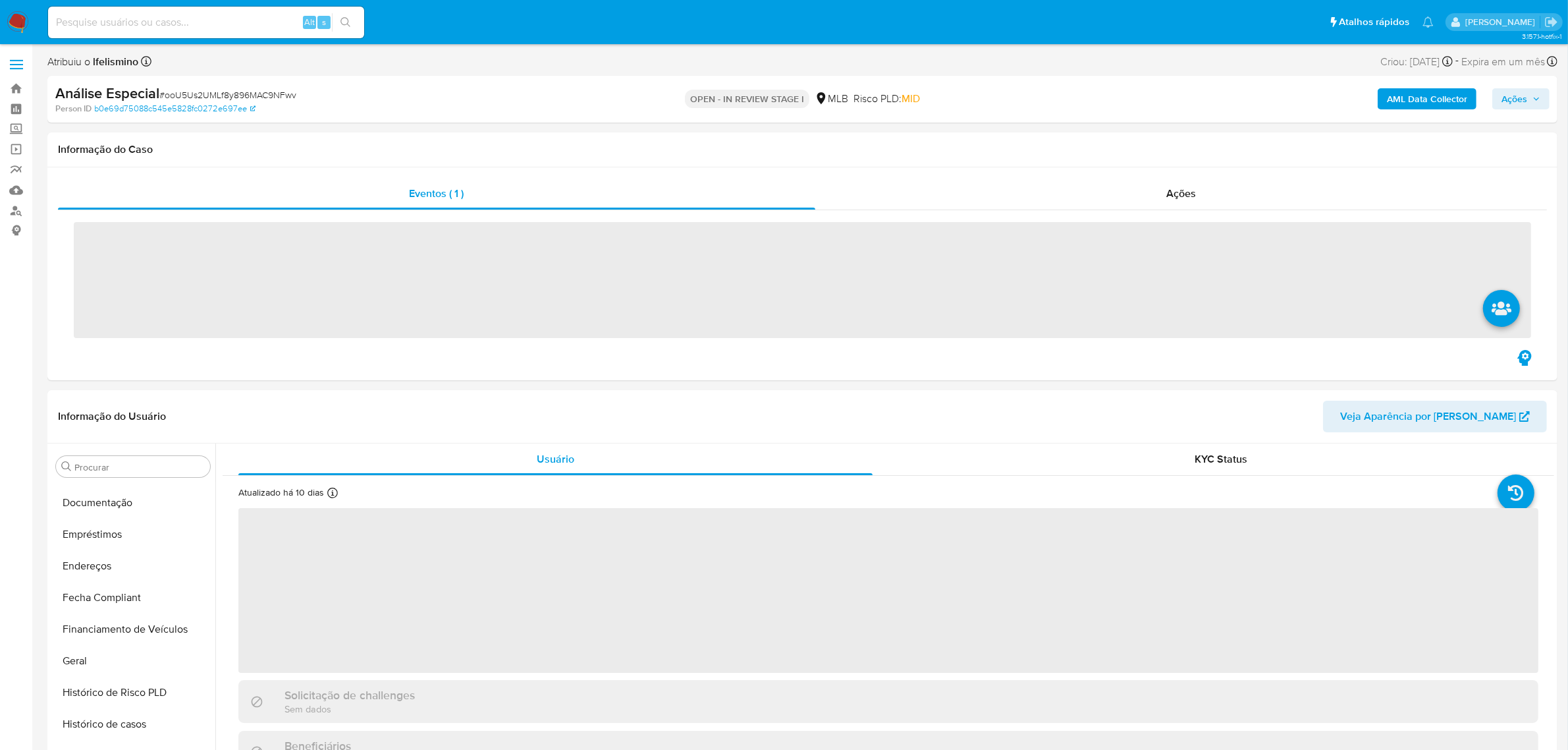
scroll to position [587, 0]
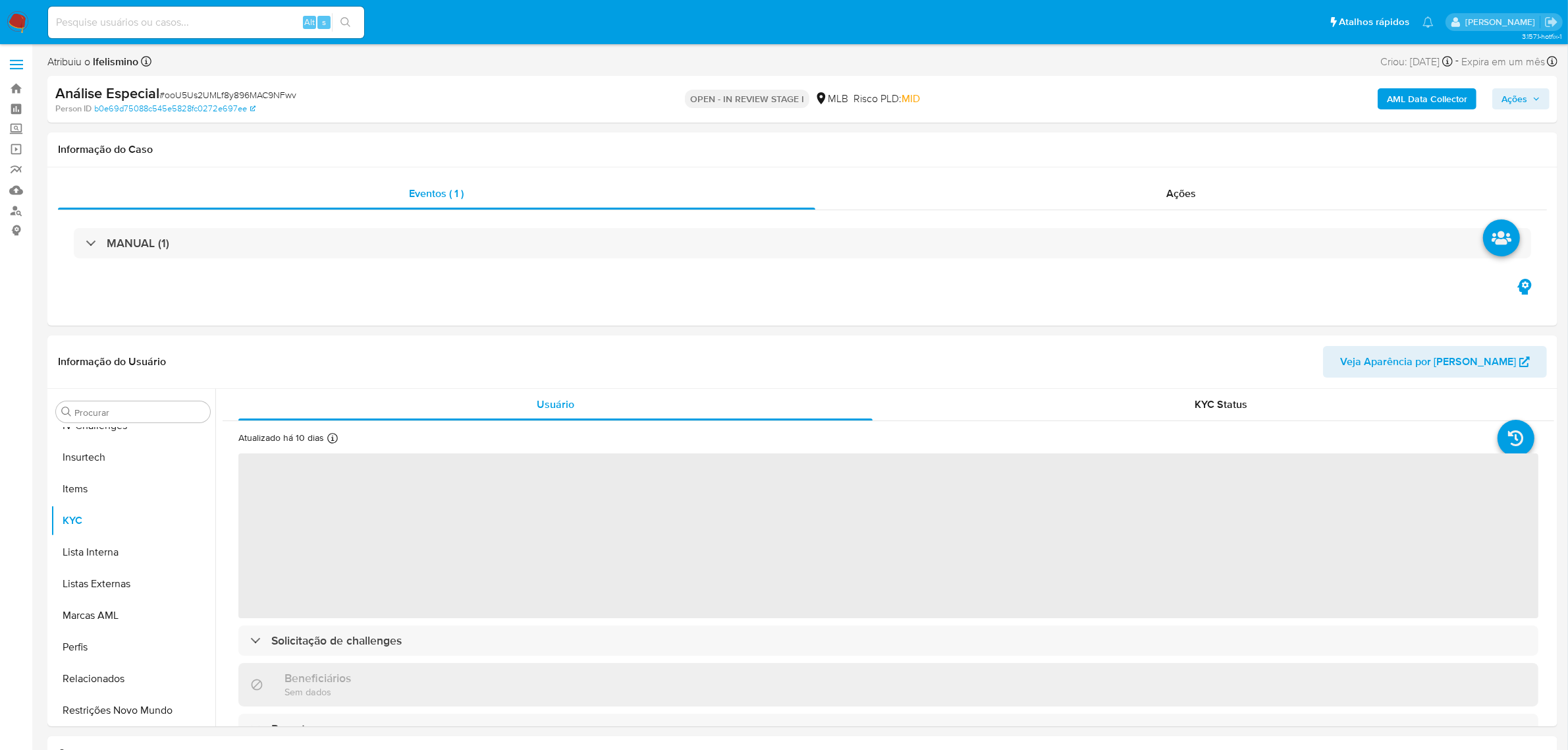
click at [232, 94] on span "# ooU5Us2UMLf8y896MAC9NFwv" at bounding box center [228, 95] width 137 height 13
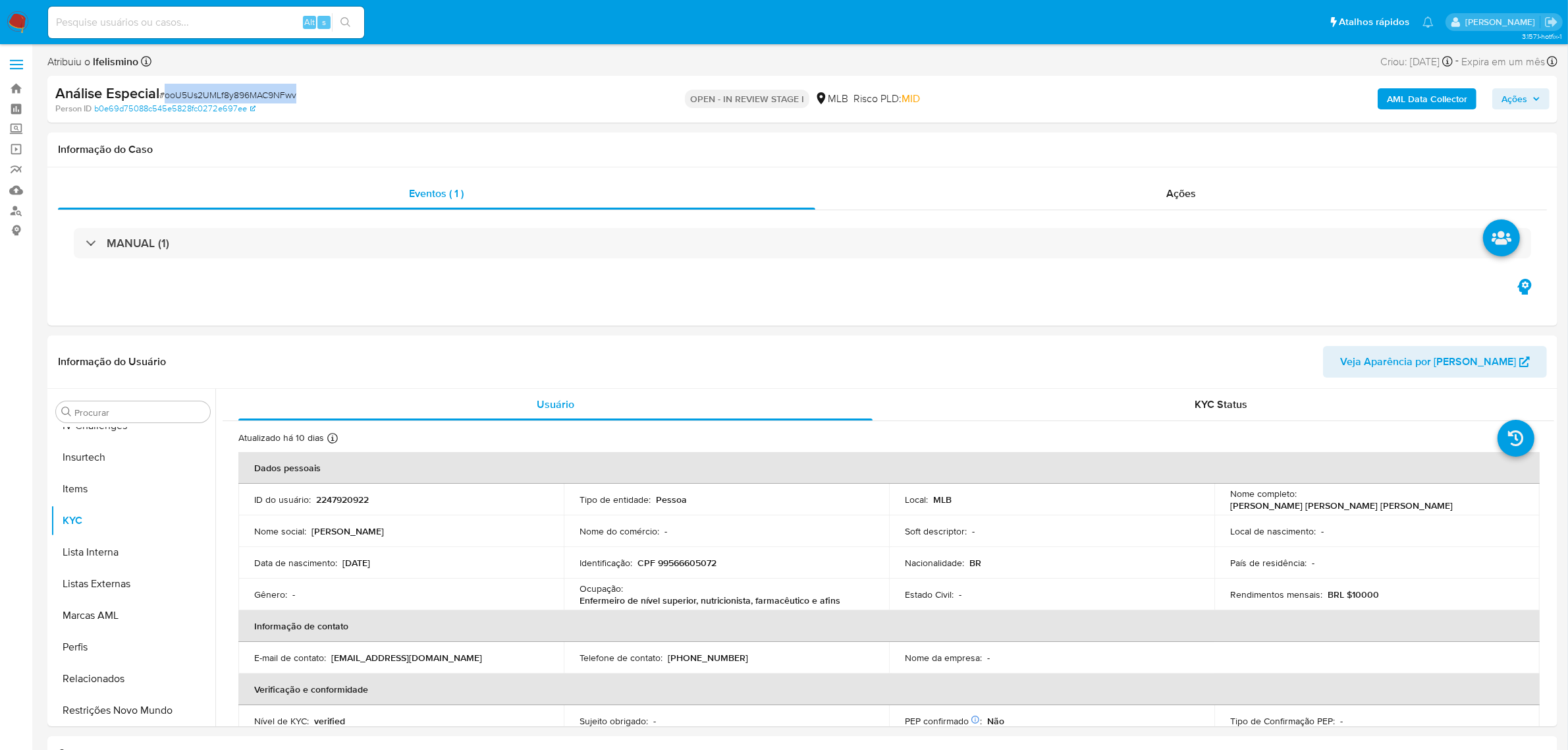
copy span "ooU5Us2UMLf8y896MAC9NFwv"
select select "10"
click at [122, 473] on button "Anexos" at bounding box center [127, 475] width 154 height 32
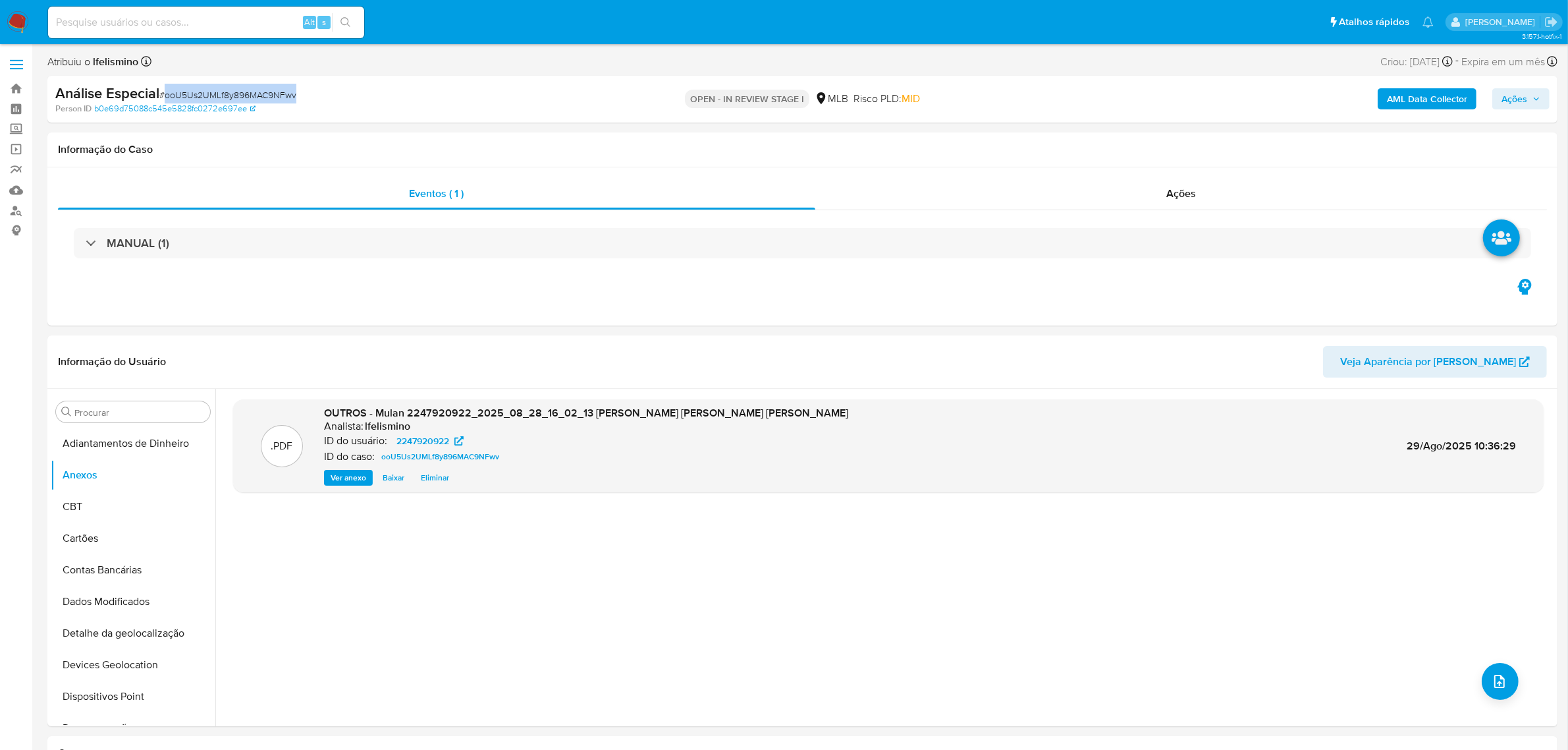
click at [1406, 108] on b "AML Data Collector" at bounding box center [1427, 98] width 81 height 21
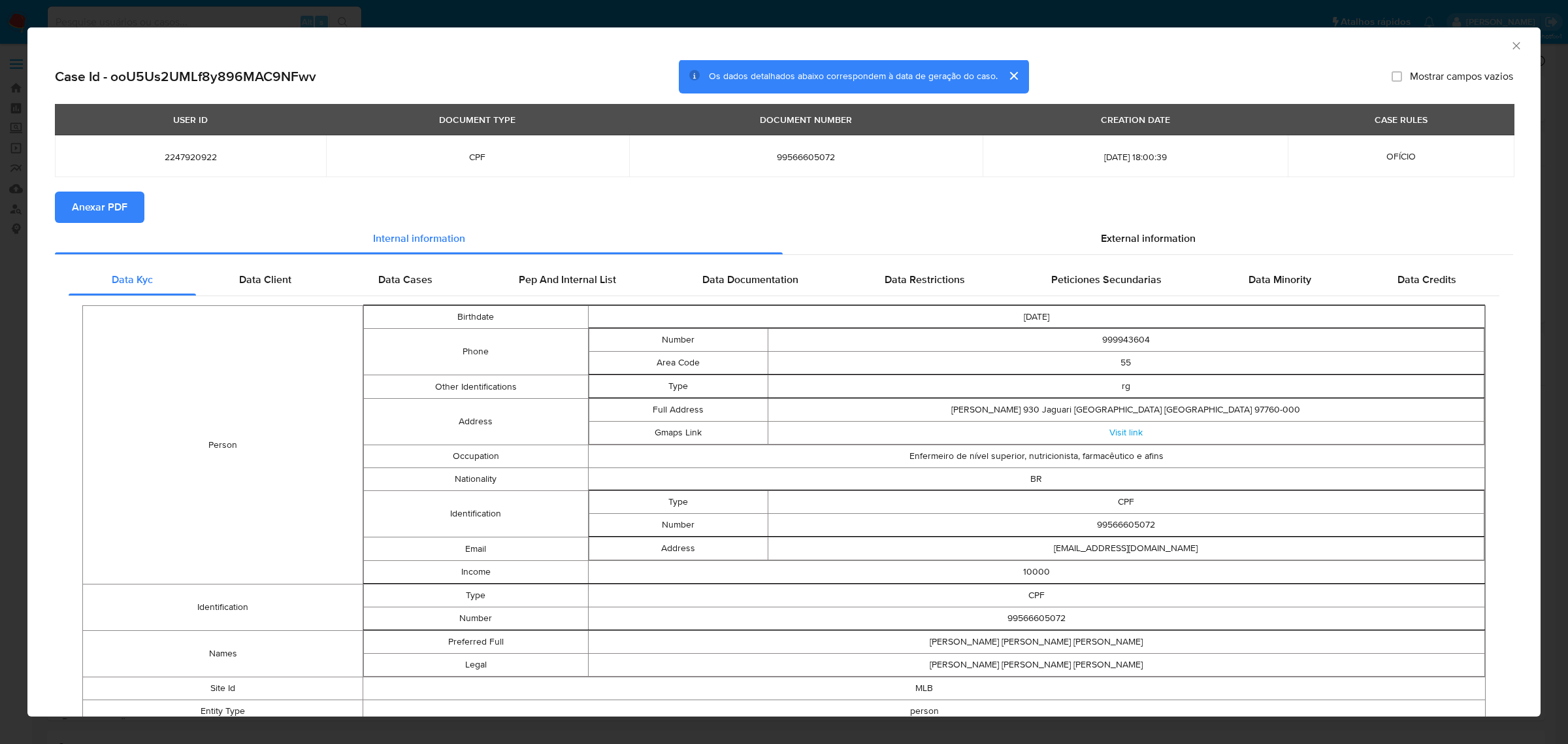
click at [101, 208] on span "Anexar PDF" at bounding box center [100, 207] width 55 height 28
click at [1513, 48] on icon "Fechar a janela" at bounding box center [1516, 45] width 7 height 7
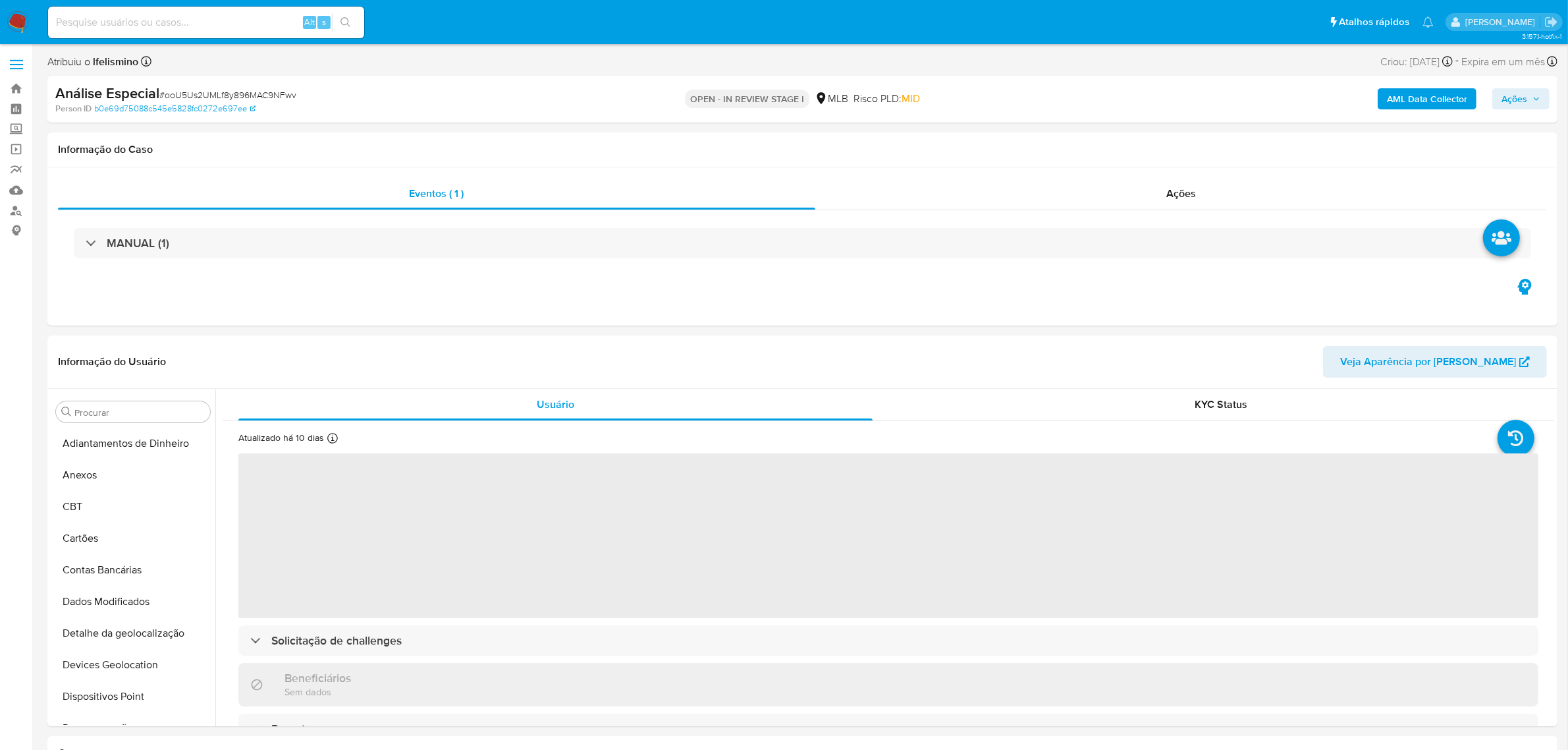
select select "10"
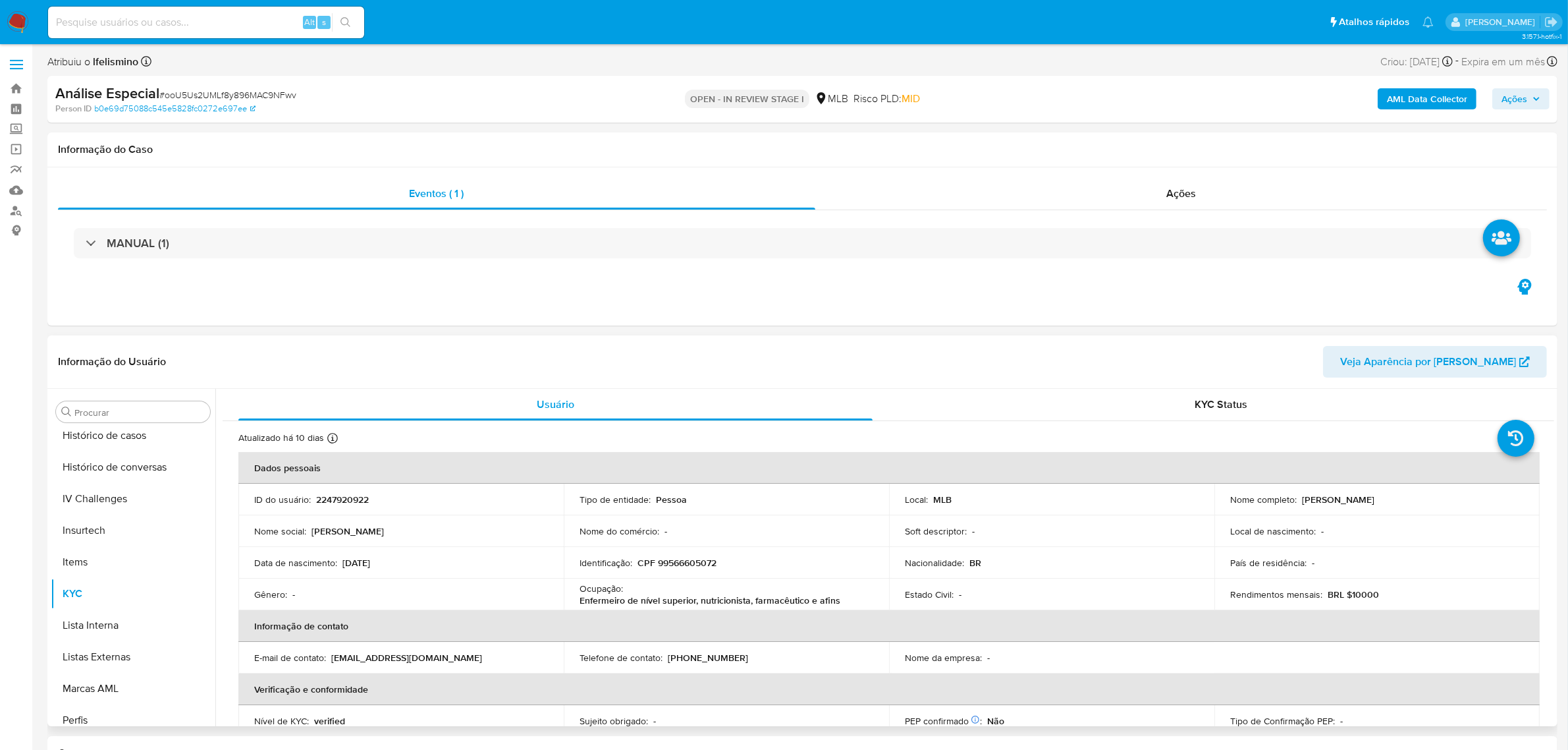
scroll to position [422, 0]
drag, startPoint x: 114, startPoint y: 461, endPoint x: 197, endPoint y: 425, distance: 90.5
click at [114, 461] on button "Geral" at bounding box center [132, 463] width 165 height 32
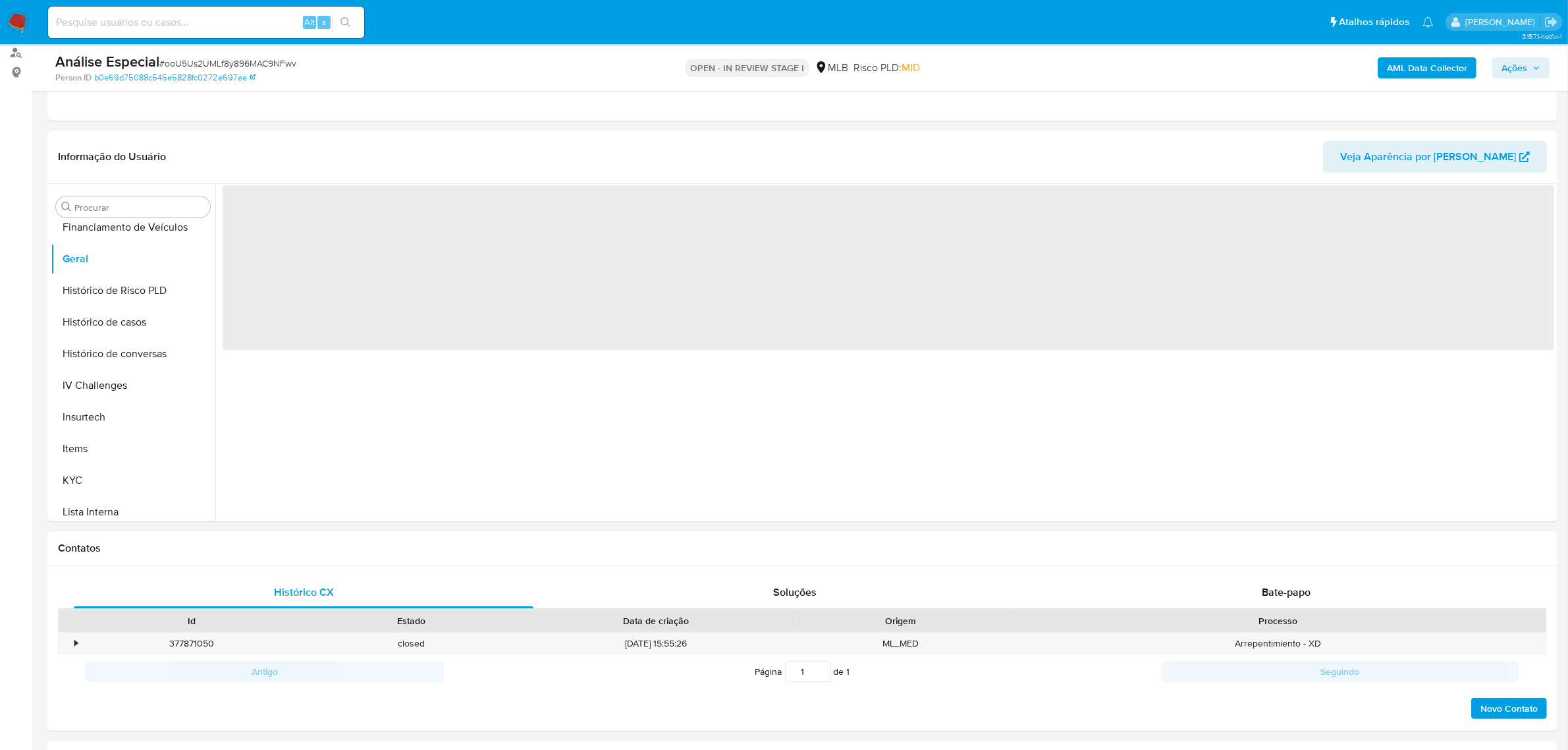
scroll to position [165, 0]
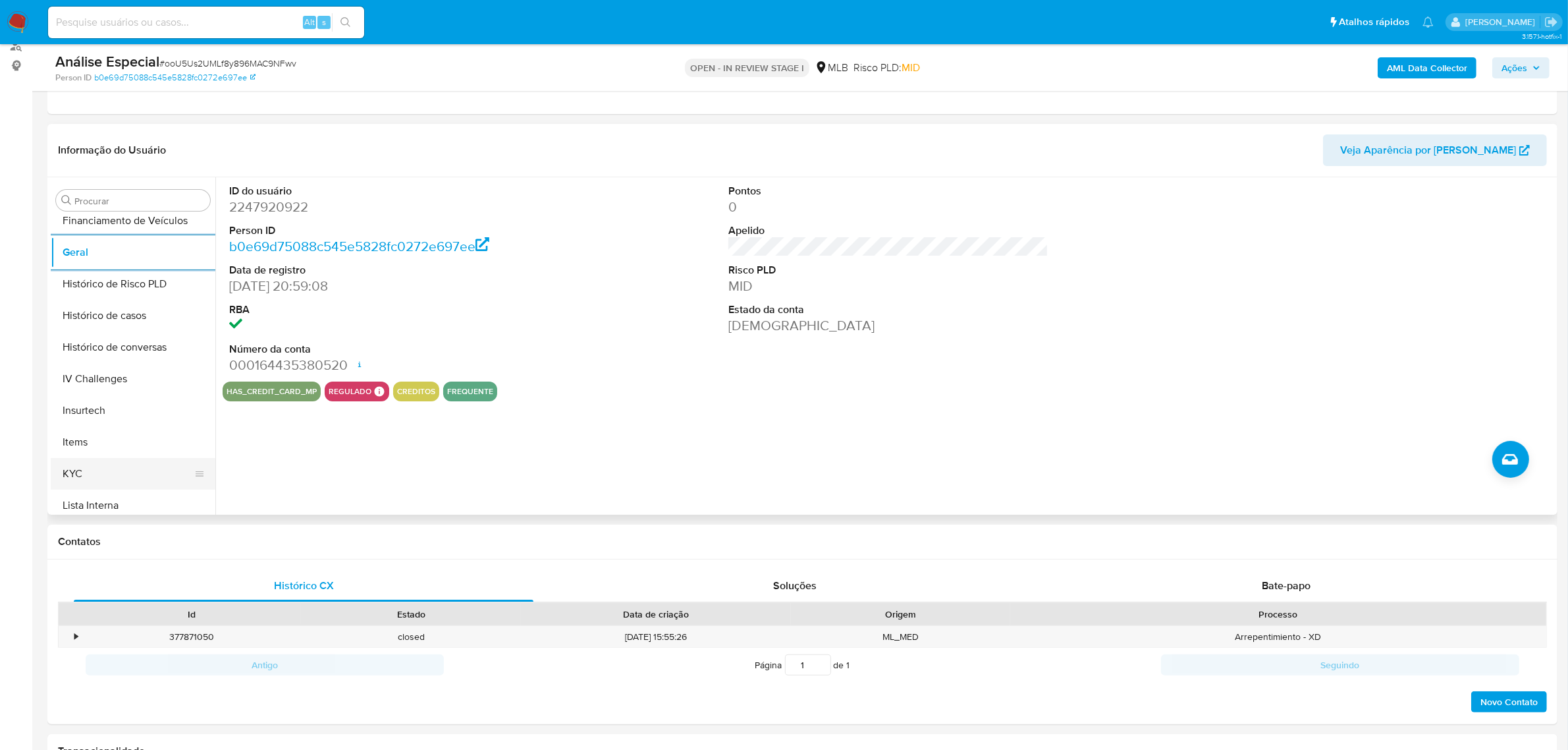
click at [73, 478] on button "KYC" at bounding box center [127, 473] width 154 height 32
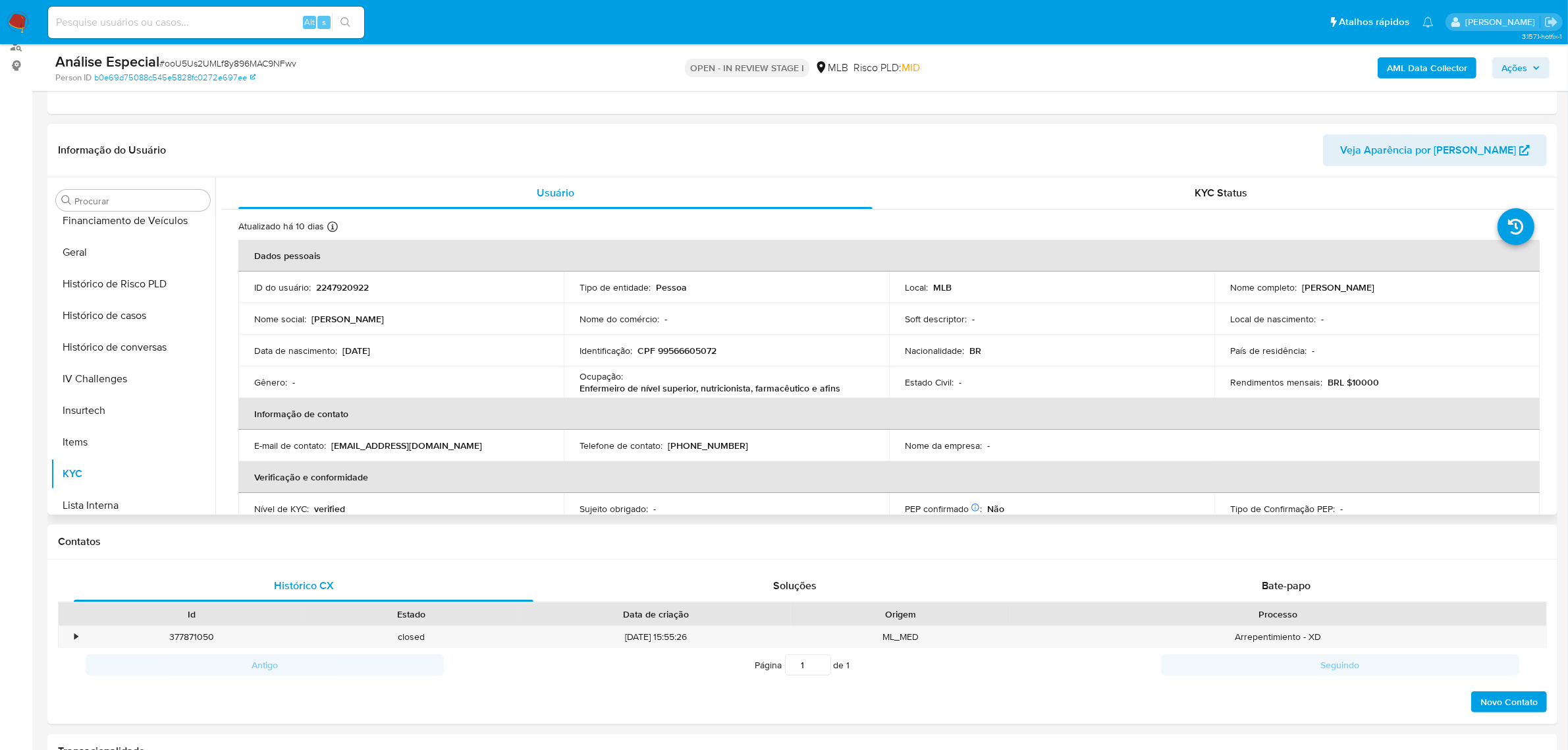
click at [678, 390] on p "Enfermeiro de nível superior, nutricionista, farmacêutico e afins" at bounding box center [709, 387] width 261 height 12
drag, startPoint x: 678, startPoint y: 390, endPoint x: 571, endPoint y: 387, distance: 107.0
click at [570, 390] on td "Ocupação : Enfermeiro de nível superior, nutricionista, farmacêutico e afins" at bounding box center [726, 382] width 325 height 32
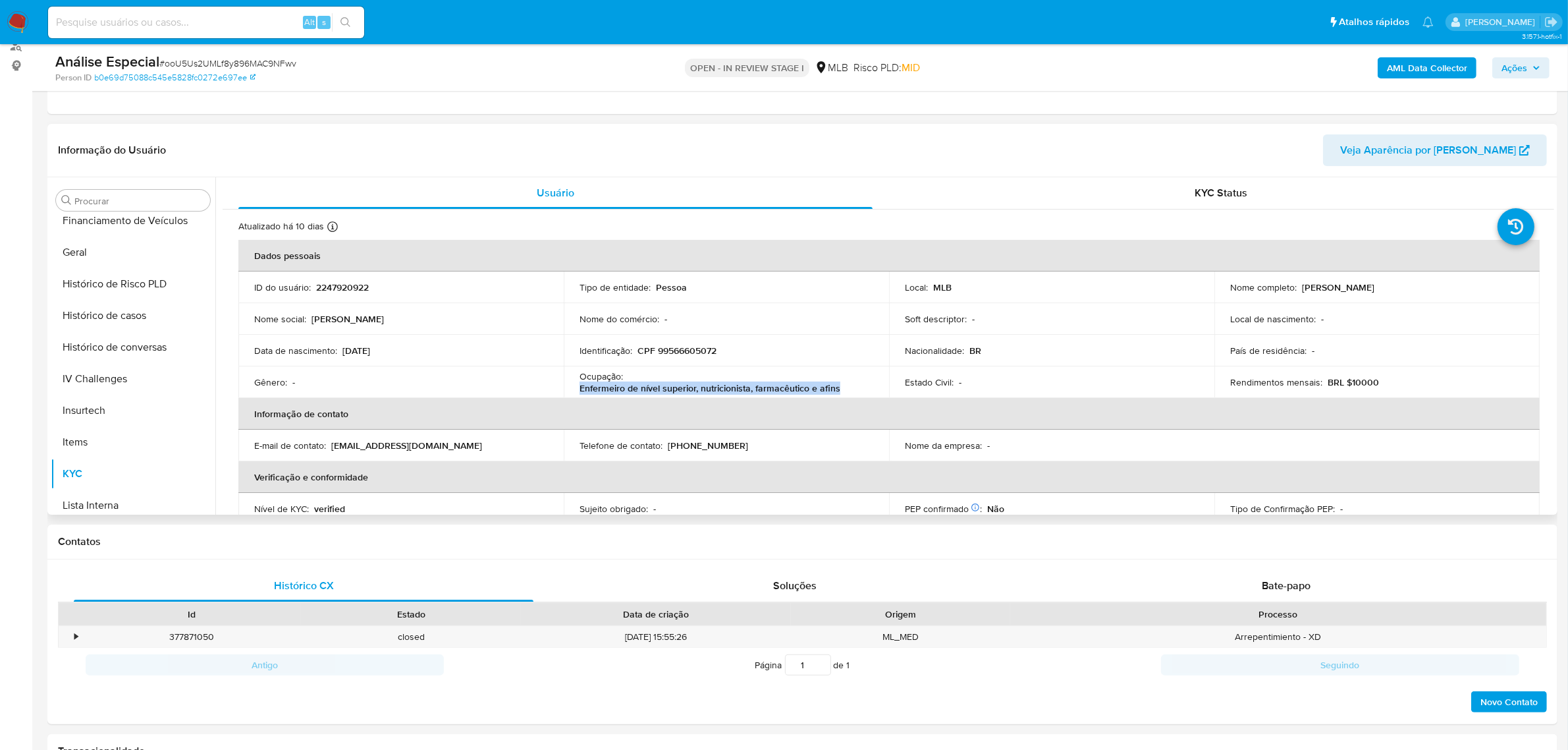
drag, startPoint x: 576, startPoint y: 390, endPoint x: 836, endPoint y: 390, distance: 260.0
click at [836, 390] on td "Ocupação : Enfermeiro de nível superior, nutricionista, farmacêutico e afins" at bounding box center [726, 382] width 325 height 32
copy p "Enfermeiro de nível superior, nutricionista, farmacêutico e afins"
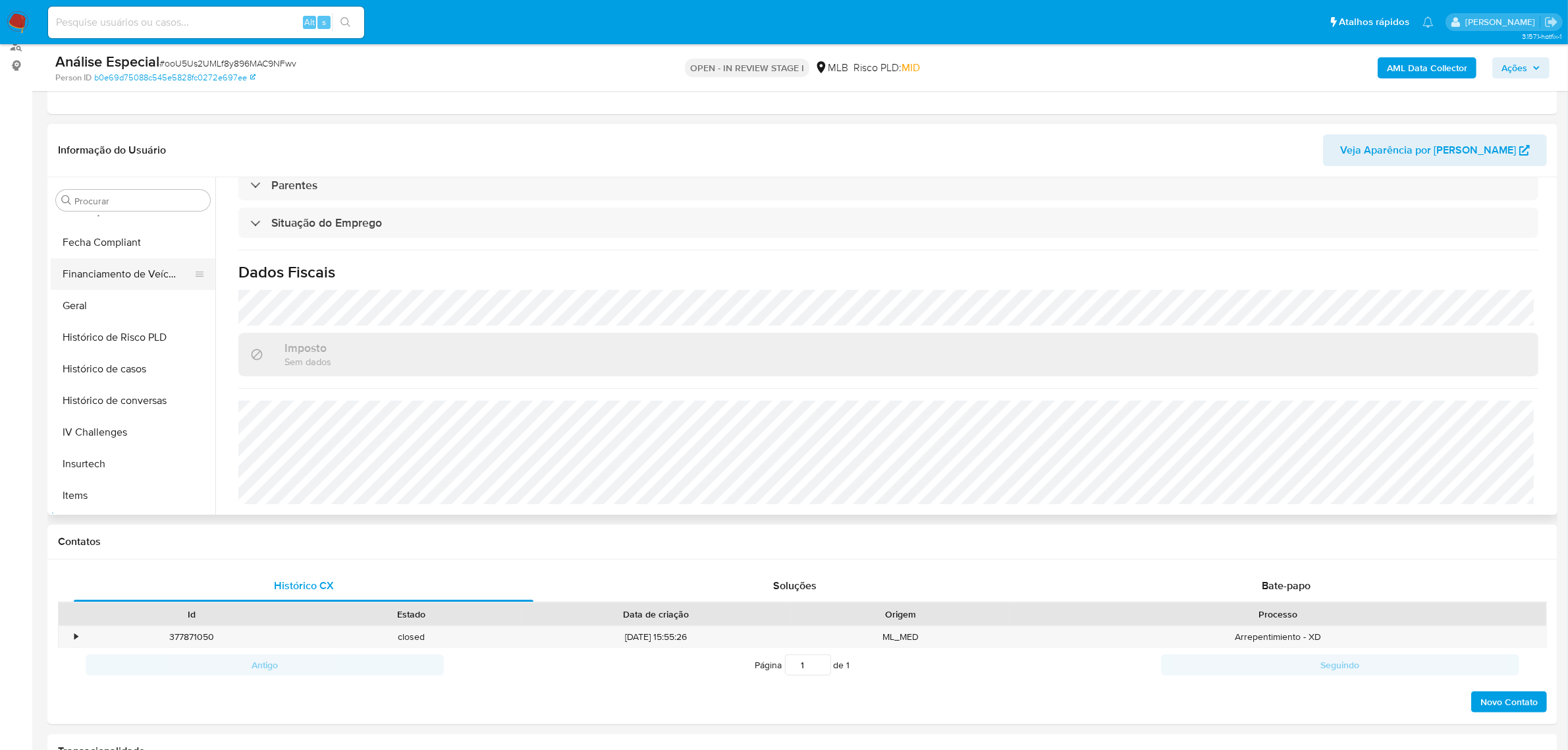
scroll to position [340, 0]
drag, startPoint x: 114, startPoint y: 331, endPoint x: 101, endPoint y: 337, distance: 14.3
click at [114, 331] on button "Geral" at bounding box center [127, 335] width 154 height 32
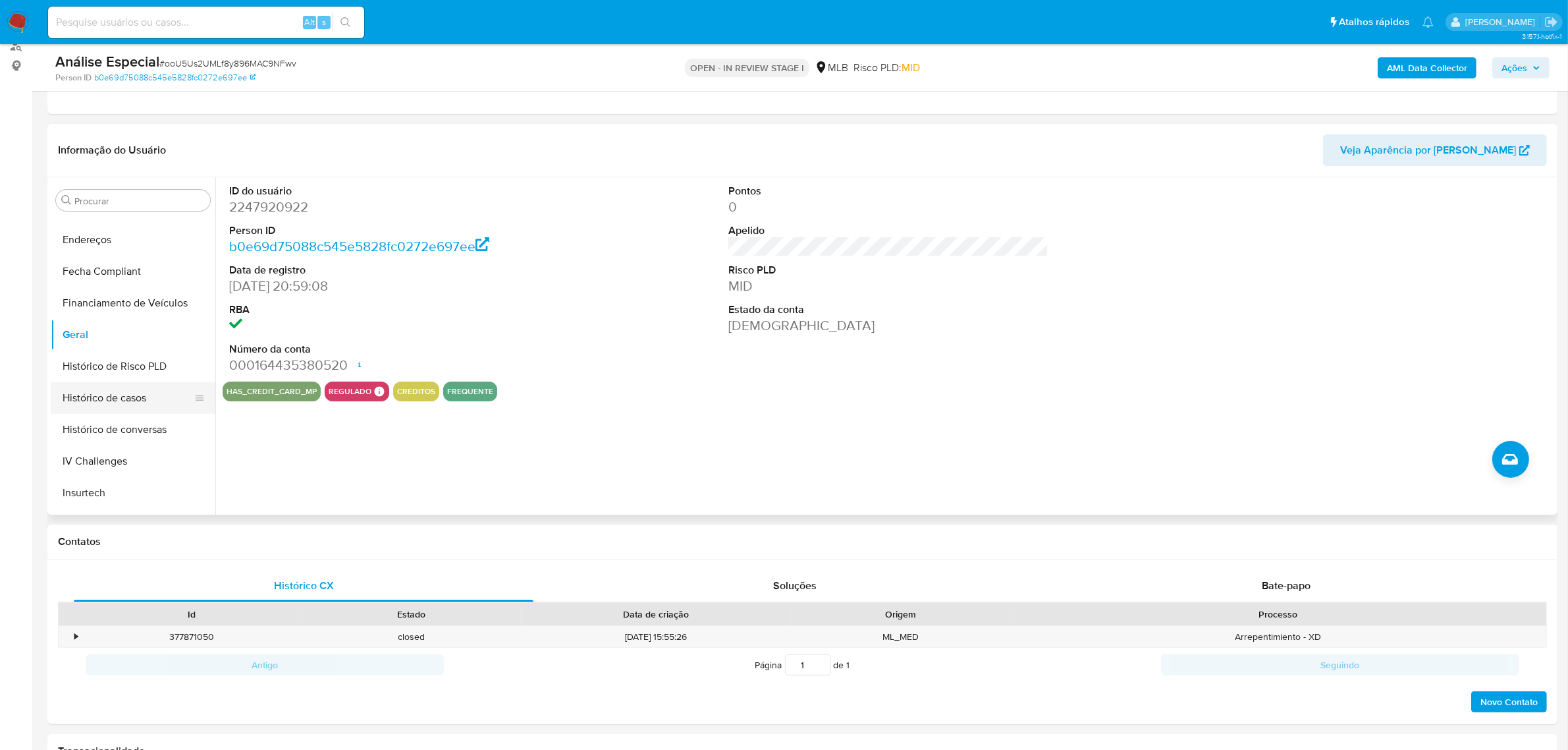
scroll to position [504, 0]
click at [95, 392] on button "KYC" at bounding box center [127, 391] width 154 height 32
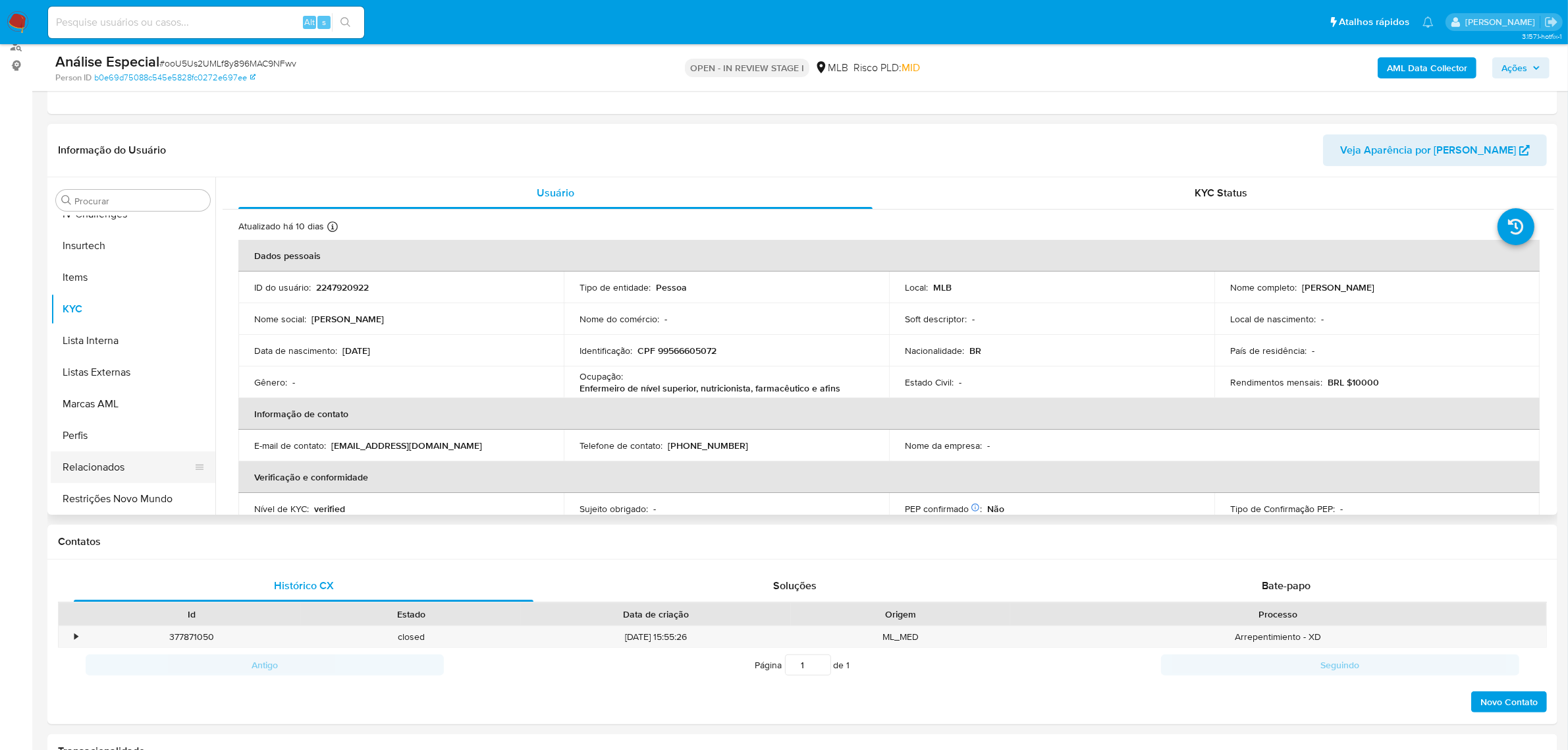
scroll to position [588, 0]
click at [86, 503] on button "Restrições Novo Mundo" at bounding box center [132, 498] width 165 height 32
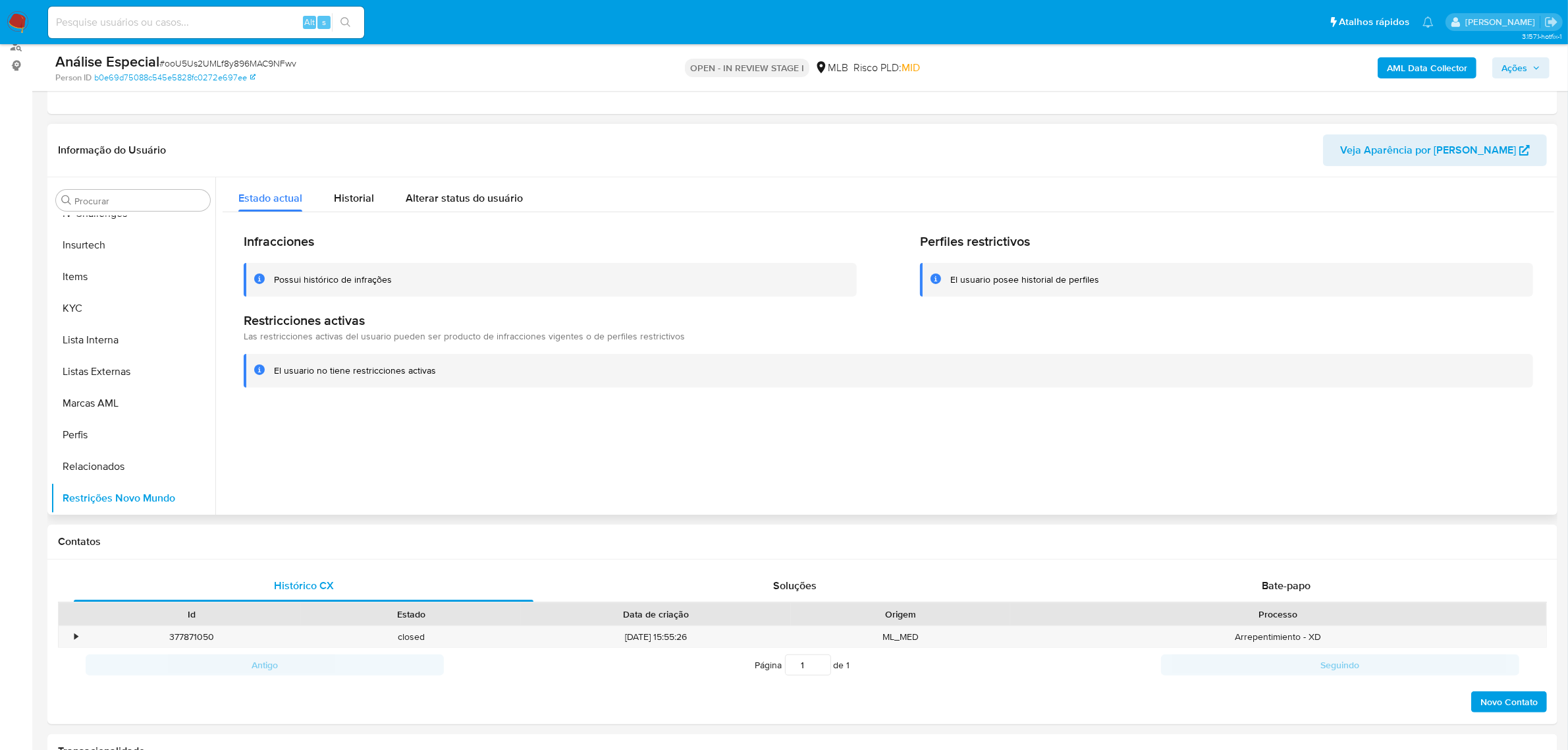
scroll to position [258, 0]
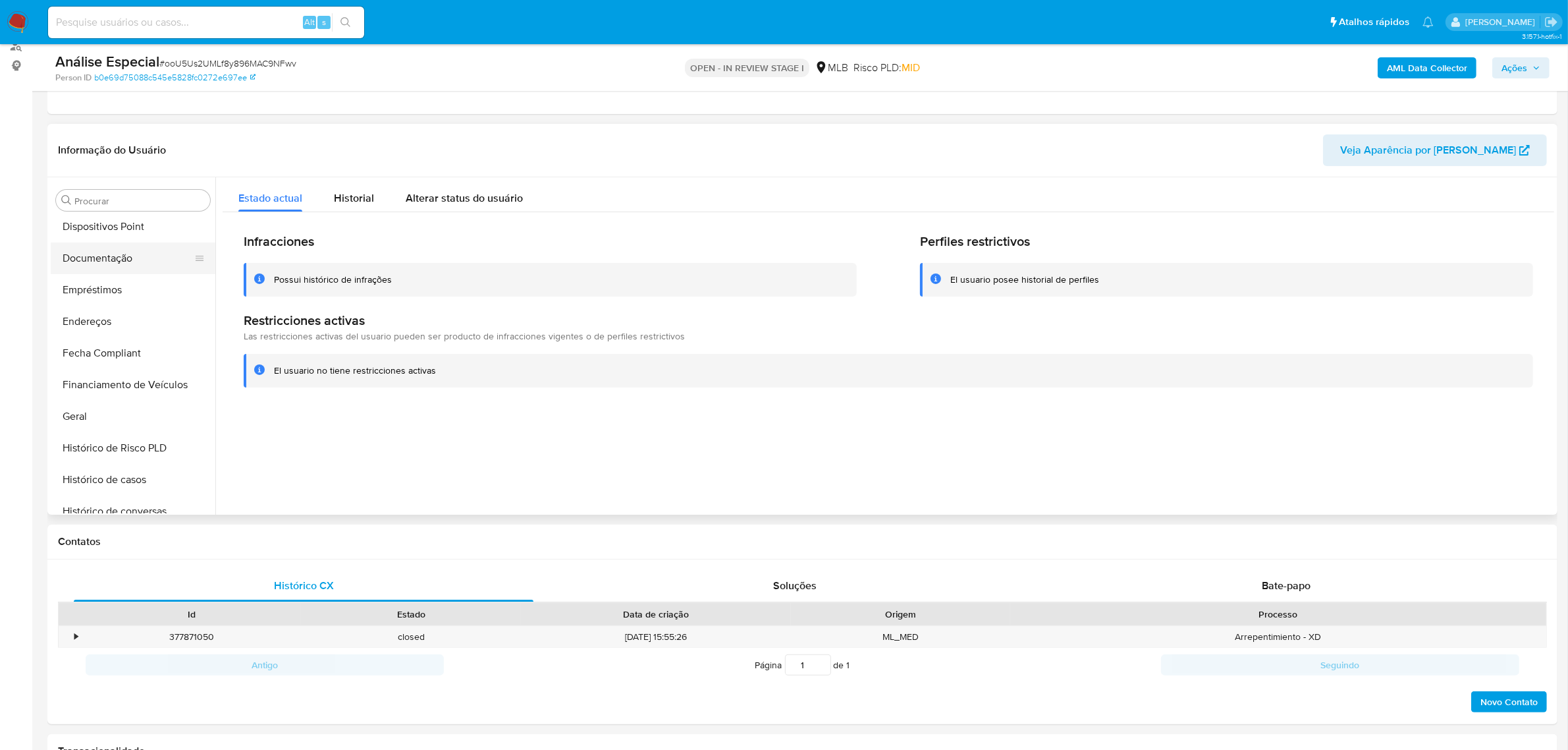
click at [156, 249] on button "Documentação" at bounding box center [127, 258] width 154 height 32
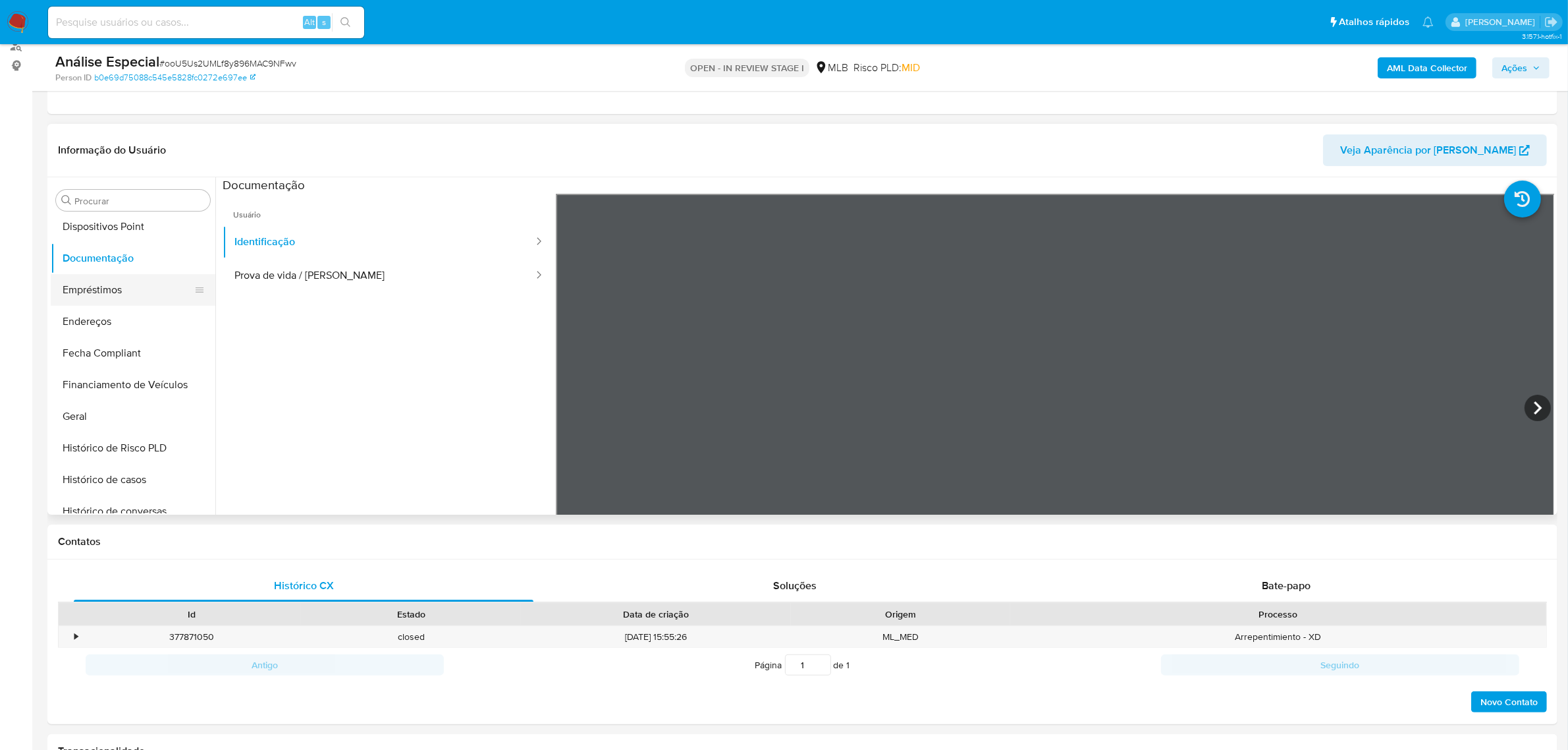
click at [306, 272] on button "Prova de vida / [PERSON_NAME]" at bounding box center [378, 275] width 312 height 33
click at [212, 29] on input at bounding box center [206, 22] width 316 height 17
paste input "IztM9erbvU9MpIqAKK0gMXEb"
type input "IztM9erbvU9MpIqAKK0gMXEb"
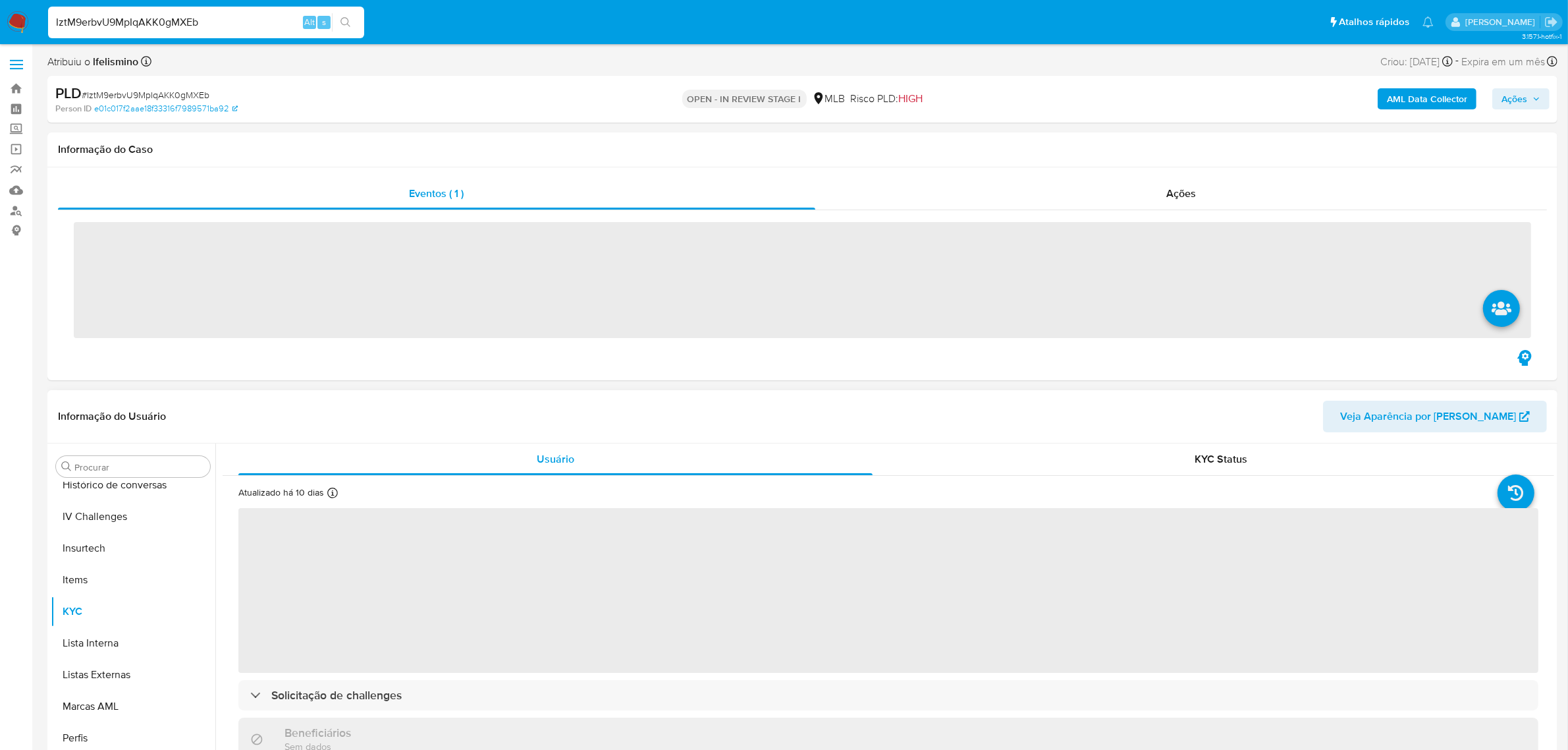
scroll to position [587, 0]
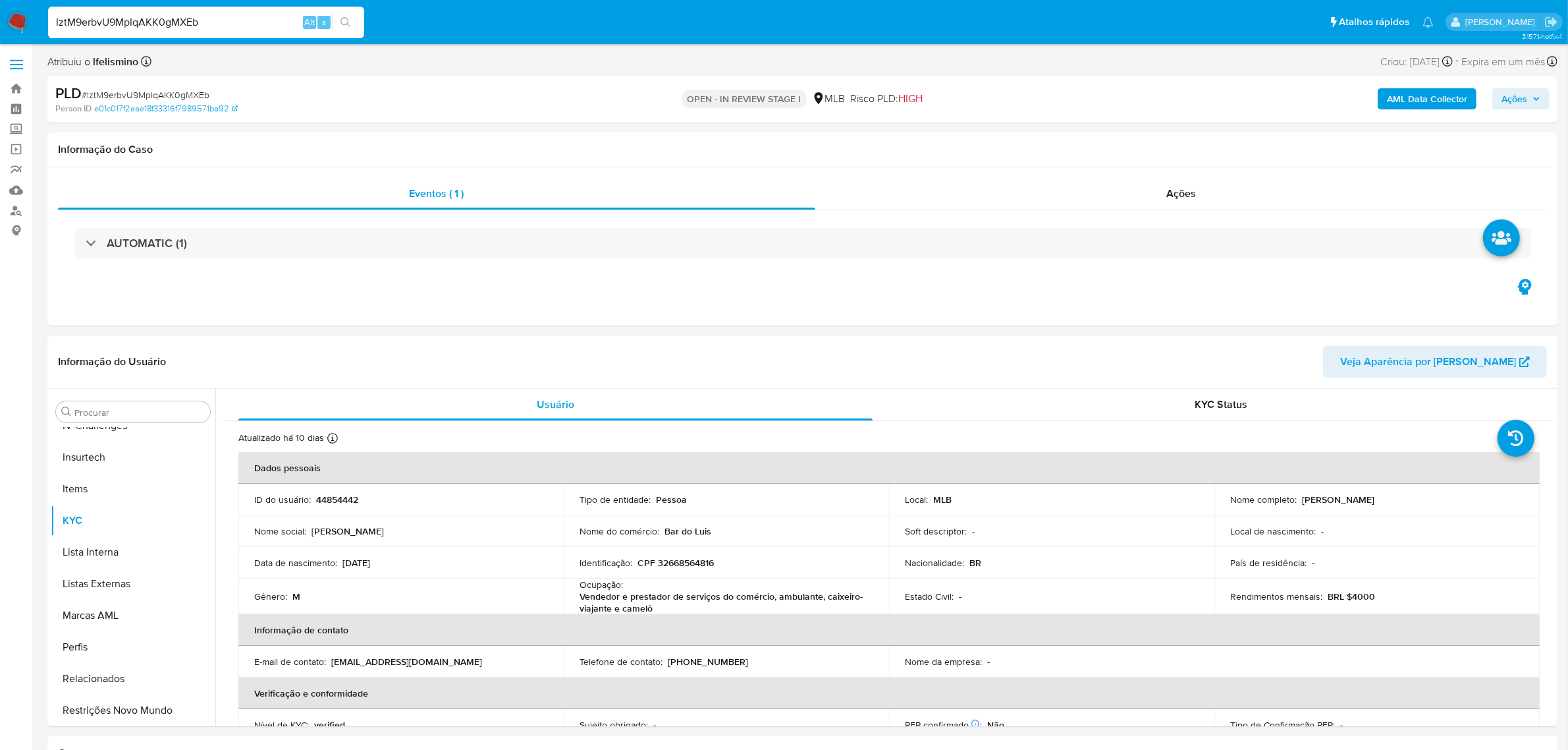
select select "10"
drag, startPoint x: 70, startPoint y: 550, endPoint x: 169, endPoint y: 498, distance: 111.8
click at [73, 552] on button "Geral" at bounding box center [132, 545] width 165 height 32
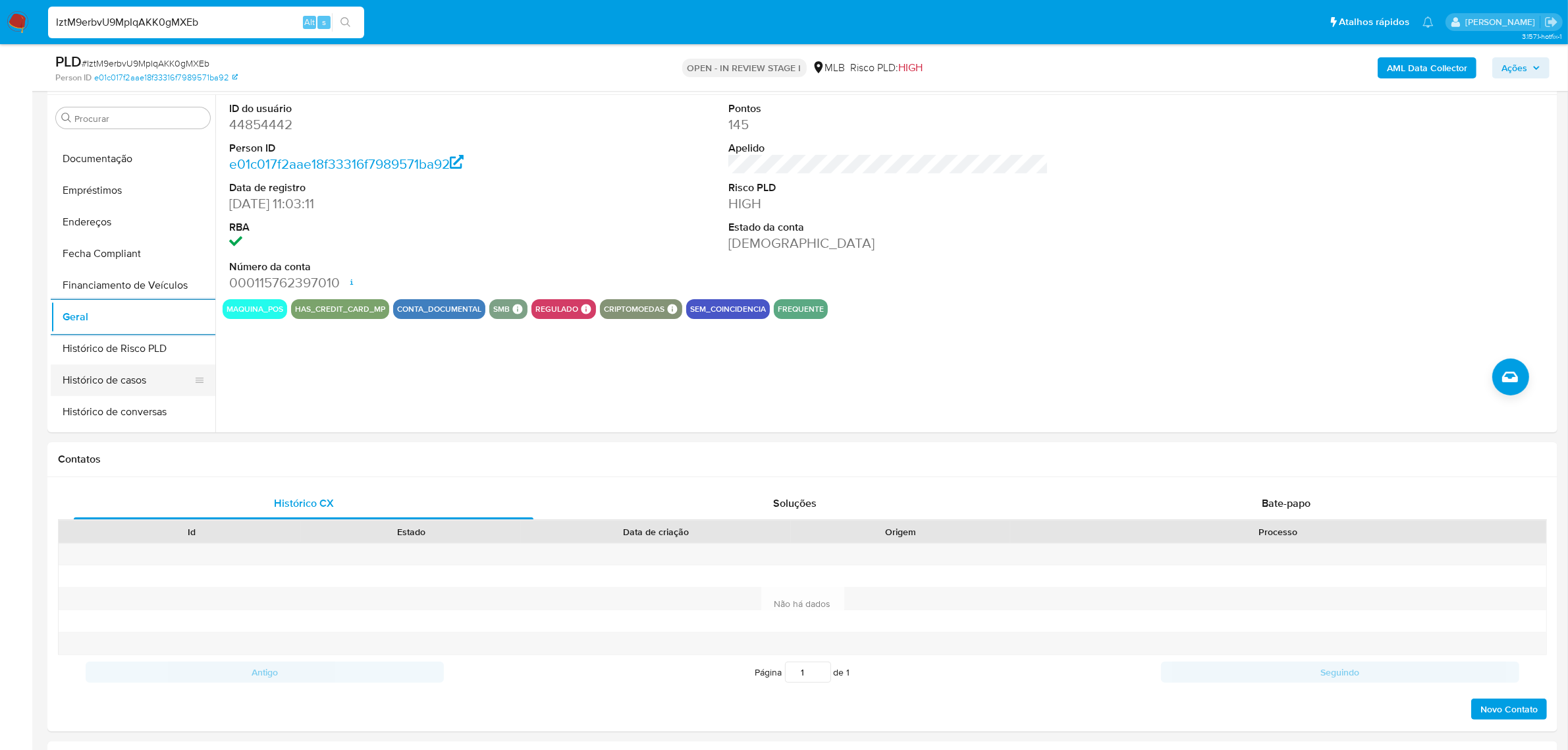
scroll to position [505, 0]
click at [122, 319] on button "KYC" at bounding box center [127, 308] width 154 height 32
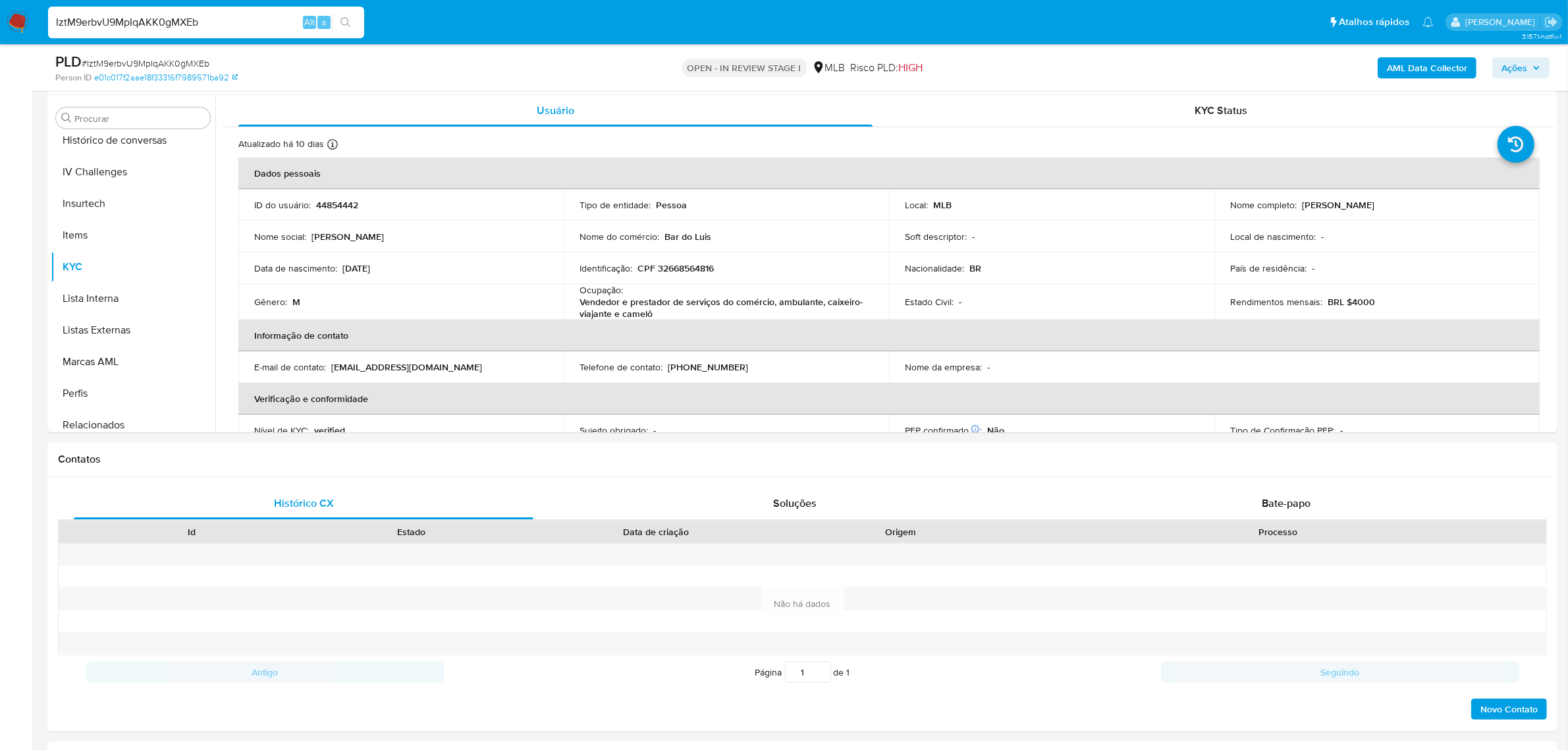
scroll to position [588, 0]
drag, startPoint x: 133, startPoint y: 414, endPoint x: 54, endPoint y: 414, distance: 79.0
click at [133, 414] on button "Restrições Novo Mundo" at bounding box center [127, 415] width 154 height 32
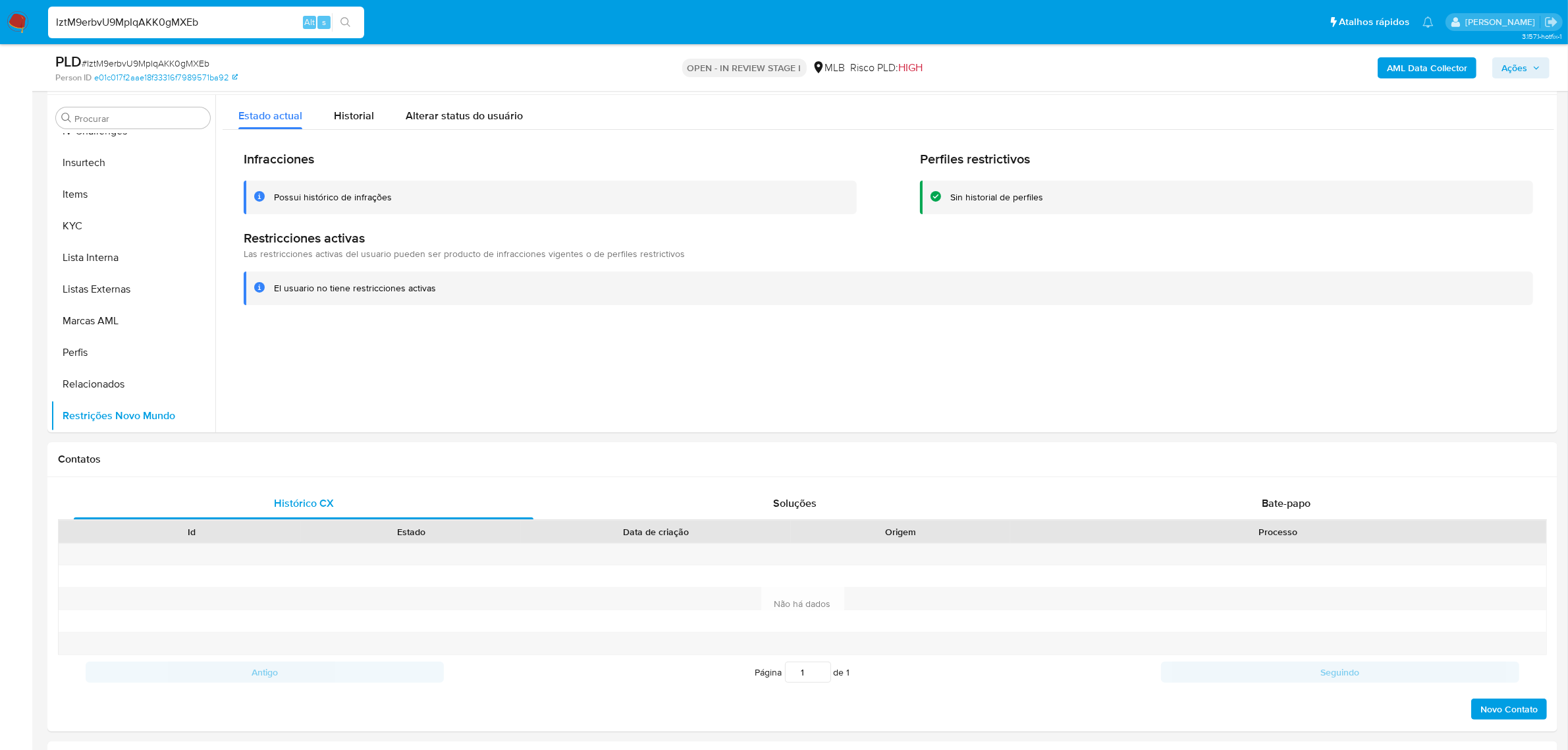
scroll to position [94, 0]
click at [116, 338] on button "Documentação" at bounding box center [127, 340] width 154 height 32
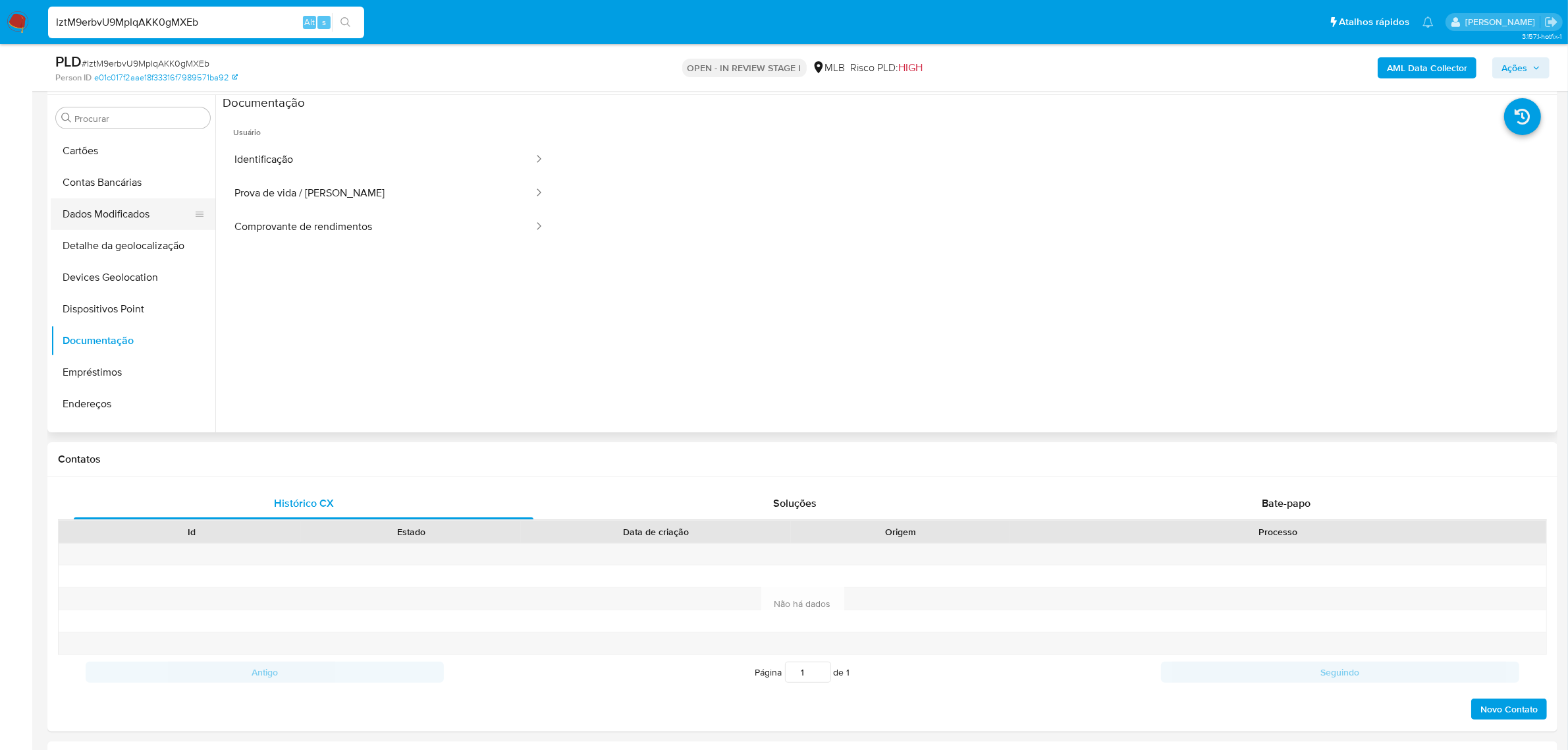
drag, startPoint x: 269, startPoint y: 167, endPoint x: 63, endPoint y: 206, distance: 209.7
click at [323, 153] on button "Identificação" at bounding box center [378, 160] width 312 height 33
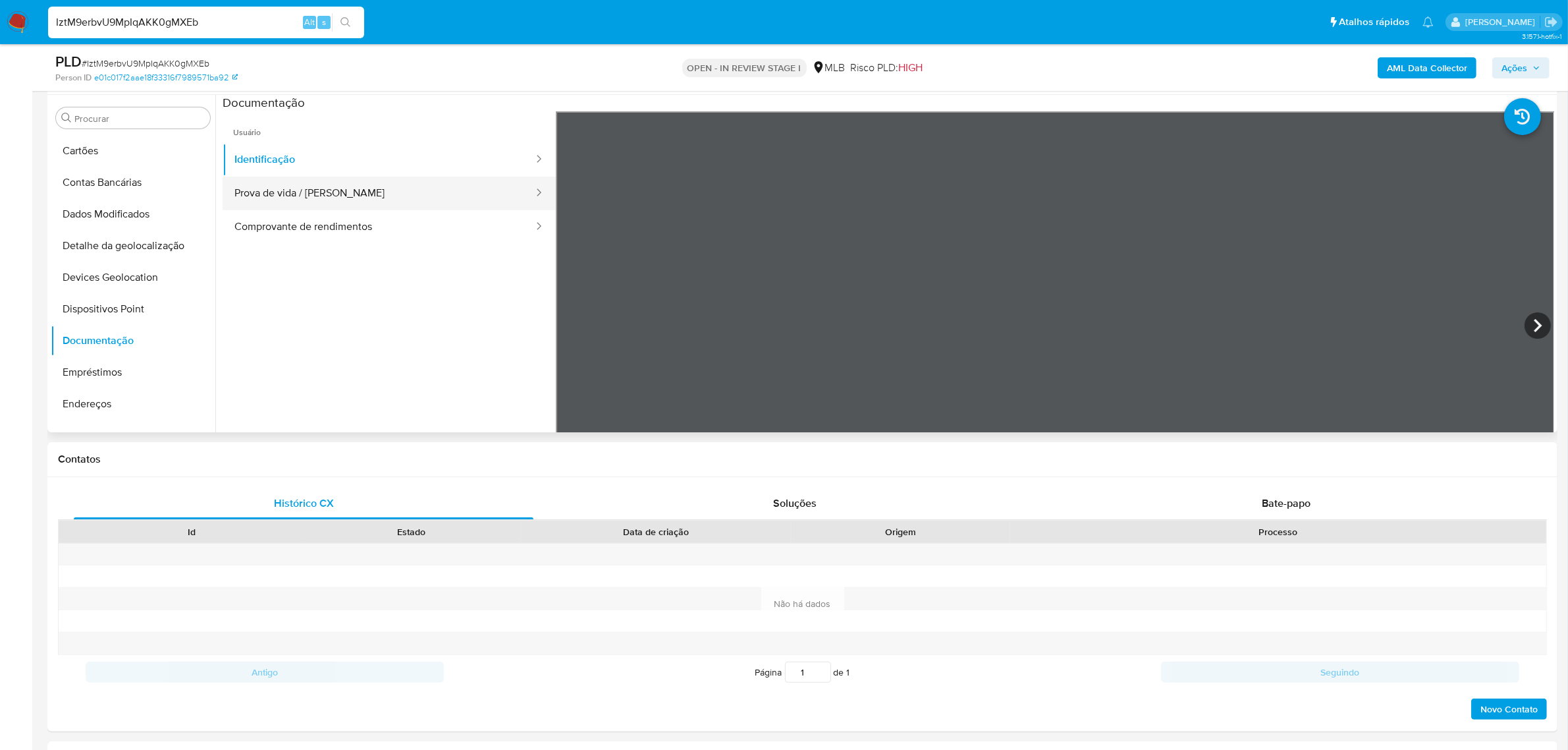
click at [255, 198] on button "Prova de vida / Selfie" at bounding box center [378, 193] width 312 height 33
click at [163, 320] on button "Dispositivos Point" at bounding box center [132, 308] width 165 height 32
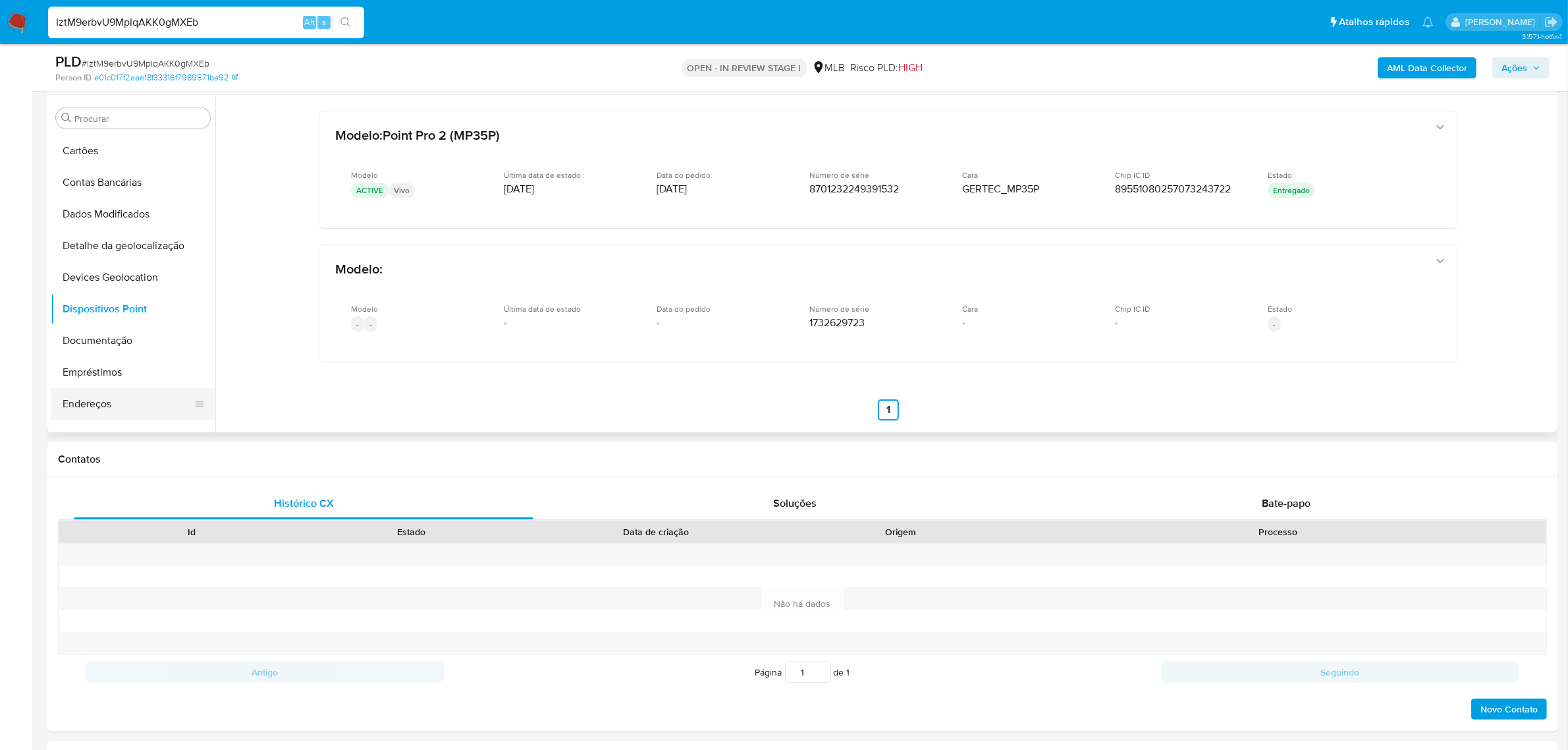
drag, startPoint x: 100, startPoint y: 402, endPoint x: 98, endPoint y: 412, distance: 10.2
click at [100, 403] on button "Endereços" at bounding box center [127, 404] width 154 height 32
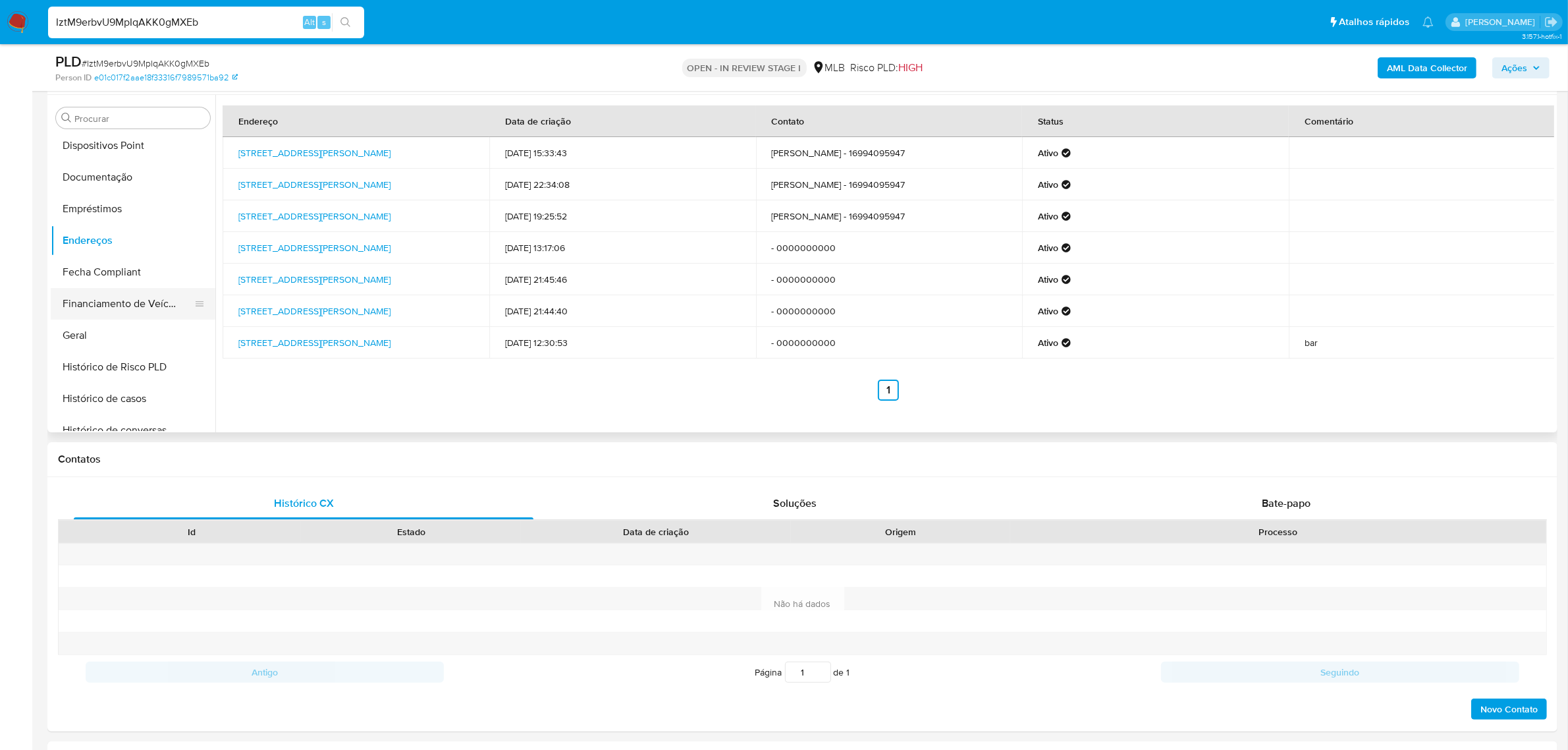
scroll to position [258, 0]
drag, startPoint x: 99, startPoint y: 346, endPoint x: 109, endPoint y: 340, distance: 11.7
click at [99, 346] on button "Geral" at bounding box center [127, 334] width 154 height 32
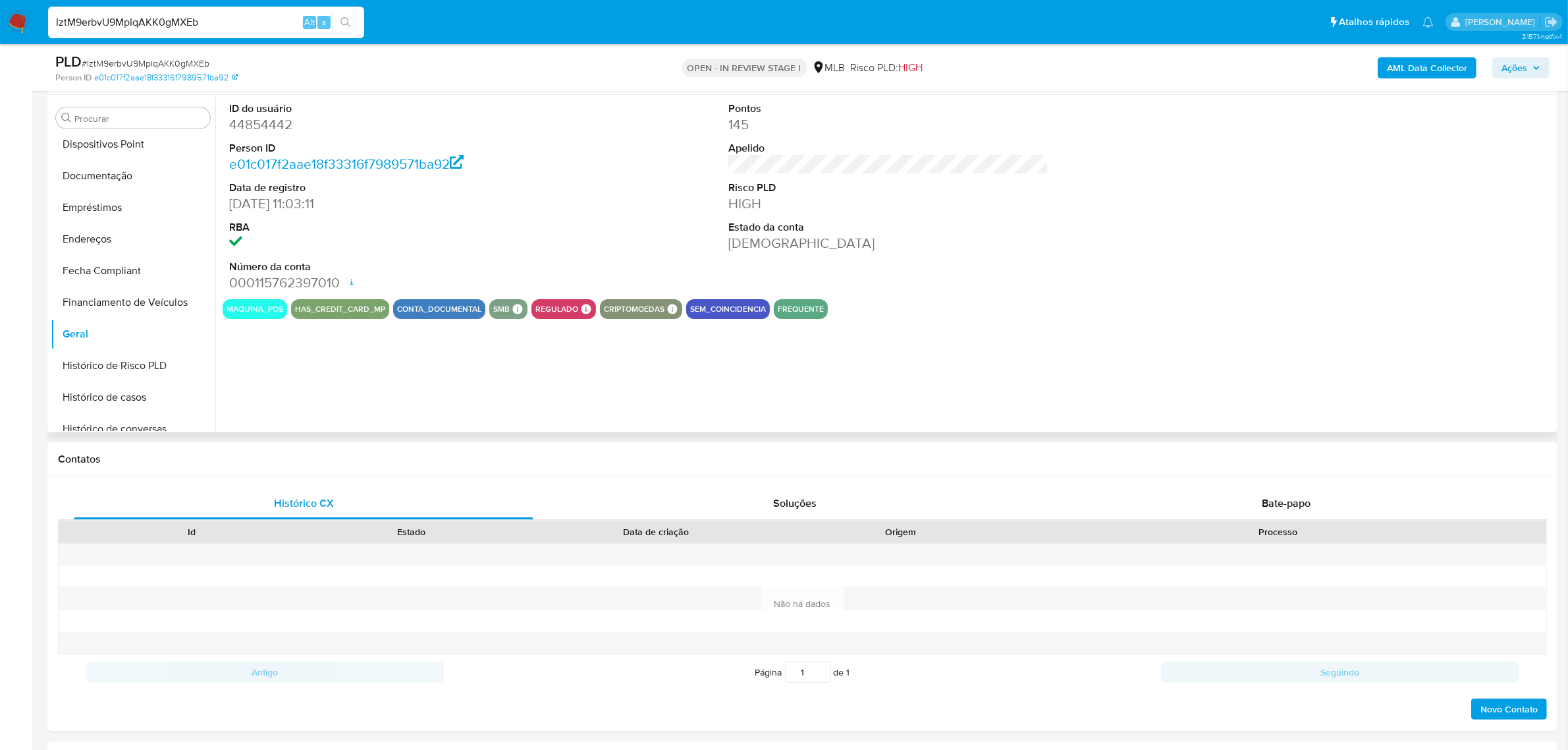
click at [275, 122] on dd "44854442" at bounding box center [389, 125] width 320 height 19
copy dd "44854442"
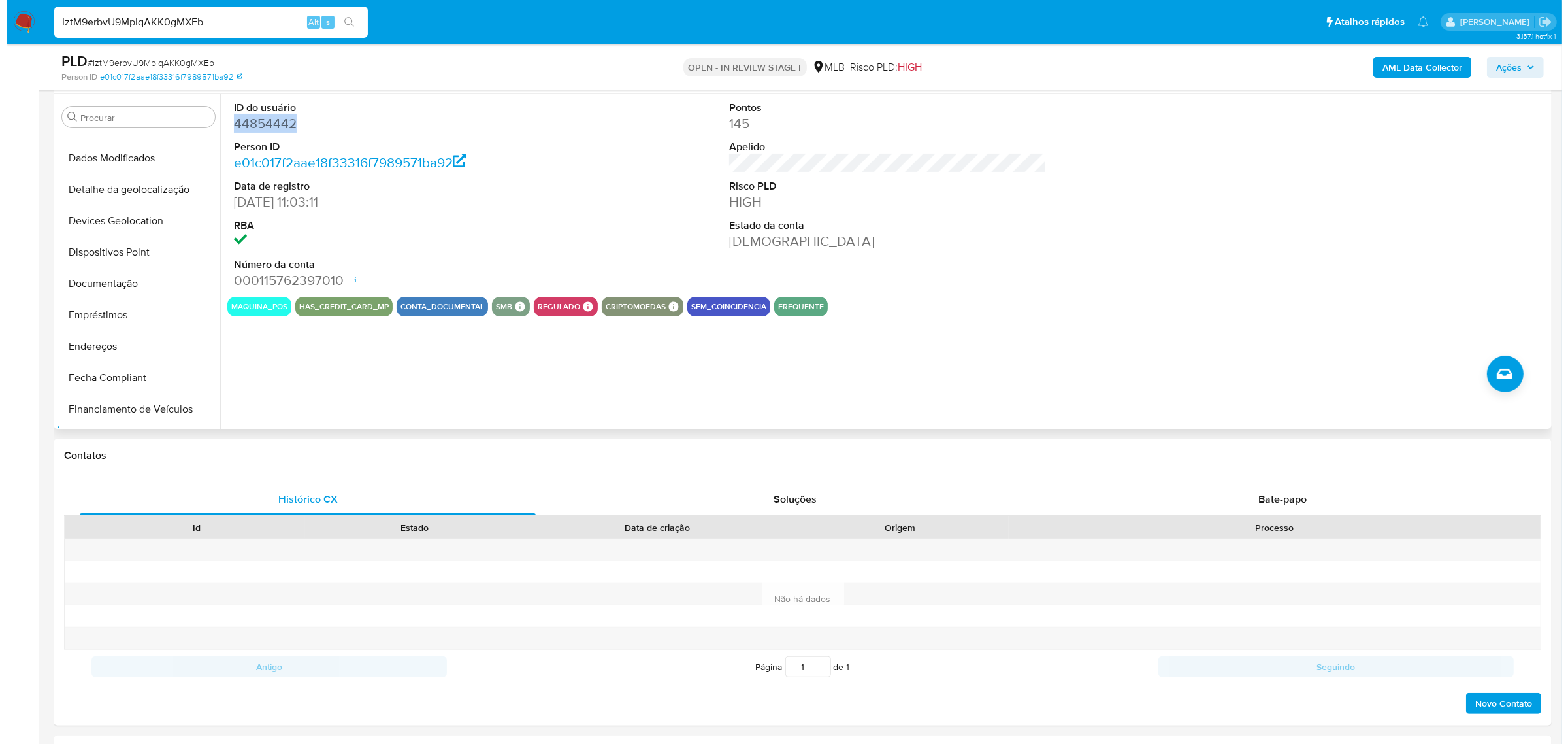
scroll to position [0, 0]
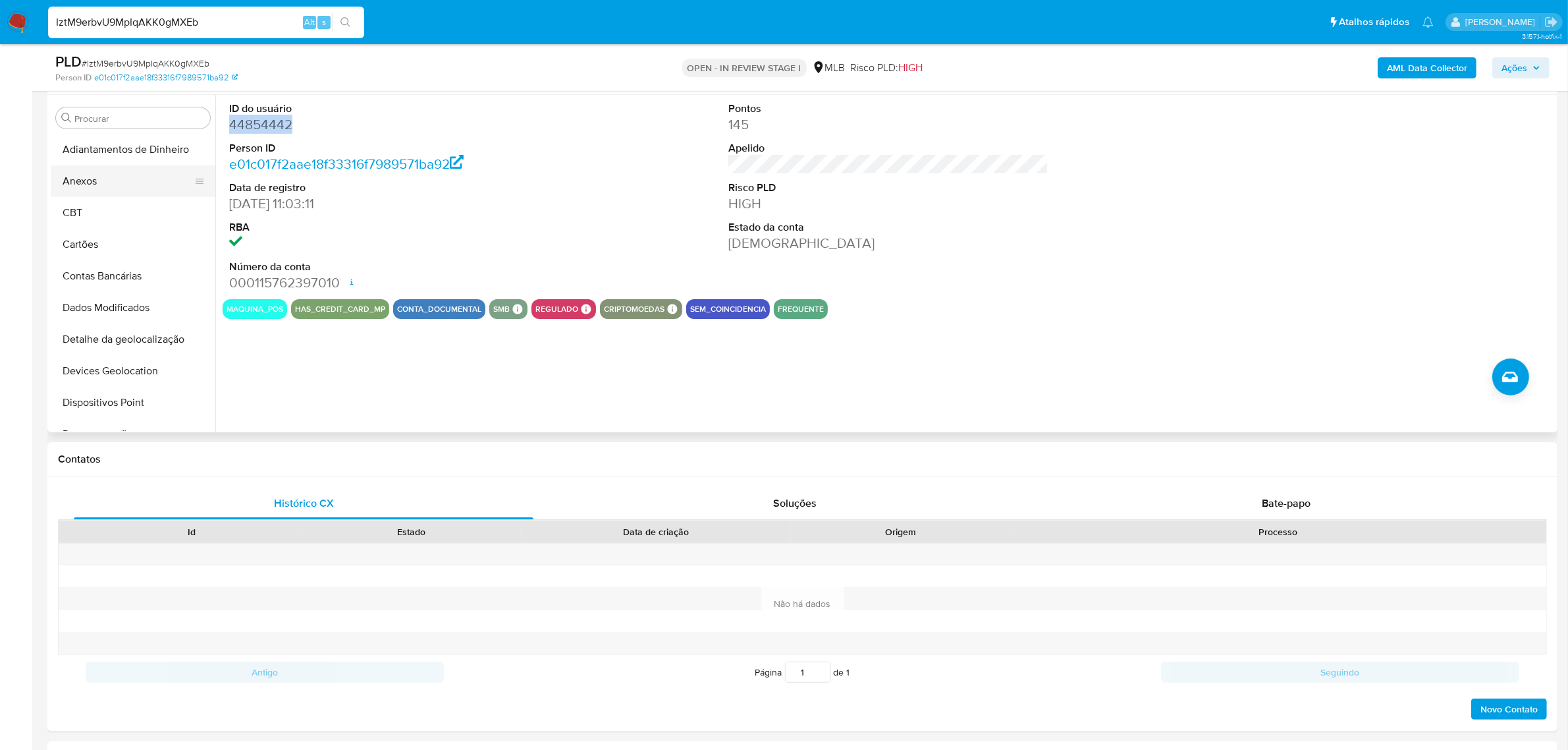
click at [143, 185] on button "Anexos" at bounding box center [127, 181] width 154 height 32
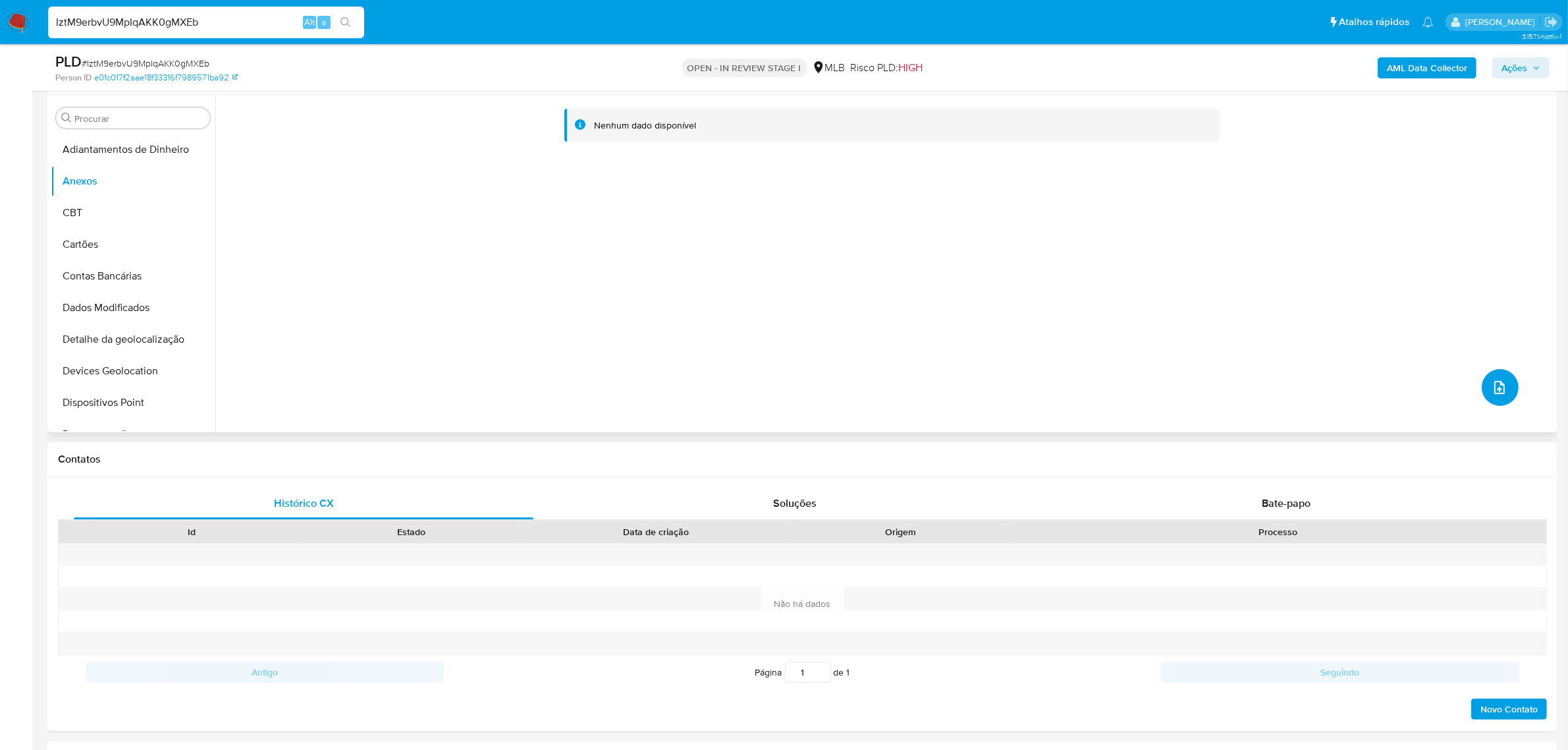
click at [1492, 392] on icon "upload-file" at bounding box center [1499, 387] width 15 height 15
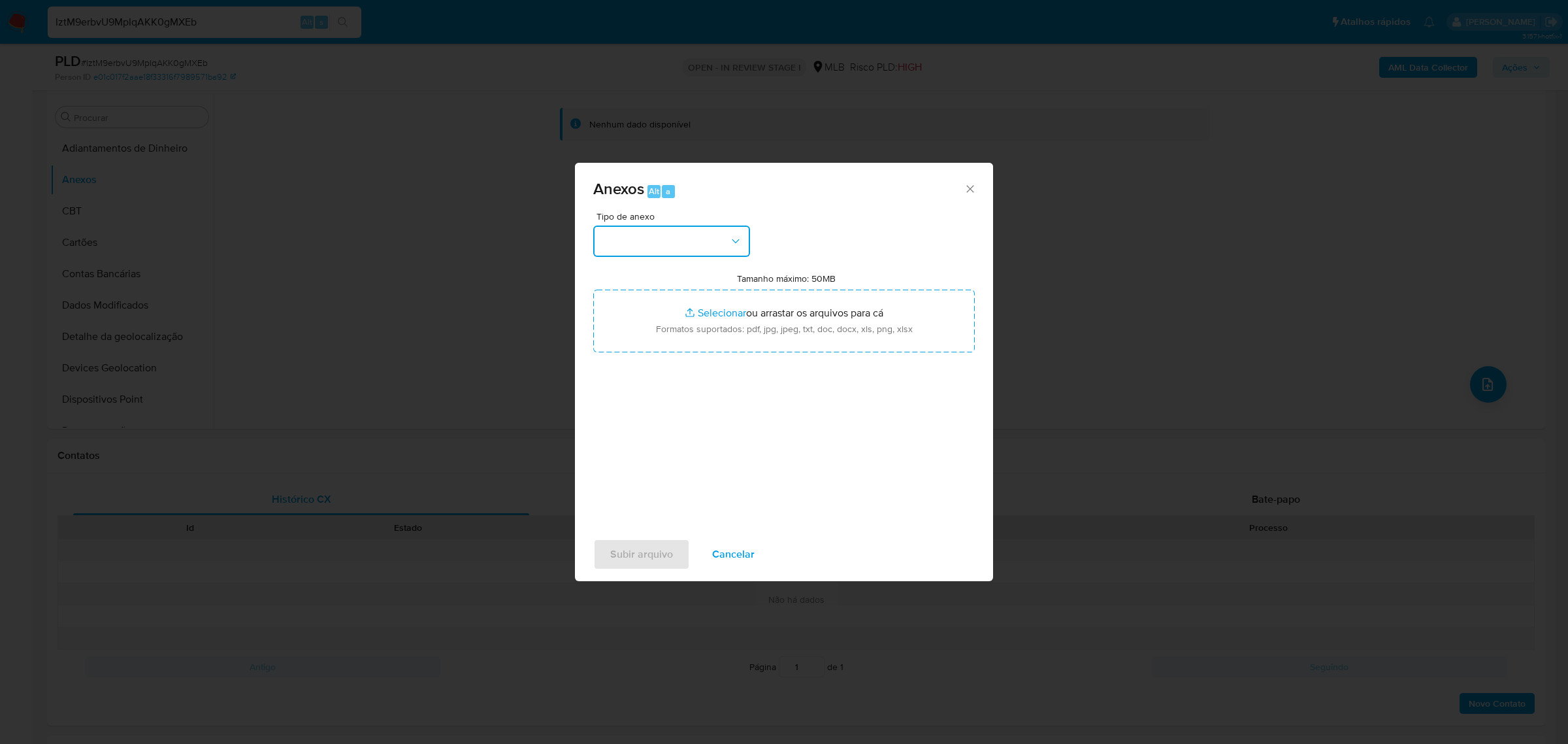
click at [668, 242] on button "button" at bounding box center [671, 241] width 157 height 32
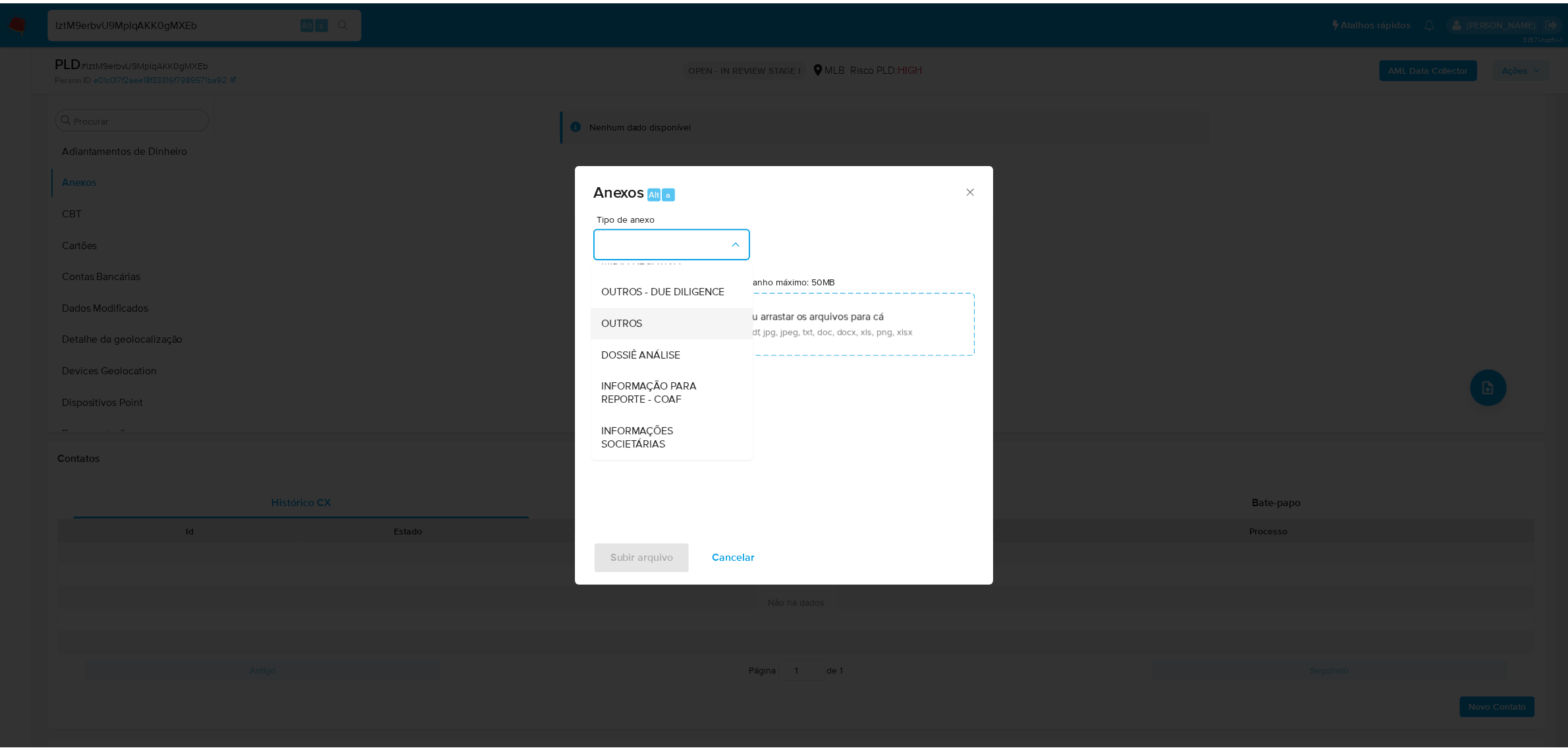
scroll to position [202, 0]
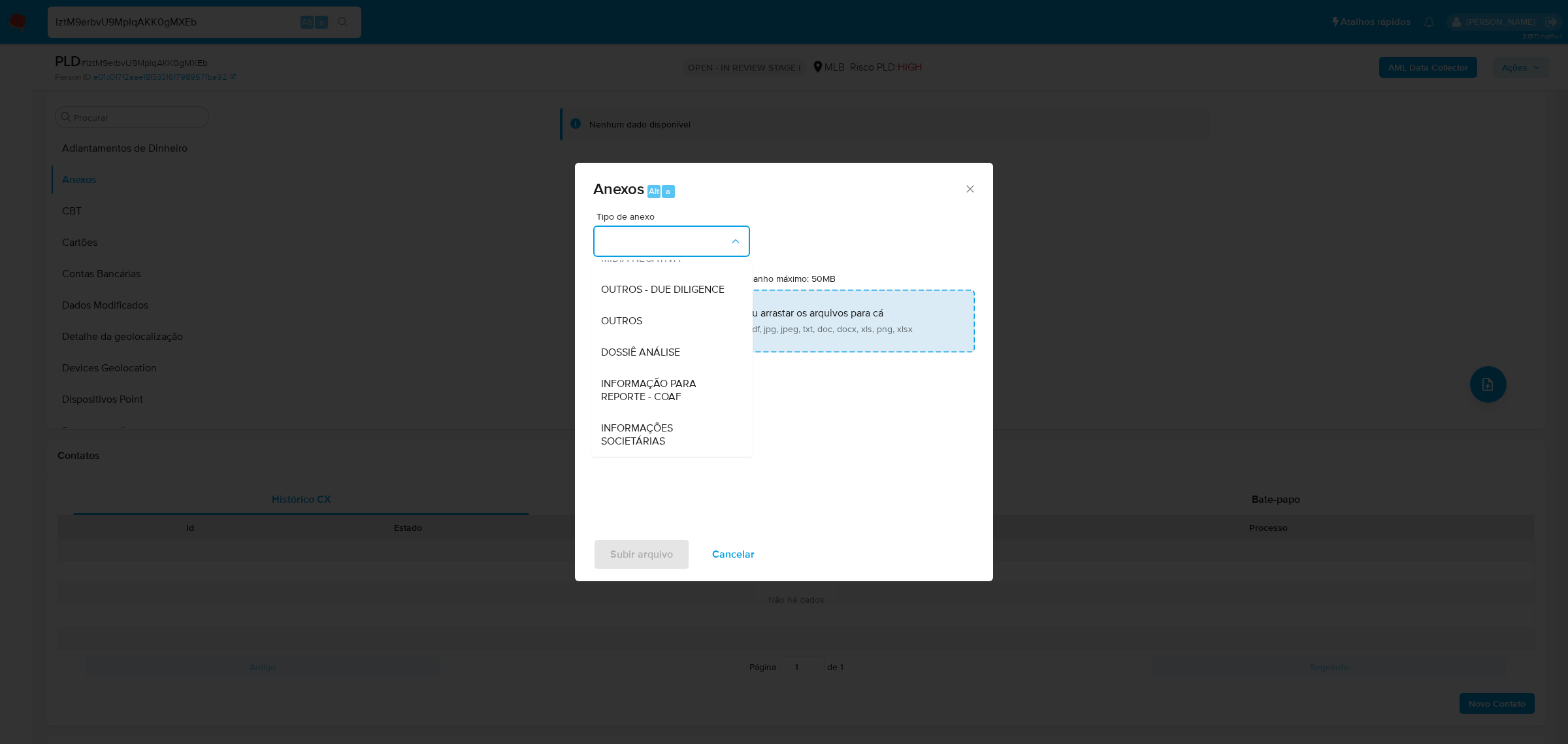
drag, startPoint x: 651, startPoint y: 313, endPoint x: 625, endPoint y: 301, distance: 28.6
click at [651, 312] on div "OUTROS" at bounding box center [667, 320] width 133 height 32
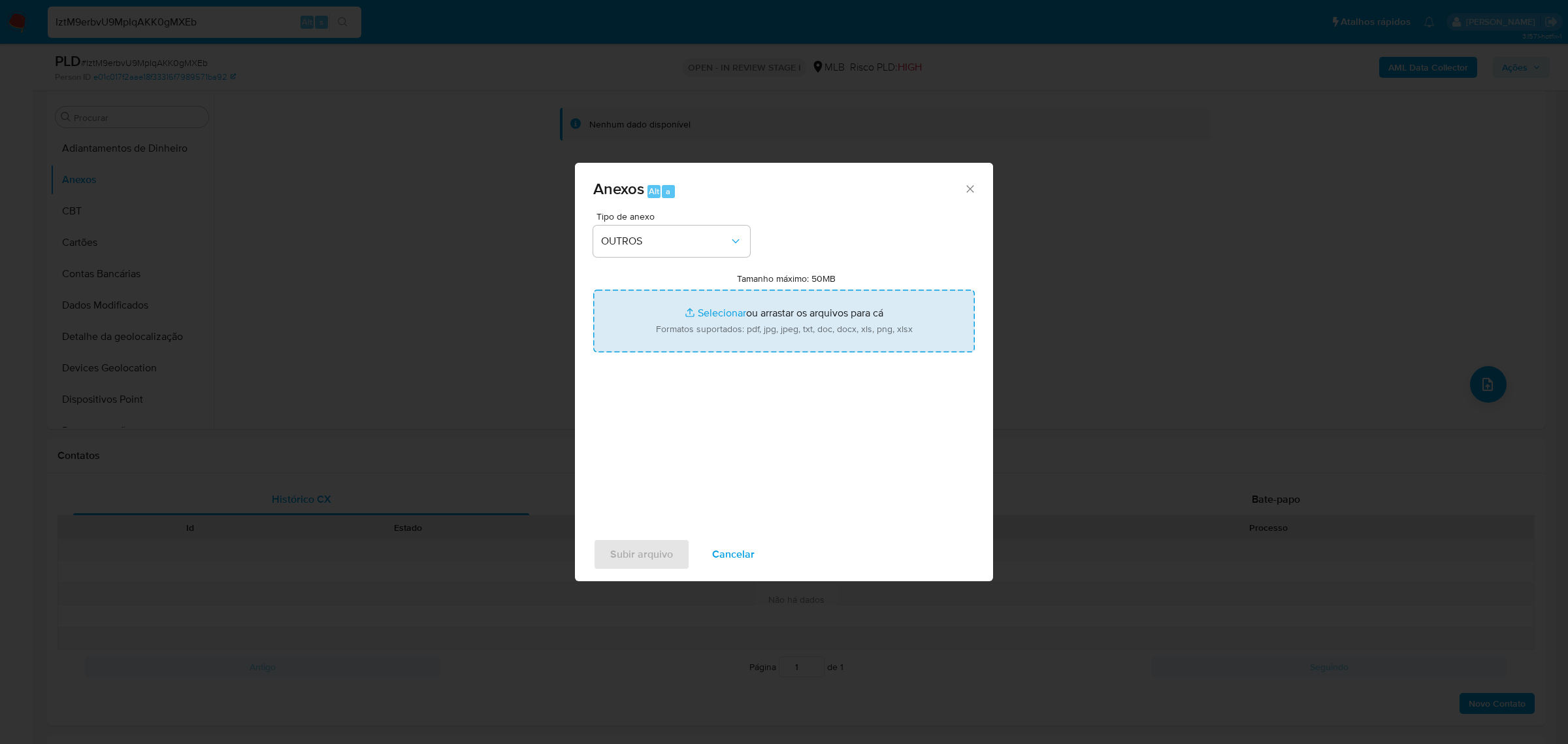
type input "C:\fakepath\Mulan 44854442_2025_08_29_09_19_24 EDUARDO CABRAL PANICHELLI.pdf"
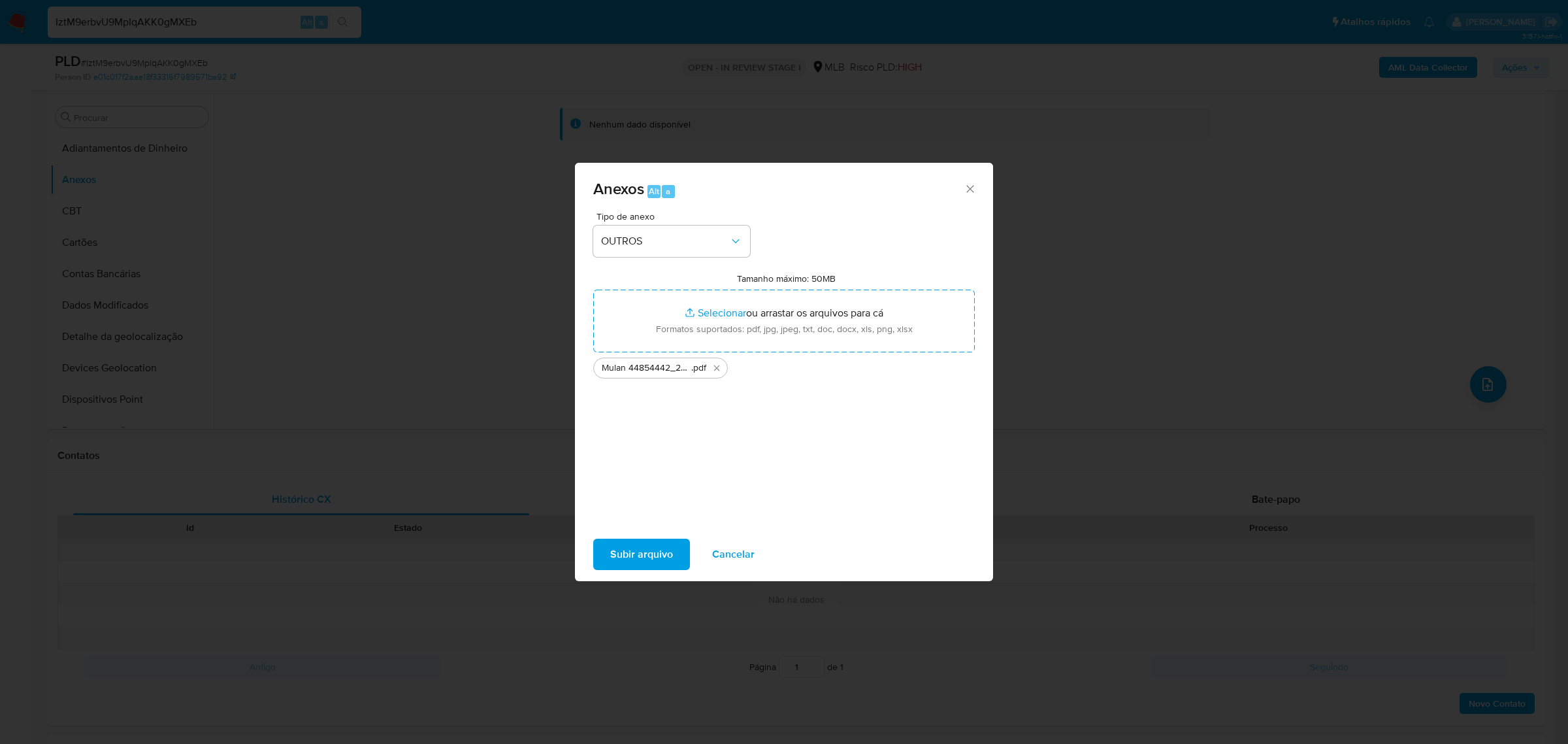
click at [621, 560] on span "Subir arquivo" at bounding box center [641, 553] width 63 height 28
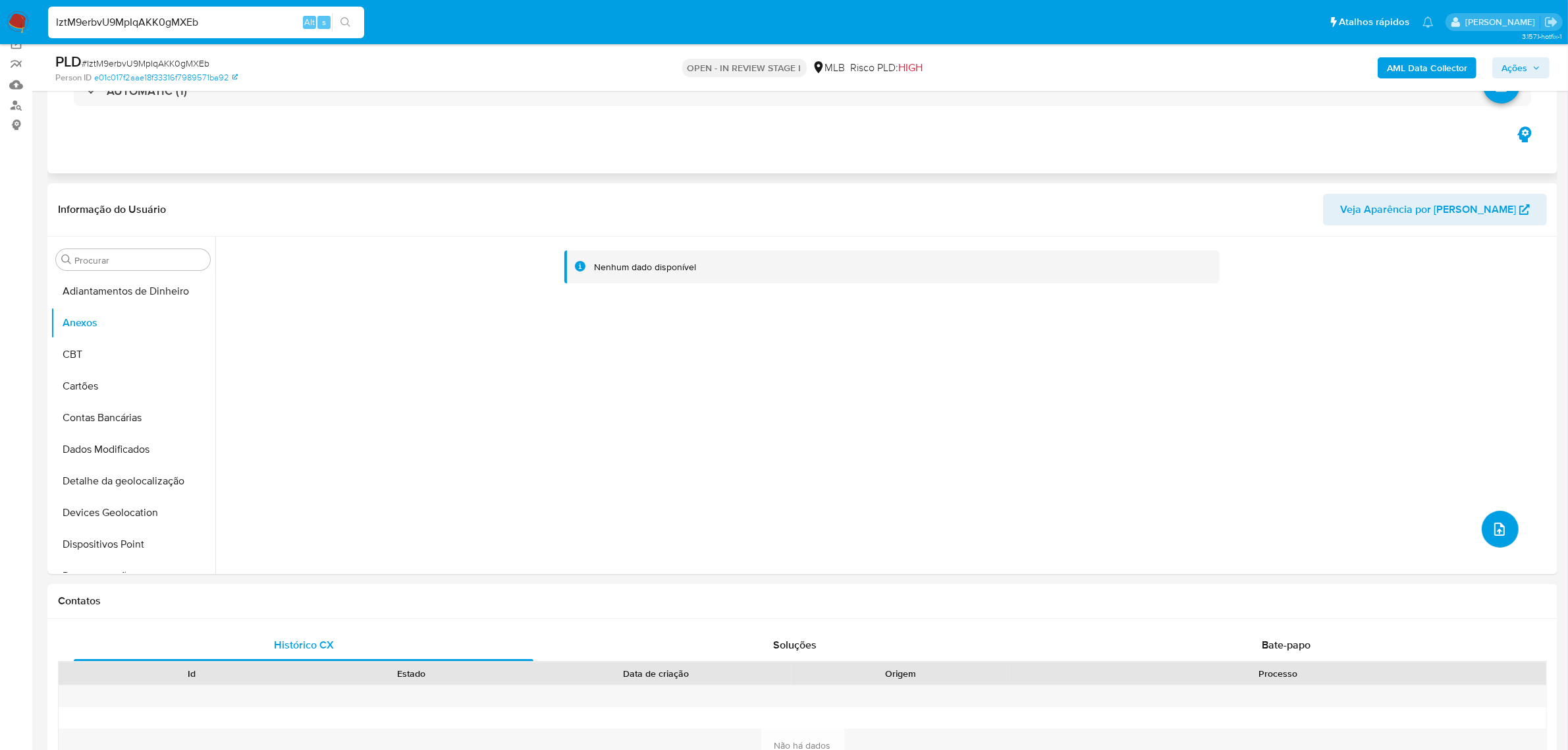
scroll to position [0, 0]
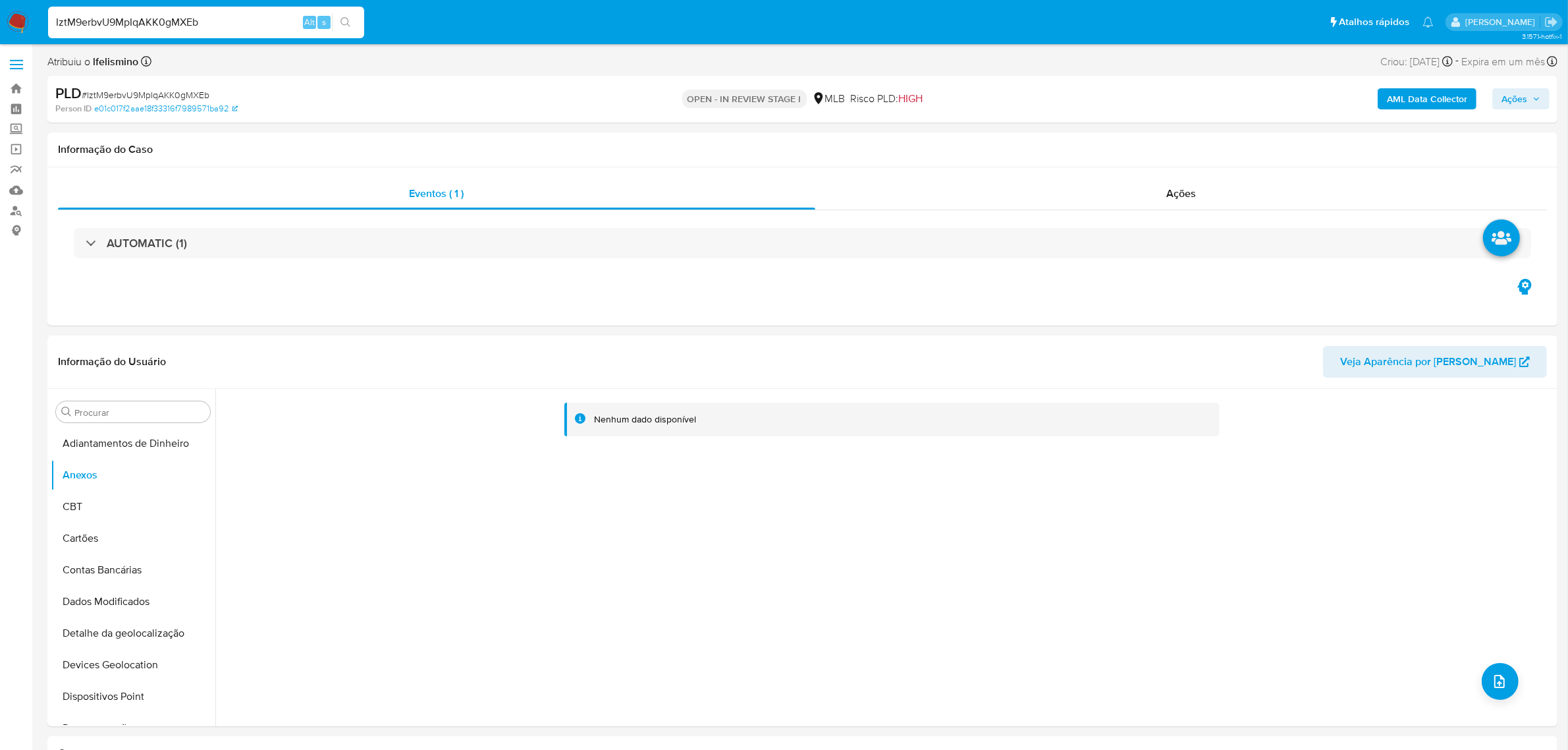
click at [1420, 101] on b "AML Data Collector" at bounding box center [1427, 98] width 81 height 21
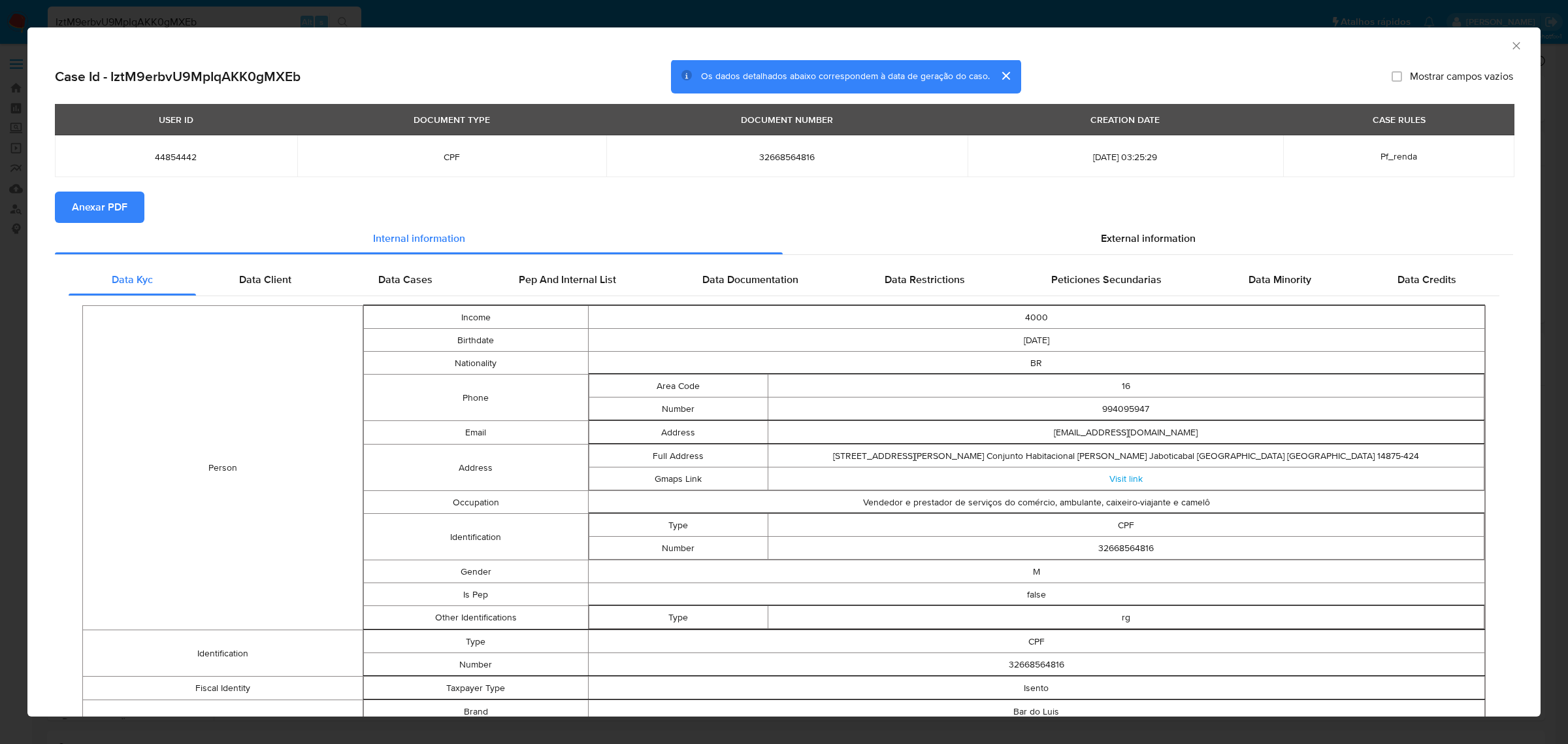
click at [113, 204] on span "Anexar PDF" at bounding box center [100, 207] width 55 height 28
click at [361, 18] on div "AML Data Collector Case Id - IztM9erbvU9MpIqAKK0gMXEb Os dados detalhados abaix…" at bounding box center [784, 372] width 1568 height 744
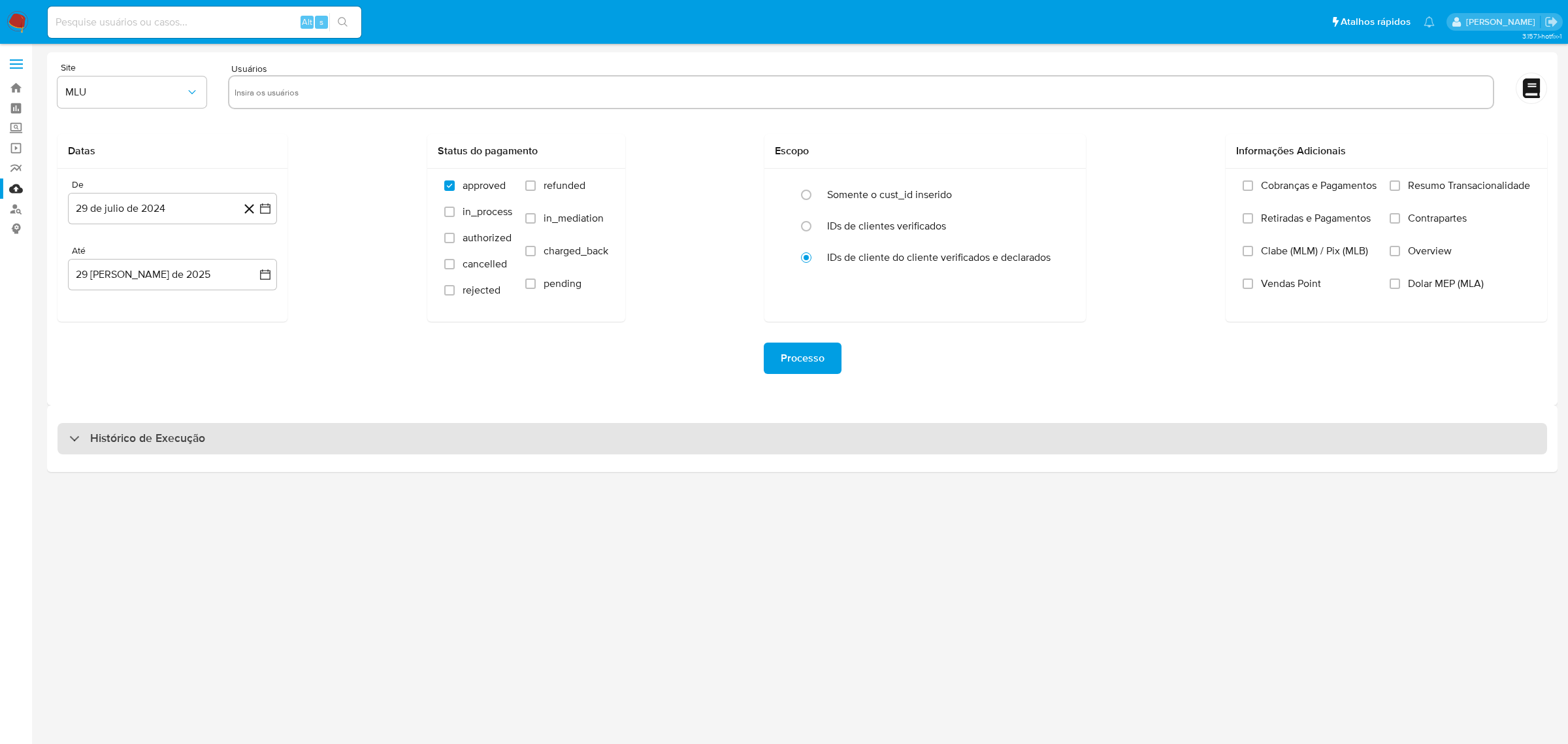
click at [547, 437] on div "Histórico de Execução" at bounding box center [802, 438] width 1490 height 32
select select "10"
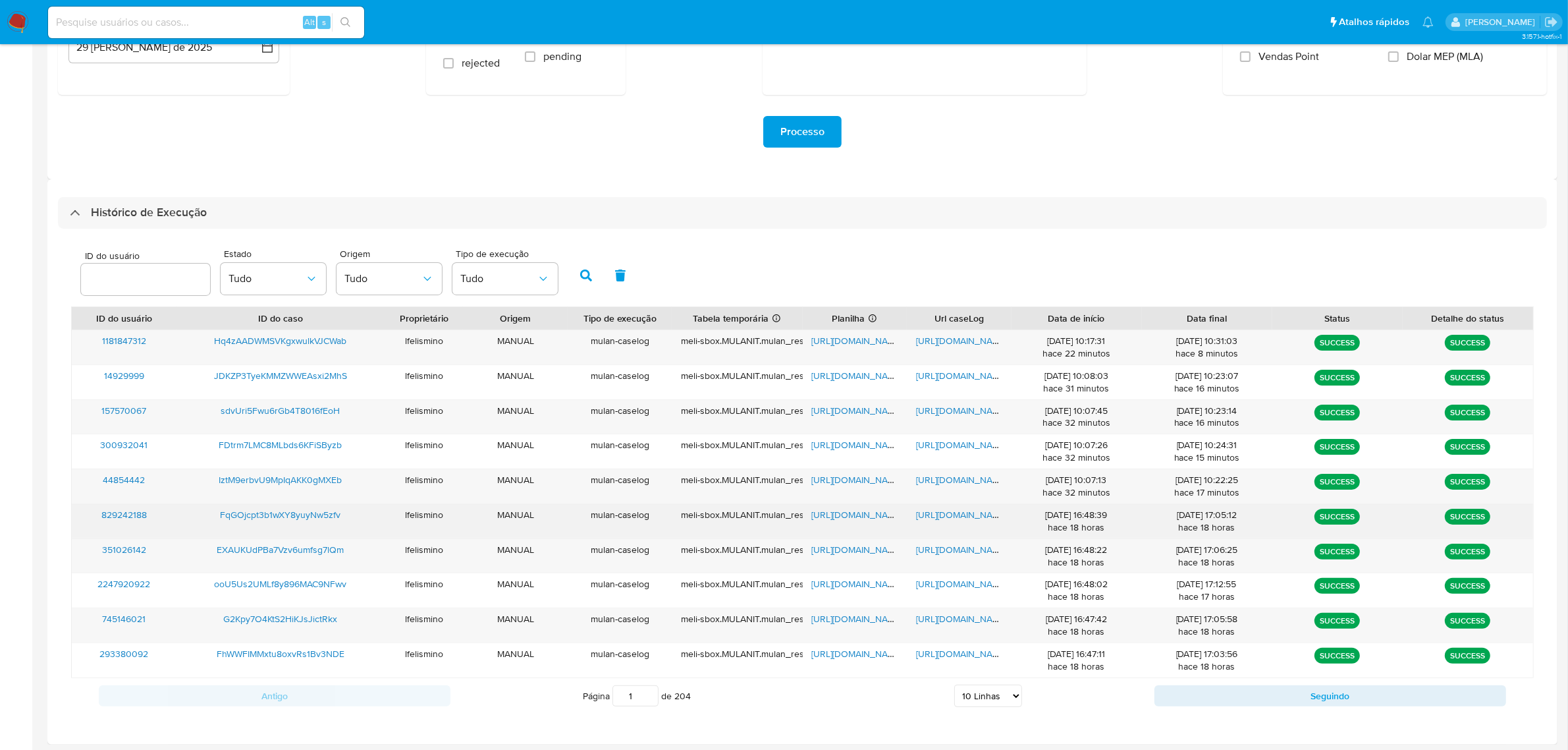
scroll to position [232, 0]
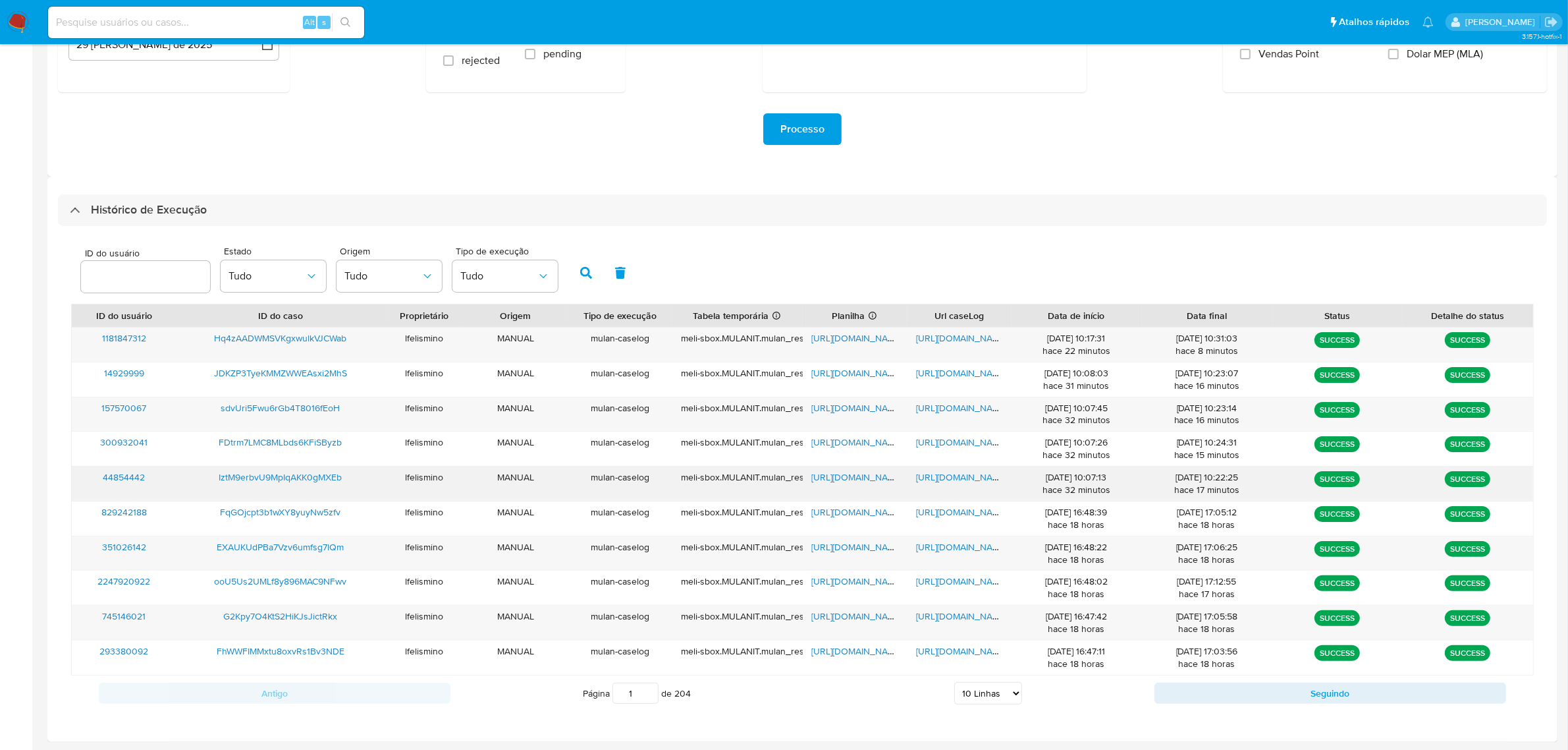
click at [932, 472] on span "[URL][DOMAIN_NAME]" at bounding box center [961, 476] width 91 height 13
click at [861, 483] on span "[URL][DOMAIN_NAME]" at bounding box center [857, 476] width 91 height 13
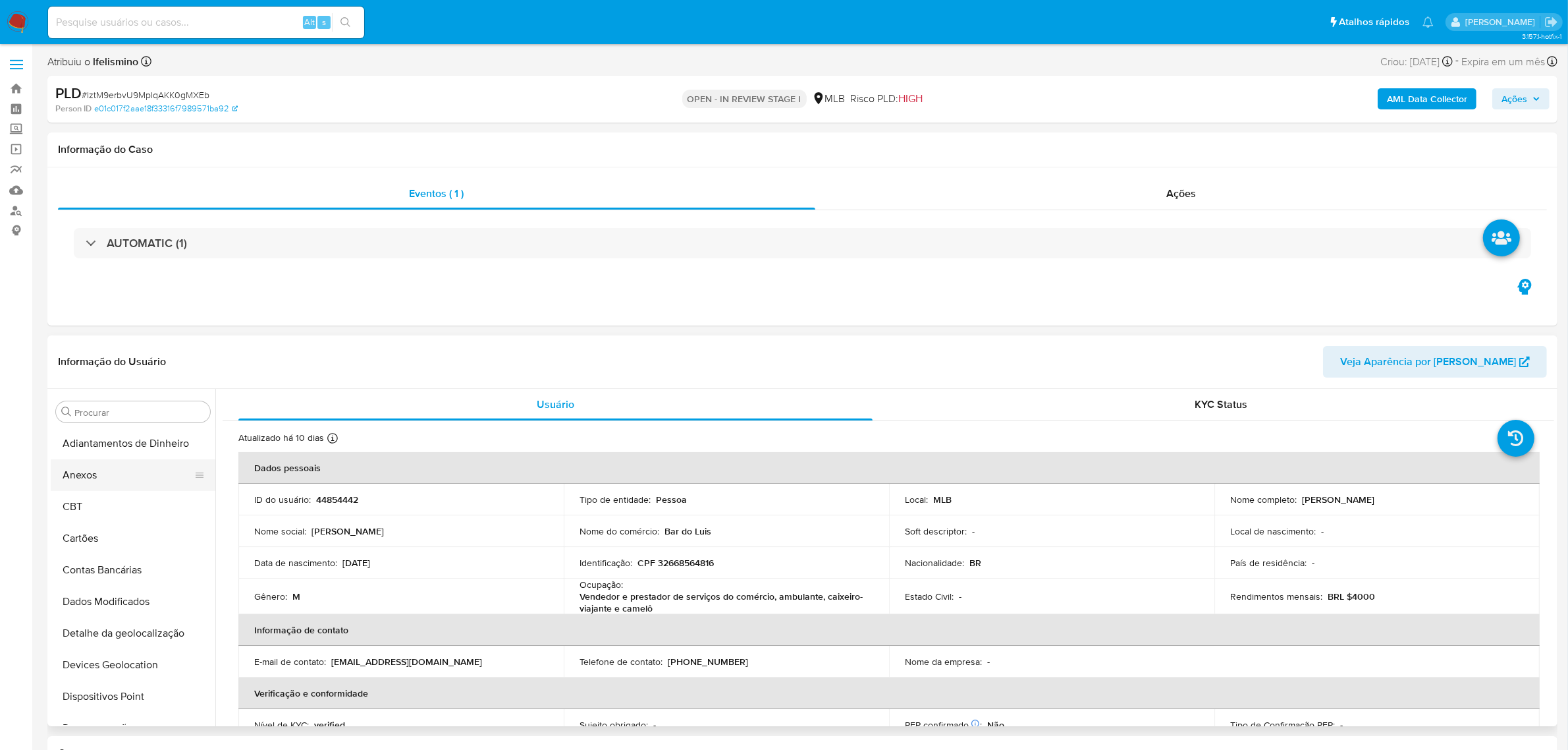
select select "10"
click at [104, 473] on button "Anexos" at bounding box center [127, 475] width 154 height 32
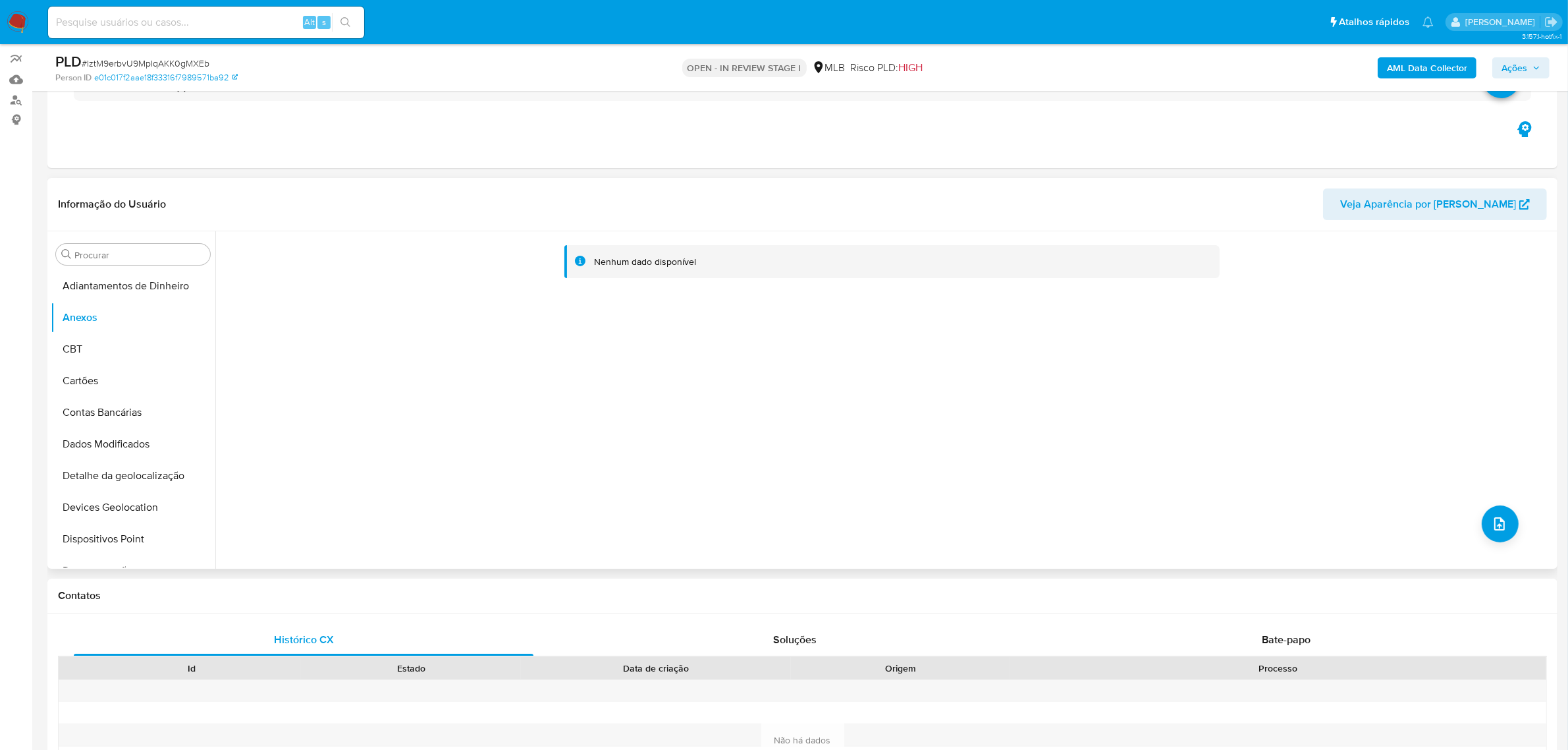
scroll to position [82, 0]
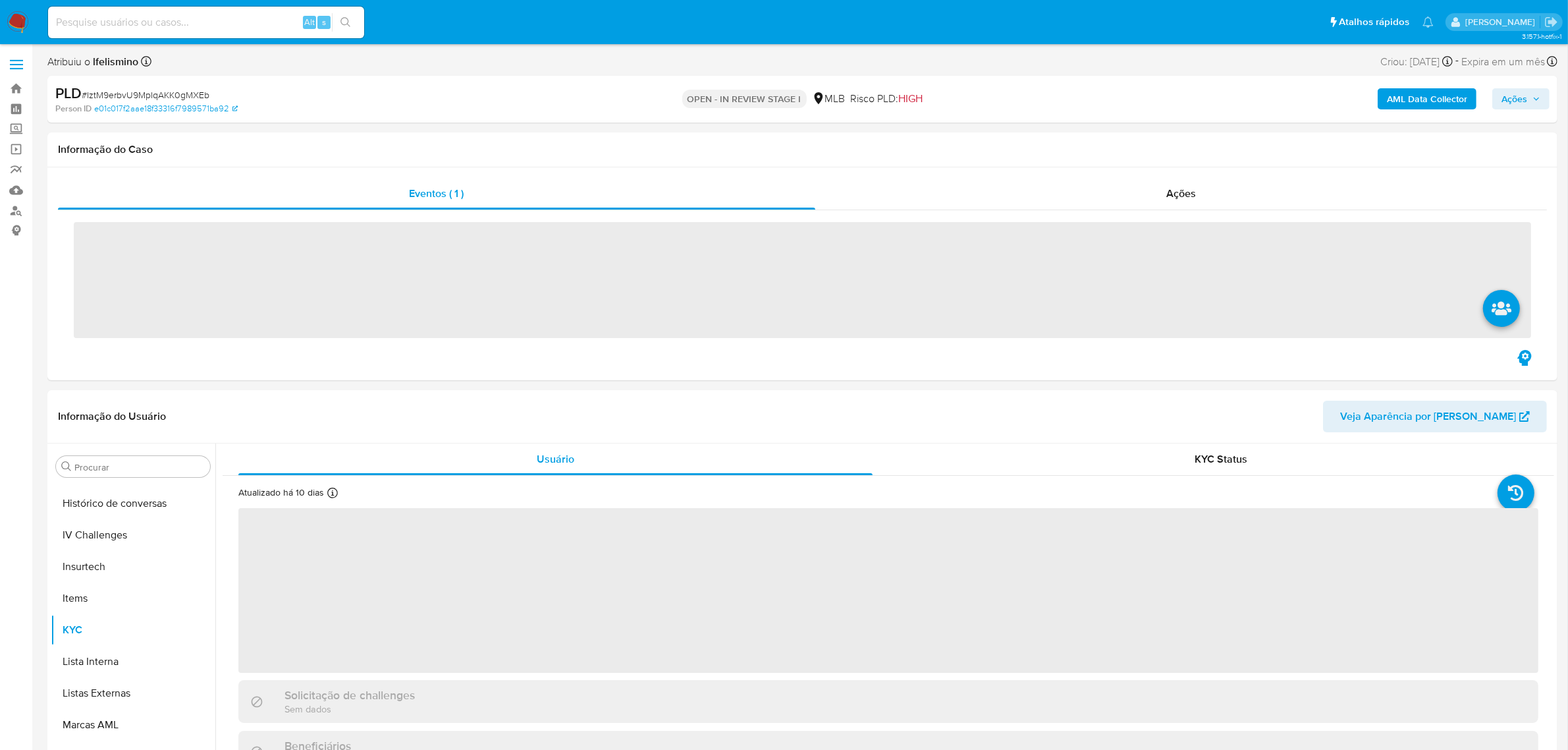
scroll to position [587, 0]
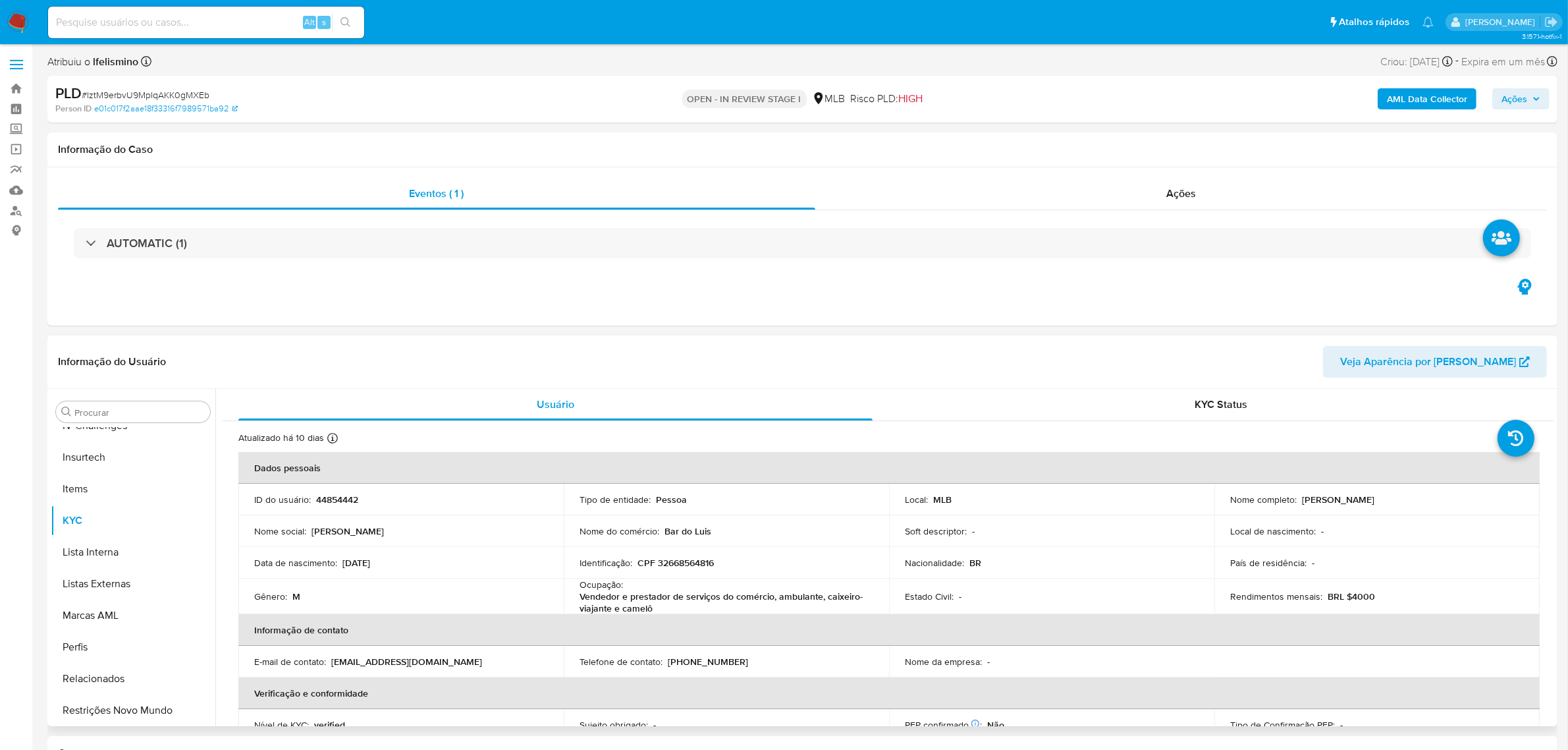
select select "10"
click at [143, 475] on button "Anexos" at bounding box center [127, 475] width 154 height 32
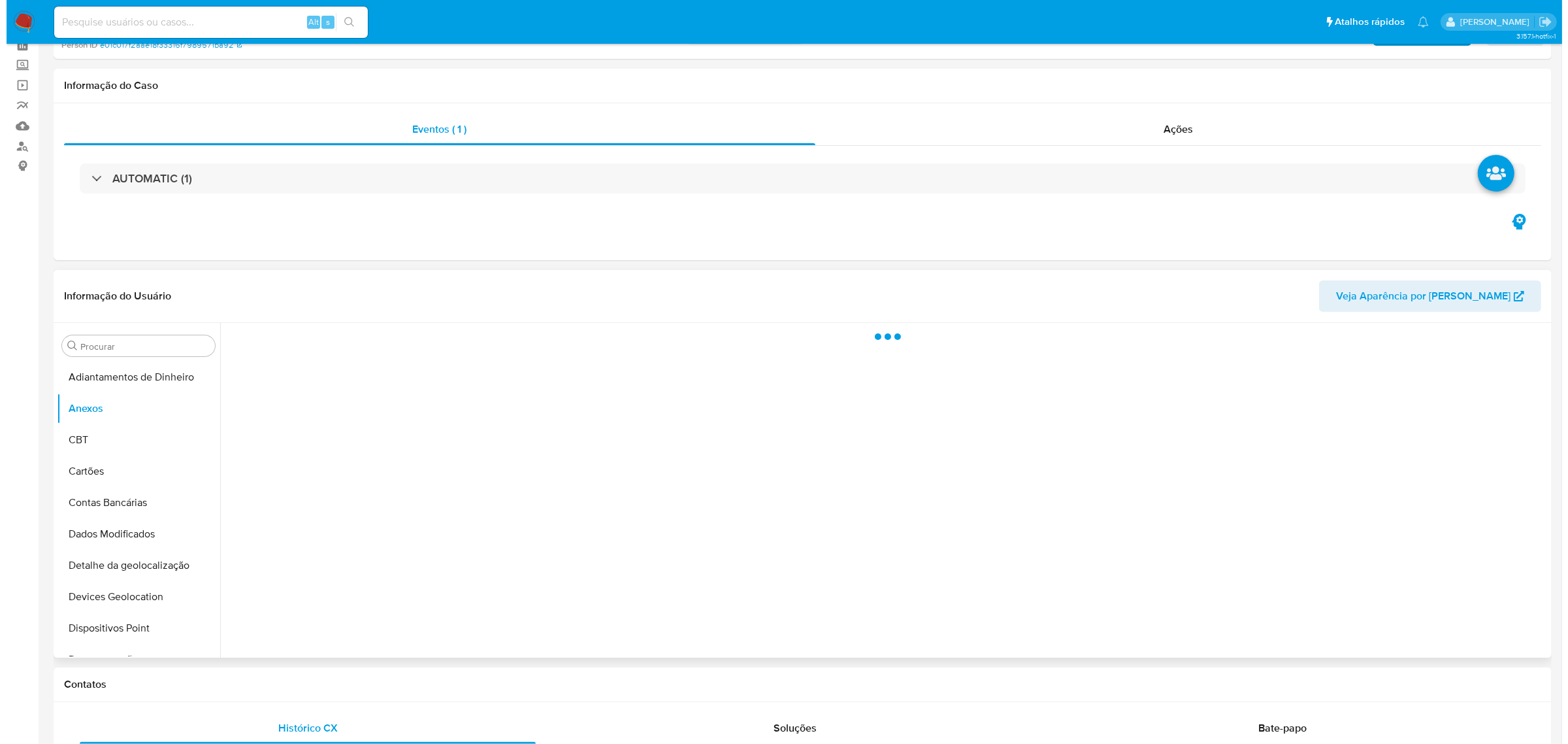
scroll to position [81, 0]
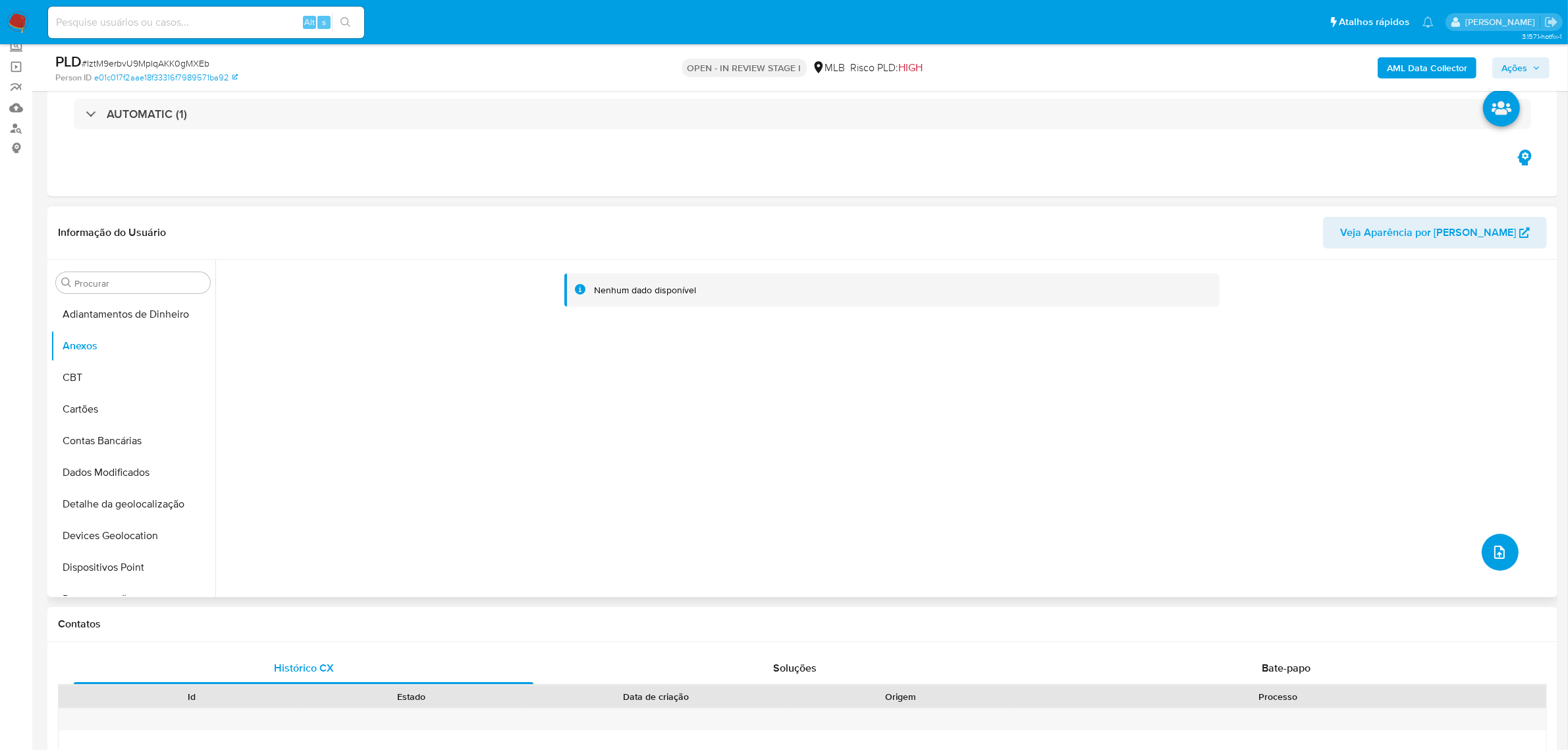
click at [1481, 556] on button "upload-file" at bounding box center [1500, 552] width 37 height 37
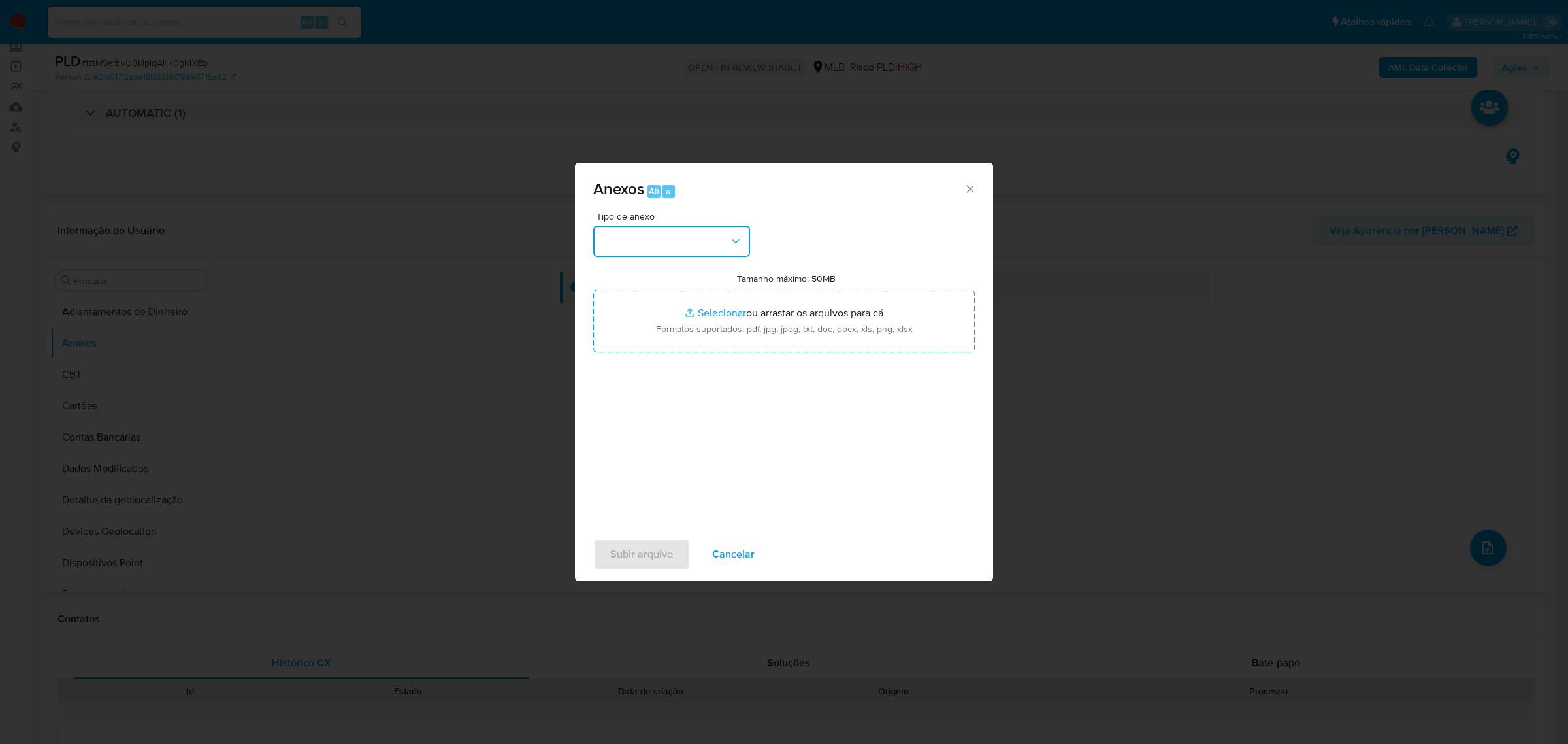
drag, startPoint x: 655, startPoint y: 246, endPoint x: 657, endPoint y: 255, distance: 9.2
click at [657, 245] on button "button" at bounding box center [671, 241] width 157 height 32
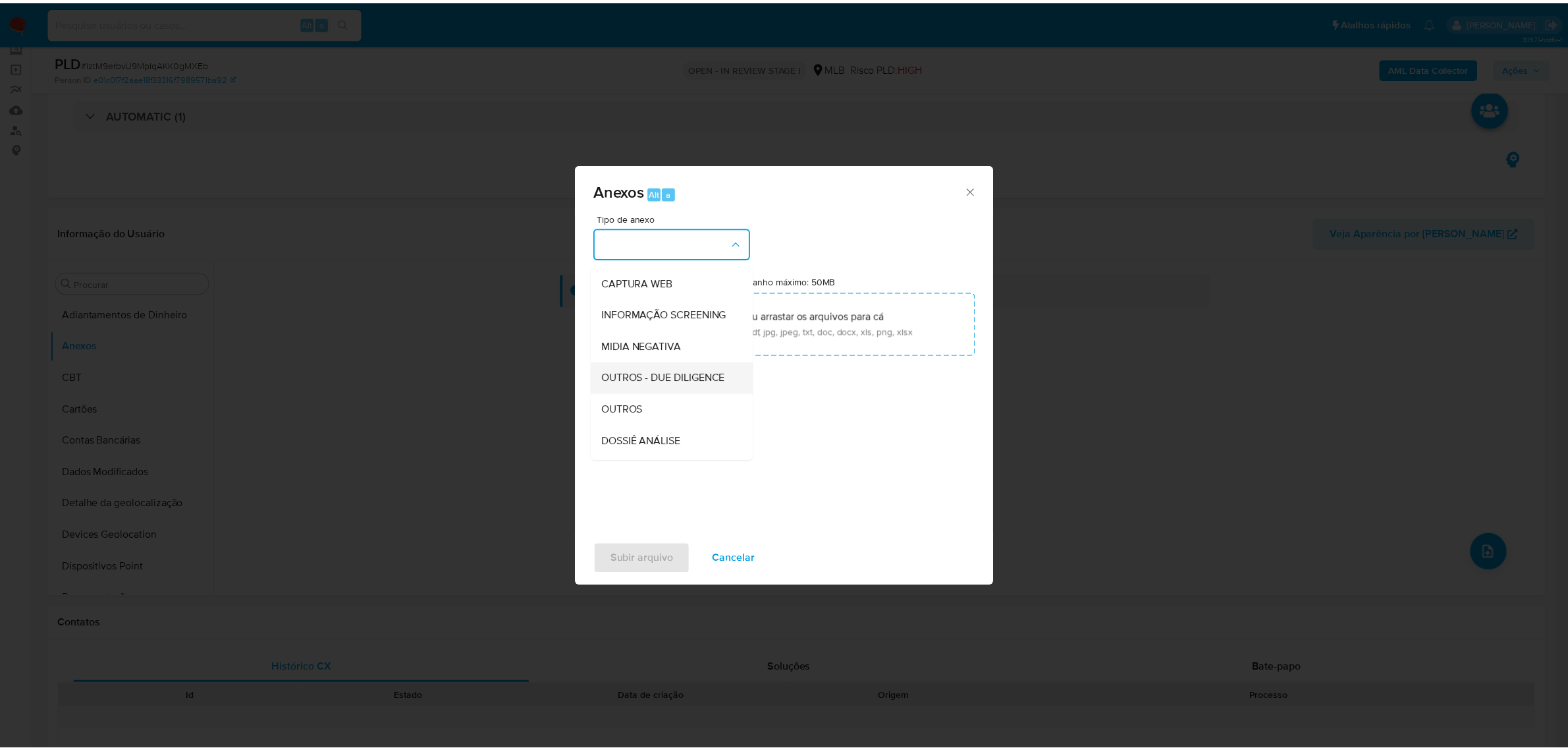
scroll to position [165, 0]
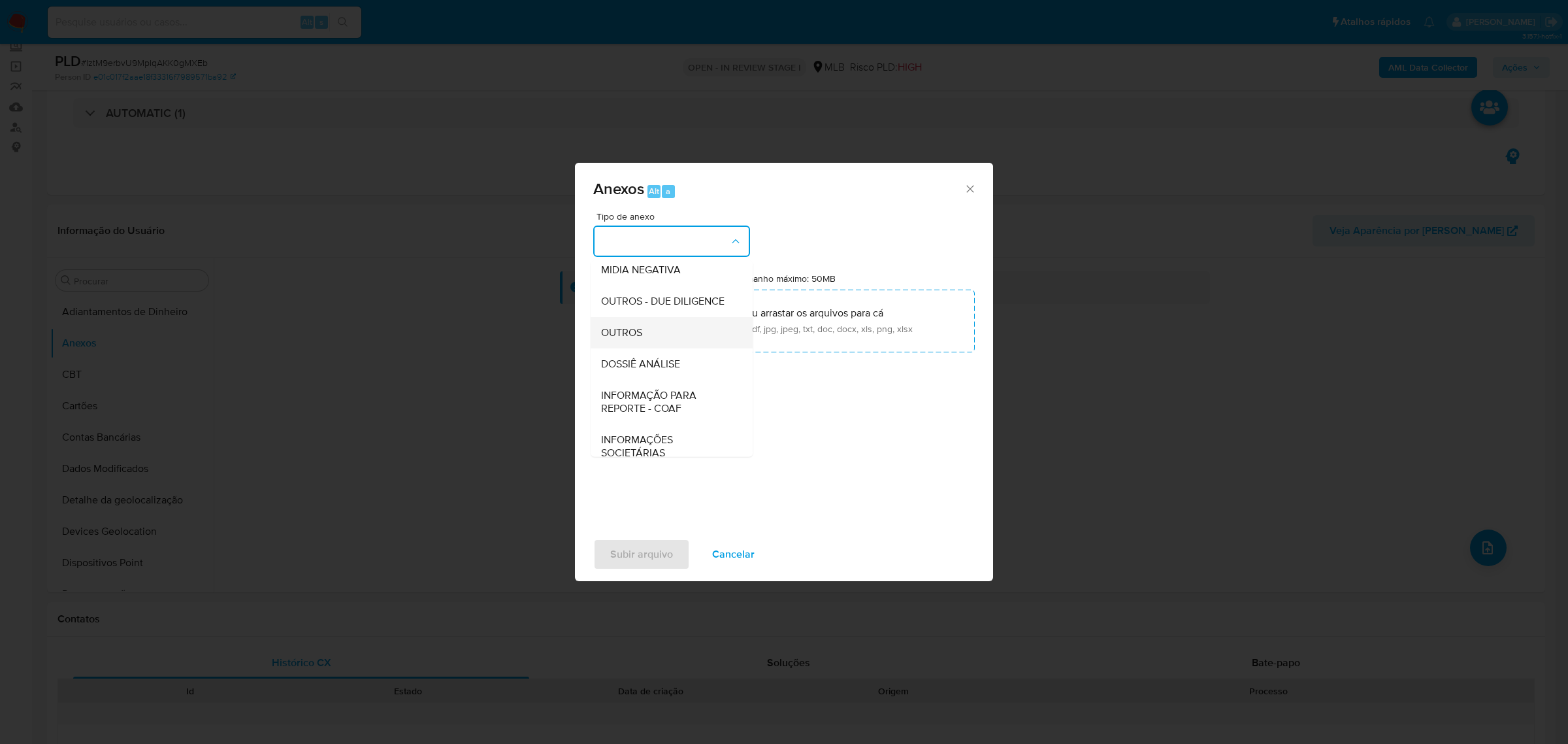
click at [632, 347] on div "OUTROS" at bounding box center [667, 332] width 133 height 32
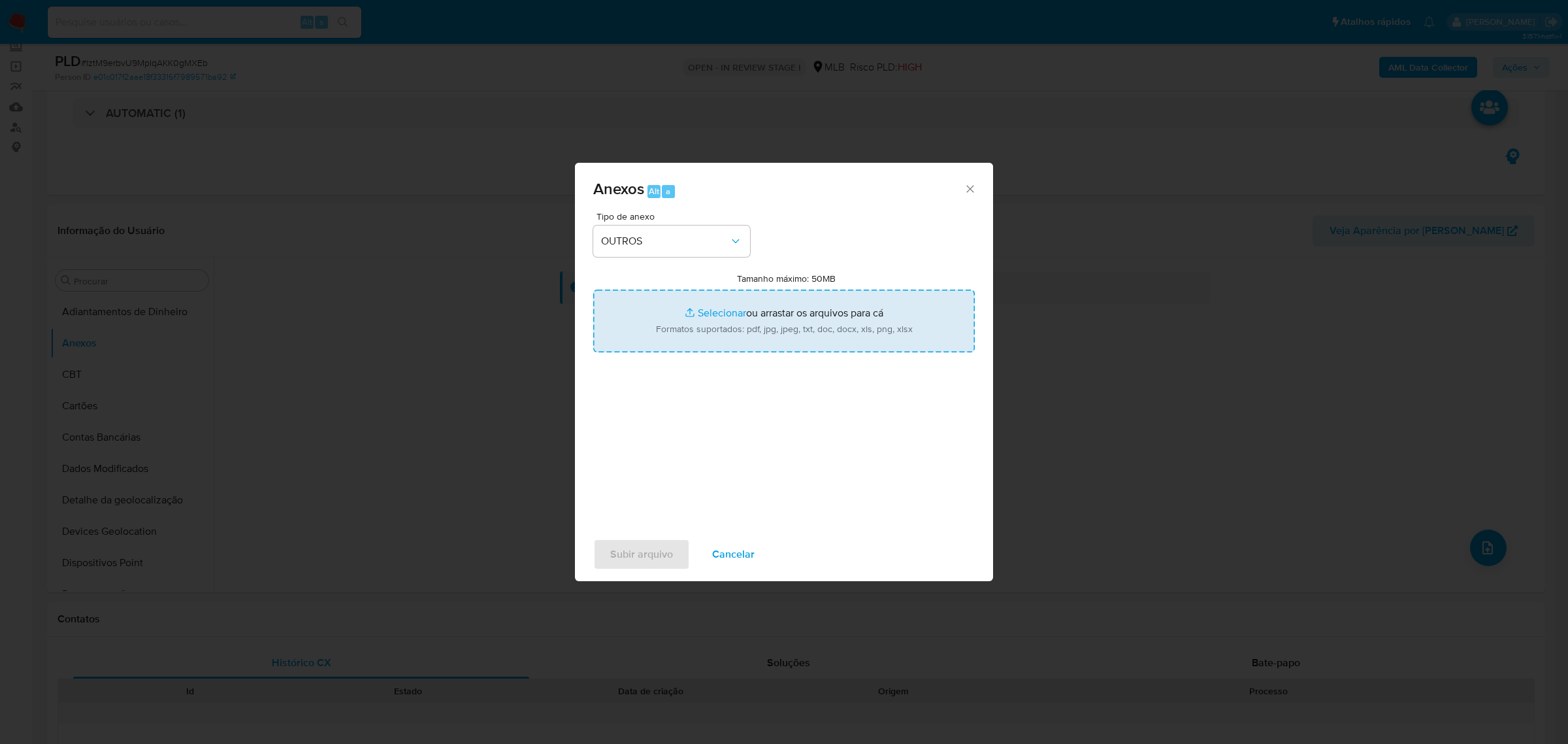
type input "C:\fakepath\Mulan 44854442_2025_08_29_09_19_24 EDUARDO CABRAL PANICHELLI.pdf"
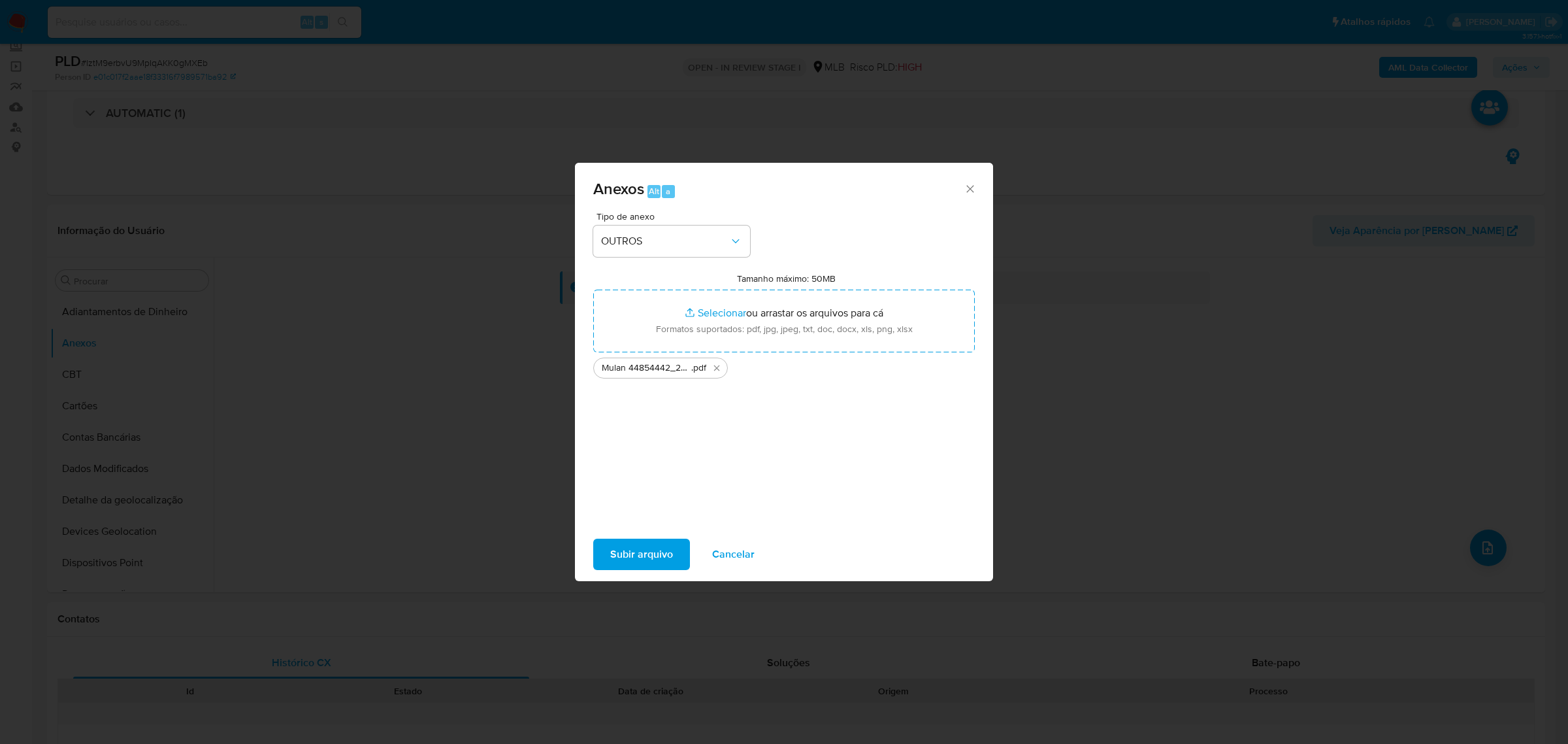
click at [608, 556] on button "Subir arquivo" at bounding box center [641, 554] width 97 height 32
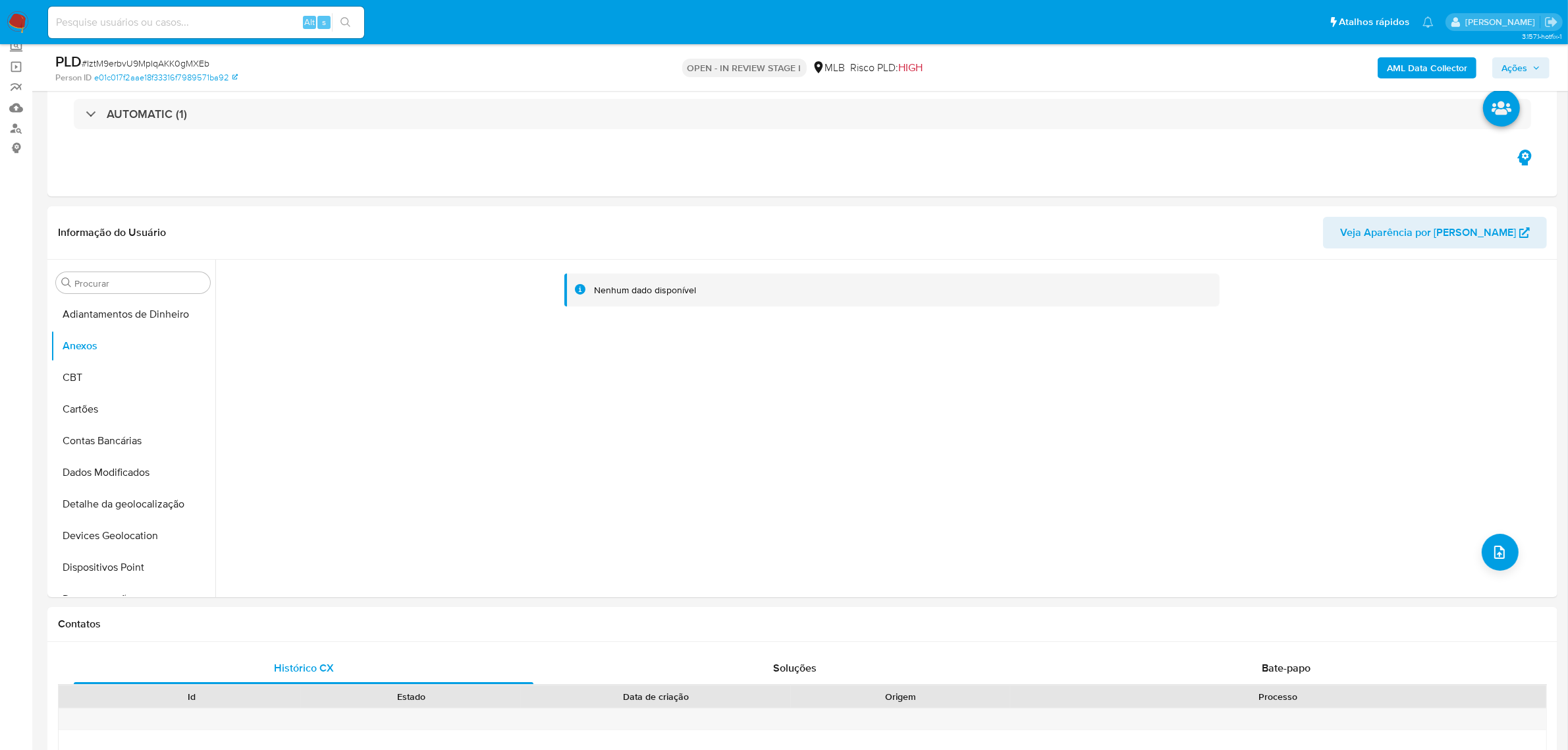
click at [1403, 64] on b "AML Data Collector" at bounding box center [1427, 67] width 81 height 21
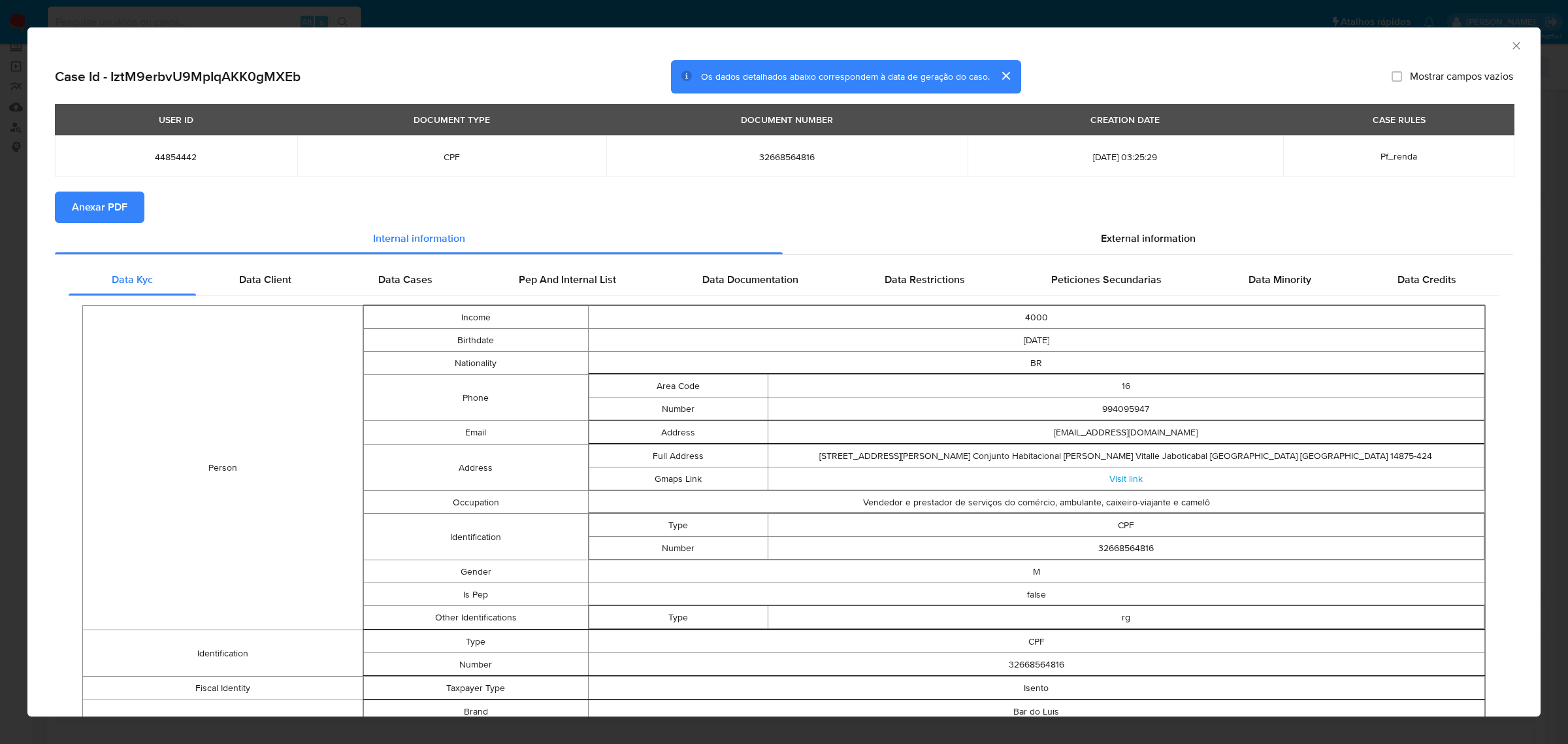
click at [87, 208] on span "Anexar PDF" at bounding box center [100, 207] width 55 height 28
click at [741, 12] on div "AML Data Collector Case Id - IztM9erbvU9MpIqAKK0gMXEb Os dados detalhados abaix…" at bounding box center [784, 372] width 1568 height 744
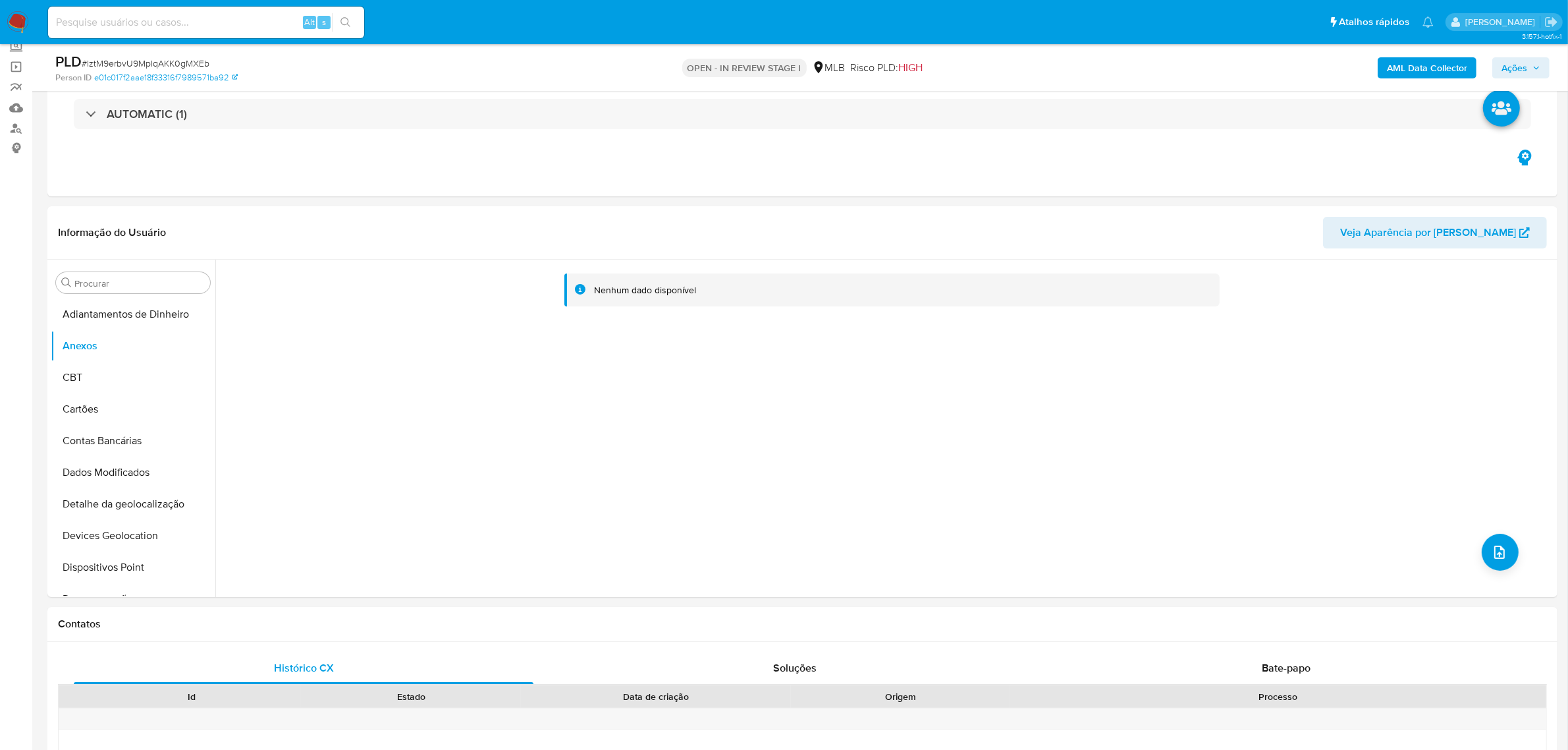
click at [211, 20] on input at bounding box center [206, 22] width 316 height 17
paste input "FDtrm7LMC8MLbds6KFiSByzb"
type input "FDtrm7LMC8MLbds6KFiSByzb"
click at [237, 22] on input "FDtrm7LMC8MLbds6KFiSByzb" at bounding box center [206, 22] width 316 height 17
click at [350, 15] on button "search-icon" at bounding box center [345, 22] width 27 height 19
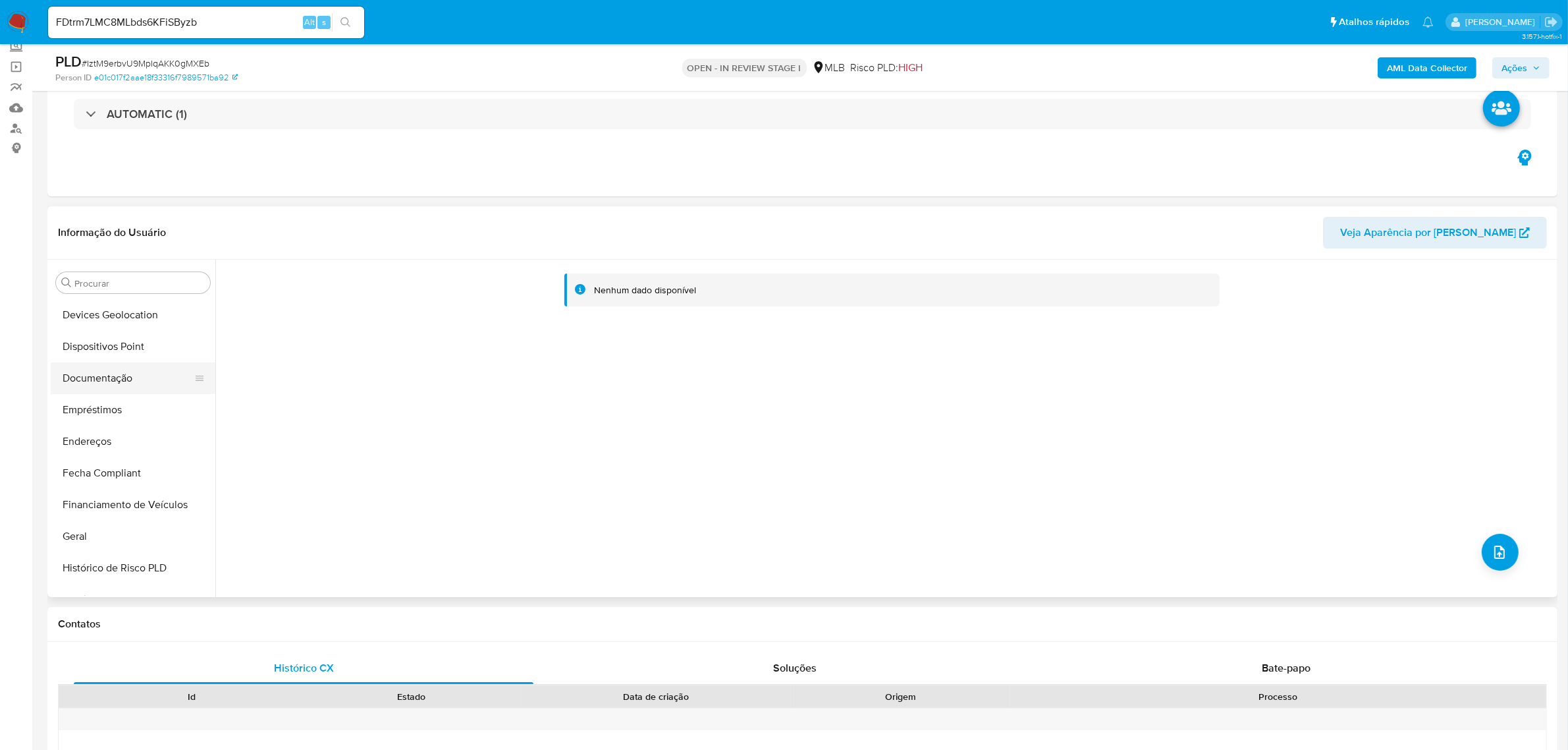
scroll to position [247, 0]
click at [120, 494] on button "Geral" at bounding box center [127, 510] width 154 height 32
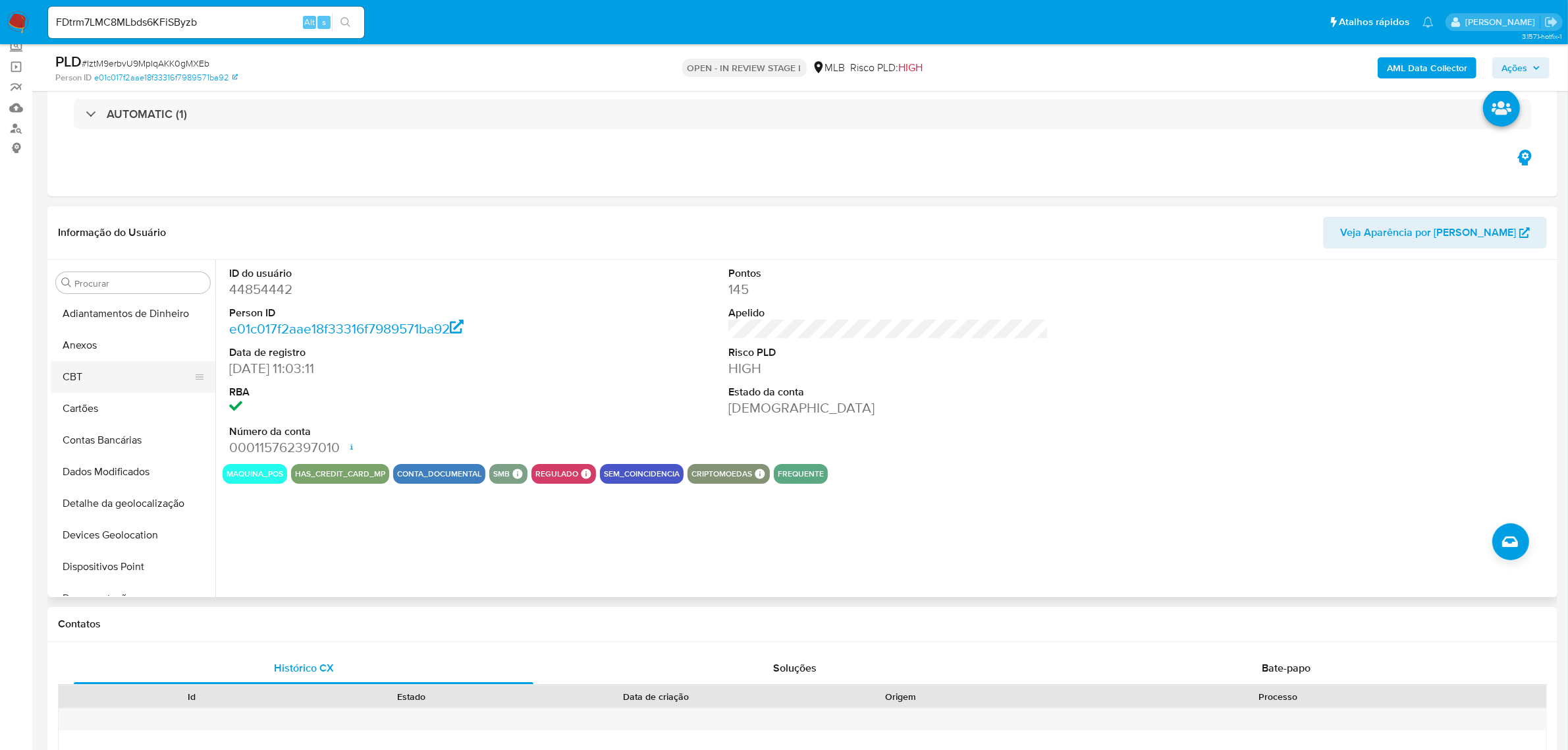
scroll to position [0, 0]
click at [156, 557] on button "Dispositivos Point" at bounding box center [127, 567] width 154 height 32
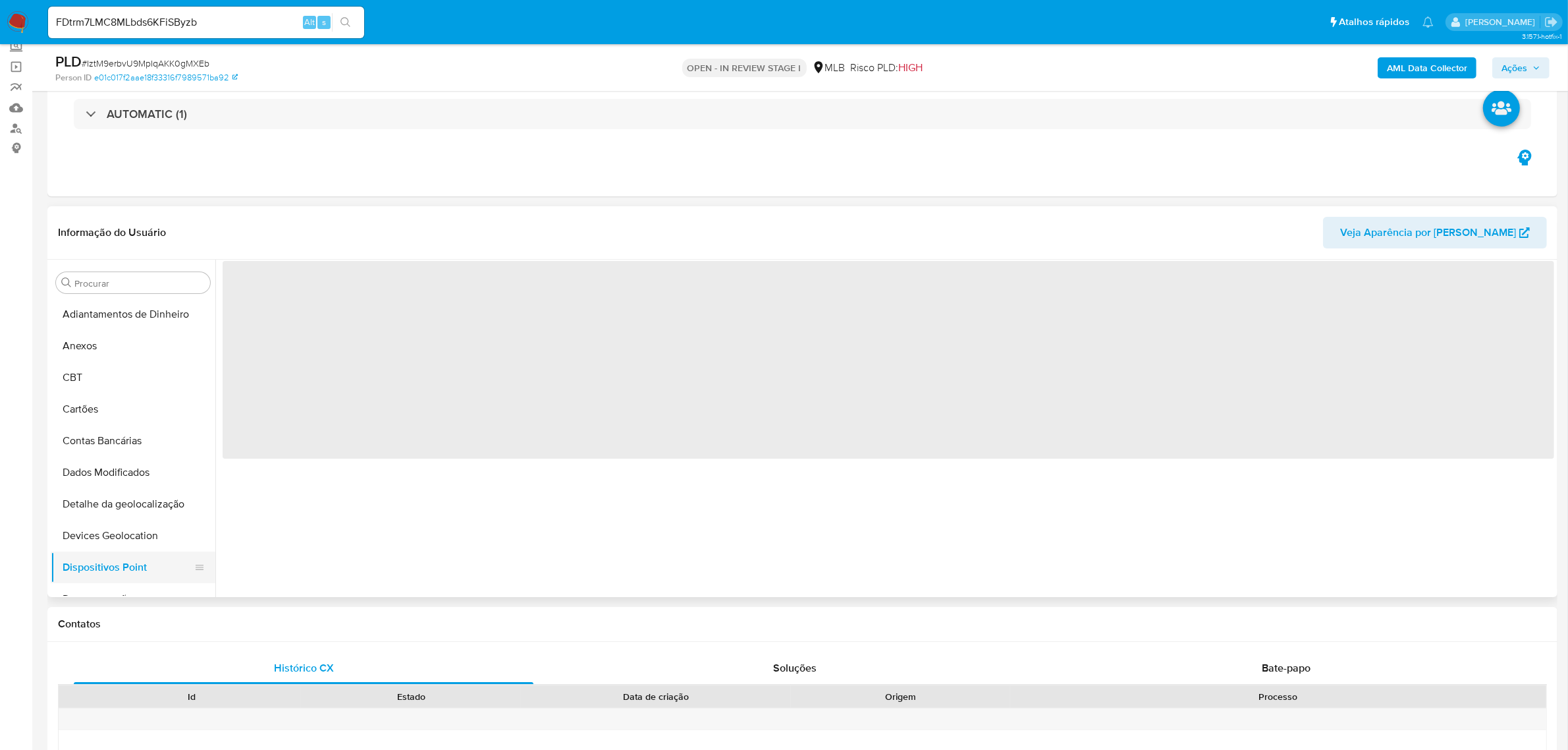
click at [101, 566] on button "Dispositivos Point" at bounding box center [127, 567] width 154 height 32
drag, startPoint x: 146, startPoint y: 496, endPoint x: 152, endPoint y: 486, distance: 11.7
click at [146, 498] on button "Dispositivos Point" at bounding box center [127, 485] width 154 height 32
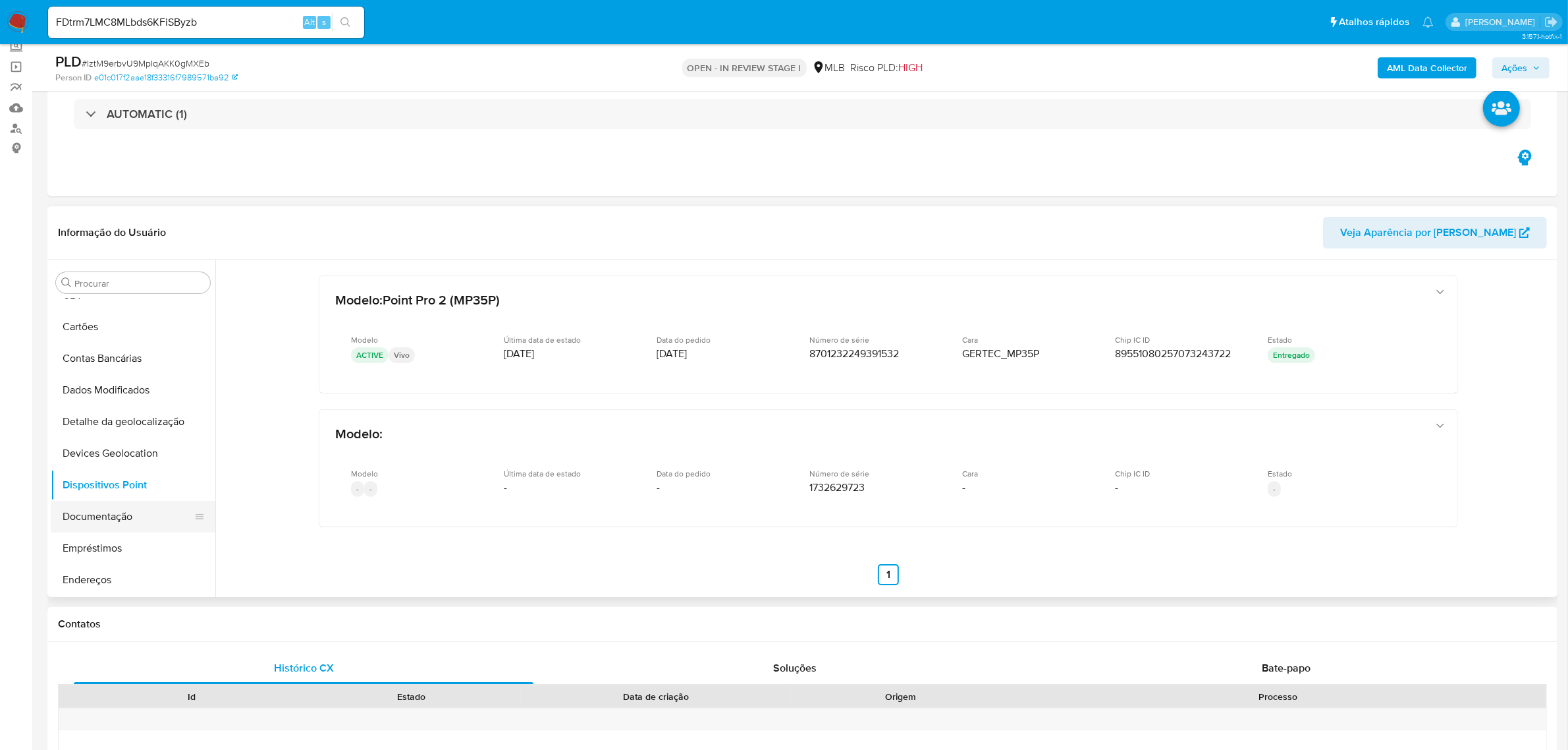
click at [84, 529] on button "Documentação" at bounding box center [127, 516] width 154 height 32
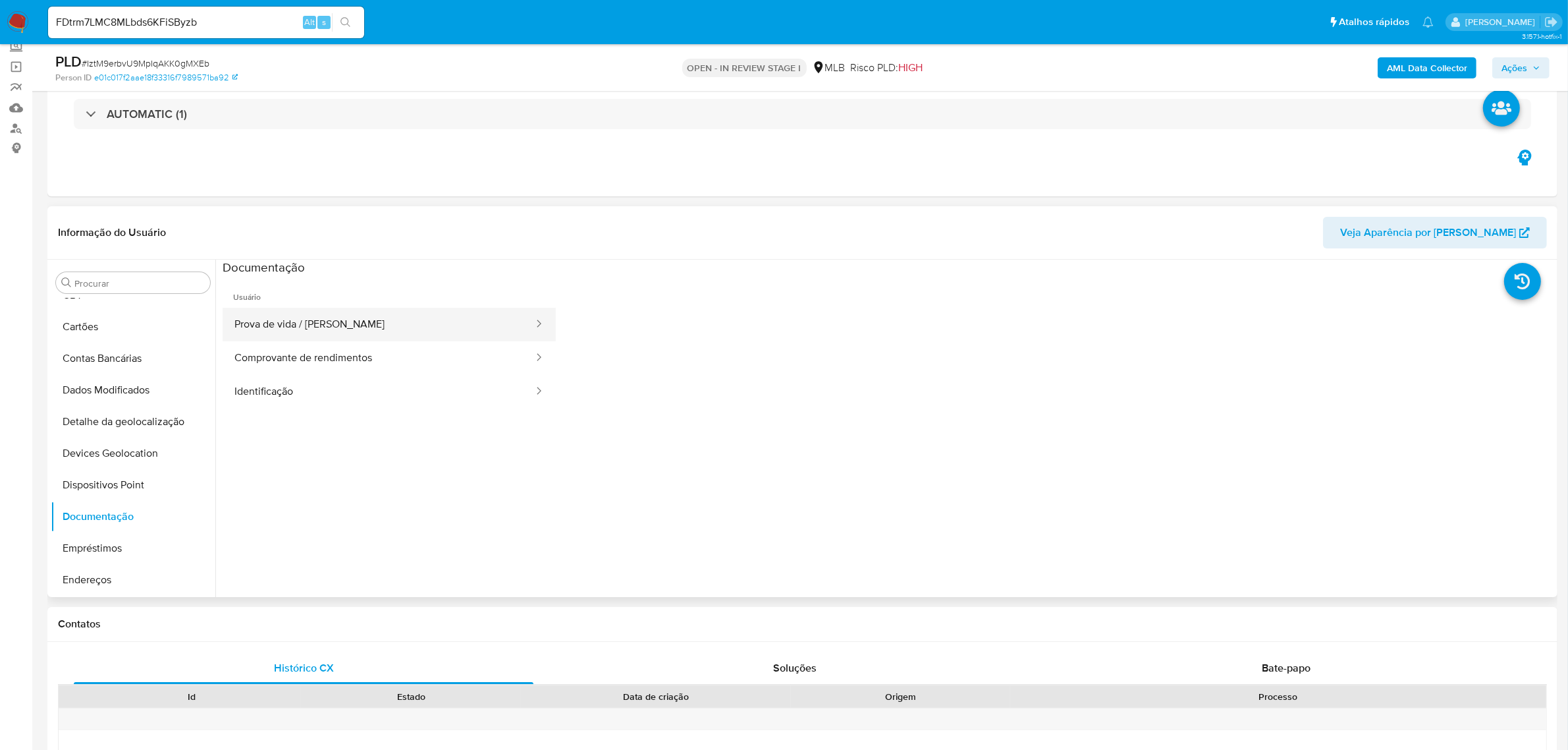
click at [324, 320] on button "Prova de vida / [PERSON_NAME]" at bounding box center [378, 324] width 312 height 33
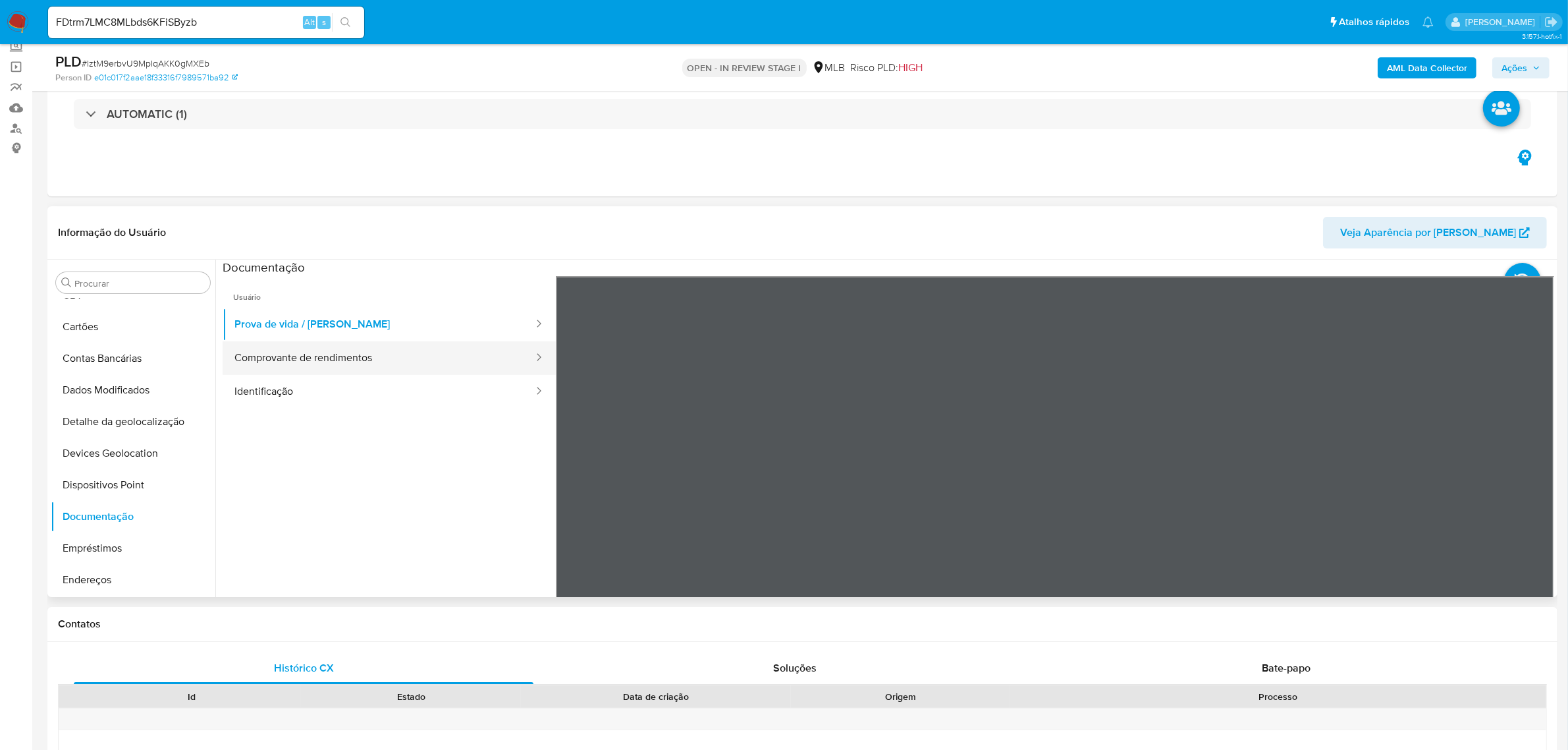
click at [300, 356] on button "Comprovante de rendimentos" at bounding box center [378, 358] width 312 height 33
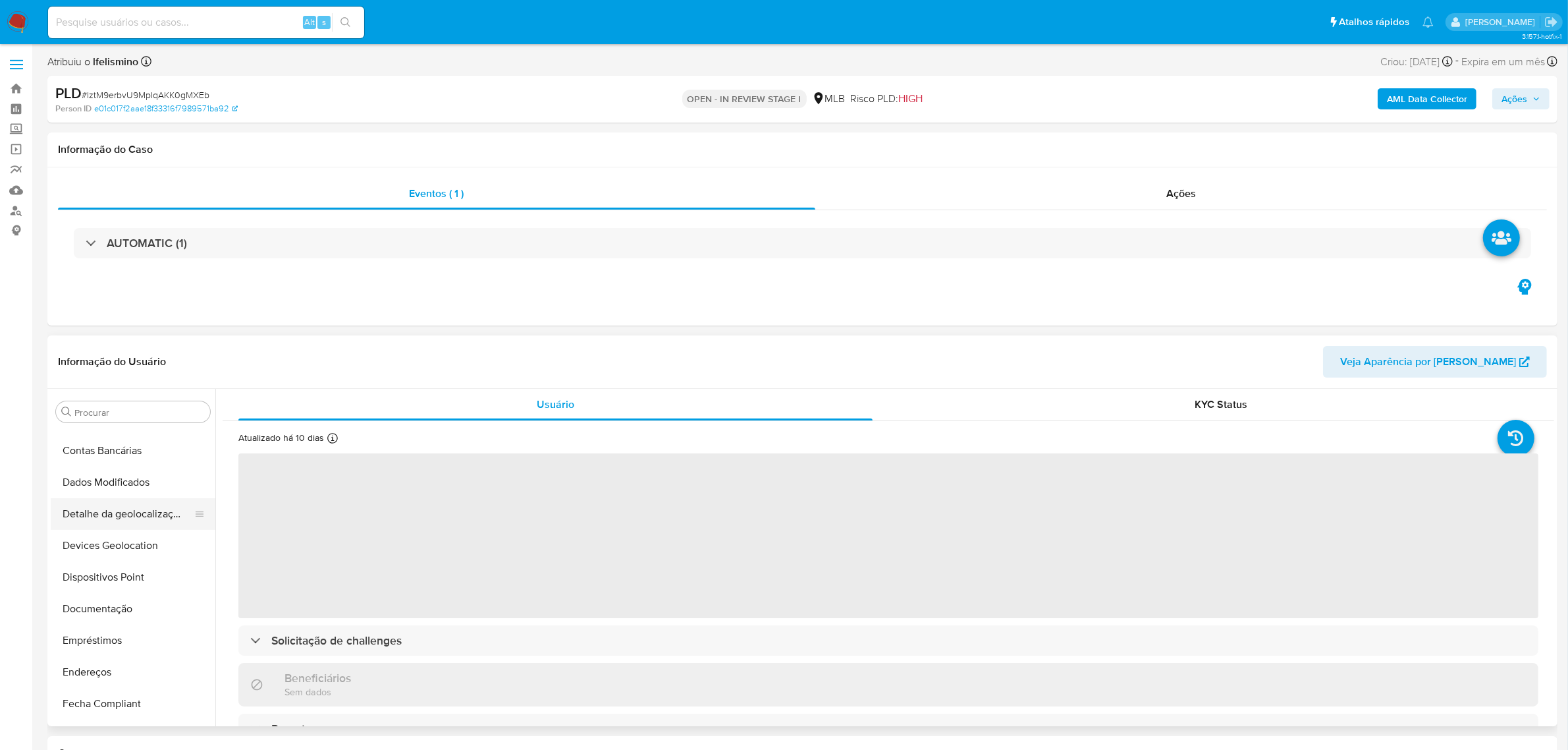
scroll to position [93, 0]
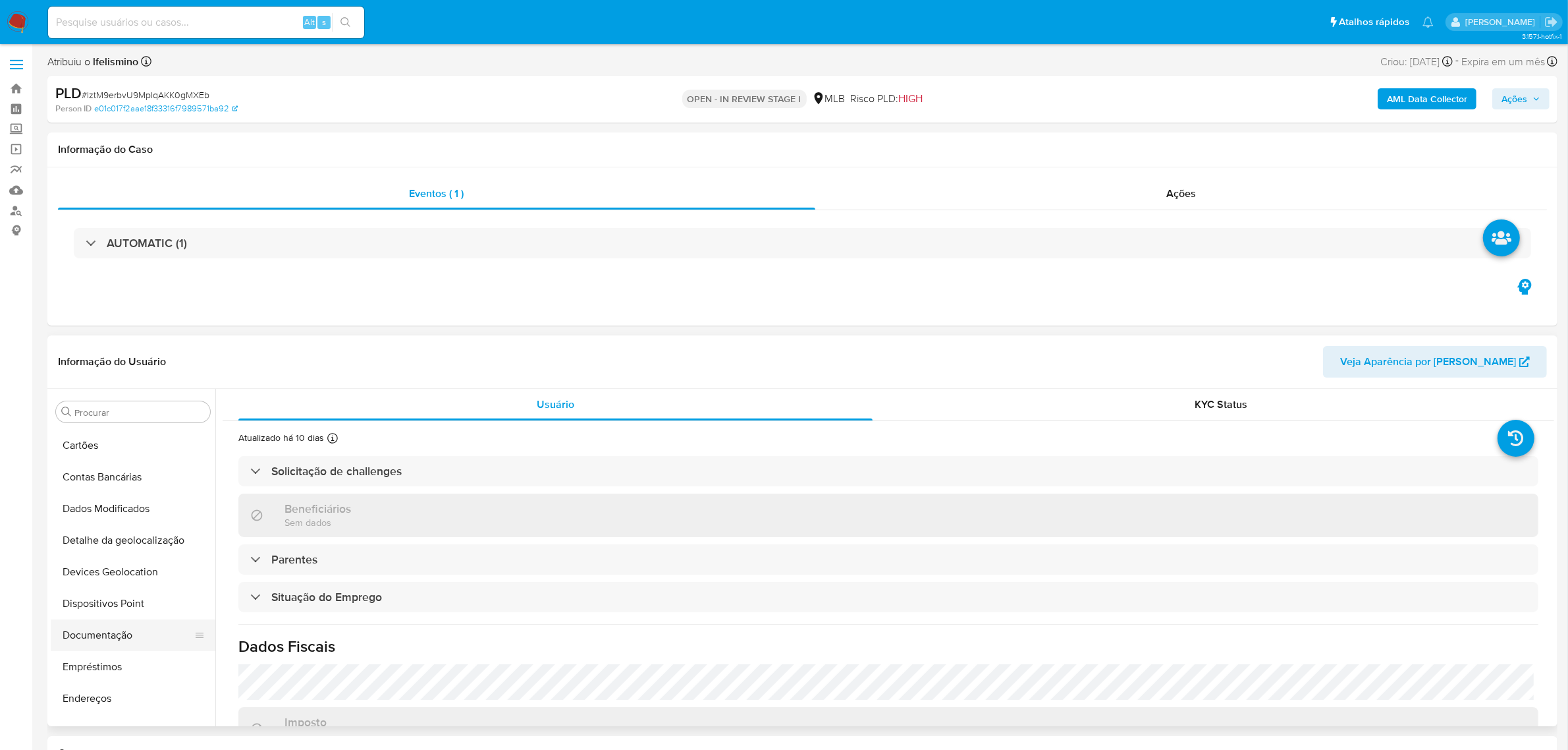
select select "10"
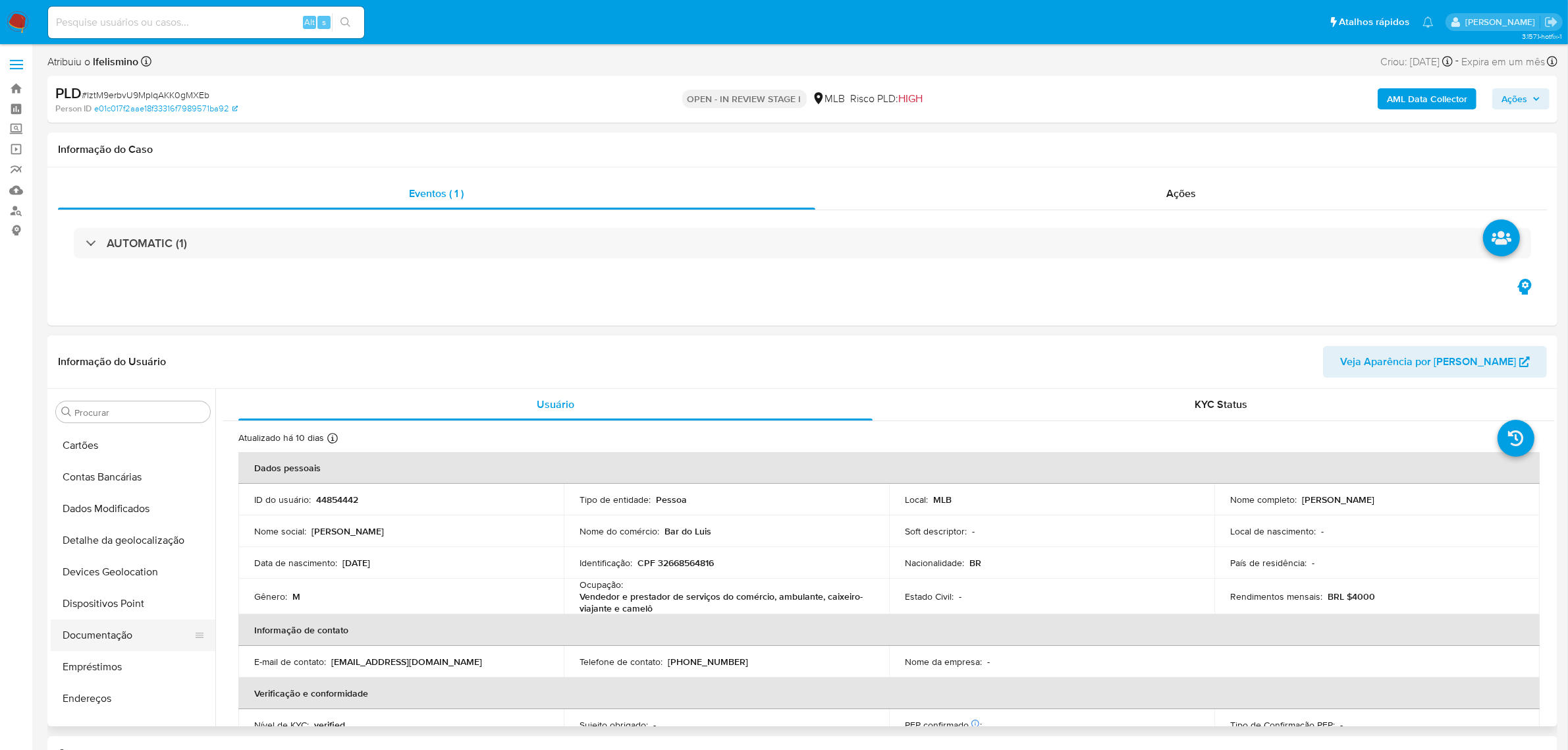
click at [123, 639] on button "Documentação" at bounding box center [127, 635] width 154 height 32
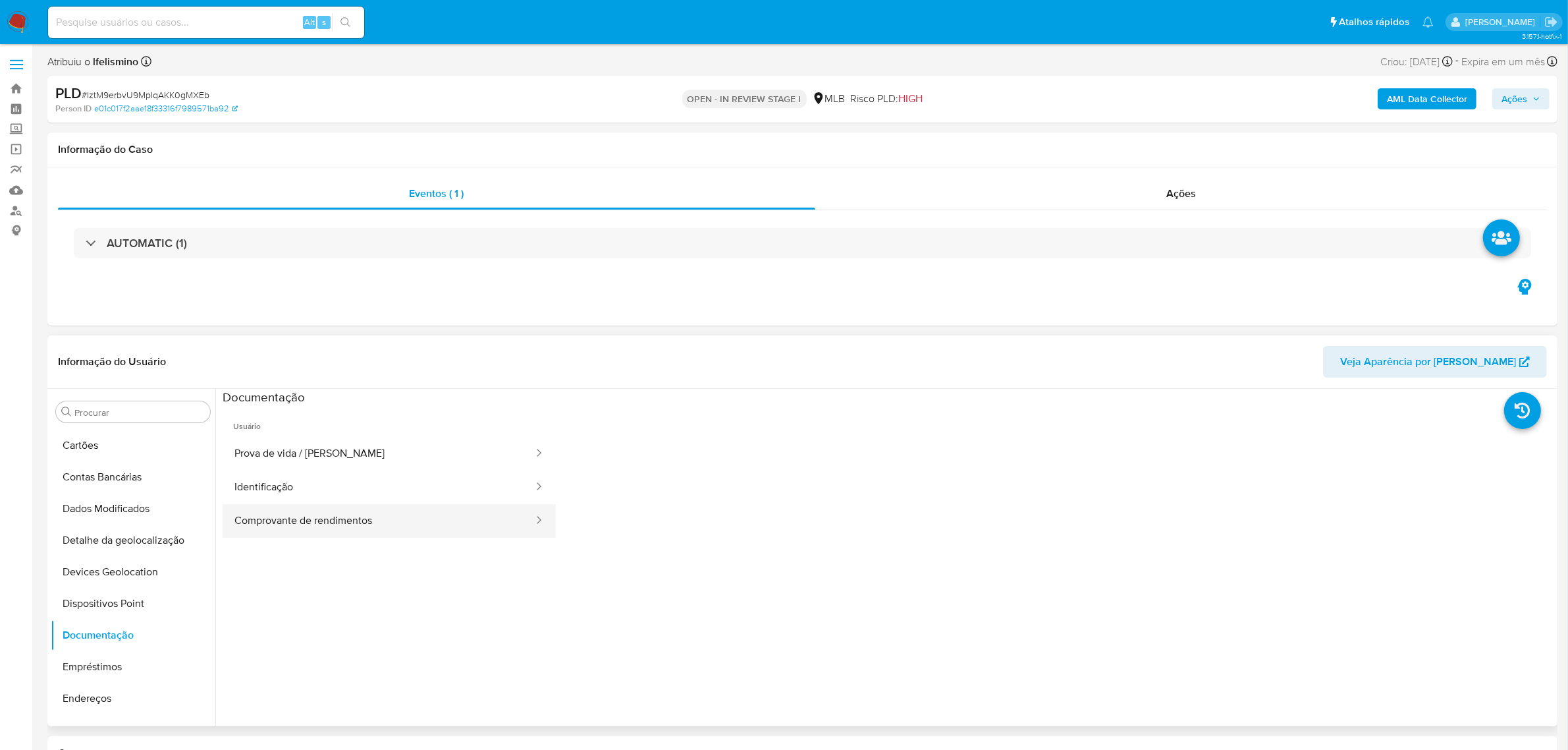
click at [295, 506] on button "Comprovante de rendimentos" at bounding box center [378, 521] width 312 height 33
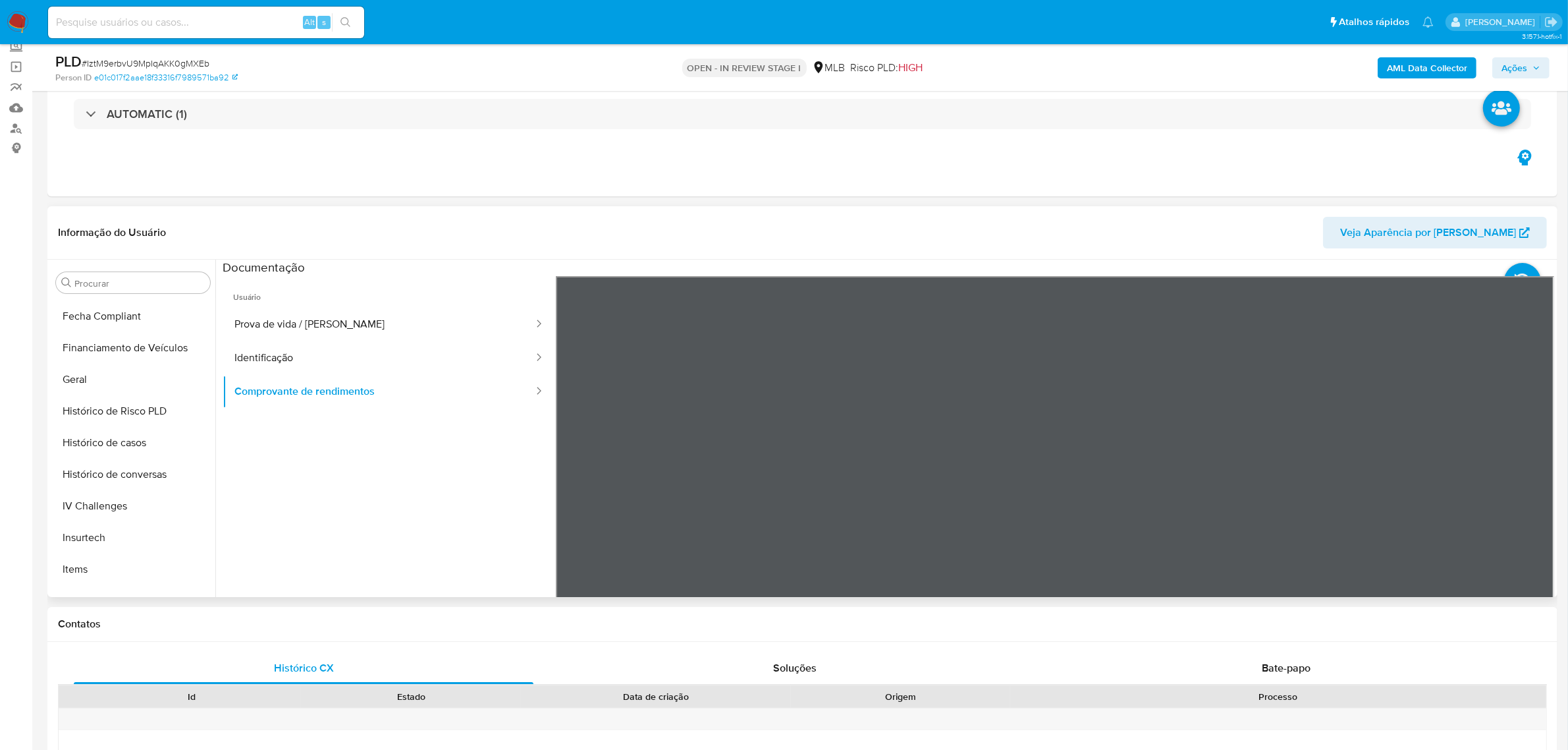
scroll to position [504, 0]
drag, startPoint x: 103, startPoint y: 476, endPoint x: 67, endPoint y: 476, distance: 36.0
click at [103, 476] on button "KYC" at bounding box center [127, 473] width 154 height 32
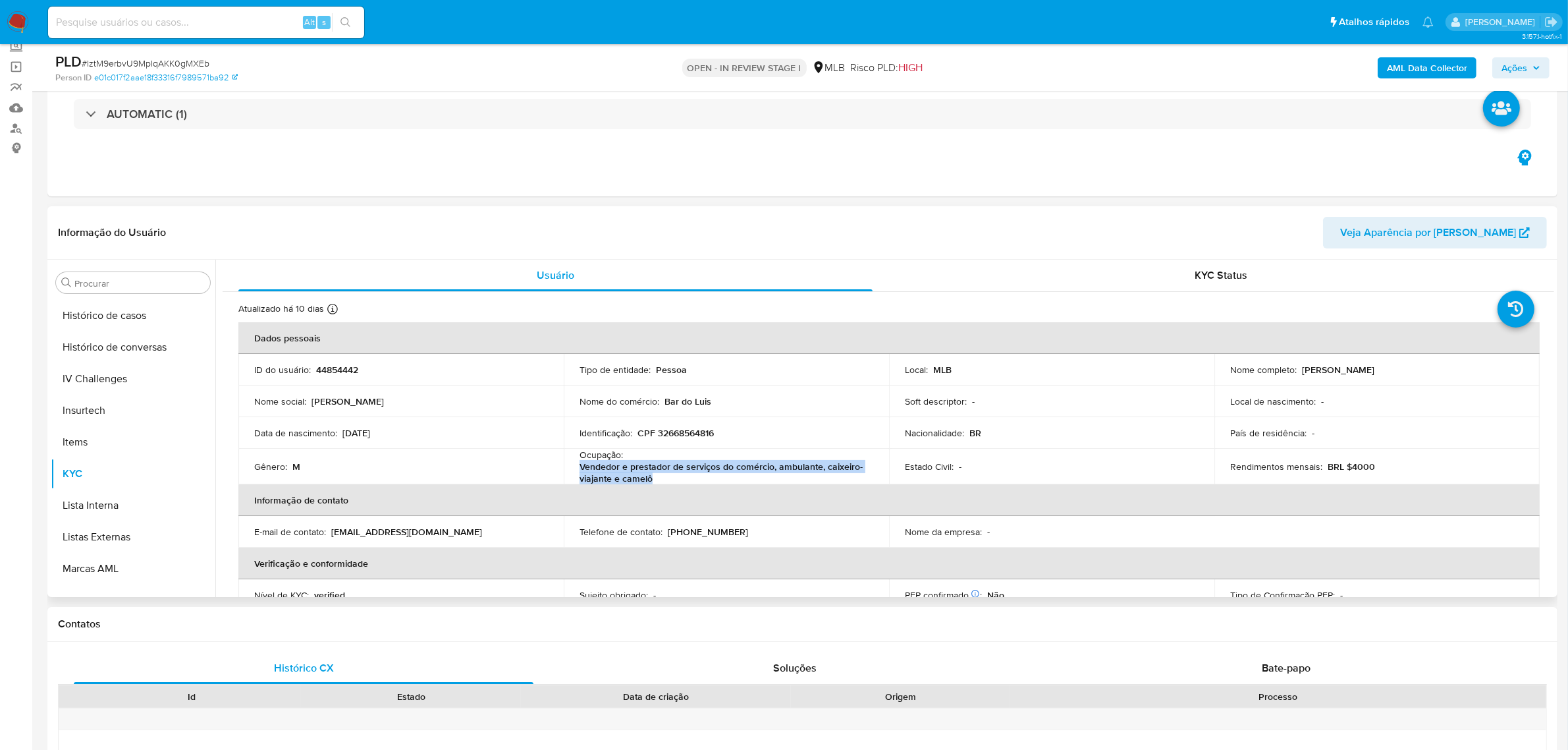
drag, startPoint x: 665, startPoint y: 481, endPoint x: 574, endPoint y: 462, distance: 93.0
click at [573, 463] on td "Ocupação : Vendedor e prestador de serviços do comércio, ambulante, caixeiro-vi…" at bounding box center [726, 466] width 325 height 36
copy p "Vendedor e prestador de serviços do comércio, ambulante, caixeiro-viajante e ca…"
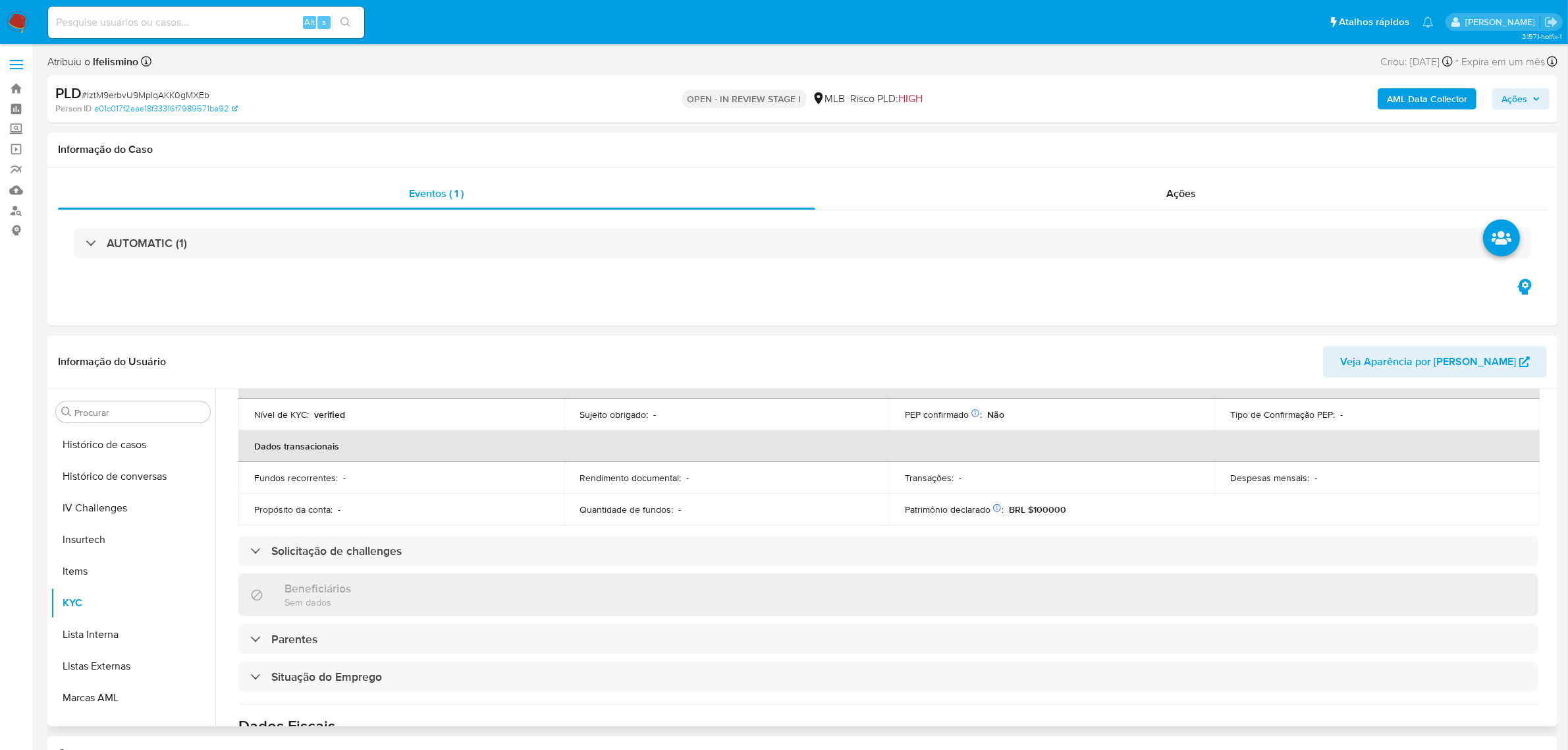
scroll to position [0, 0]
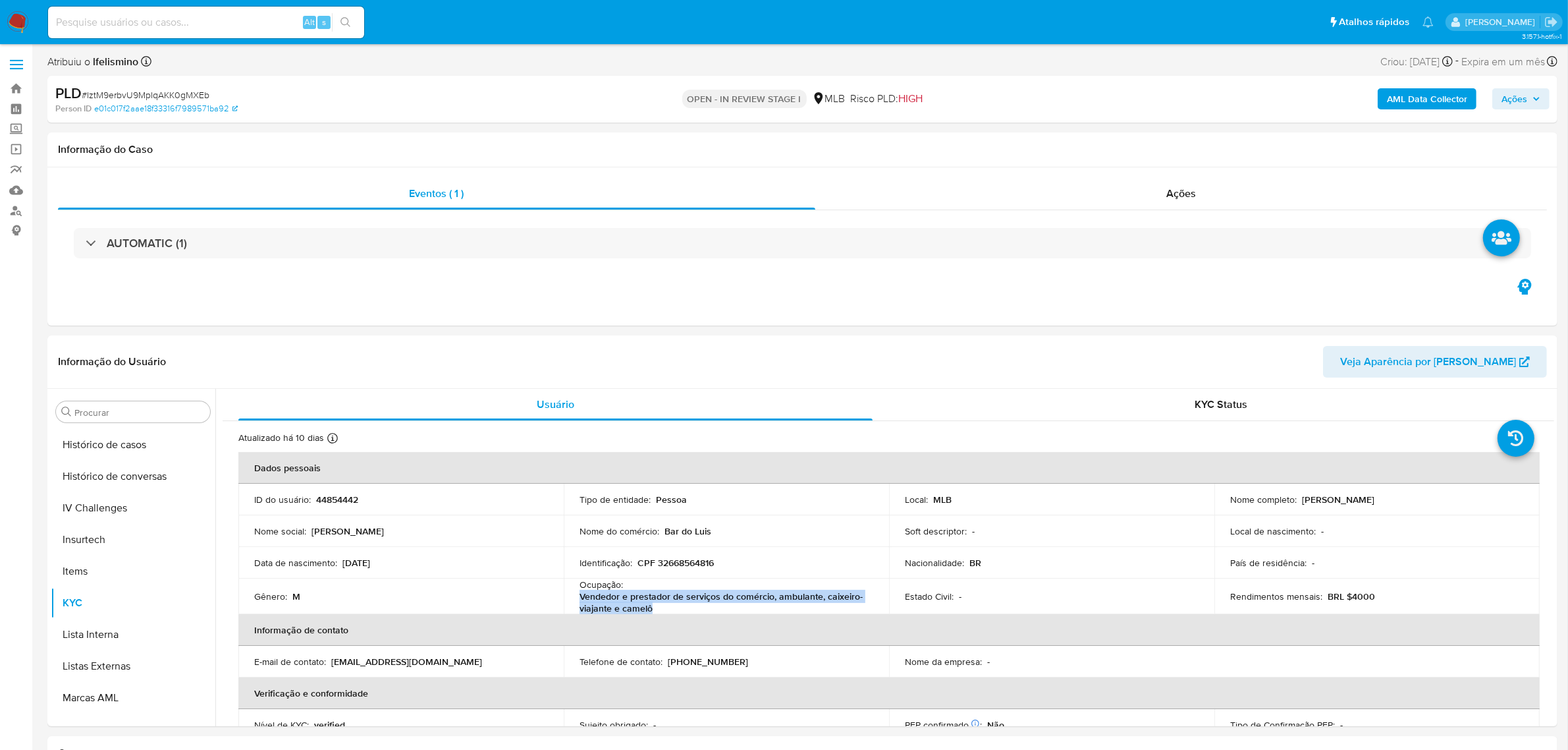
drag, startPoint x: 255, startPoint y: 24, endPoint x: 226, endPoint y: 46, distance: 36.4
click at [254, 25] on input at bounding box center [206, 22] width 316 height 17
paste input "FDtrm7LMC8MLbds6KFiSByzb"
type input "FDtrm7LMC8MLbds6KFiSByzb"
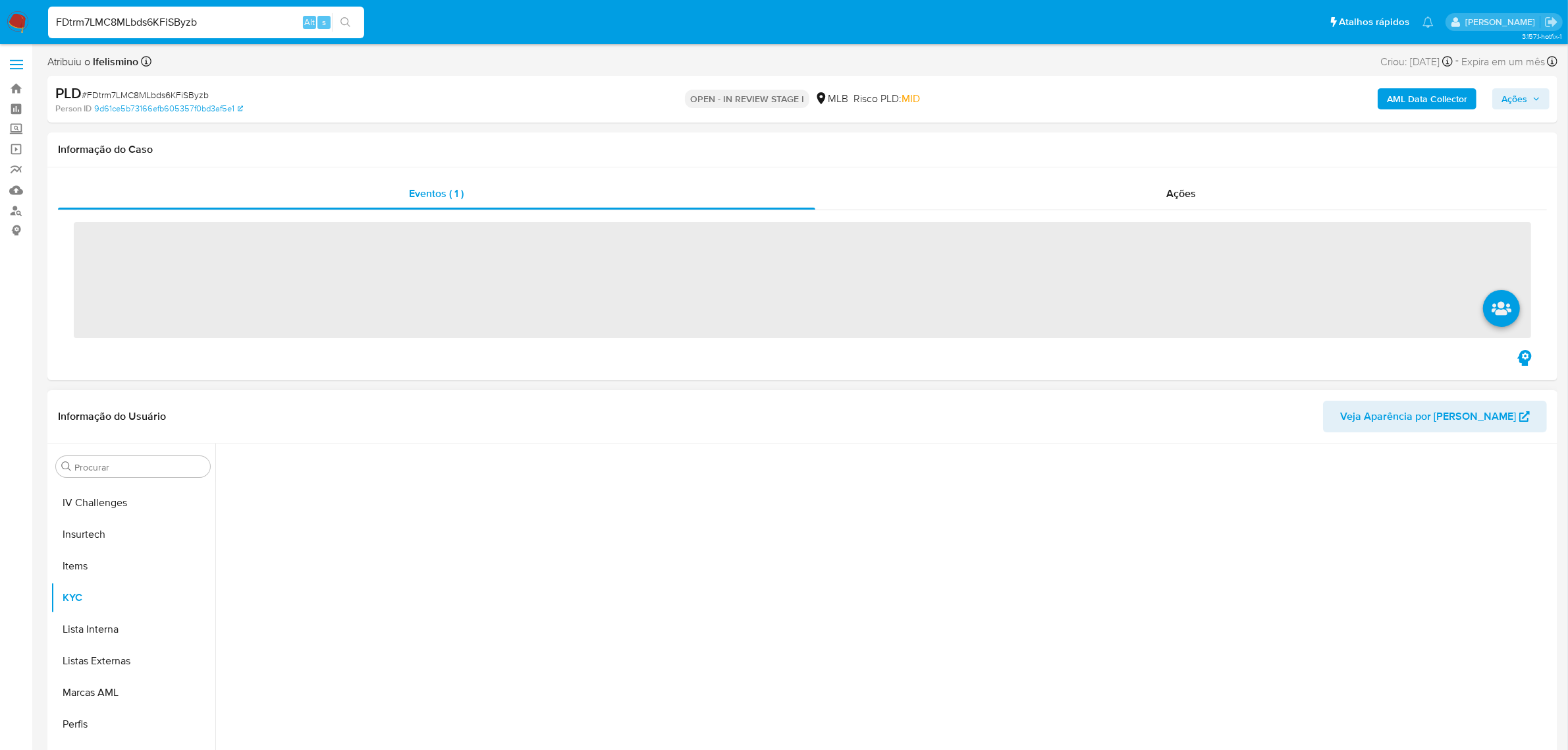
scroll to position [587, 0]
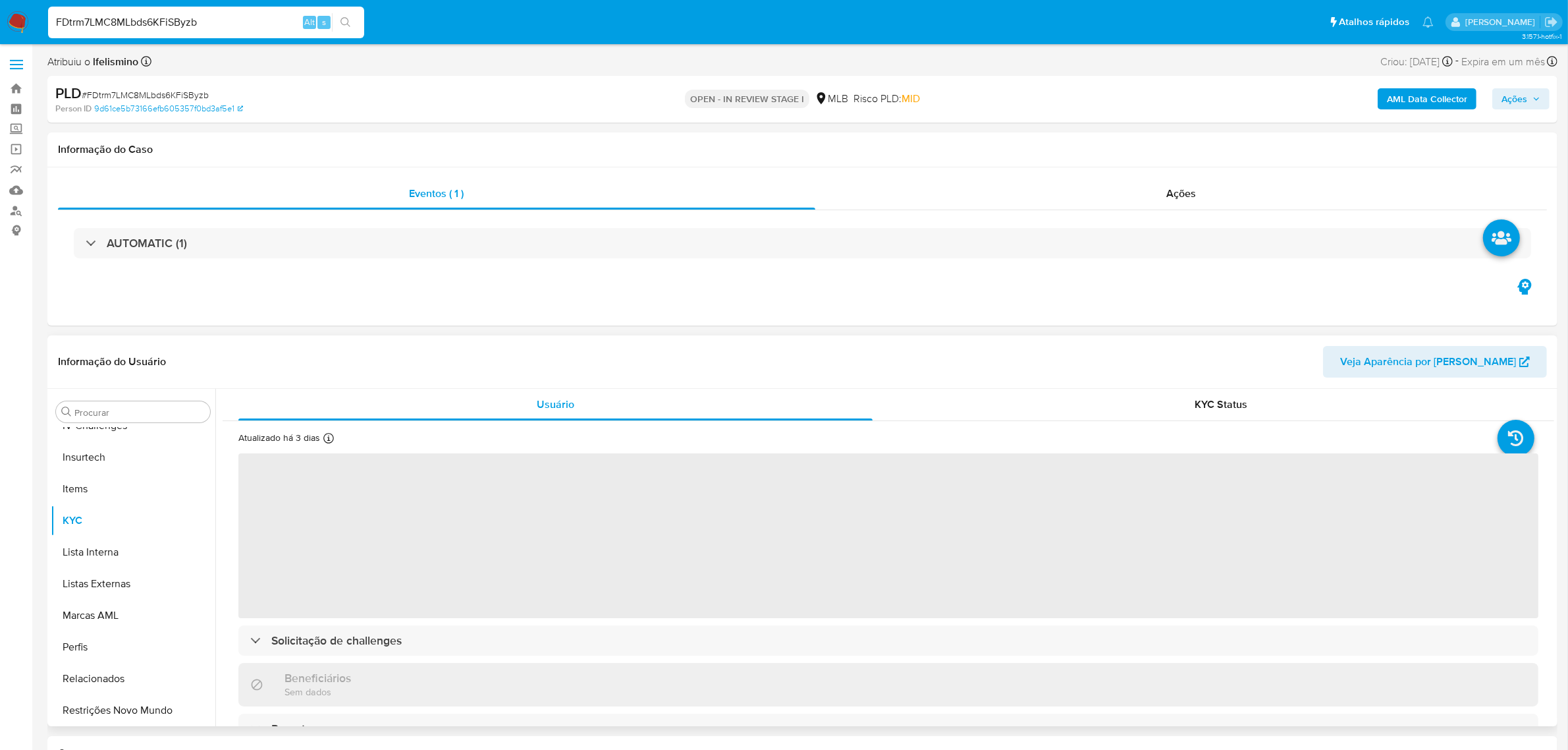
select select "10"
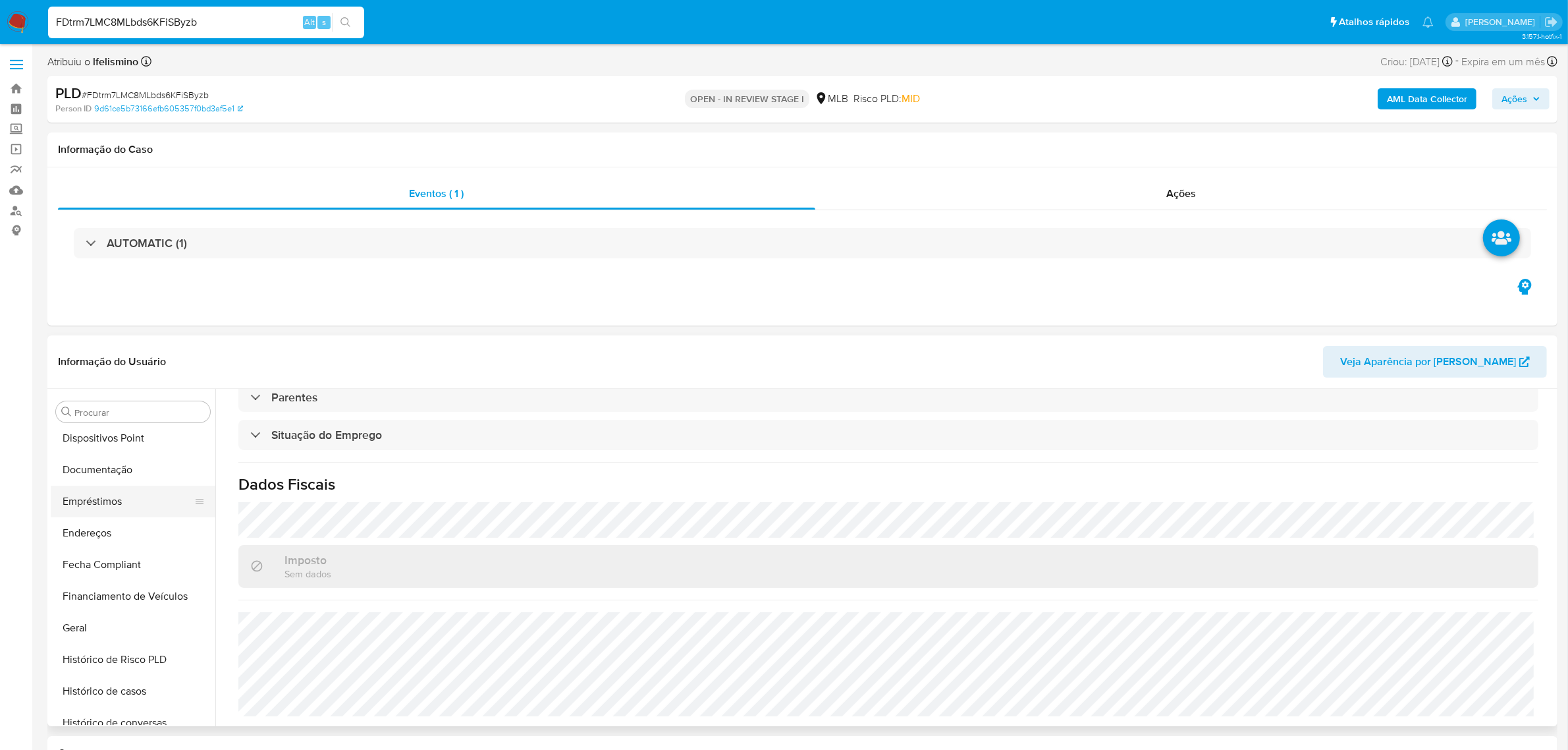
scroll to position [258, 0]
click at [100, 614] on ul "Adiantamentos de Dinheiro Anexos CBT Cartões Contas Bancárias Dados Modificados…" at bounding box center [132, 576] width 165 height 298
click at [70, 634] on button "Geral" at bounding box center [127, 628] width 154 height 32
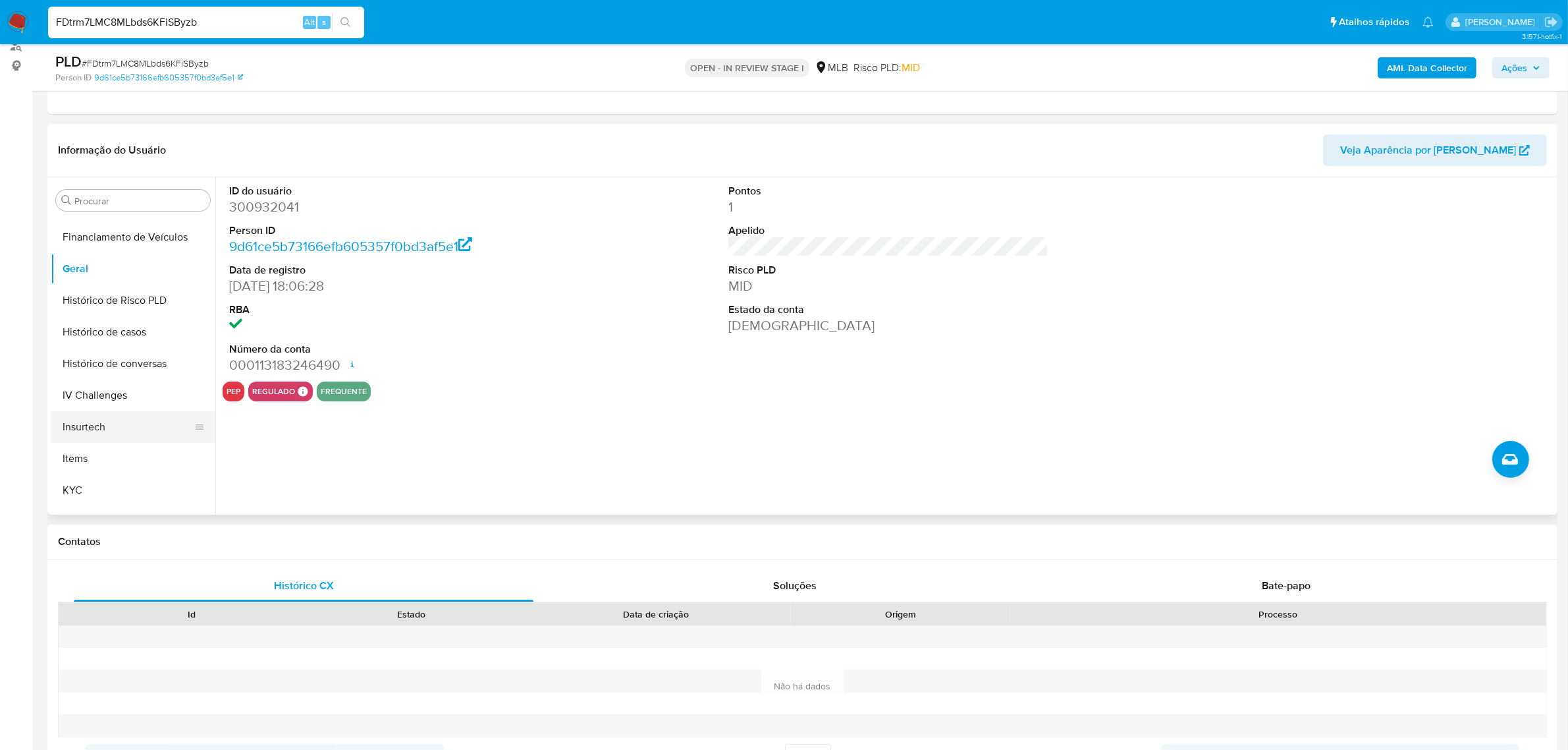
scroll to position [422, 0]
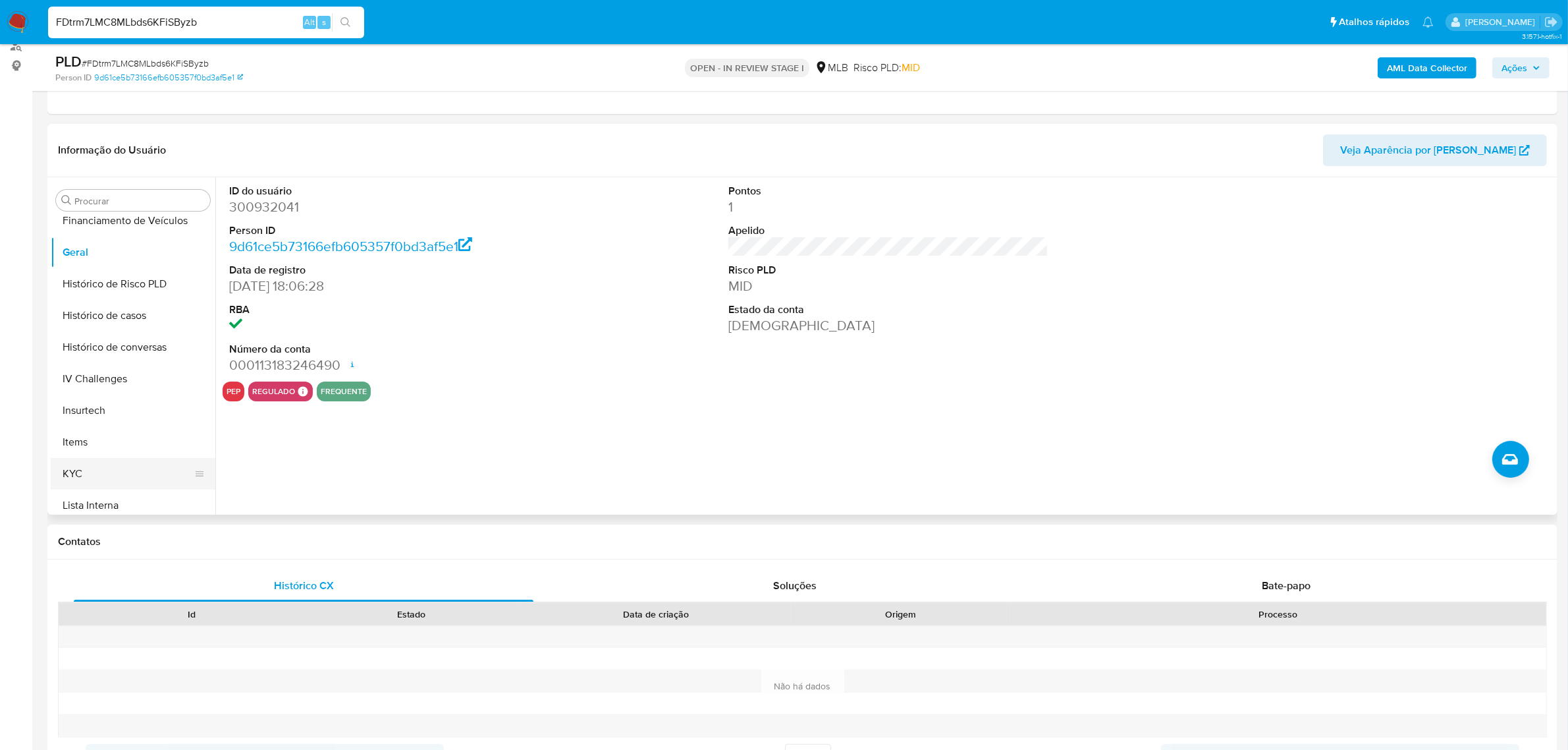
click at [93, 461] on button "KYC" at bounding box center [127, 473] width 154 height 32
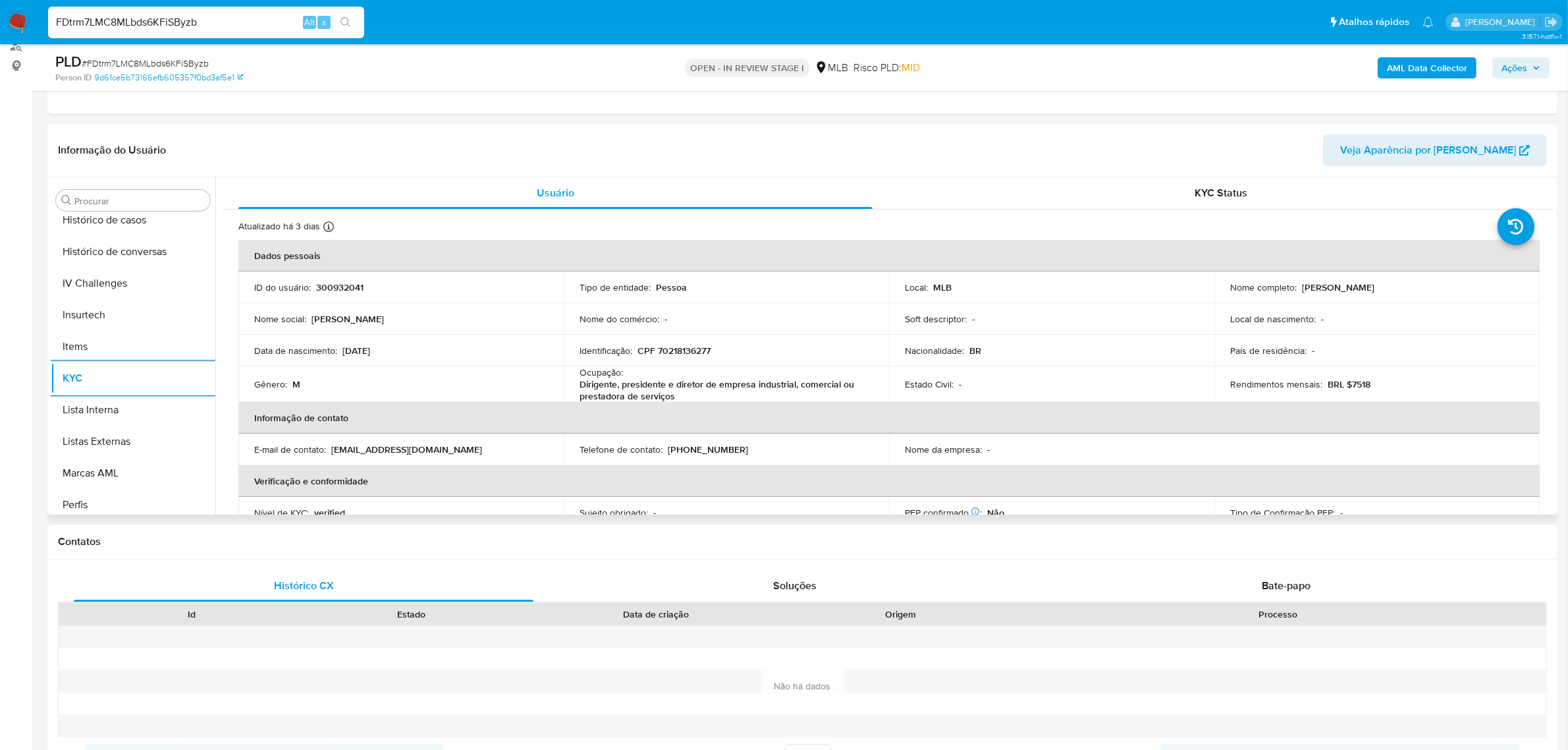
scroll to position [588, 0]
drag, startPoint x: 120, startPoint y: 497, endPoint x: 43, endPoint y: 494, distance: 77.1
click at [122, 498] on button "Restrições Novo Mundo" at bounding box center [132, 498] width 165 height 32
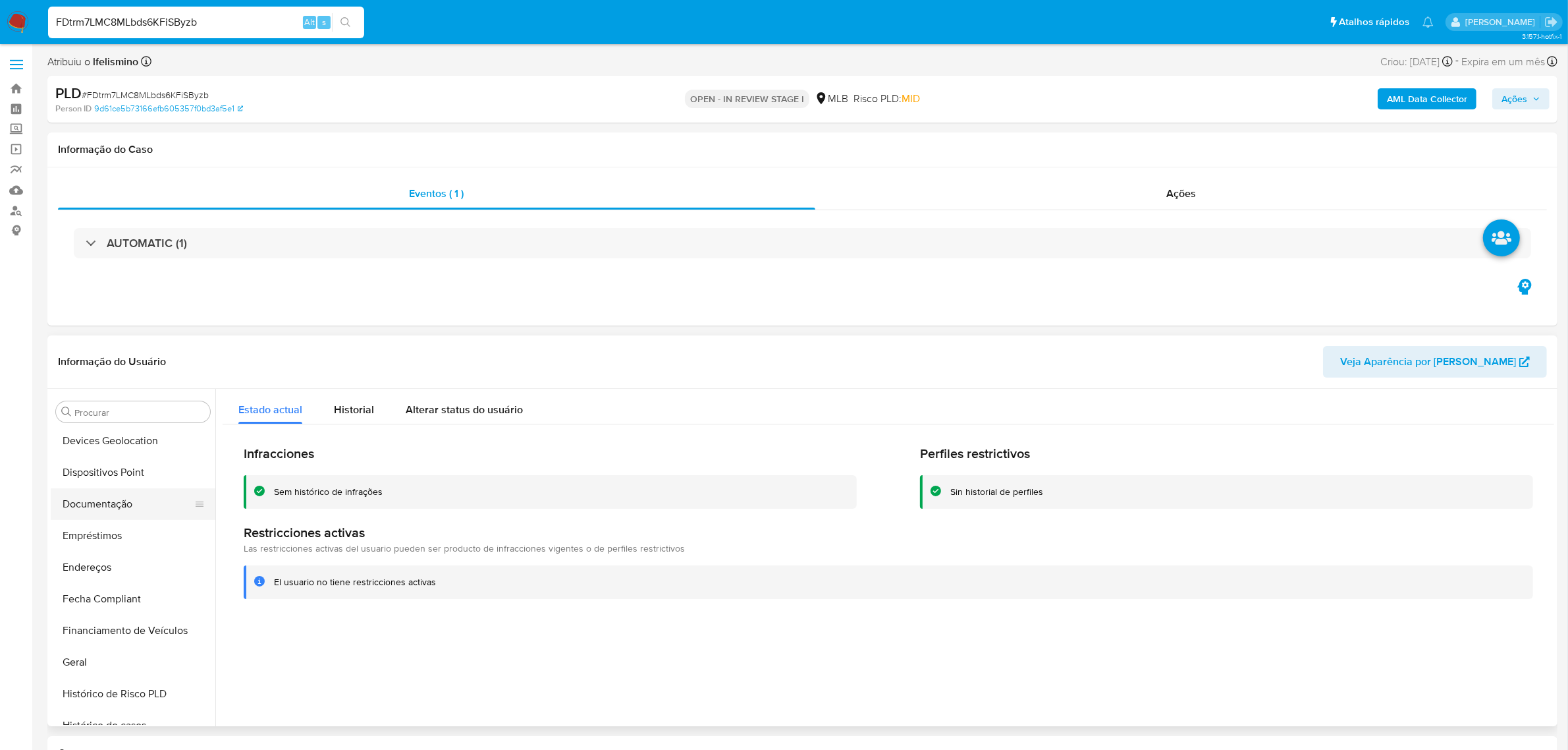
scroll to position [176, 0]
click at [139, 532] on button "Dispositivos Point" at bounding box center [127, 520] width 154 height 32
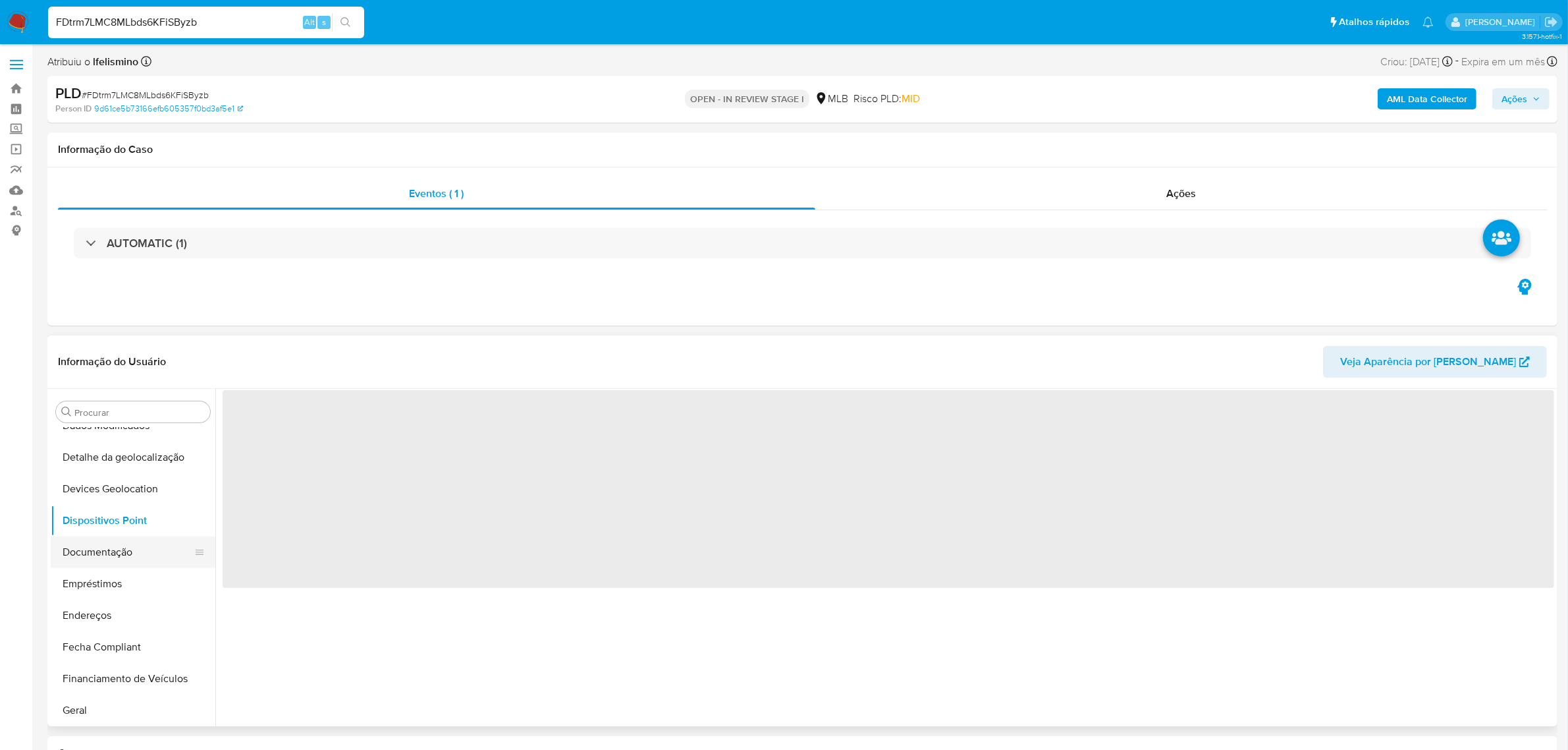
click at [132, 549] on button "Documentação" at bounding box center [127, 552] width 154 height 32
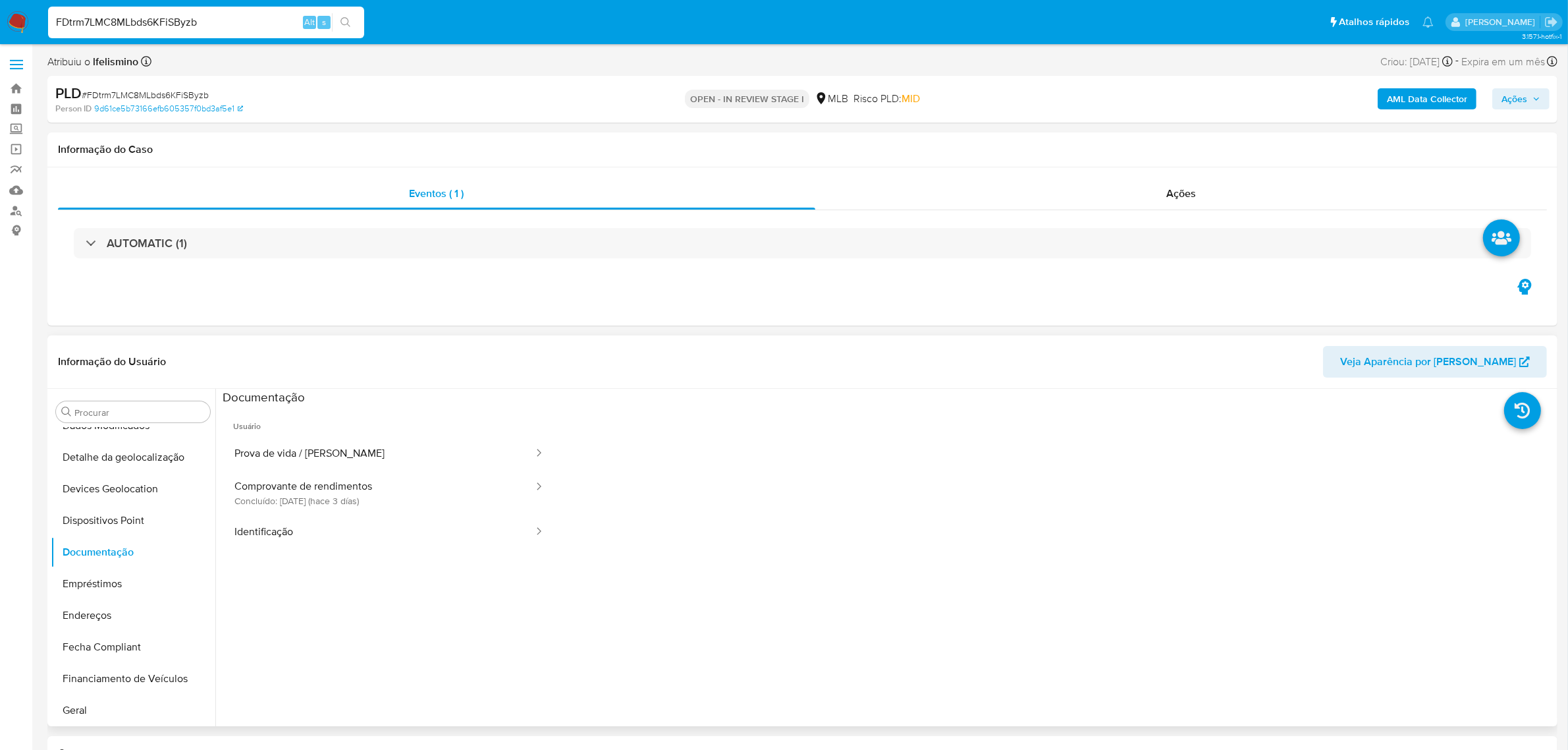
click at [284, 435] on span "Usuário" at bounding box center [389, 421] width 333 height 32
drag, startPoint x: 288, startPoint y: 456, endPoint x: 301, endPoint y: 470, distance: 19.1
click at [288, 456] on button "Prova de vida / Selfie" at bounding box center [378, 453] width 312 height 33
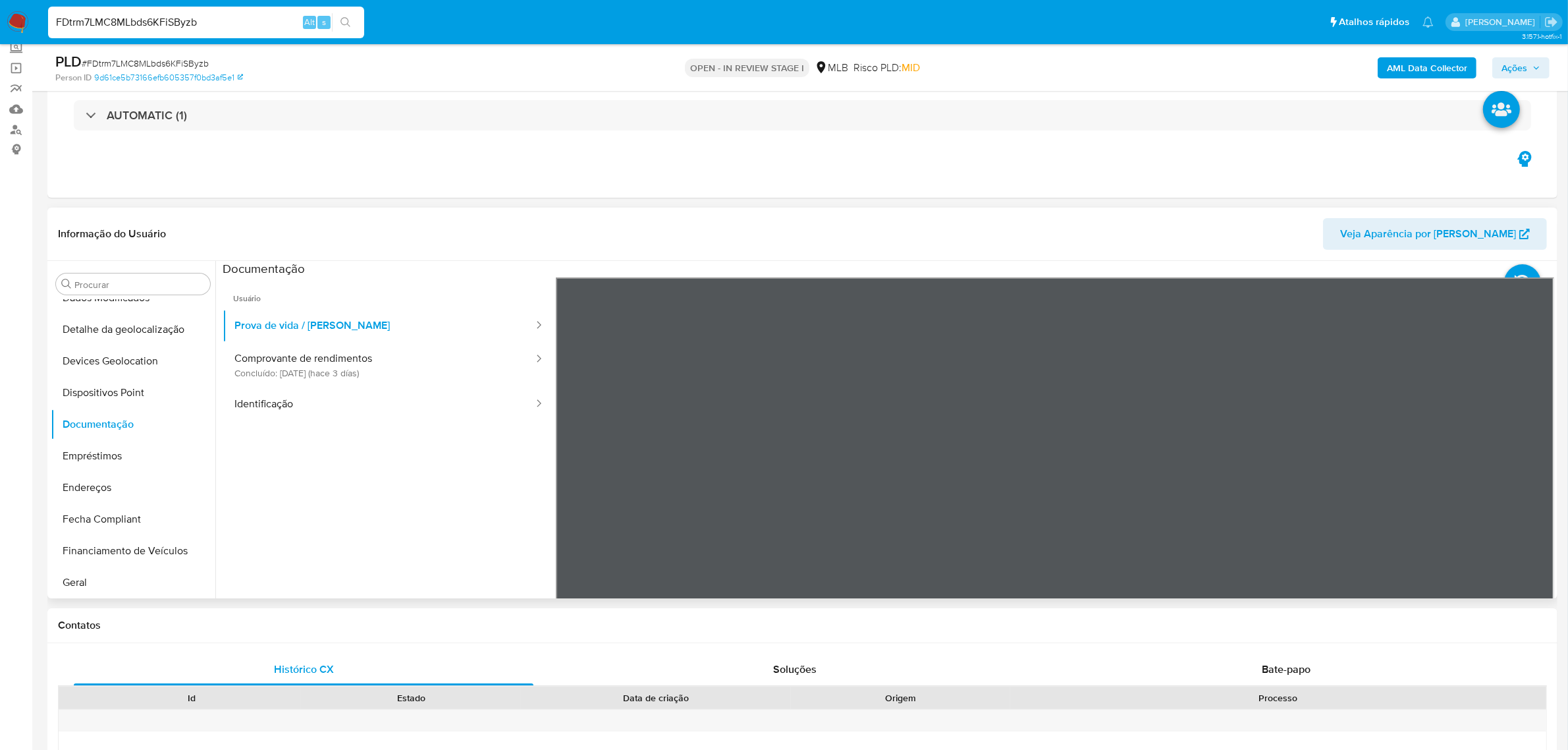
scroll to position [82, 0]
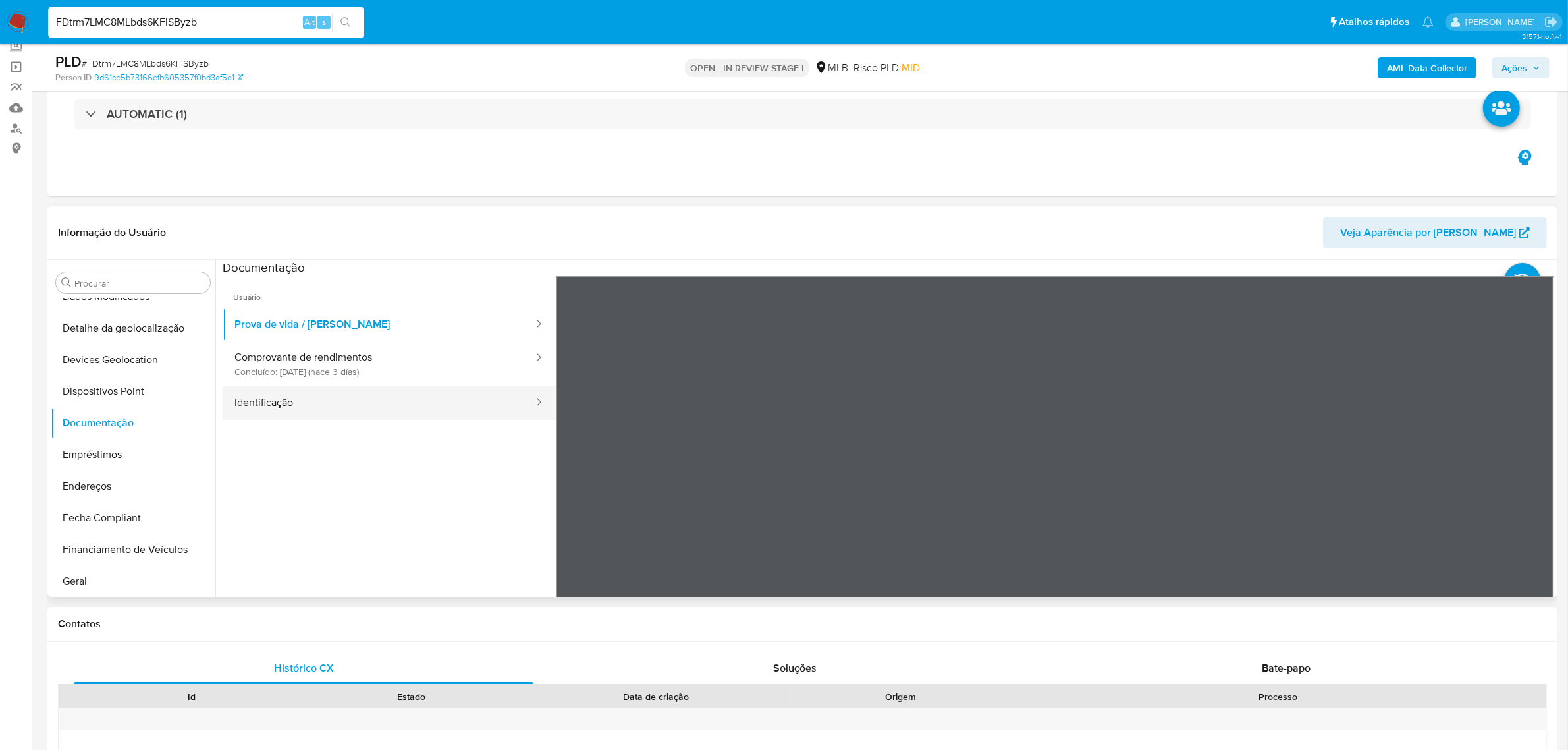
click at [304, 403] on button "Identificação" at bounding box center [378, 402] width 312 height 33
drag, startPoint x: 399, startPoint y: 357, endPoint x: 60, endPoint y: 351, distance: 339.1
click at [395, 356] on button "Comprovante de rendimentos Concluído: 26/08/2025 (hace 3 días)" at bounding box center [378, 364] width 312 height 45
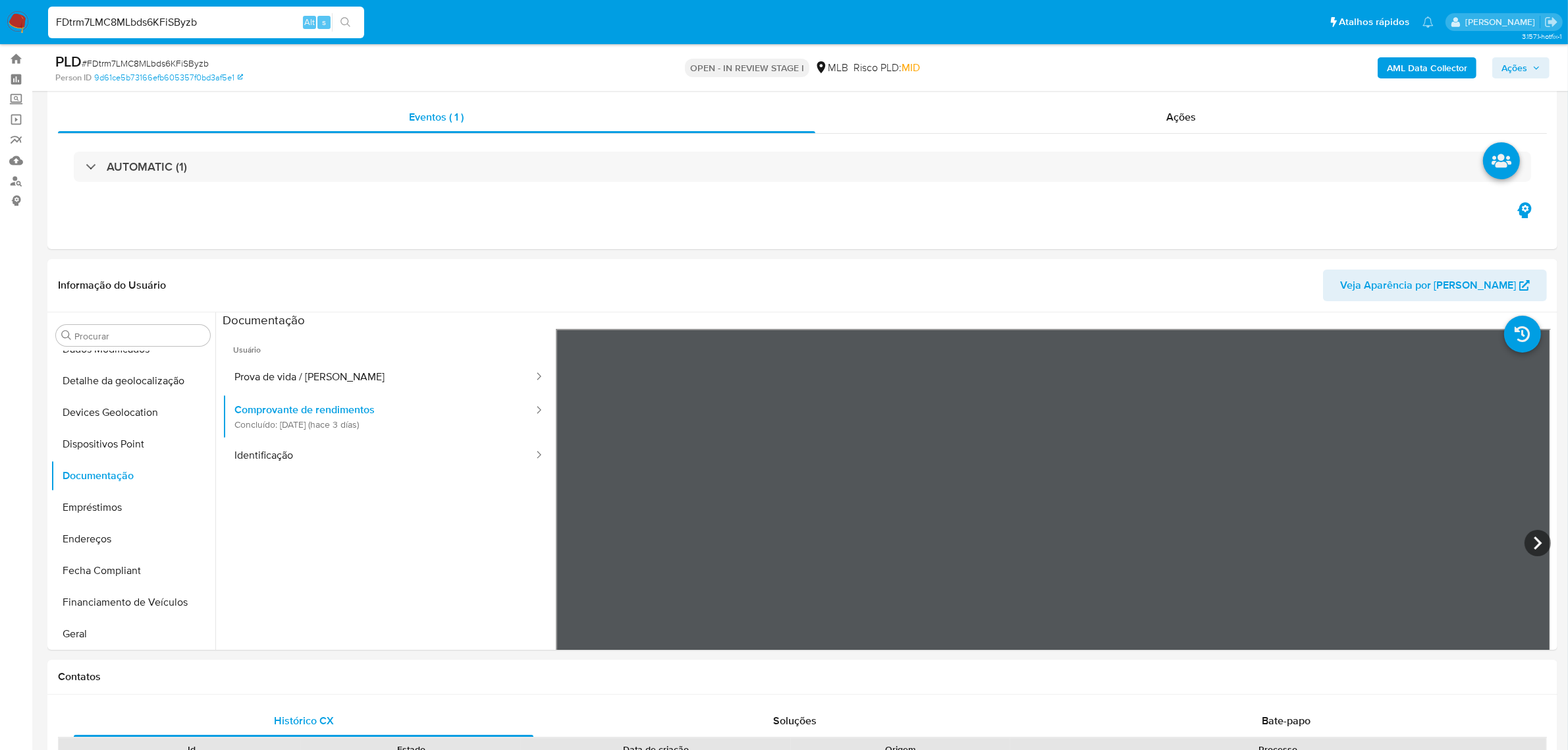
scroll to position [0, 0]
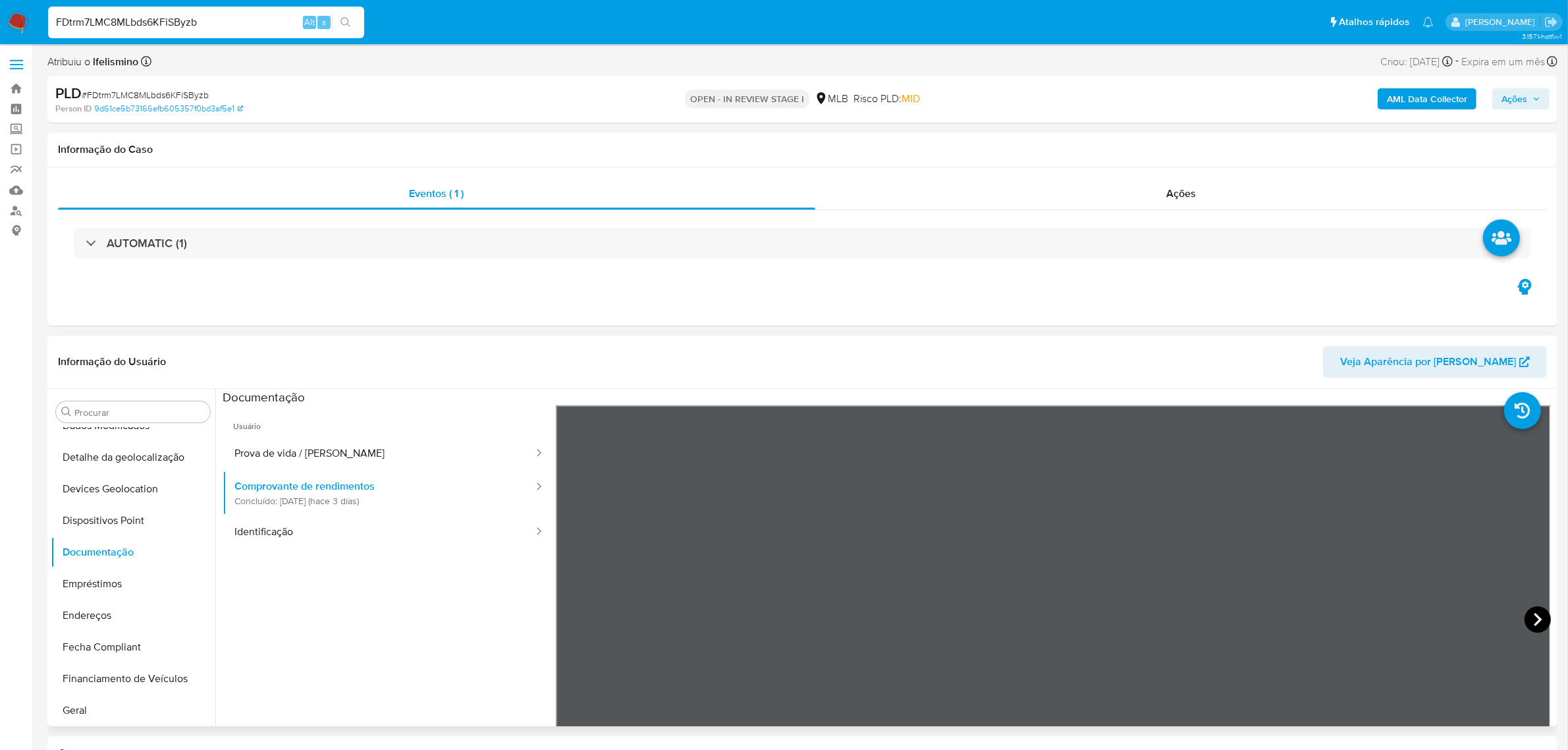
click at [1538, 621] on icon at bounding box center [1538, 619] width 26 height 26
click at [70, 716] on button "Geral" at bounding box center [127, 710] width 154 height 32
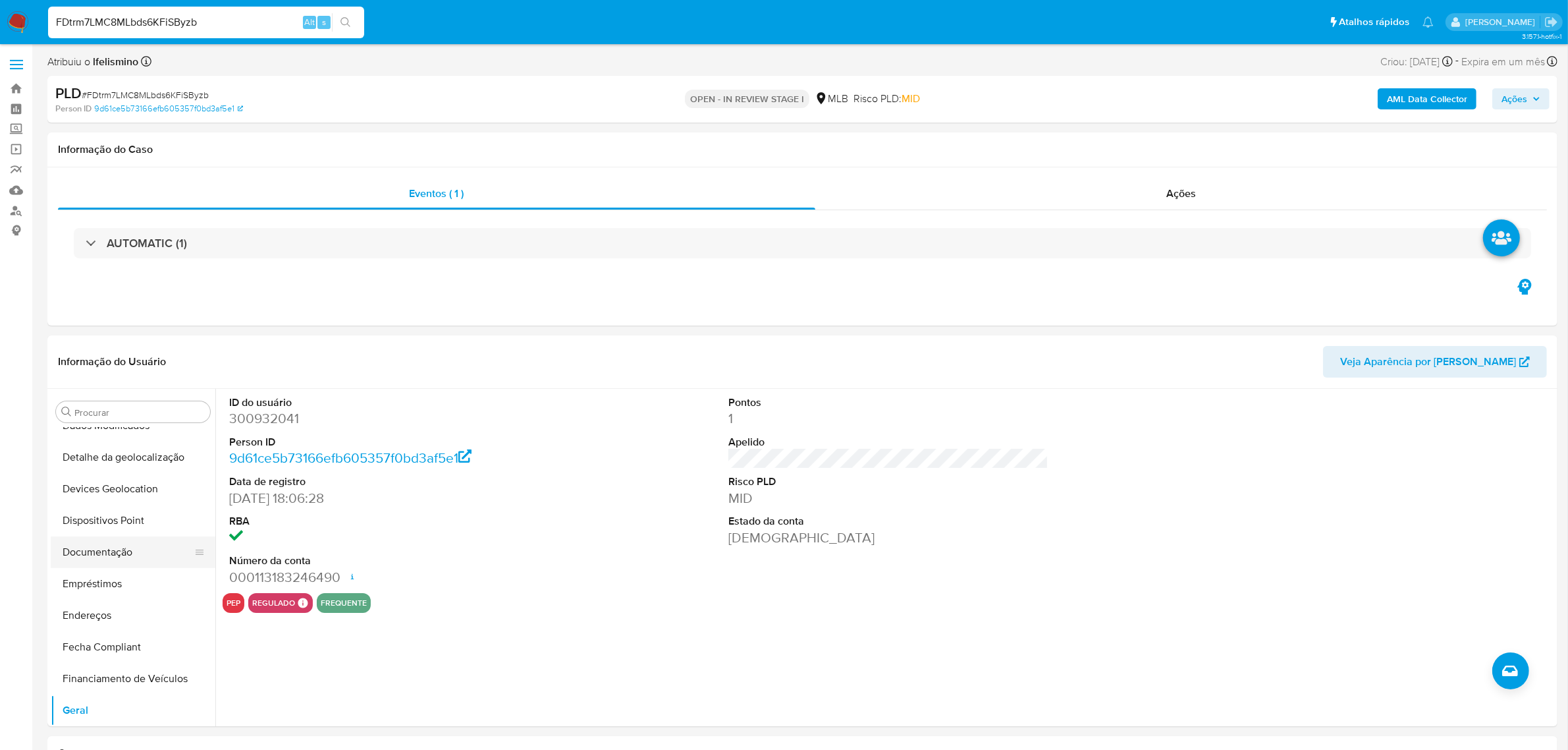
click at [117, 564] on button "Documentação" at bounding box center [127, 552] width 154 height 32
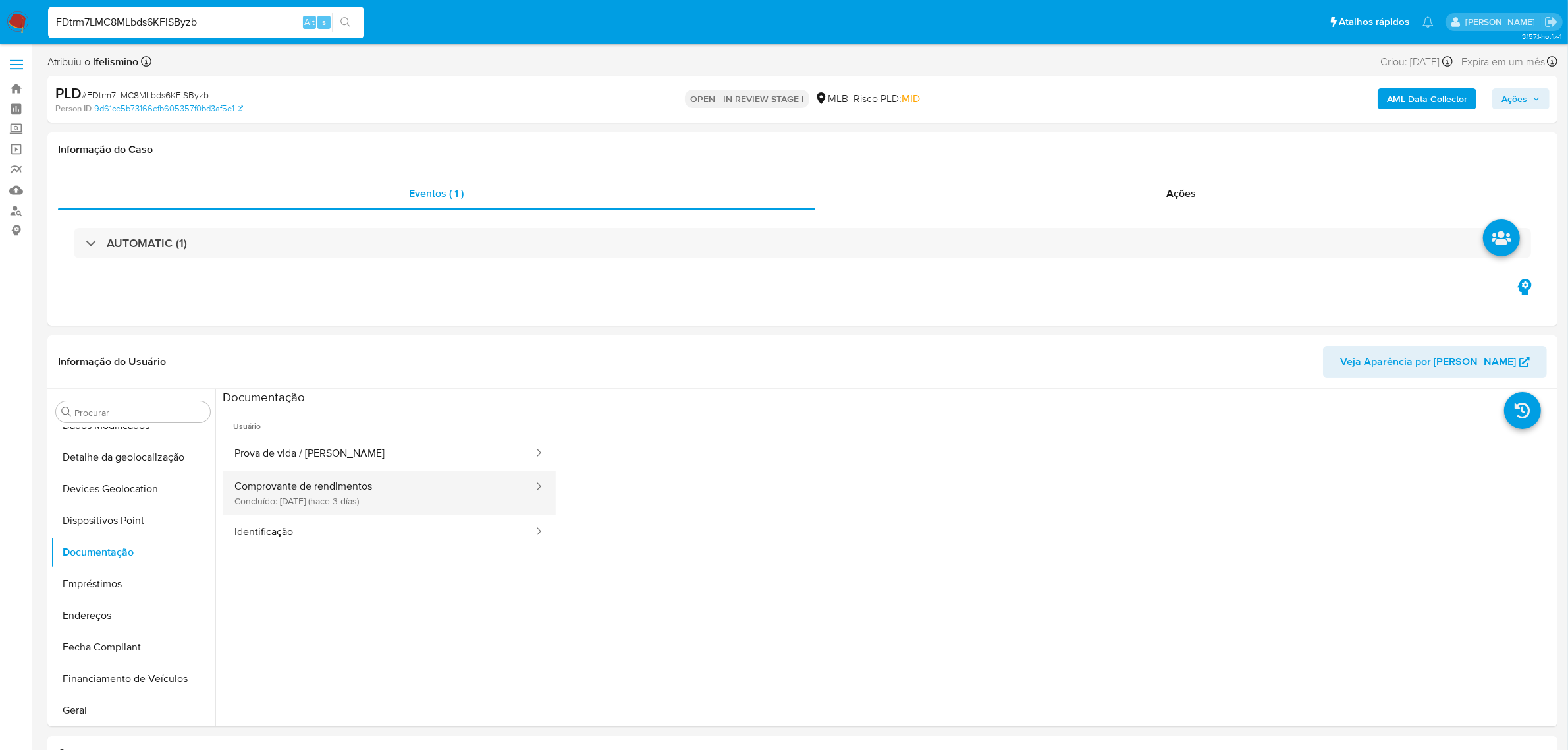
click at [369, 504] on button "Comprovante de rendimentos Concluído: 26/08/2025 (hace 3 días)" at bounding box center [378, 493] width 312 height 45
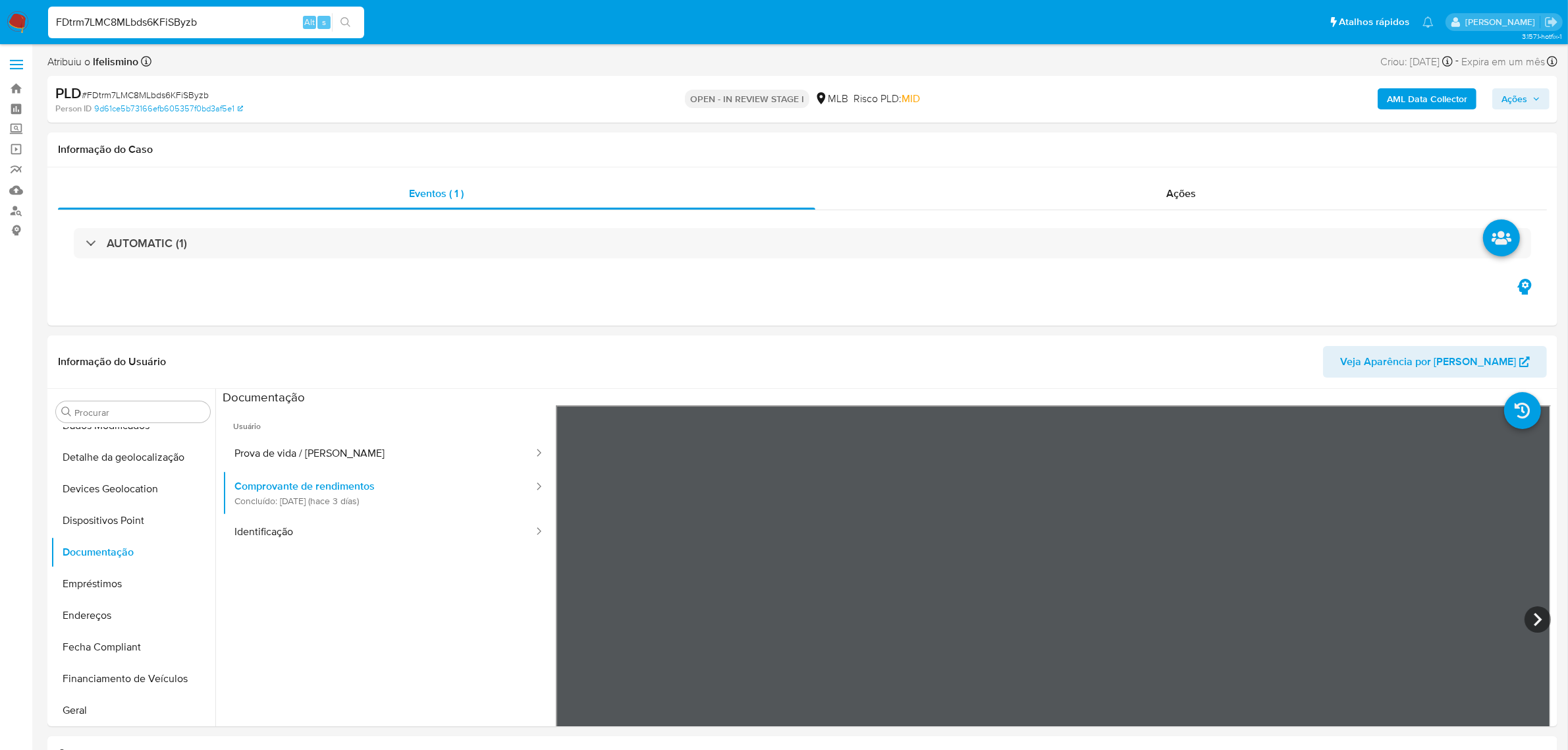
click at [150, 511] on button "Dispositivos Point" at bounding box center [132, 520] width 165 height 32
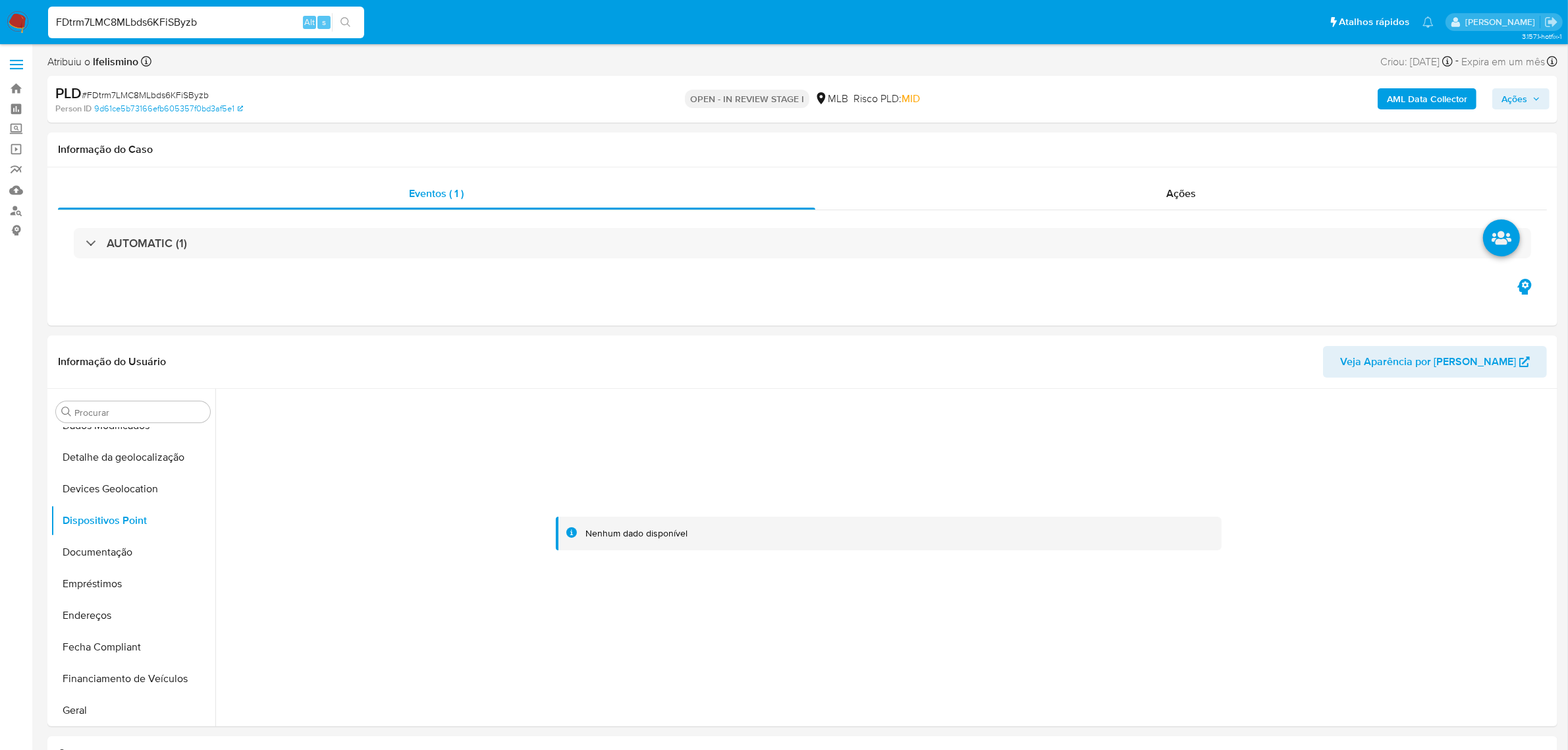
drag, startPoint x: 145, startPoint y: 604, endPoint x: 43, endPoint y: 611, distance: 102.2
click at [145, 605] on button "Endereços" at bounding box center [132, 615] width 165 height 32
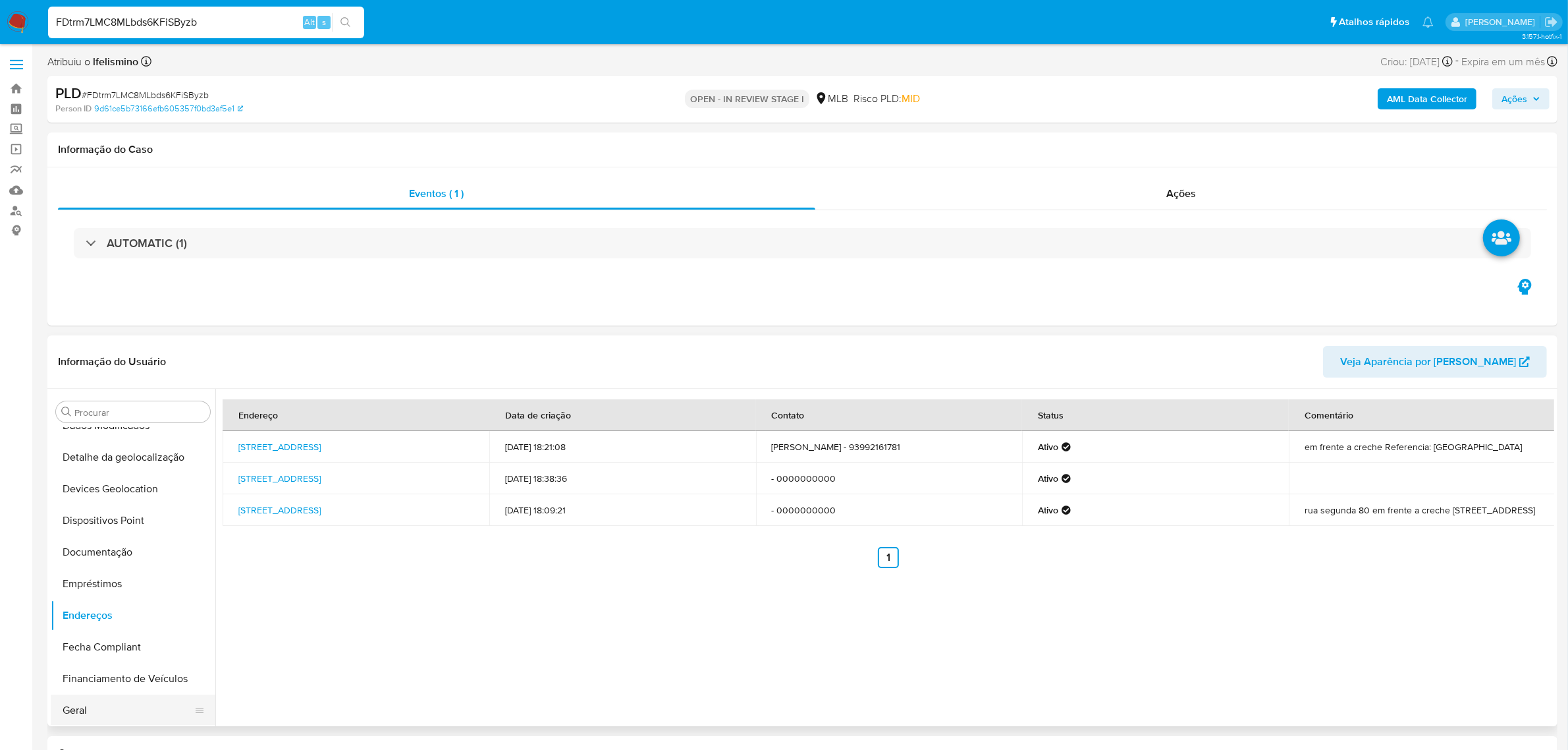
click at [76, 706] on button "Geral" at bounding box center [127, 710] width 154 height 32
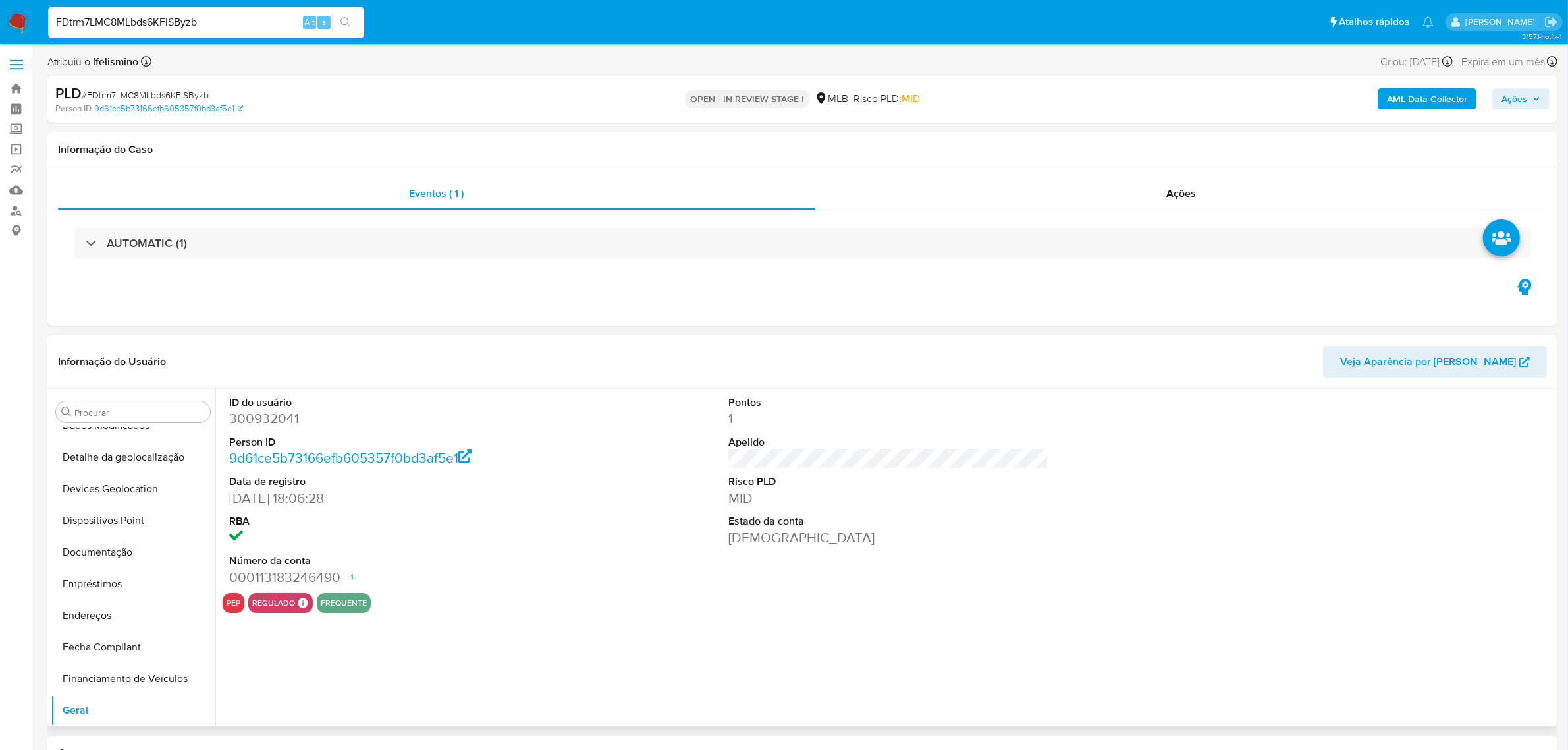
click at [265, 419] on dd "300932041" at bounding box center [389, 418] width 320 height 19
copy dd "300932041"
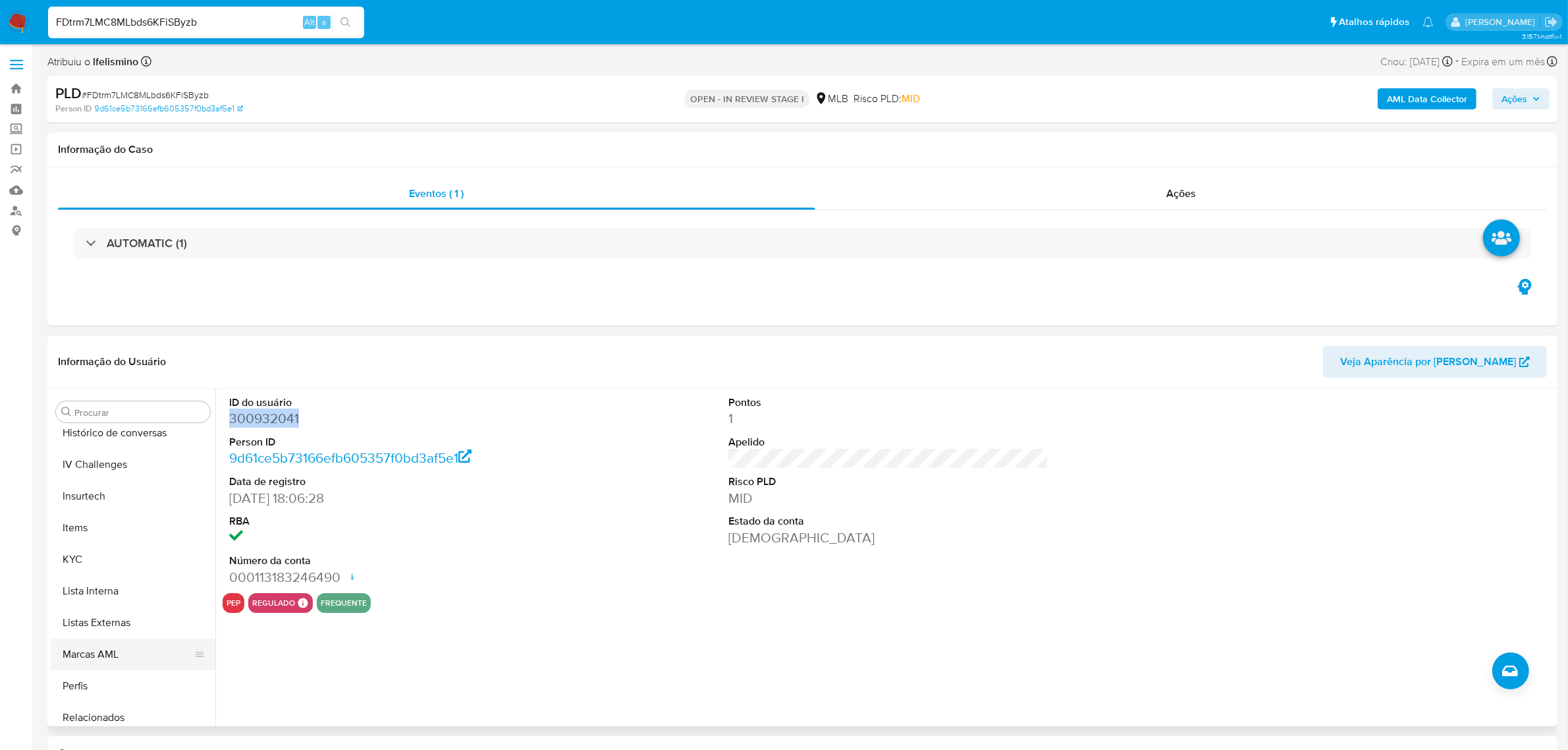
scroll to position [588, 0]
drag, startPoint x: 89, startPoint y: 700, endPoint x: 36, endPoint y: 689, distance: 54.1
click at [91, 702] on button "Restrições Novo Mundo" at bounding box center [132, 710] width 165 height 32
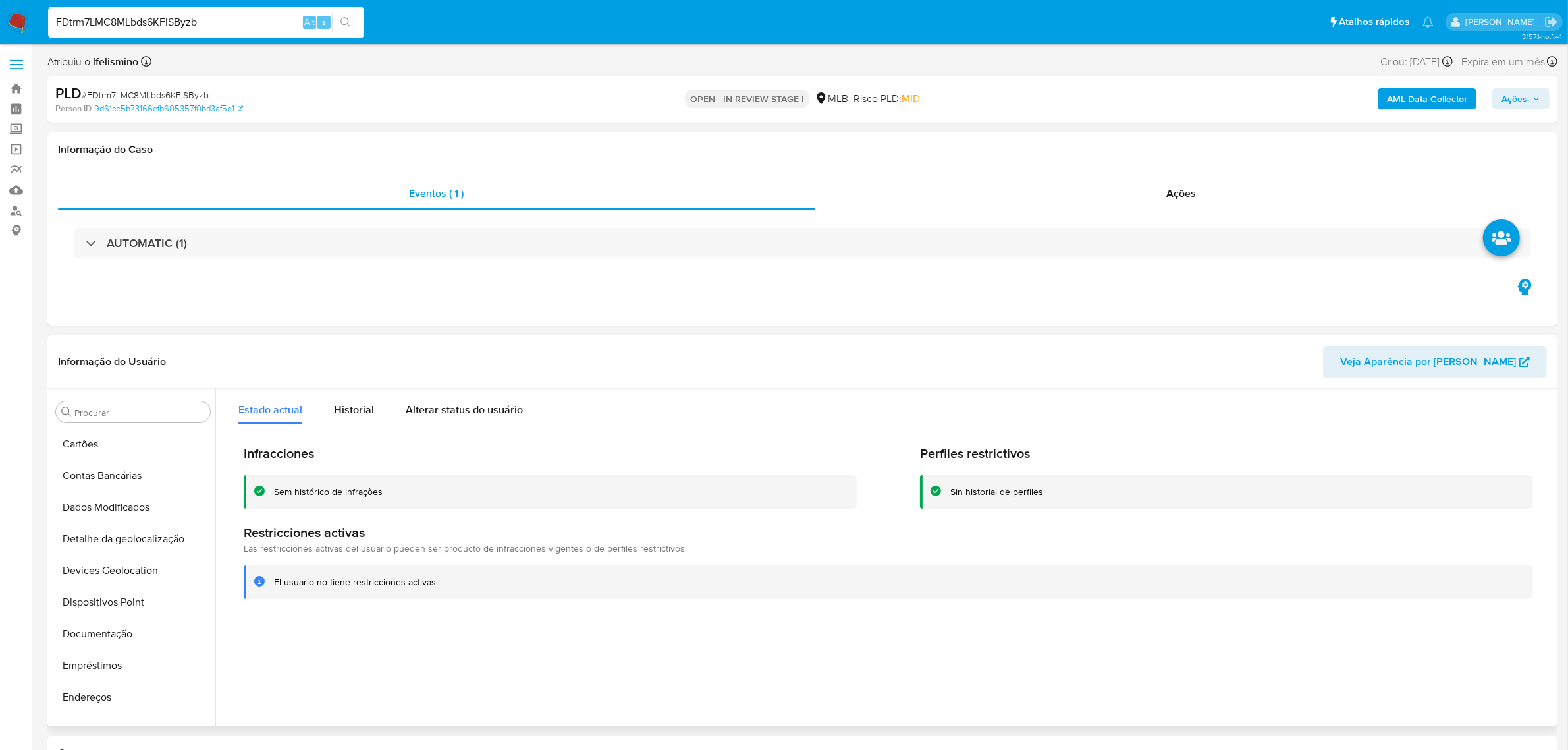
scroll to position [0, 0]
click at [110, 480] on button "Anexos" at bounding box center [127, 475] width 154 height 32
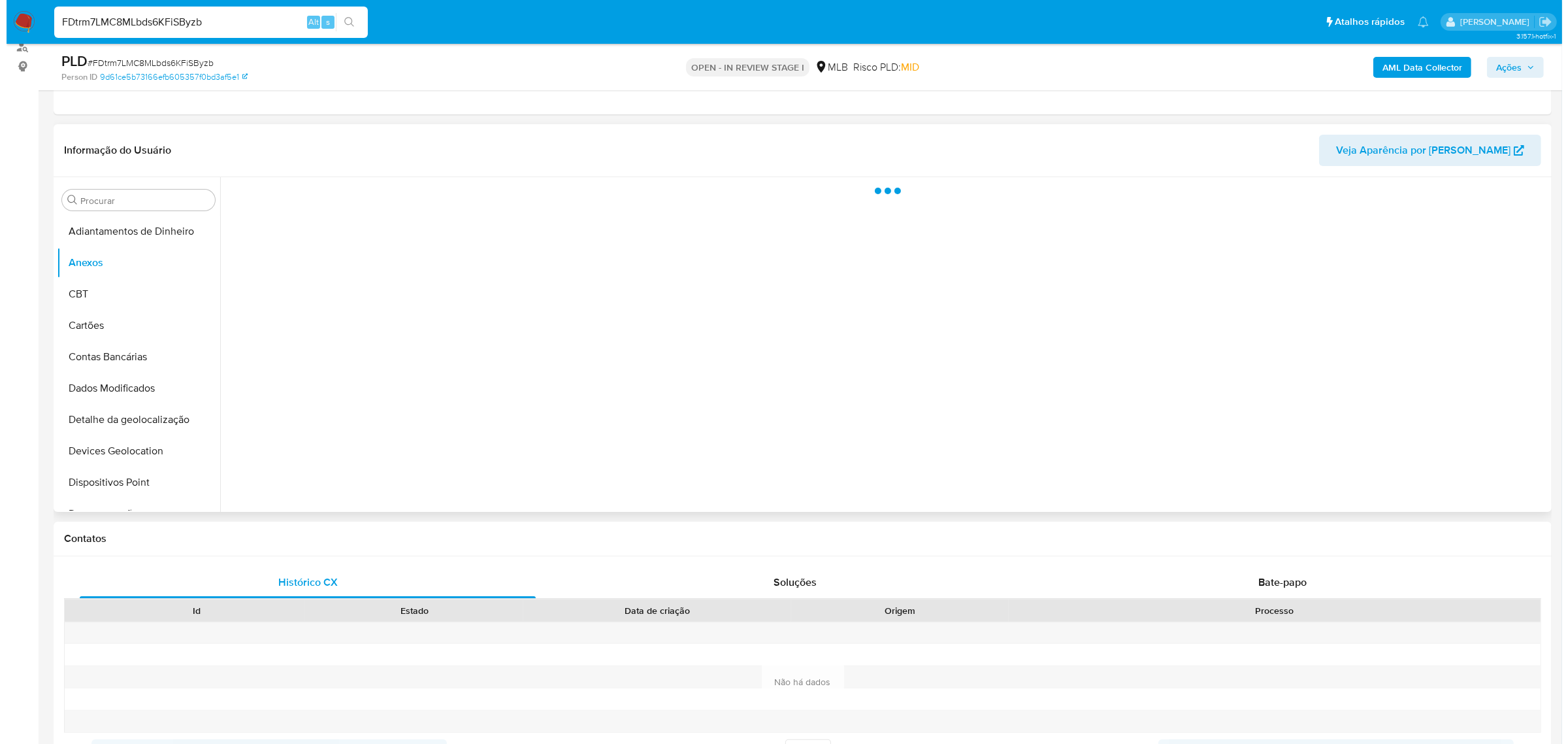
scroll to position [164, 0]
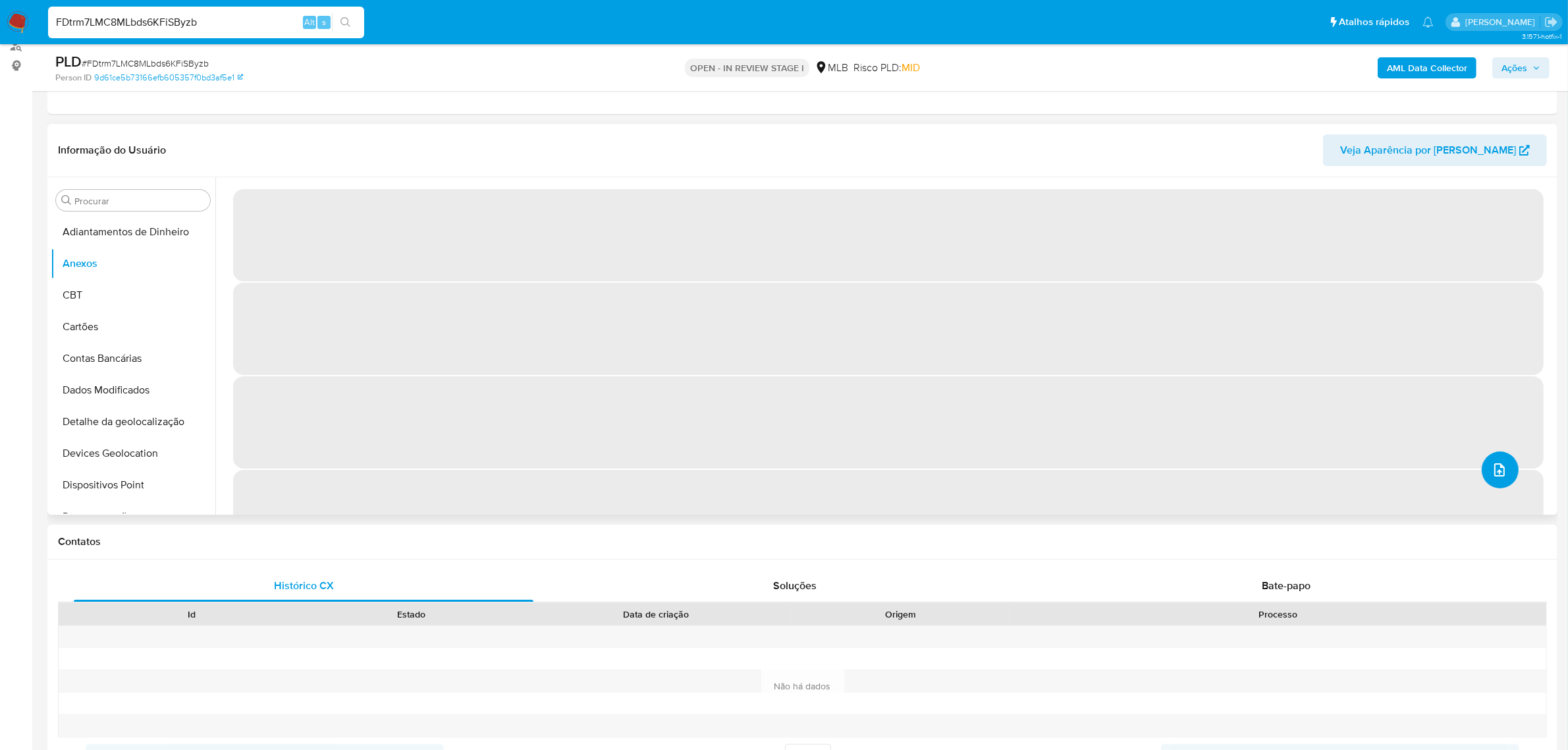
click at [1481, 474] on button "upload-file" at bounding box center [1500, 470] width 37 height 37
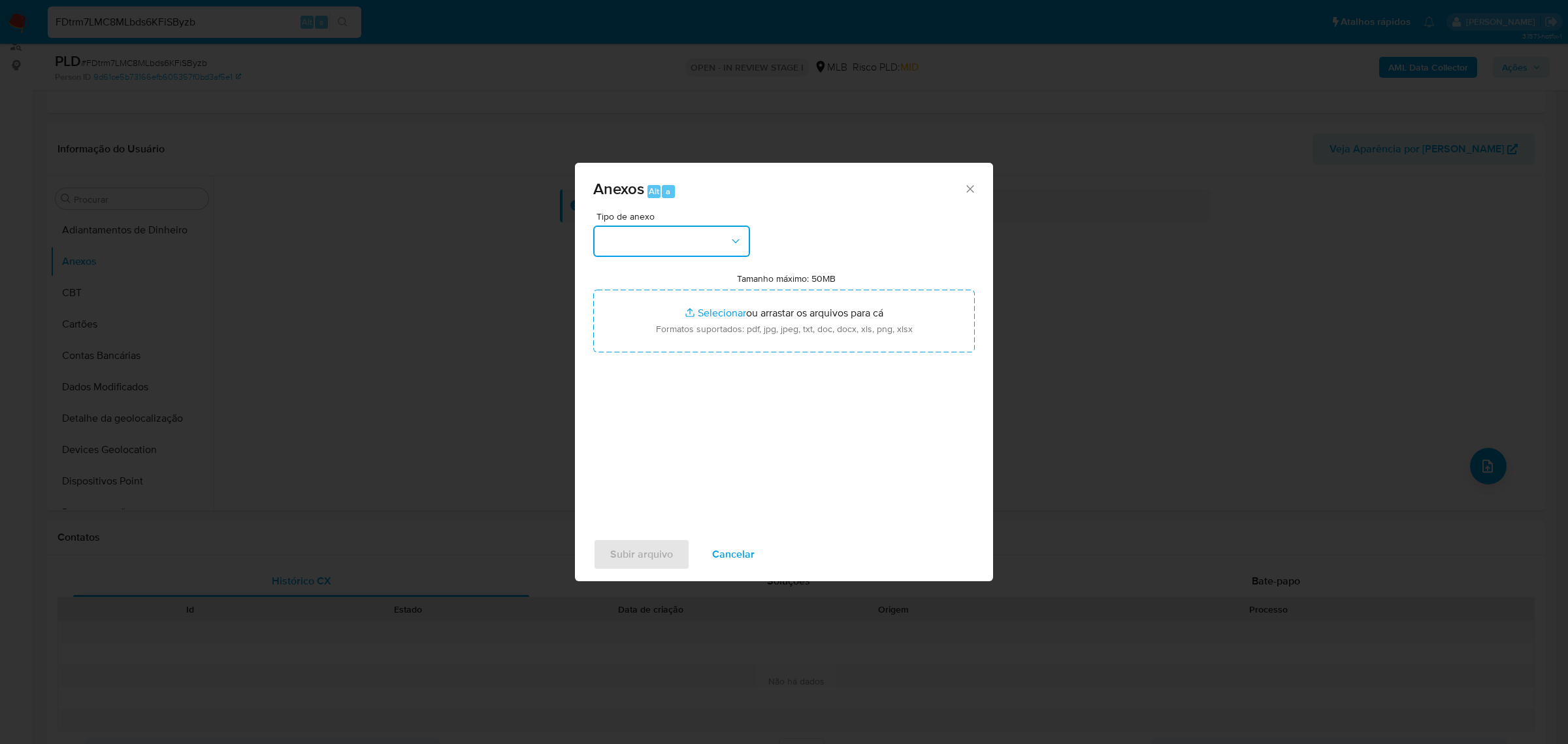
click at [697, 243] on button "button" at bounding box center [671, 241] width 157 height 32
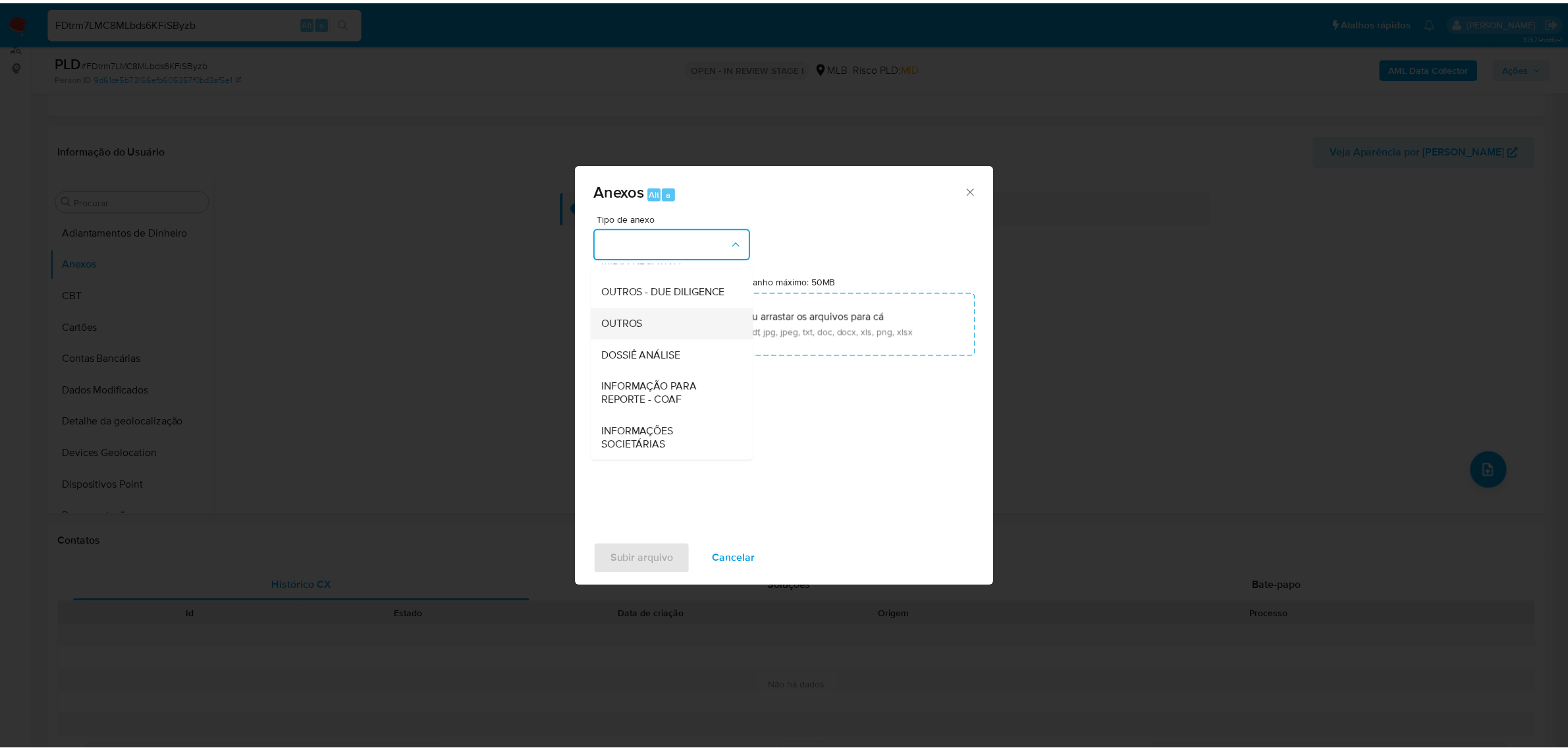
scroll to position [202, 0]
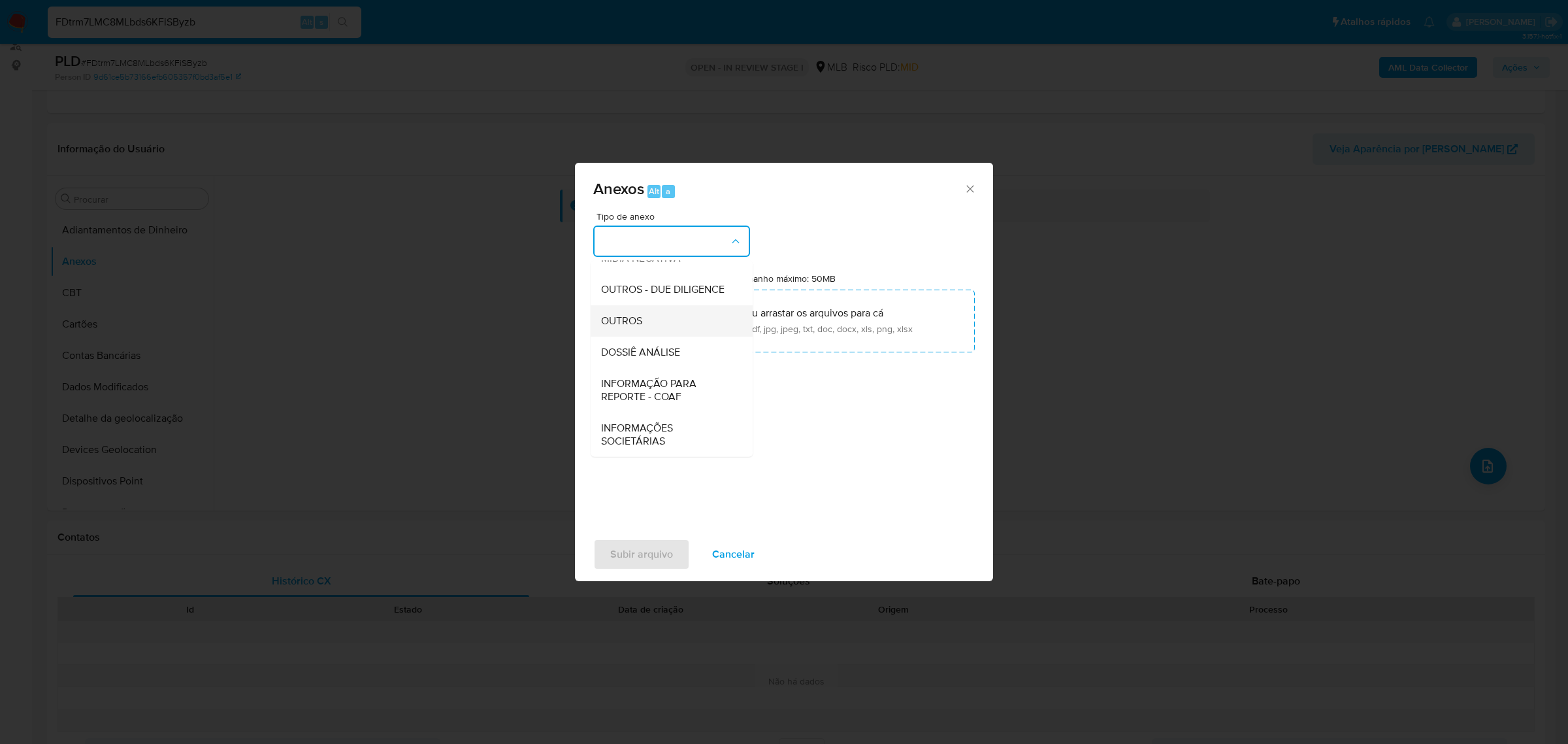
click at [613, 325] on span "OUTROS" at bounding box center [622, 320] width 41 height 13
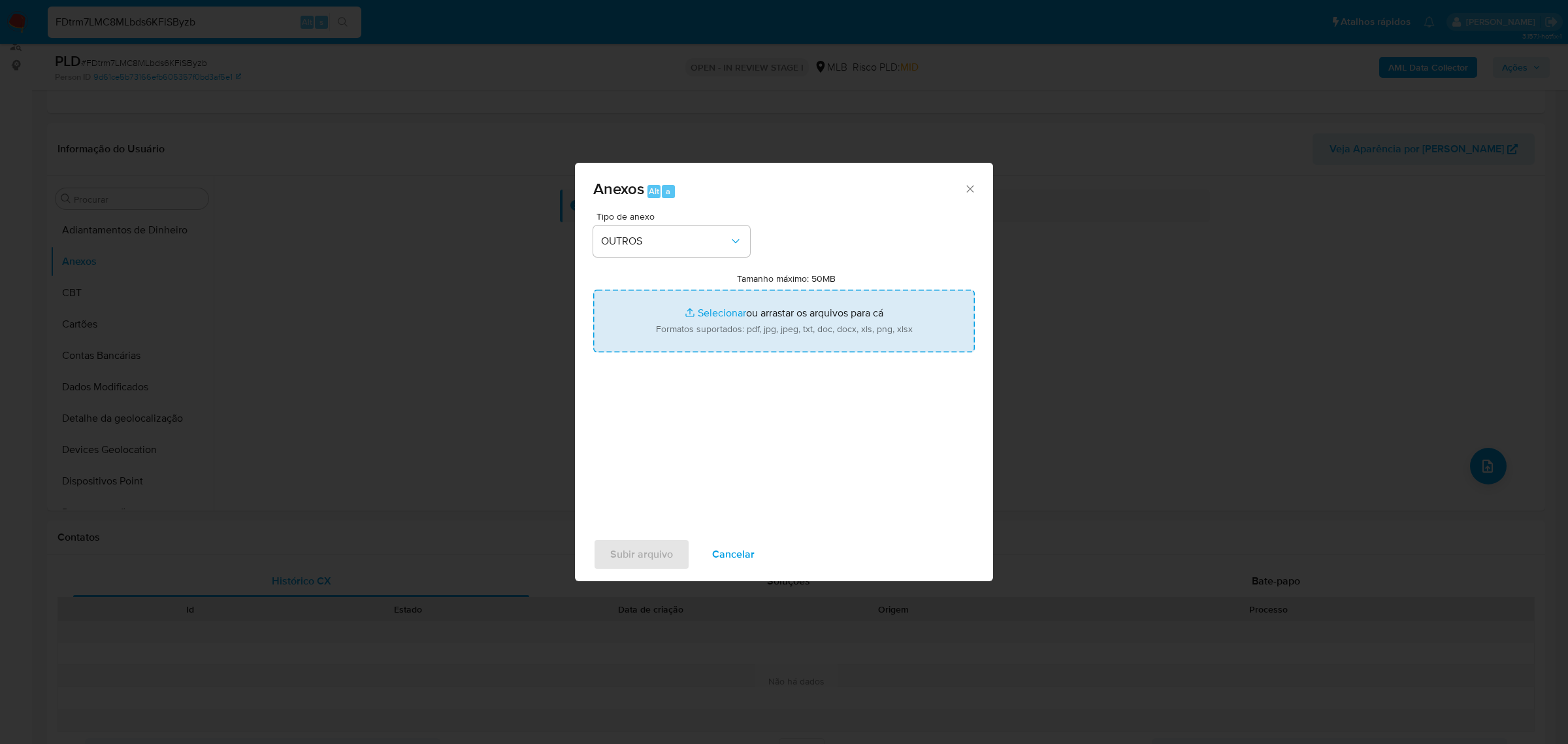
type input "C:\fakepath\Mulan 300932041_2025_08_29_09_21_22 Leonardo de Sousa Viana .pdf"
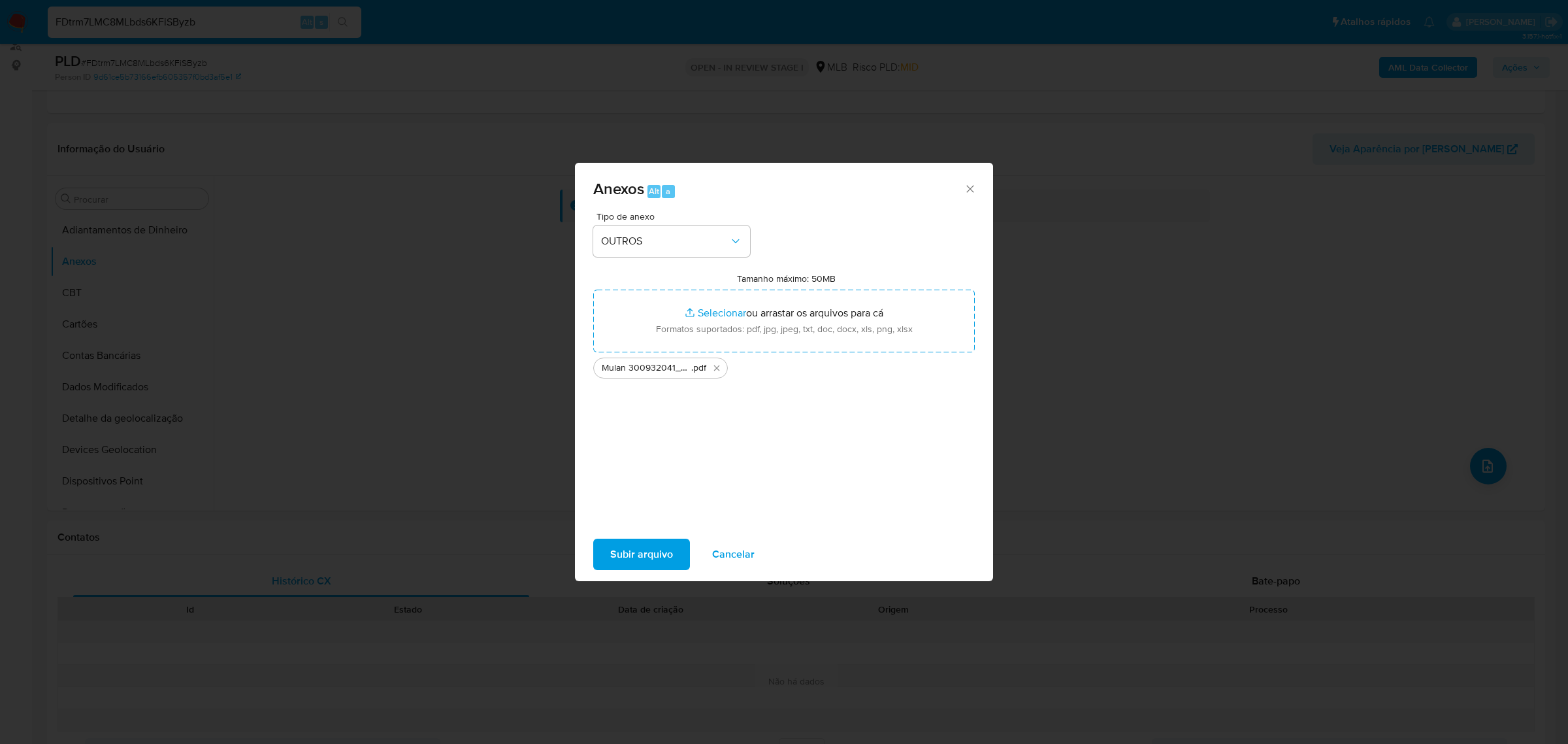
click at [645, 563] on span "Subir arquivo" at bounding box center [641, 553] width 63 height 28
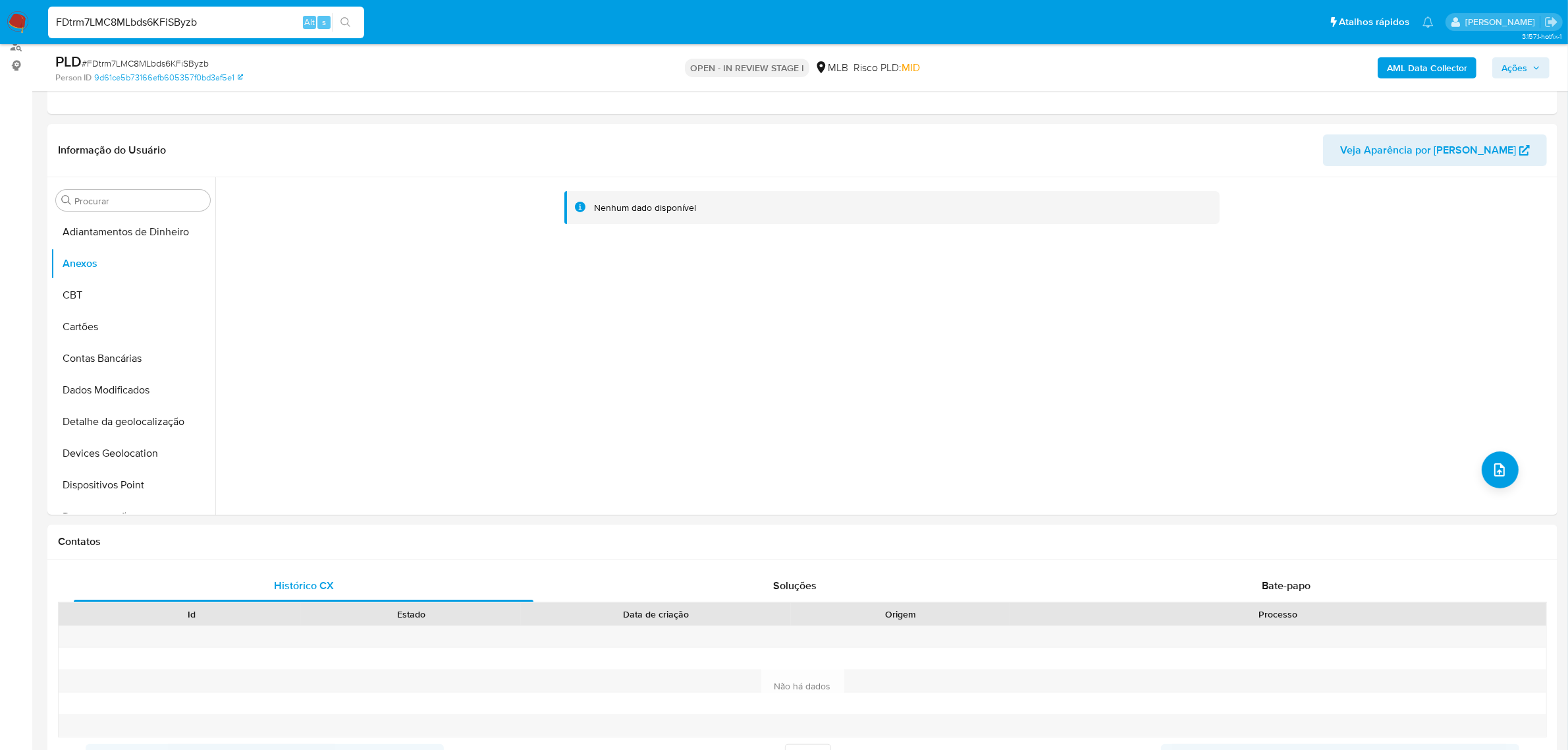
click at [1433, 69] on b "AML Data Collector" at bounding box center [1427, 67] width 81 height 21
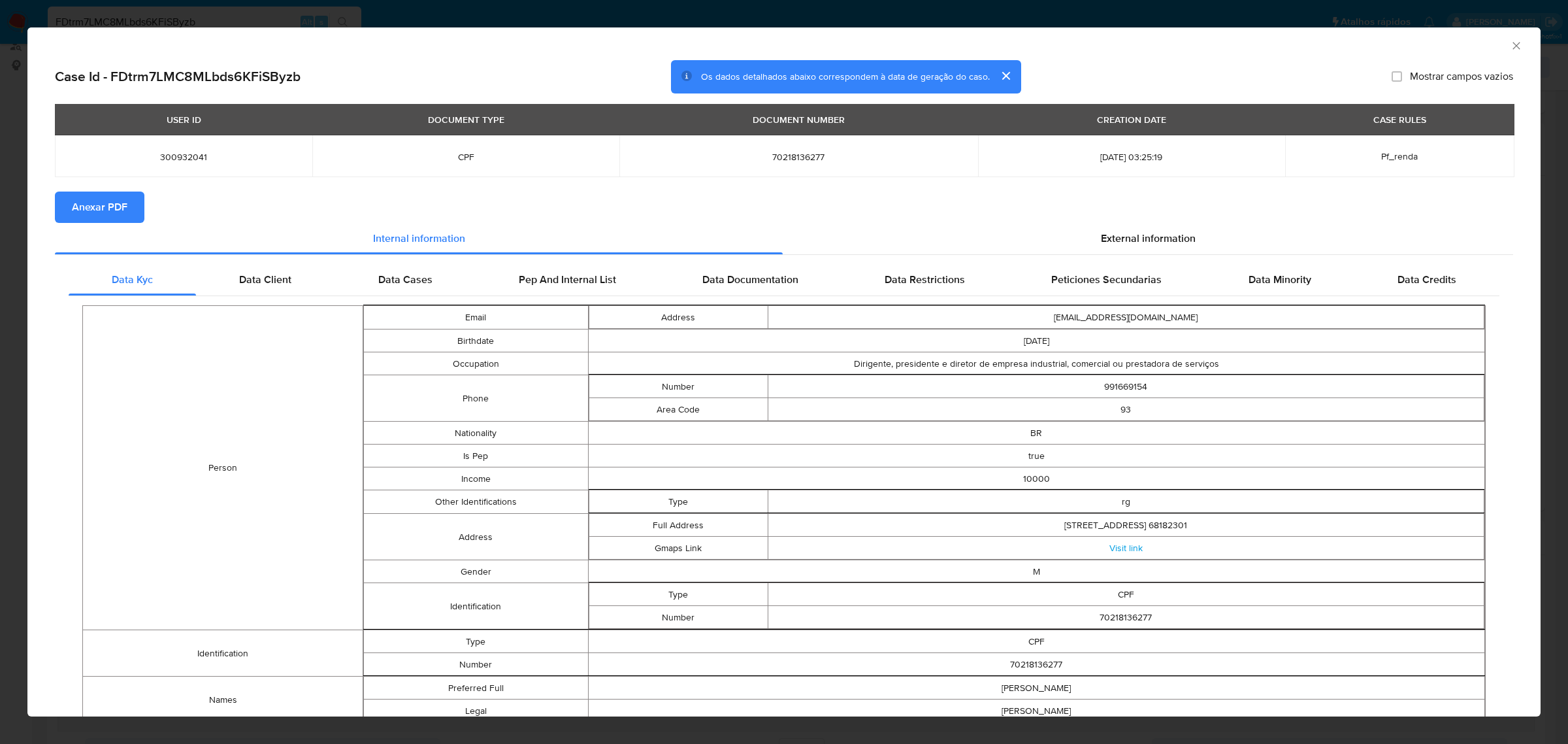
click at [111, 214] on span "Anexar PDF" at bounding box center [100, 207] width 55 height 28
click at [1182, 13] on div "AML Data Collector Case Id - FDtrm7LMC8MLbds6KFiSByzb Os dados detalhados abaix…" at bounding box center [784, 372] width 1568 height 744
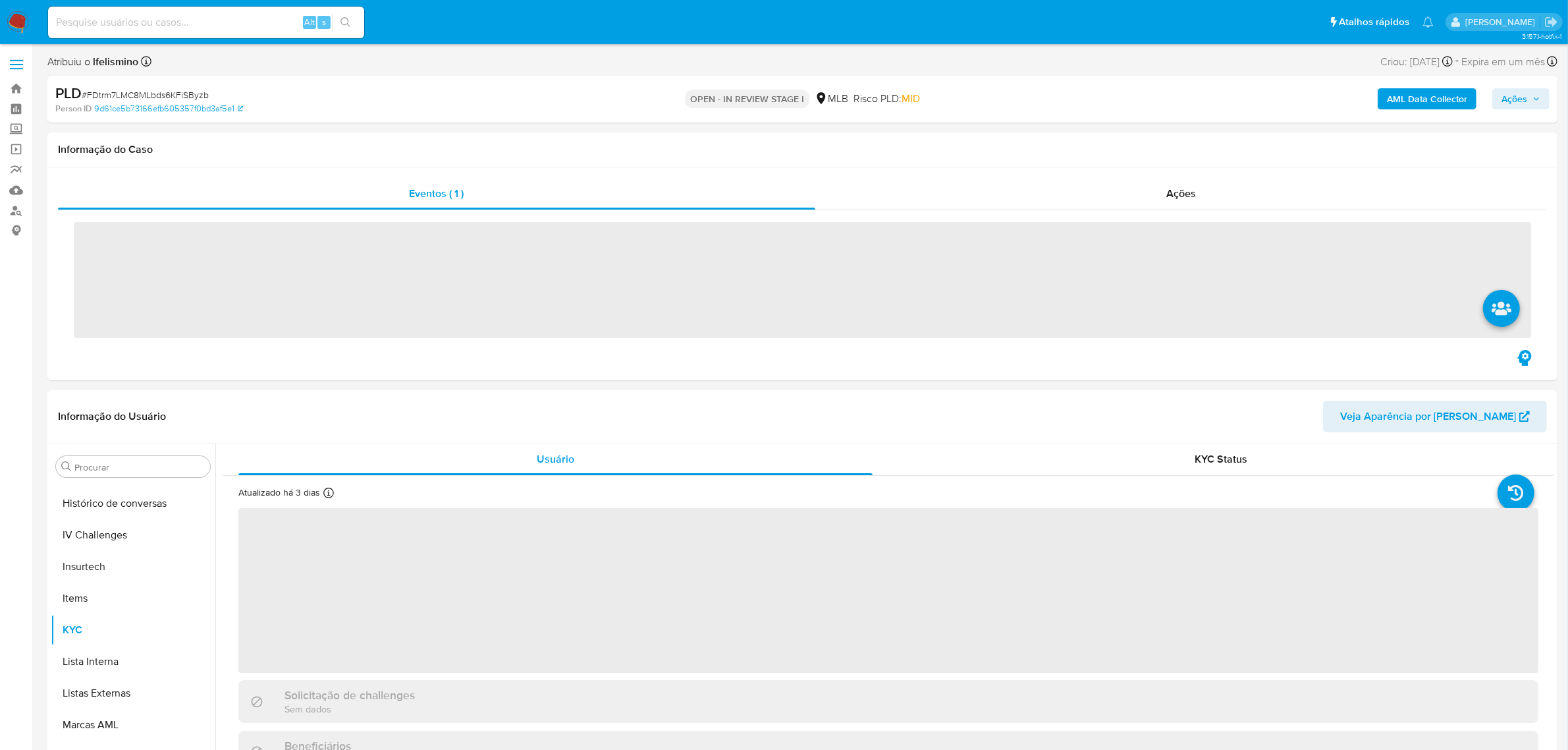
scroll to position [587, 0]
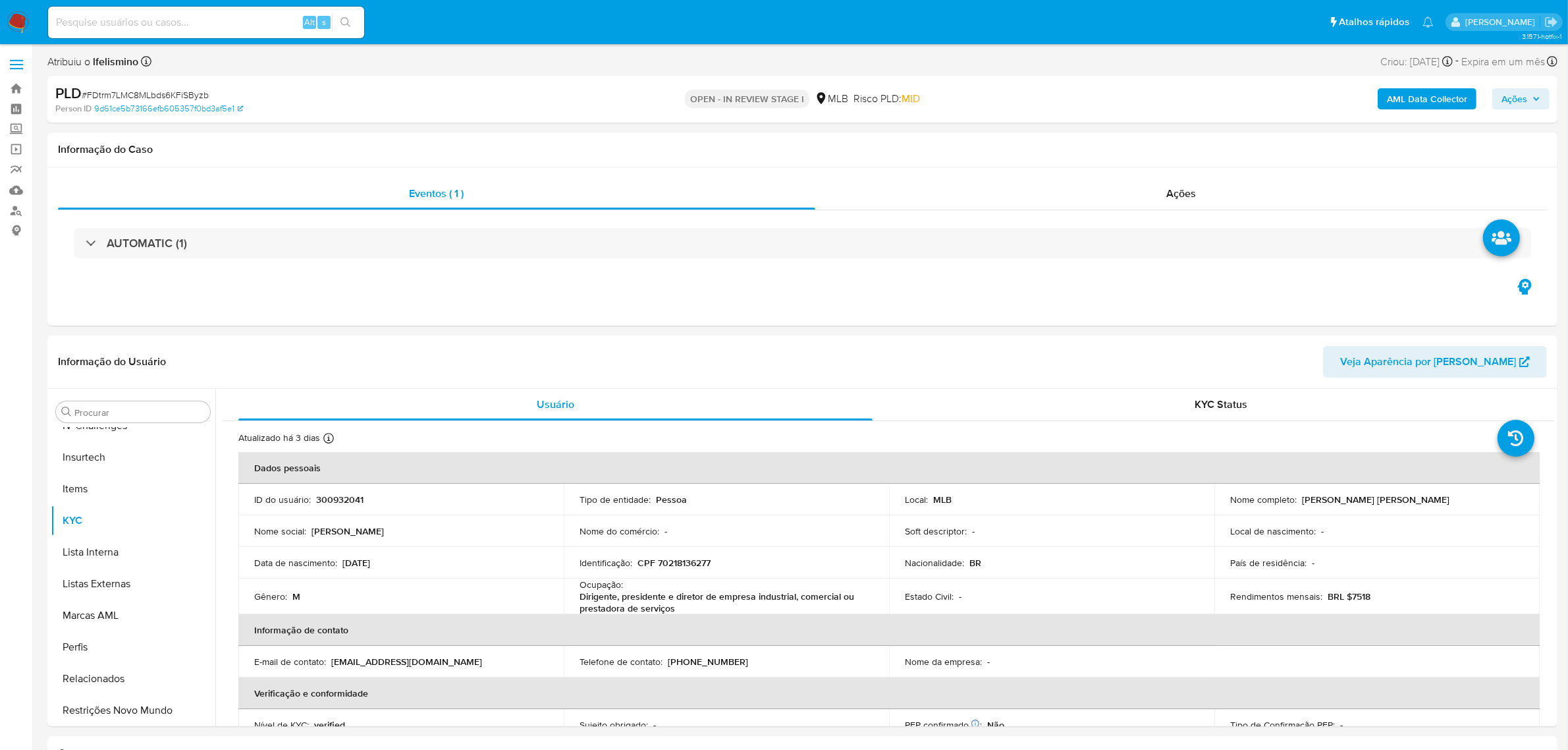
select select "10"
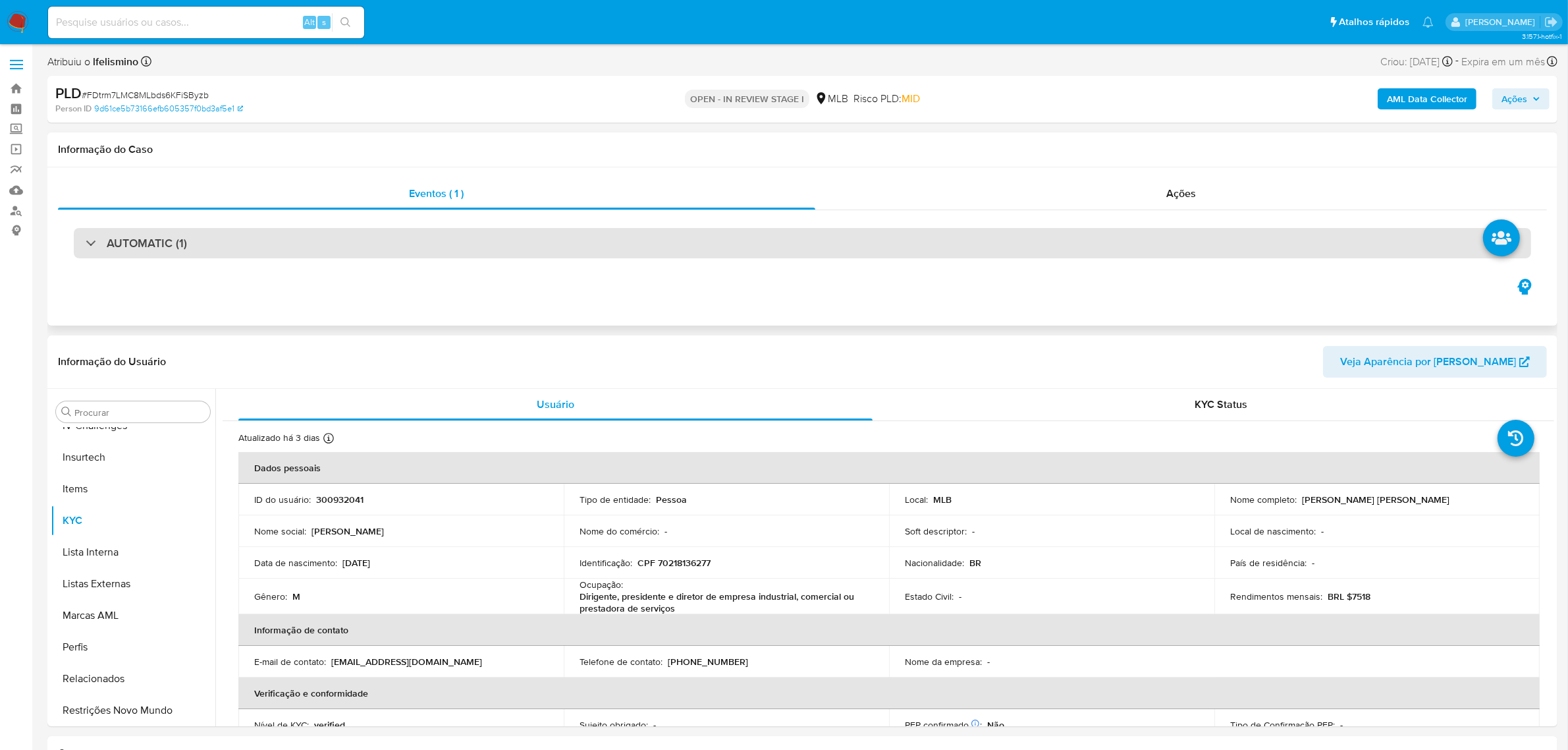
click at [381, 244] on div "AUTOMATIC (1)" at bounding box center [802, 243] width 1457 height 30
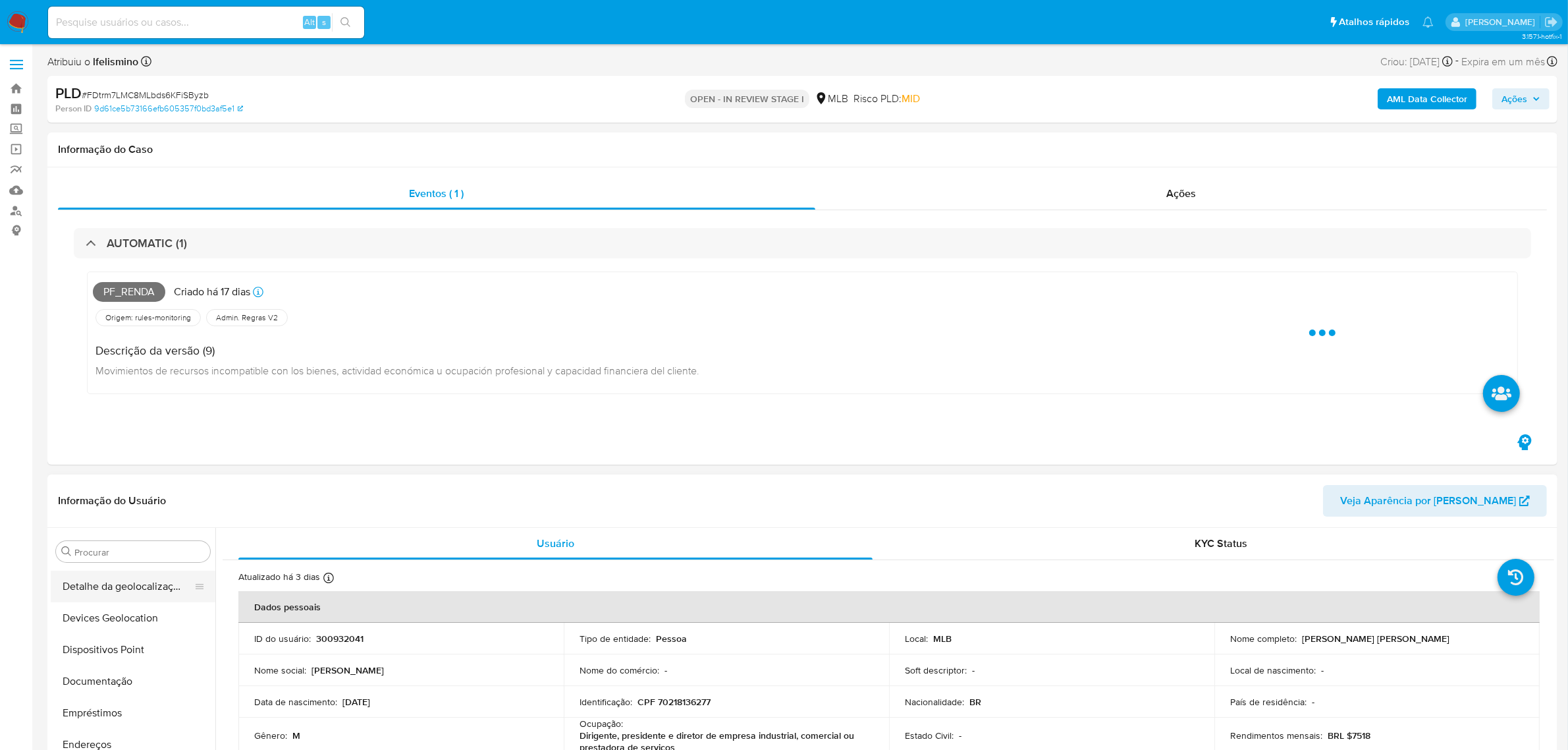
scroll to position [175, 0]
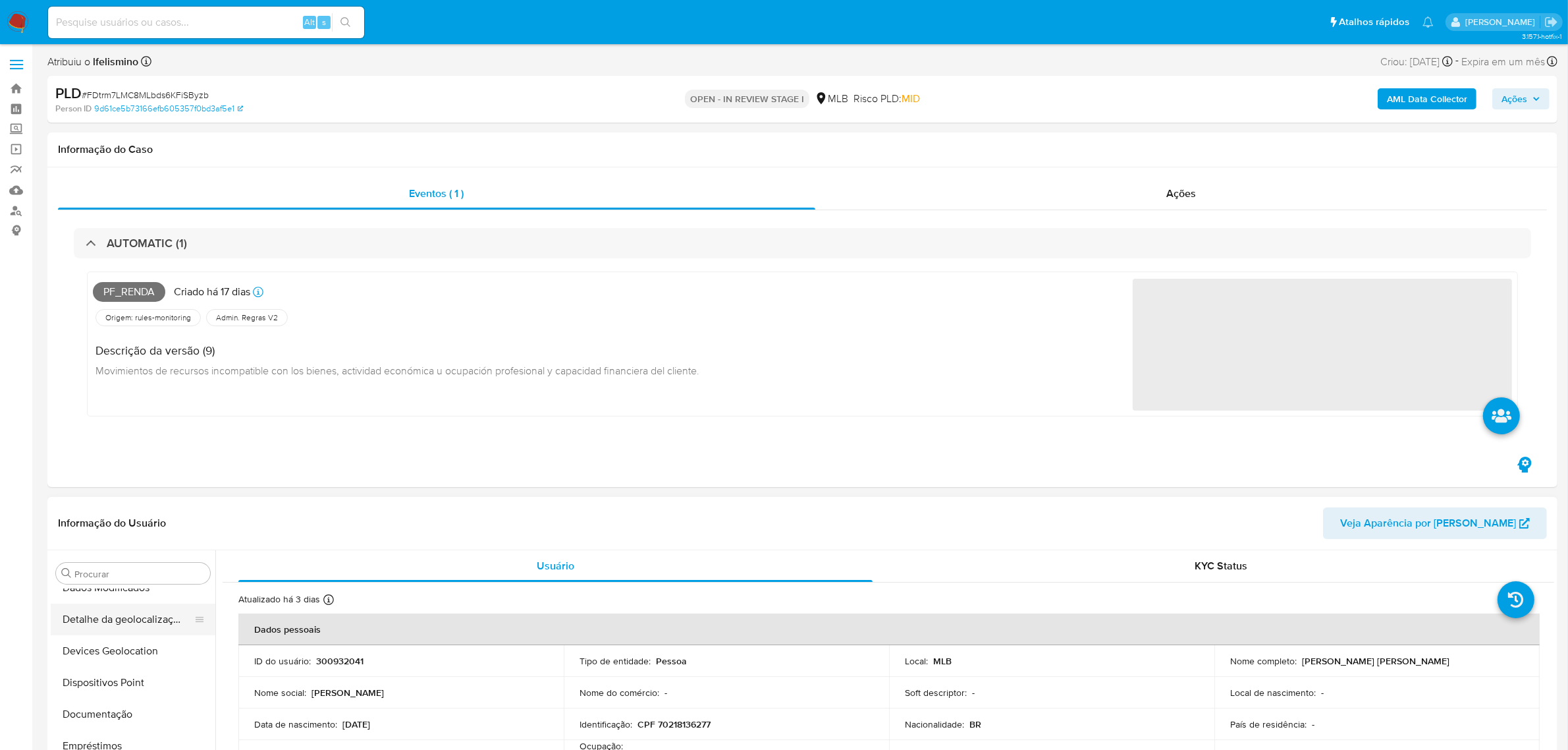
click at [132, 628] on button "Detalhe da geolocalização" at bounding box center [127, 619] width 154 height 32
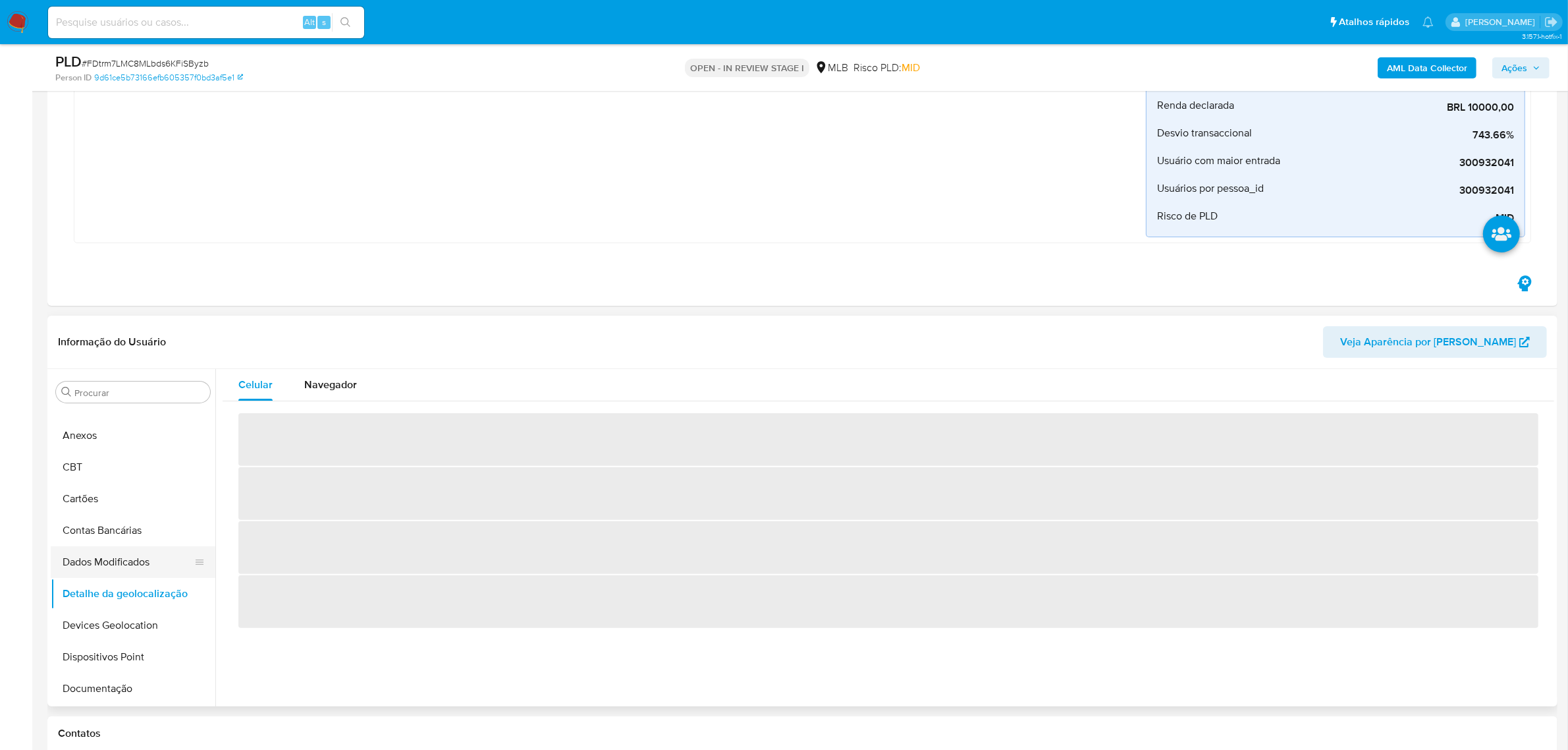
scroll to position [0, 0]
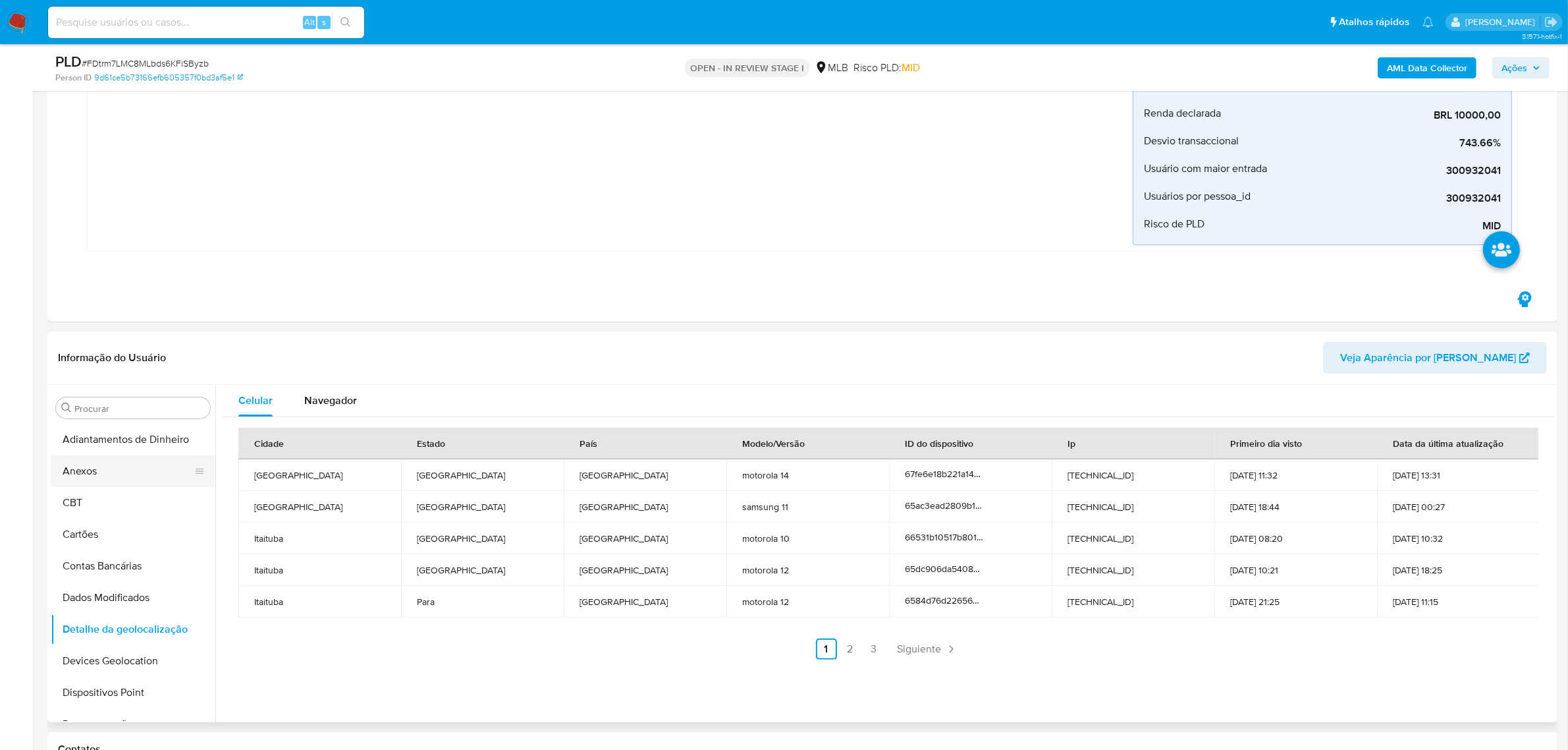
click at [120, 461] on button "Anexos" at bounding box center [127, 471] width 154 height 32
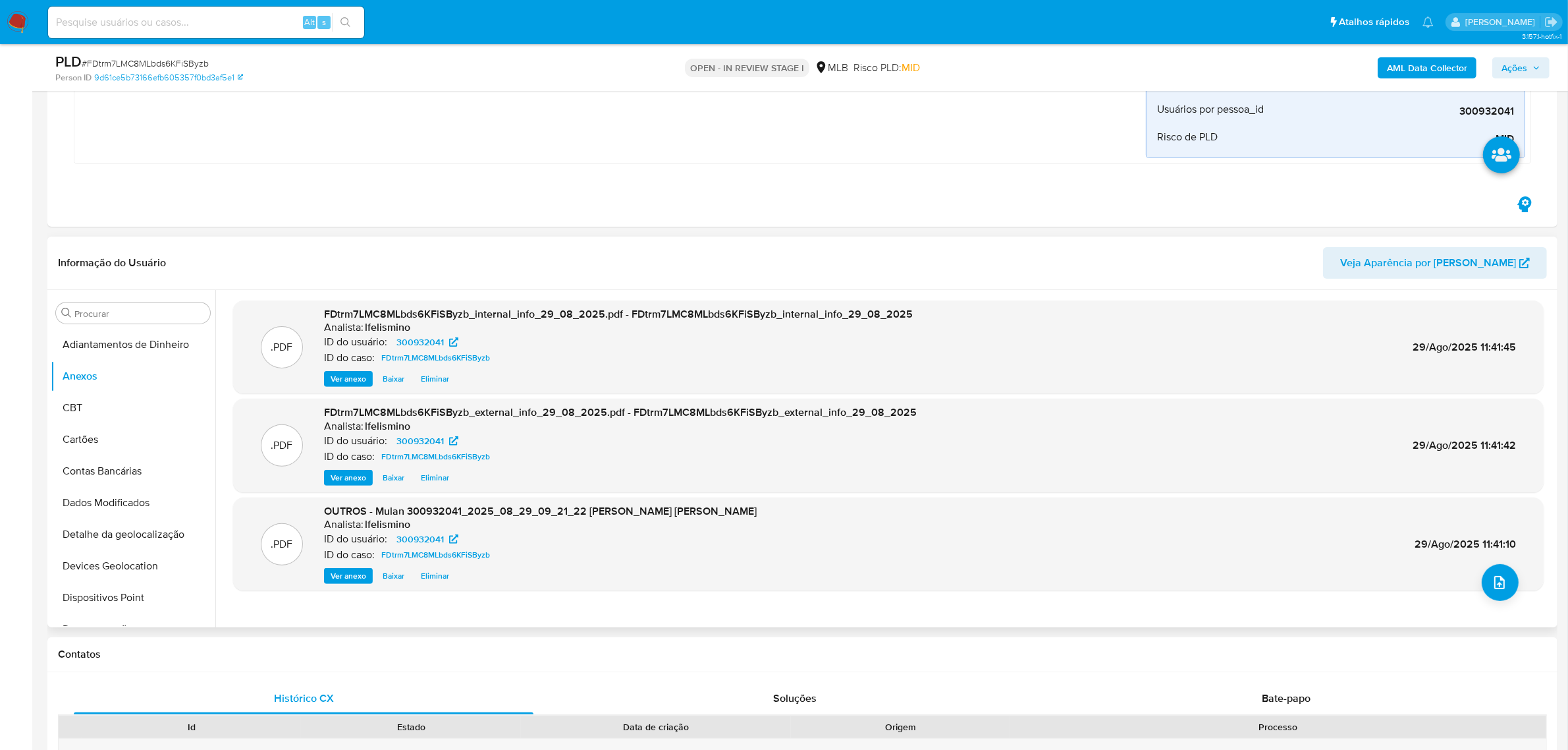
scroll to position [412, 0]
